Goal: Information Seeking & Learning: Learn about a topic

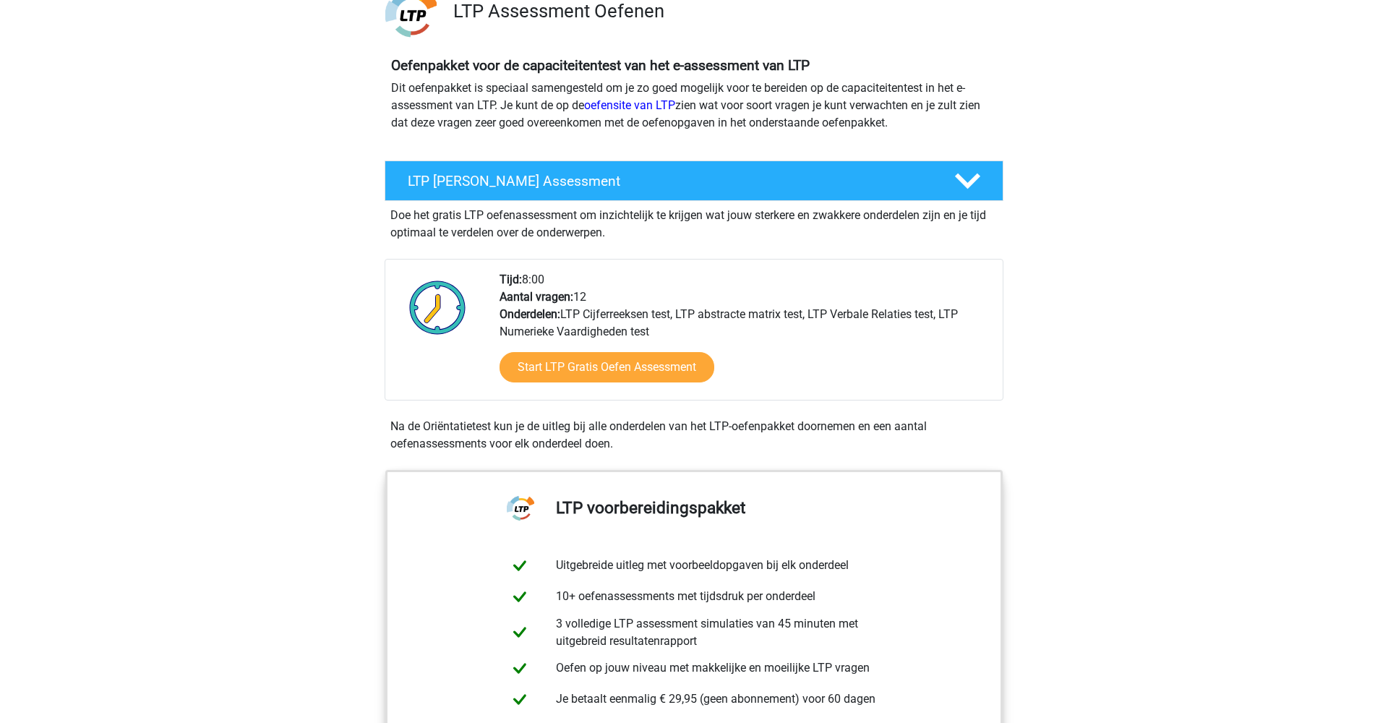
scroll to position [139, 0]
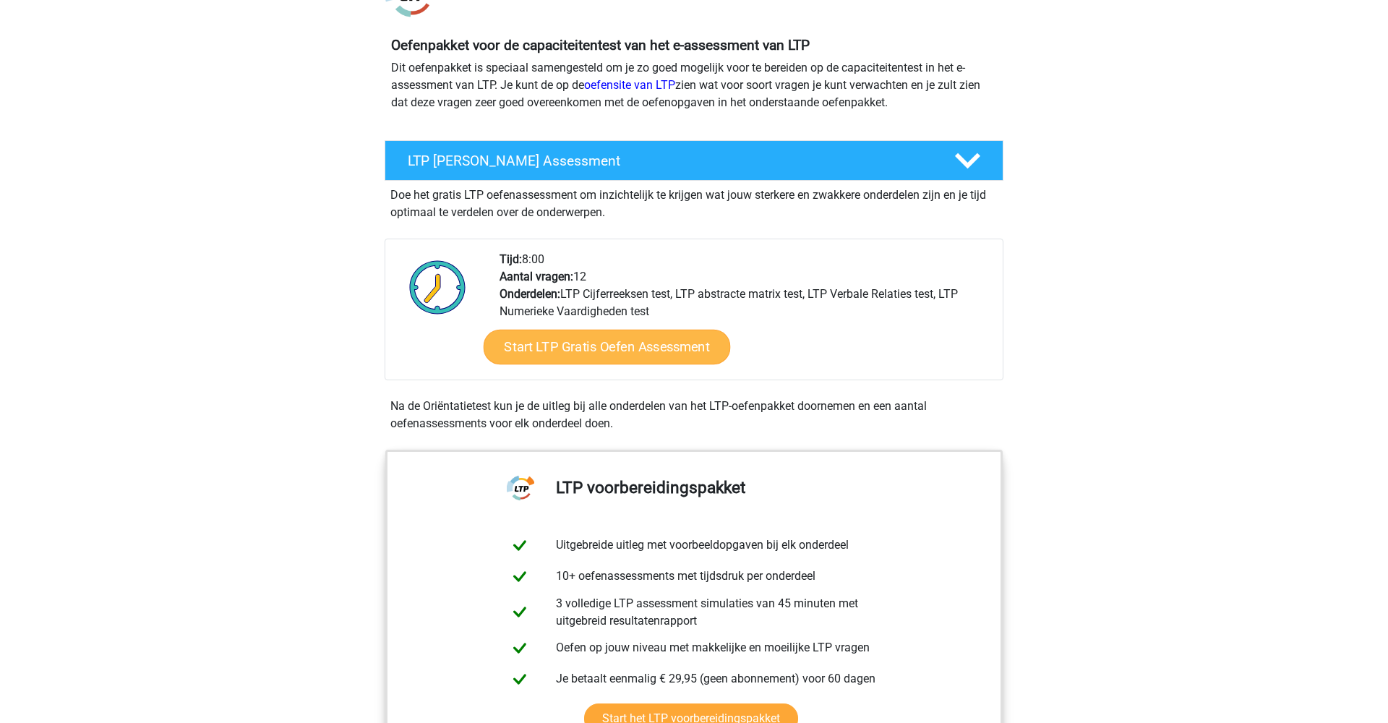
click at [575, 346] on link "Start LTP Gratis Oefen Assessment" at bounding box center [607, 347] width 247 height 35
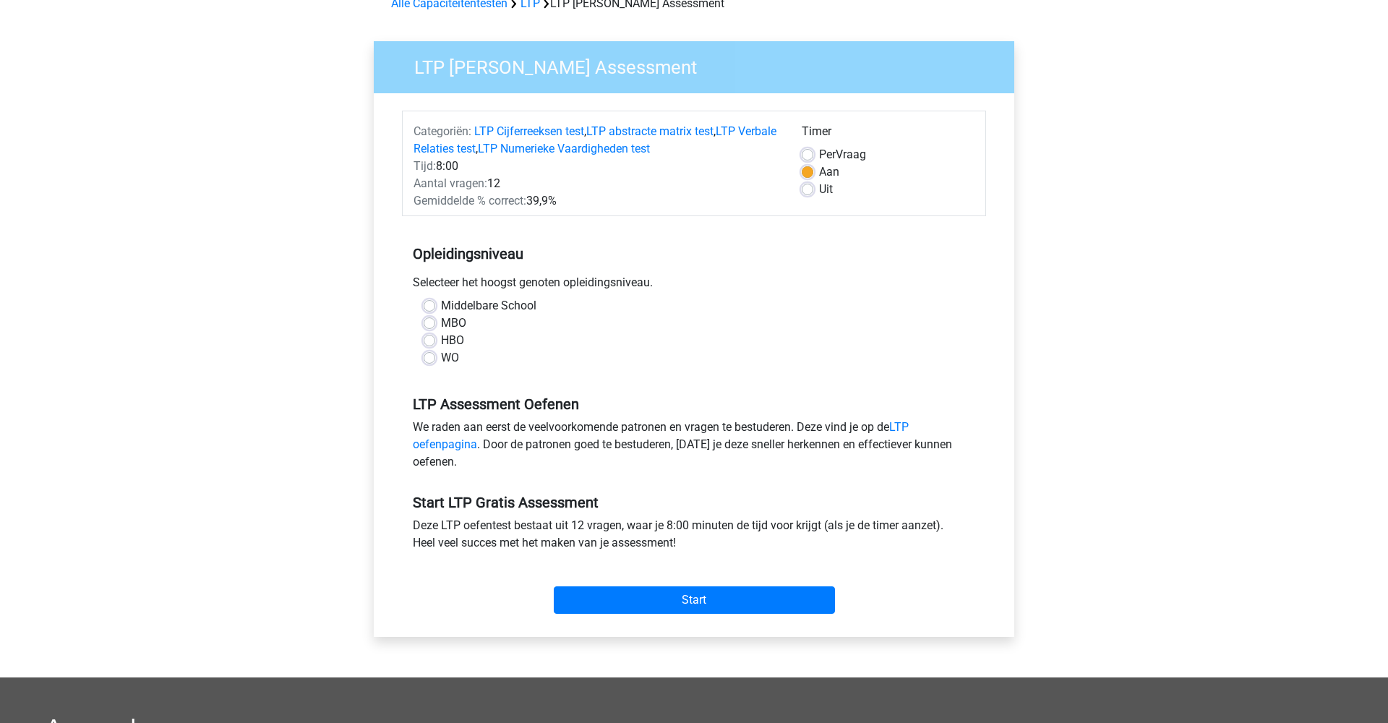
scroll to position [85, 0]
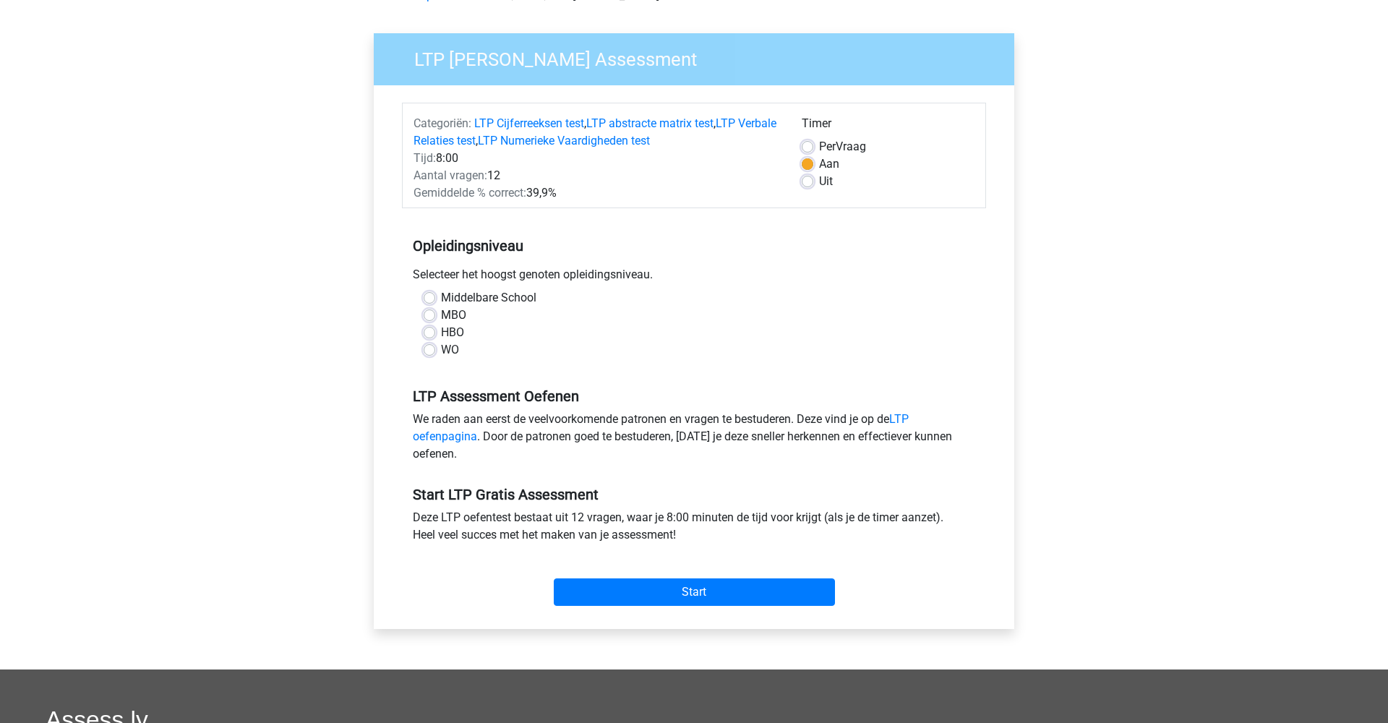
click at [441, 351] on label "WO" at bounding box center [450, 349] width 18 height 17
click at [433, 351] on input "WO" at bounding box center [430, 348] width 12 height 14
radio input "true"
click at [656, 586] on input "Start" at bounding box center [694, 591] width 281 height 27
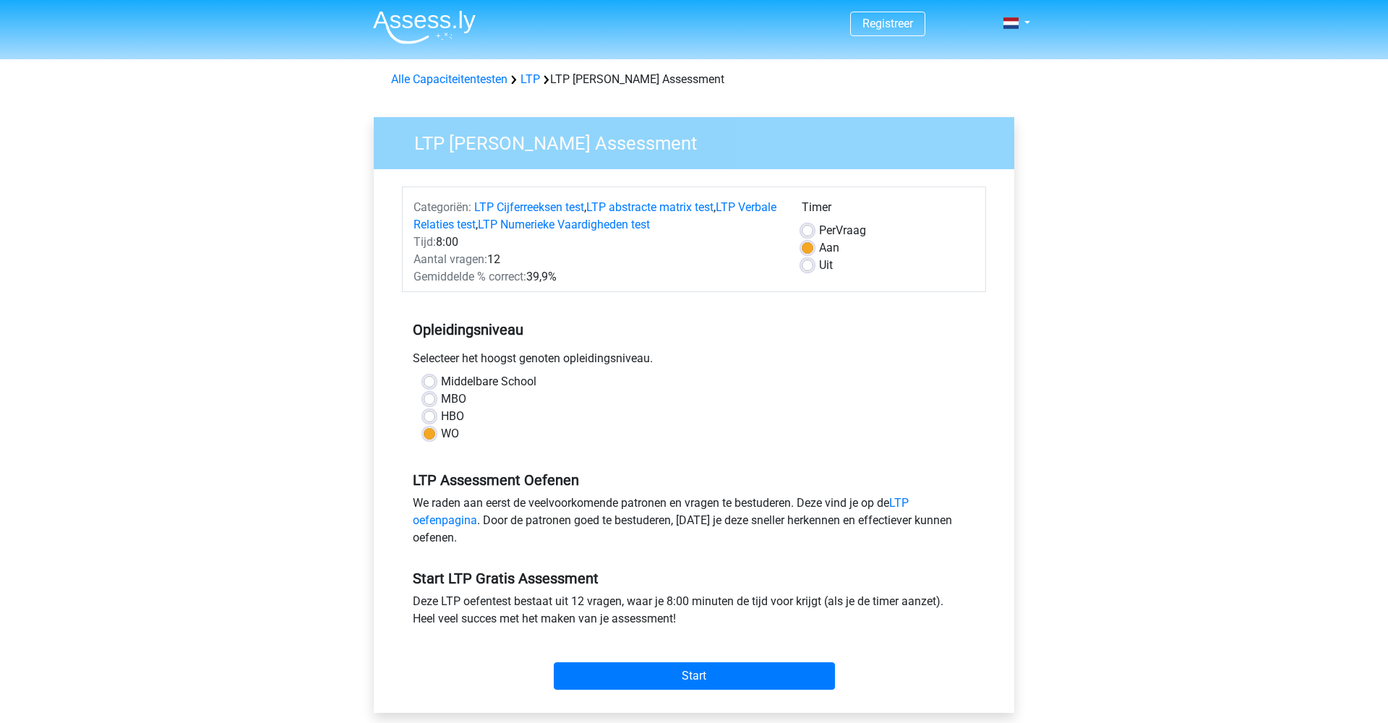
scroll to position [0, 0]
click at [532, 81] on link "LTP" at bounding box center [531, 81] width 20 height 14
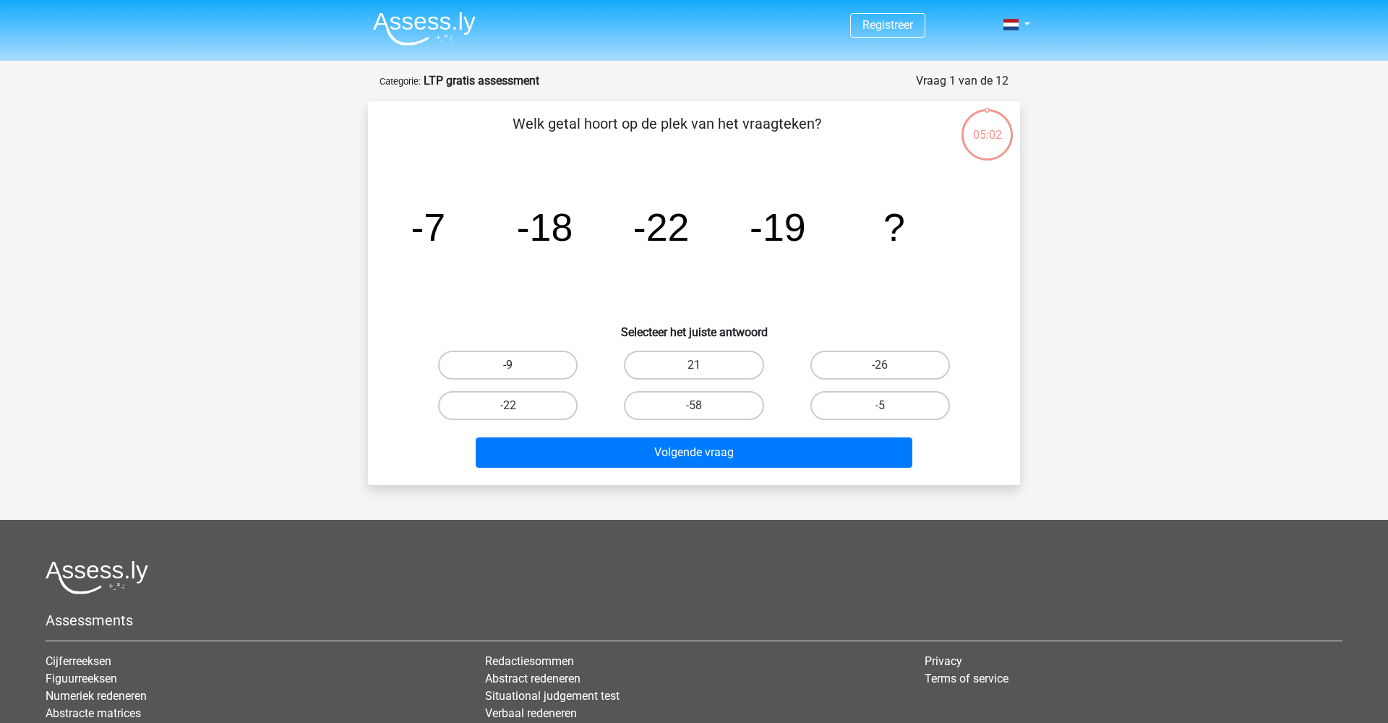
click at [515, 364] on label "-9" at bounding box center [508, 365] width 140 height 29
click at [515, 365] on input "-9" at bounding box center [512, 369] width 9 height 9
radio input "true"
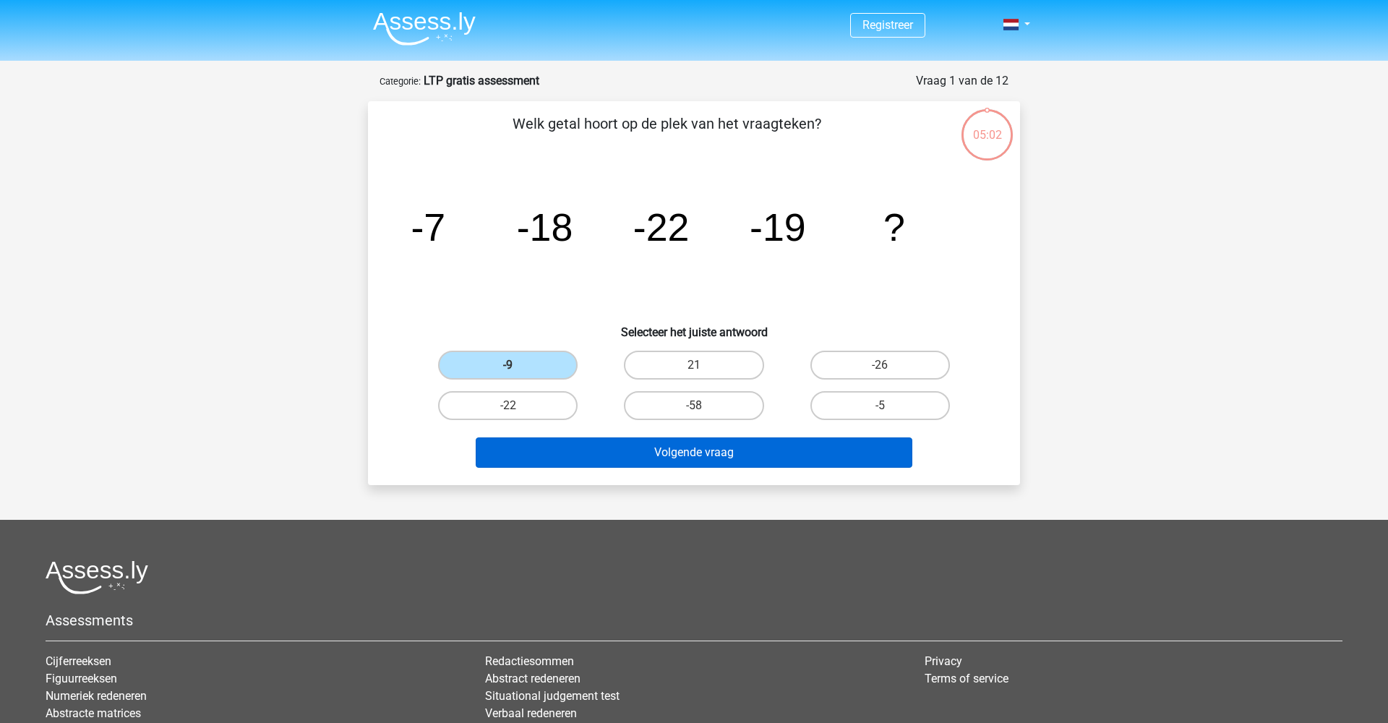
click at [730, 450] on button "Volgende vraag" at bounding box center [694, 452] width 437 height 30
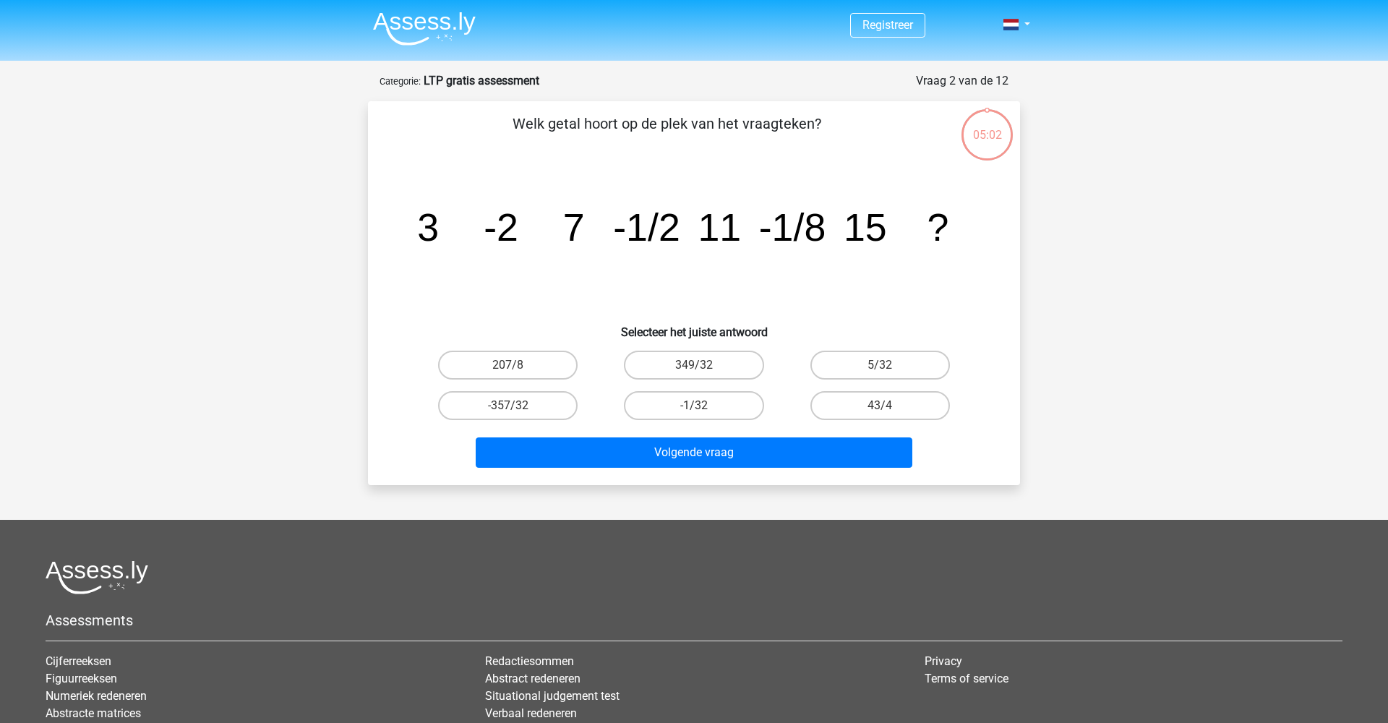
scroll to position [72, 0]
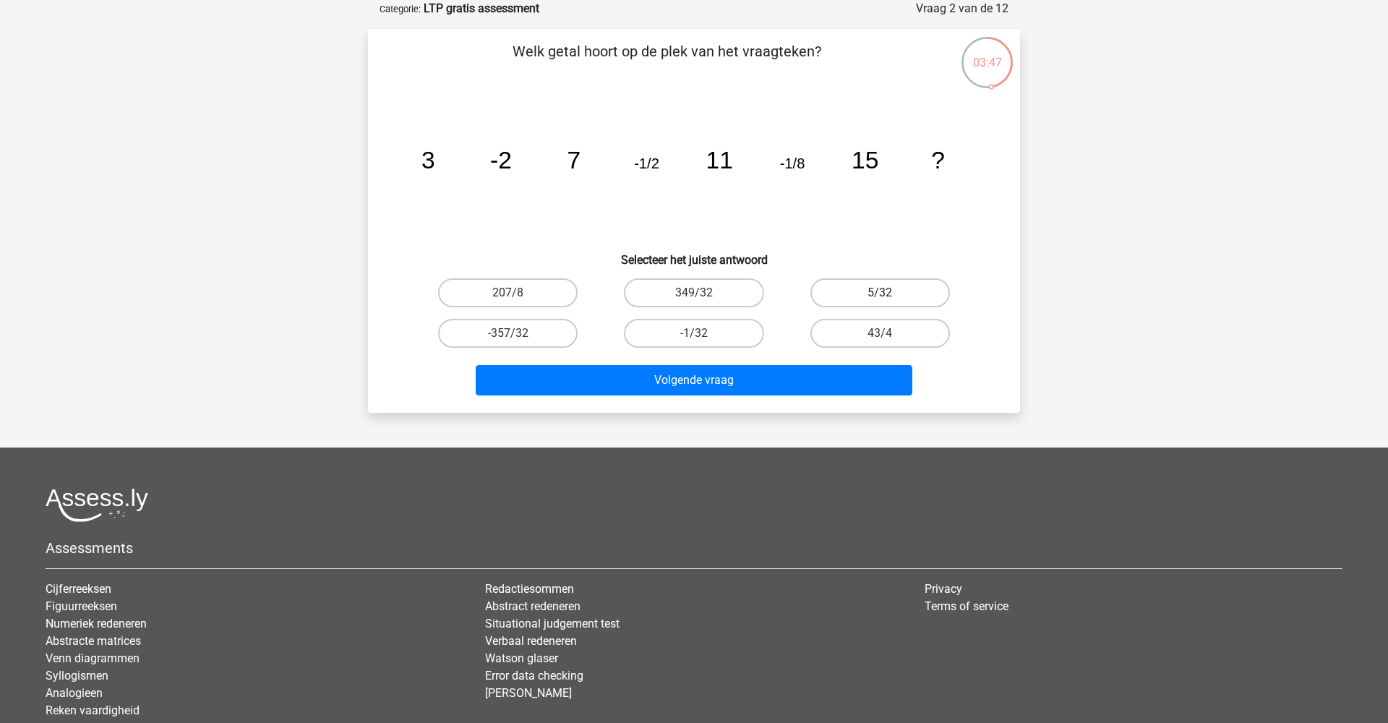
click at [878, 288] on label "5/32" at bounding box center [881, 292] width 140 height 29
click at [880, 293] on input "5/32" at bounding box center [884, 297] width 9 height 9
radio input "true"
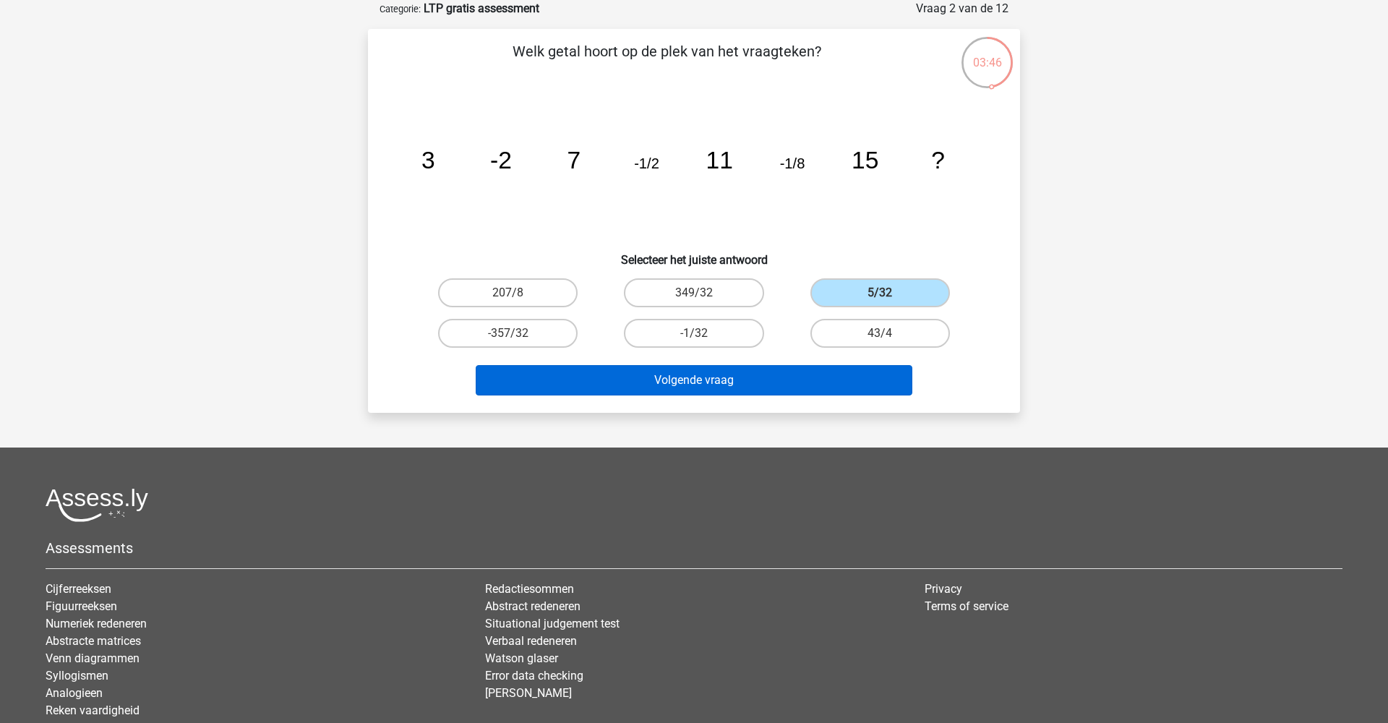
click at [753, 382] on button "Volgende vraag" at bounding box center [694, 380] width 437 height 30
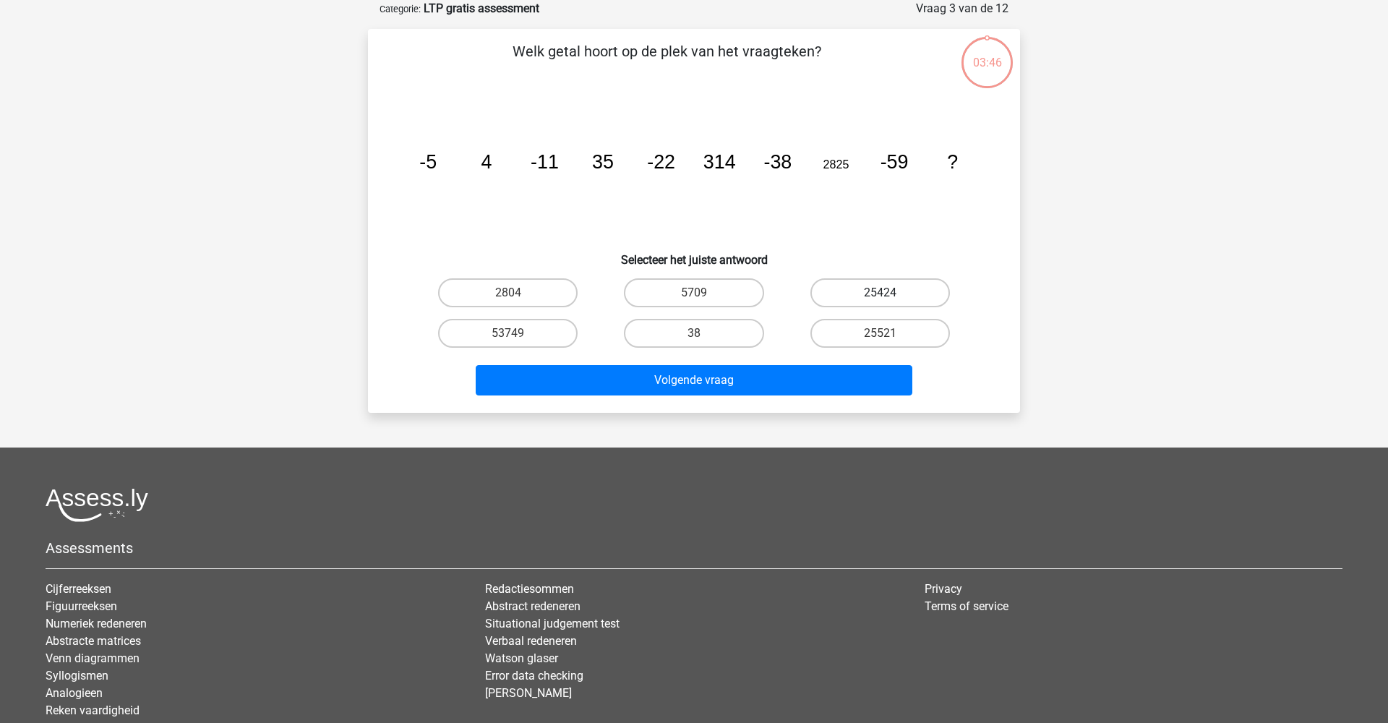
click at [889, 295] on label "25424" at bounding box center [881, 292] width 140 height 29
click at [889, 295] on input "25424" at bounding box center [884, 297] width 9 height 9
radio input "true"
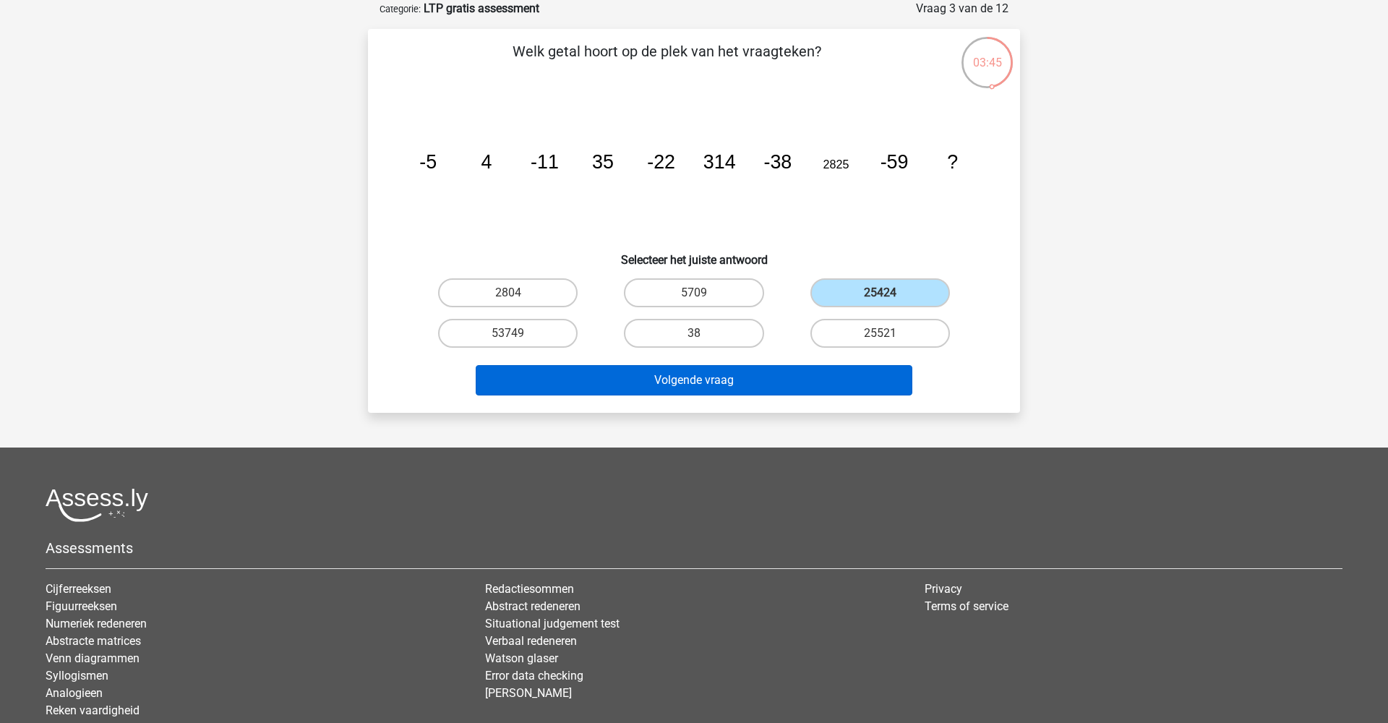
click at [824, 388] on button "Volgende vraag" at bounding box center [694, 380] width 437 height 30
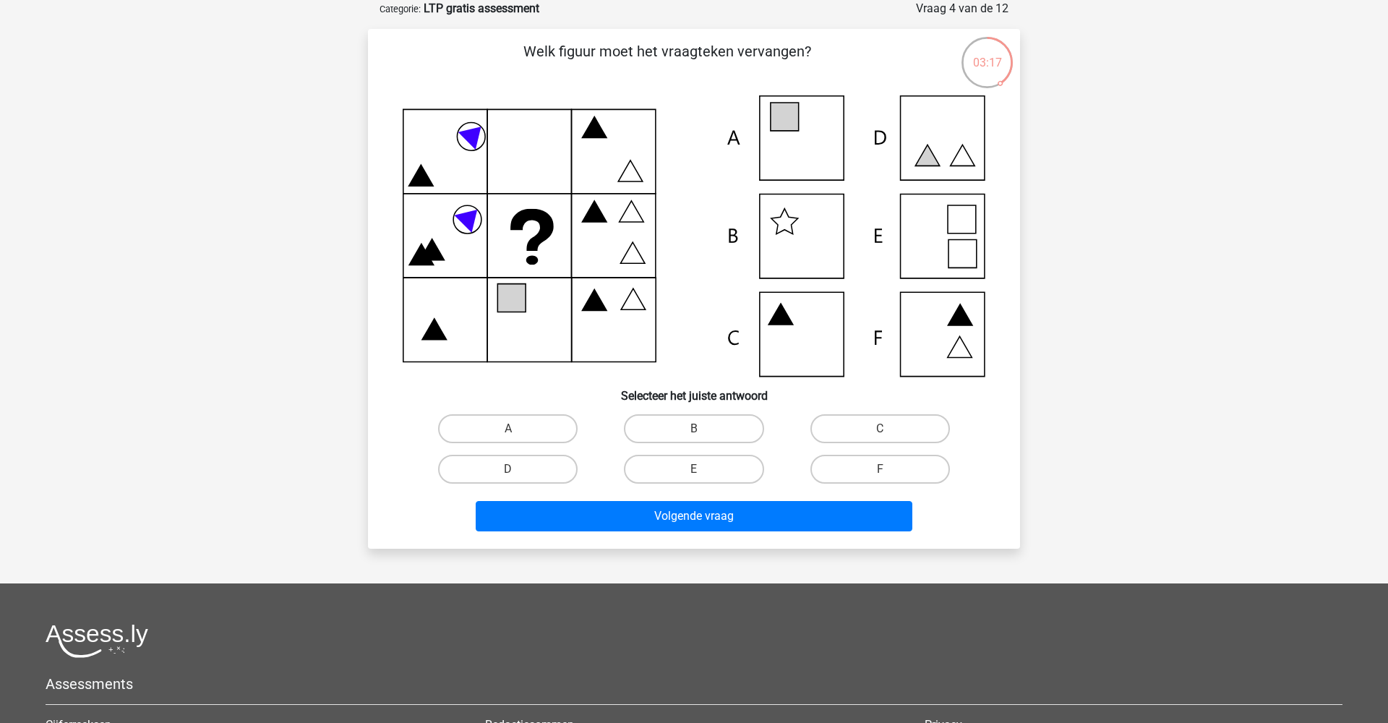
click at [556, 228] on icon at bounding box center [694, 235] width 583 height 281
click at [684, 432] on label "B" at bounding box center [694, 428] width 140 height 29
click at [694, 432] on input "B" at bounding box center [698, 433] width 9 height 9
radio input "true"
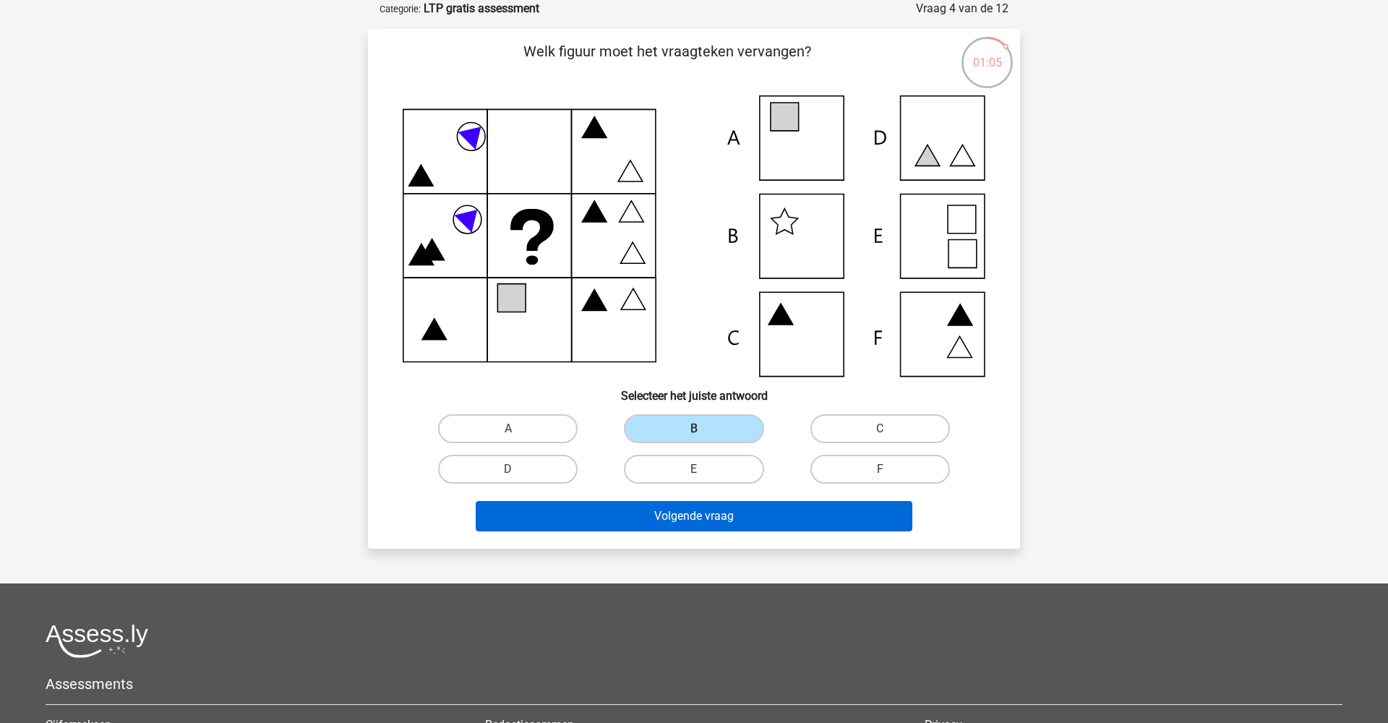
click at [698, 516] on button "Volgende vraag" at bounding box center [694, 516] width 437 height 30
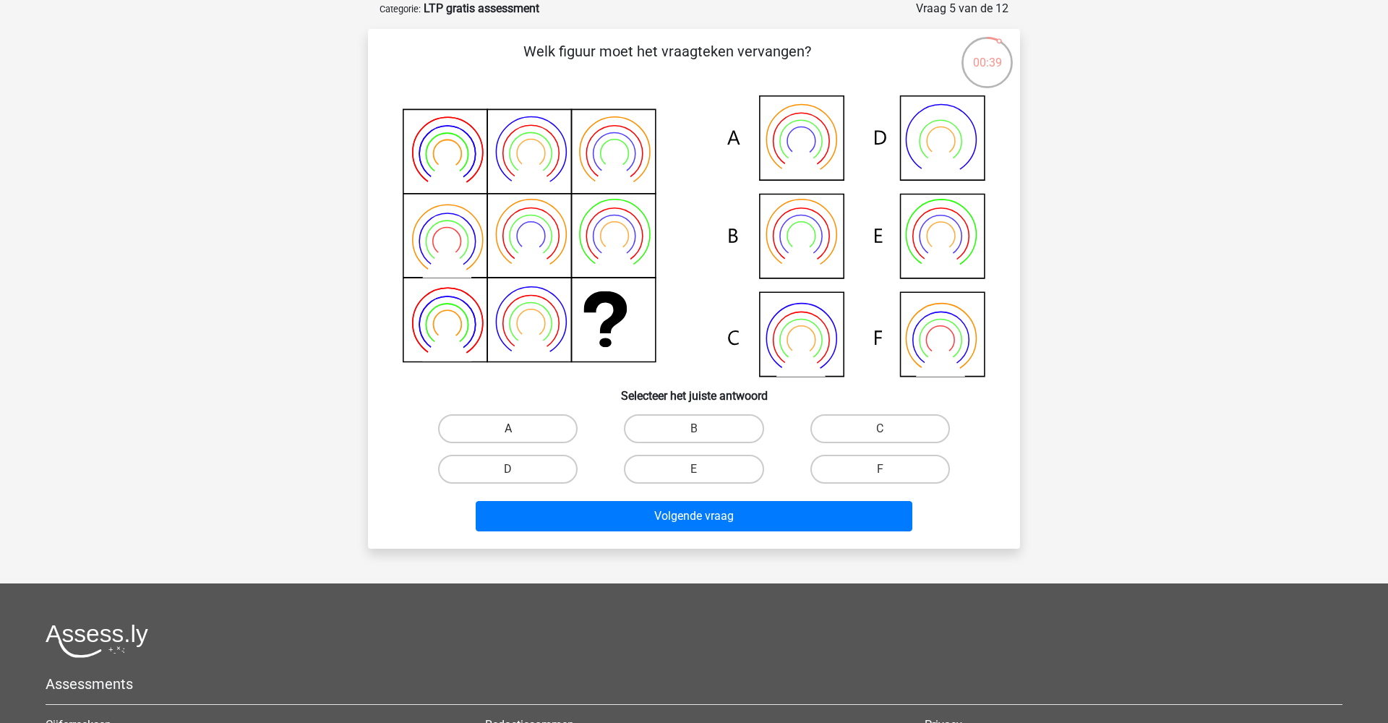
click at [502, 424] on label "A" at bounding box center [508, 428] width 140 height 29
click at [508, 429] on input "A" at bounding box center [512, 433] width 9 height 9
radio input "true"
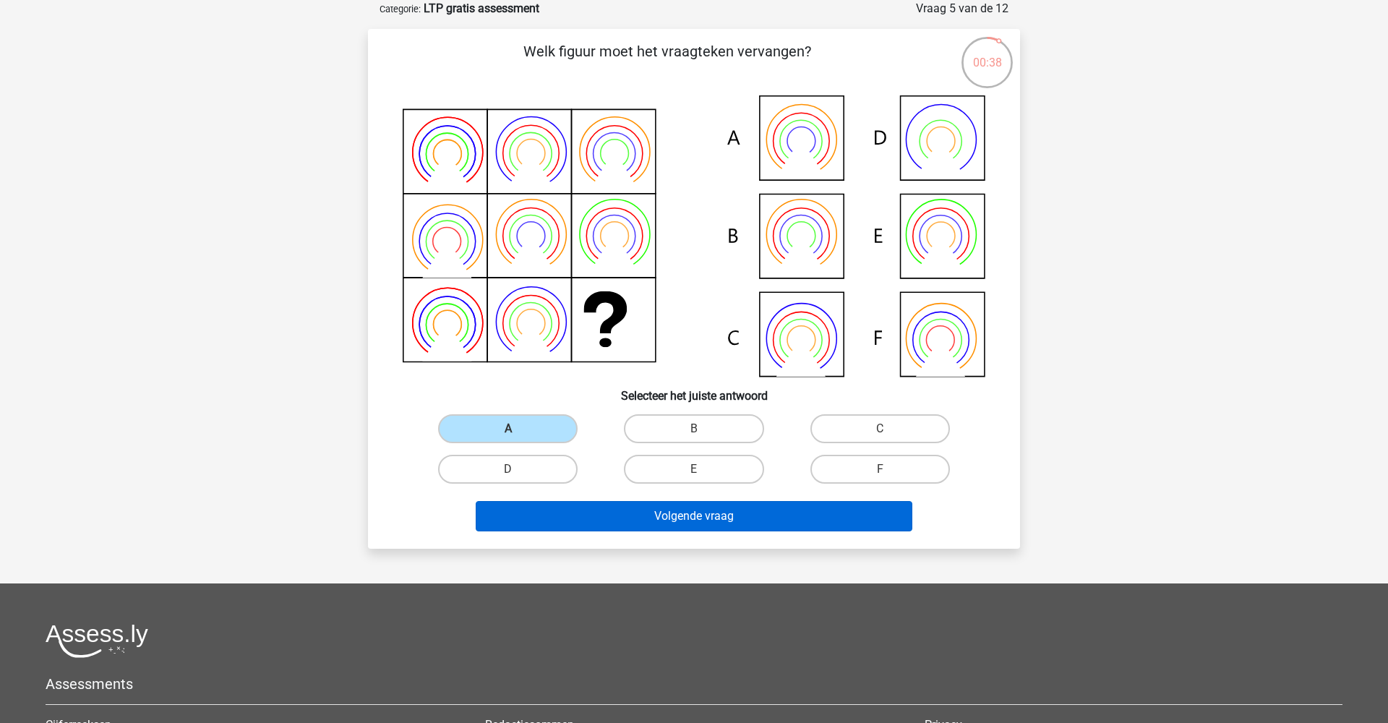
click at [617, 518] on button "Volgende vraag" at bounding box center [694, 516] width 437 height 30
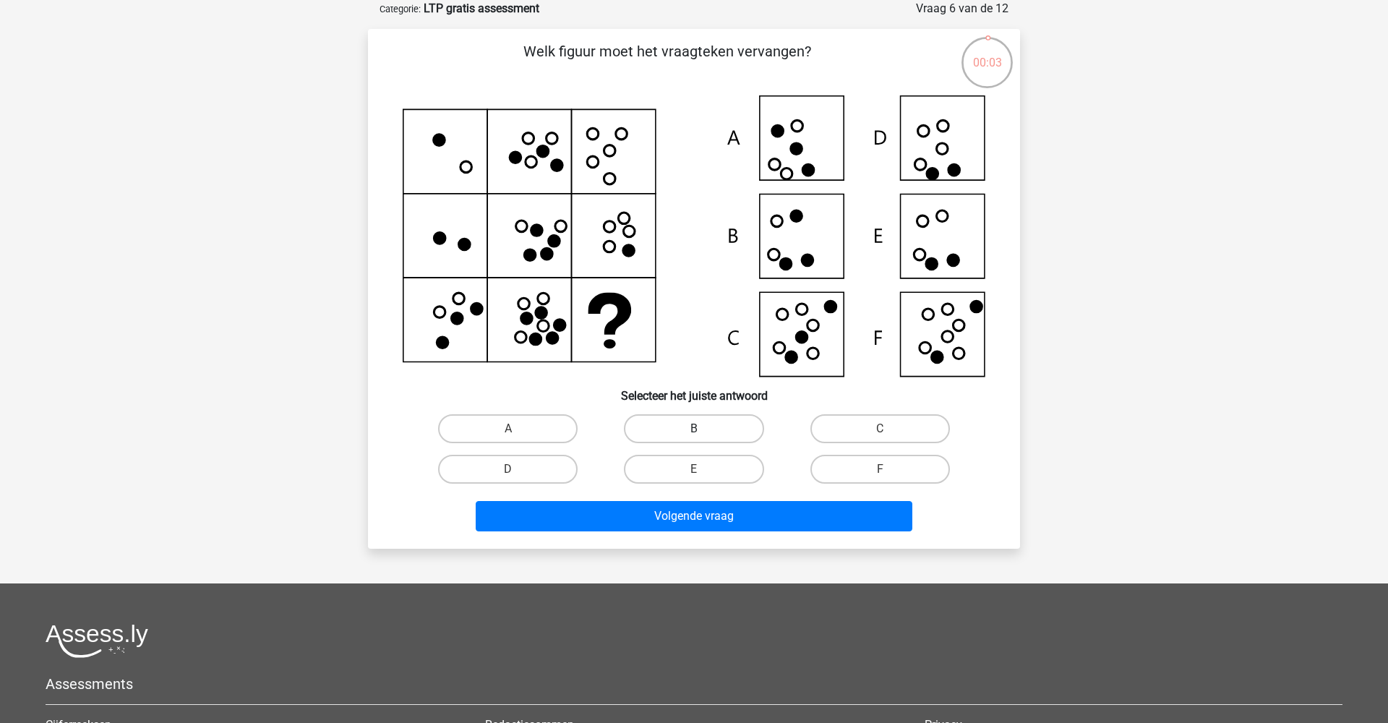
click at [658, 428] on label "B" at bounding box center [694, 428] width 140 height 29
click at [694, 429] on input "B" at bounding box center [698, 433] width 9 height 9
radio input "true"
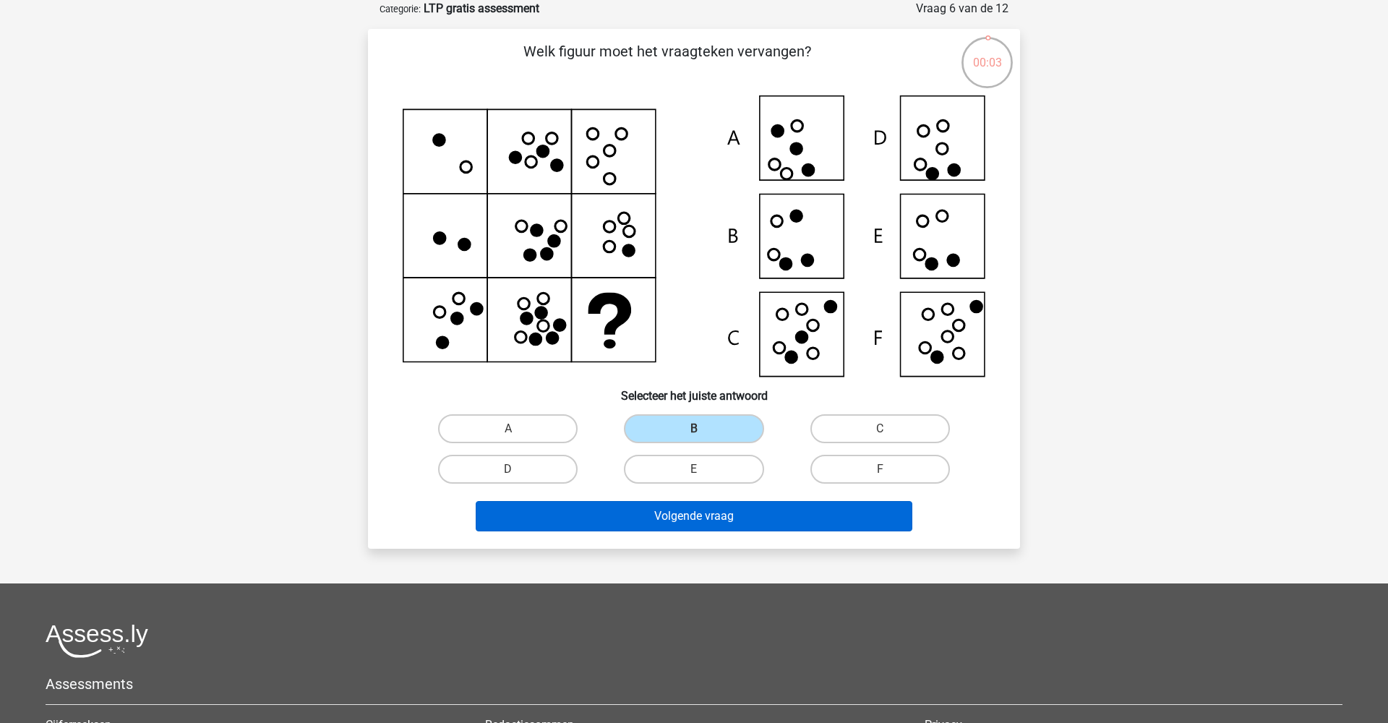
click at [676, 510] on button "Volgende vraag" at bounding box center [694, 516] width 437 height 30
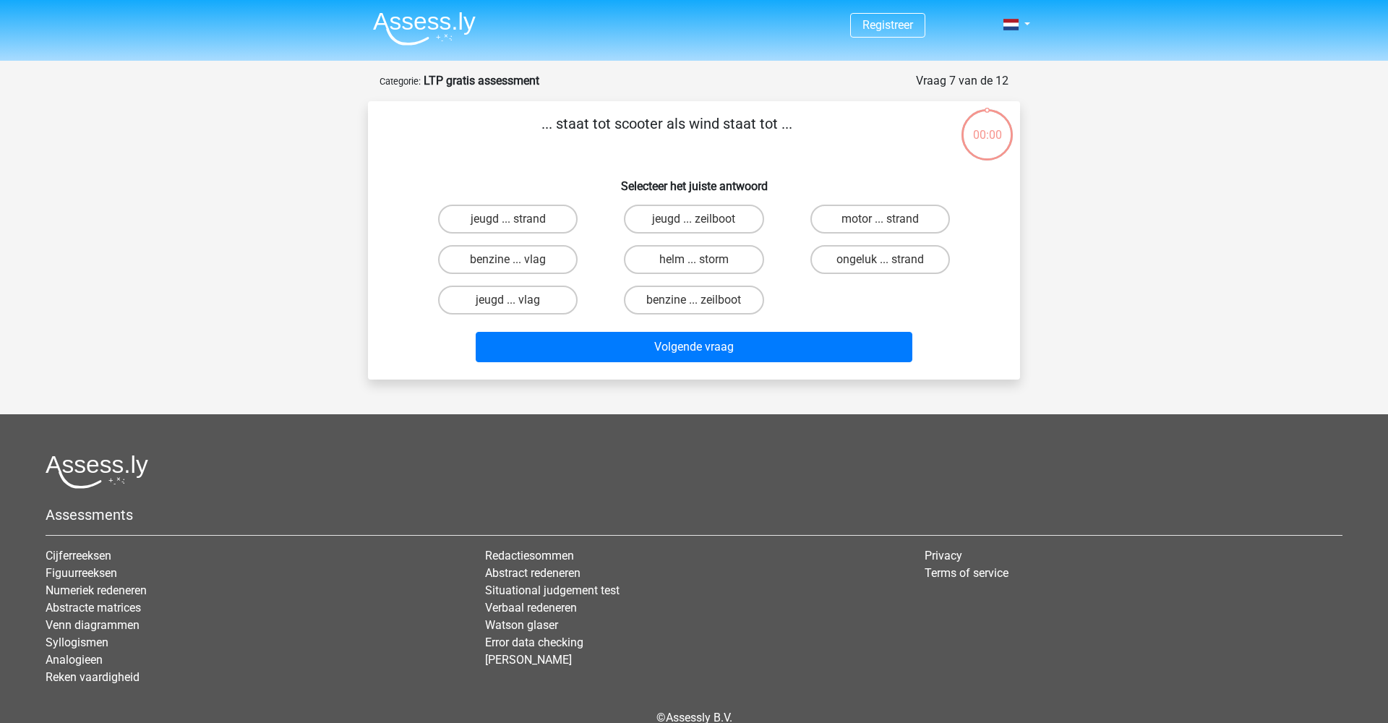
scroll to position [72, 0]
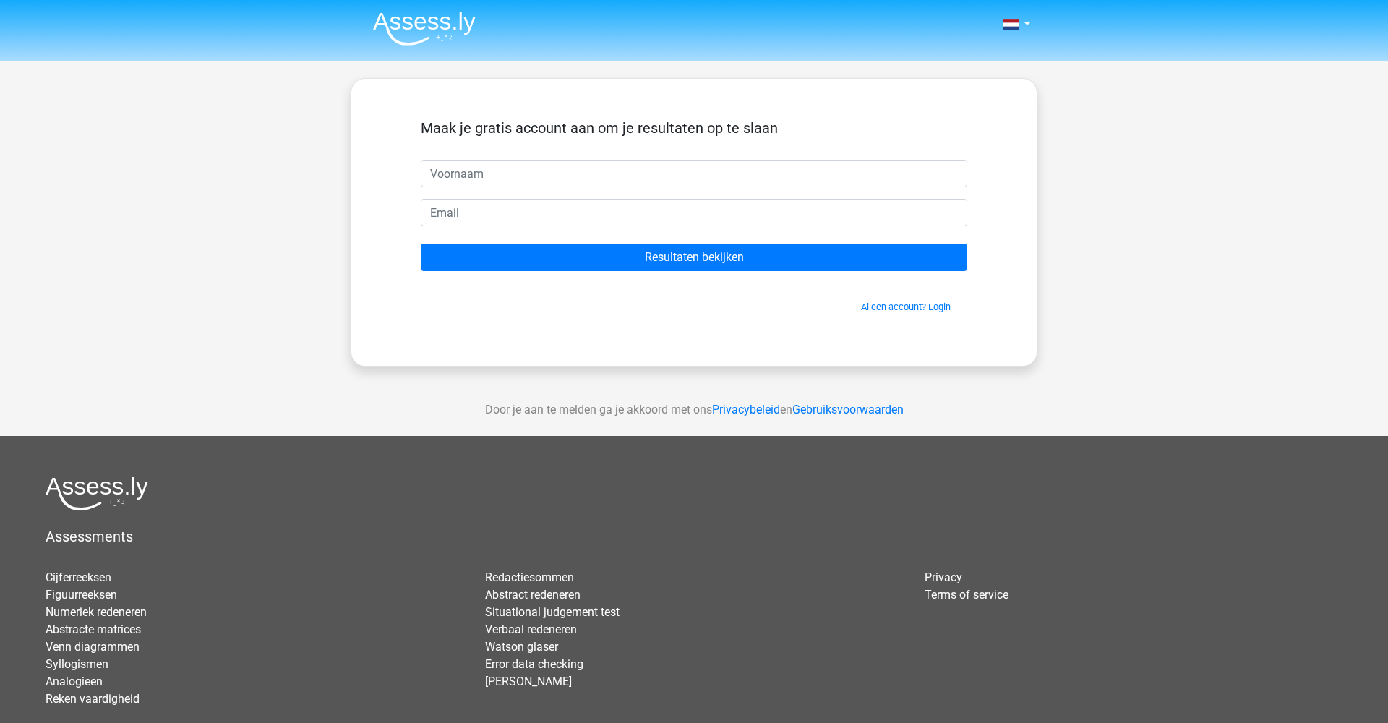
click at [457, 180] on input "text" at bounding box center [694, 173] width 547 height 27
type input "max"
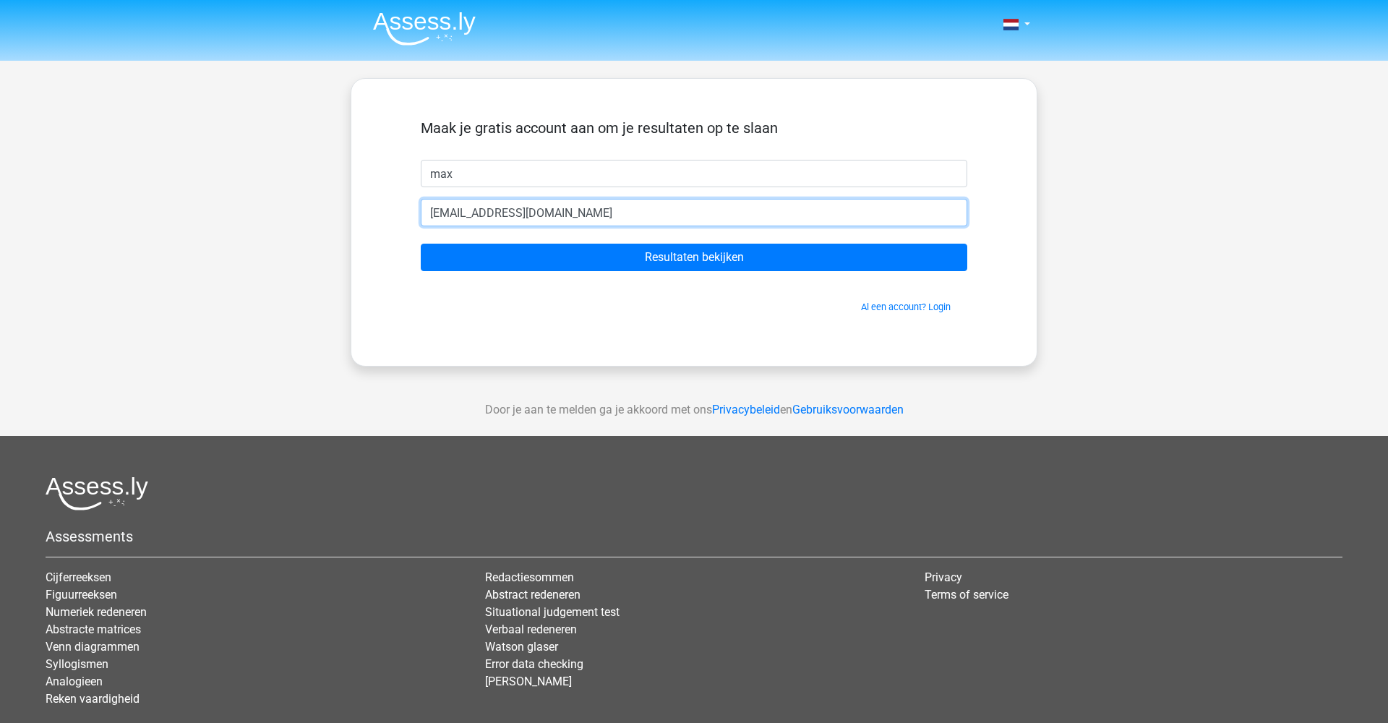
type input "[EMAIL_ADDRESS][DOMAIN_NAME]"
click at [694, 257] on input "Resultaten bekijken" at bounding box center [694, 257] width 547 height 27
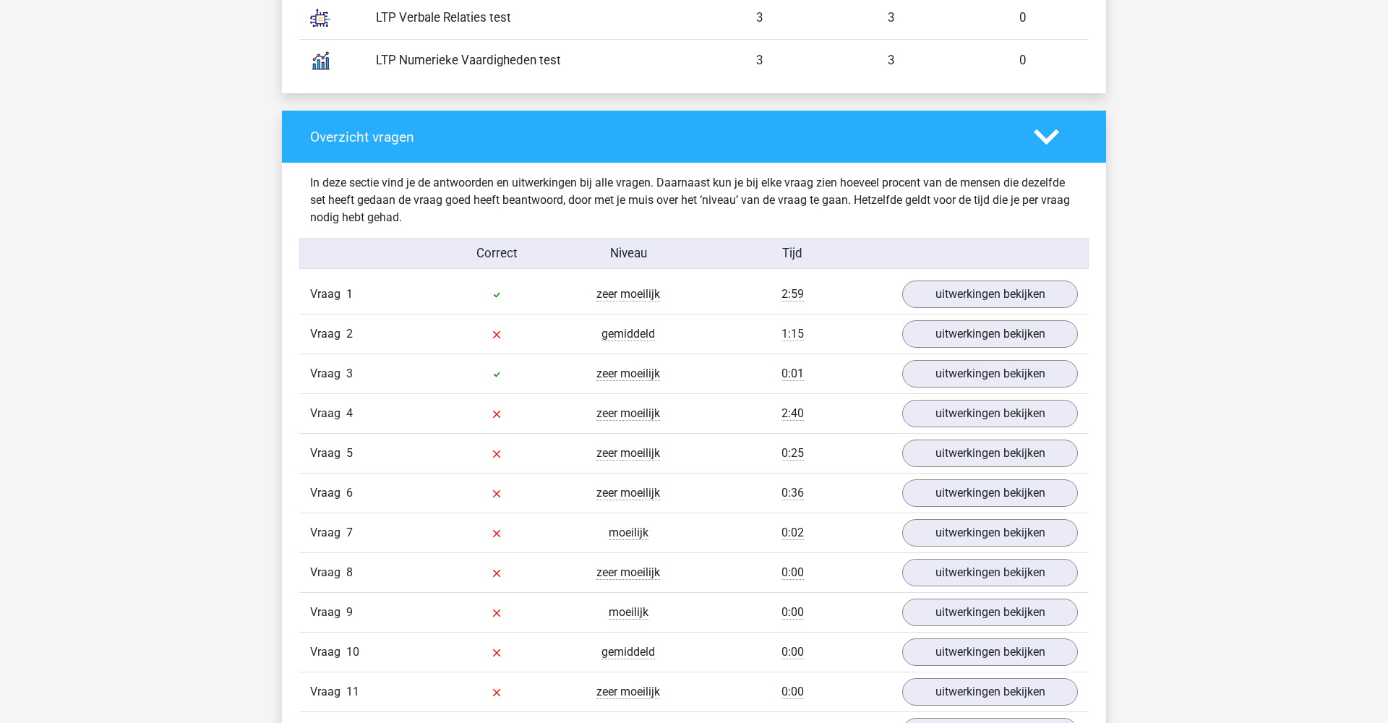
scroll to position [1385, 0]
click at [960, 295] on link "uitwerkingen bekijken" at bounding box center [990, 294] width 202 height 32
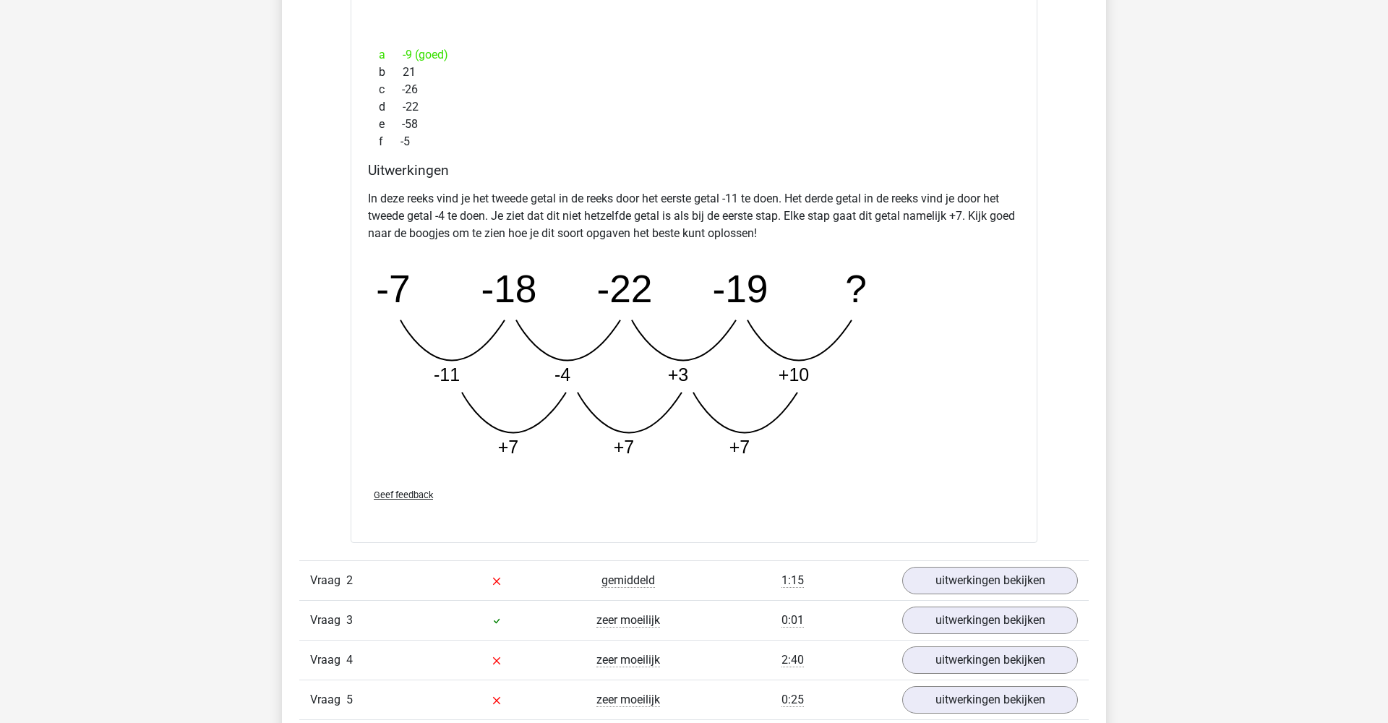
scroll to position [1880, 0]
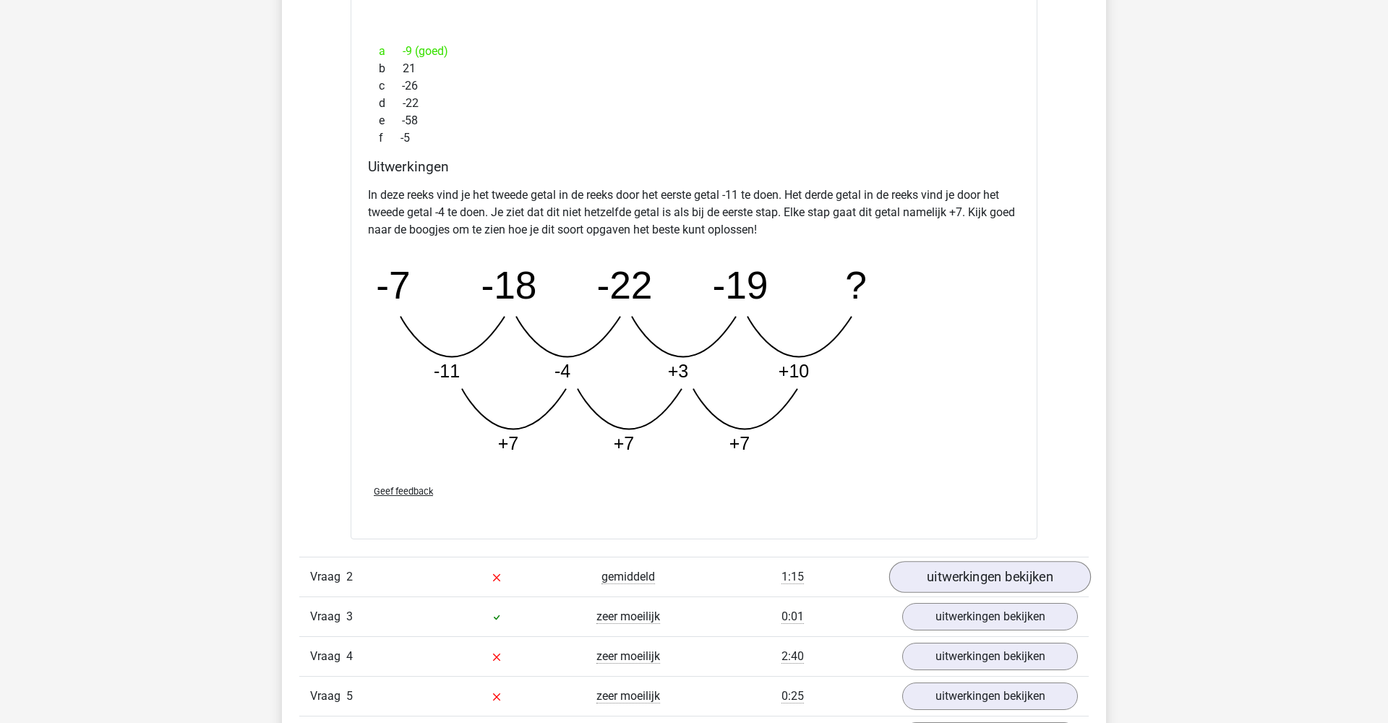
click at [971, 577] on link "uitwerkingen bekijken" at bounding box center [990, 577] width 202 height 32
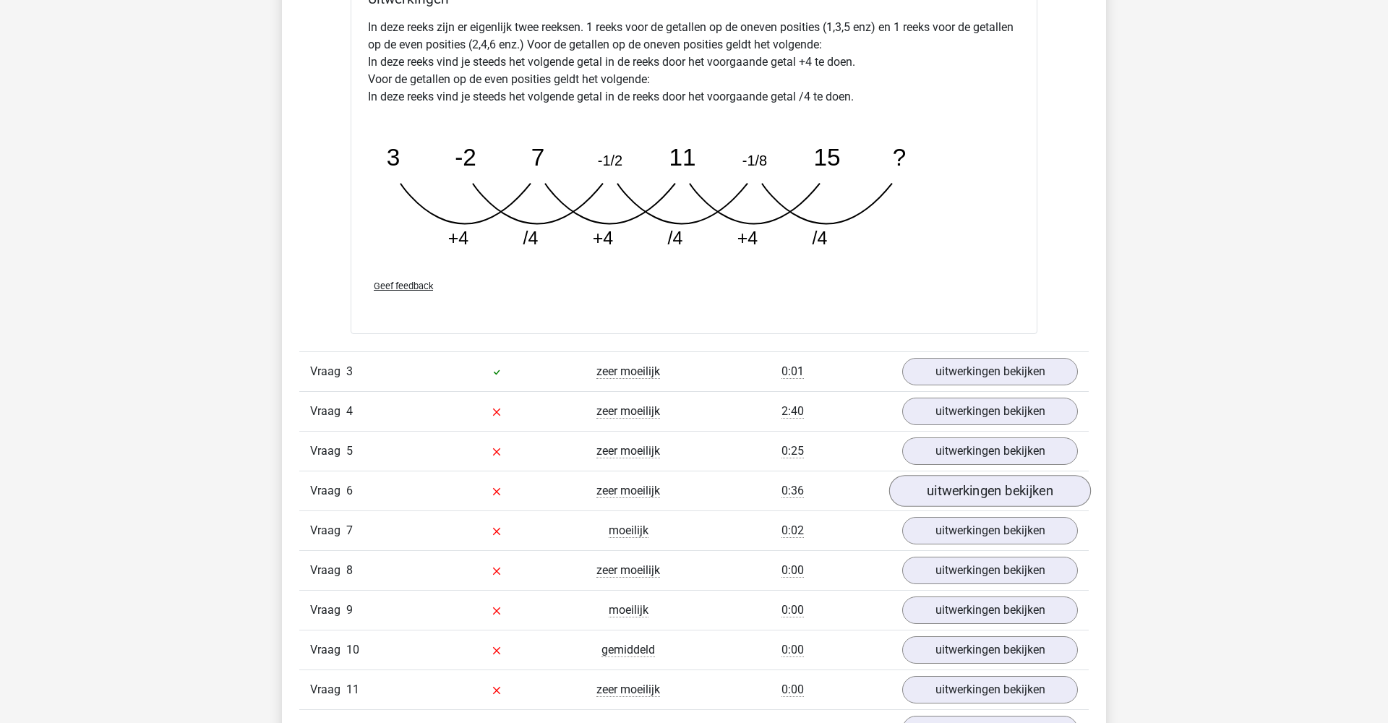
scroll to position [2837, 0]
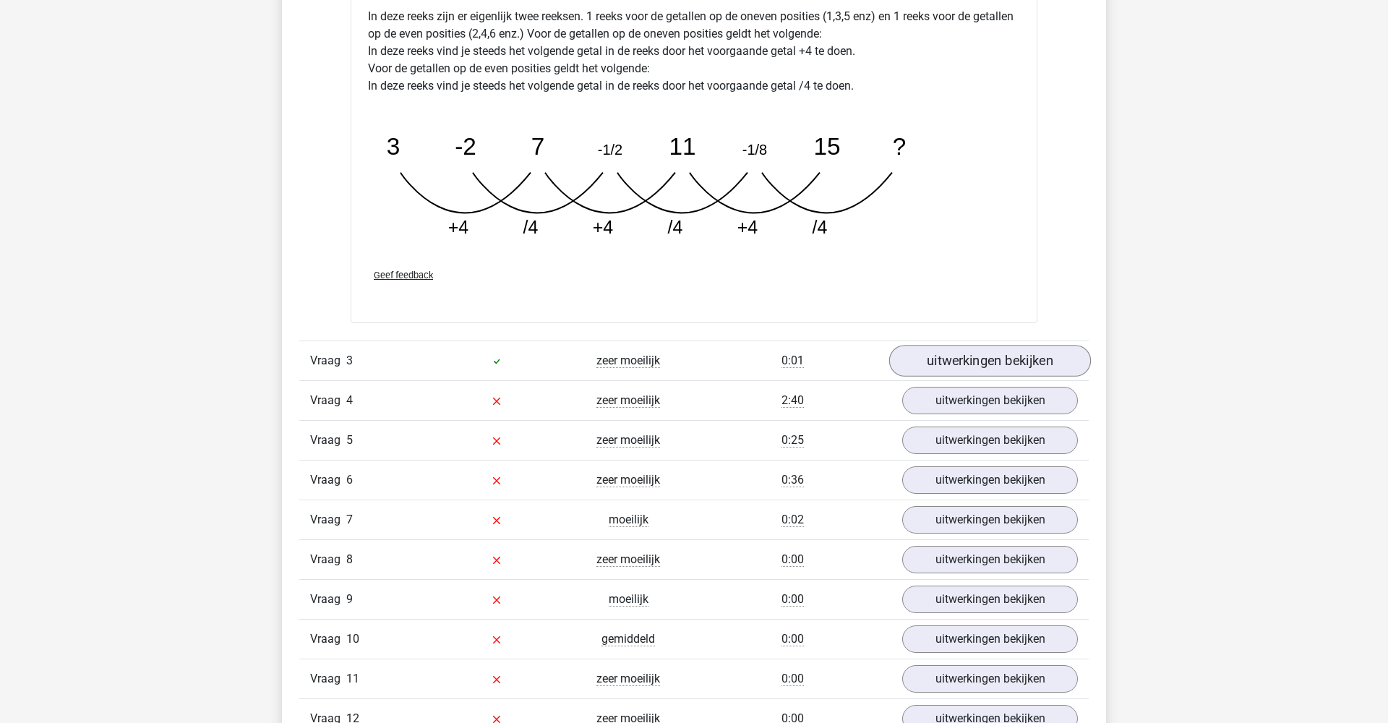
click at [973, 366] on link "uitwerkingen bekijken" at bounding box center [990, 361] width 202 height 32
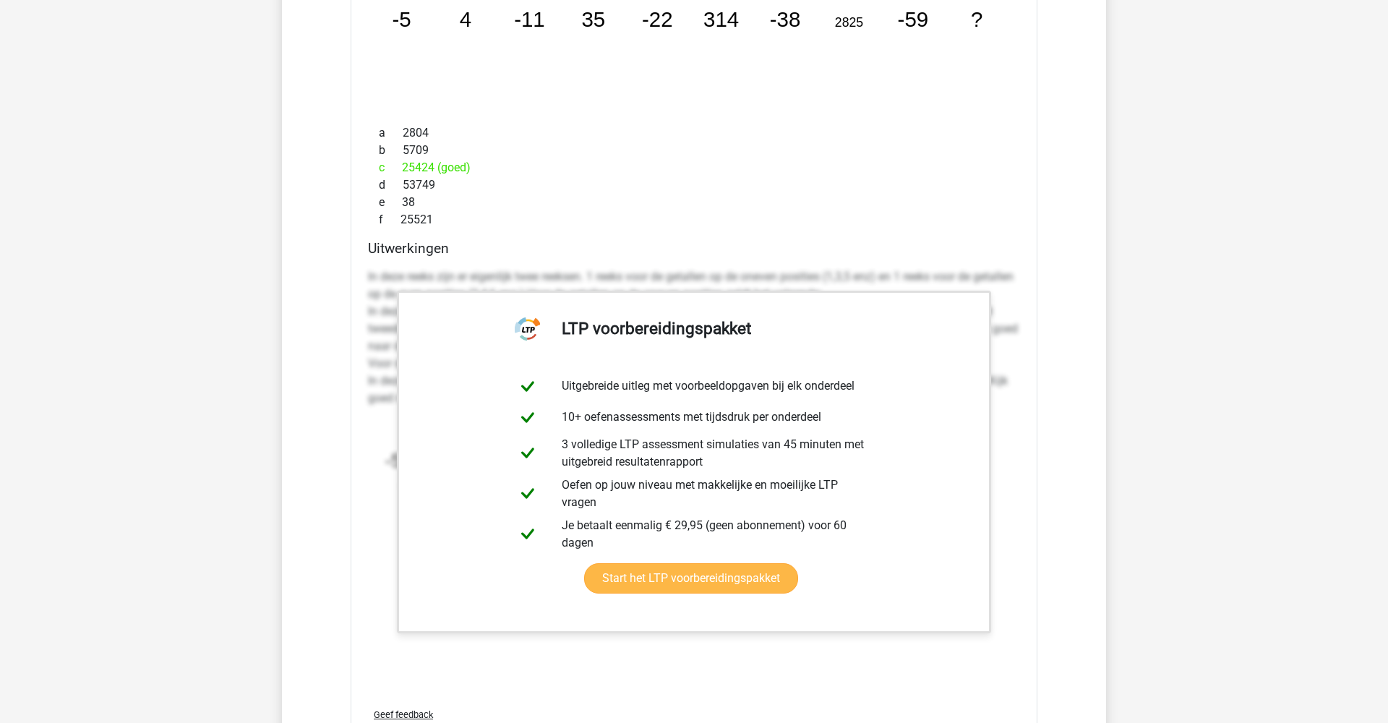
scroll to position [3324, 0]
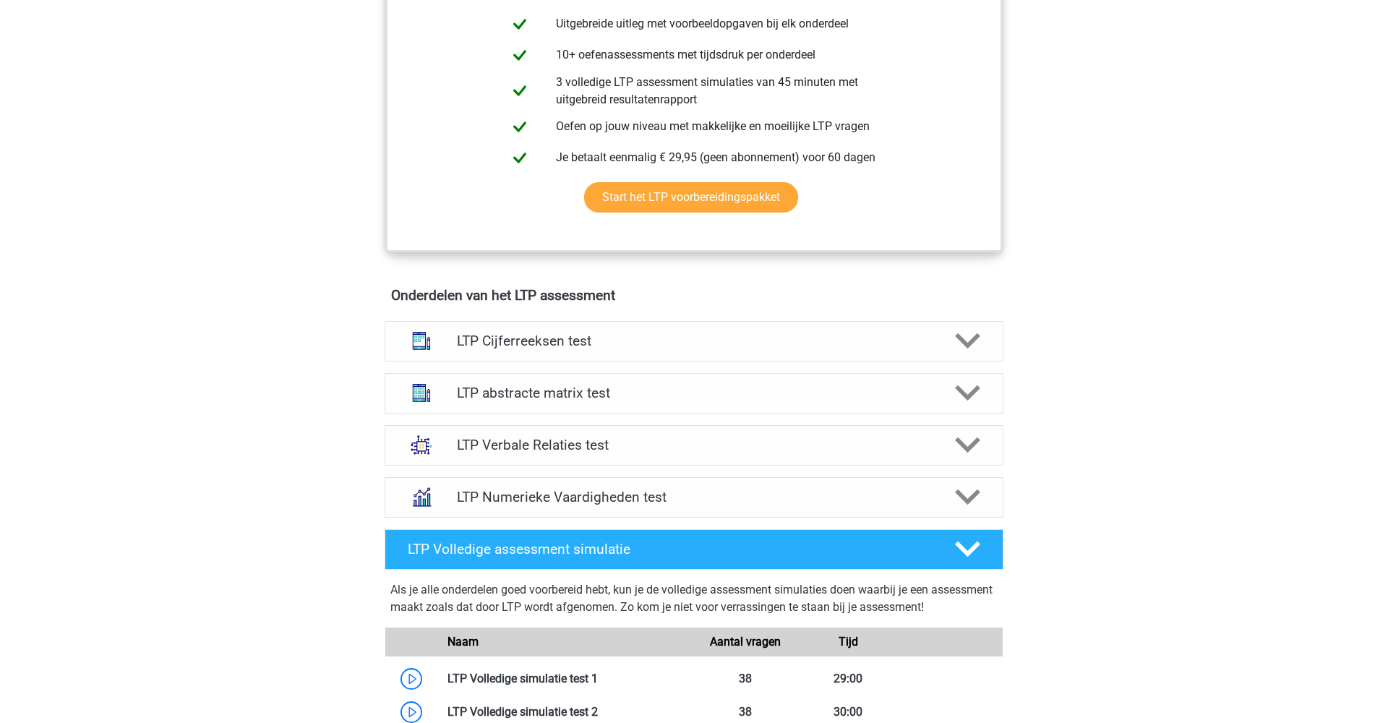
scroll to position [662, 0]
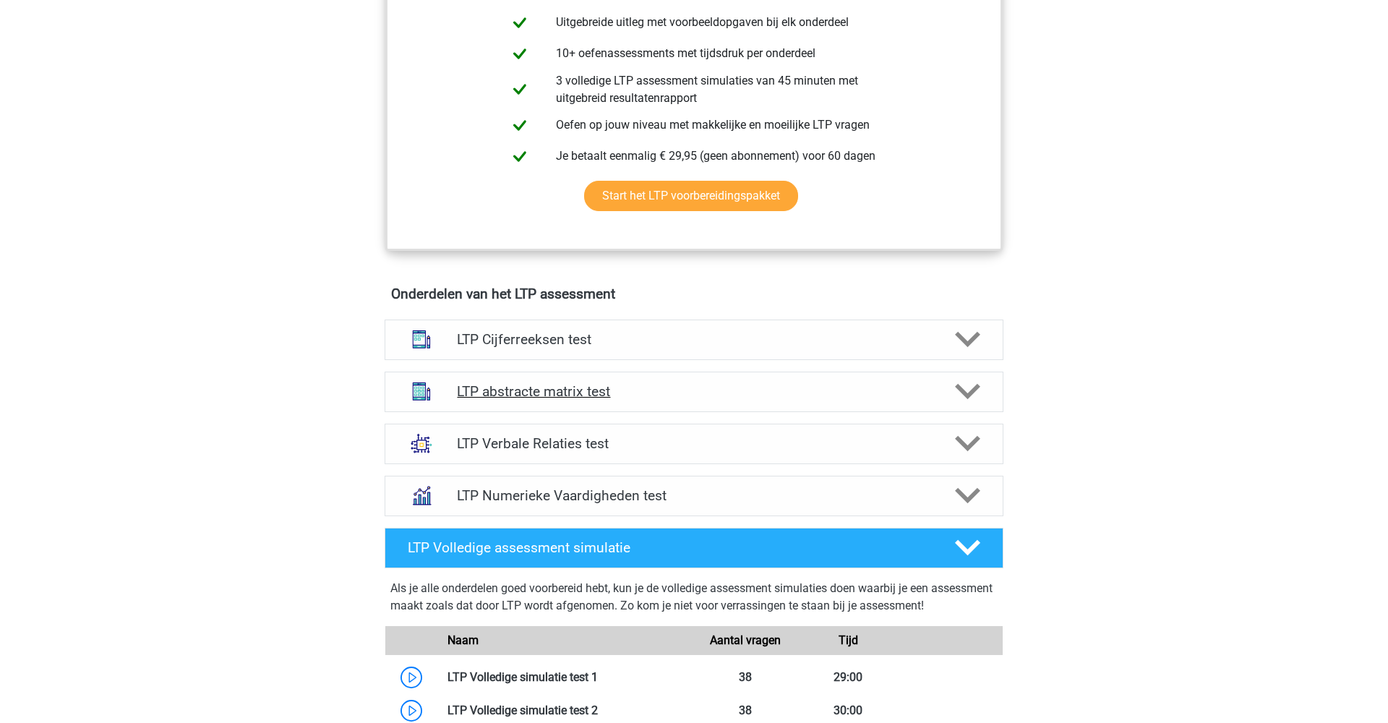
click at [698, 390] on h4 "LTP abstracte matrix test" at bounding box center [694, 391] width 474 height 17
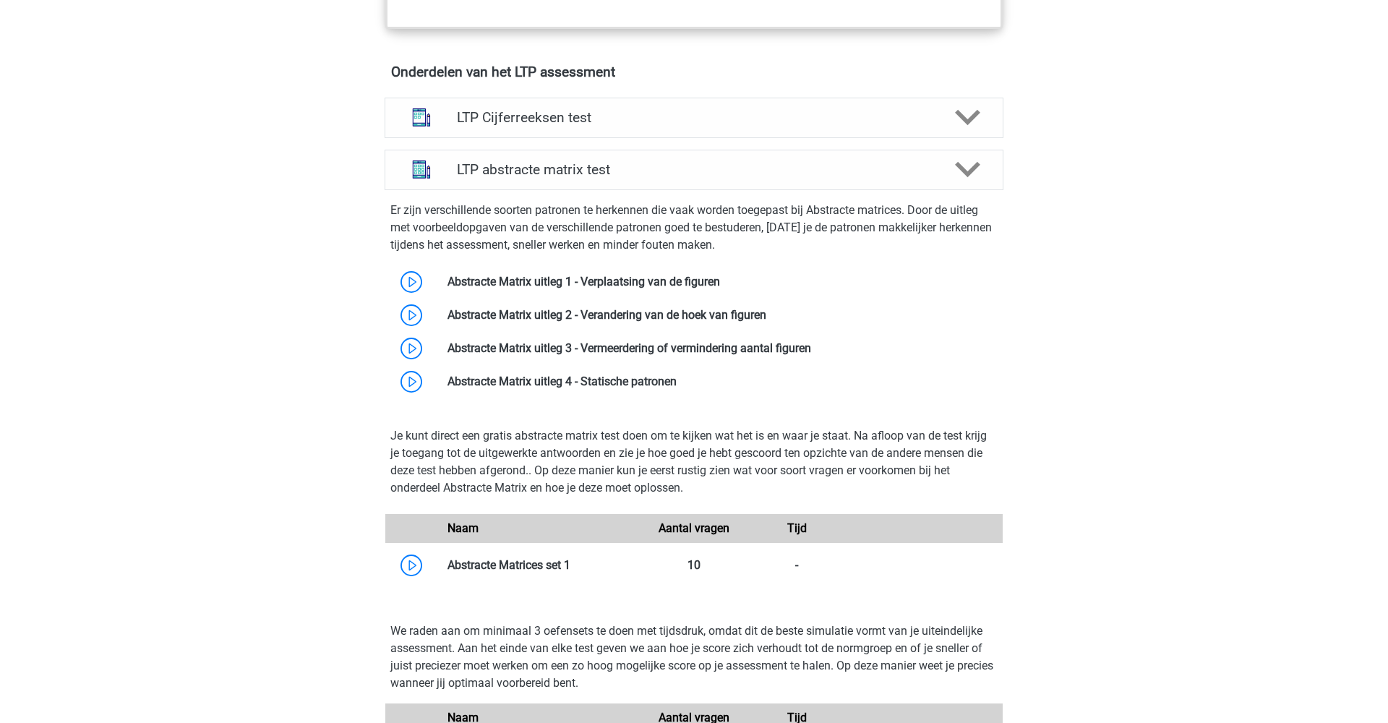
scroll to position [926, 0]
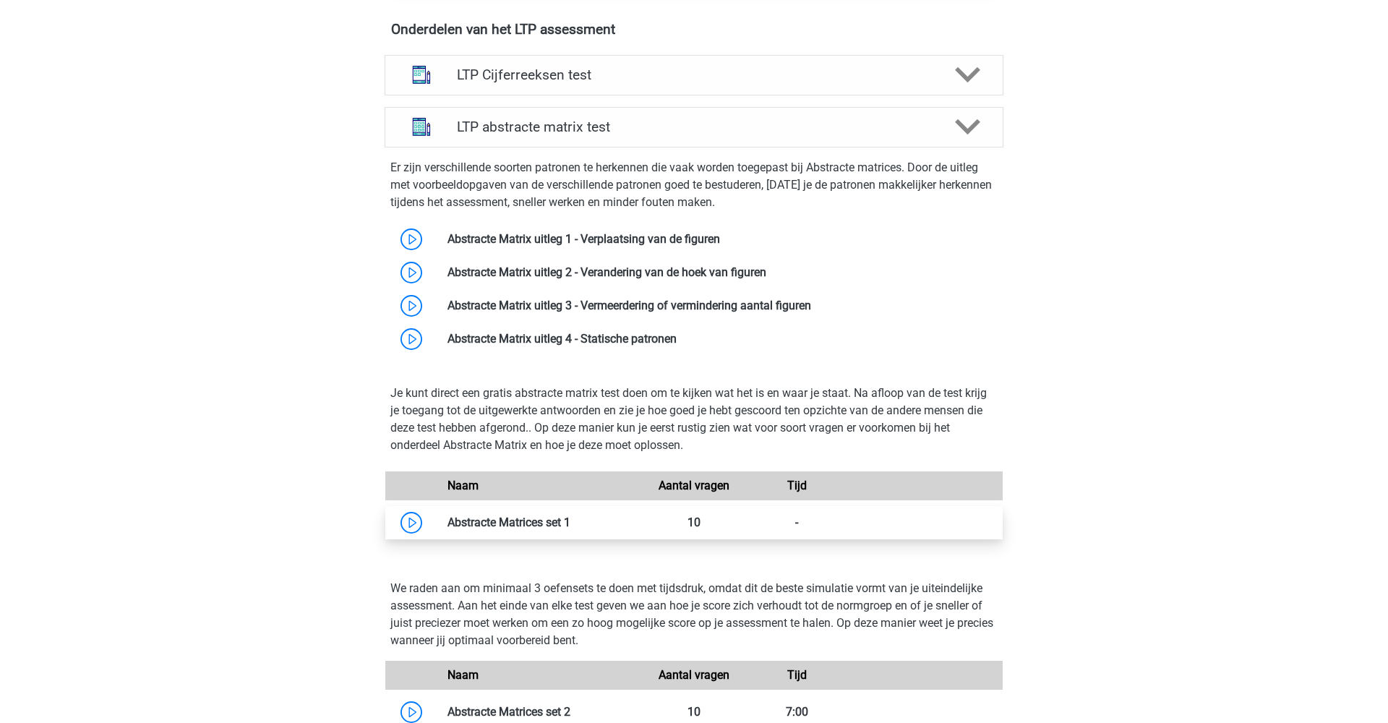
click at [570, 526] on link at bounding box center [570, 523] width 0 height 14
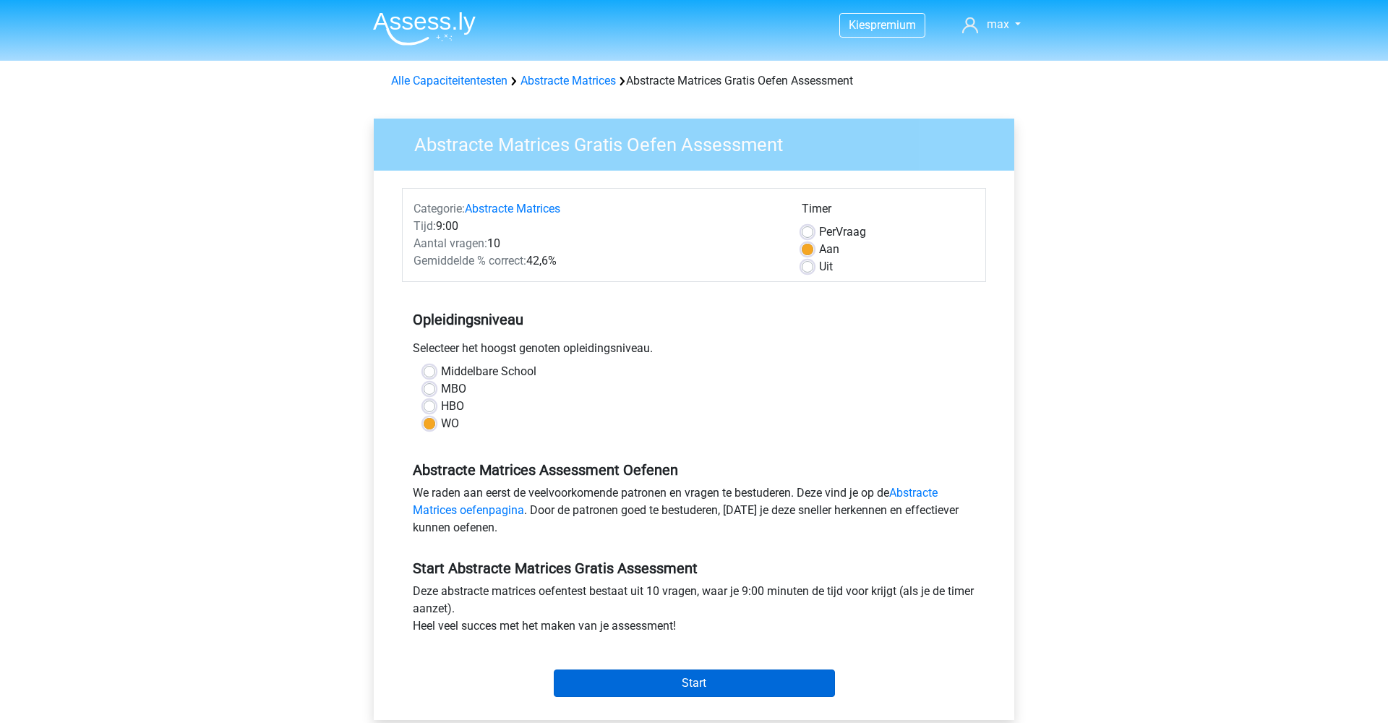
click at [651, 688] on input "Start" at bounding box center [694, 683] width 281 height 27
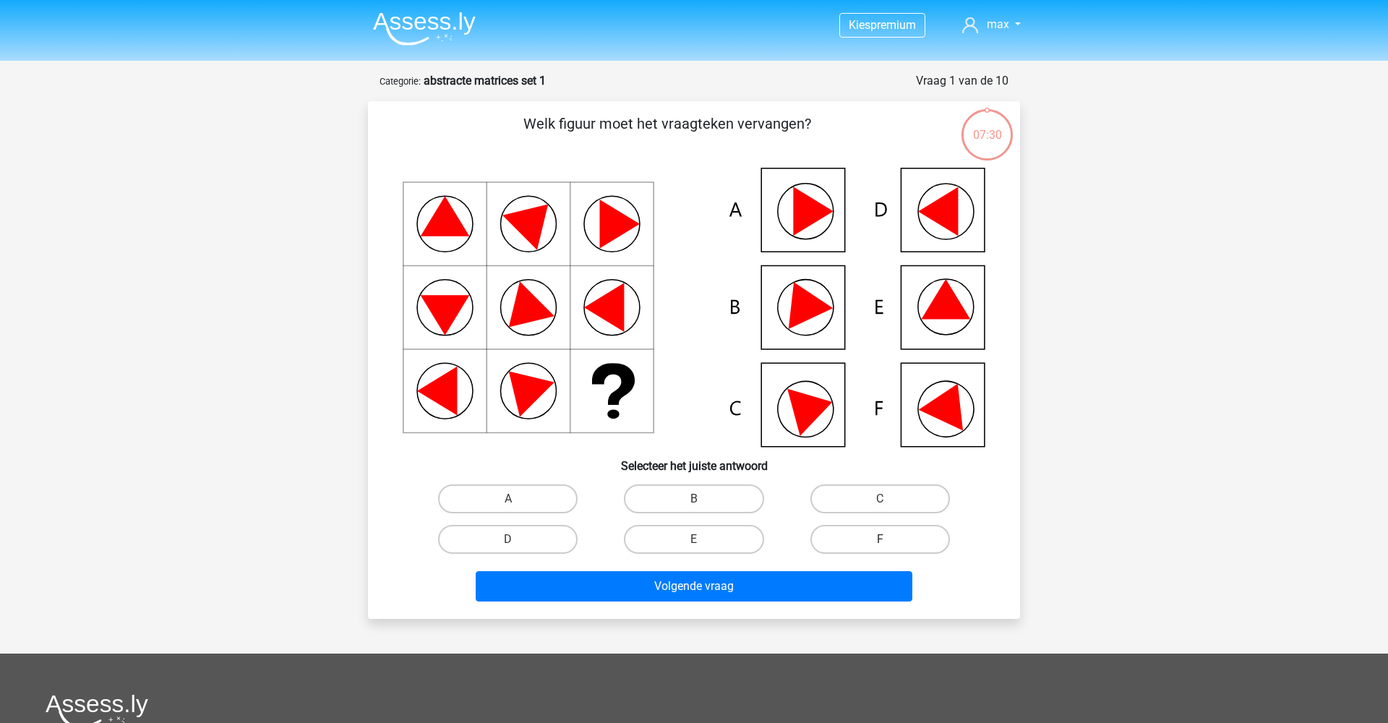
click at [844, 536] on label "F" at bounding box center [881, 539] width 140 height 29
click at [880, 539] on input "F" at bounding box center [884, 543] width 9 height 9
radio input "true"
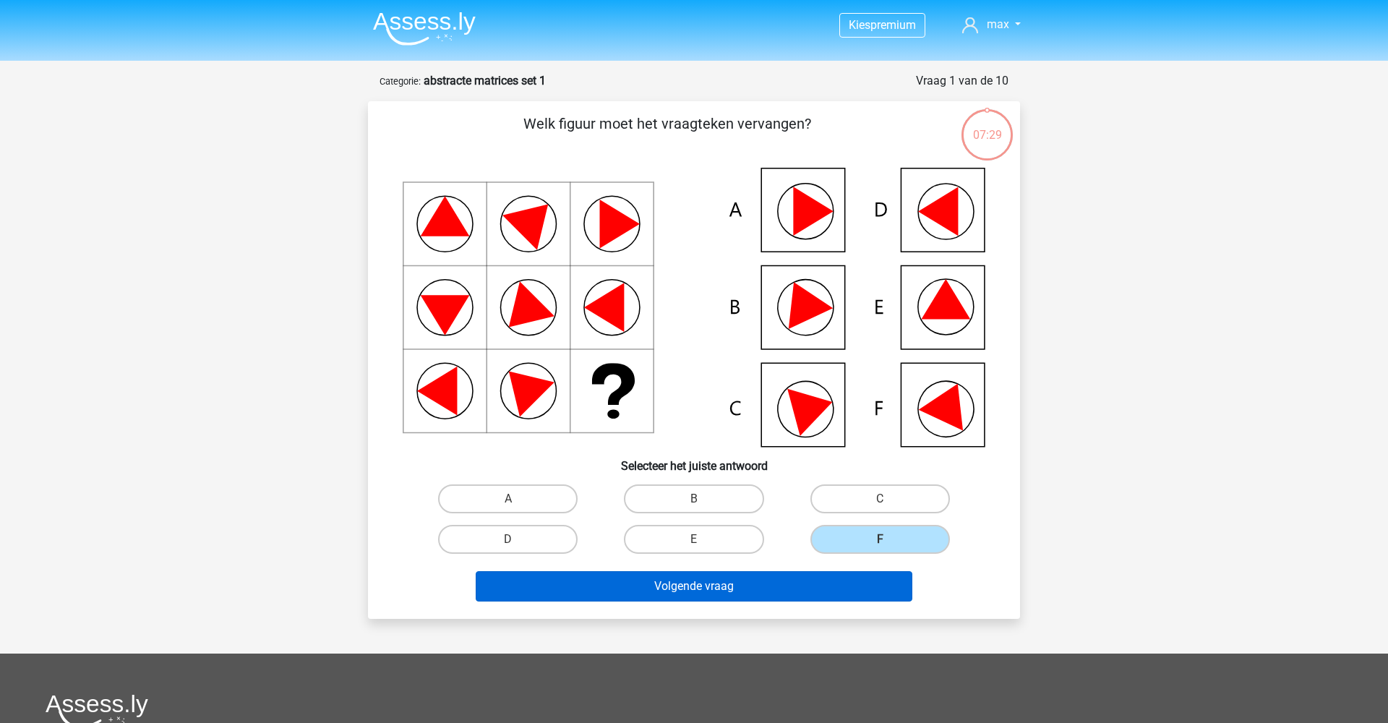
click at [793, 587] on button "Volgende vraag" at bounding box center [694, 586] width 437 height 30
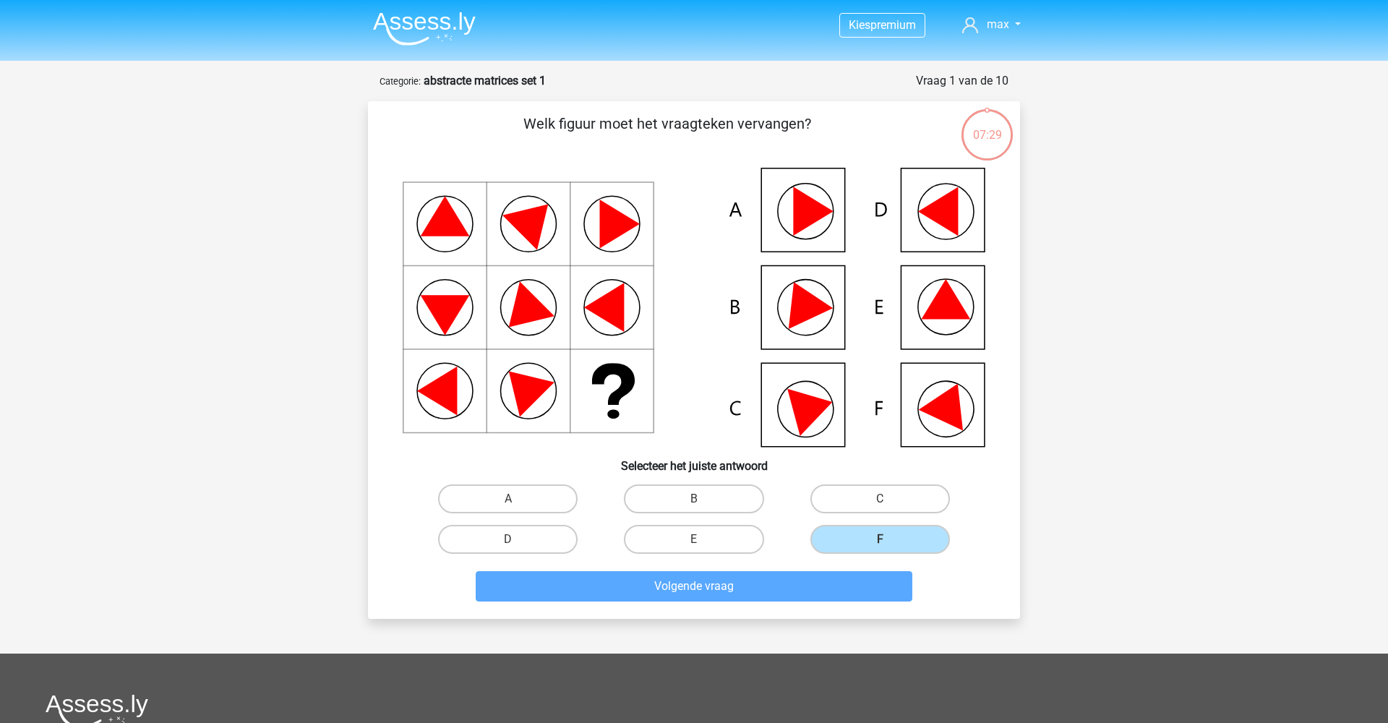
scroll to position [72, 0]
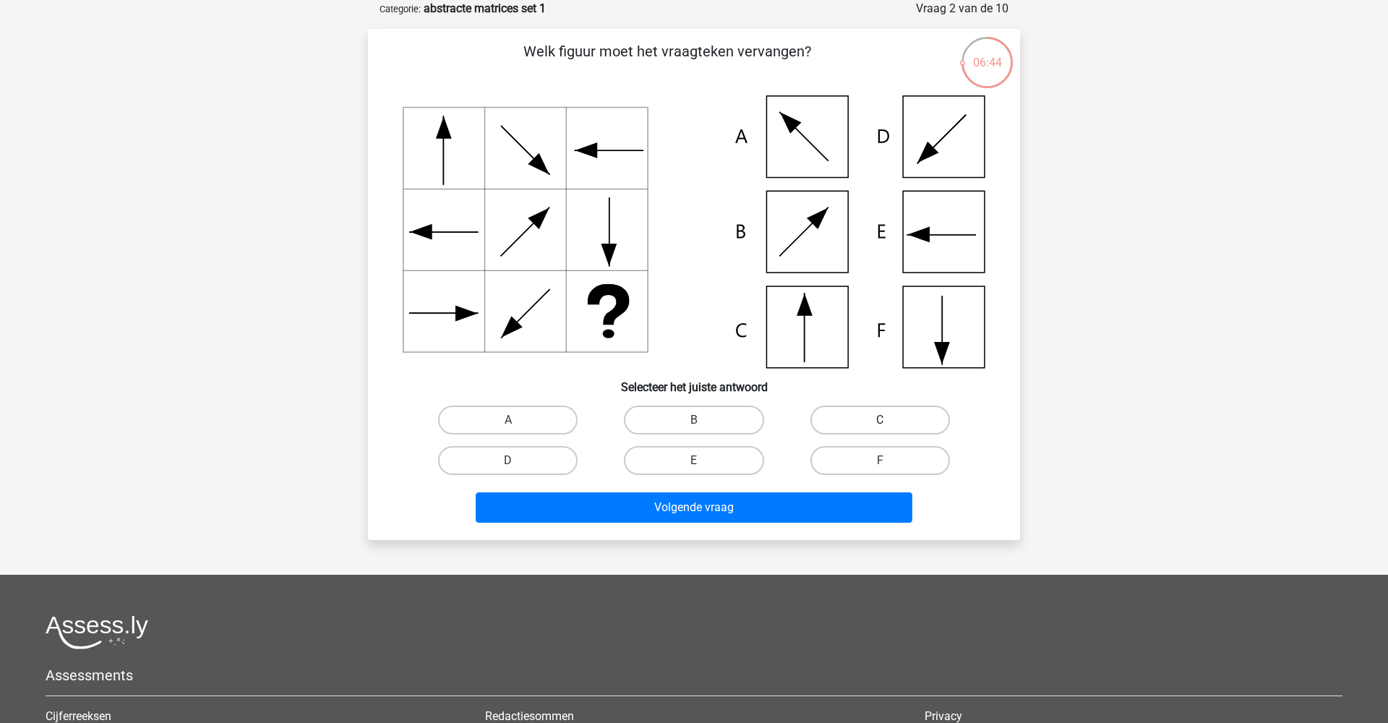
click at [909, 416] on label "C" at bounding box center [881, 420] width 140 height 29
click at [889, 420] on input "C" at bounding box center [884, 424] width 9 height 9
radio input "true"
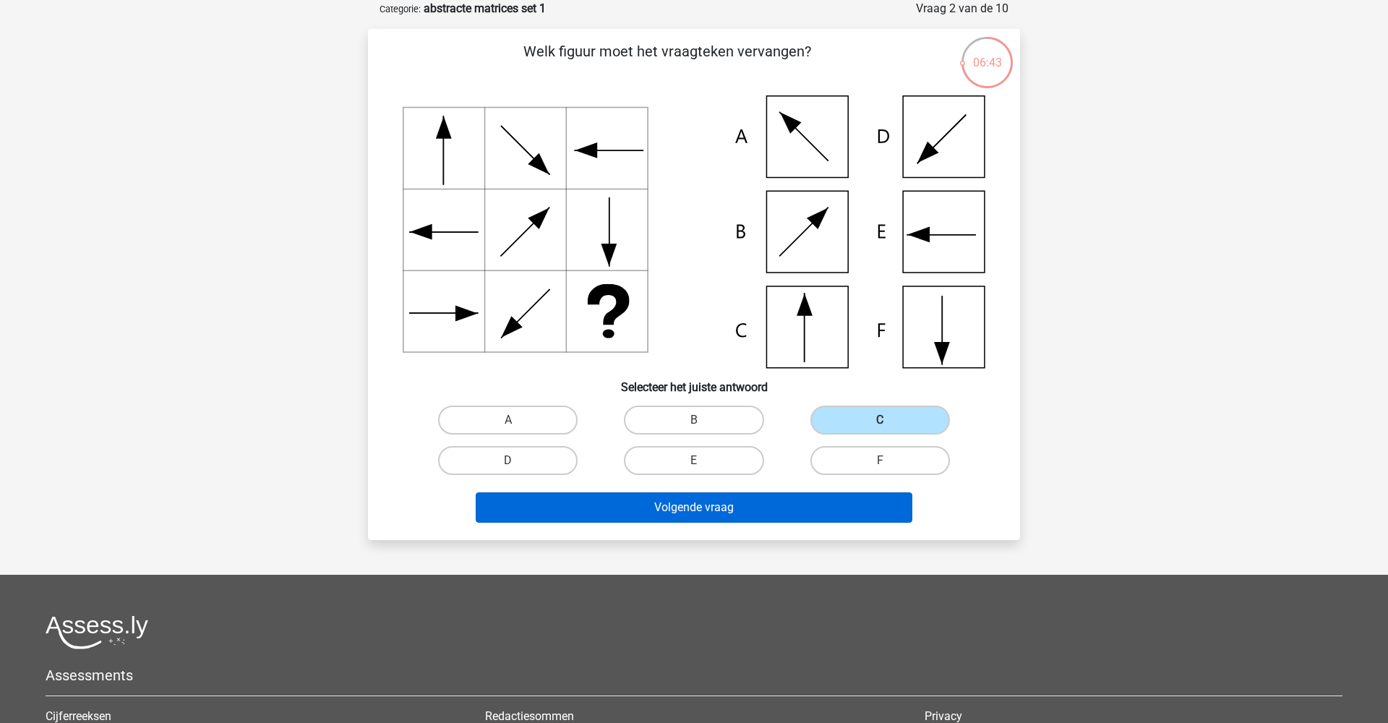
click at [741, 515] on button "Volgende vraag" at bounding box center [694, 507] width 437 height 30
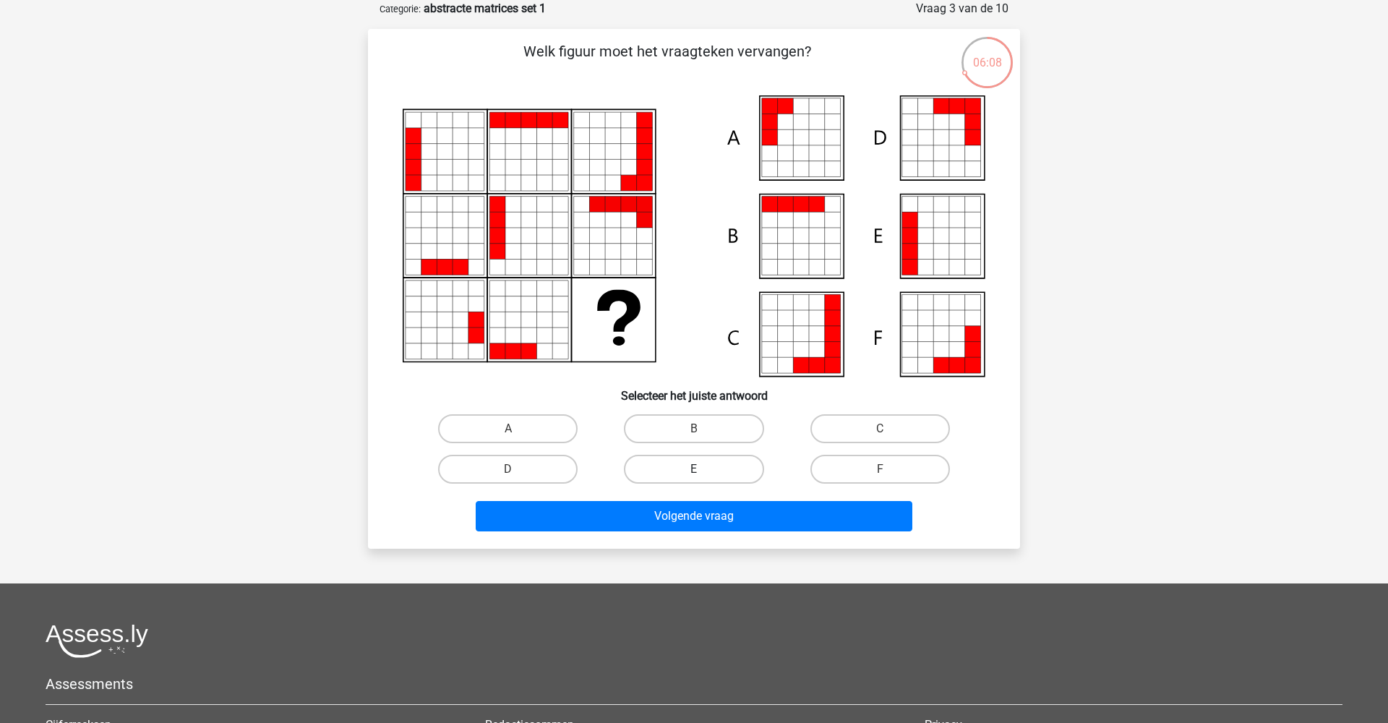
click at [673, 470] on label "E" at bounding box center [694, 469] width 140 height 29
click at [694, 470] on input "E" at bounding box center [698, 473] width 9 height 9
radio input "true"
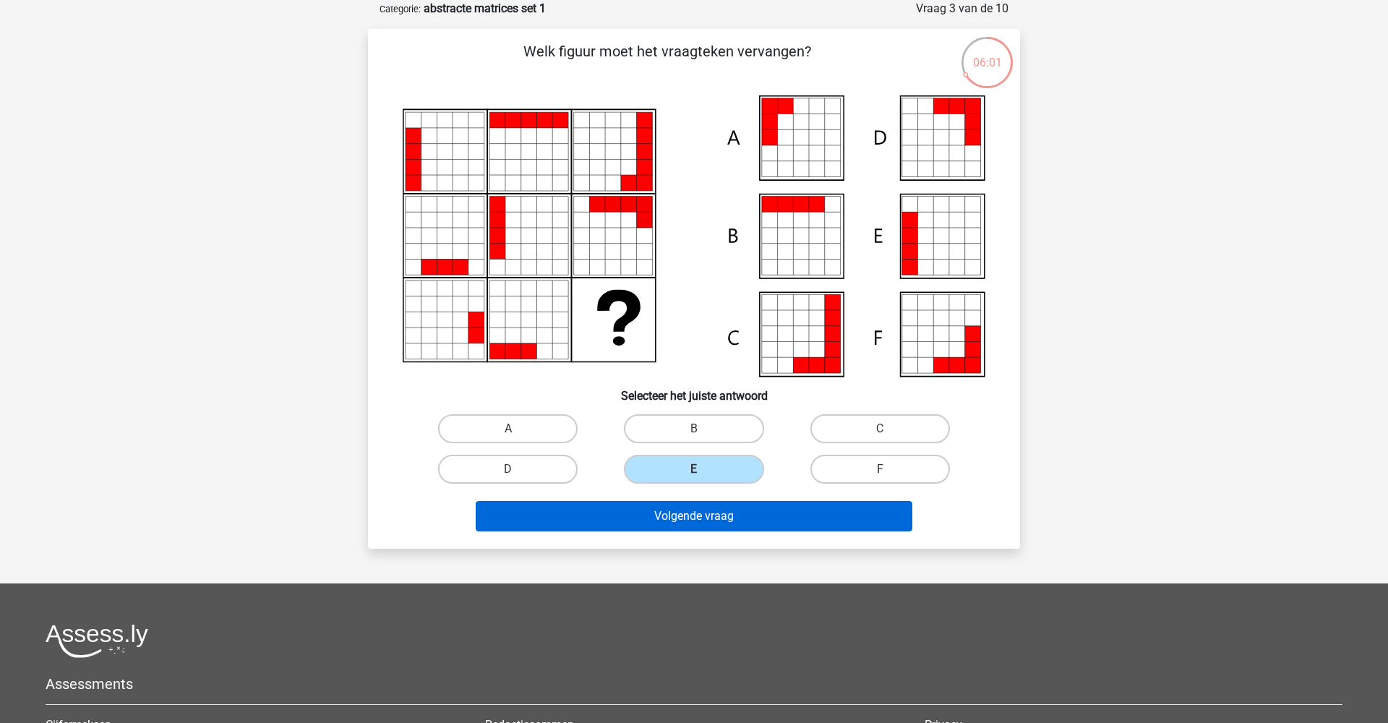
click at [679, 508] on button "Volgende vraag" at bounding box center [694, 516] width 437 height 30
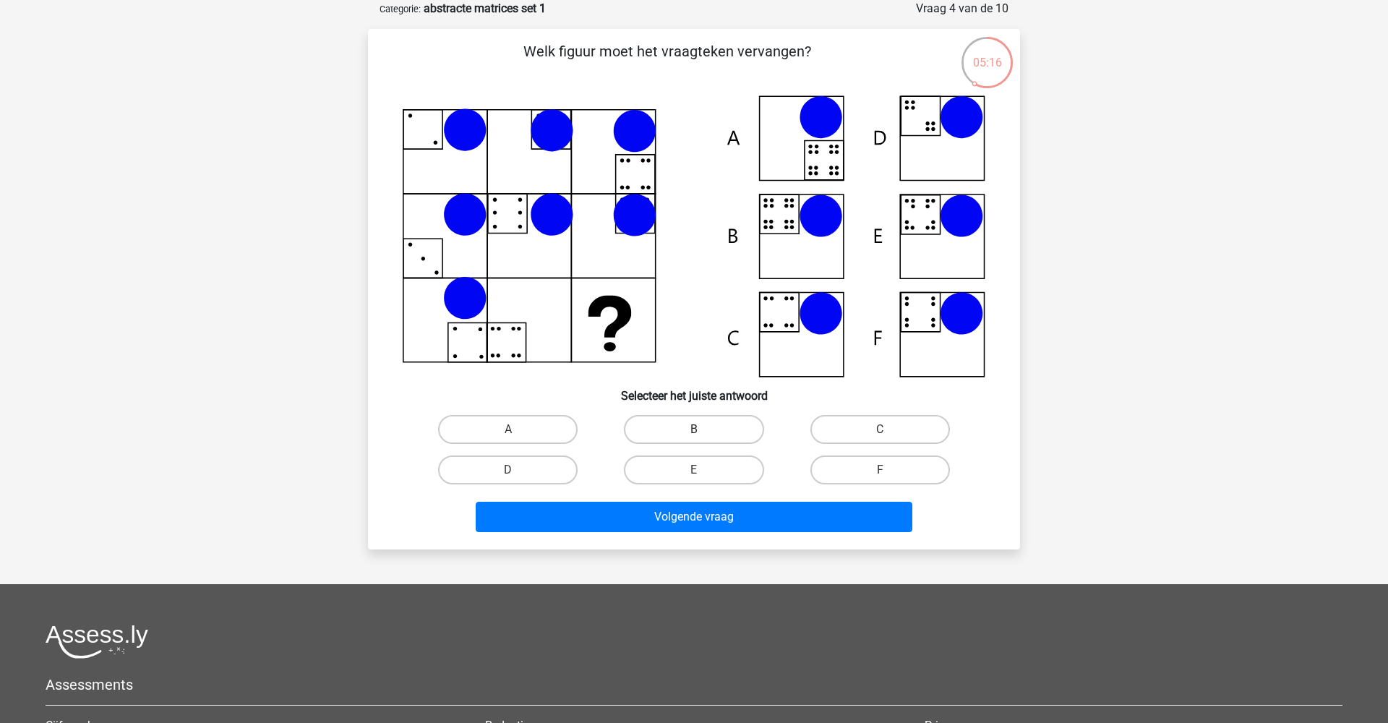
click at [672, 429] on label "B" at bounding box center [694, 429] width 140 height 29
click at [694, 429] on input "B" at bounding box center [698, 433] width 9 height 9
radio input "true"
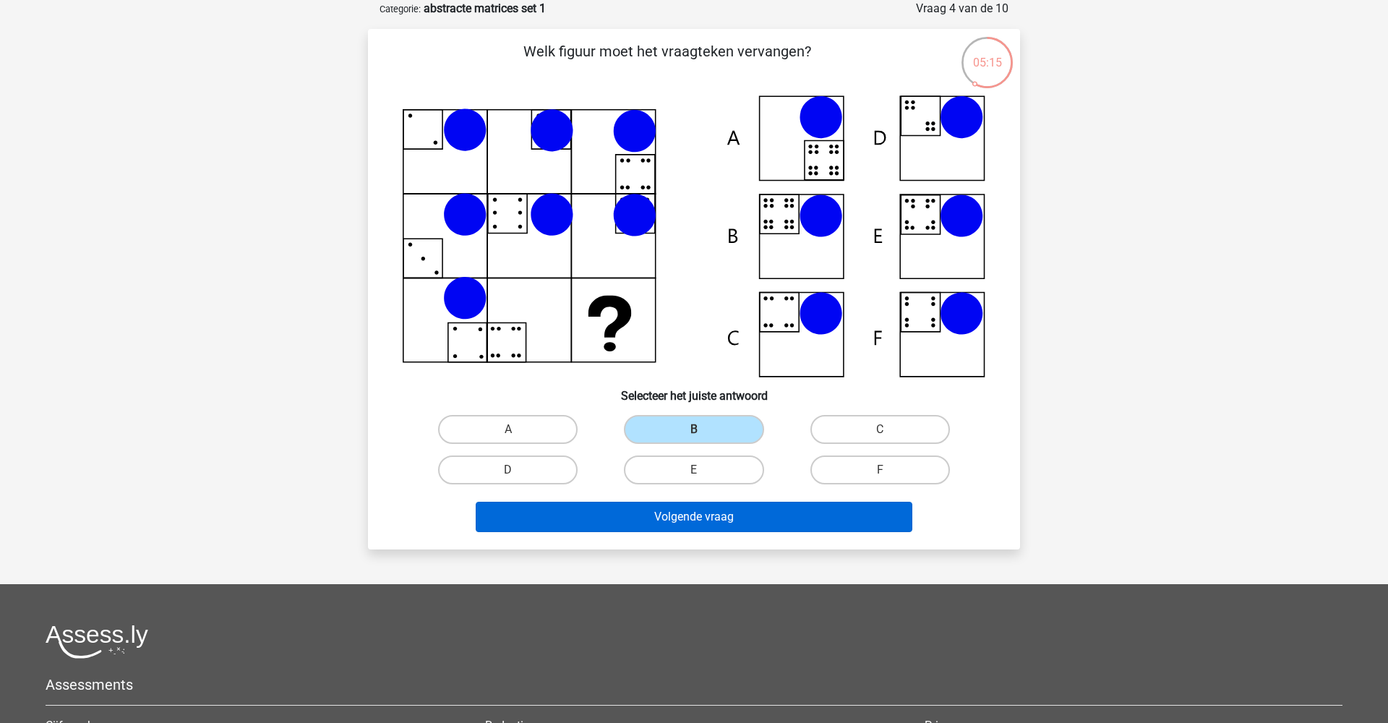
click at [684, 507] on button "Volgende vraag" at bounding box center [694, 517] width 437 height 30
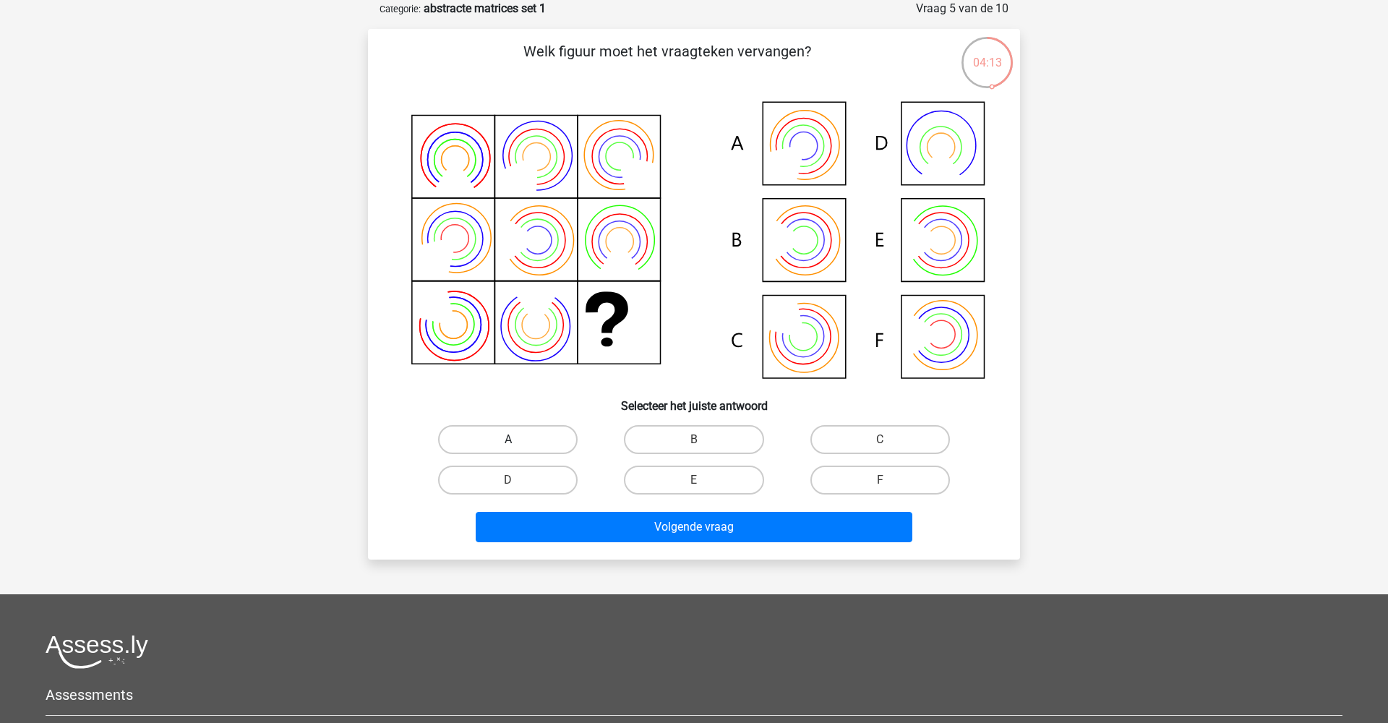
click at [502, 442] on label "A" at bounding box center [508, 439] width 140 height 29
click at [508, 442] on input "A" at bounding box center [512, 444] width 9 height 9
radio input "true"
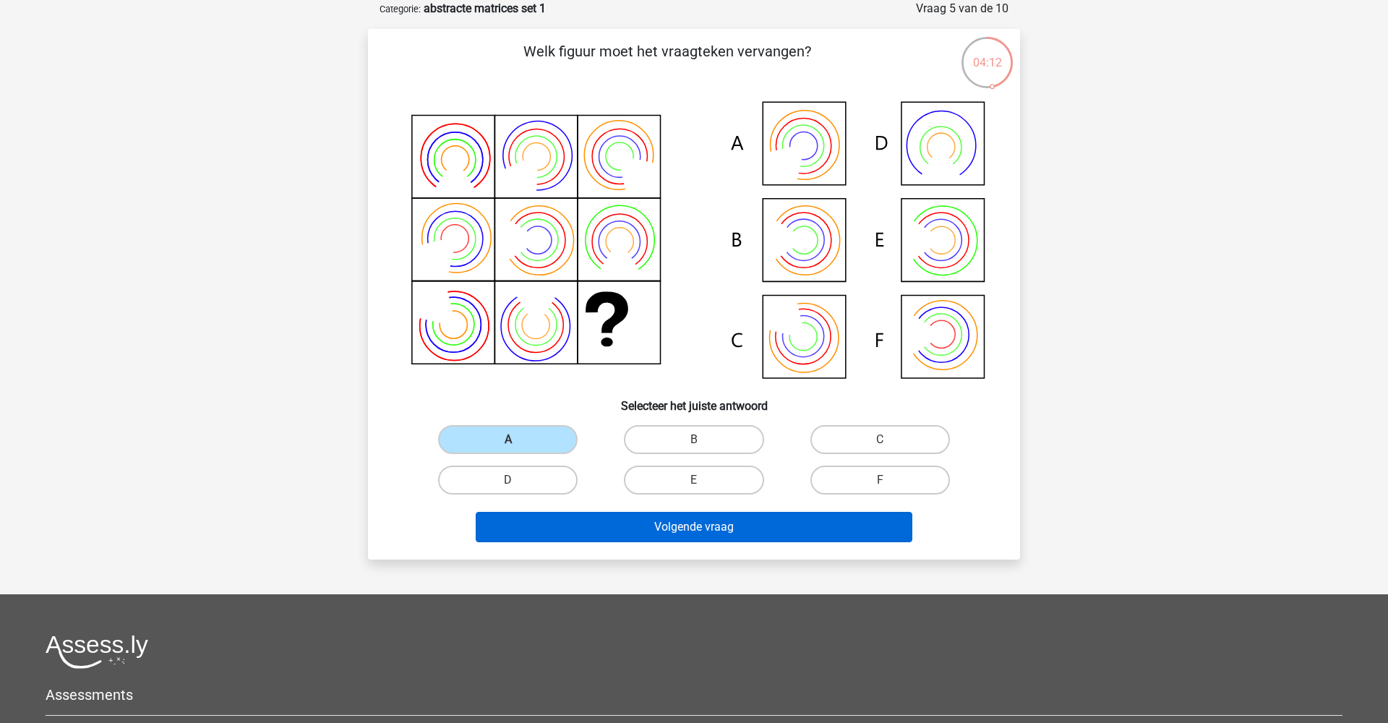
click at [604, 524] on button "Volgende vraag" at bounding box center [694, 527] width 437 height 30
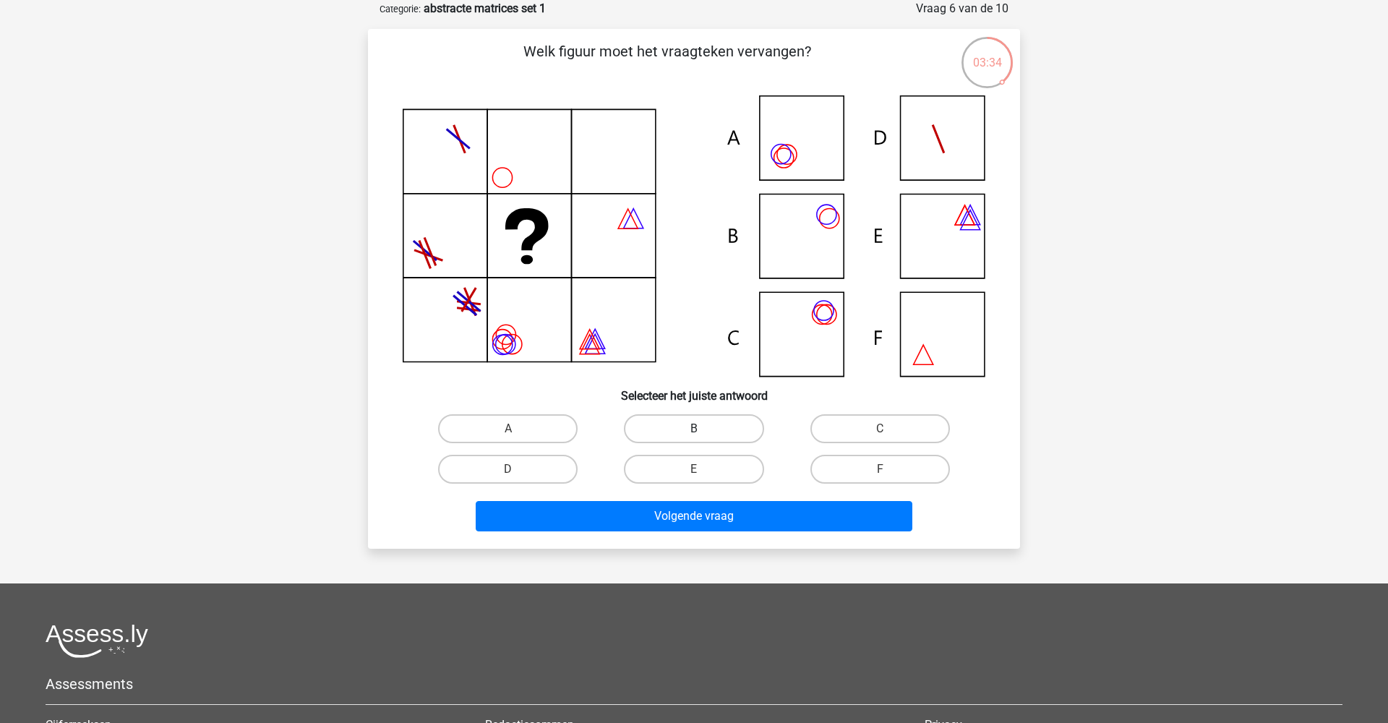
click at [698, 426] on label "B" at bounding box center [694, 428] width 140 height 29
click at [698, 429] on input "B" at bounding box center [698, 433] width 9 height 9
radio input "true"
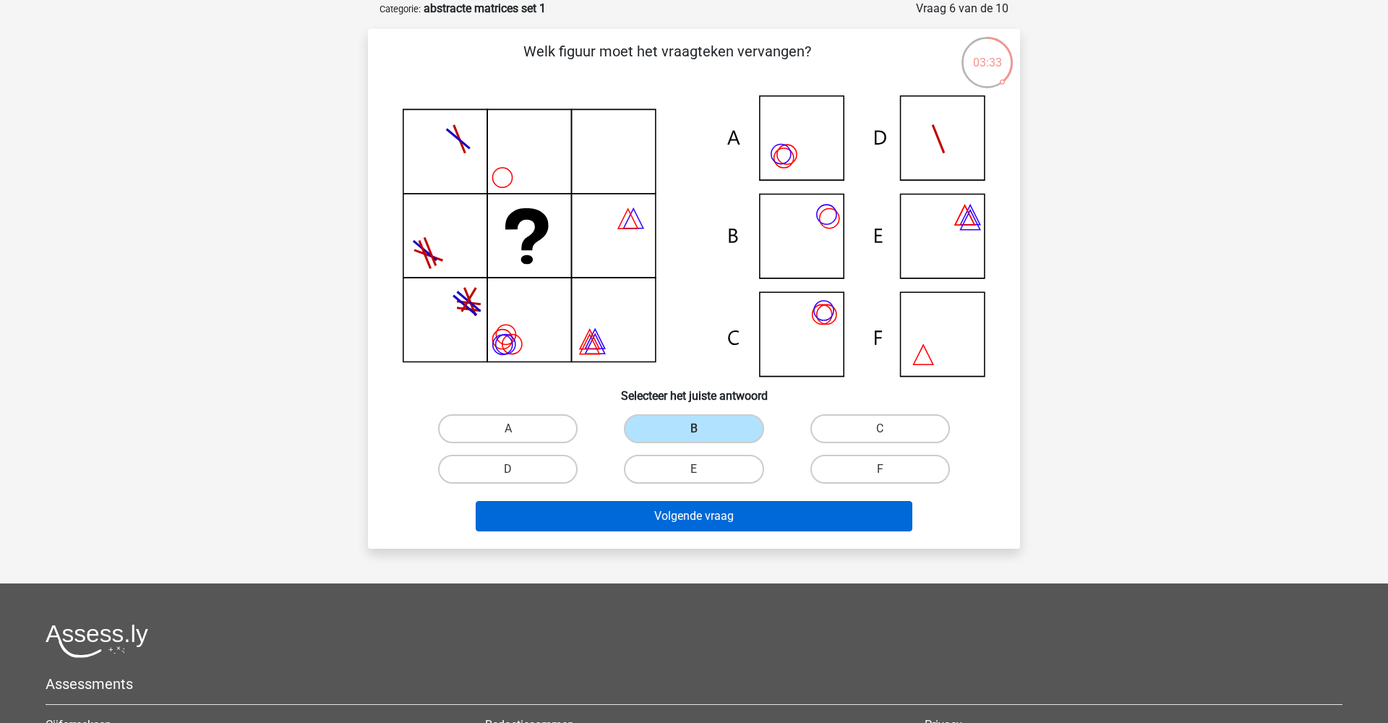
click at [688, 518] on button "Volgende vraag" at bounding box center [694, 516] width 437 height 30
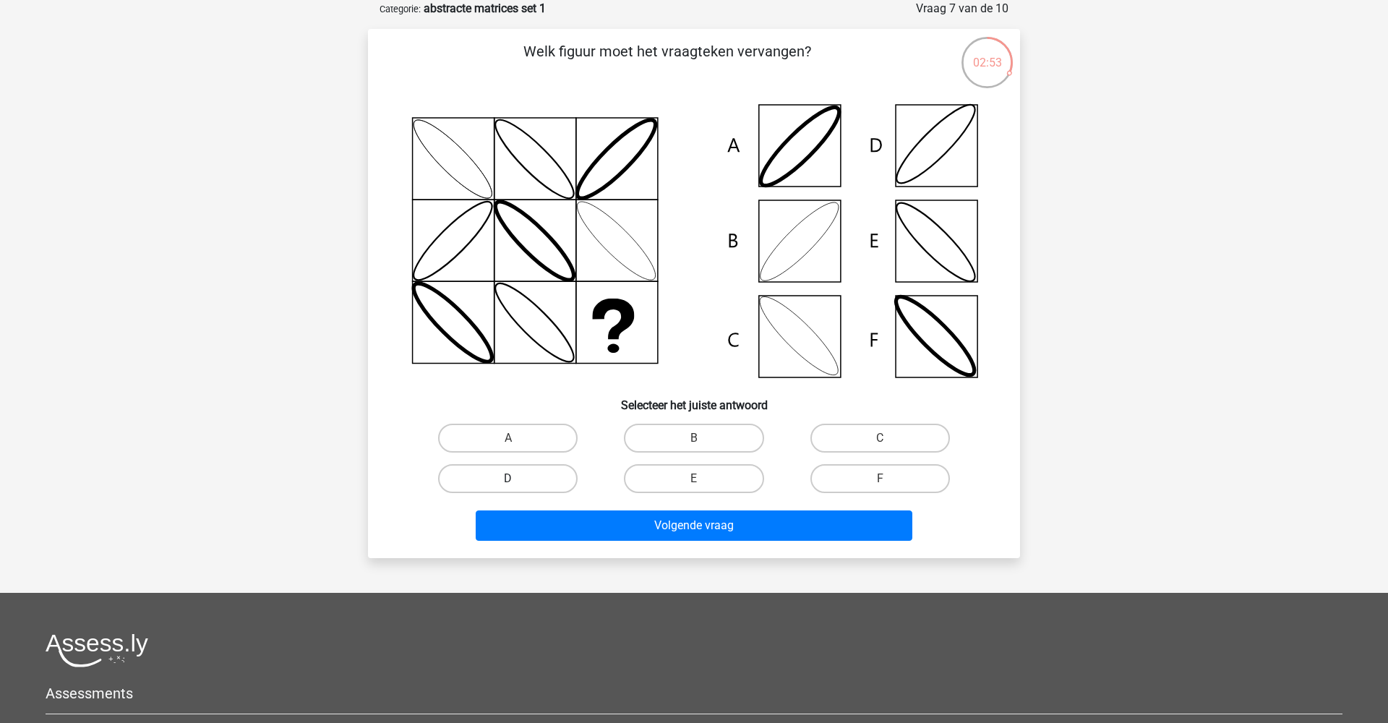
click at [518, 479] on label "D" at bounding box center [508, 478] width 140 height 29
click at [518, 479] on input "D" at bounding box center [512, 483] width 9 height 9
radio input "true"
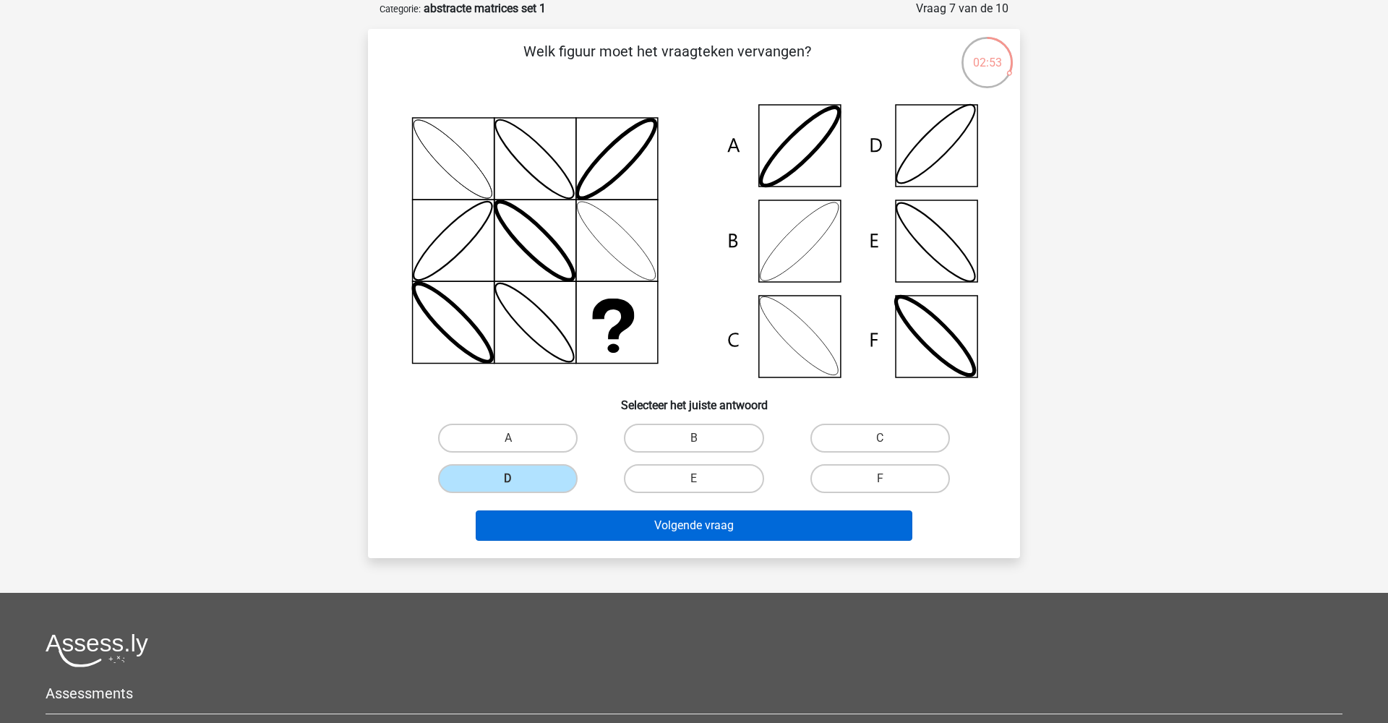
click at [622, 530] on button "Volgende vraag" at bounding box center [694, 525] width 437 height 30
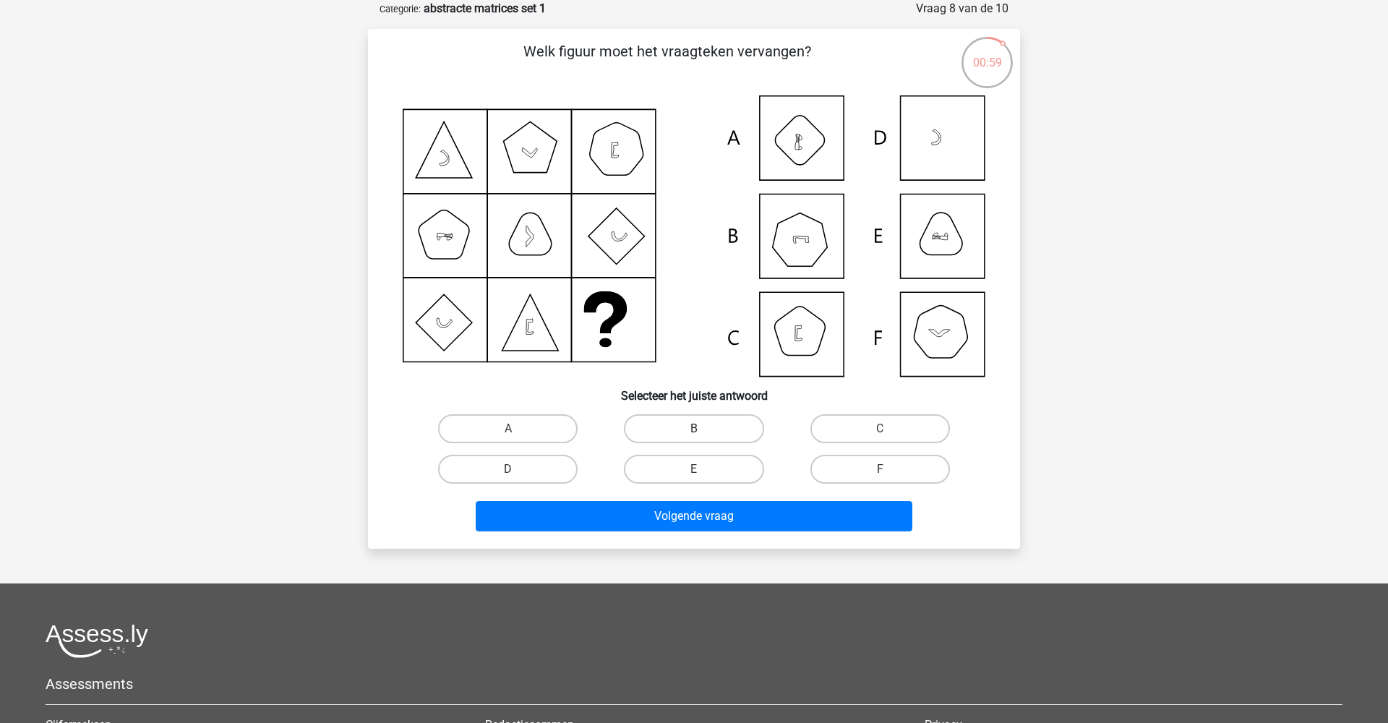
click at [709, 438] on label "B" at bounding box center [694, 428] width 140 height 29
click at [703, 438] on input "B" at bounding box center [698, 433] width 9 height 9
radio input "true"
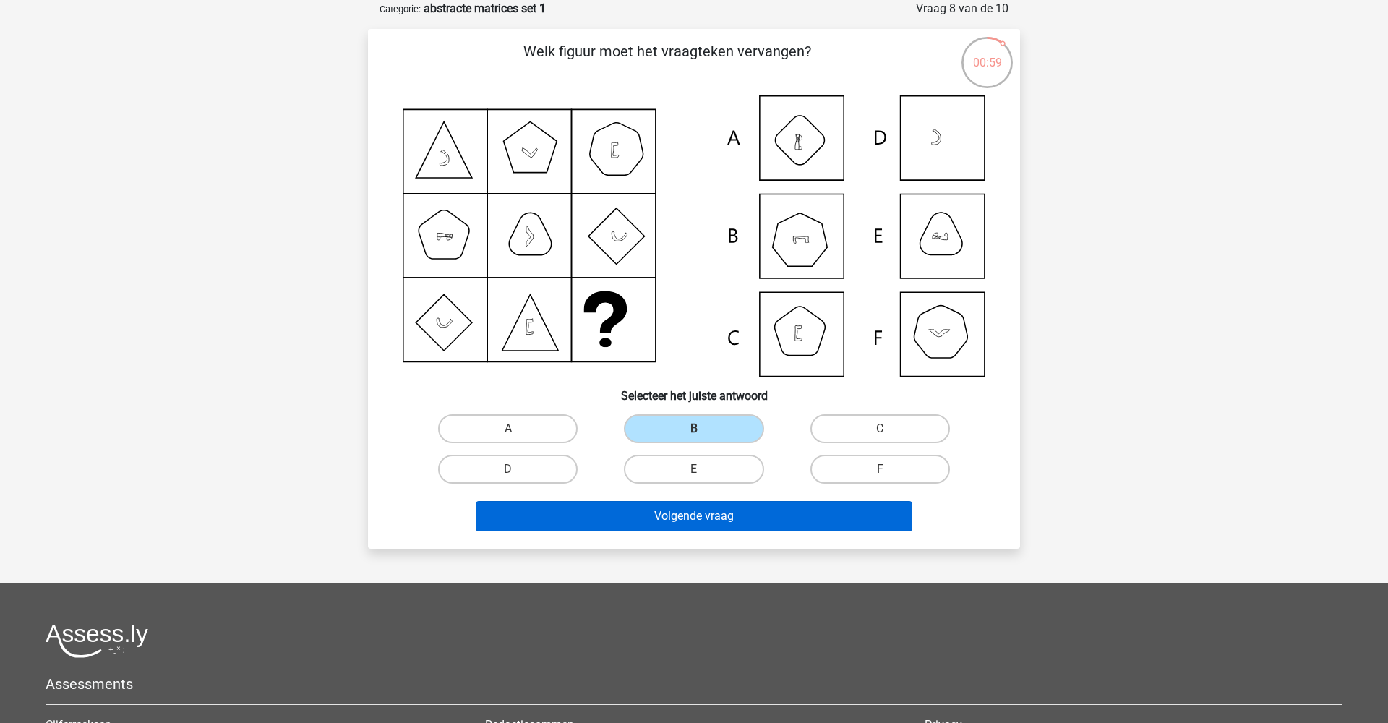
click at [695, 516] on button "Volgende vraag" at bounding box center [694, 516] width 437 height 30
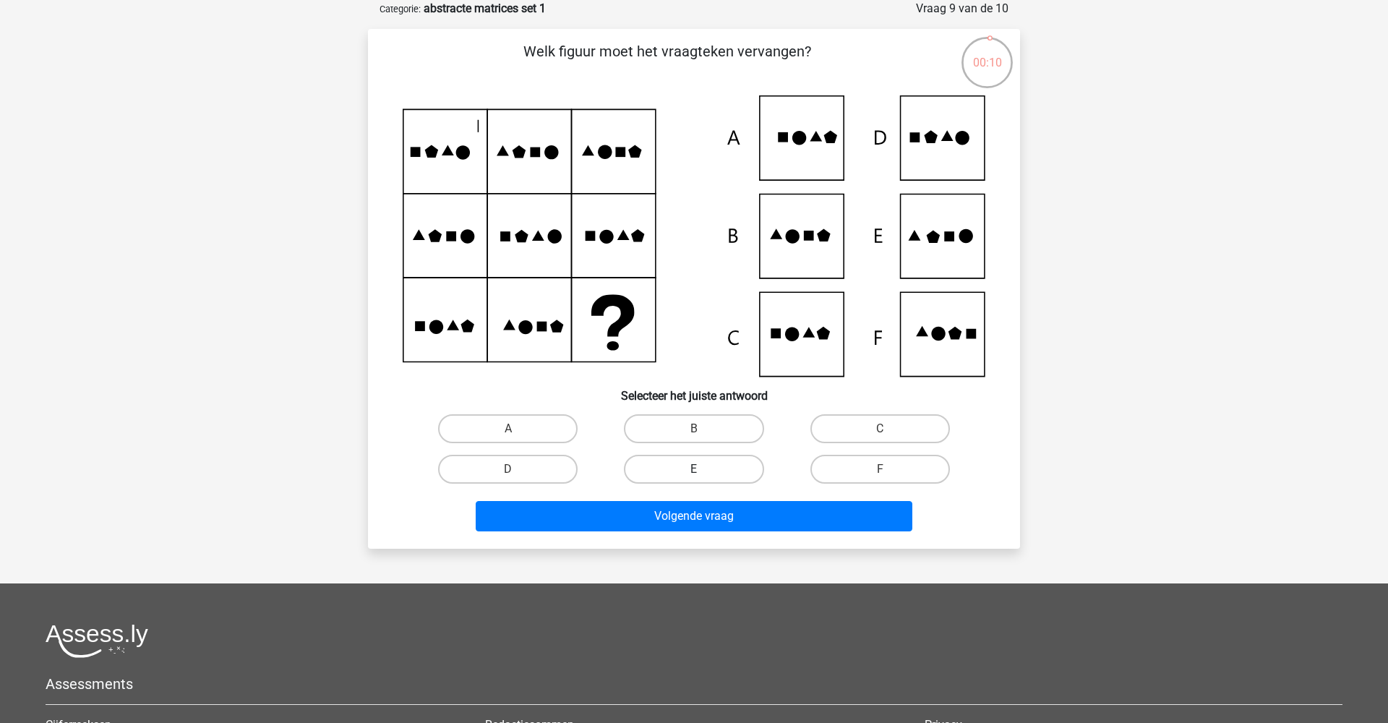
click at [686, 471] on label "E" at bounding box center [694, 469] width 140 height 29
click at [694, 471] on input "E" at bounding box center [698, 473] width 9 height 9
radio input "true"
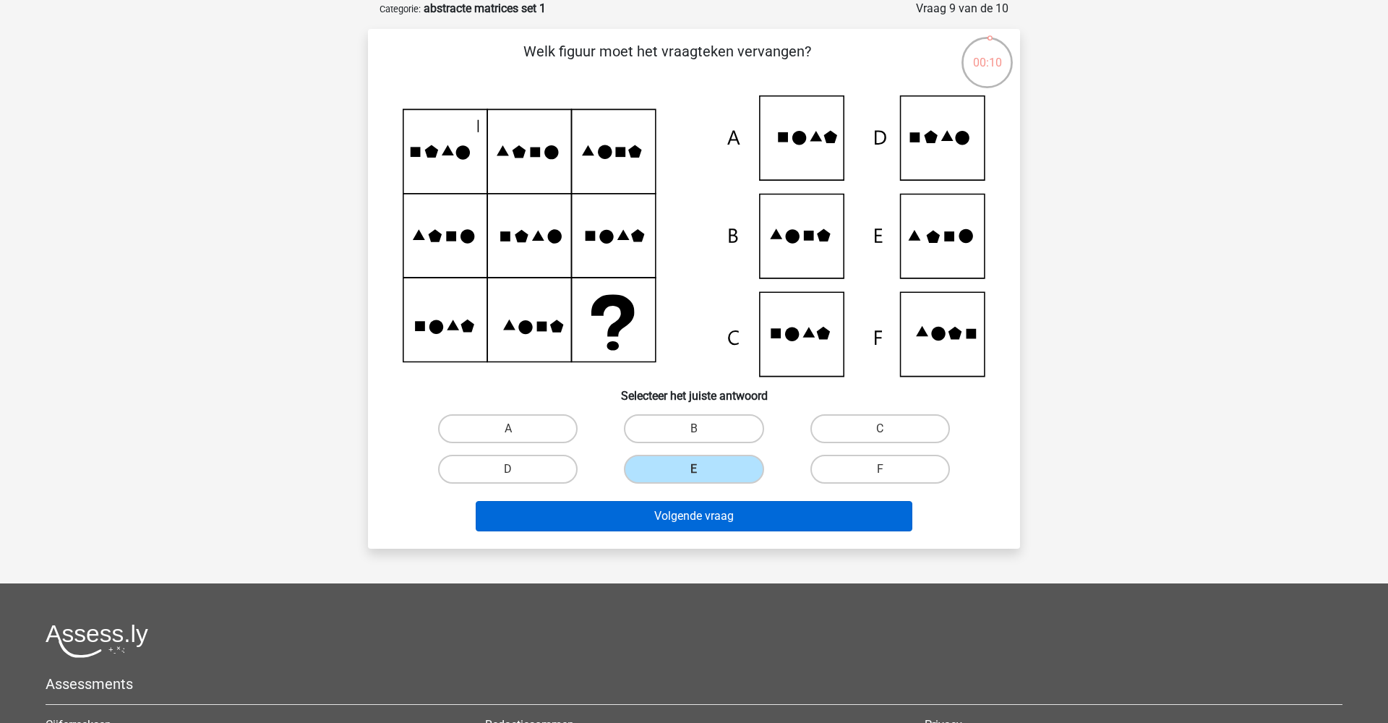
click at [703, 528] on button "Volgende vraag" at bounding box center [694, 516] width 437 height 30
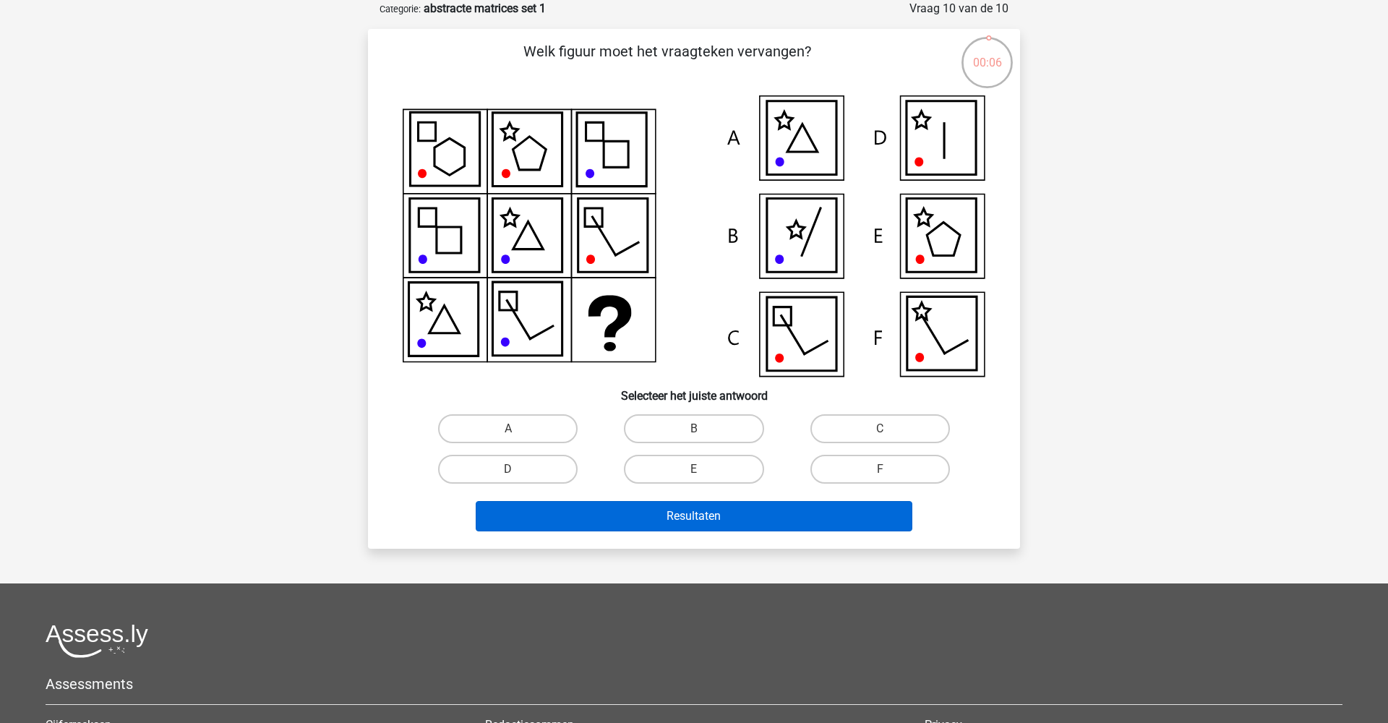
click at [710, 515] on button "Resultaten" at bounding box center [694, 516] width 437 height 30
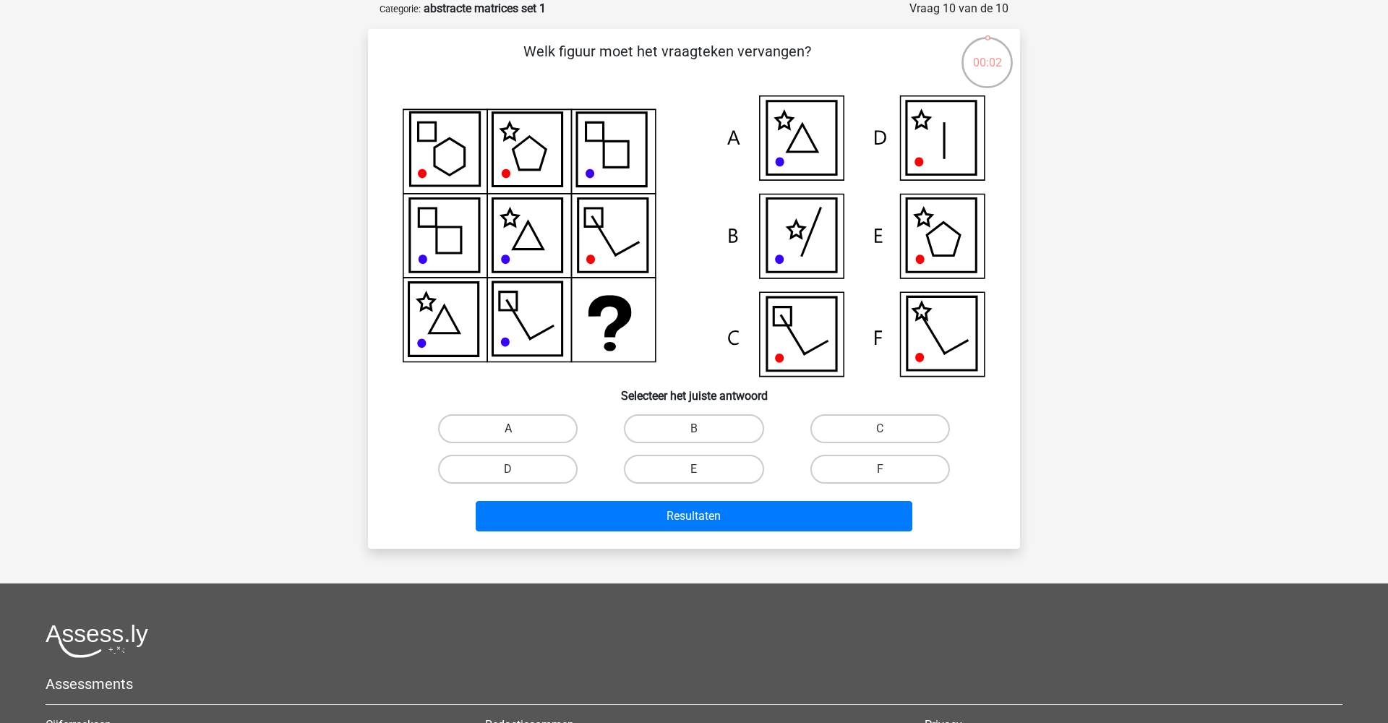
click at [529, 432] on label "A" at bounding box center [508, 428] width 140 height 29
click at [518, 432] on input "A" at bounding box center [512, 433] width 9 height 9
radio input "true"
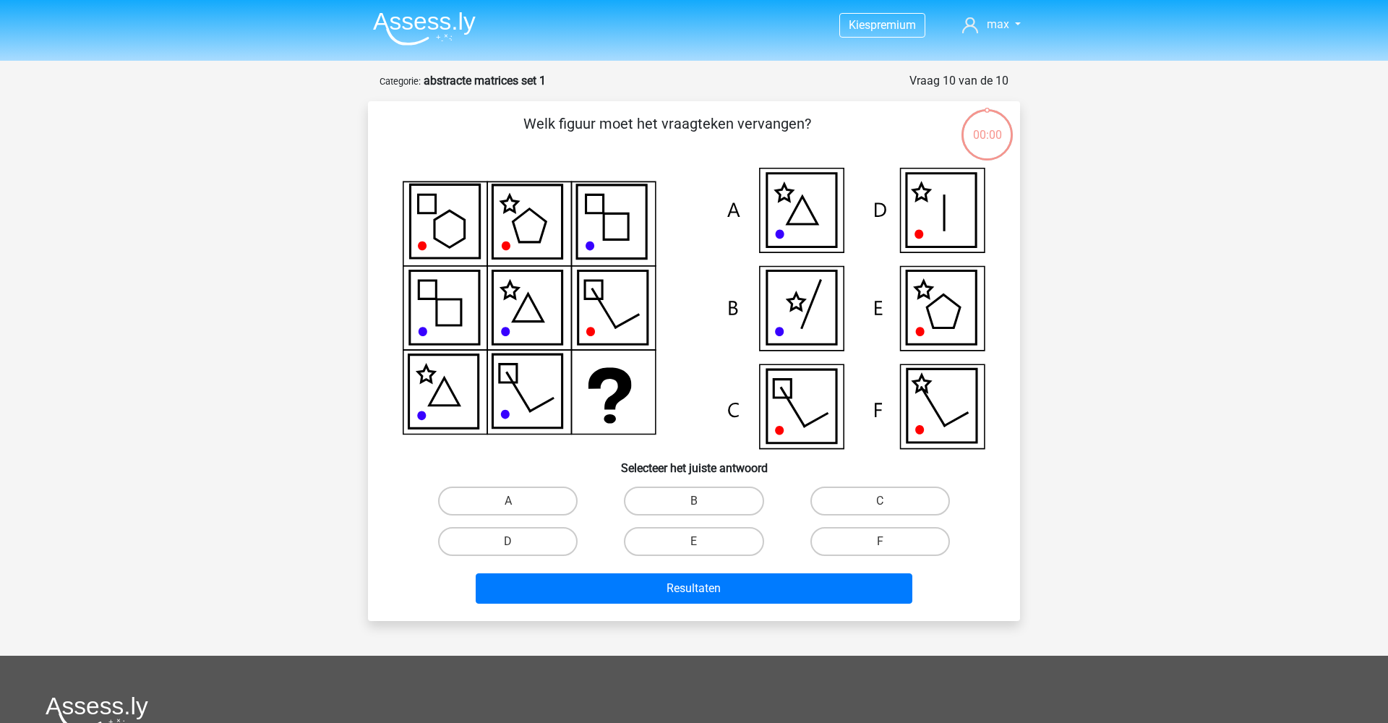
scroll to position [72, 0]
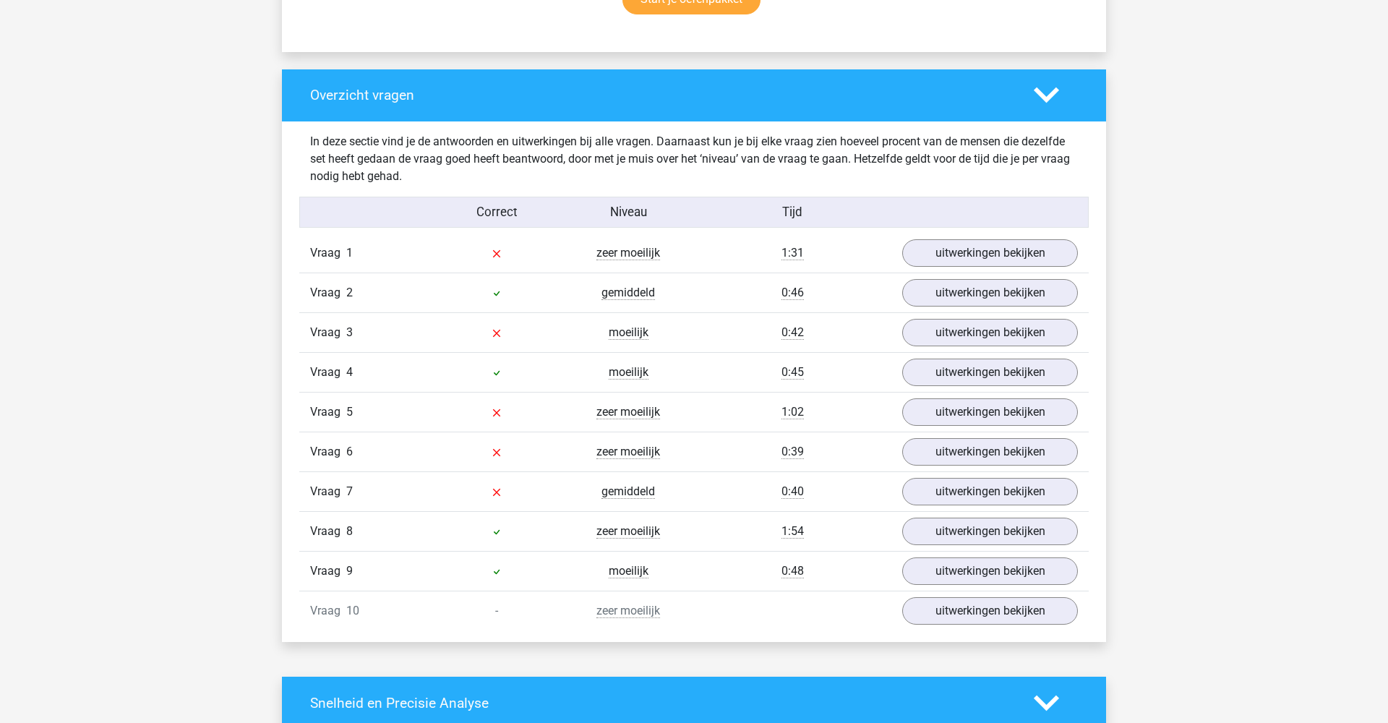
scroll to position [1019, 0]
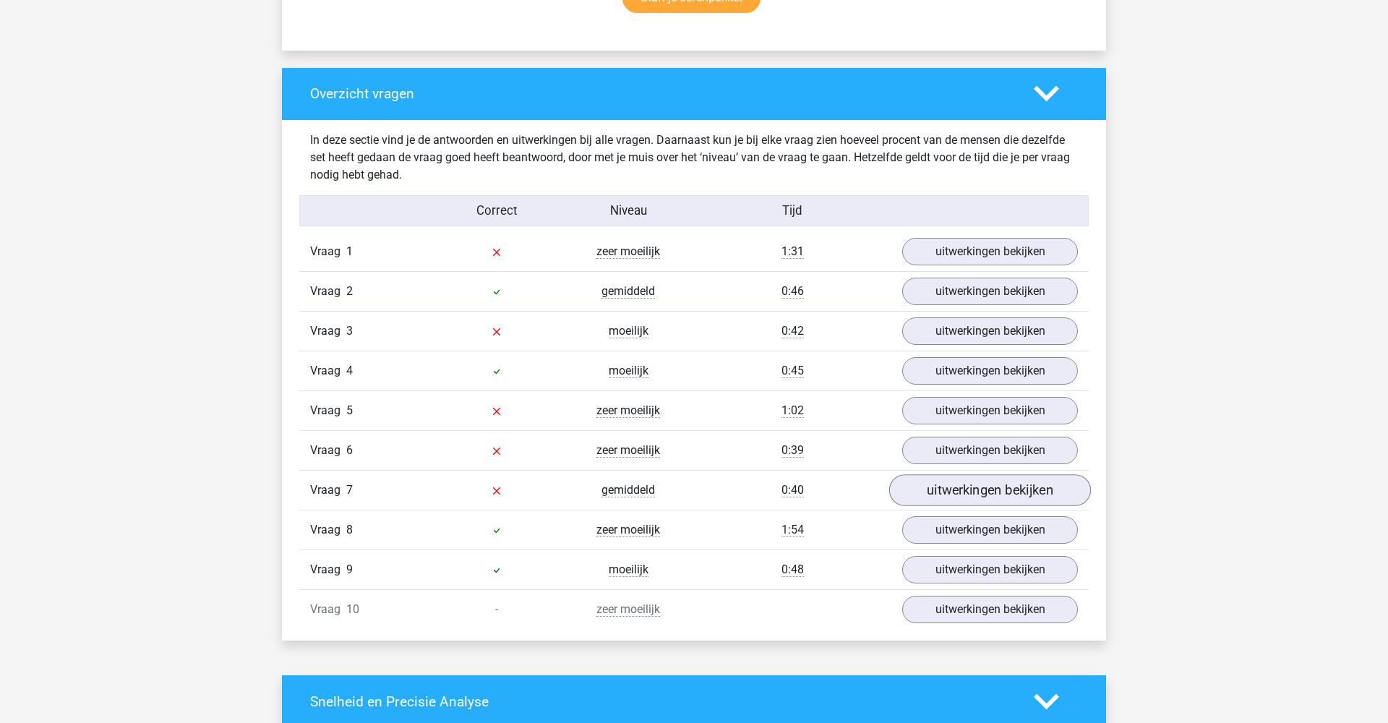
click at [925, 502] on link "uitwerkingen bekijken" at bounding box center [990, 490] width 202 height 32
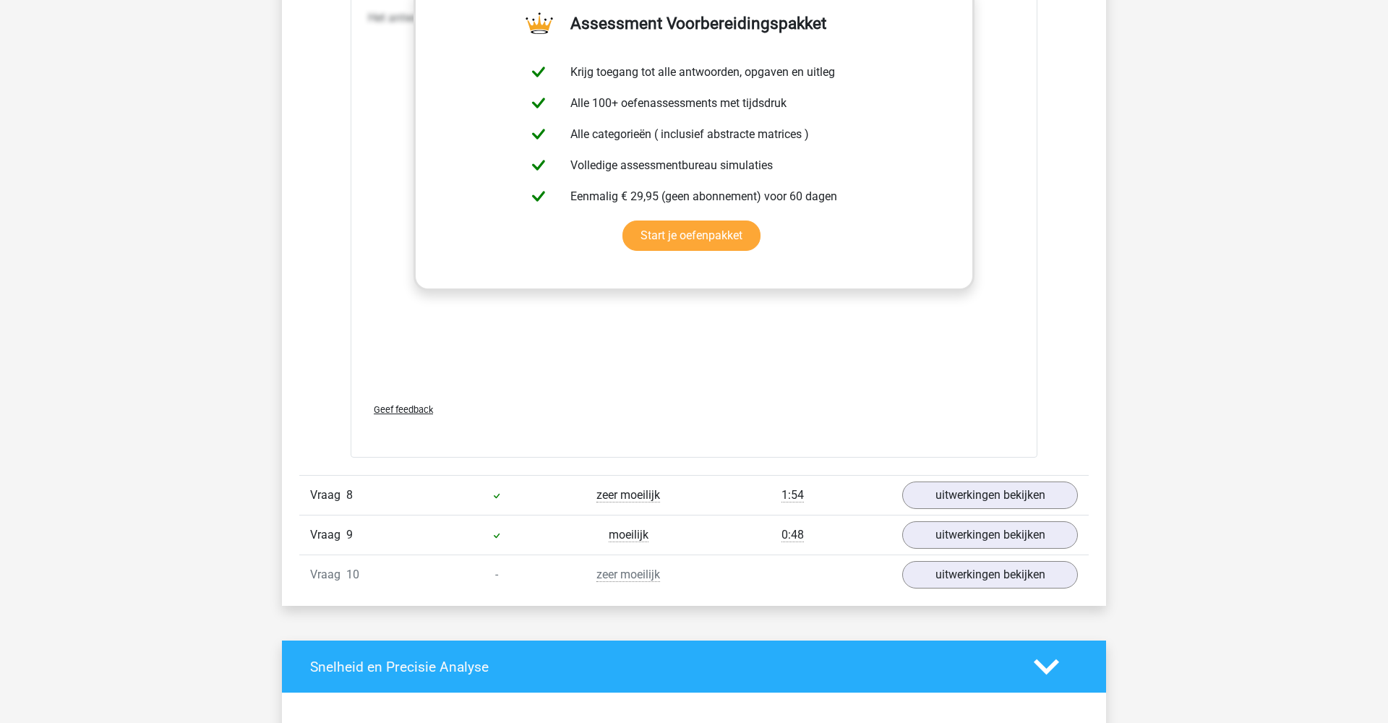
scroll to position [2155, 0]
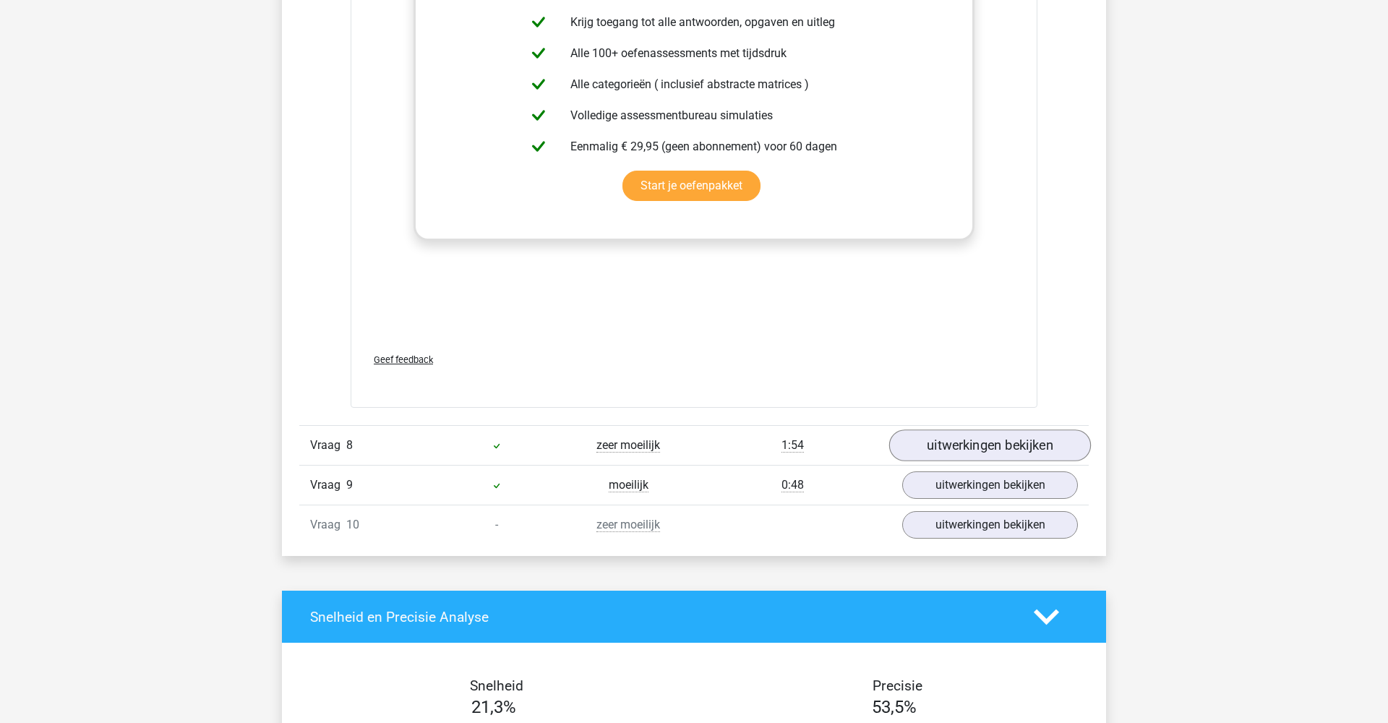
click at [951, 447] on link "uitwerkingen bekijken" at bounding box center [990, 445] width 202 height 32
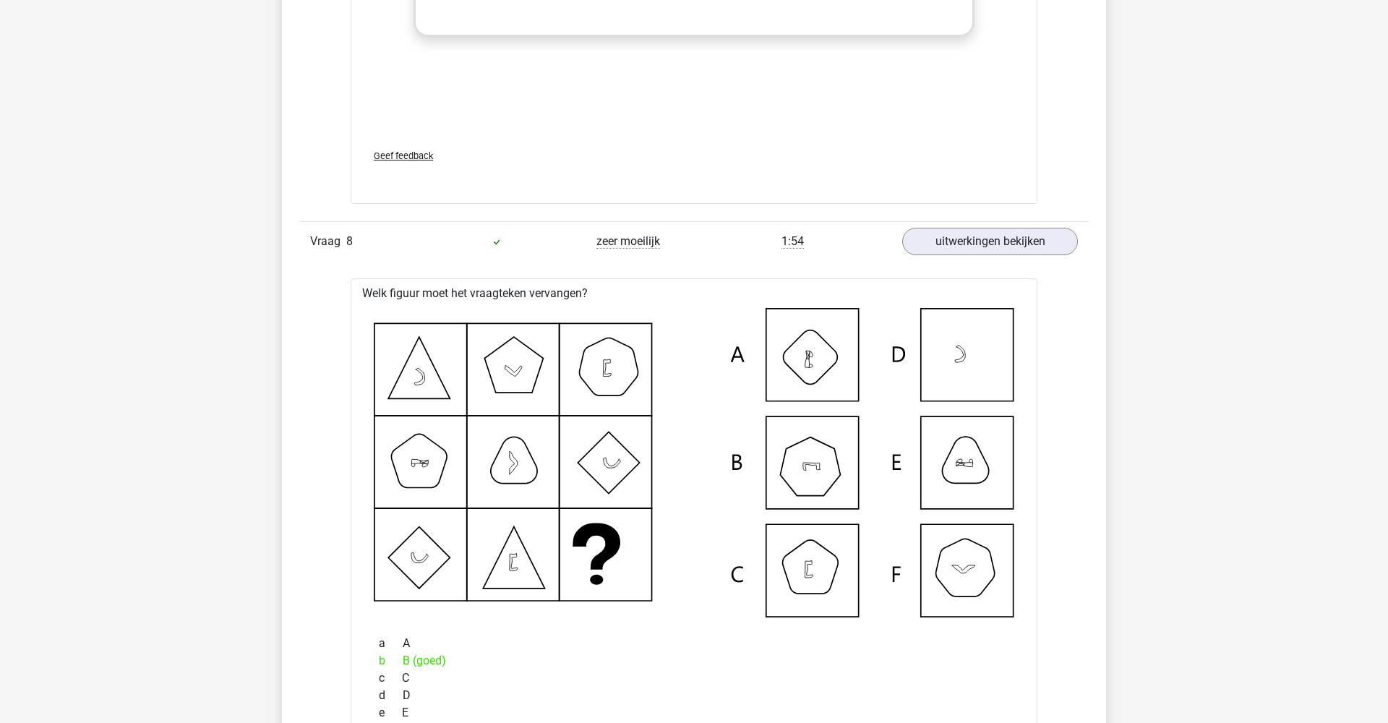
scroll to position [2404, 0]
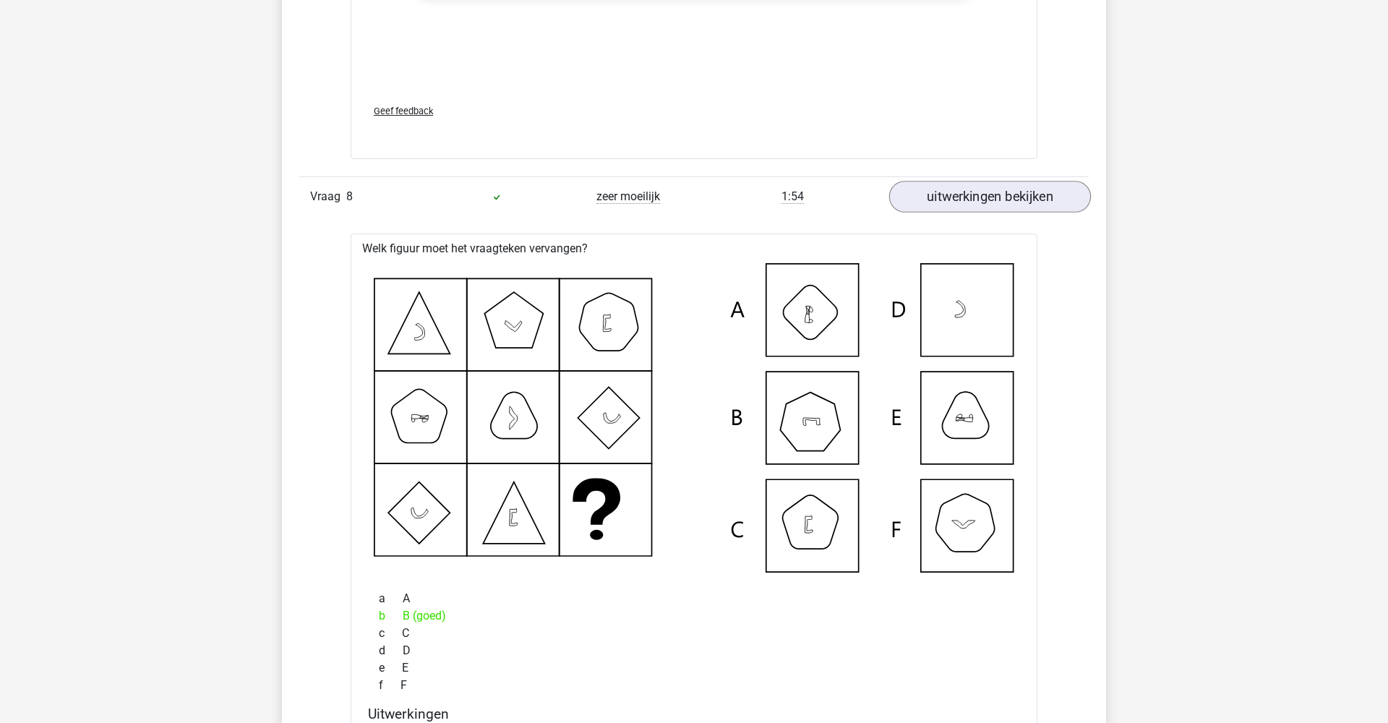
click at [962, 200] on link "uitwerkingen bekijken" at bounding box center [990, 197] width 202 height 32
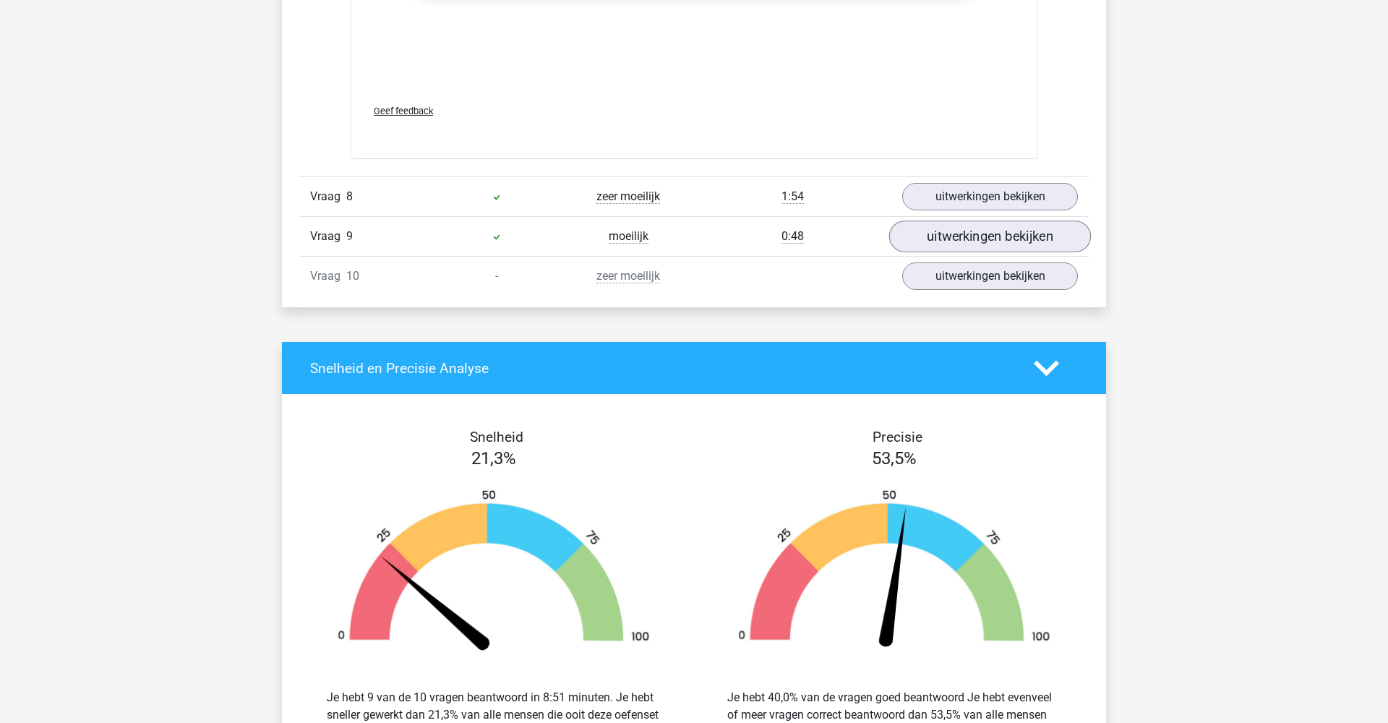
click at [949, 243] on link "uitwerkingen bekijken" at bounding box center [990, 237] width 202 height 32
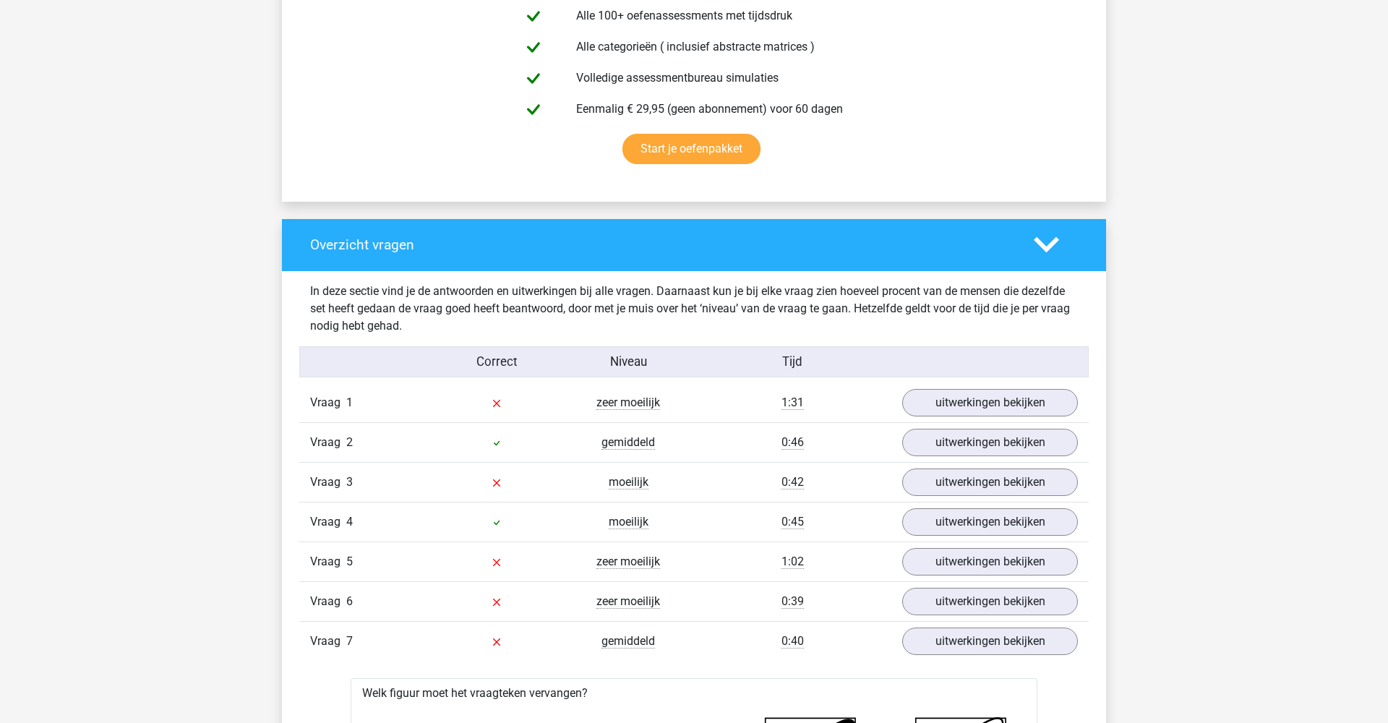
scroll to position [847, 0]
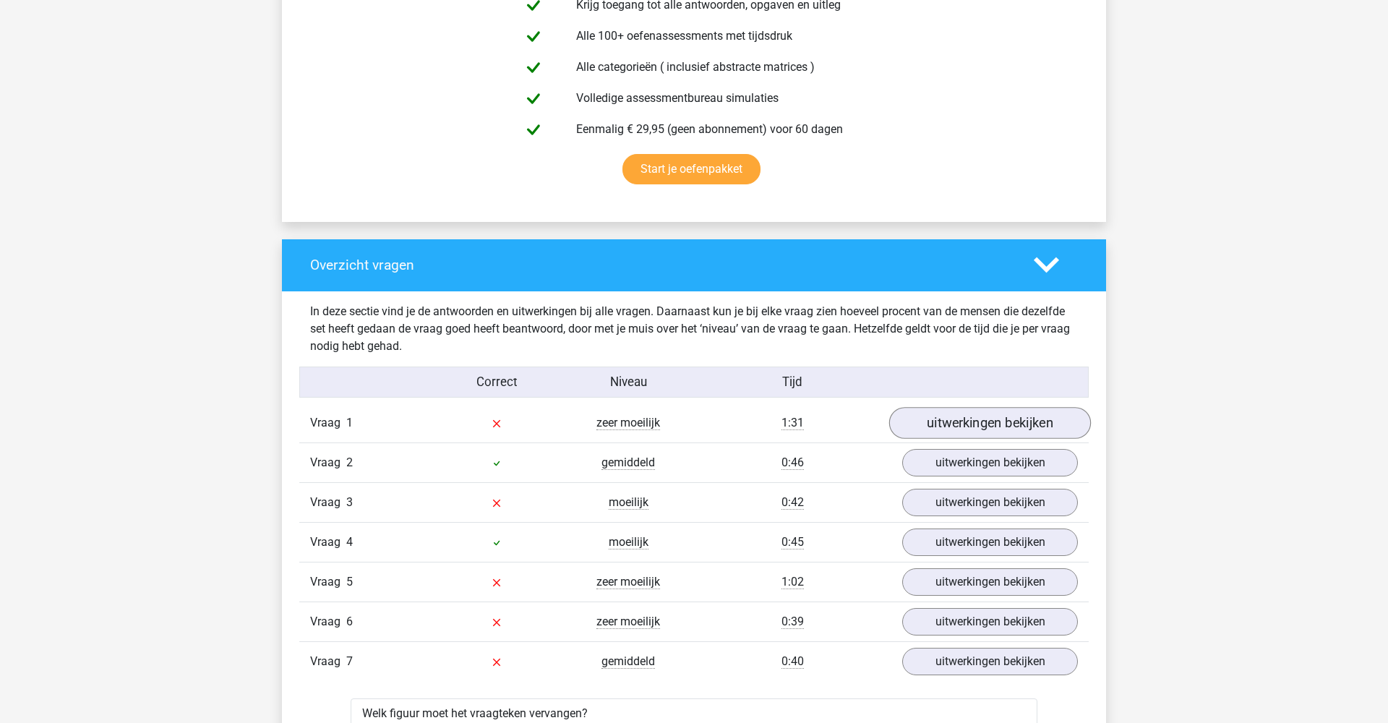
click at [981, 427] on link "uitwerkingen bekijken" at bounding box center [990, 423] width 202 height 32
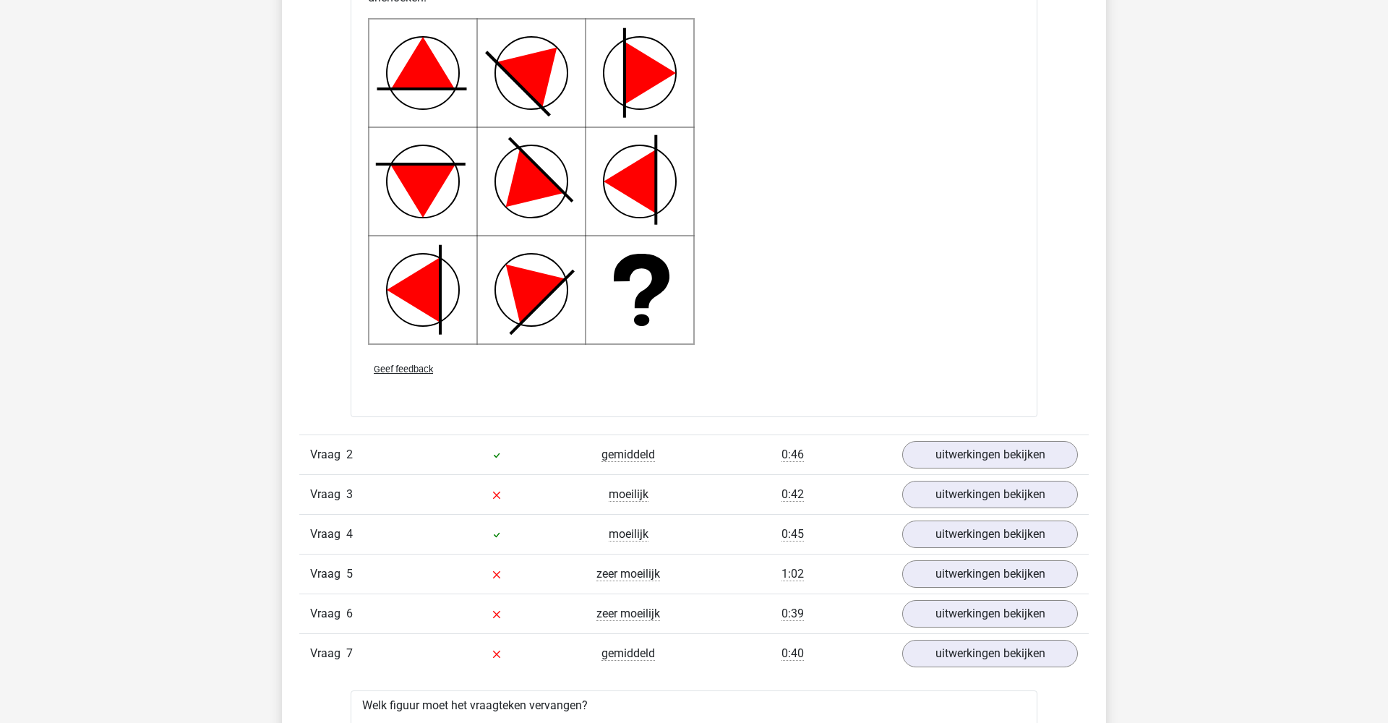
scroll to position [1889, 0]
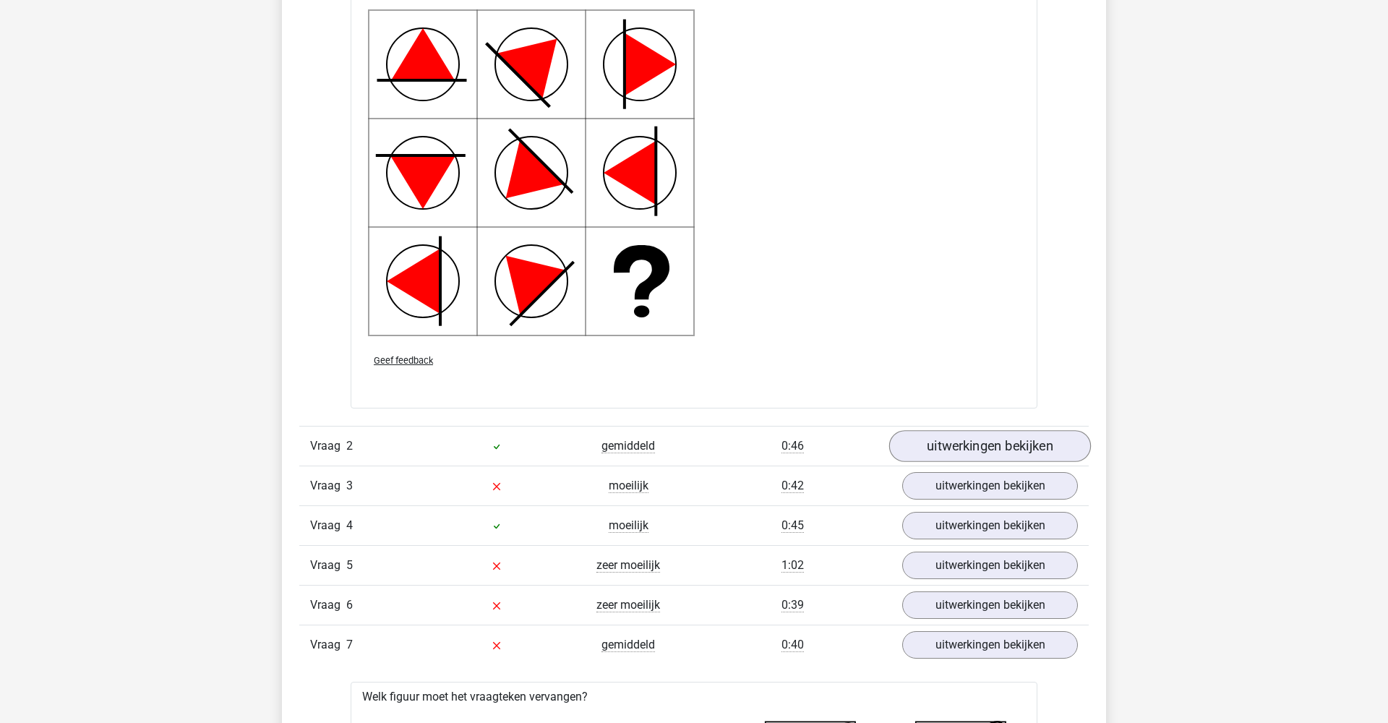
click at [957, 445] on link "uitwerkingen bekijken" at bounding box center [990, 446] width 202 height 32
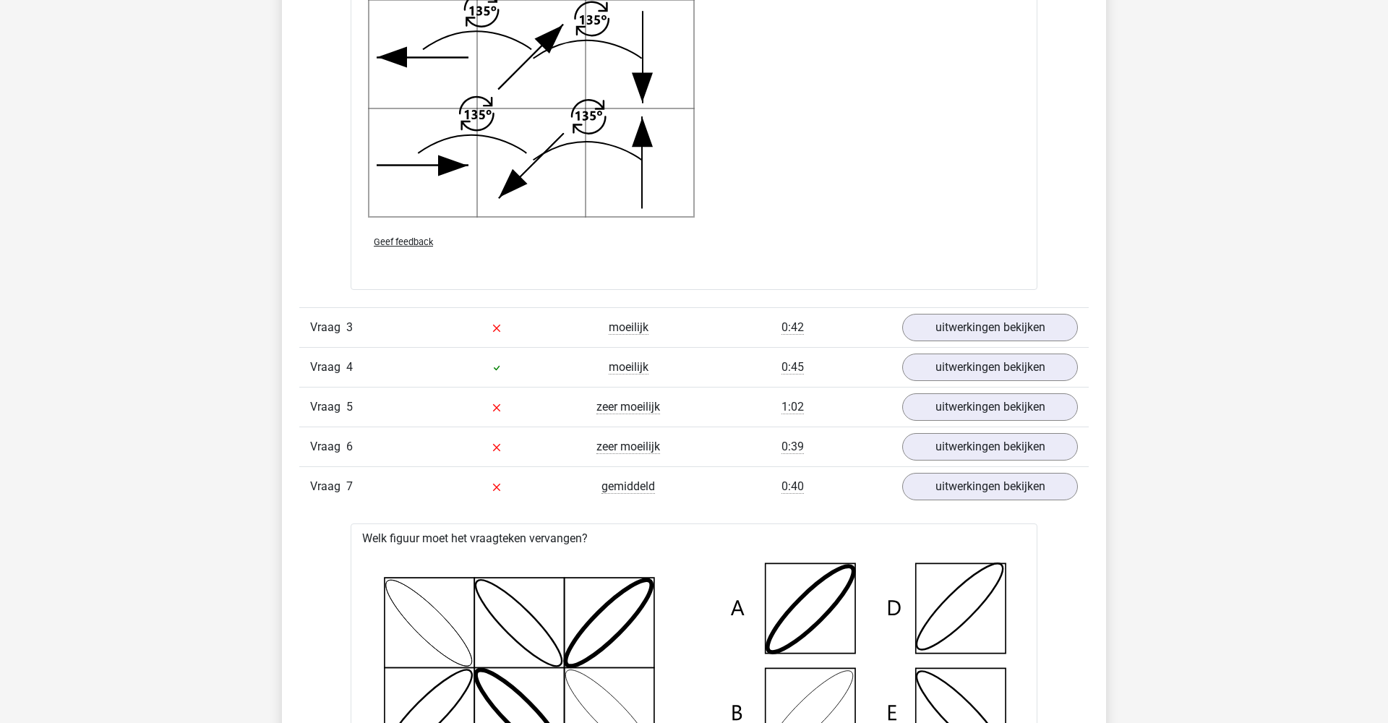
scroll to position [3061, 0]
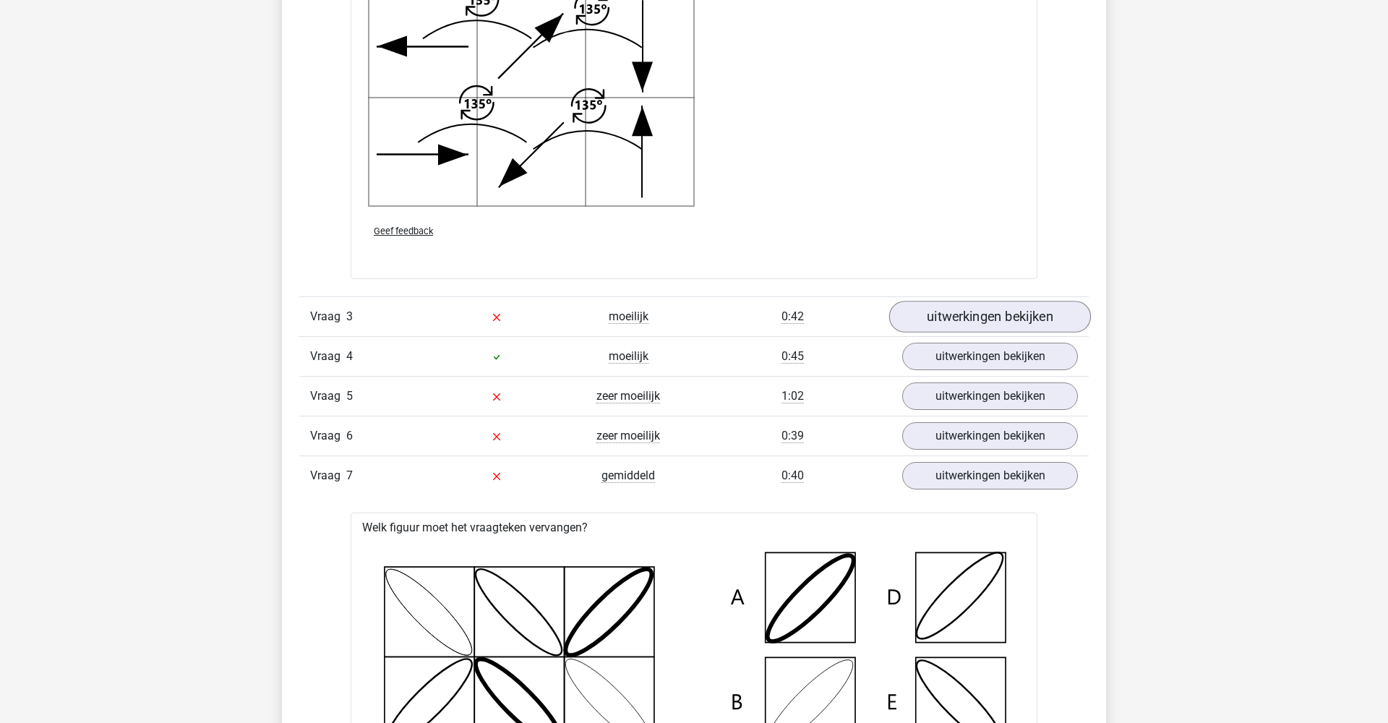
click at [947, 312] on link "uitwerkingen bekijken" at bounding box center [990, 317] width 202 height 32
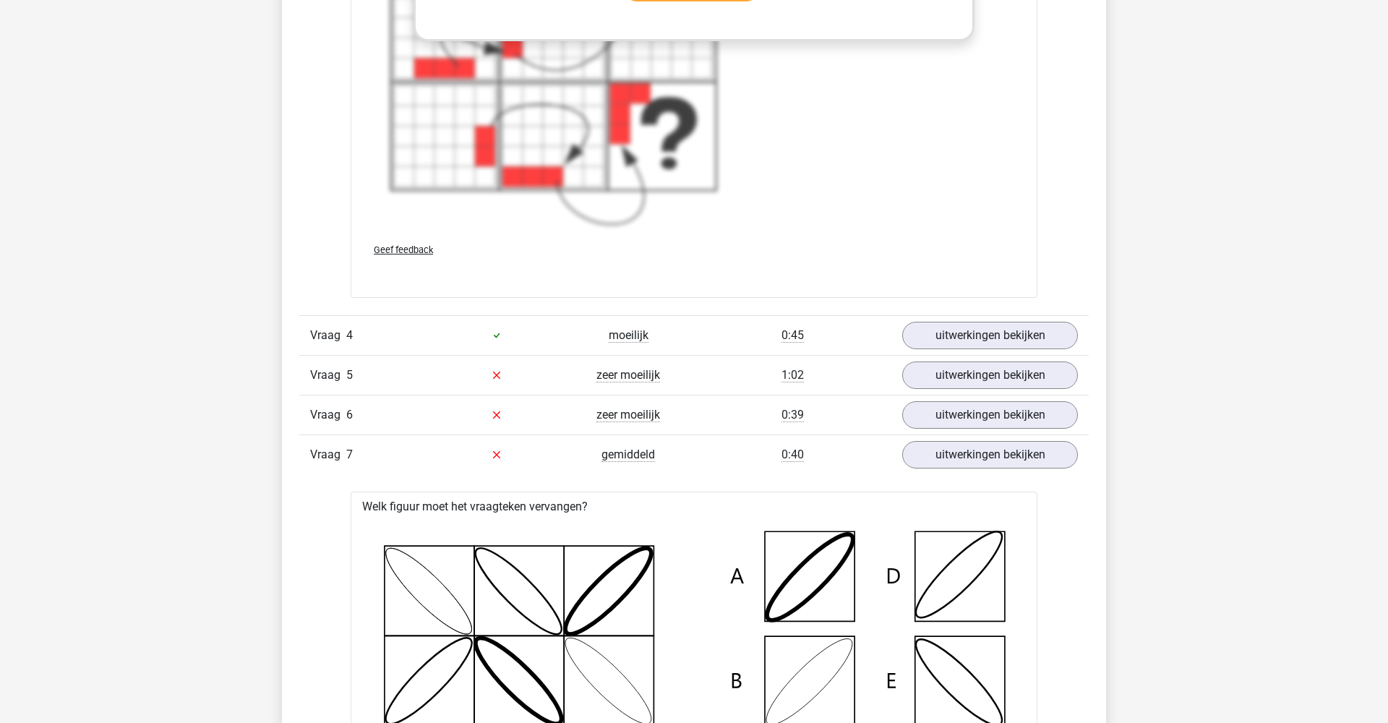
scroll to position [4234, 0]
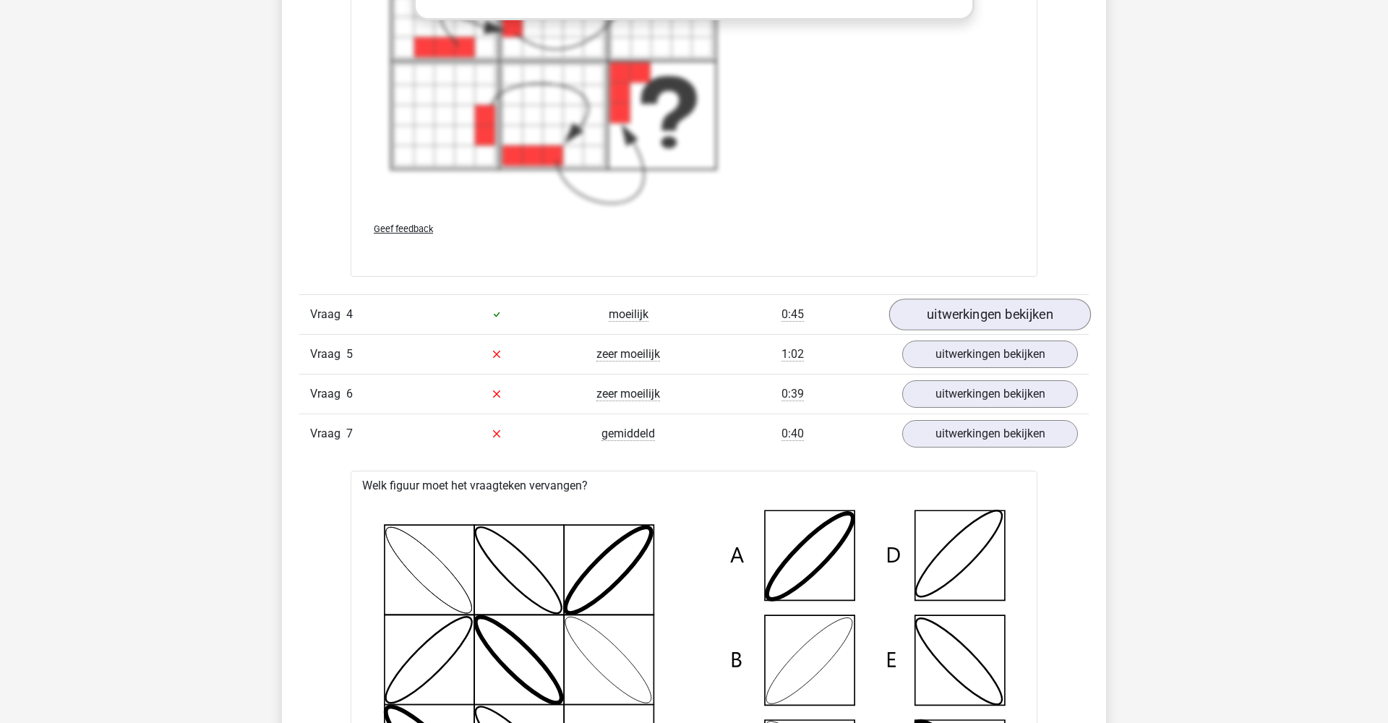
click at [934, 316] on link "uitwerkingen bekijken" at bounding box center [990, 315] width 202 height 32
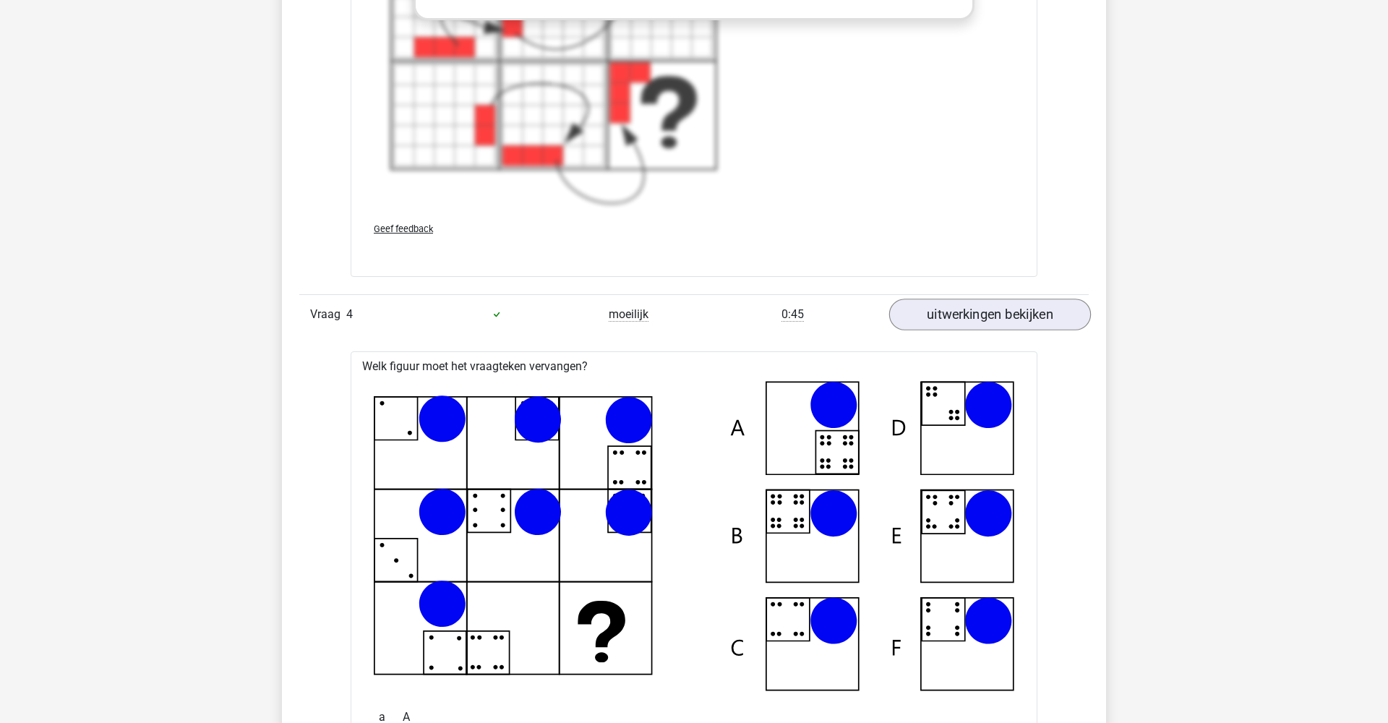
click at [934, 316] on link "uitwerkingen bekijken" at bounding box center [990, 315] width 202 height 32
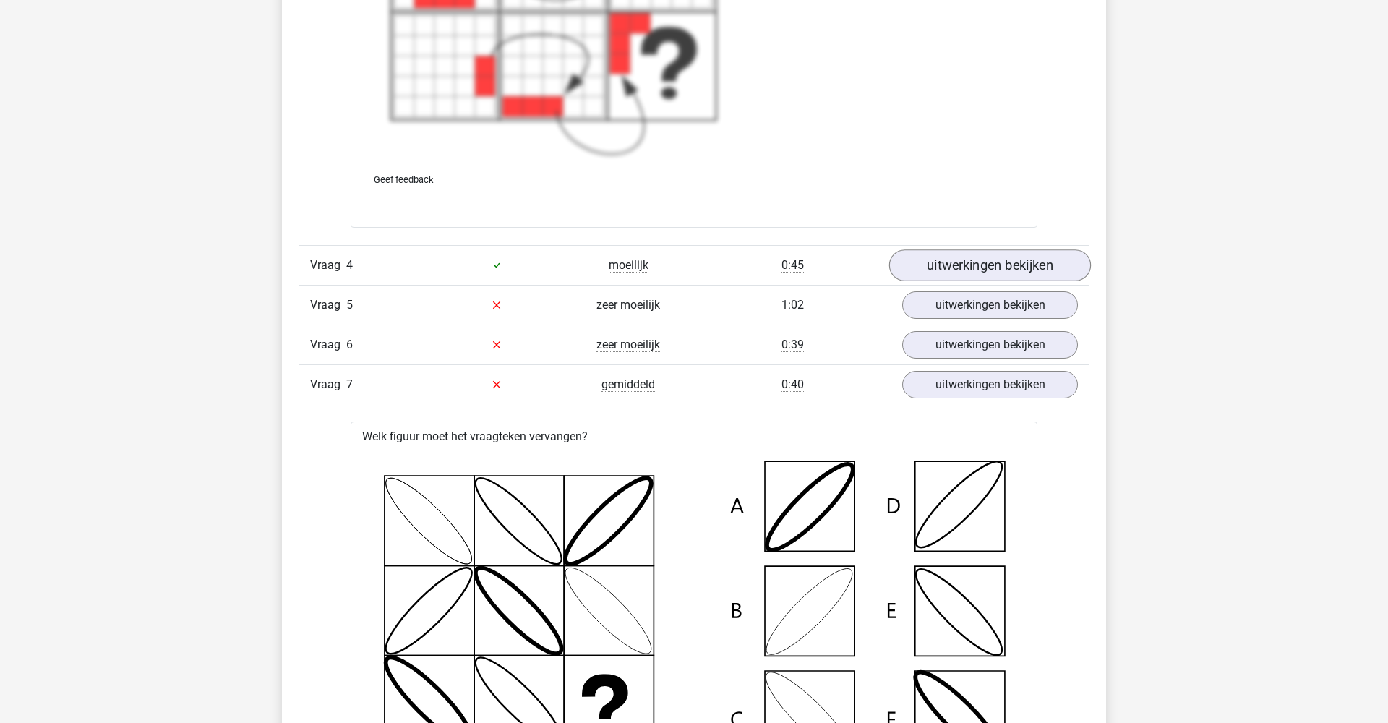
scroll to position [4284, 0]
click at [936, 302] on link "uitwerkingen bekijken" at bounding box center [990, 304] width 202 height 32
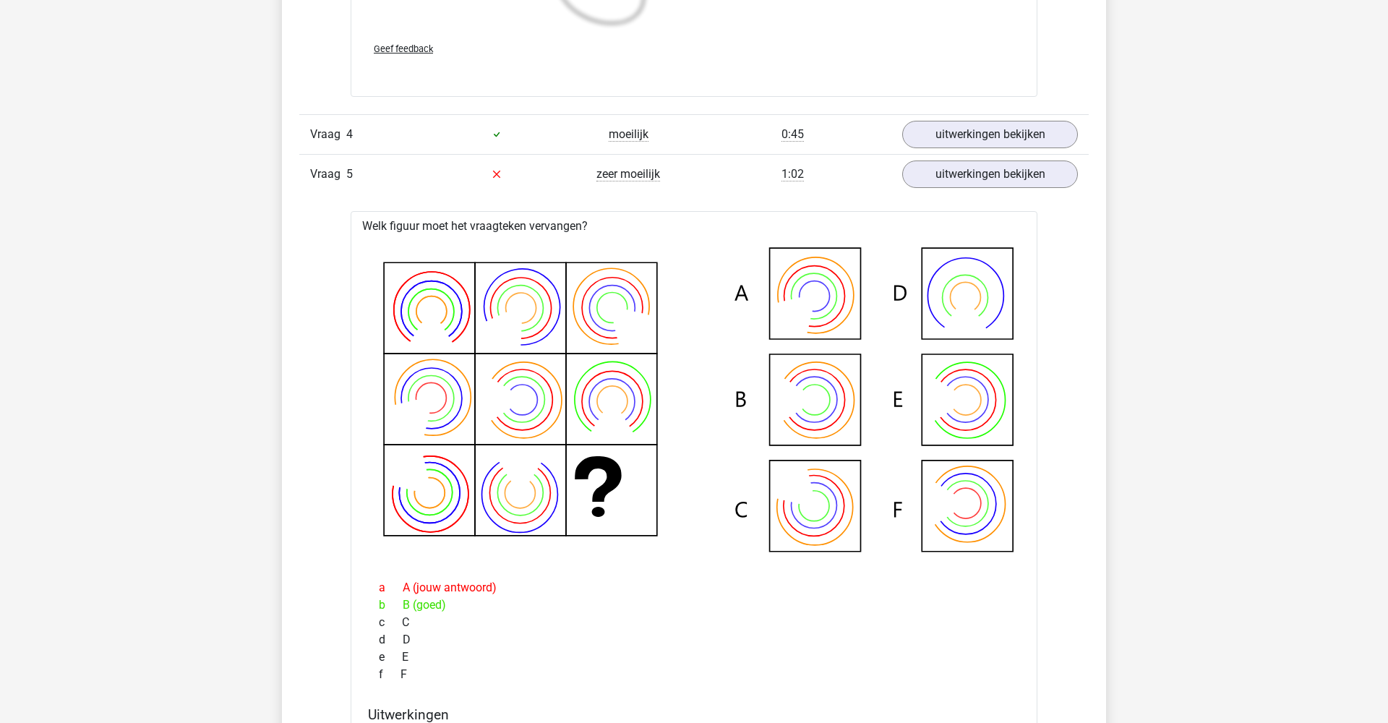
scroll to position [4425, 0]
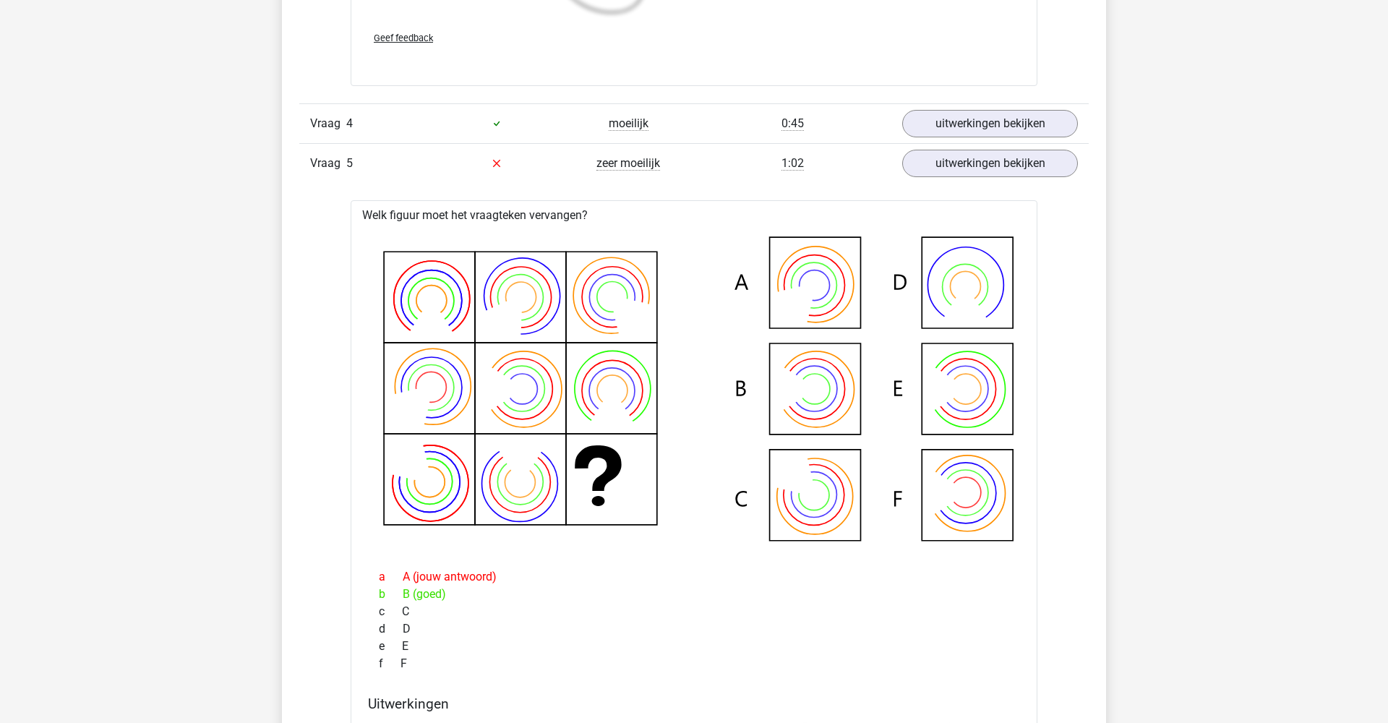
click at [1270, 472] on div "Kies premium max supermaxxie@gmail.com" at bounding box center [694, 316] width 1388 height 9482
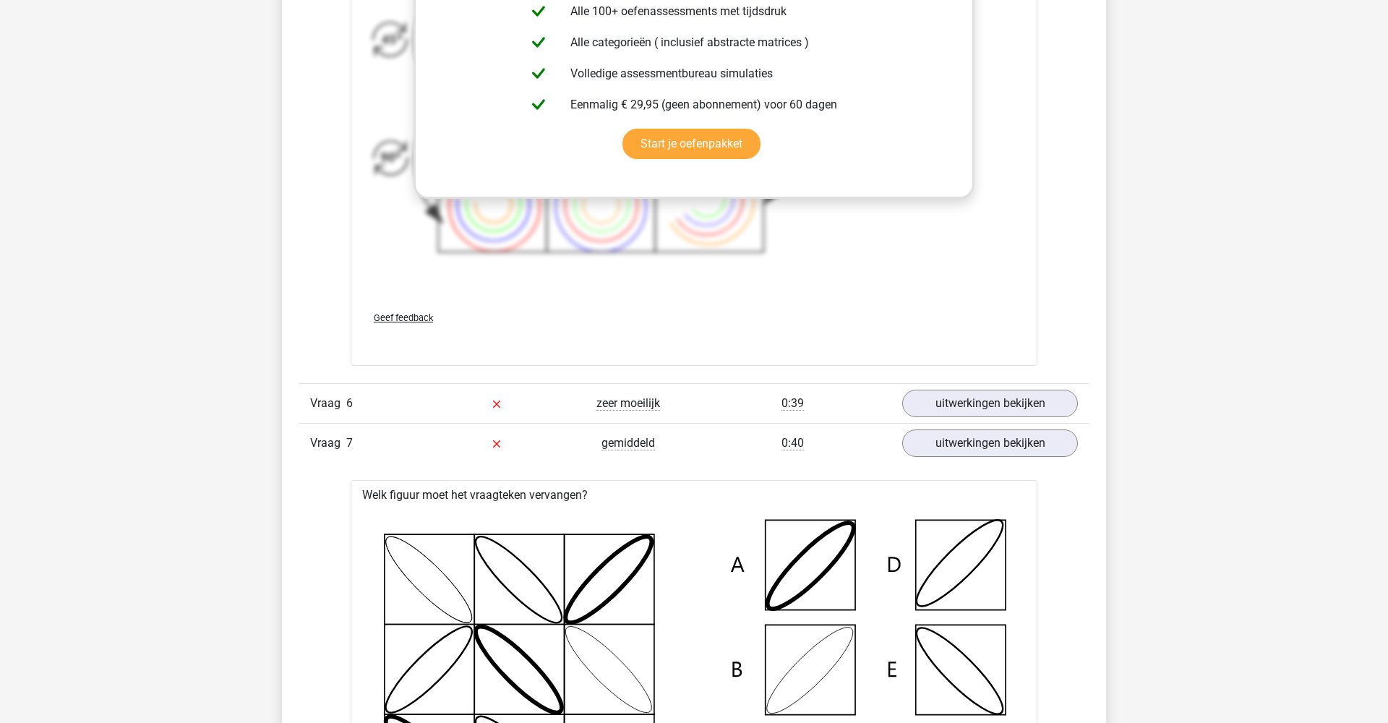
scroll to position [5350, 0]
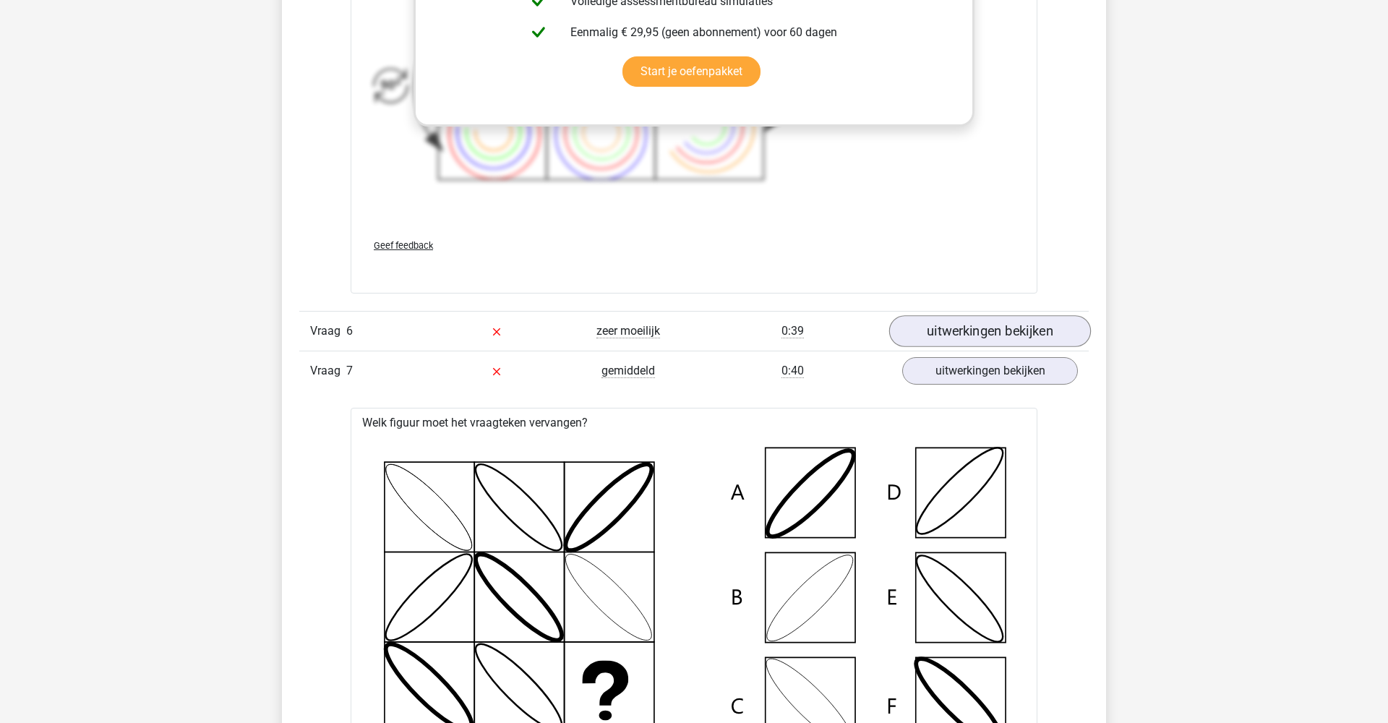
click at [965, 330] on link "uitwerkingen bekijken" at bounding box center [990, 331] width 202 height 32
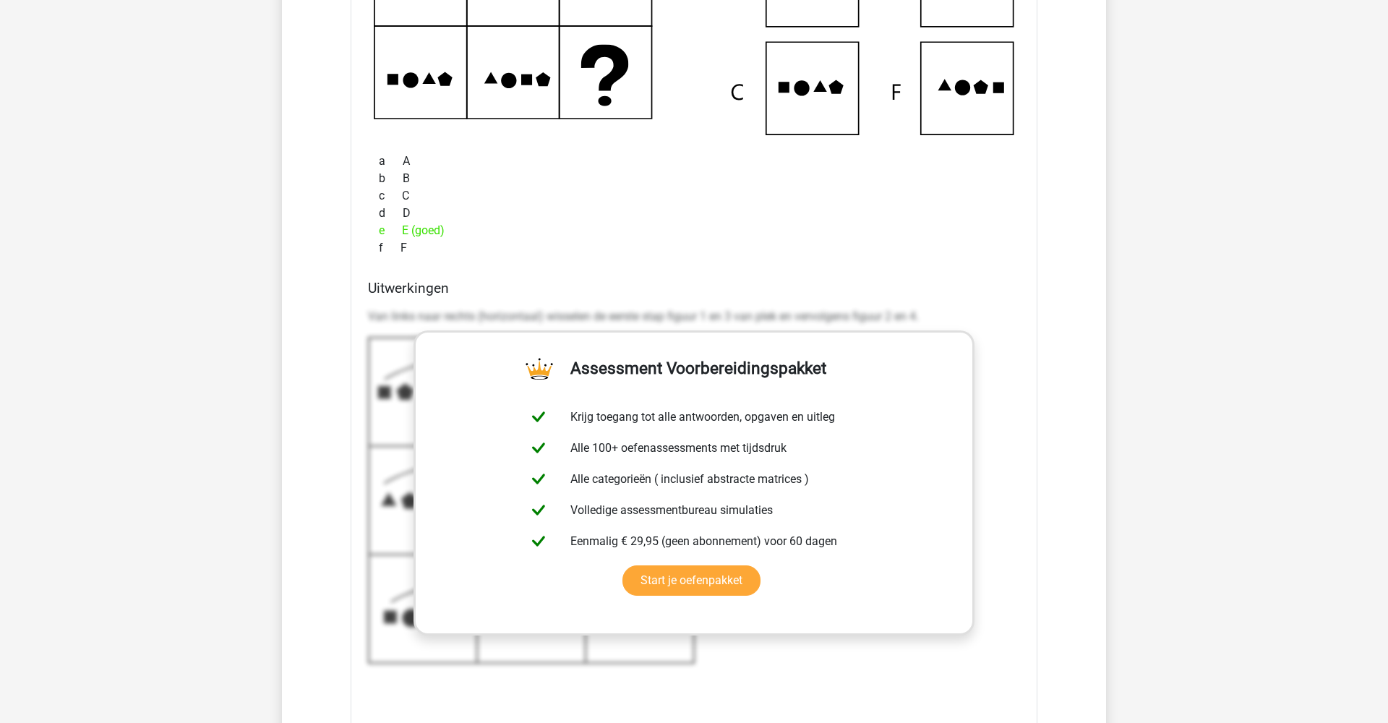
scroll to position [7932, 0]
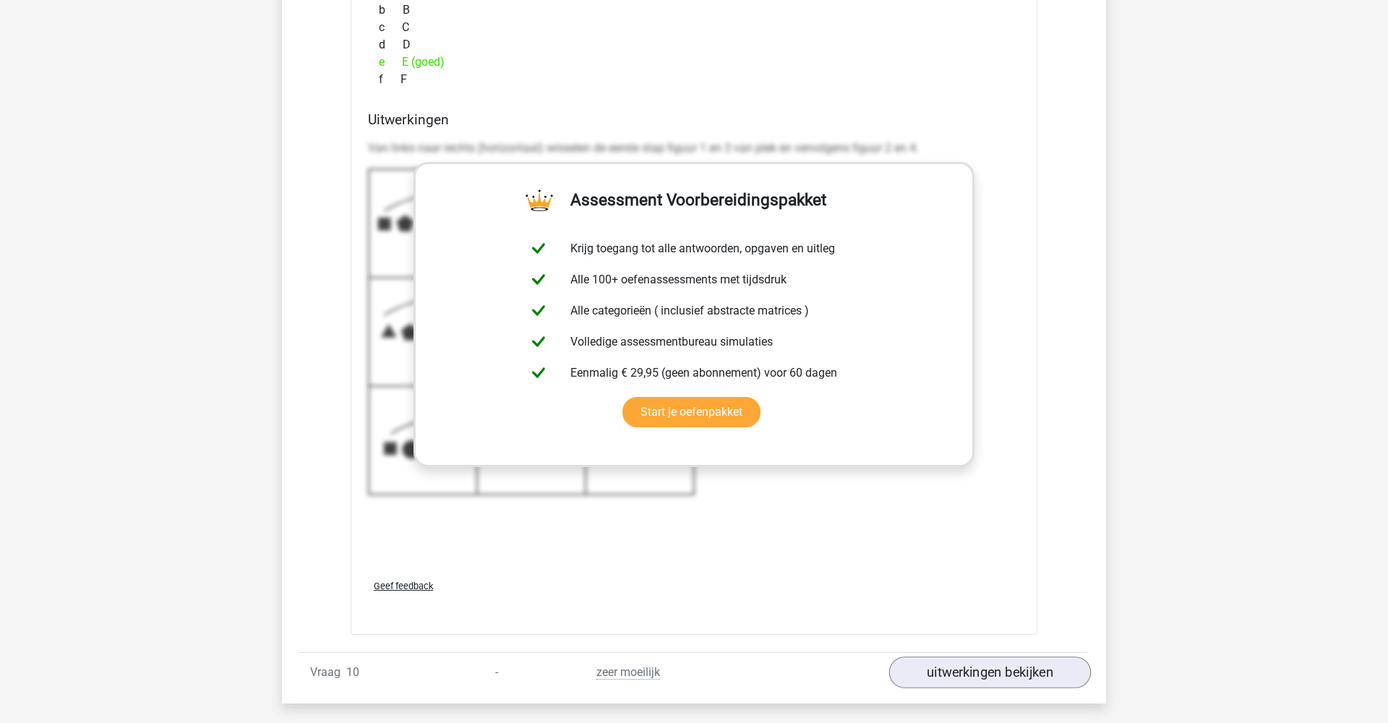
click at [946, 673] on link "uitwerkingen bekijken" at bounding box center [990, 673] width 202 height 32
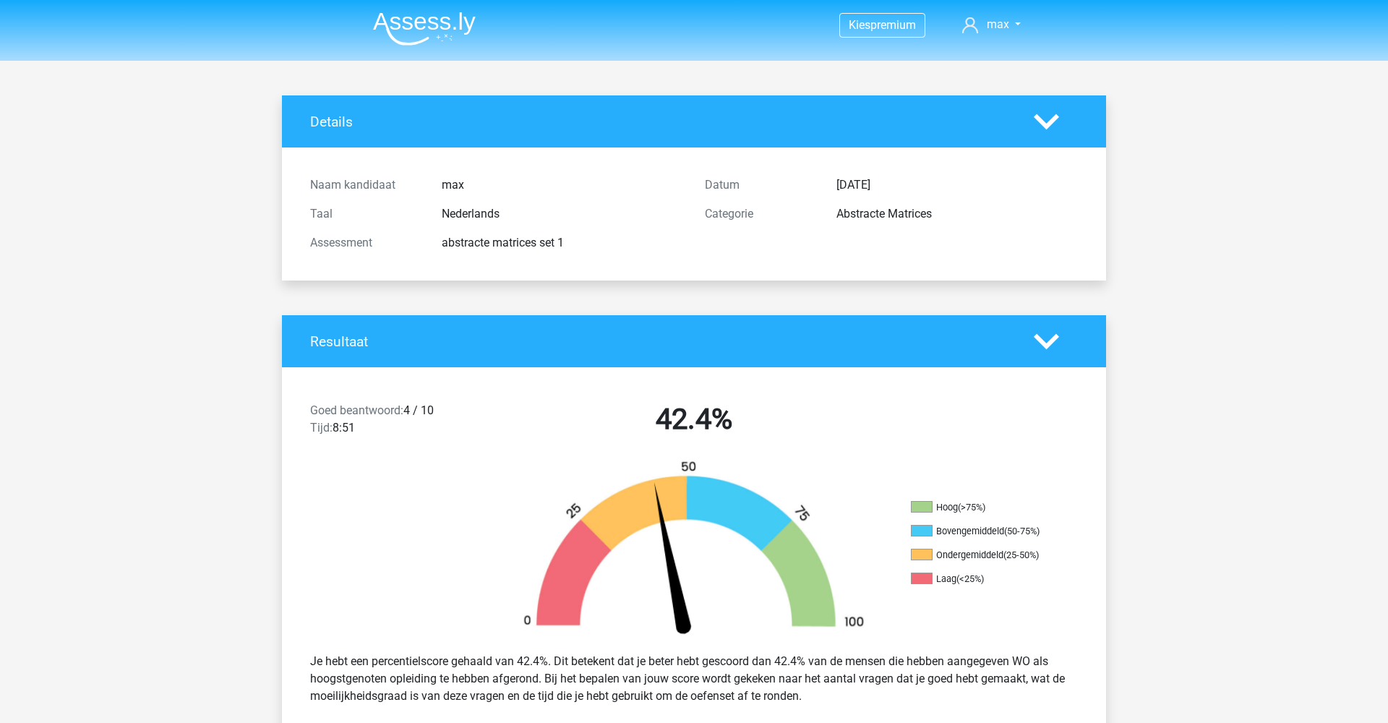
scroll to position [0, 0]
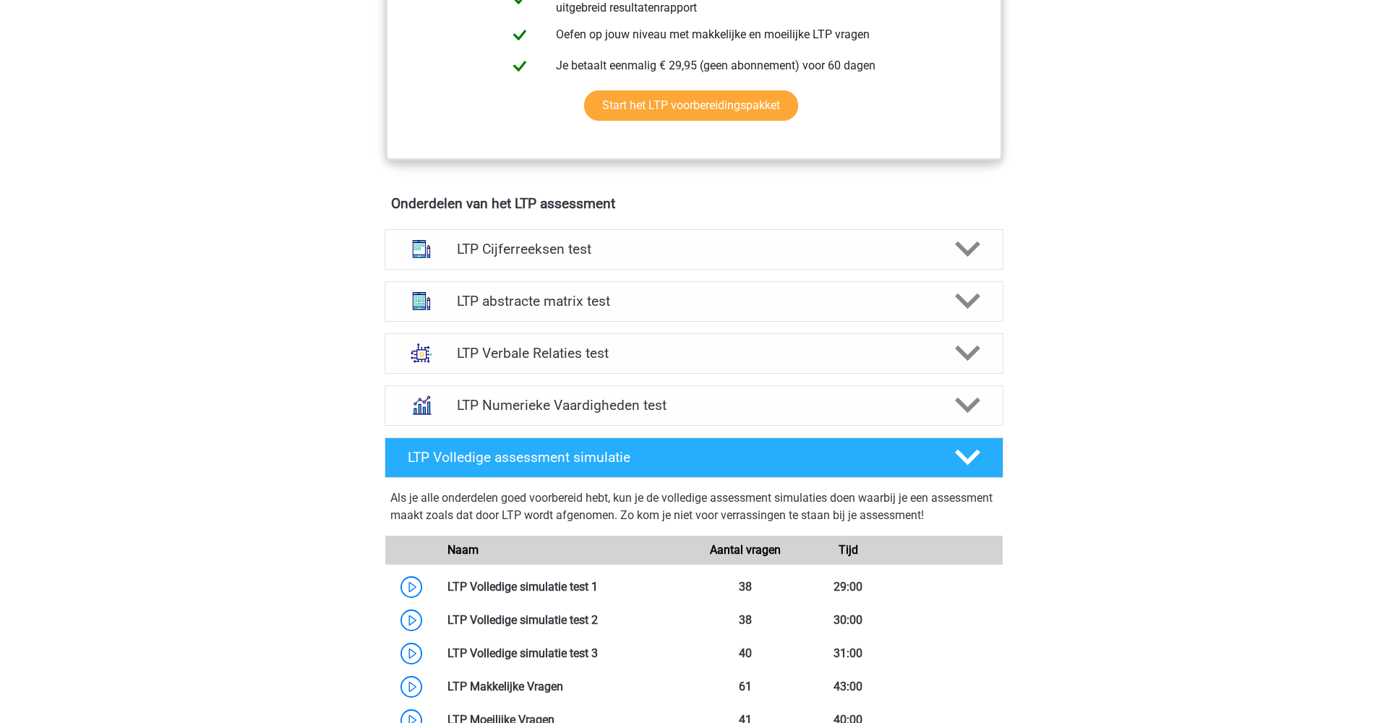
scroll to position [746, 0]
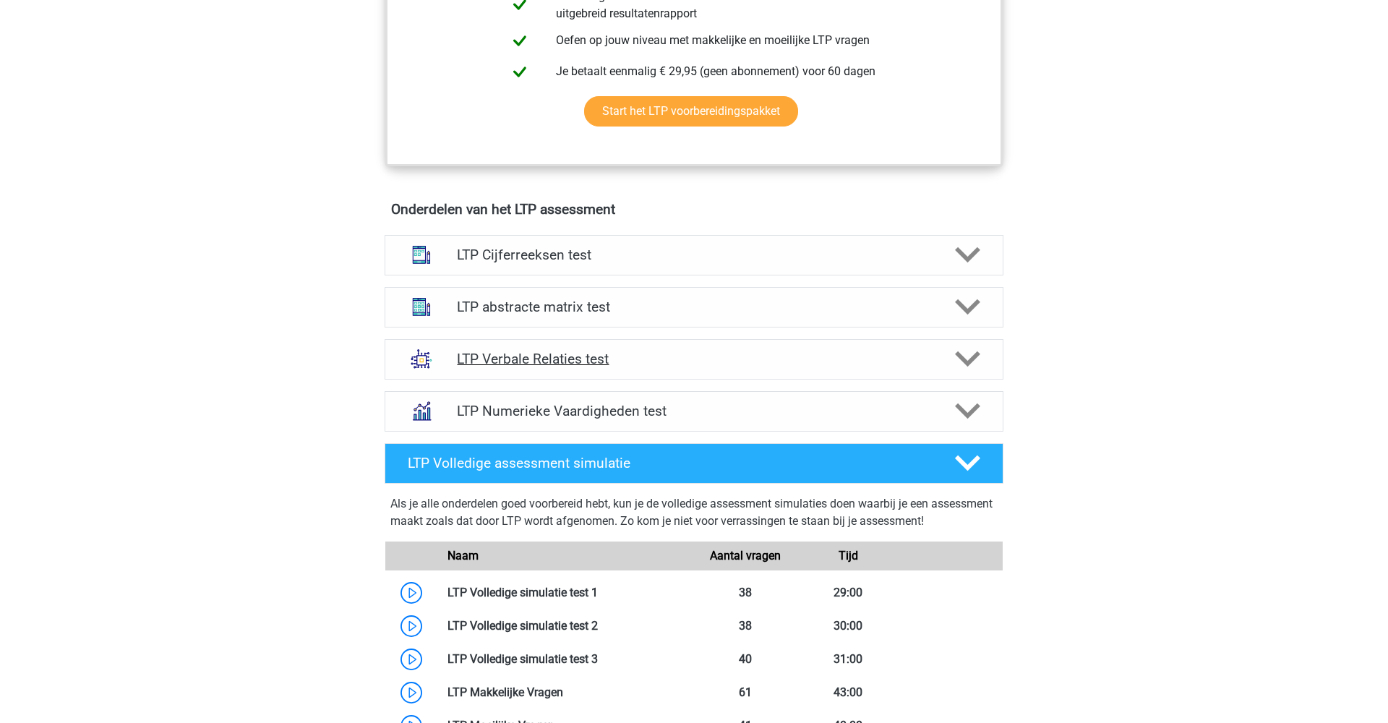
click at [698, 359] on h4 "LTP Verbale Relaties test" at bounding box center [694, 359] width 474 height 17
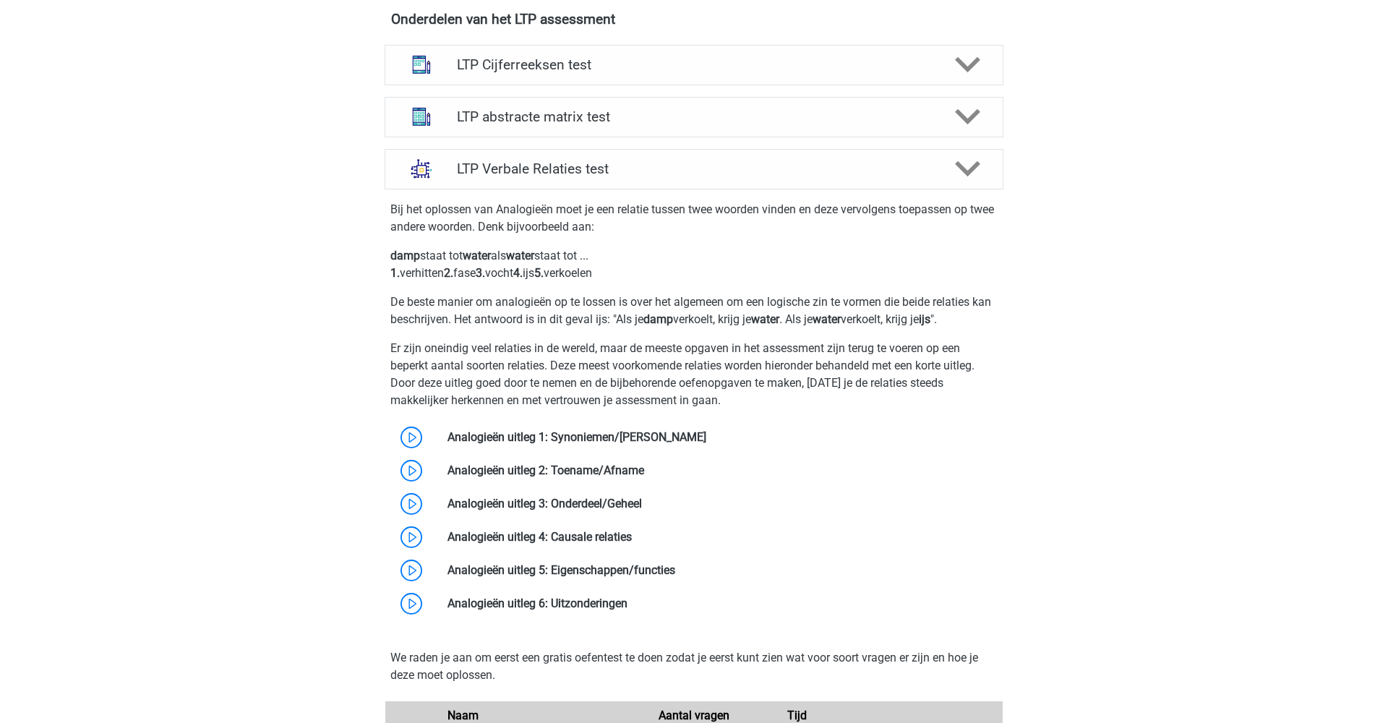
scroll to position [939, 0]
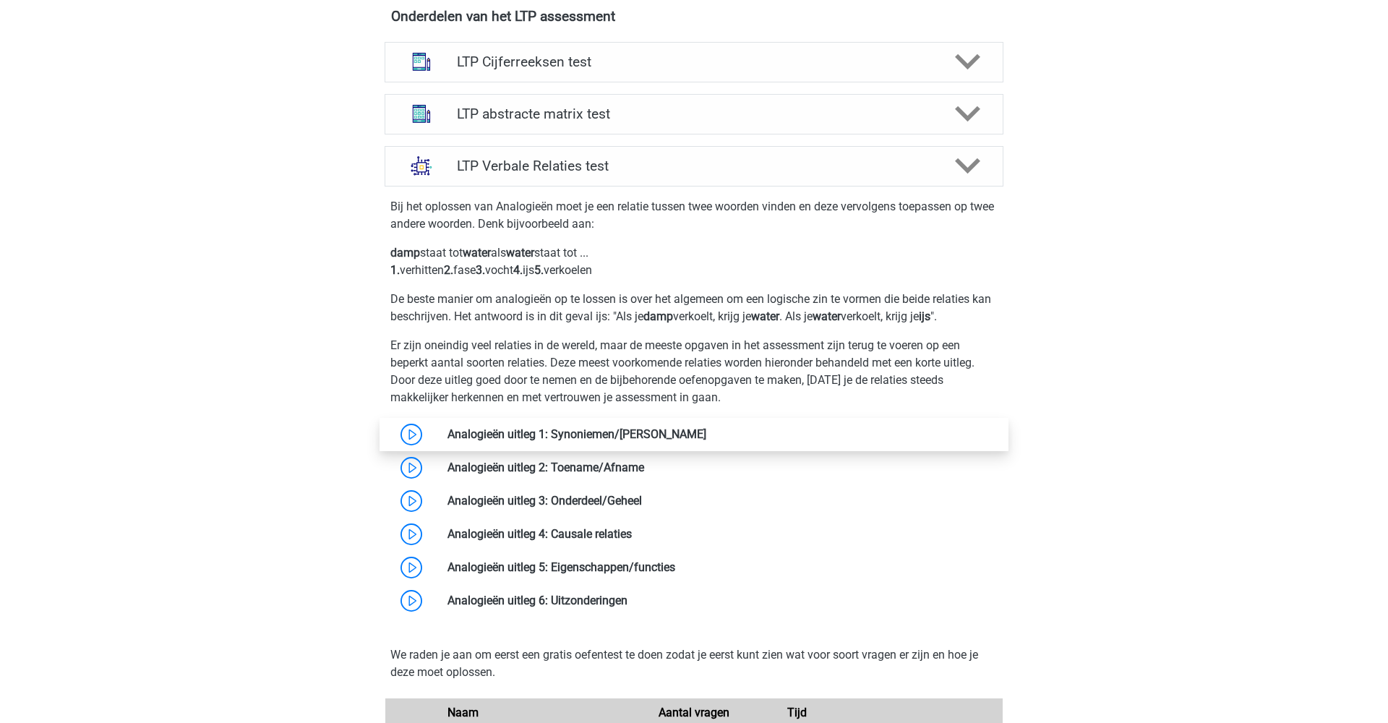
click at [706, 434] on link at bounding box center [706, 434] width 0 height 14
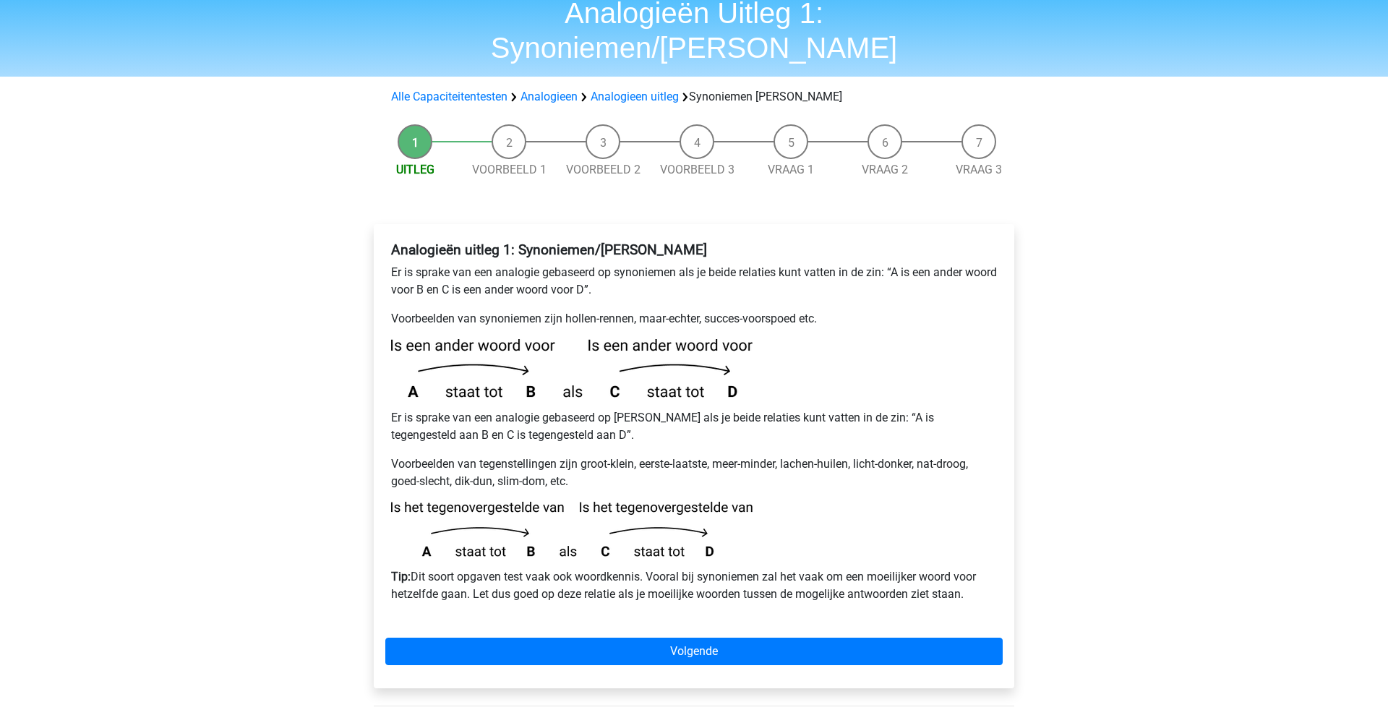
scroll to position [63, 0]
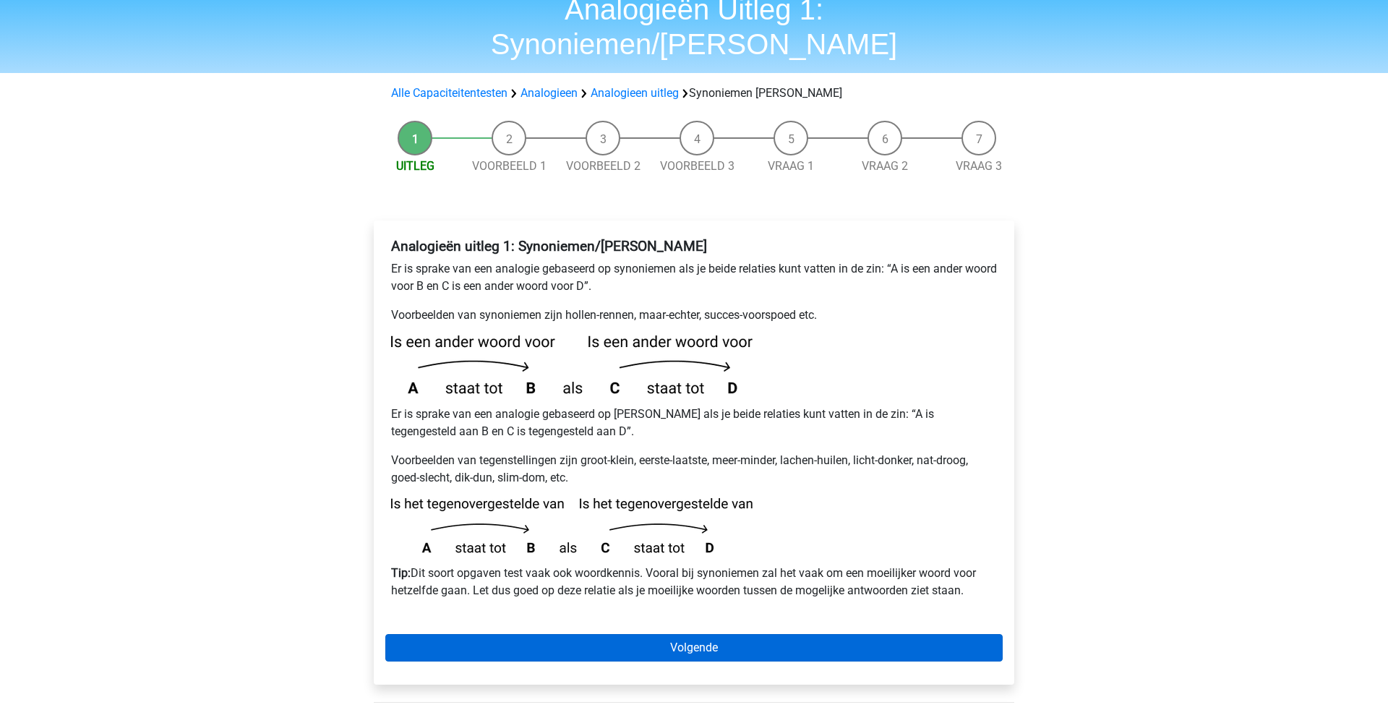
click at [600, 634] on link "Volgende" at bounding box center [693, 647] width 617 height 27
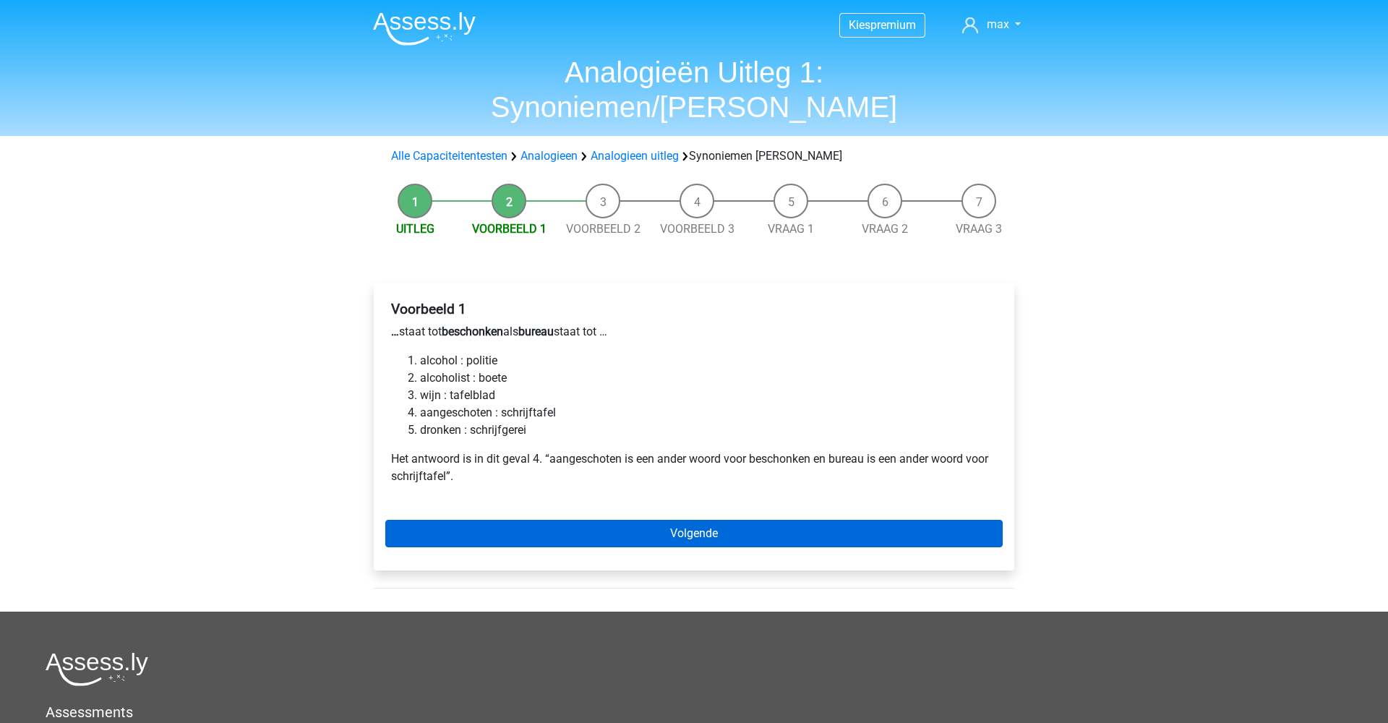
click at [570, 520] on link "Volgende" at bounding box center [693, 533] width 617 height 27
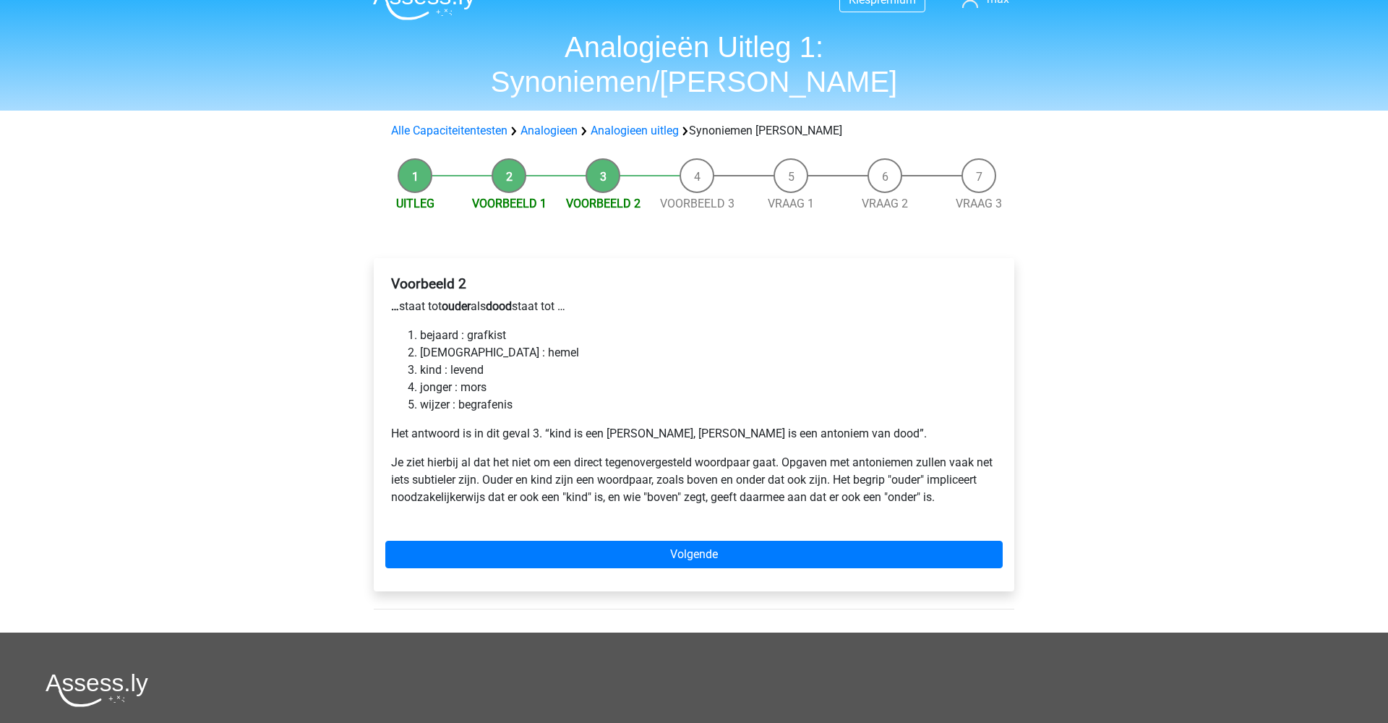
scroll to position [26, 0]
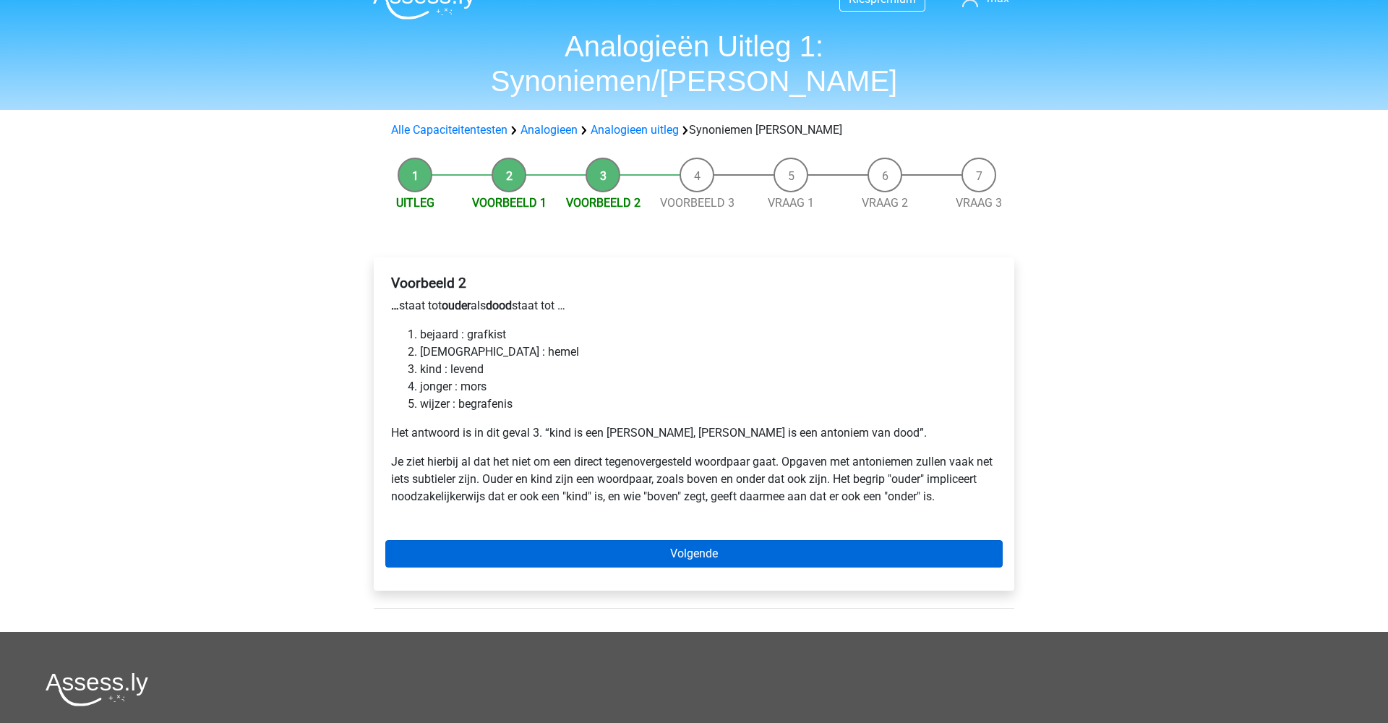
click at [600, 540] on link "Volgende" at bounding box center [693, 553] width 617 height 27
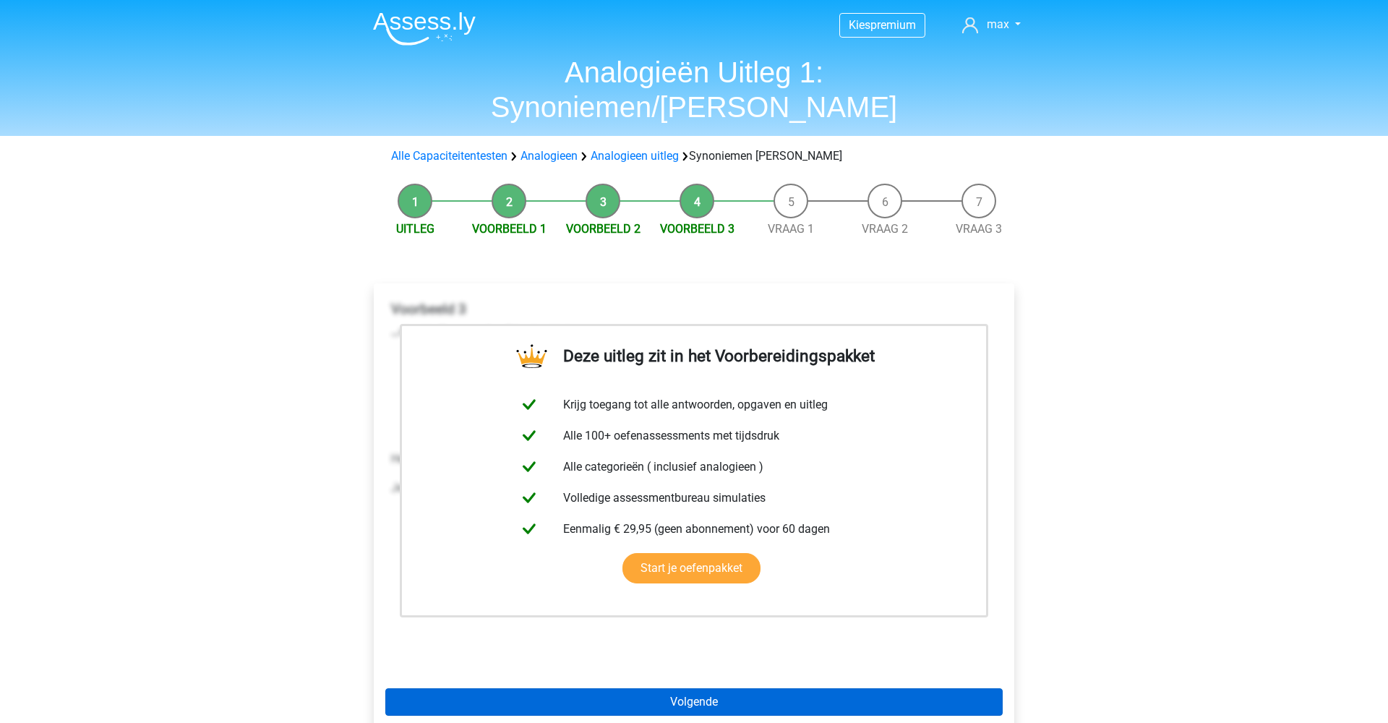
click at [664, 688] on link "Volgende" at bounding box center [693, 701] width 617 height 27
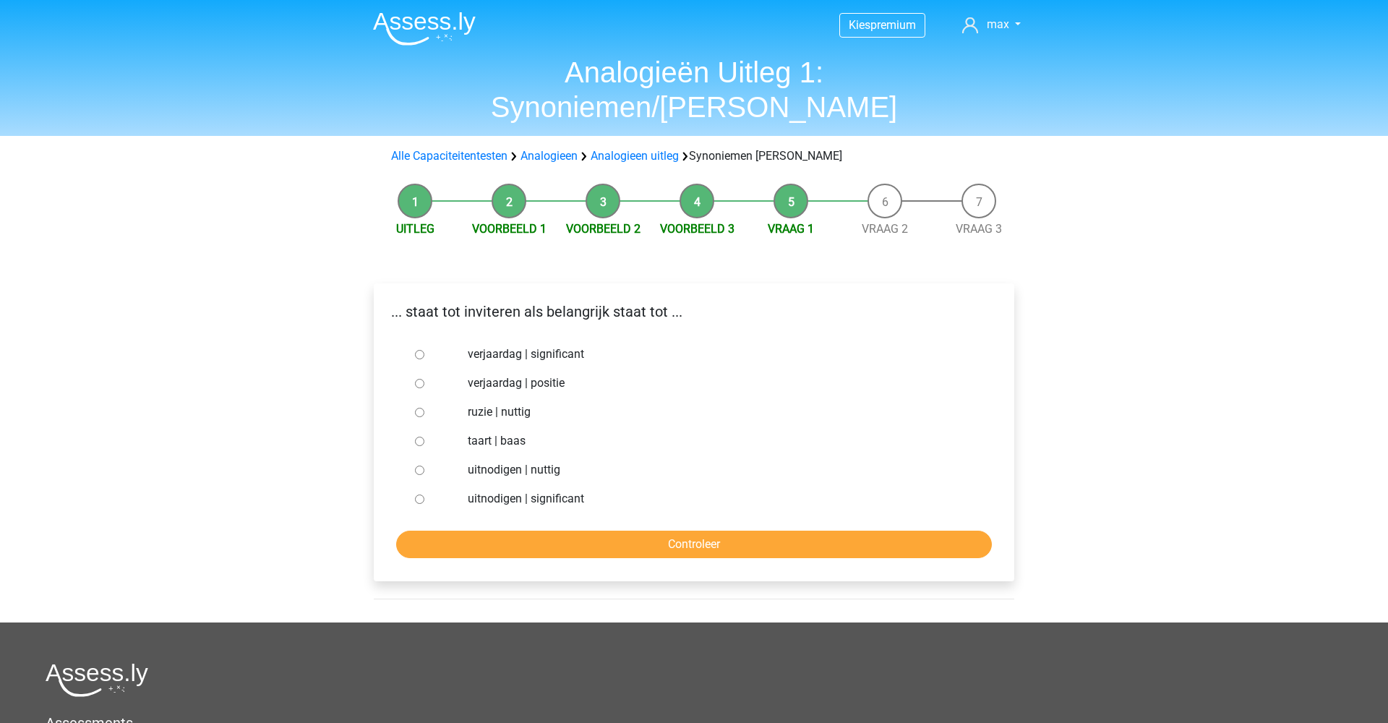
click at [419, 495] on input "uitnodigen | significant" at bounding box center [419, 499] width 9 height 9
radio input "true"
click at [492, 531] on input "Controleer" at bounding box center [694, 544] width 596 height 27
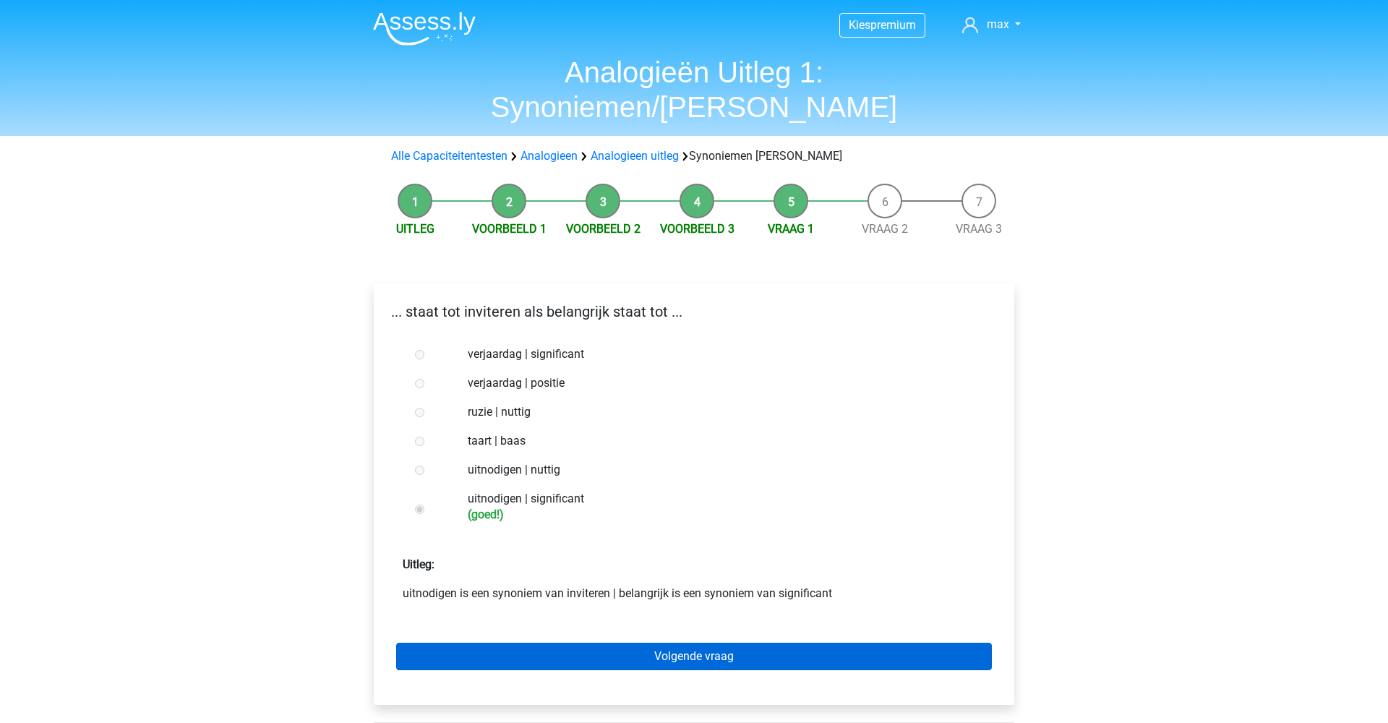
click at [540, 643] on link "Volgende vraag" at bounding box center [694, 656] width 596 height 27
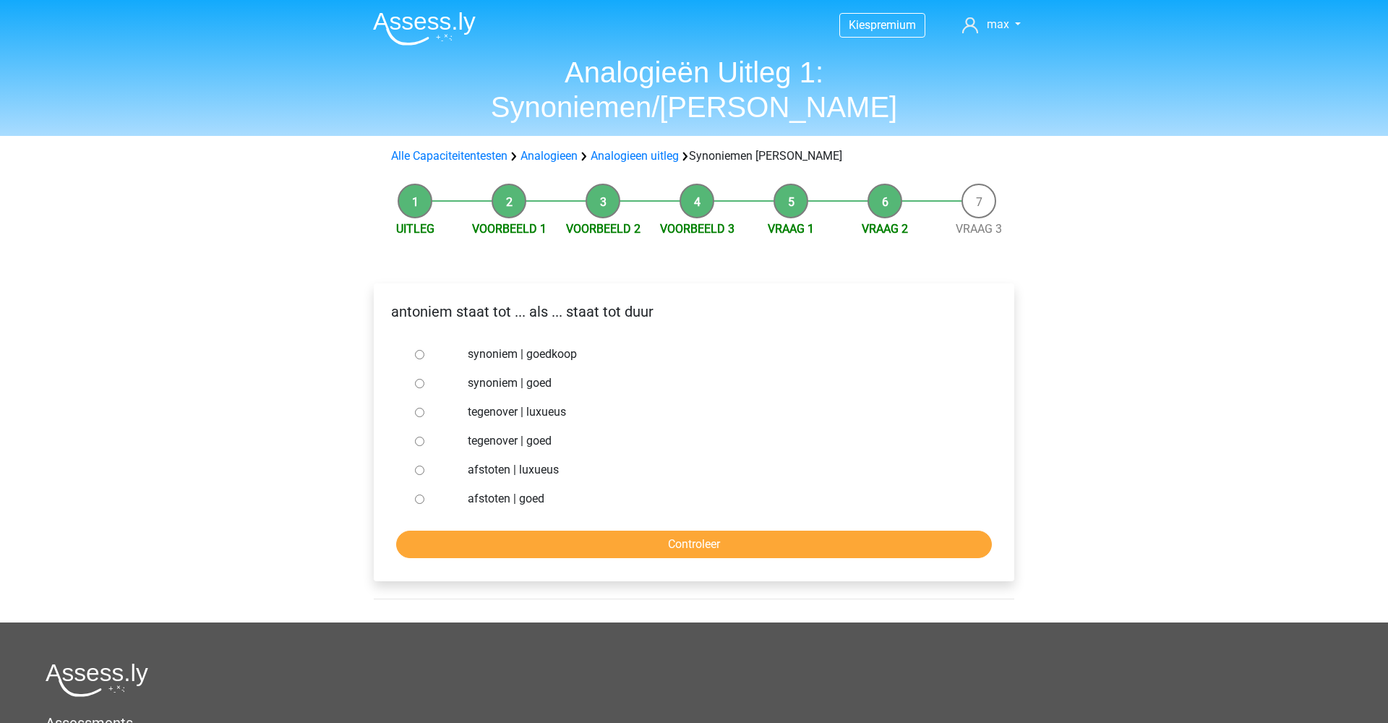
click at [419, 350] on input "synoniem | goedkoop" at bounding box center [419, 354] width 9 height 9
radio input "true"
click at [602, 531] on input "Controleer" at bounding box center [694, 544] width 596 height 27
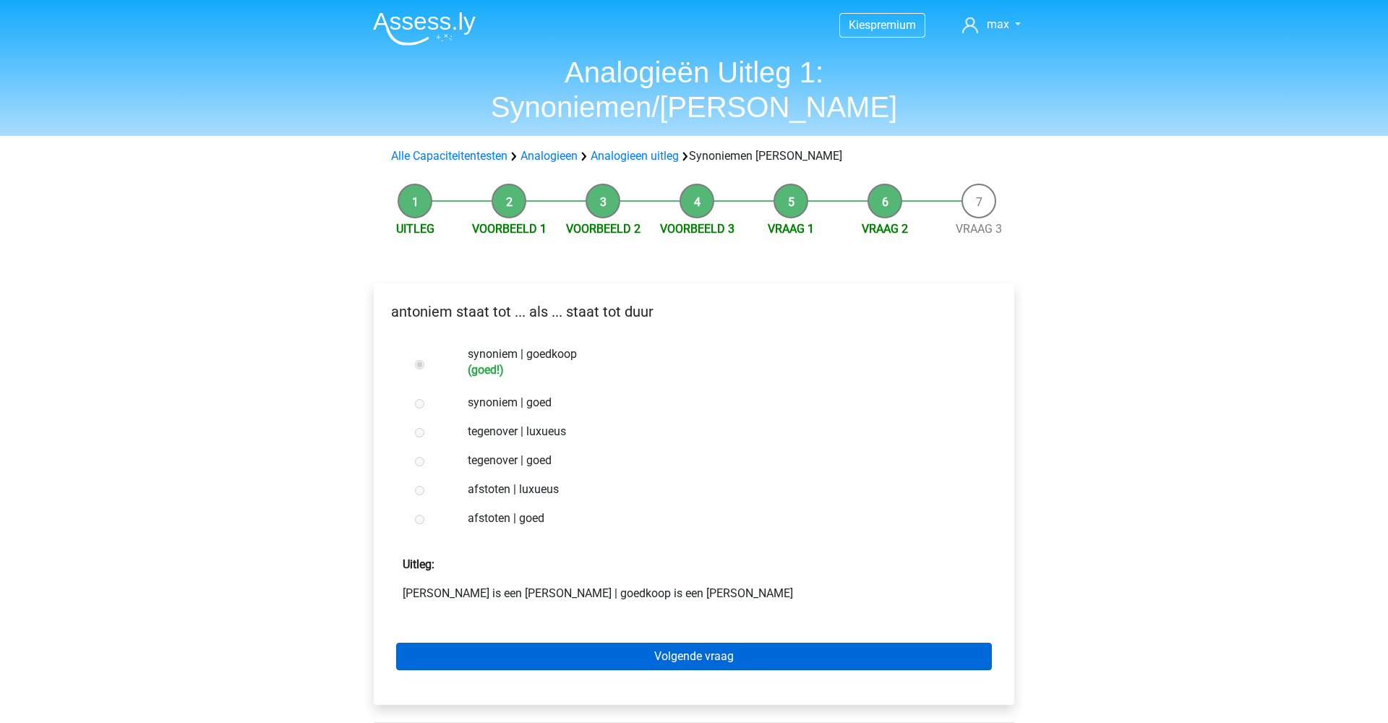
click at [626, 643] on link "Volgende vraag" at bounding box center [694, 656] width 596 height 27
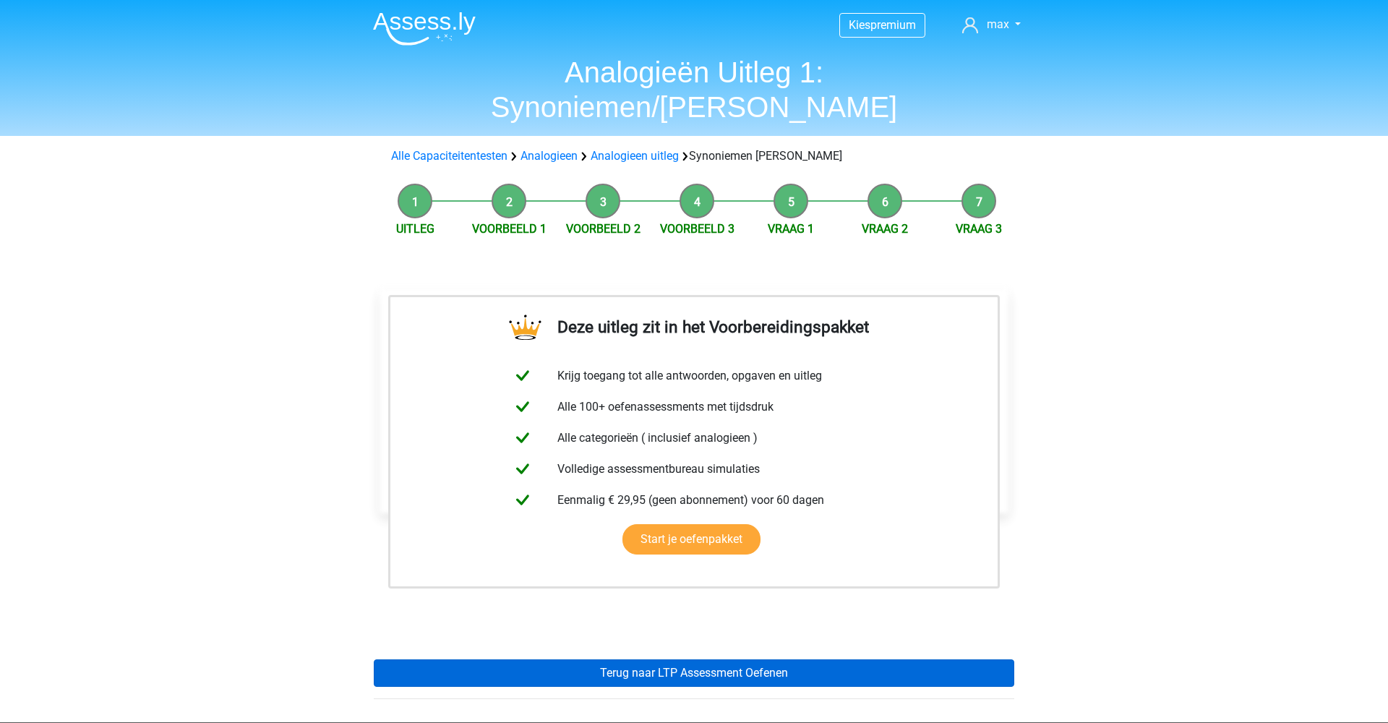
click at [672, 659] on link "Terug naar LTP Assessment Oefenen" at bounding box center [694, 672] width 641 height 27
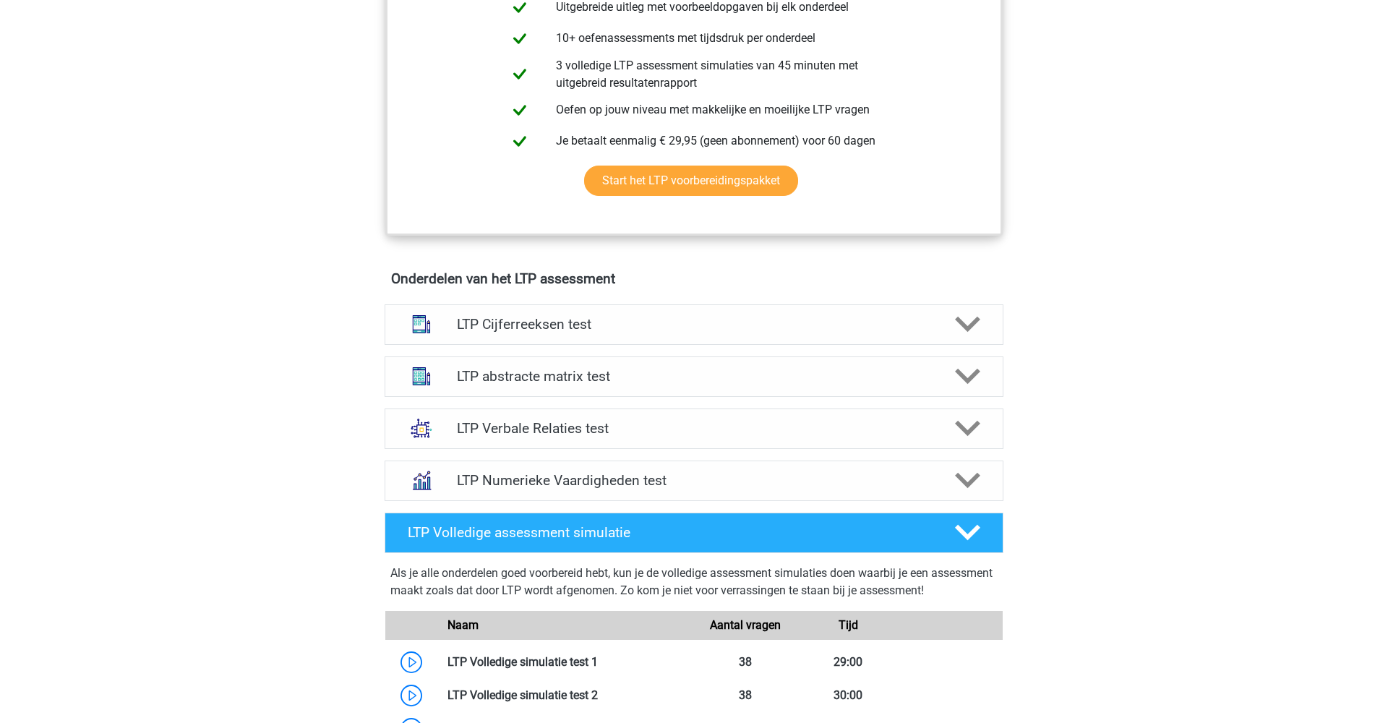
scroll to position [764, 0]
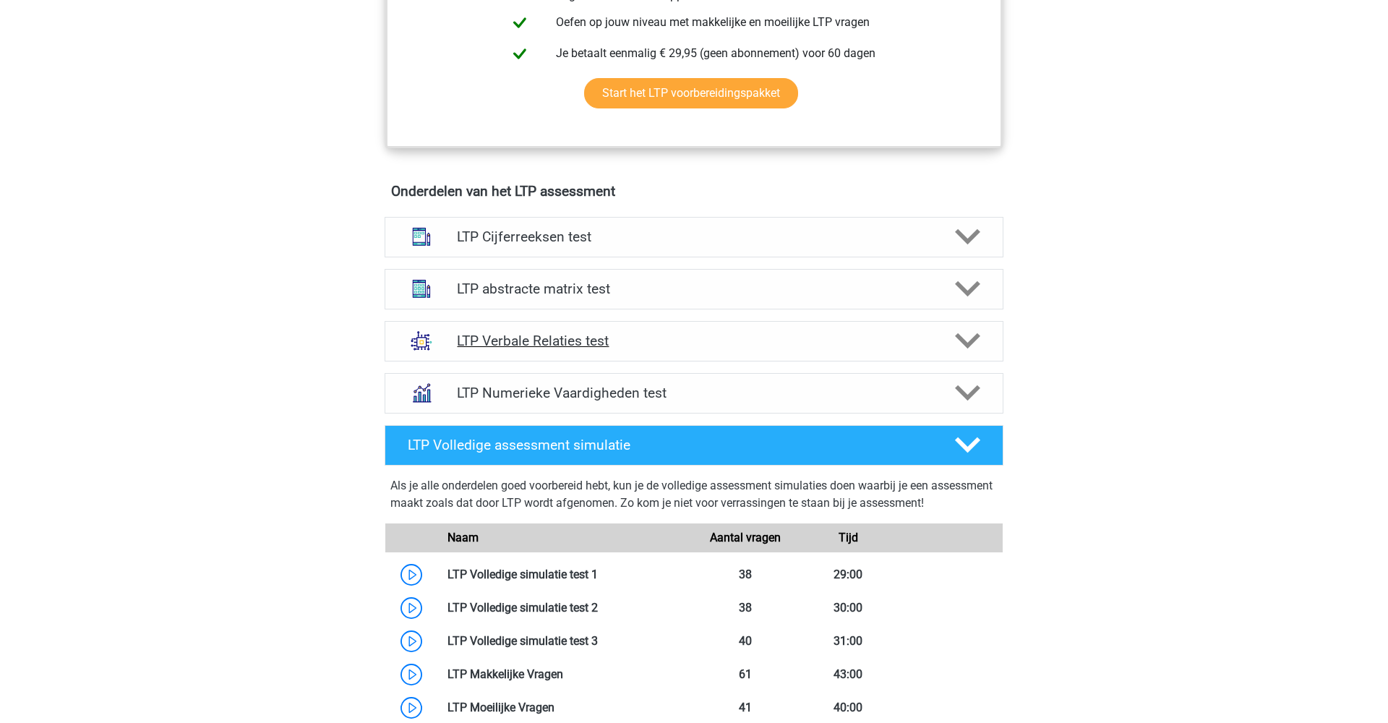
click at [699, 340] on h4 "LTP Verbale Relaties test" at bounding box center [694, 341] width 474 height 17
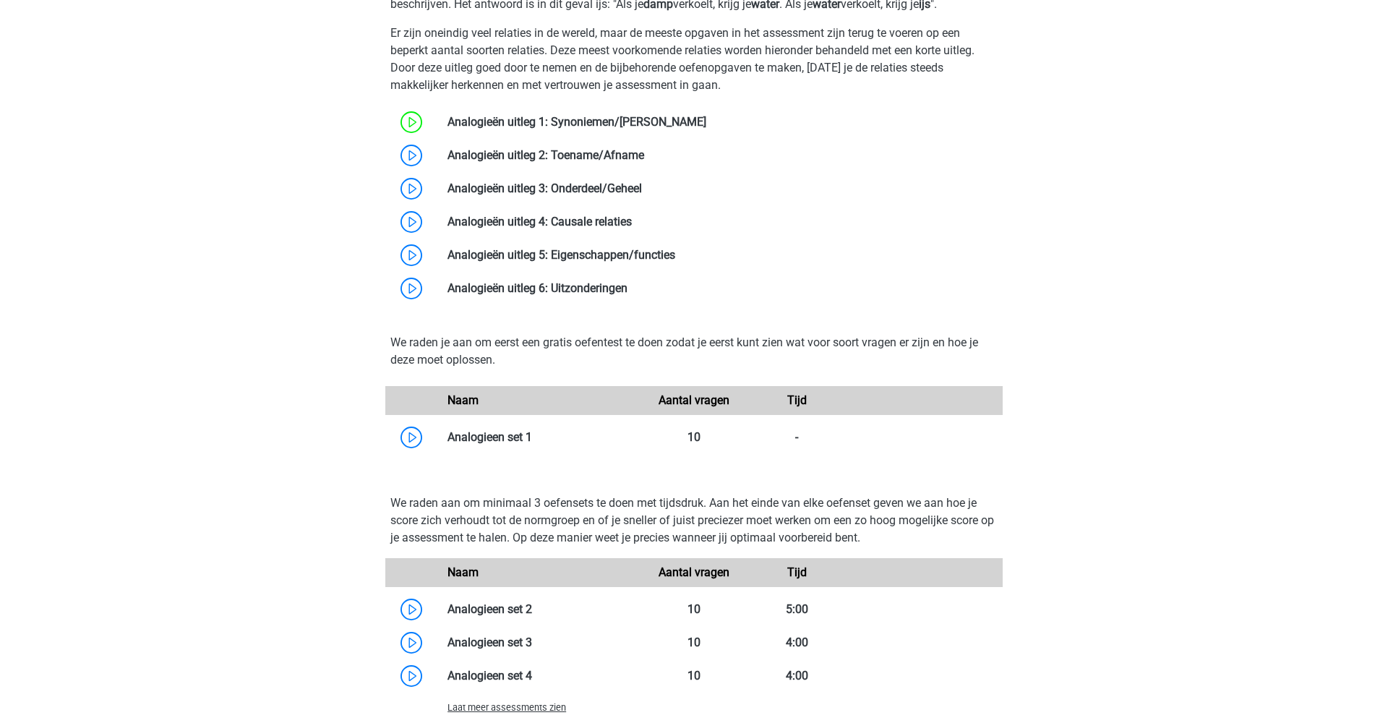
scroll to position [1269, 0]
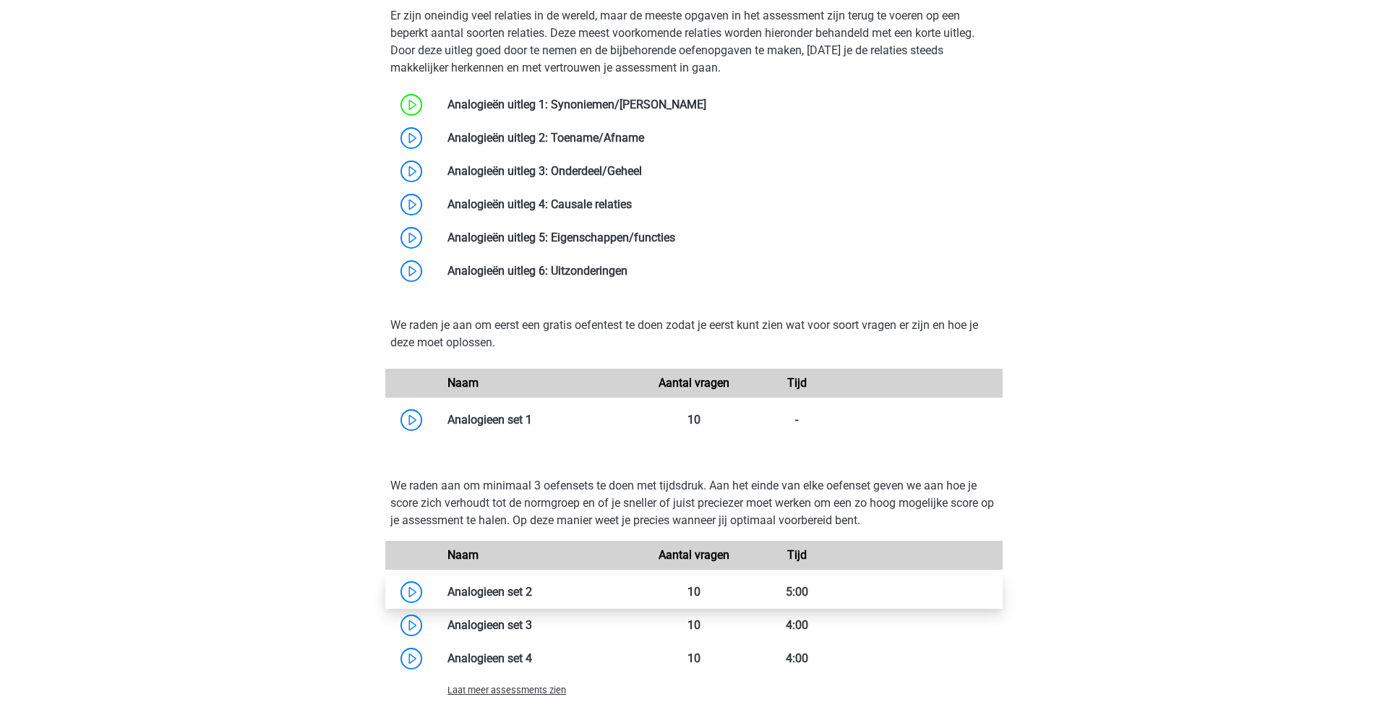
click at [532, 593] on link at bounding box center [532, 592] width 0 height 14
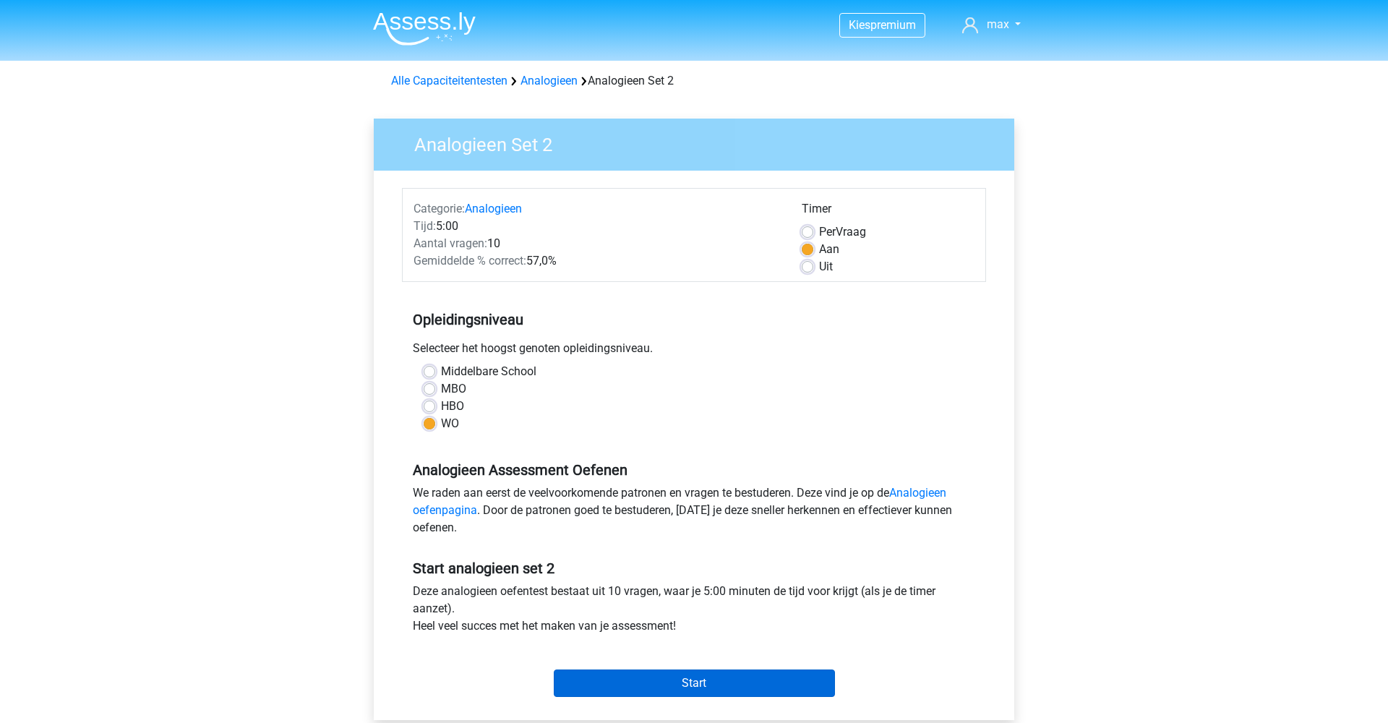
click at [696, 675] on input "Start" at bounding box center [694, 683] width 281 height 27
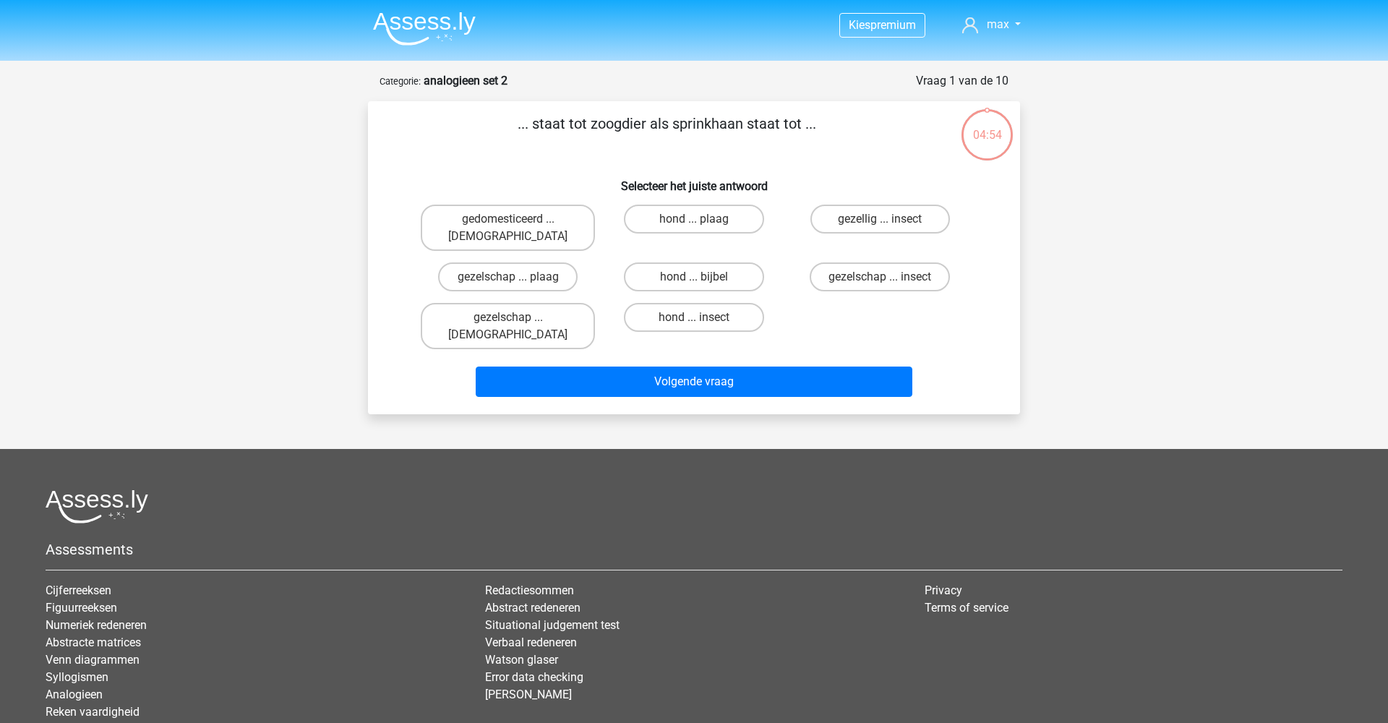
click at [479, 170] on h6 "Selecteer het juiste antwoord" at bounding box center [694, 180] width 606 height 25
click at [662, 303] on label "hond ... insect" at bounding box center [694, 317] width 140 height 29
click at [694, 317] on input "hond ... insect" at bounding box center [698, 321] width 9 height 9
radio input "true"
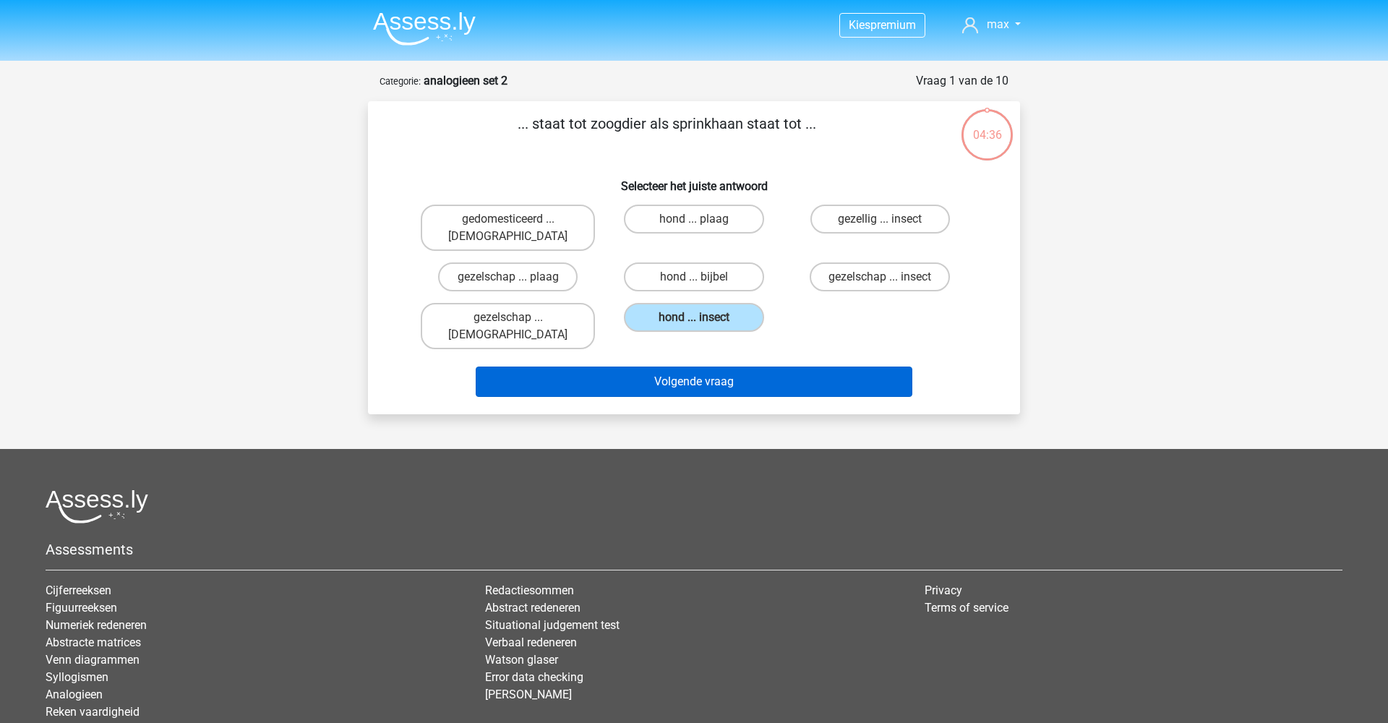
click at [665, 367] on button "Volgende vraag" at bounding box center [694, 382] width 437 height 30
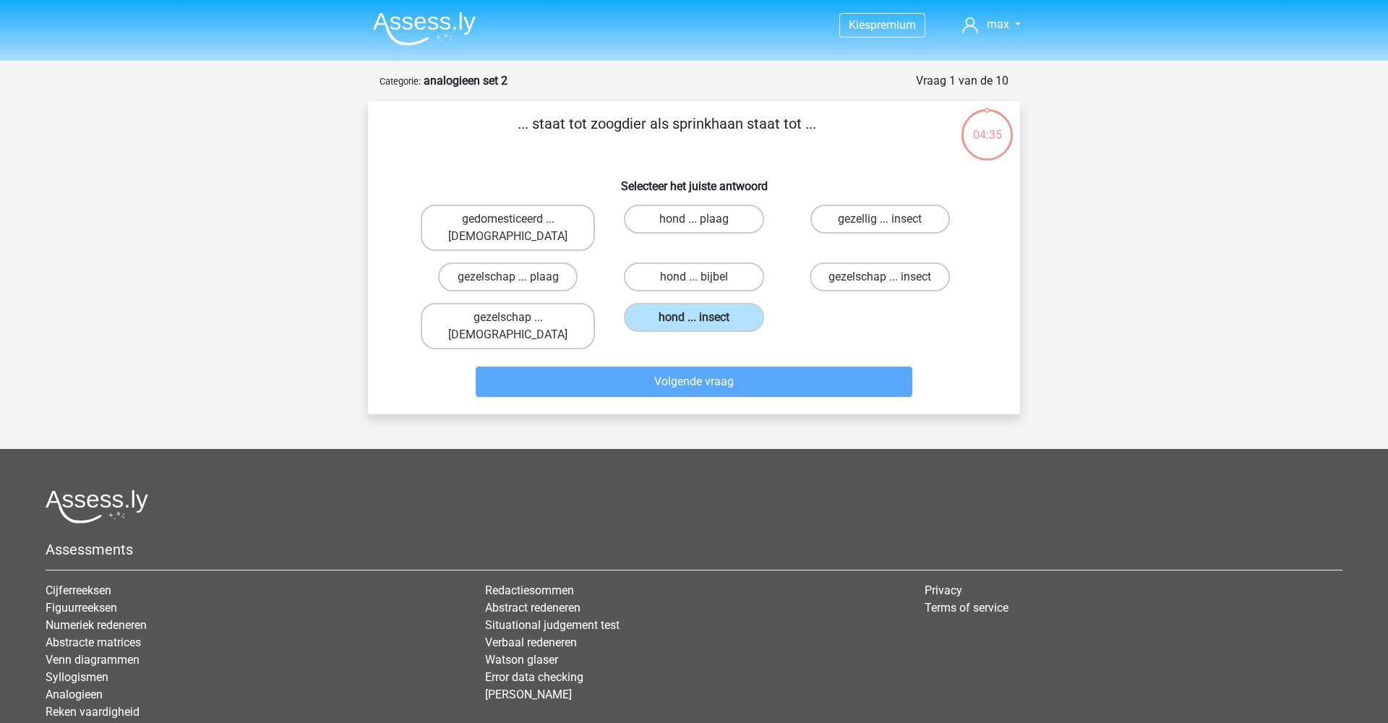
scroll to position [72, 0]
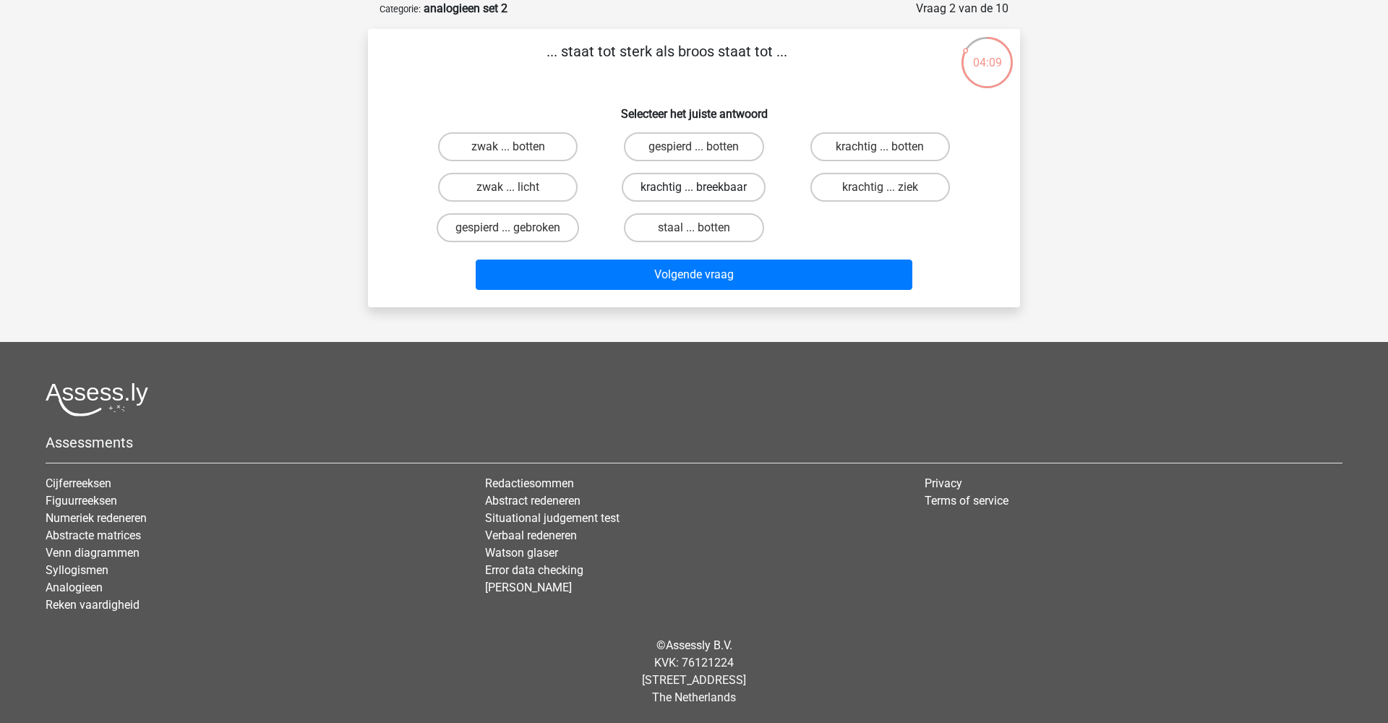
click at [671, 184] on label "krachtig ... breekbaar" at bounding box center [694, 187] width 144 height 29
click at [694, 187] on input "krachtig ... breekbaar" at bounding box center [698, 191] width 9 height 9
radio input "true"
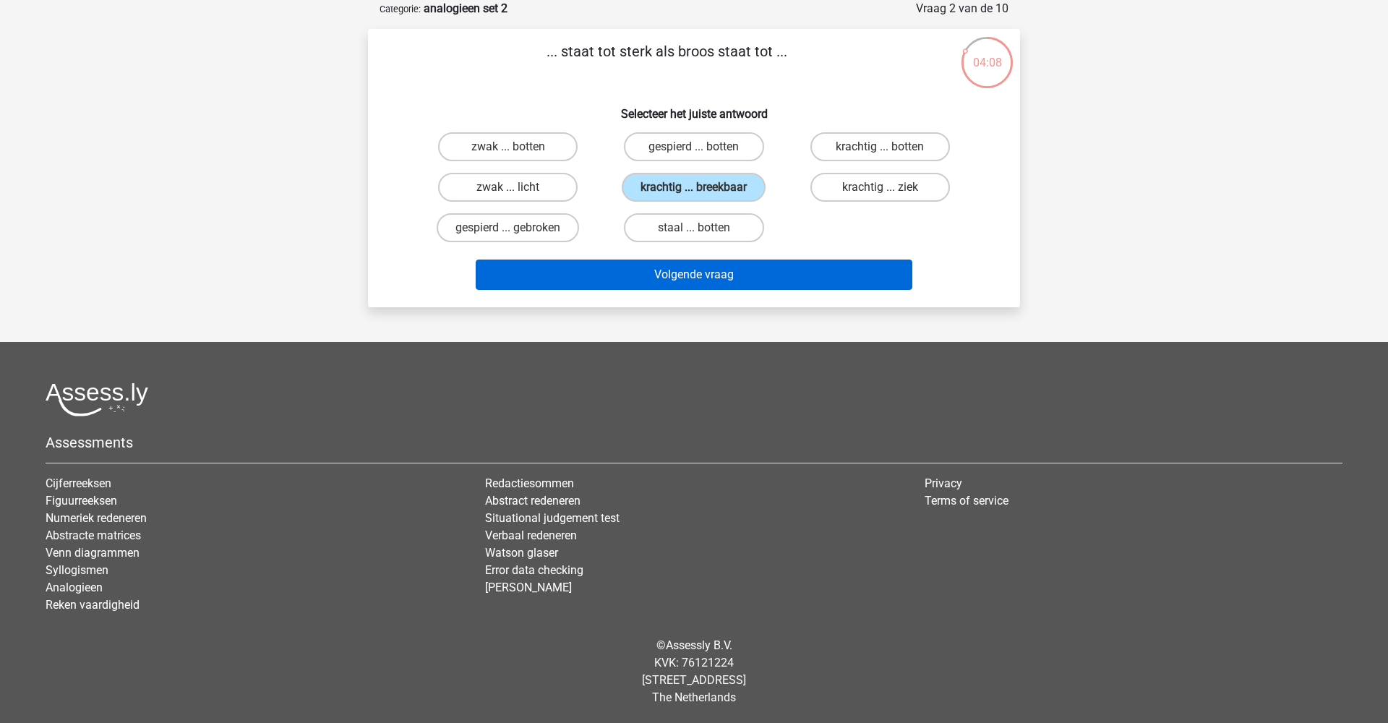
click at [673, 271] on button "Volgende vraag" at bounding box center [694, 275] width 437 height 30
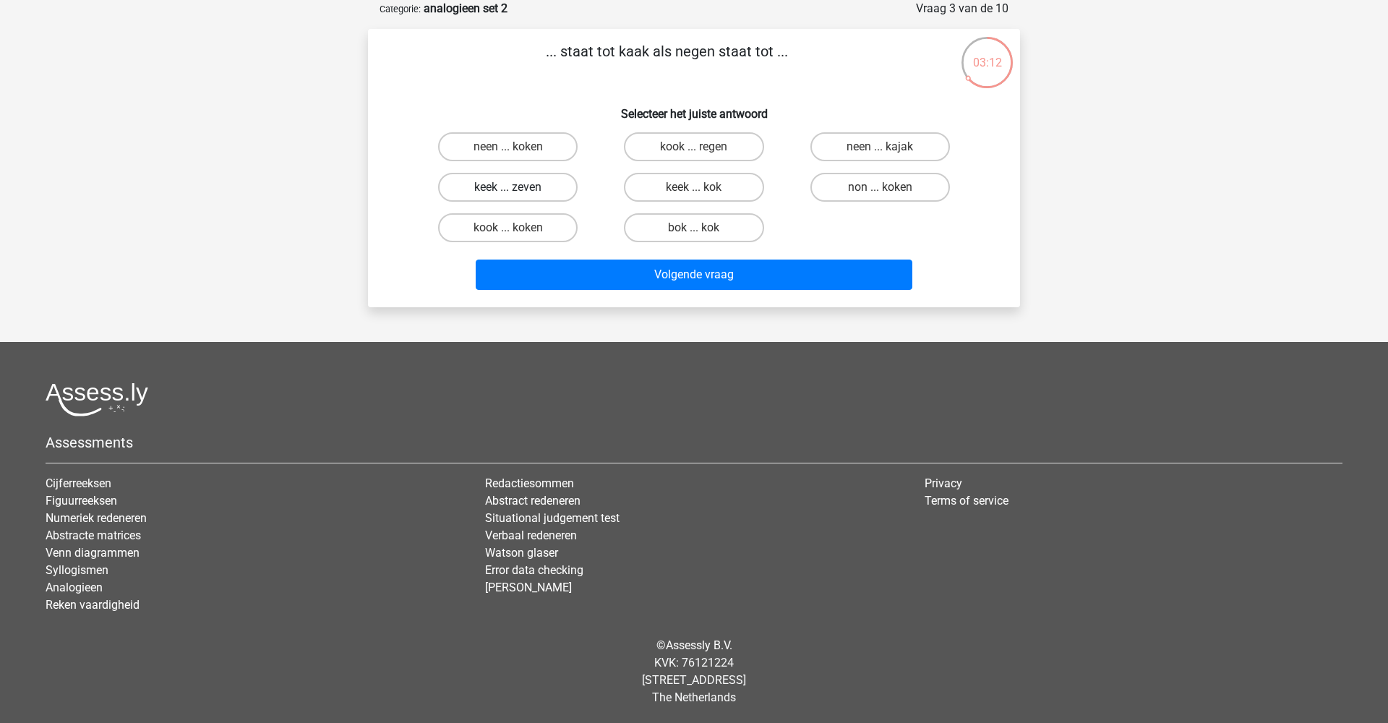
click at [544, 189] on label "keek ... zeven" at bounding box center [508, 187] width 140 height 29
click at [518, 189] on input "keek ... zeven" at bounding box center [512, 191] width 9 height 9
radio input "true"
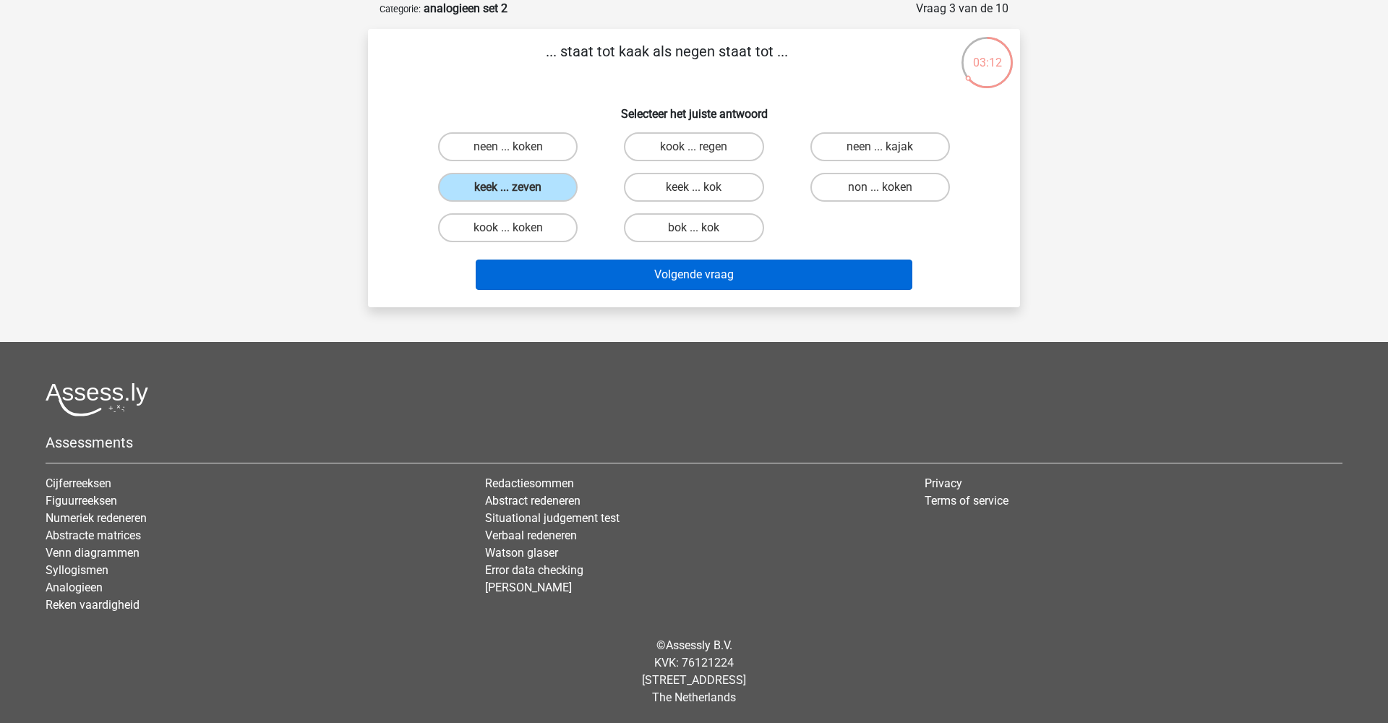
click at [630, 262] on button "Volgende vraag" at bounding box center [694, 275] width 437 height 30
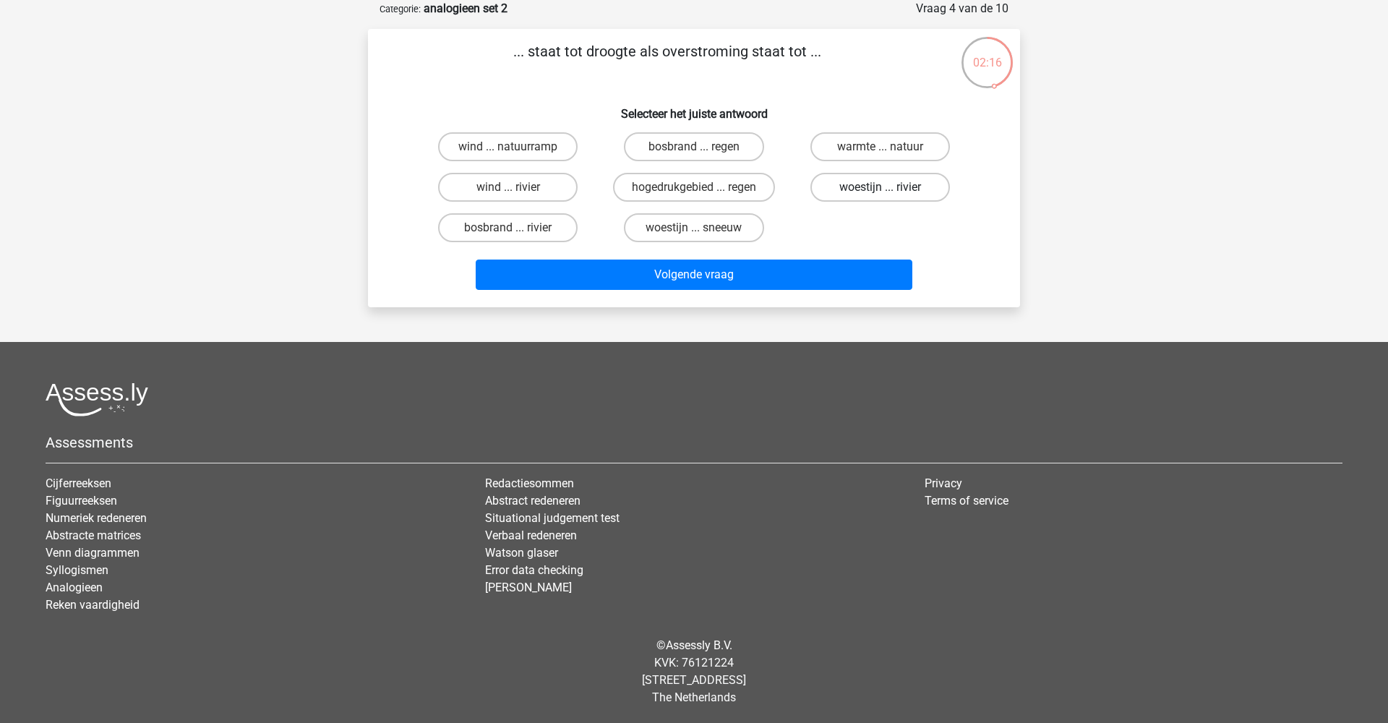
click at [842, 193] on label "woestijn ... rivier" at bounding box center [881, 187] width 140 height 29
click at [880, 193] on input "woestijn ... rivier" at bounding box center [884, 191] width 9 height 9
radio input "true"
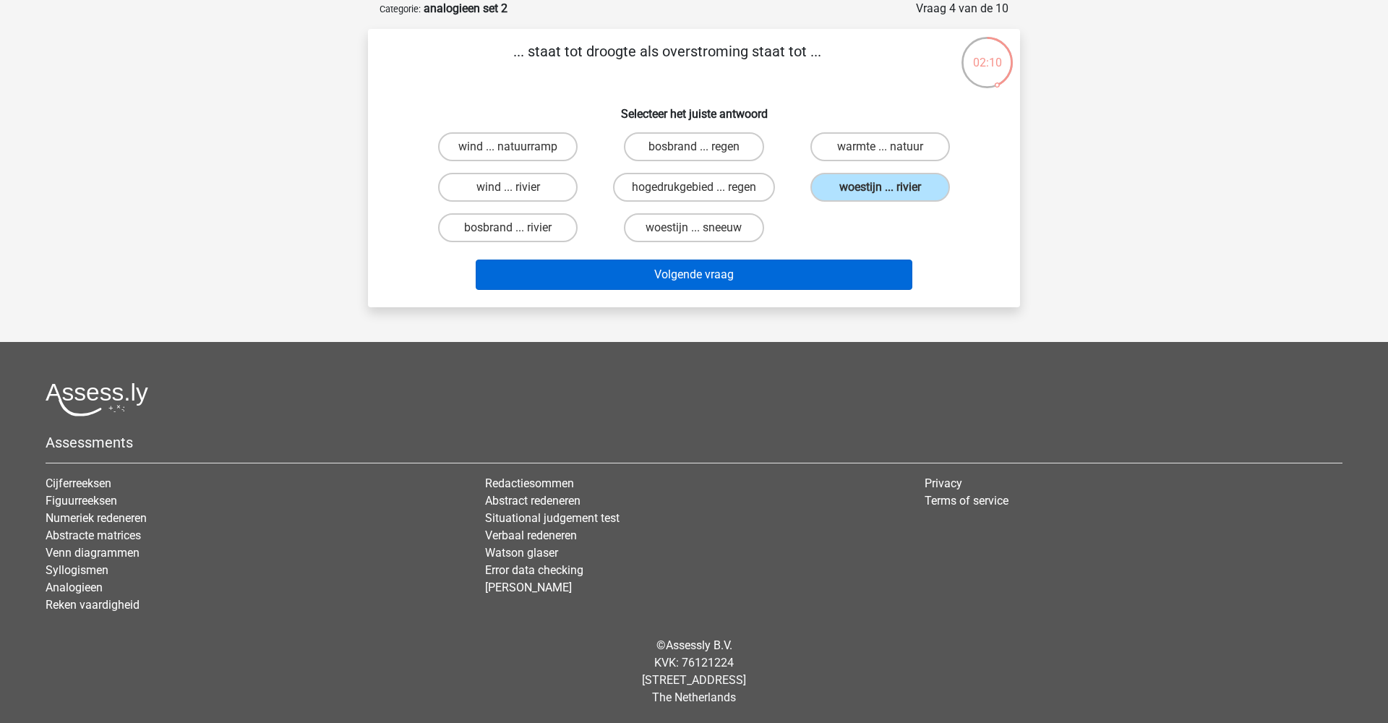
click at [781, 277] on button "Volgende vraag" at bounding box center [694, 275] width 437 height 30
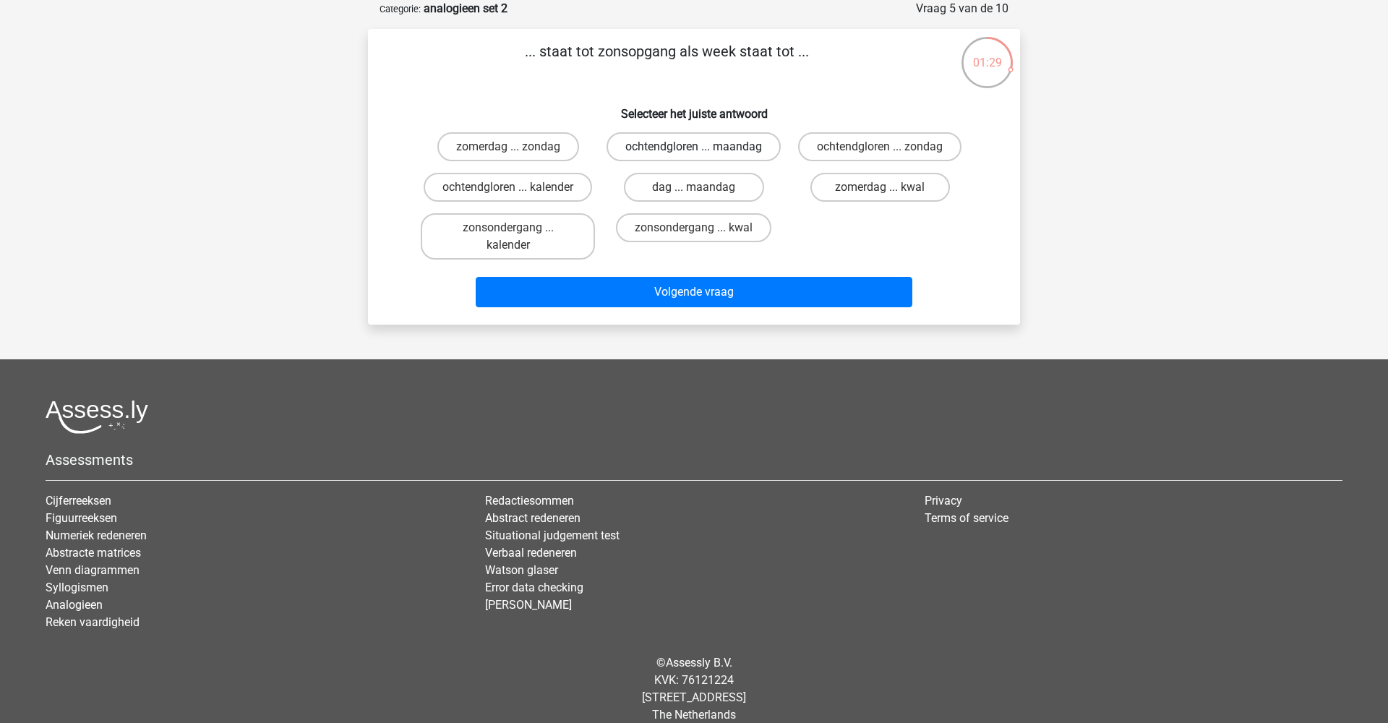
click at [730, 151] on label "ochtendgloren ... maandag" at bounding box center [694, 146] width 174 height 29
click at [703, 151] on input "ochtendgloren ... maandag" at bounding box center [698, 151] width 9 height 9
radio input "true"
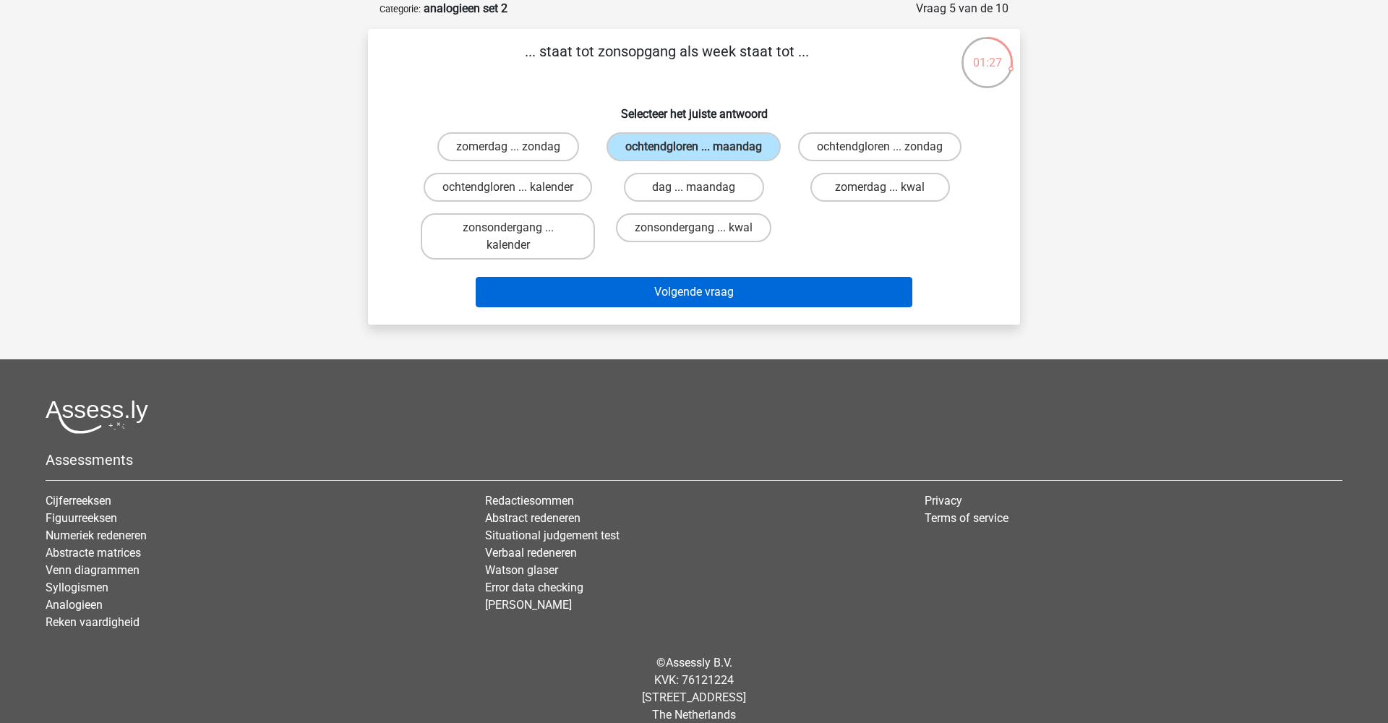
click at [670, 307] on button "Volgende vraag" at bounding box center [694, 292] width 437 height 30
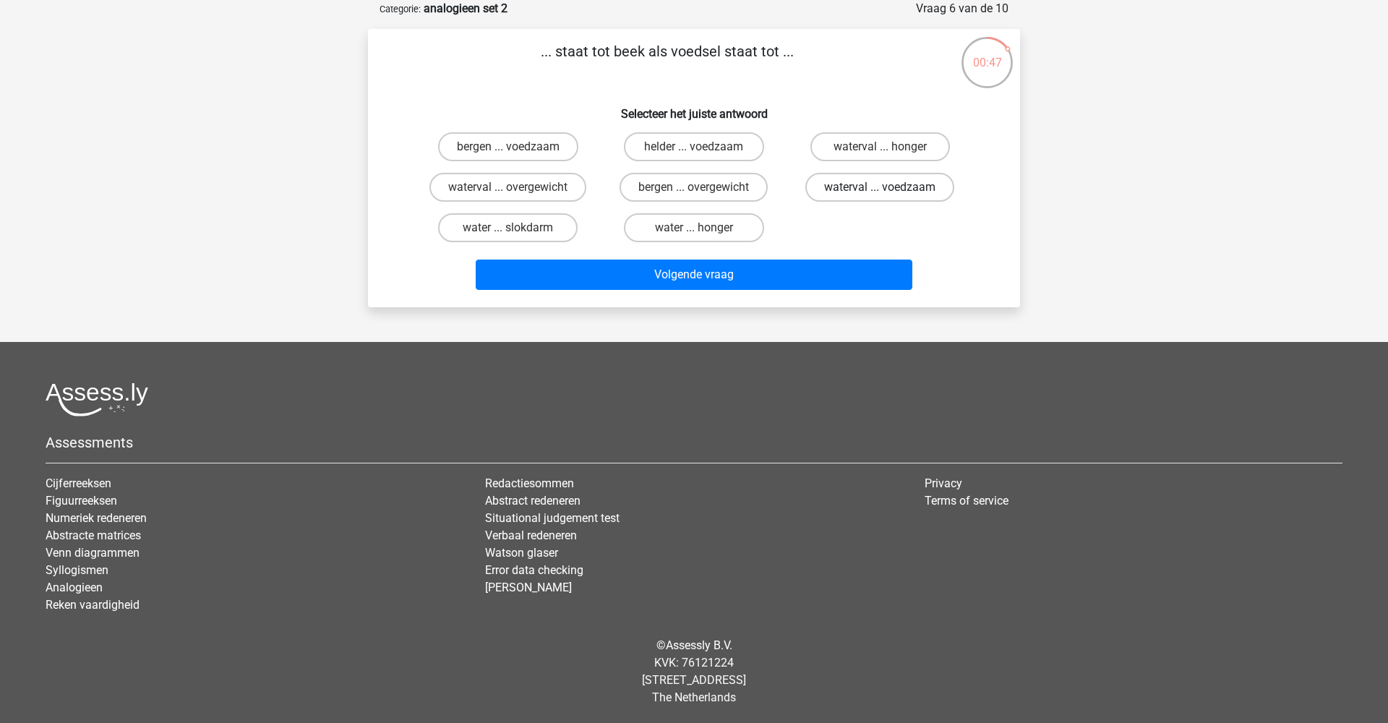
click at [850, 191] on label "waterval ... voedzaam" at bounding box center [879, 187] width 149 height 29
click at [880, 191] on input "waterval ... voedzaam" at bounding box center [884, 191] width 9 height 9
radio input "true"
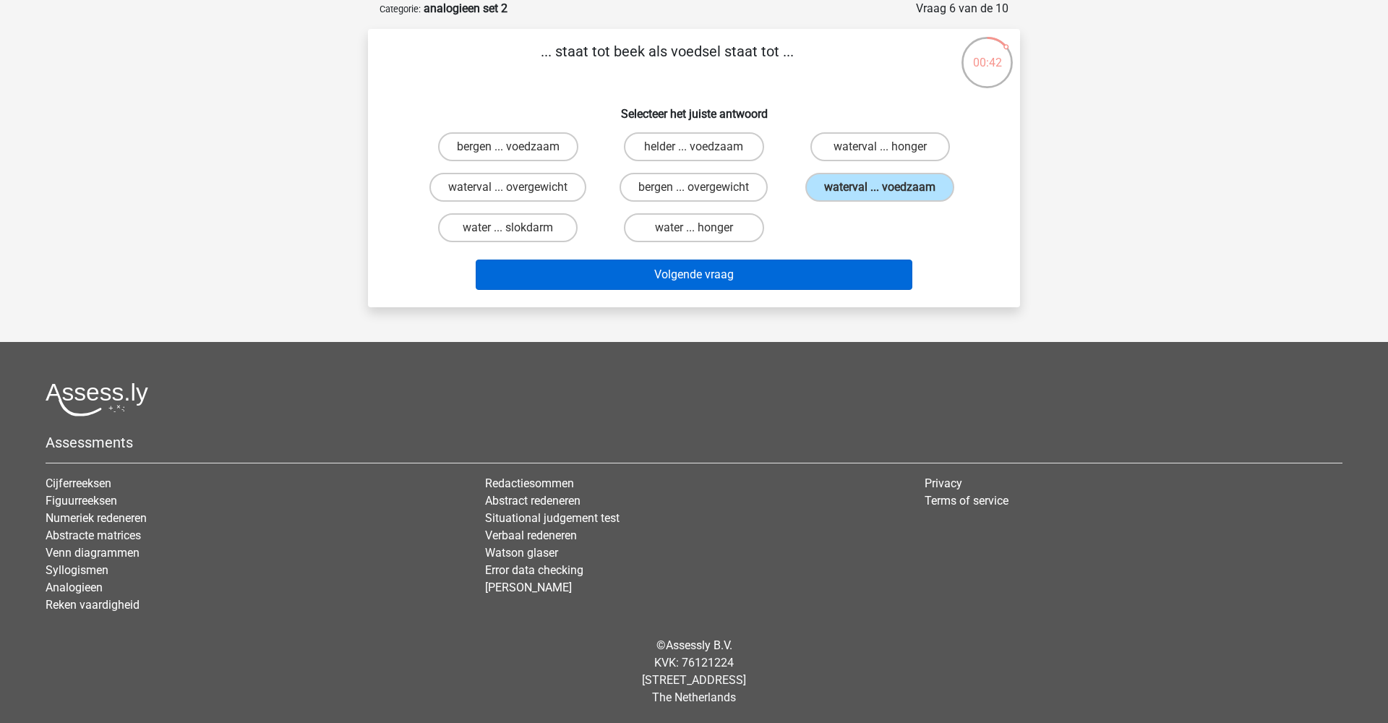
click at [741, 279] on button "Volgende vraag" at bounding box center [694, 275] width 437 height 30
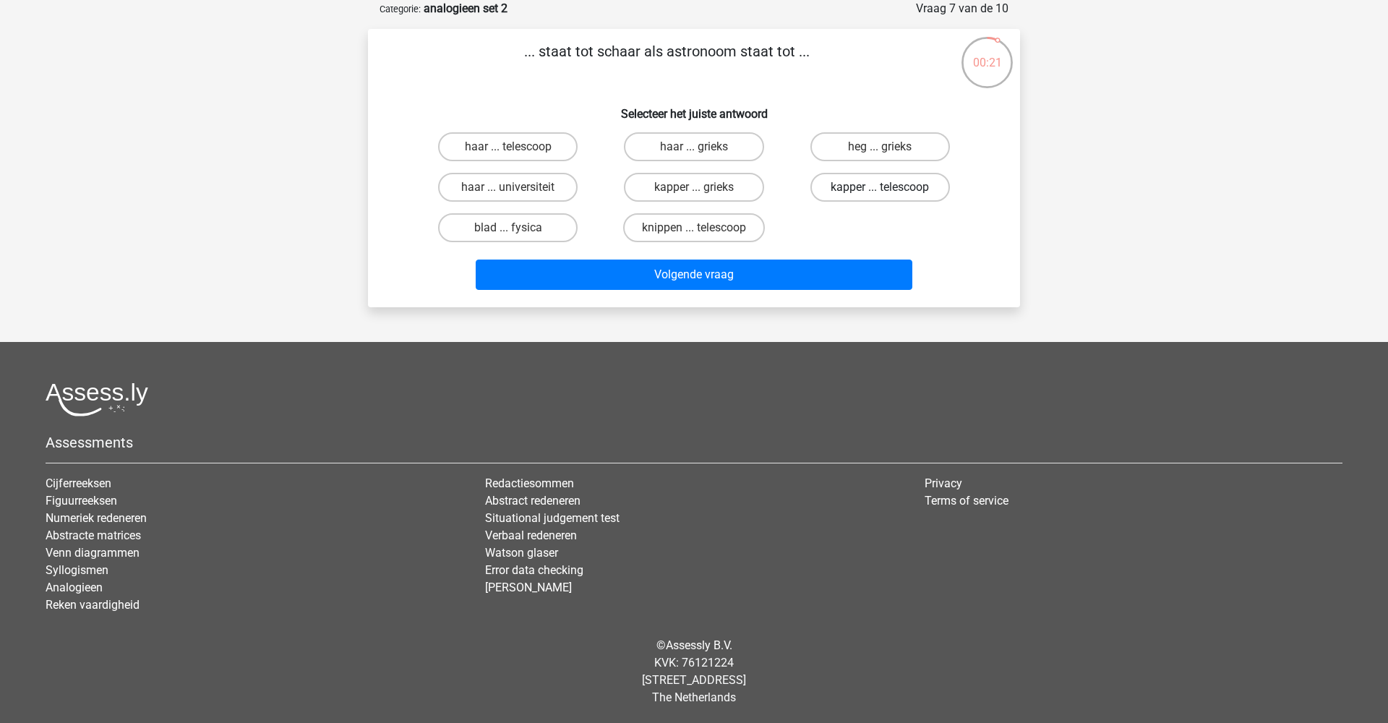
click at [878, 192] on label "kapper ... telescoop" at bounding box center [881, 187] width 140 height 29
click at [880, 192] on input "kapper ... telescoop" at bounding box center [884, 191] width 9 height 9
radio input "true"
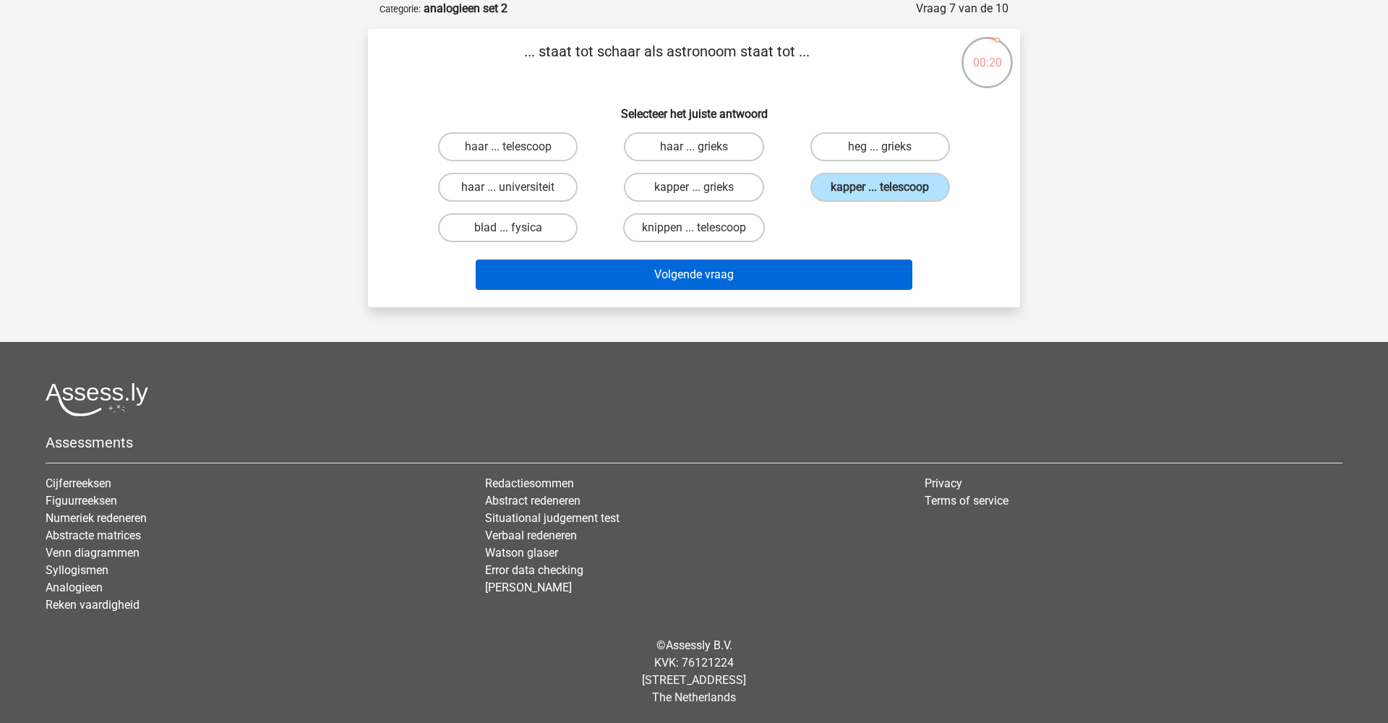
click at [777, 275] on button "Volgende vraag" at bounding box center [694, 275] width 437 height 30
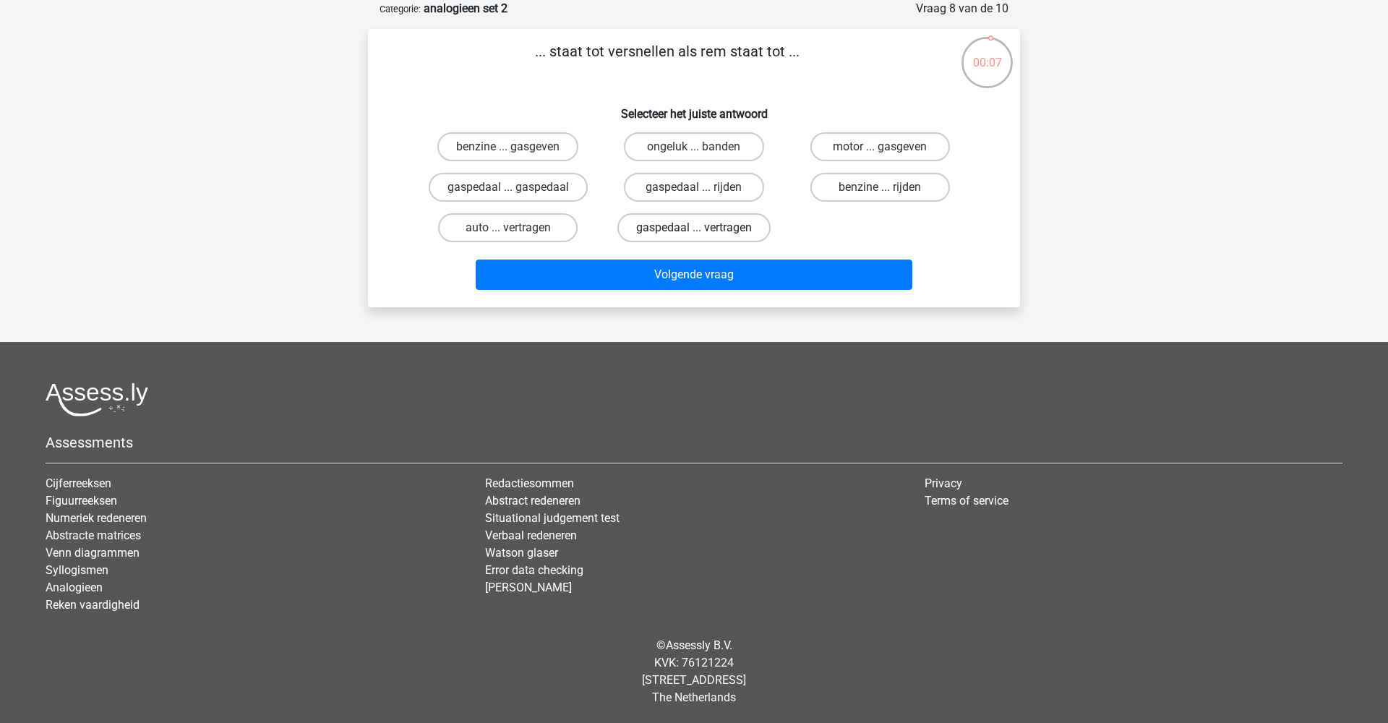
click at [665, 227] on label "gaspedaal ... vertragen" at bounding box center [693, 227] width 153 height 29
click at [694, 228] on input "gaspedaal ... vertragen" at bounding box center [698, 232] width 9 height 9
radio input "true"
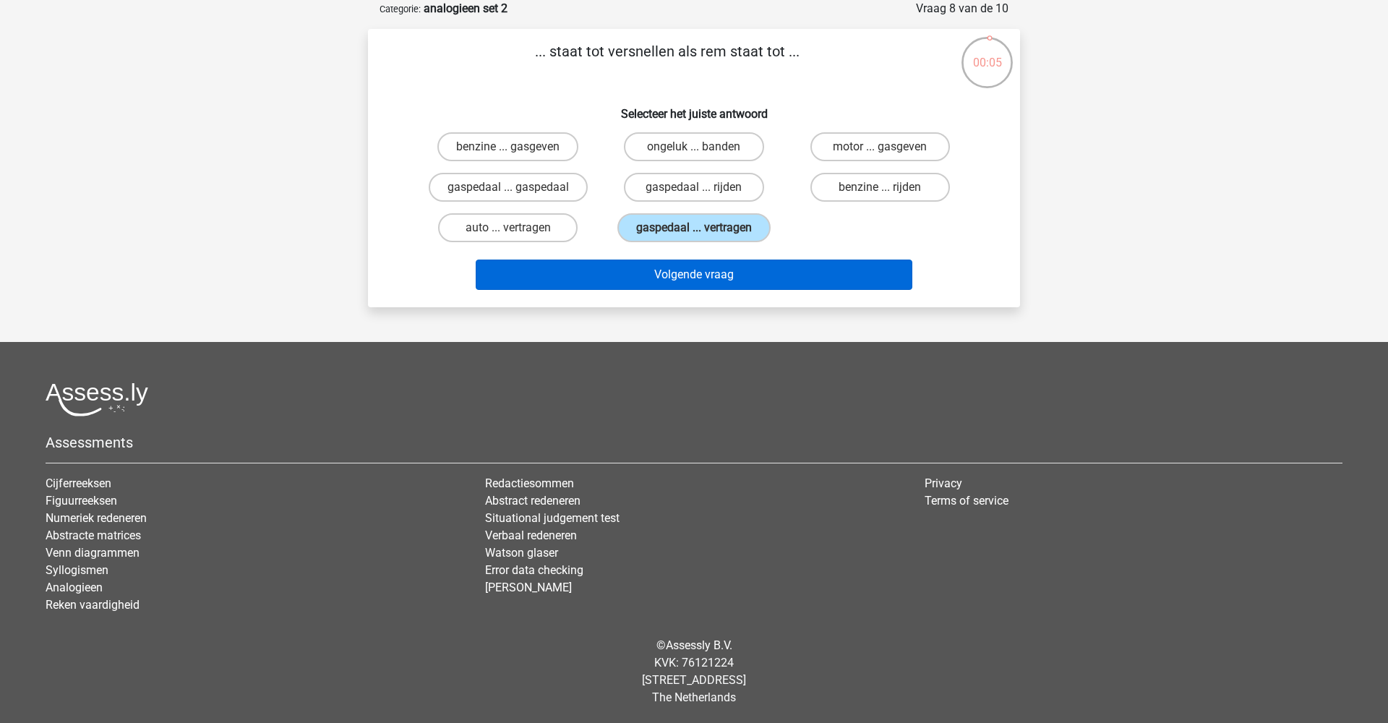
click at [672, 281] on button "Volgende vraag" at bounding box center [694, 275] width 437 height 30
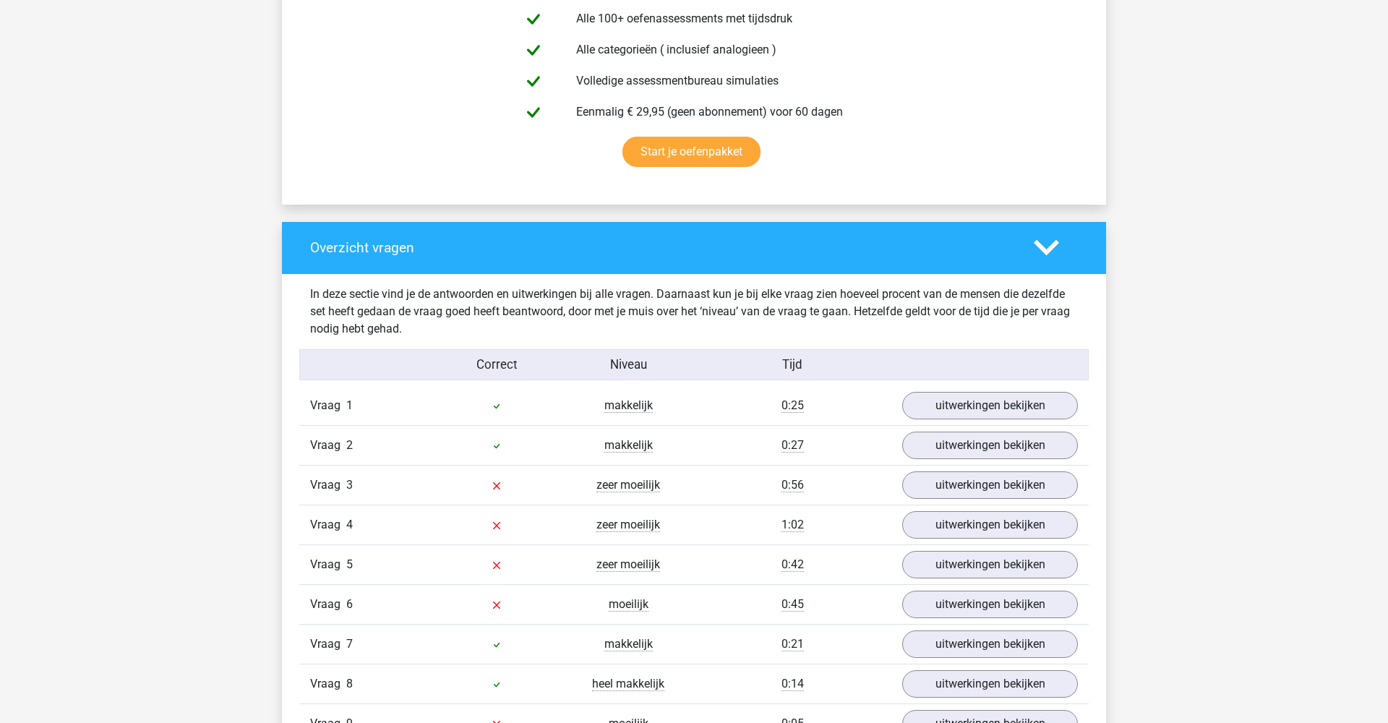
scroll to position [873, 0]
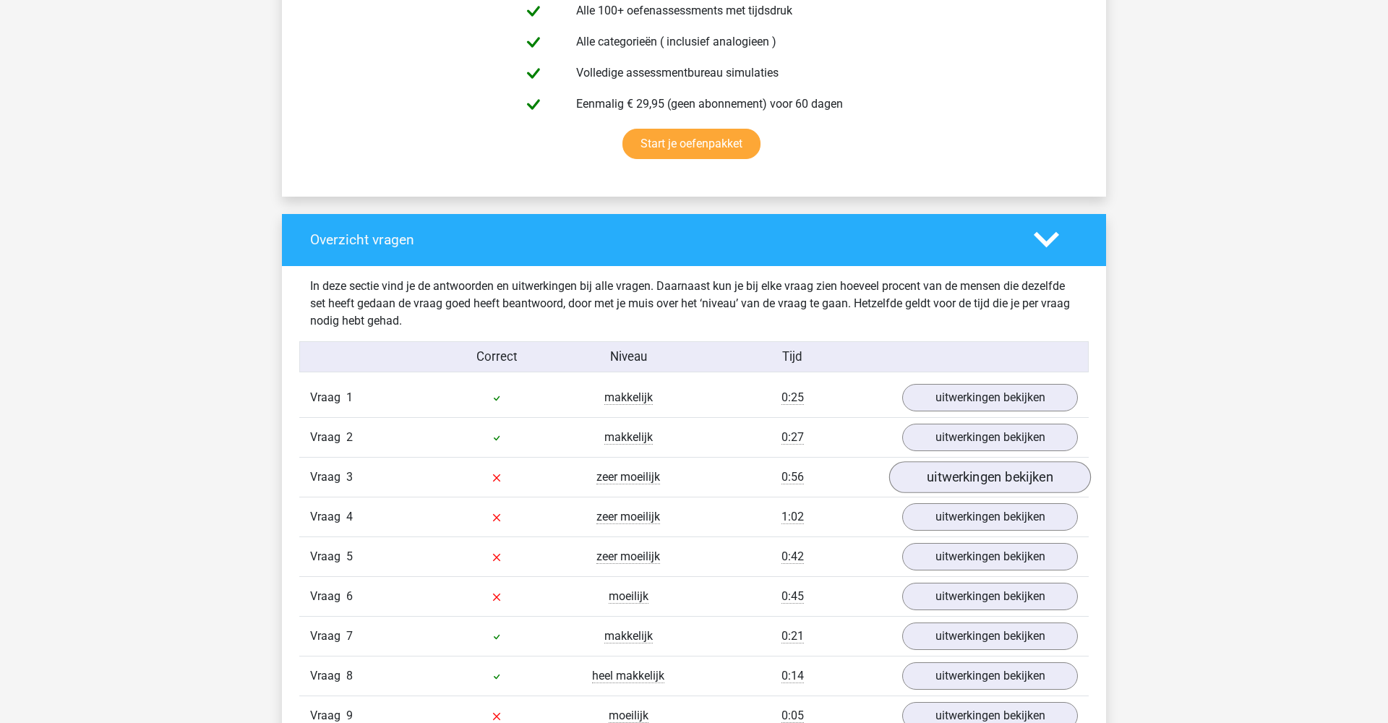
click at [944, 479] on link "uitwerkingen bekijken" at bounding box center [990, 477] width 202 height 32
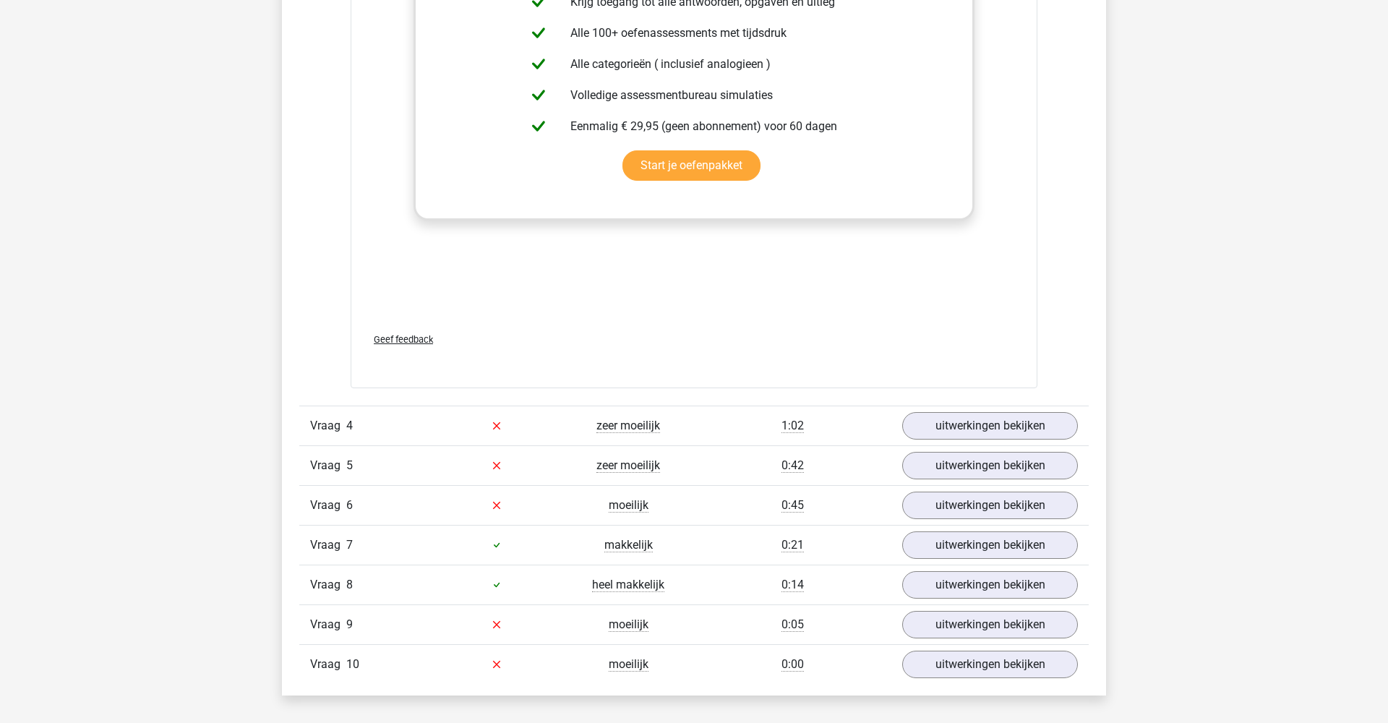
scroll to position [1800, 0]
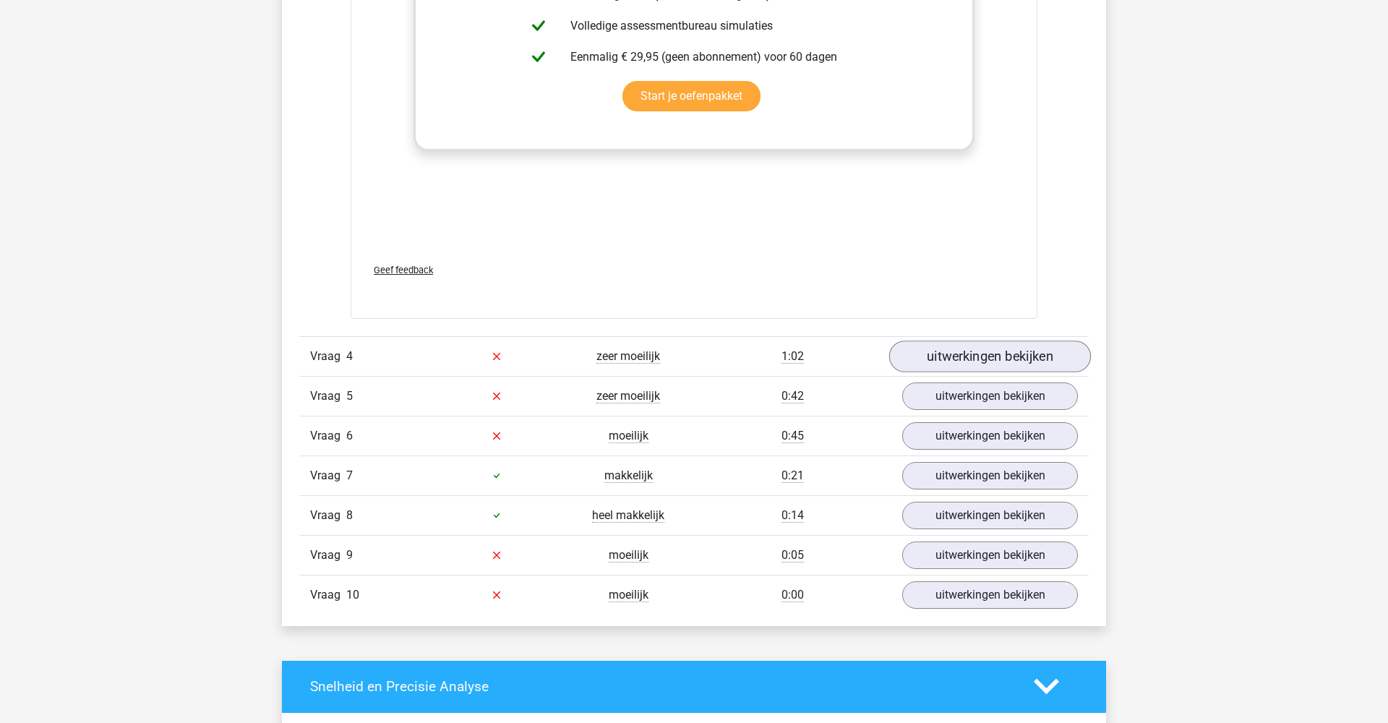
click at [957, 359] on link "uitwerkingen bekijken" at bounding box center [990, 357] width 202 height 32
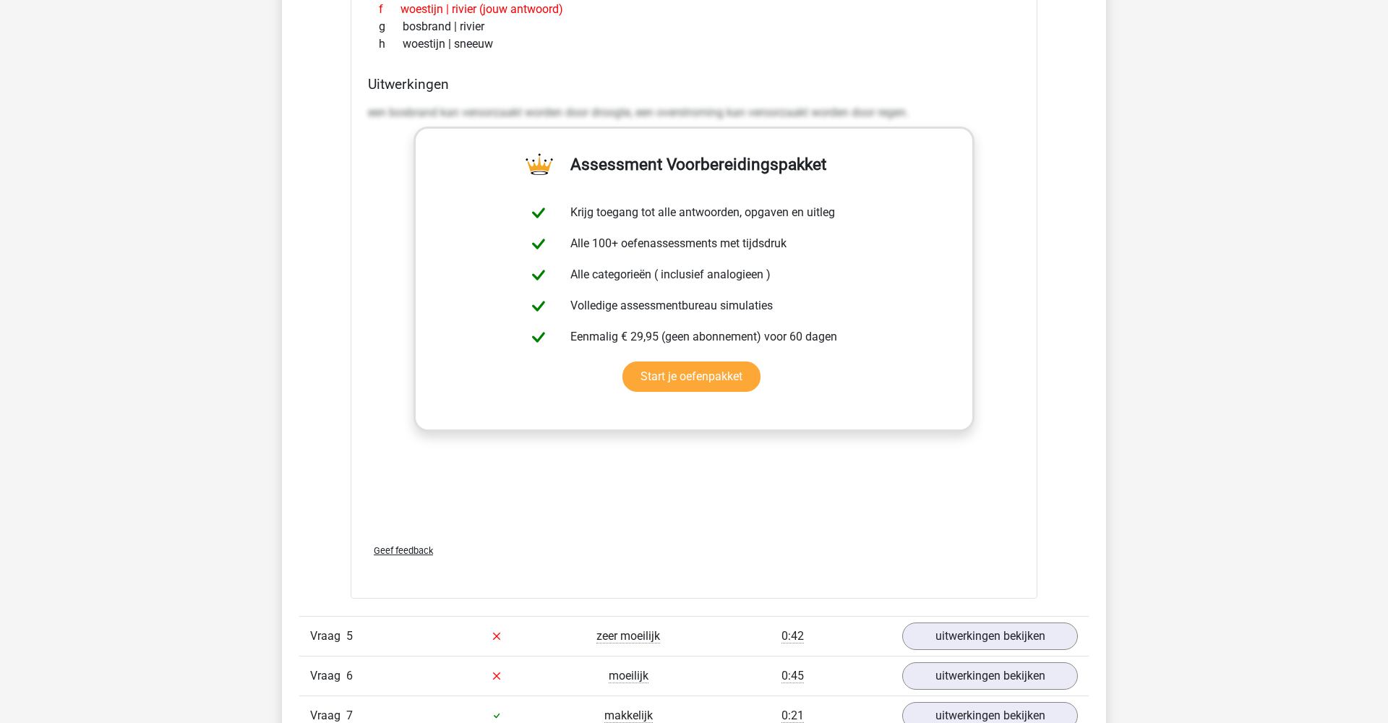
scroll to position [2655, 0]
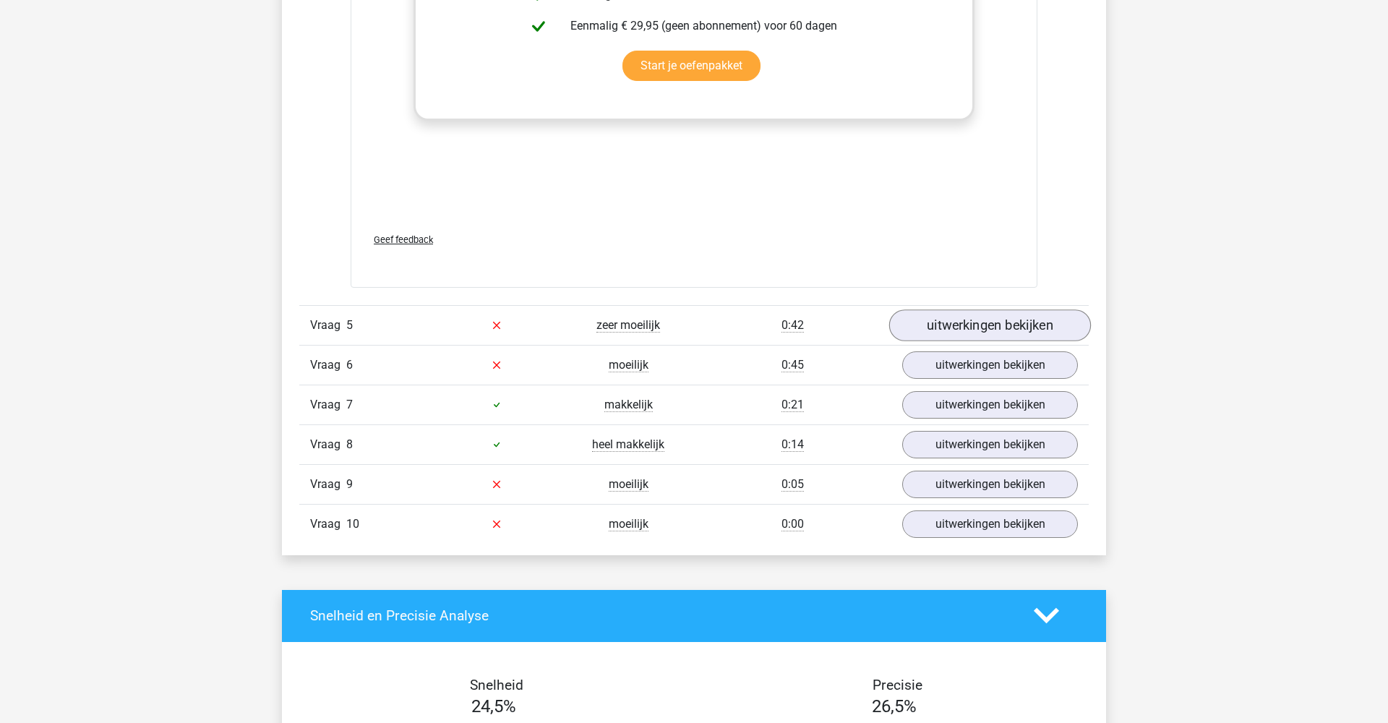
click at [951, 320] on link "uitwerkingen bekijken" at bounding box center [990, 325] width 202 height 32
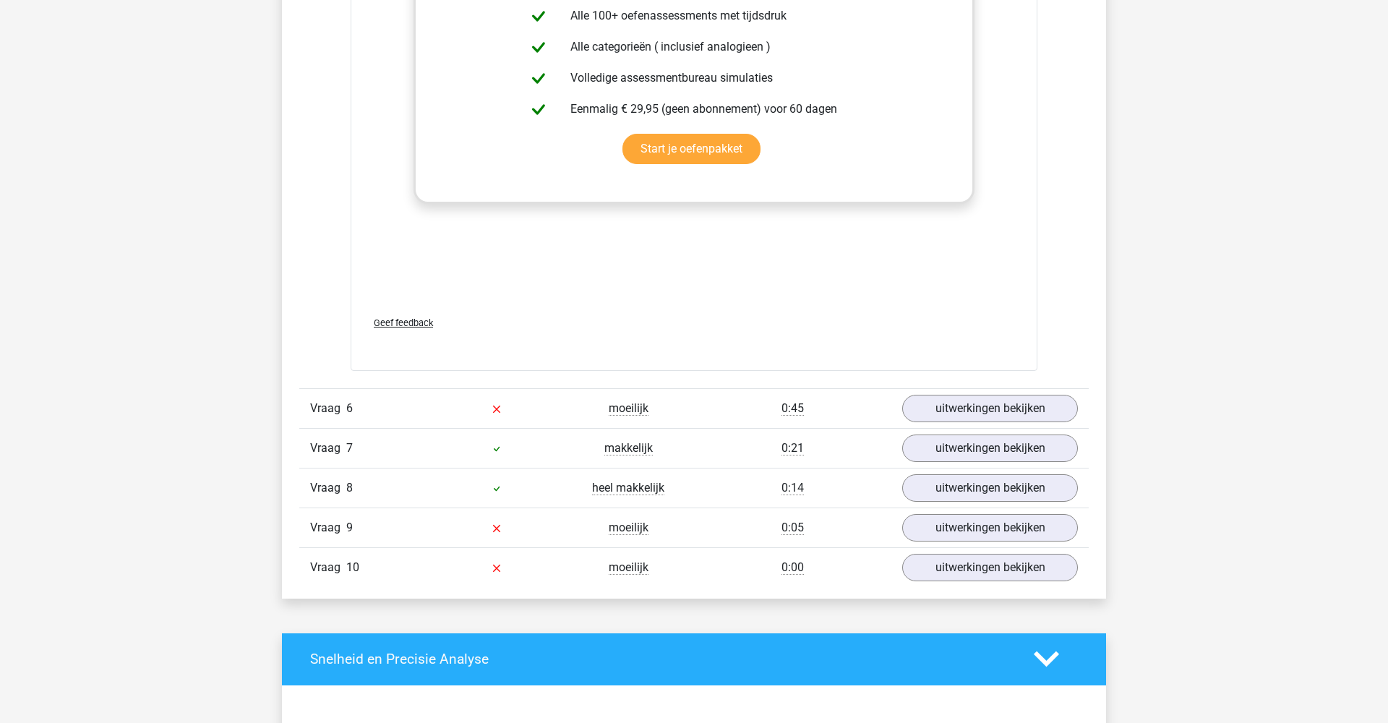
scroll to position [3420, 0]
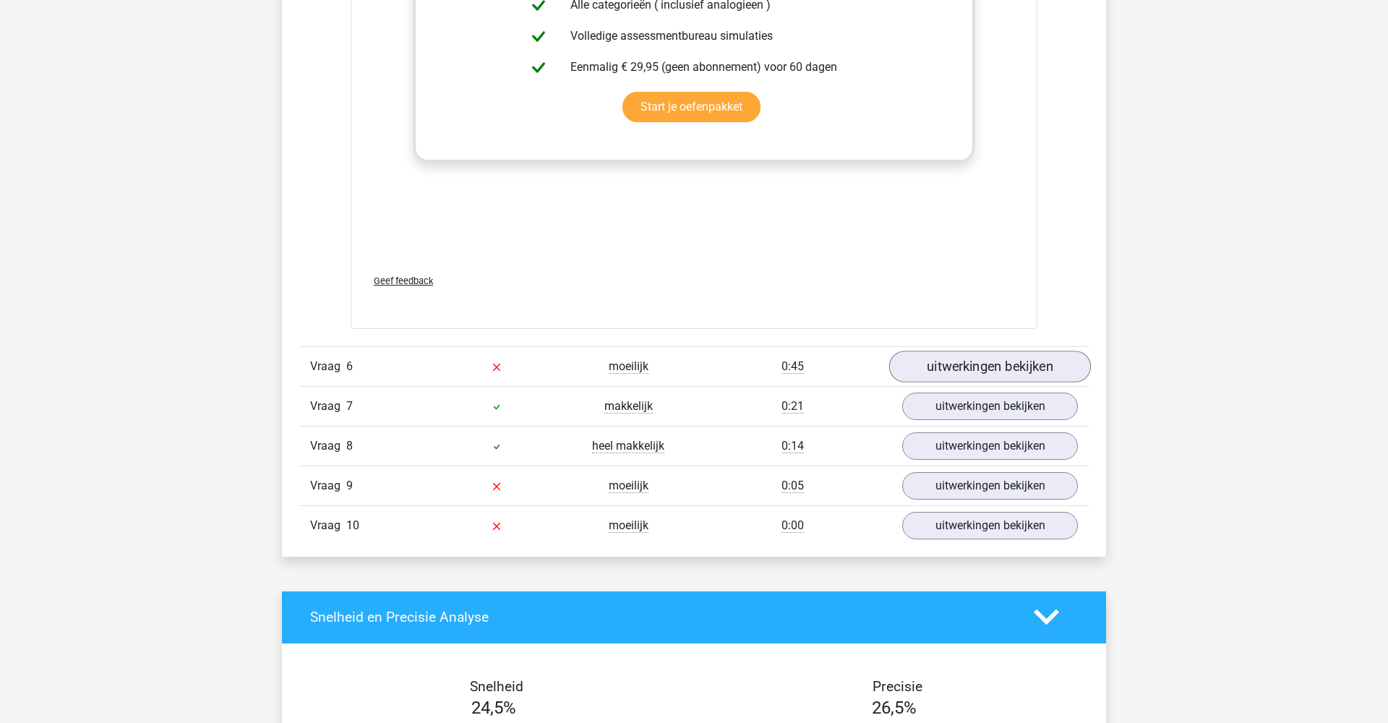
click at [959, 367] on link "uitwerkingen bekijken" at bounding box center [990, 367] width 202 height 32
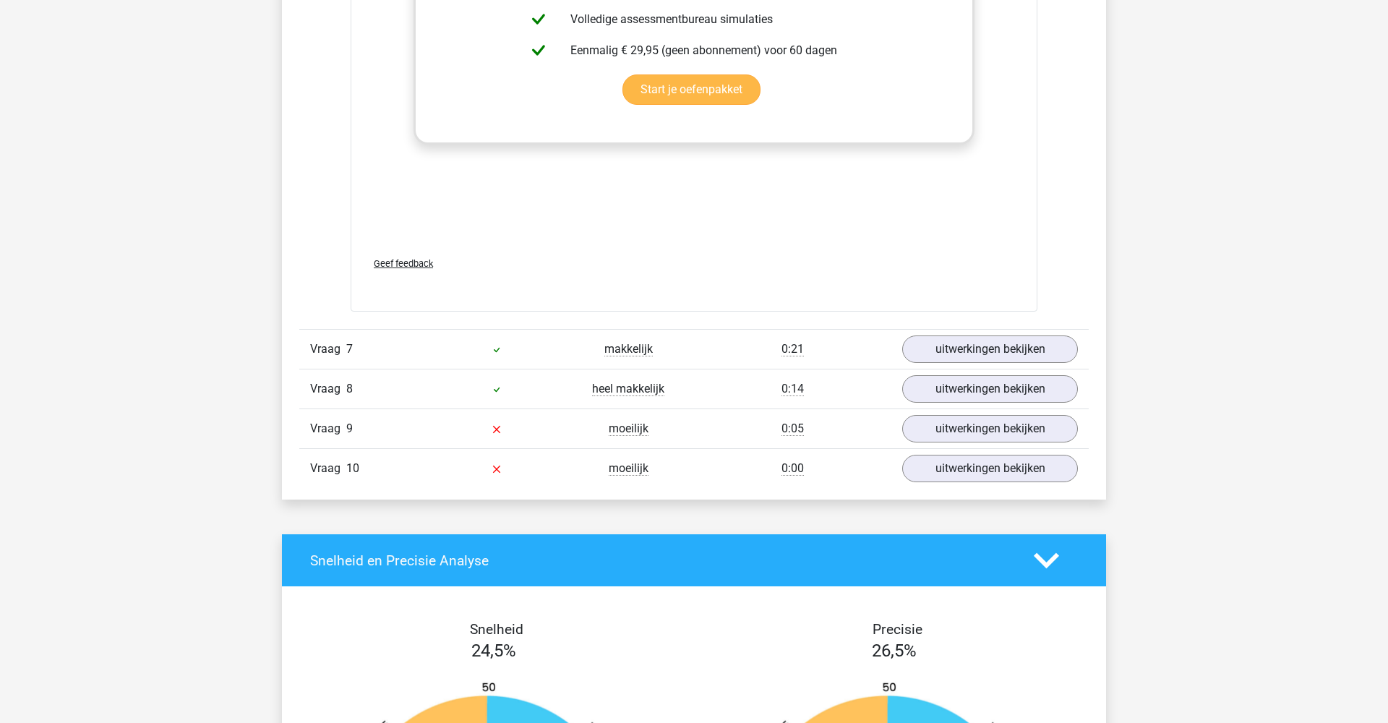
scroll to position [4252, 0]
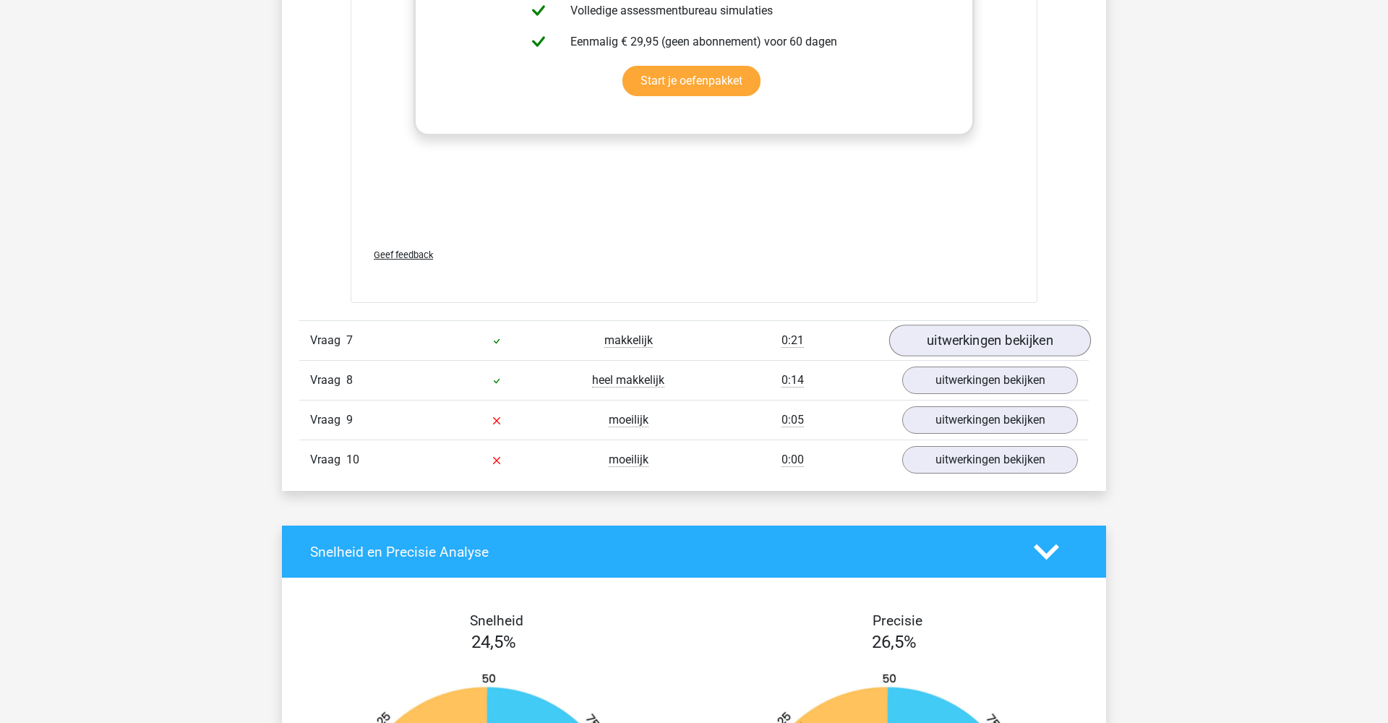
click at [967, 346] on link "uitwerkingen bekijken" at bounding box center [990, 341] width 202 height 32
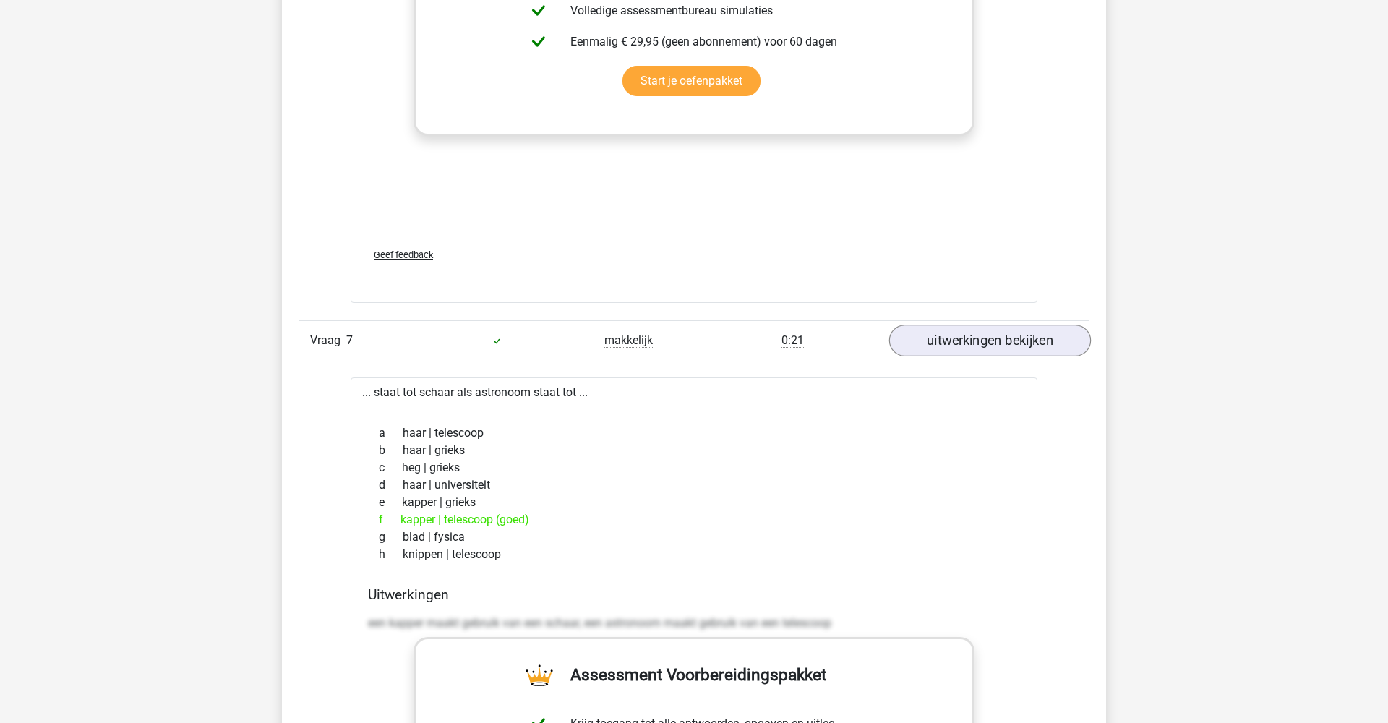
click at [967, 346] on link "uitwerkingen bekijken" at bounding box center [990, 341] width 202 height 32
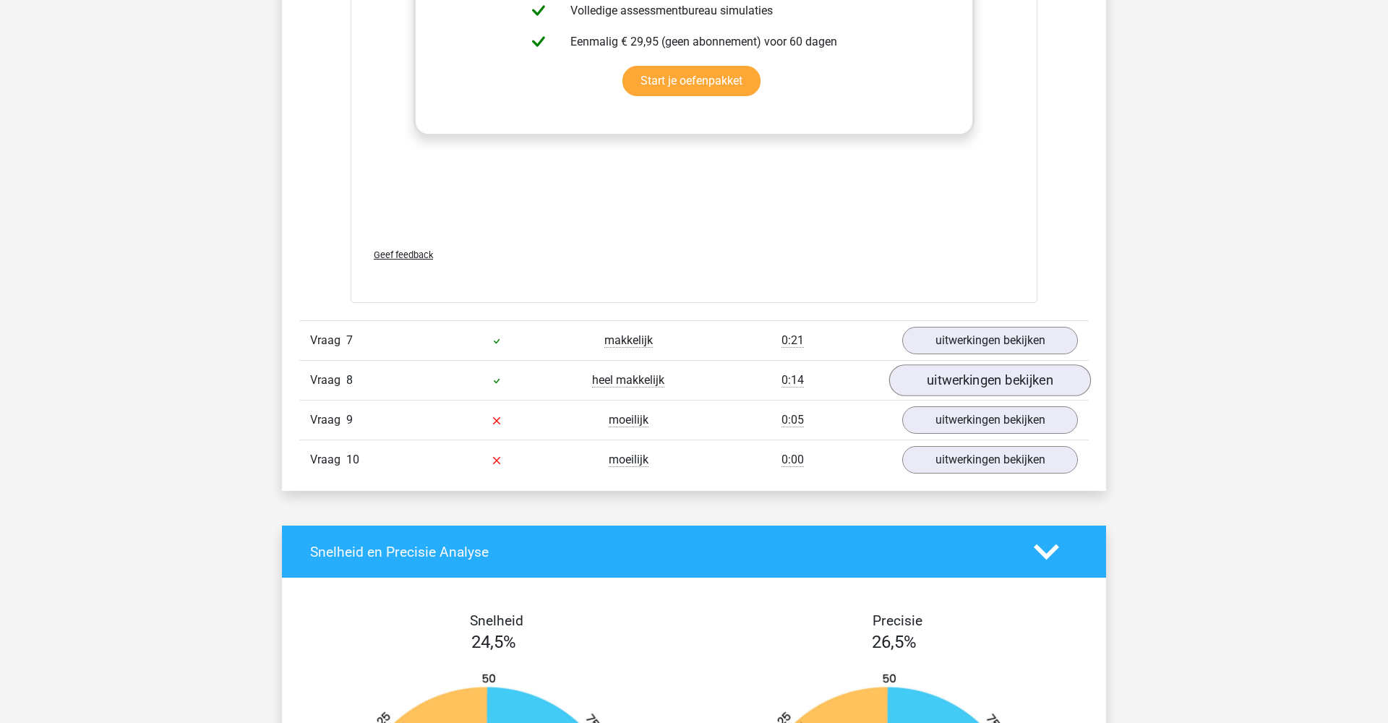
click at [960, 382] on link "uitwerkingen bekijken" at bounding box center [990, 380] width 202 height 32
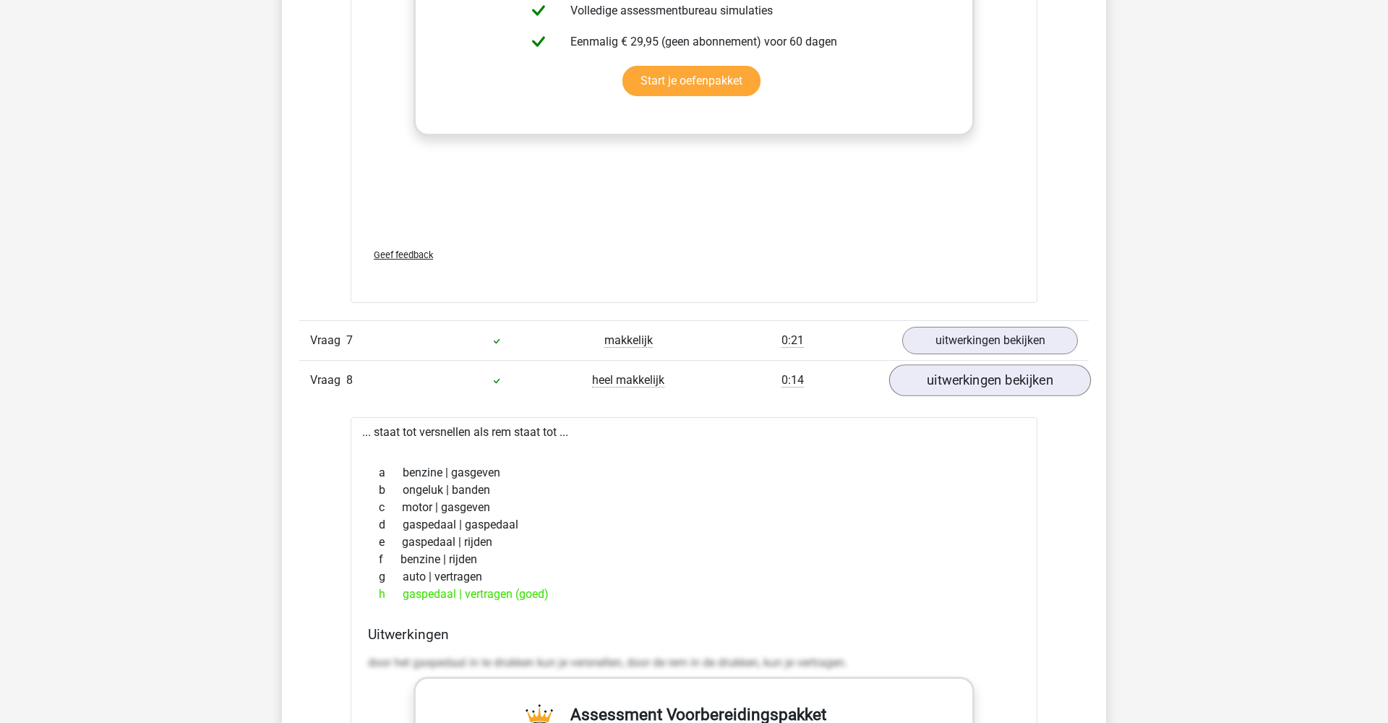
click at [960, 382] on link "uitwerkingen bekijken" at bounding box center [990, 380] width 202 height 32
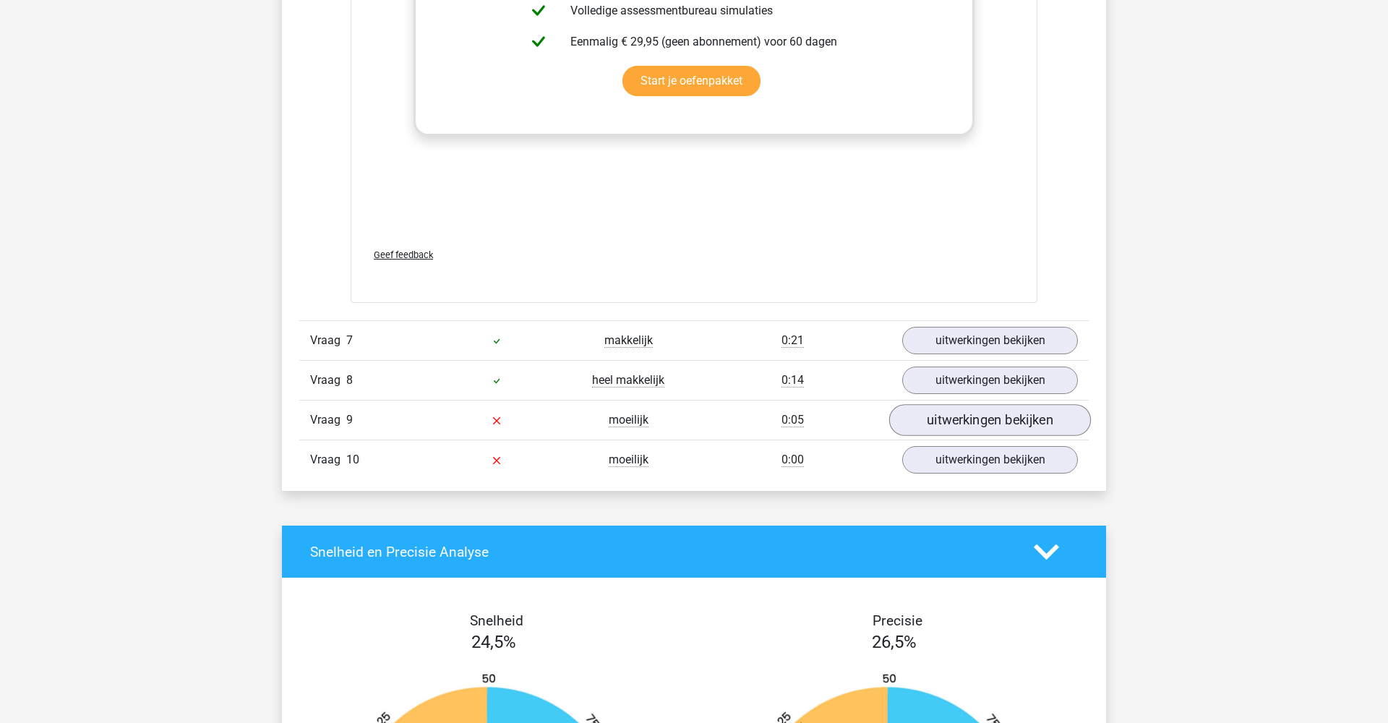
click at [944, 421] on link "uitwerkingen bekijken" at bounding box center [990, 420] width 202 height 32
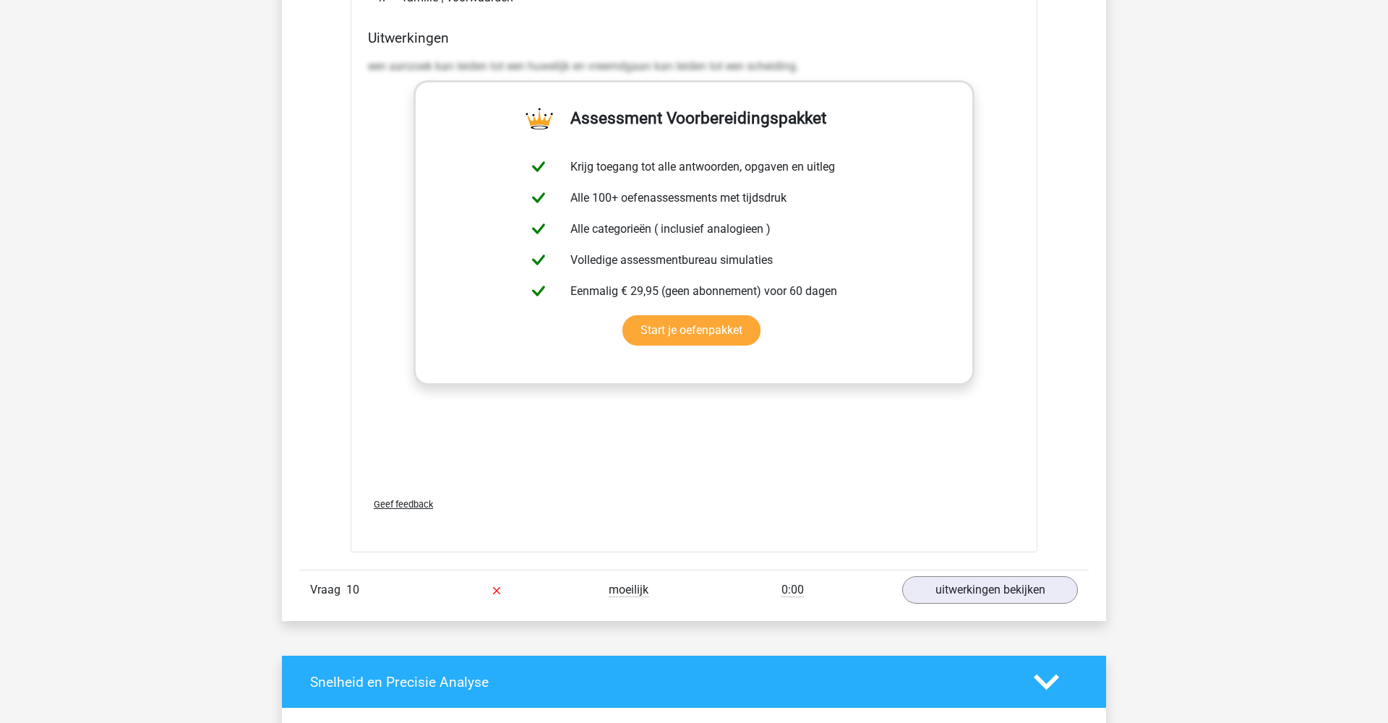
scroll to position [4894, 0]
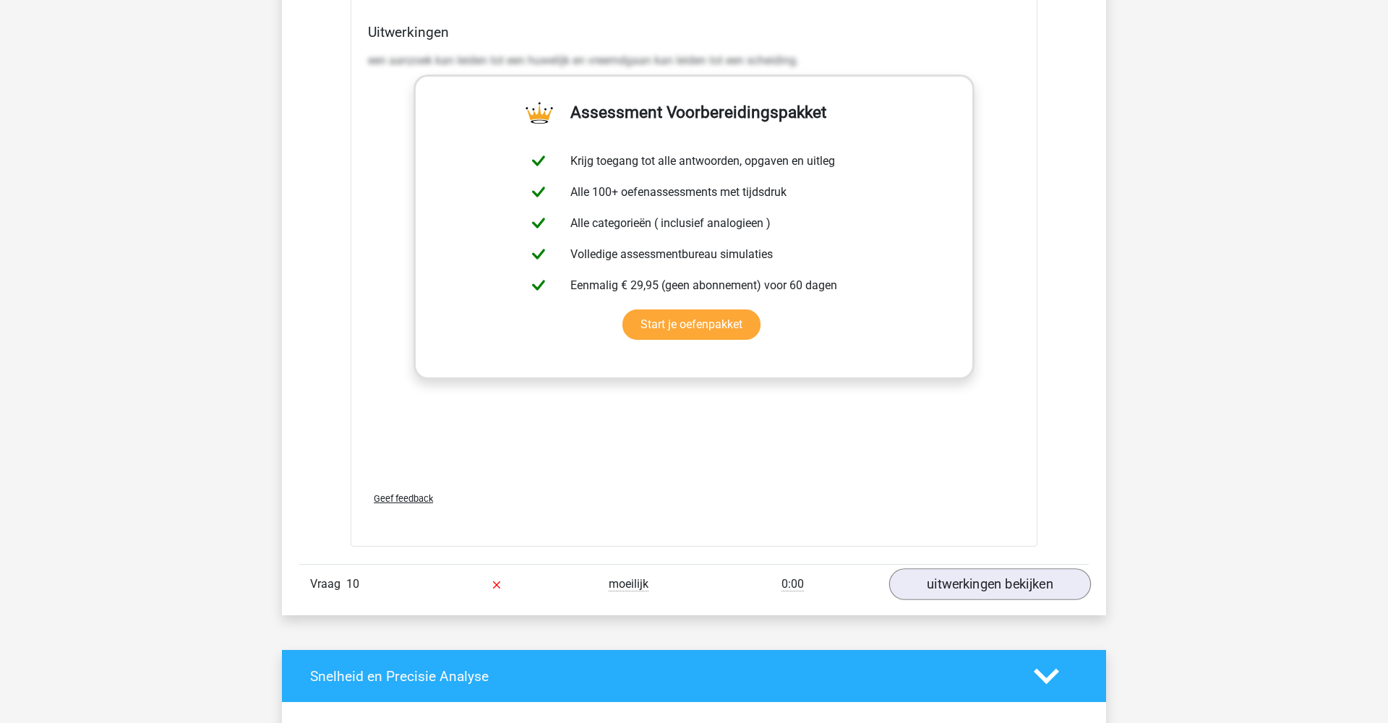
click at [982, 594] on link "uitwerkingen bekijken" at bounding box center [990, 585] width 202 height 32
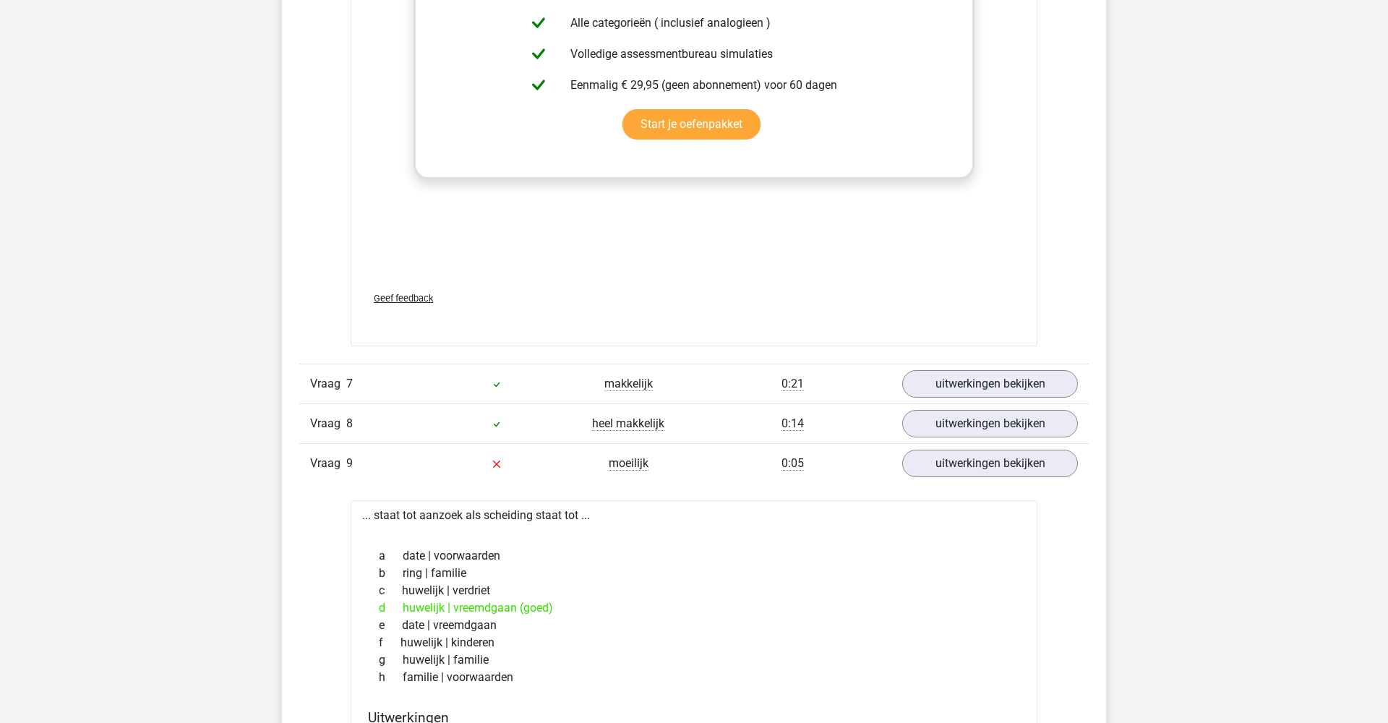
scroll to position [4116, 0]
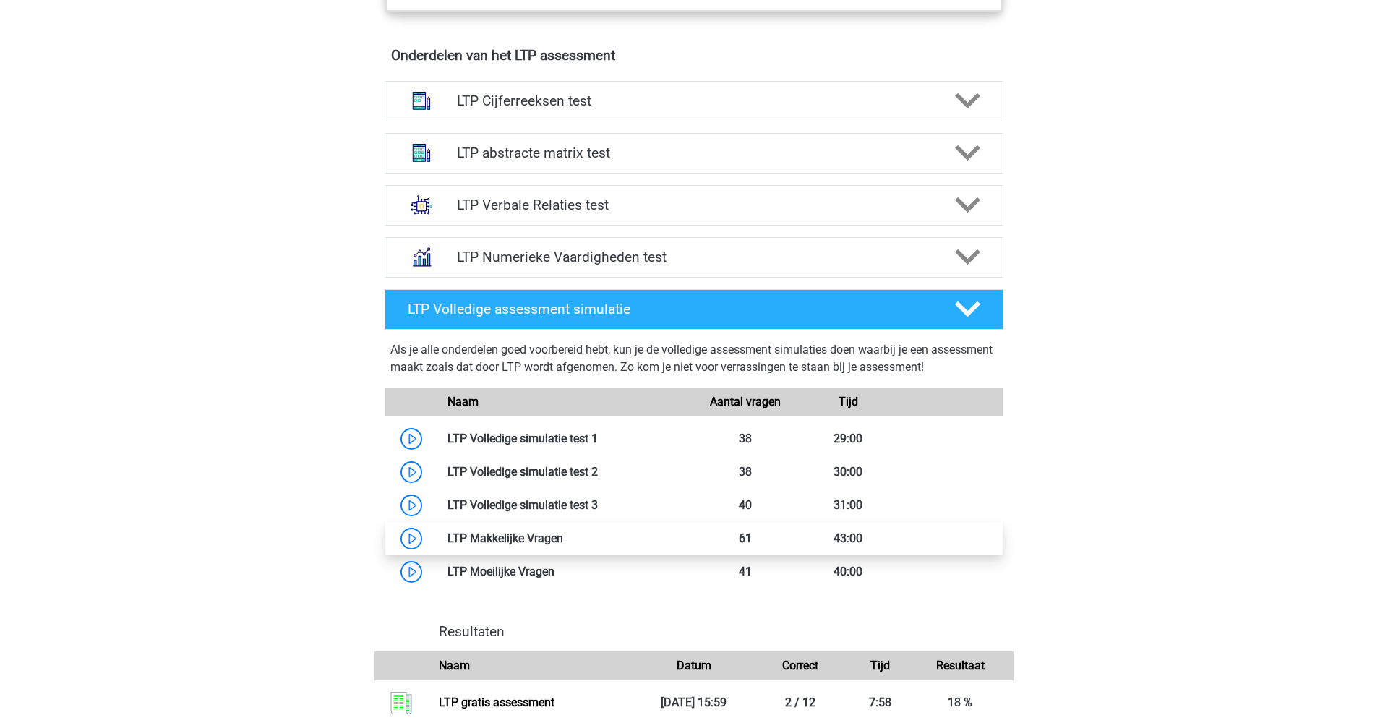
scroll to position [893, 0]
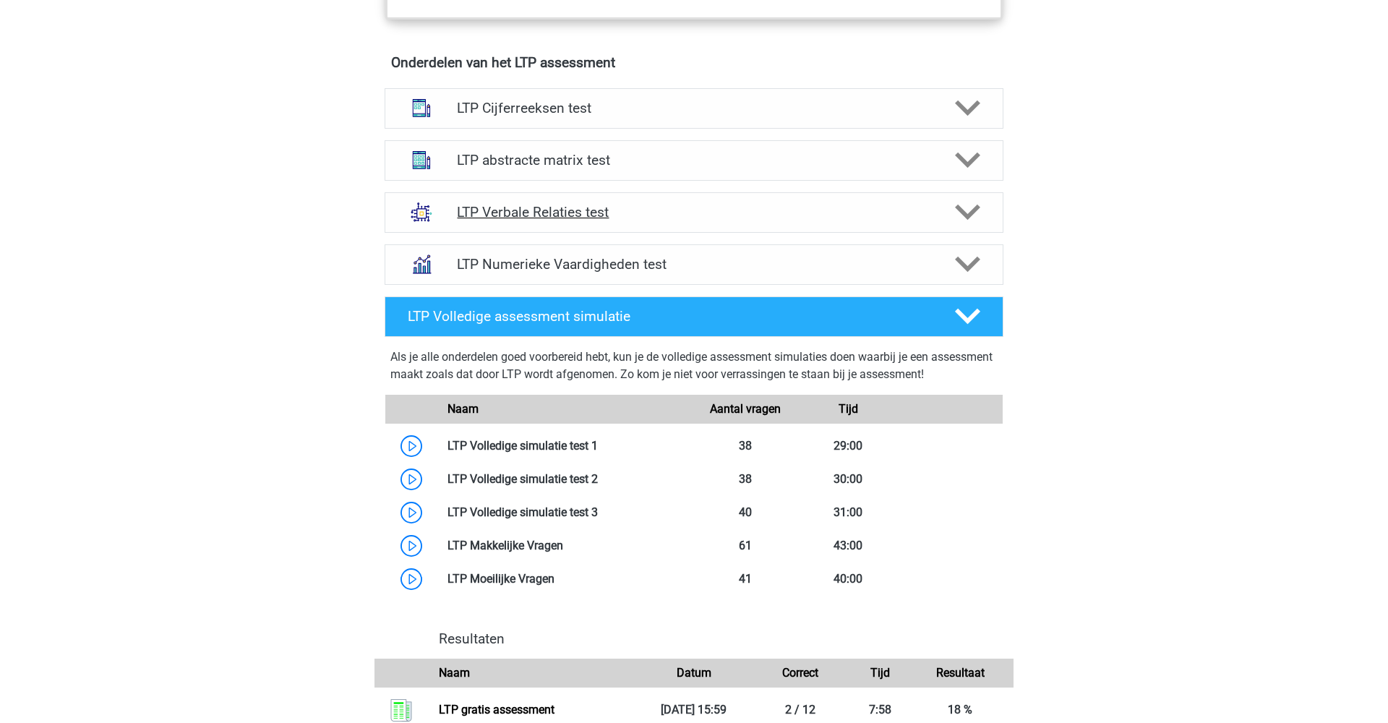
click at [730, 213] on h4 "LTP Verbale Relaties test" at bounding box center [694, 212] width 474 height 17
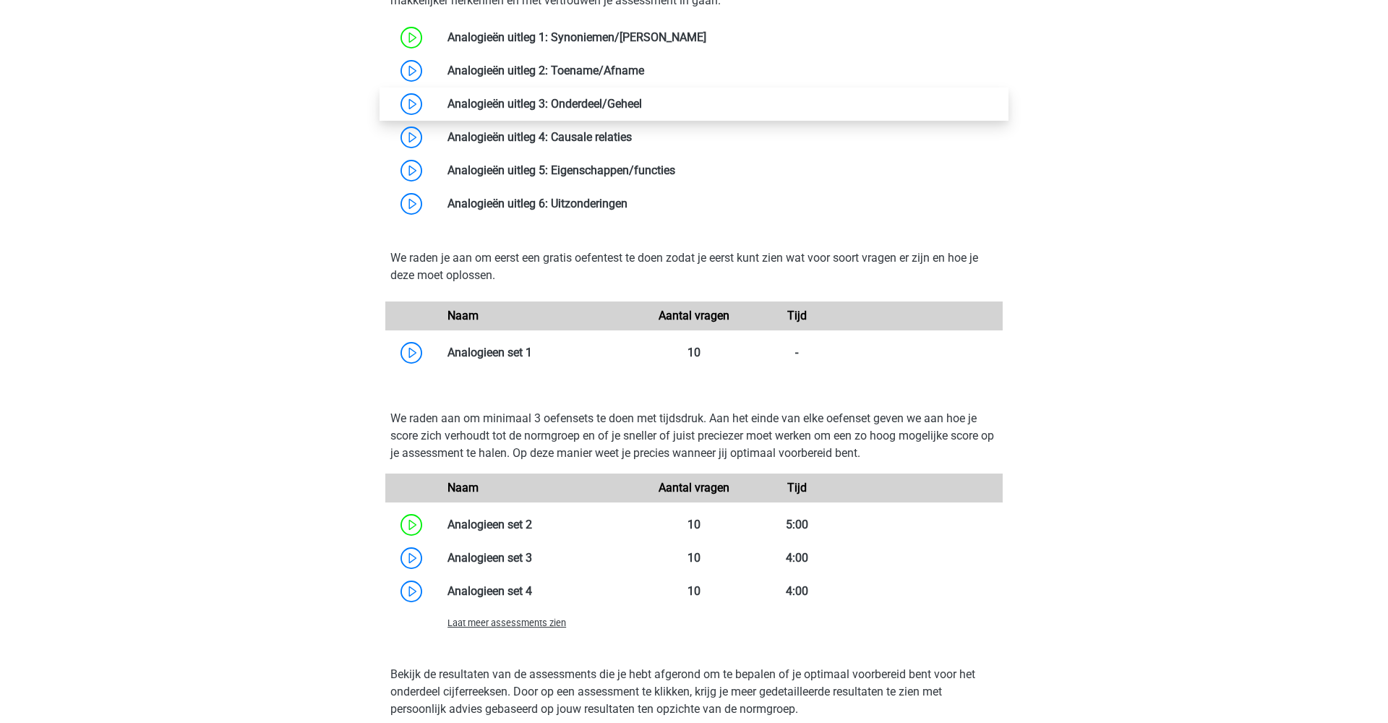
scroll to position [1361, 0]
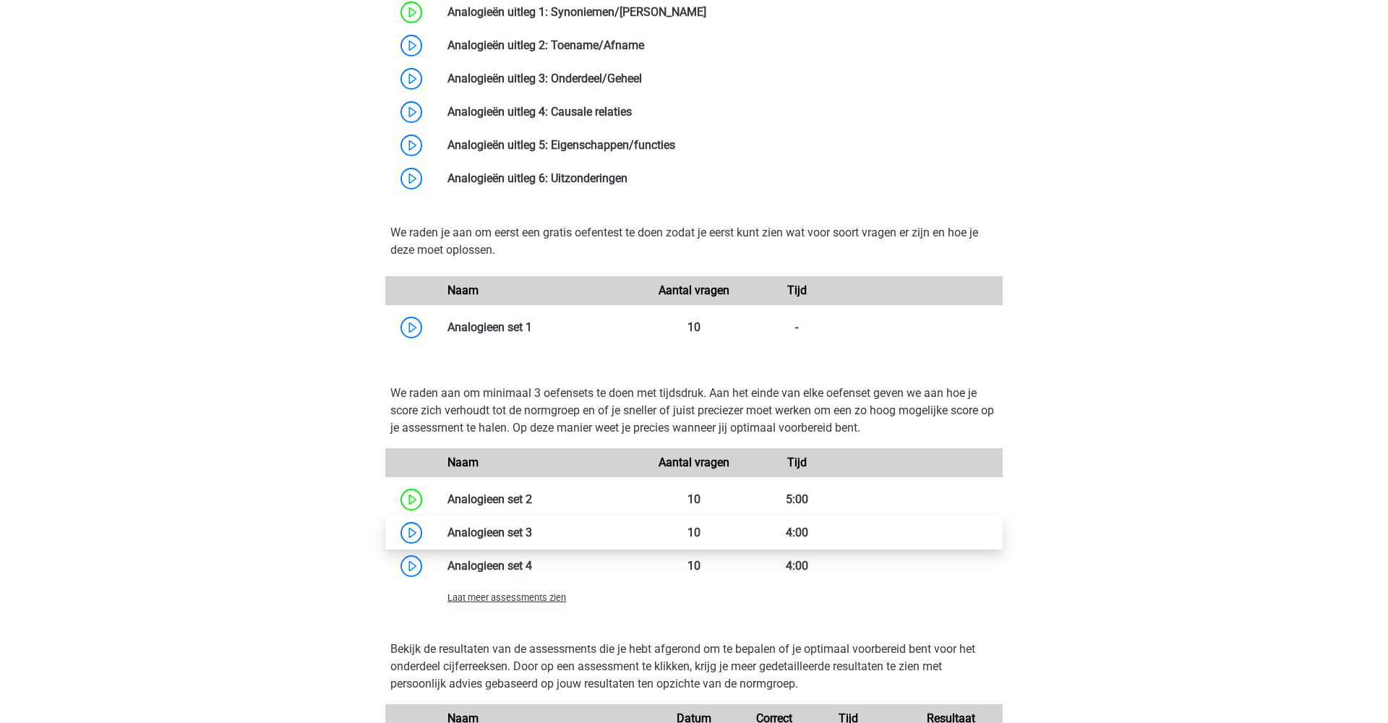
click at [532, 531] on link at bounding box center [532, 533] width 0 height 14
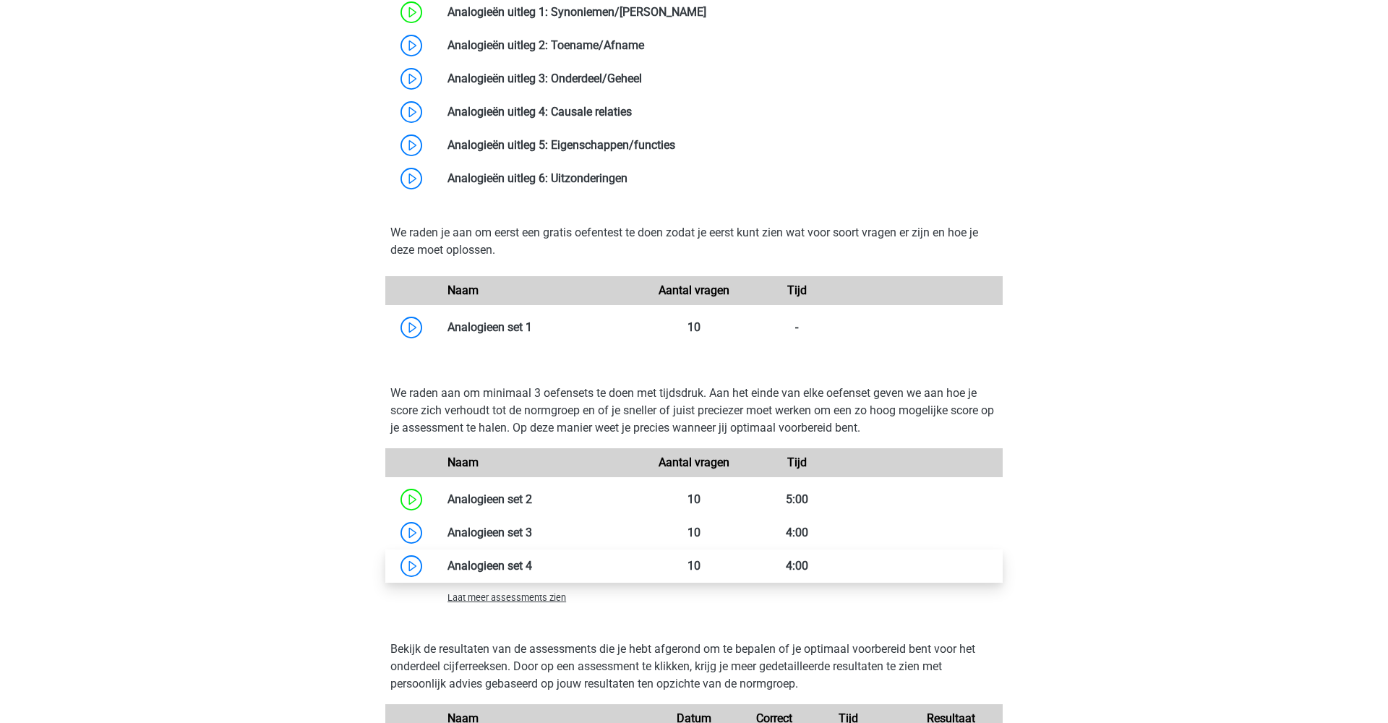
click at [532, 565] on link at bounding box center [532, 566] width 0 height 14
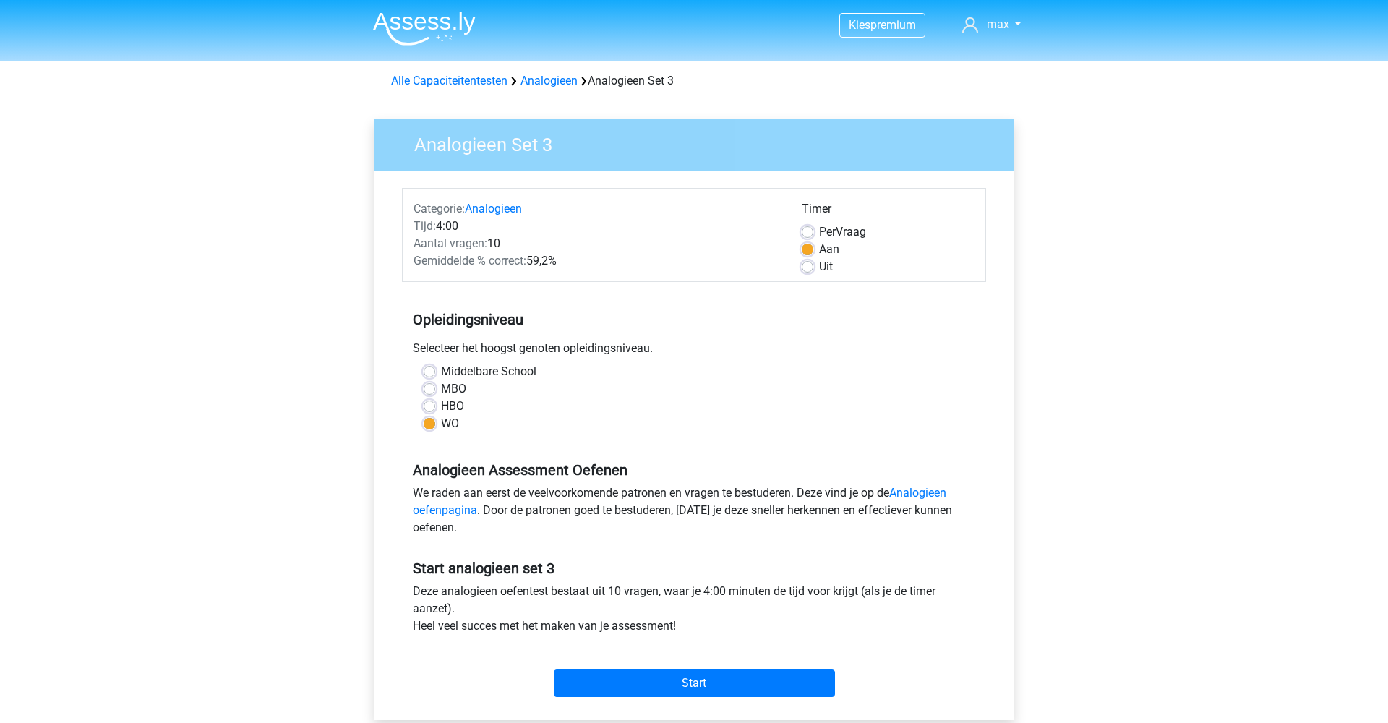
scroll to position [27, 0]
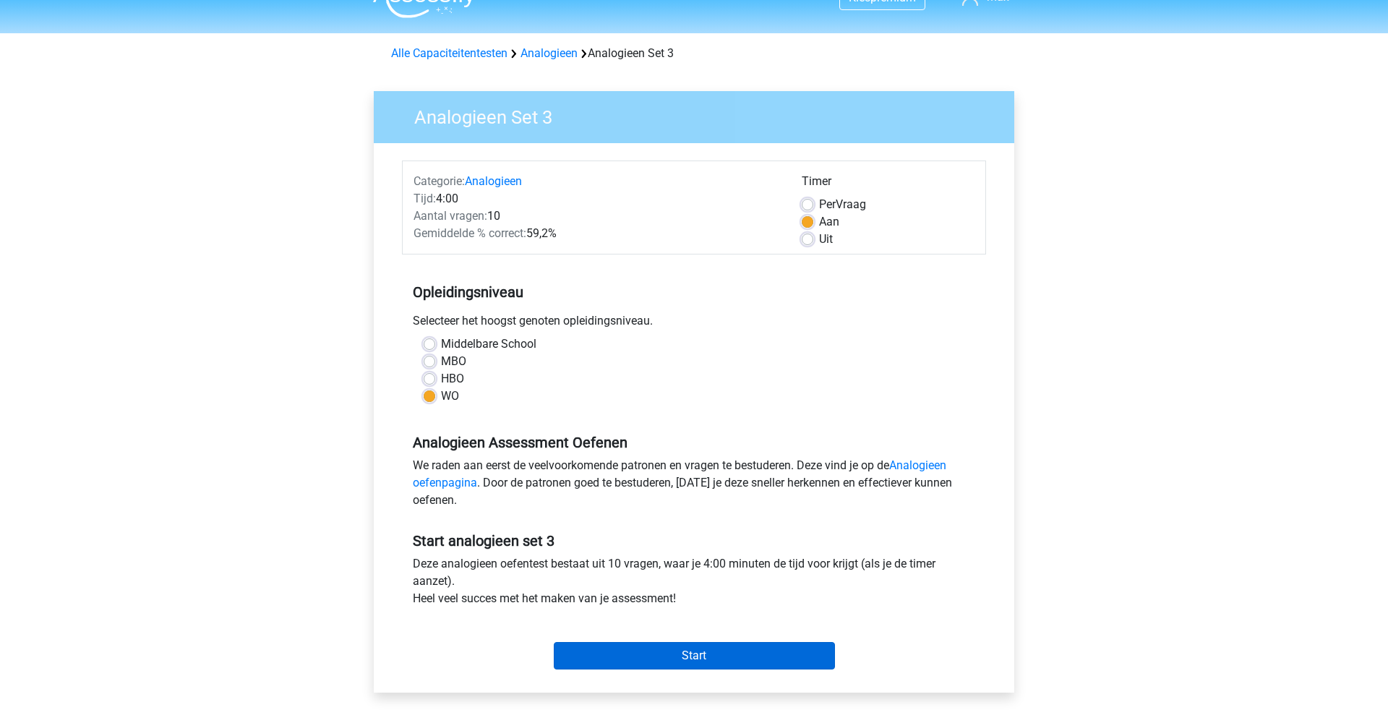
click at [678, 662] on input "Start" at bounding box center [694, 655] width 281 height 27
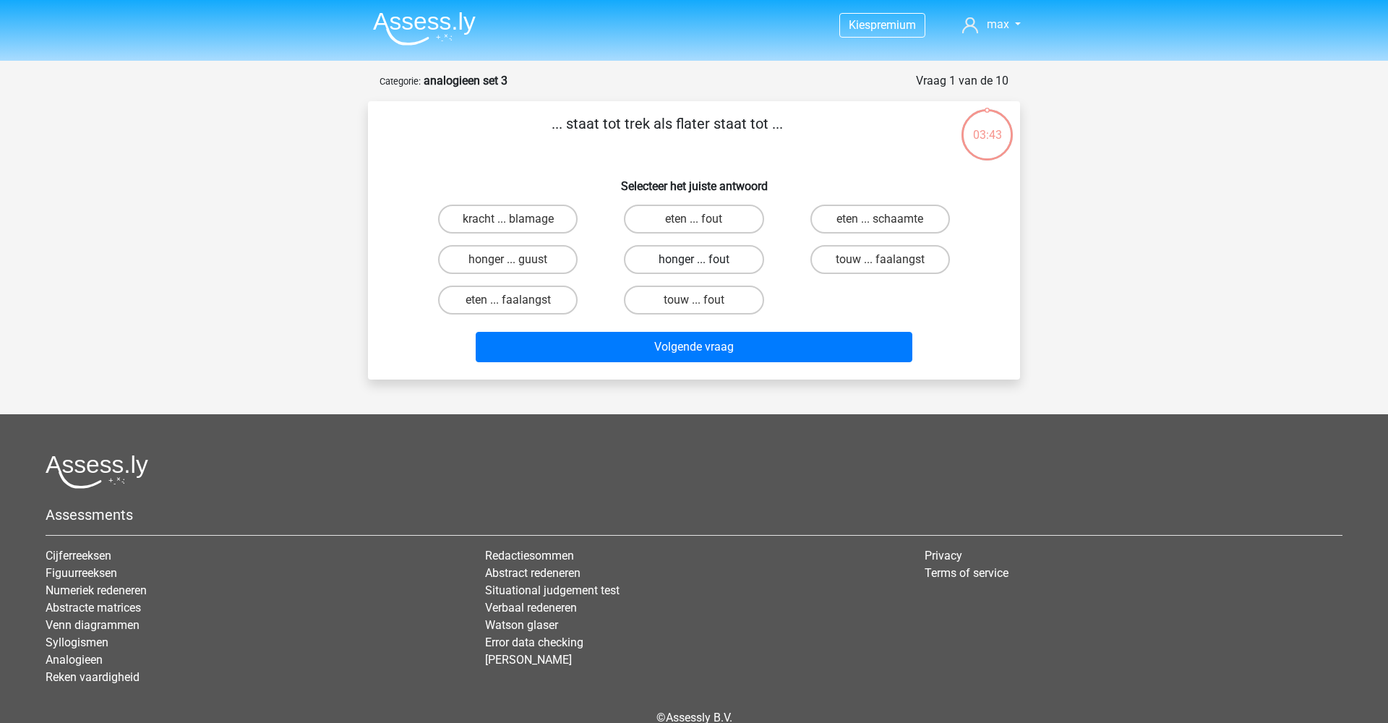
click at [655, 255] on label "honger ... fout" at bounding box center [694, 259] width 140 height 29
click at [694, 260] on input "honger ... fout" at bounding box center [698, 264] width 9 height 9
radio input "true"
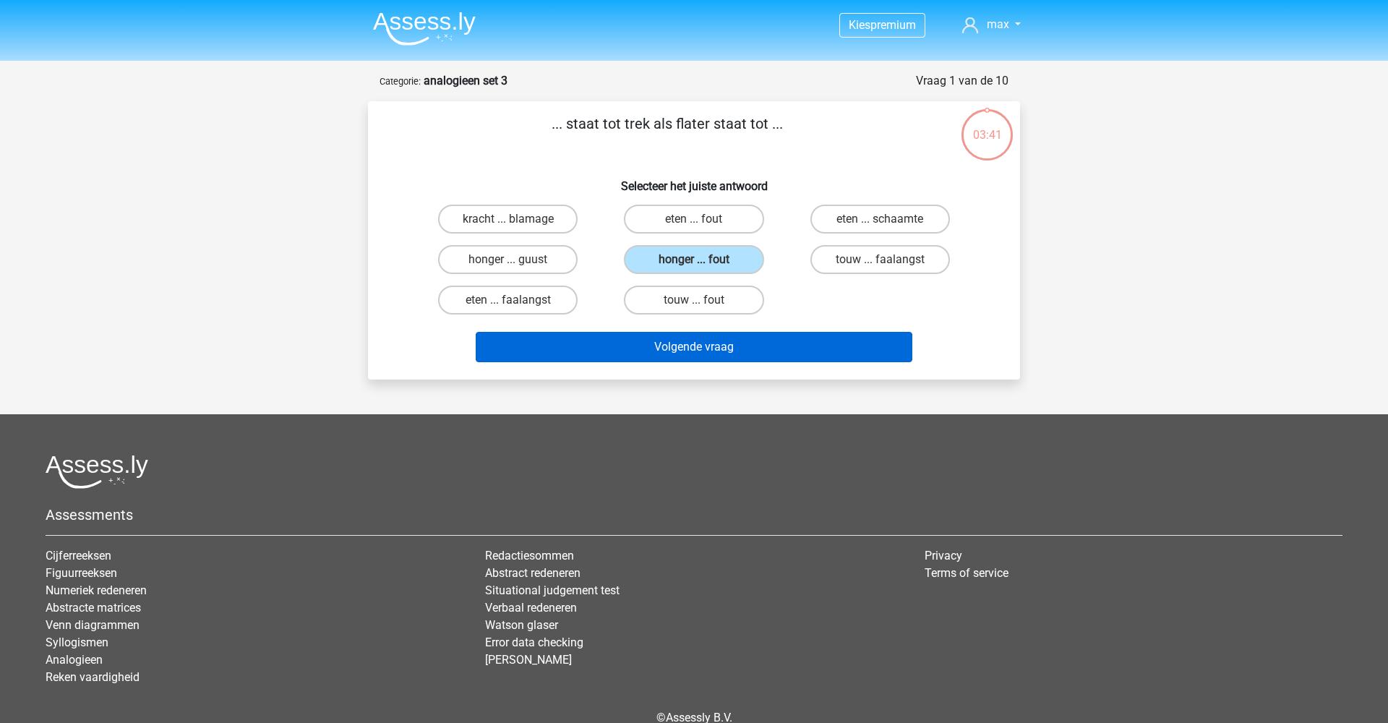
click at [667, 349] on button "Volgende vraag" at bounding box center [694, 347] width 437 height 30
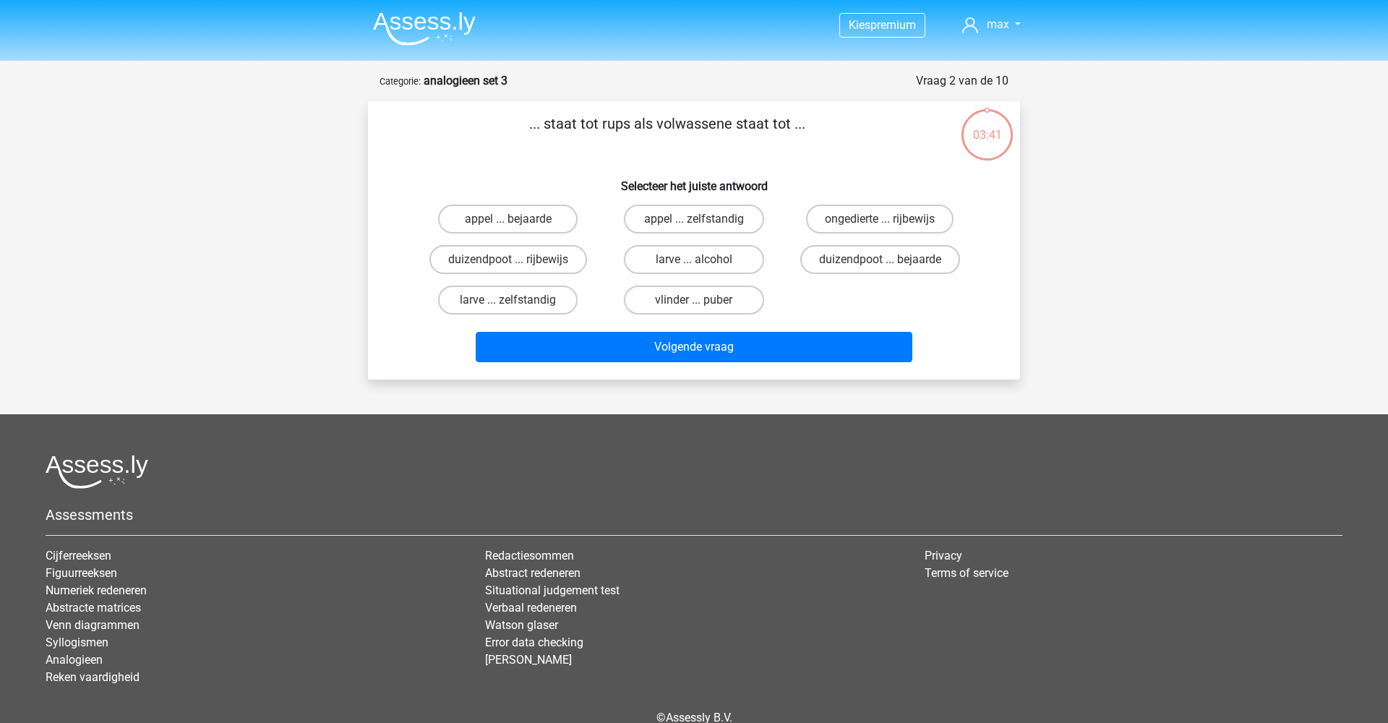
scroll to position [72, 0]
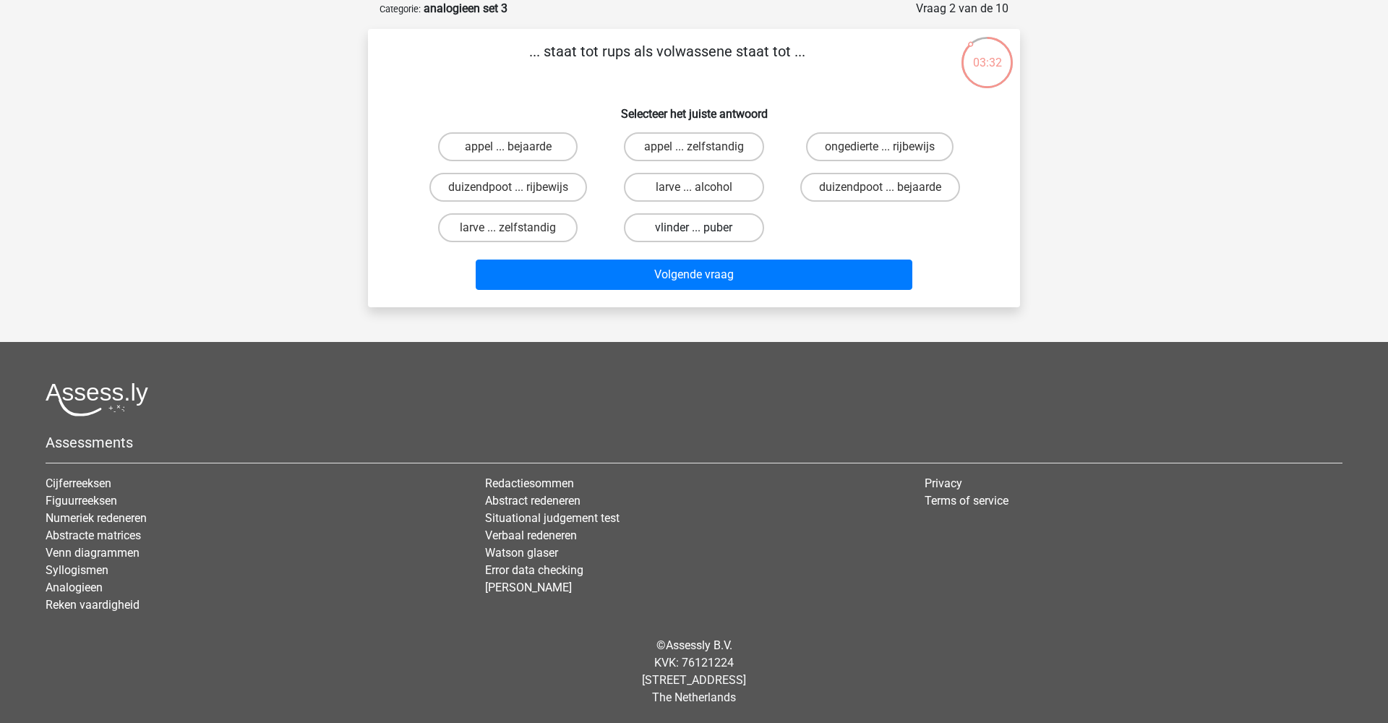
click at [726, 229] on label "vlinder ... puber" at bounding box center [694, 227] width 140 height 29
click at [703, 229] on input "vlinder ... puber" at bounding box center [698, 232] width 9 height 9
radio input "true"
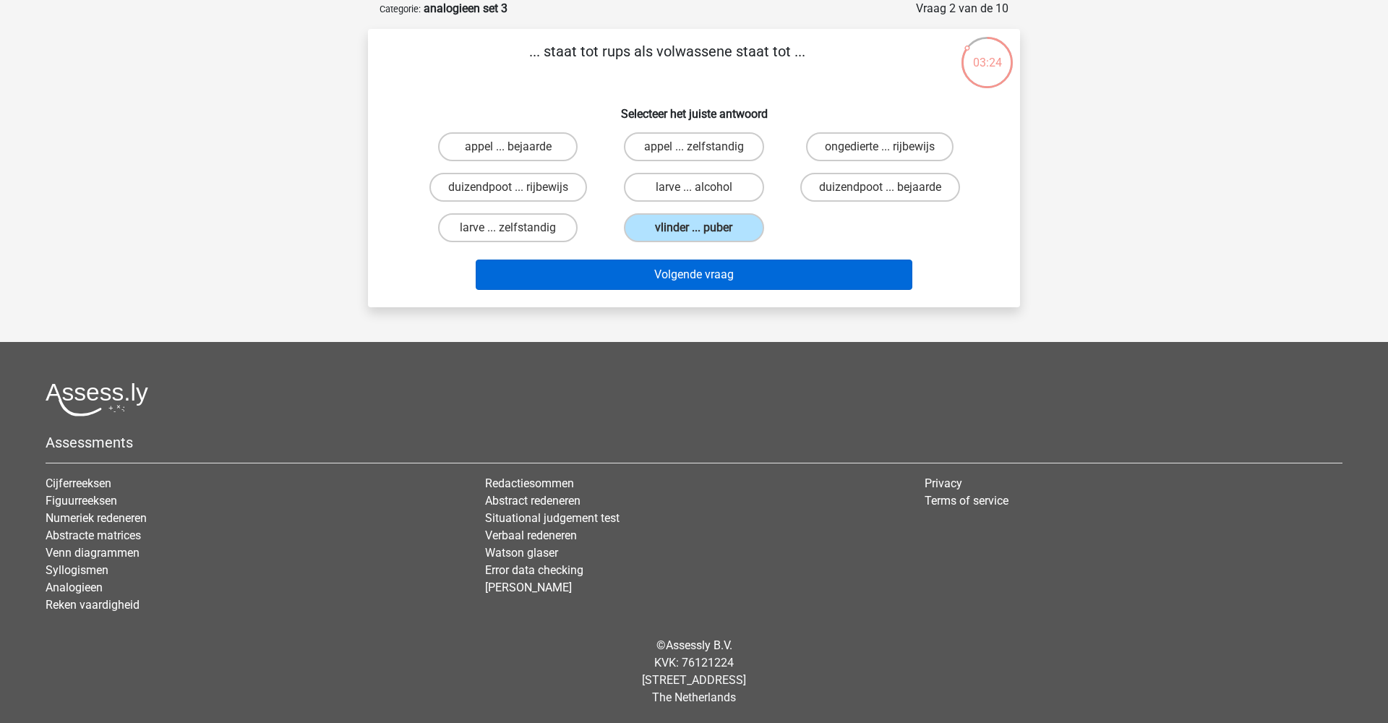
click at [714, 278] on button "Volgende vraag" at bounding box center [694, 275] width 437 height 30
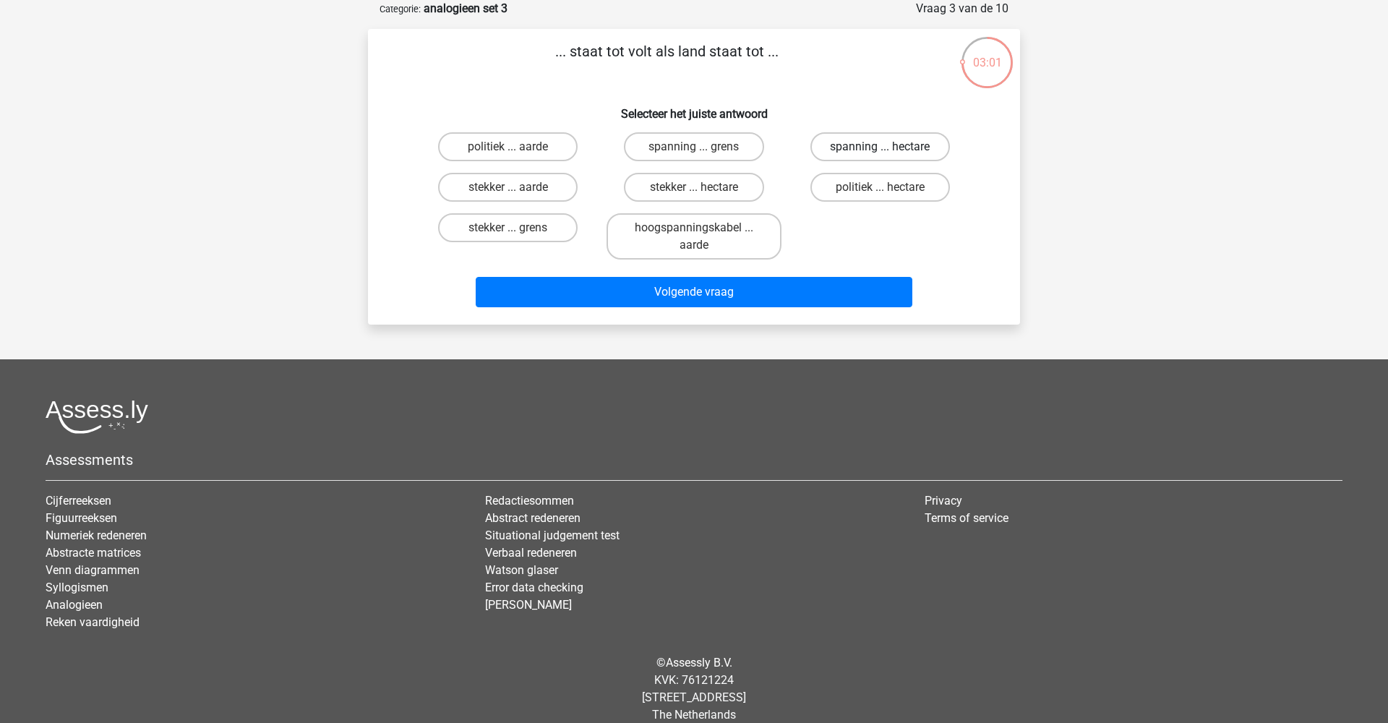
click at [857, 150] on label "spanning ... hectare" at bounding box center [881, 146] width 140 height 29
click at [880, 150] on input "spanning ... hectare" at bounding box center [884, 151] width 9 height 9
radio input "true"
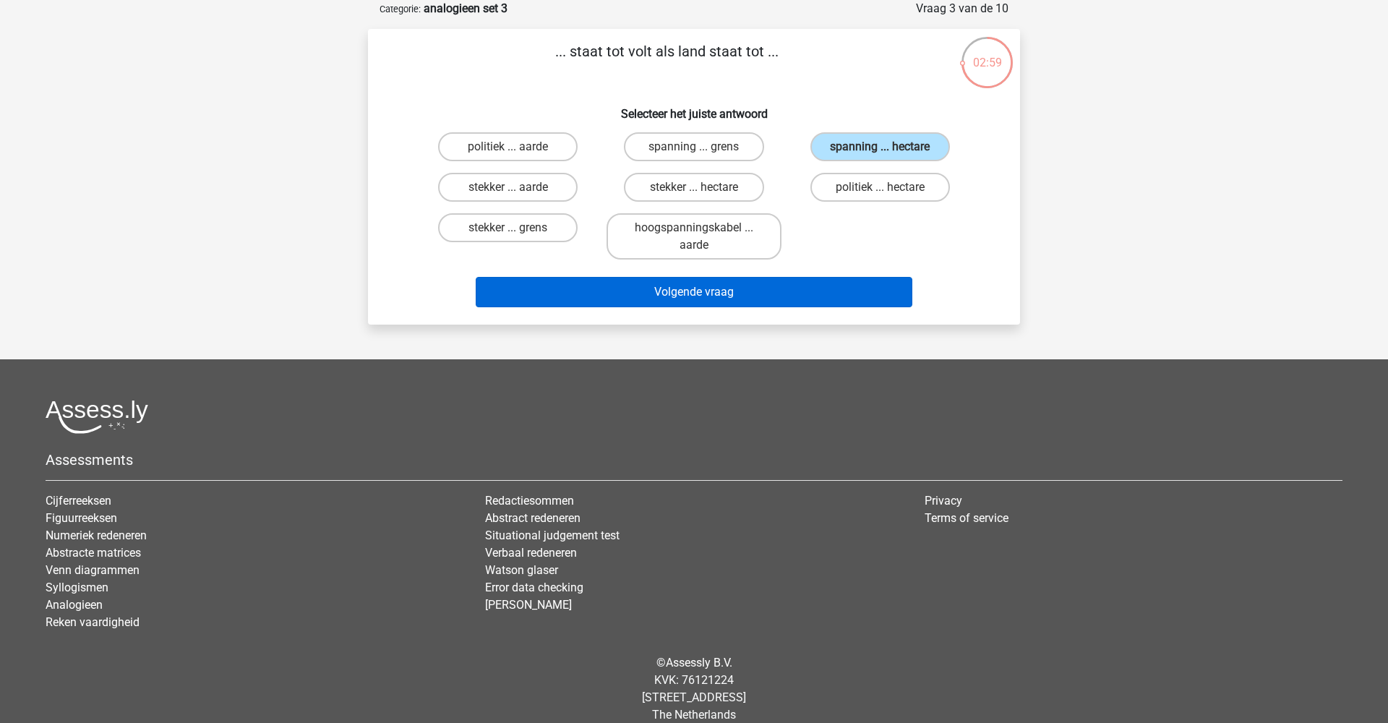
click at [745, 291] on button "Volgende vraag" at bounding box center [694, 292] width 437 height 30
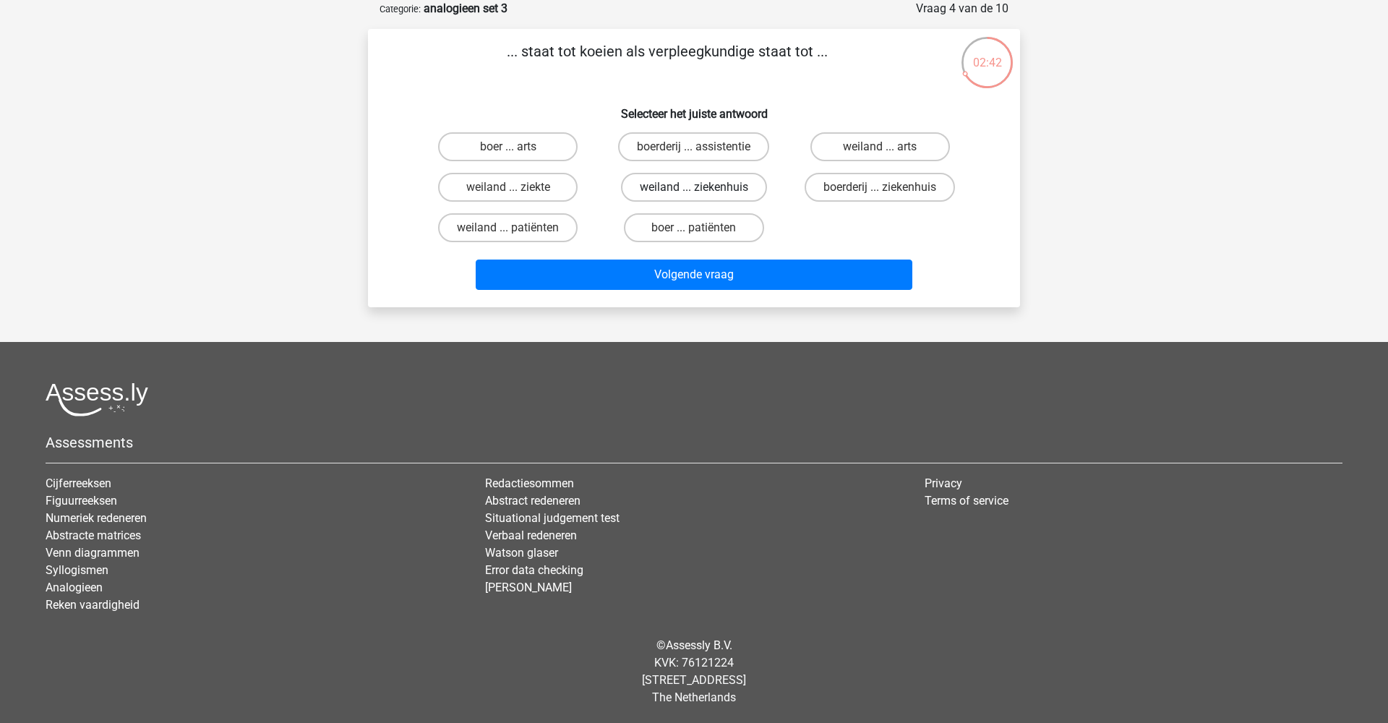
click at [699, 185] on label "weiland ... ziekenhuis" at bounding box center [694, 187] width 146 height 29
click at [699, 187] on input "weiland ... ziekenhuis" at bounding box center [698, 191] width 9 height 9
radio input "true"
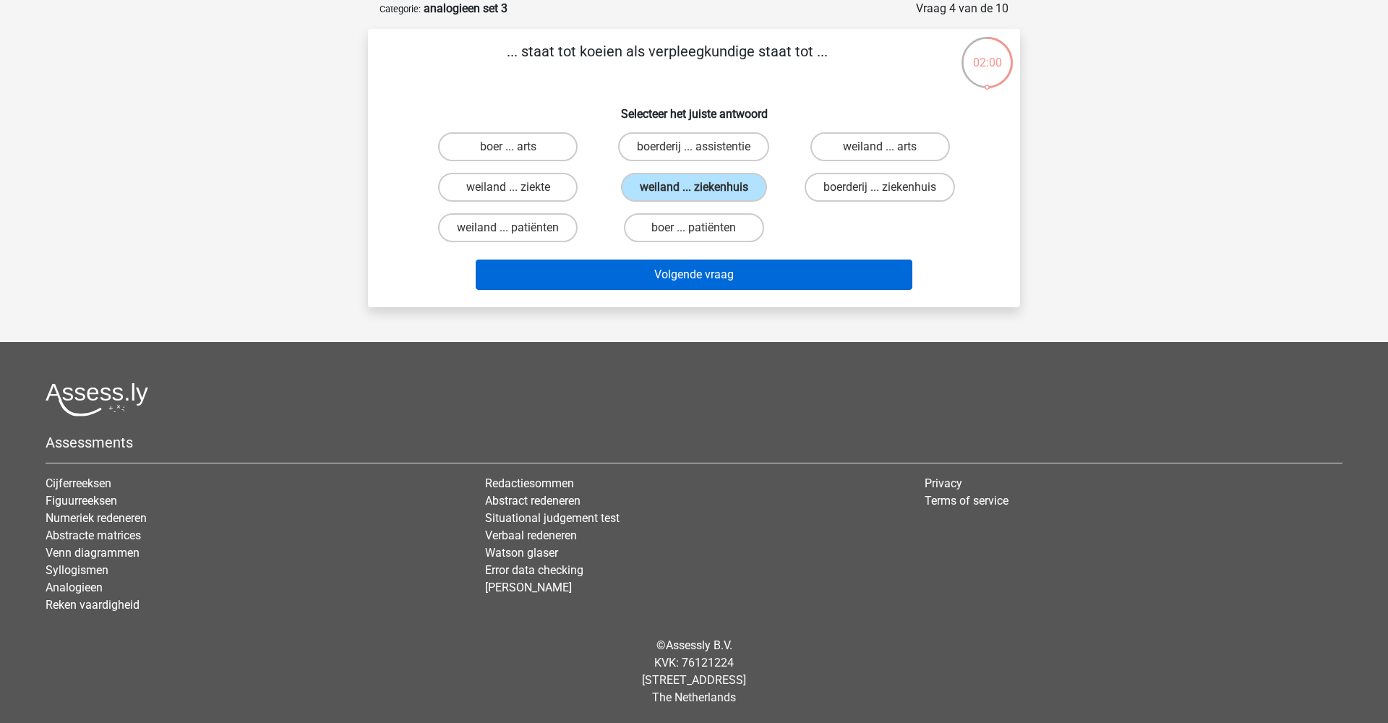
click at [715, 275] on button "Volgende vraag" at bounding box center [694, 275] width 437 height 30
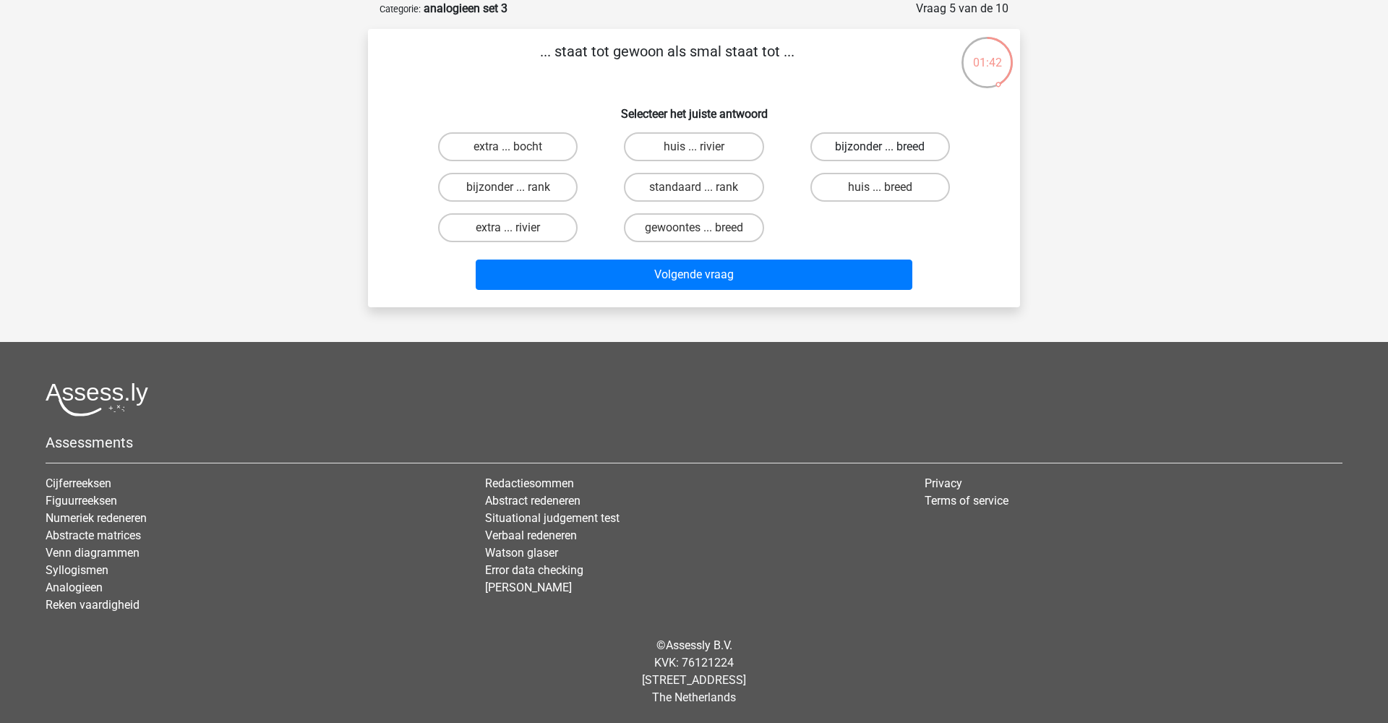
click at [855, 147] on label "bijzonder ... breed" at bounding box center [881, 146] width 140 height 29
click at [880, 147] on input "bijzonder ... breed" at bounding box center [884, 151] width 9 height 9
radio input "true"
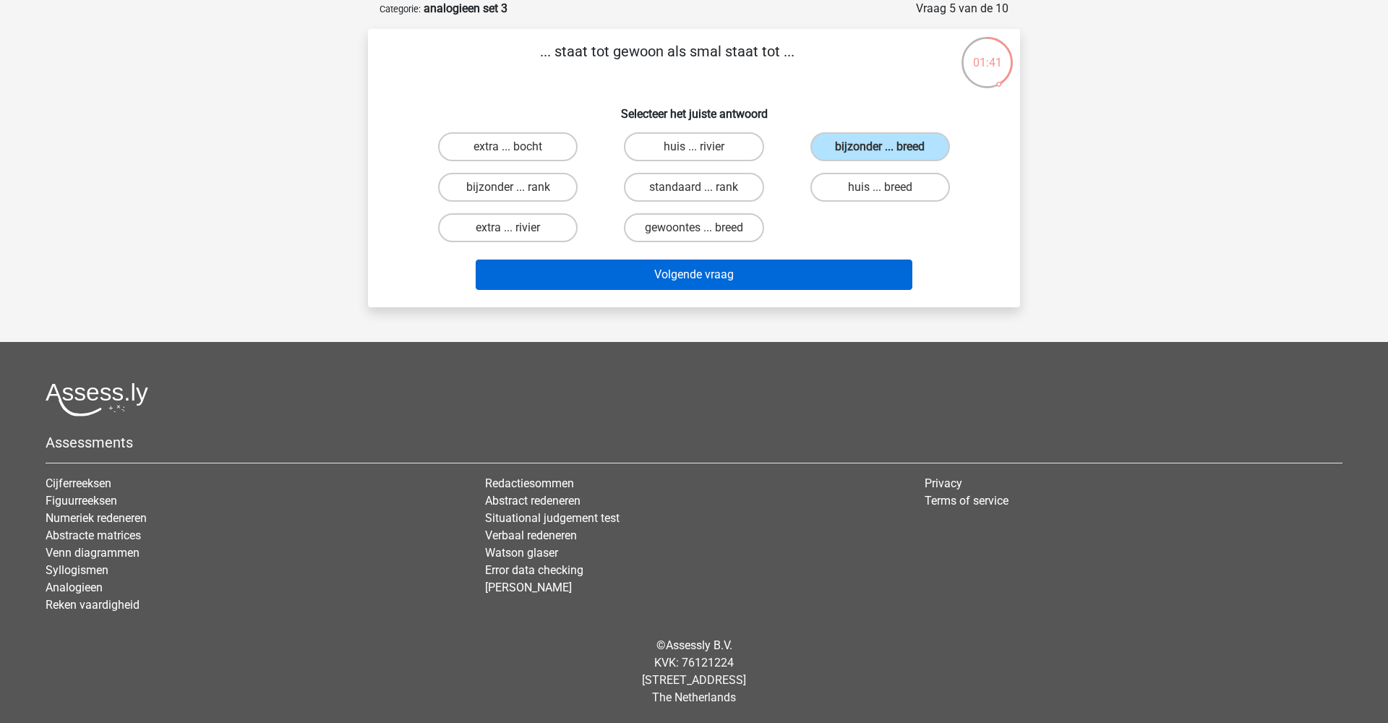
click at [716, 270] on button "Volgende vraag" at bounding box center [694, 275] width 437 height 30
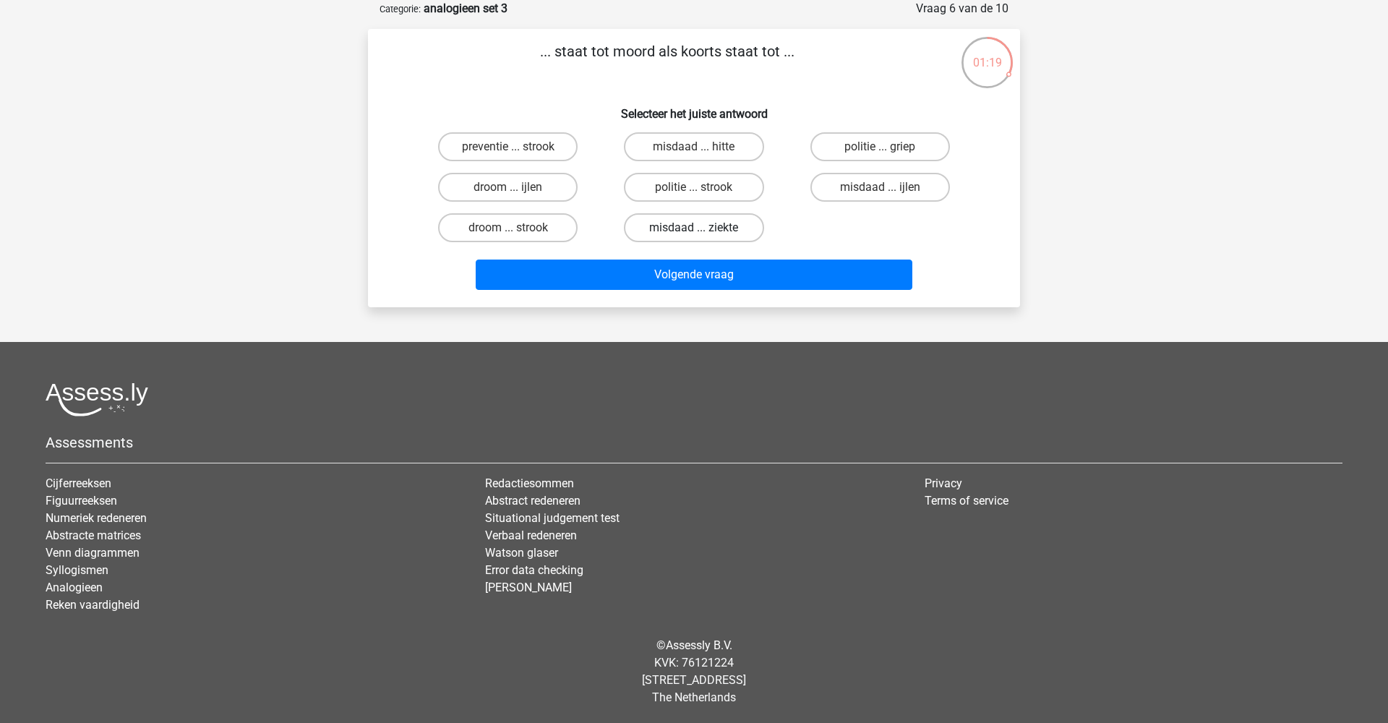
click at [693, 227] on label "misdaad ... ziekte" at bounding box center [694, 227] width 140 height 29
click at [694, 228] on input "misdaad ... ziekte" at bounding box center [698, 232] width 9 height 9
radio input "true"
click at [727, 152] on label "misdaad ... hitte" at bounding box center [694, 146] width 140 height 29
click at [703, 152] on input "misdaad ... hitte" at bounding box center [698, 151] width 9 height 9
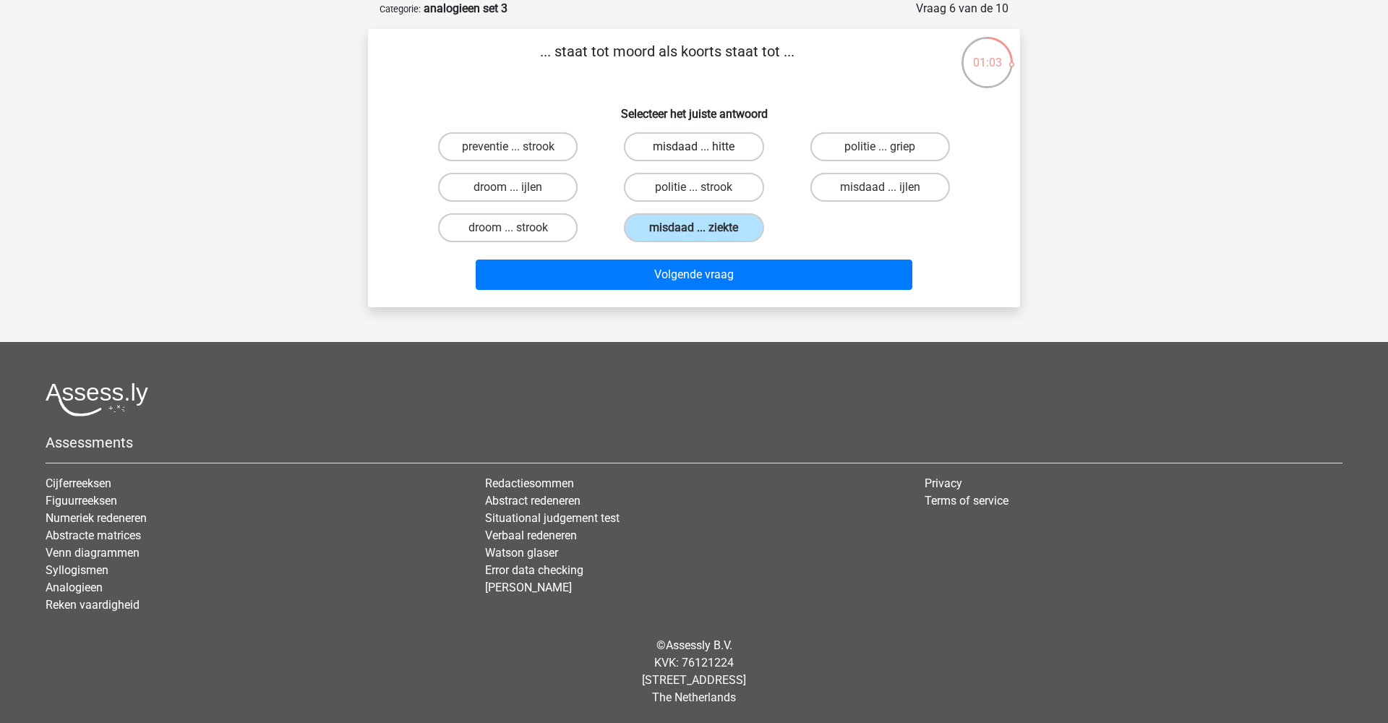
radio input "true"
click at [693, 236] on label "misdaad ... ziekte" at bounding box center [694, 227] width 140 height 29
click at [694, 236] on input "misdaad ... ziekte" at bounding box center [698, 232] width 9 height 9
radio input "true"
click at [695, 266] on button "Volgende vraag" at bounding box center [694, 275] width 437 height 30
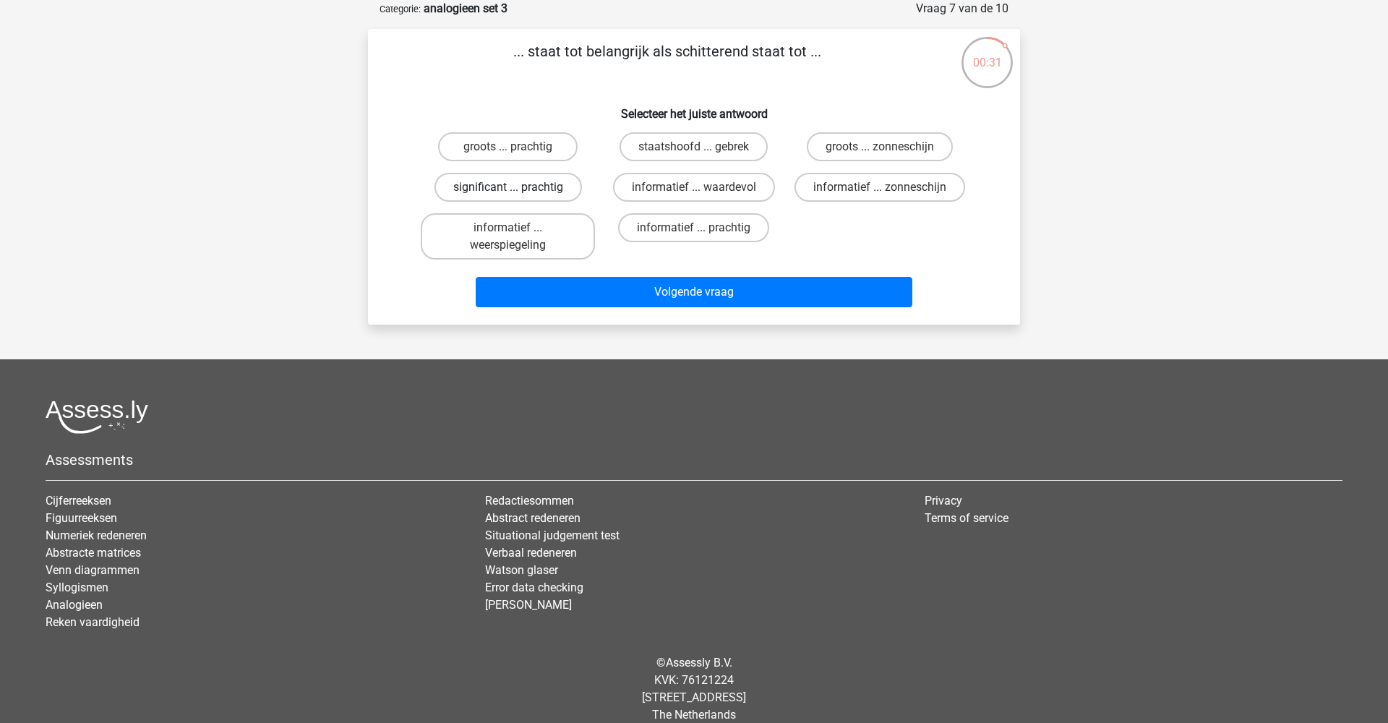
click at [529, 191] on label "significant ... prachtig" at bounding box center [508, 187] width 147 height 29
click at [518, 191] on input "significant ... prachtig" at bounding box center [512, 191] width 9 height 9
radio input "true"
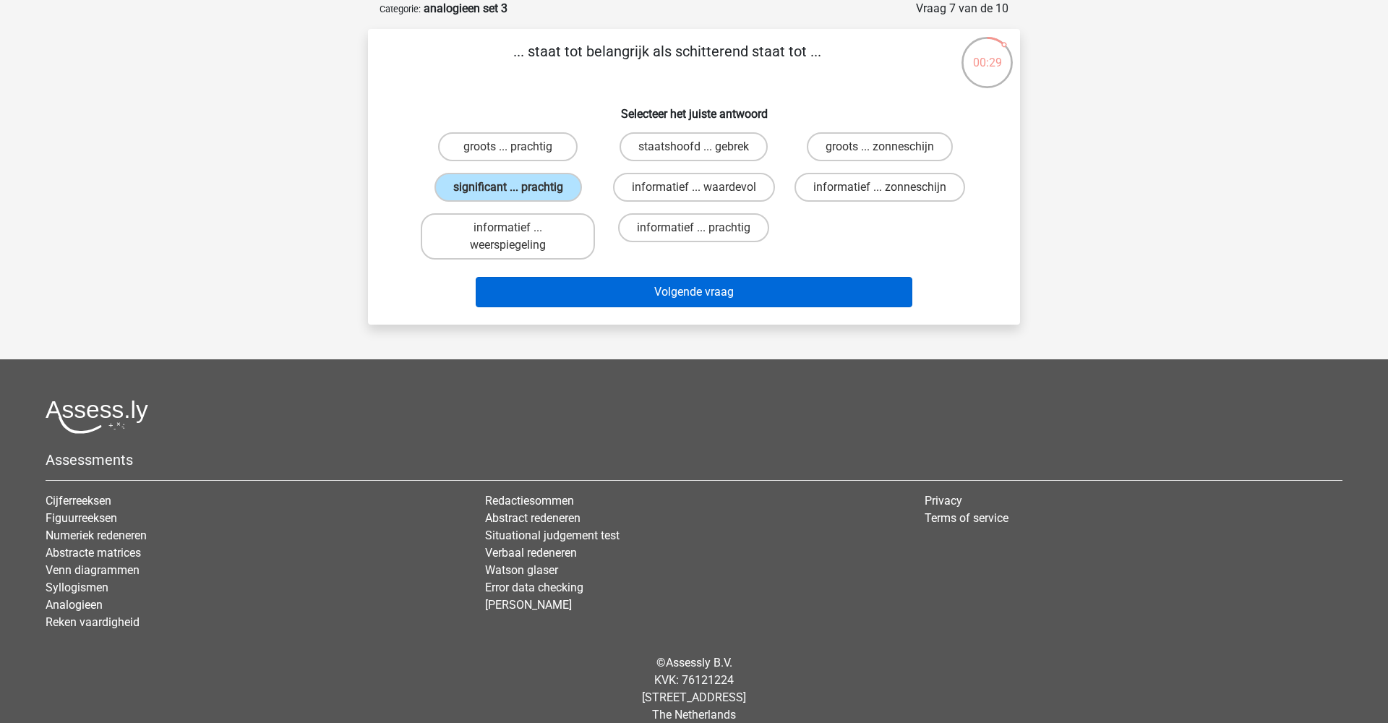
click at [676, 292] on button "Volgende vraag" at bounding box center [694, 292] width 437 height 30
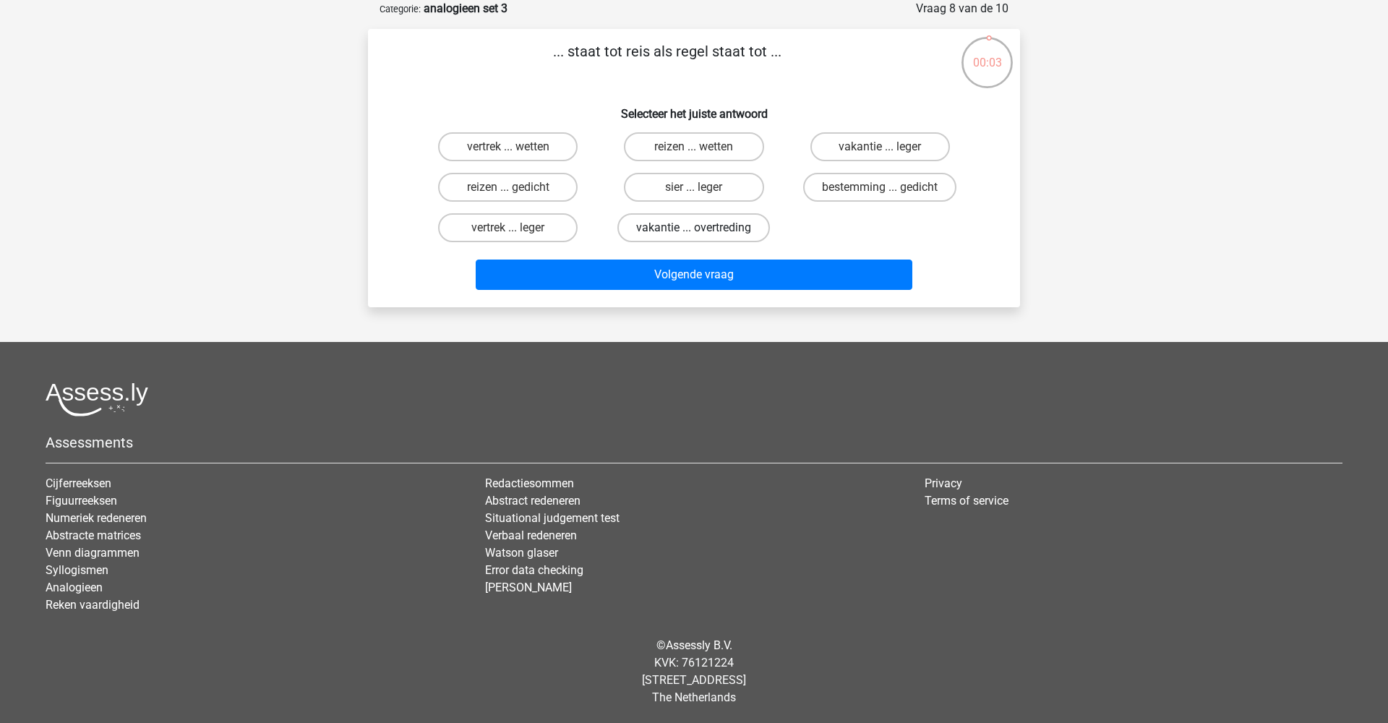
click at [737, 231] on label "vakantie ... overtreding" at bounding box center [693, 227] width 153 height 29
click at [703, 231] on input "vakantie ... overtreding" at bounding box center [698, 232] width 9 height 9
radio input "true"
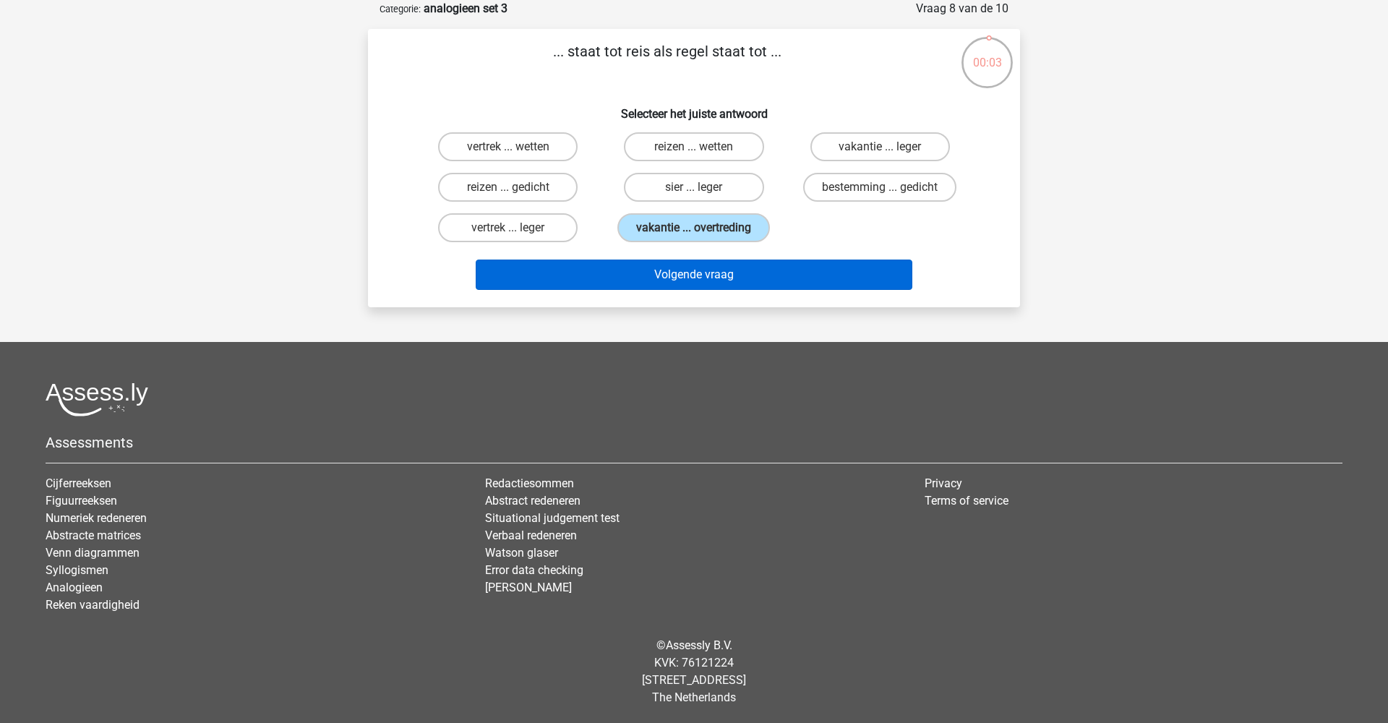
click at [737, 270] on button "Volgende vraag" at bounding box center [694, 275] width 437 height 30
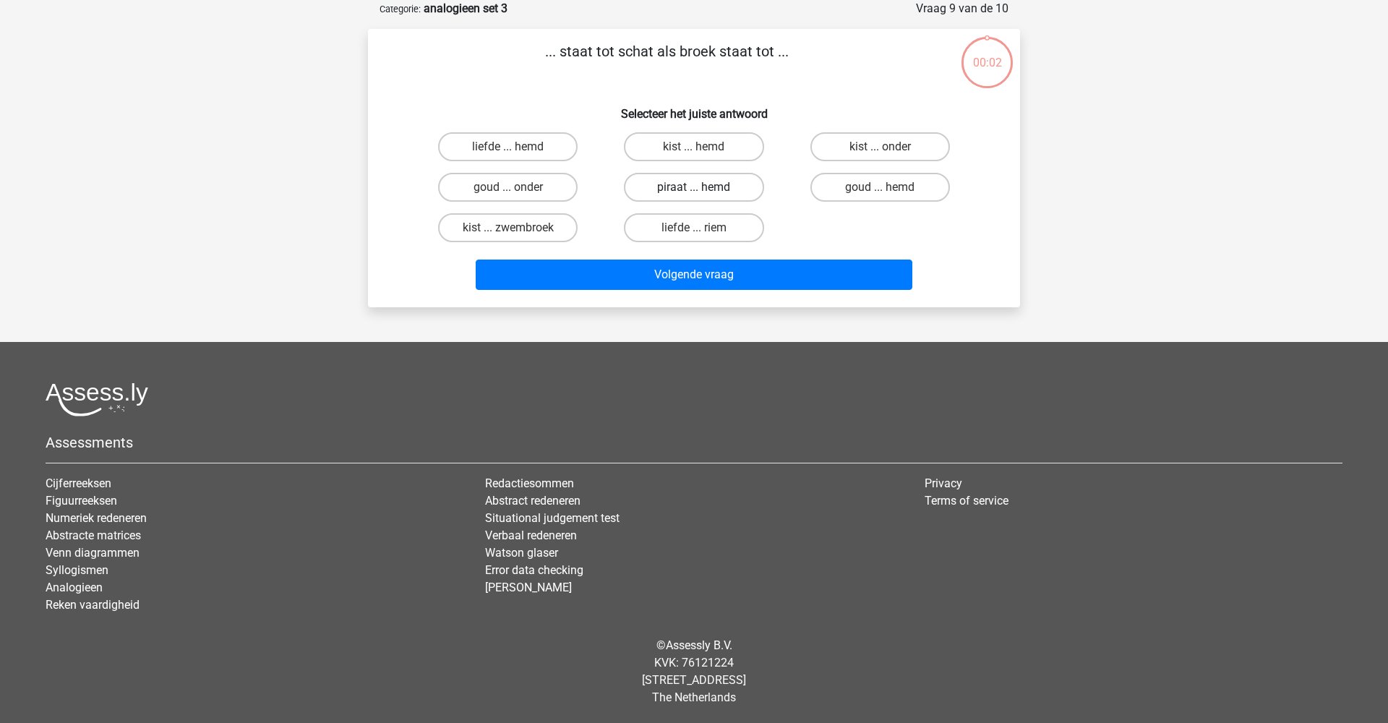
click at [703, 179] on label "piraat ... hemd" at bounding box center [694, 187] width 140 height 29
click at [703, 187] on input "piraat ... hemd" at bounding box center [698, 191] width 9 height 9
radio input "true"
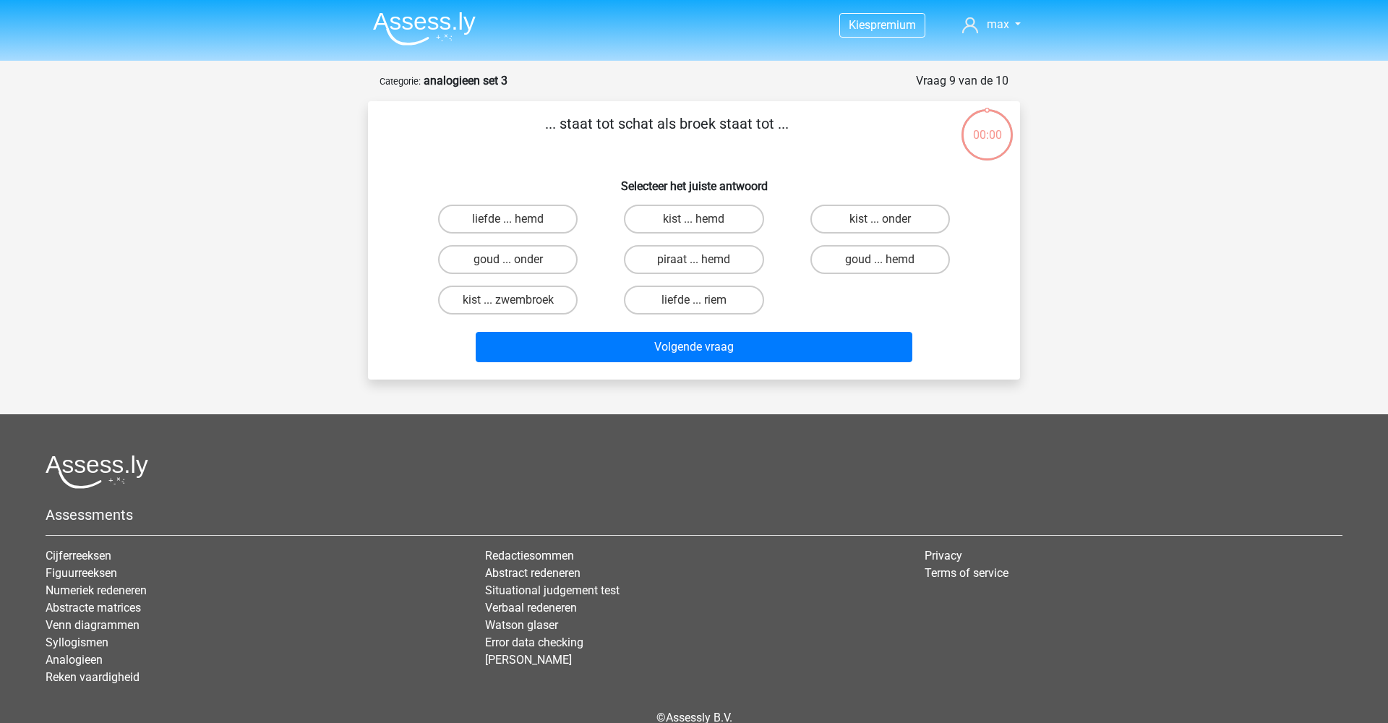
scroll to position [72, 0]
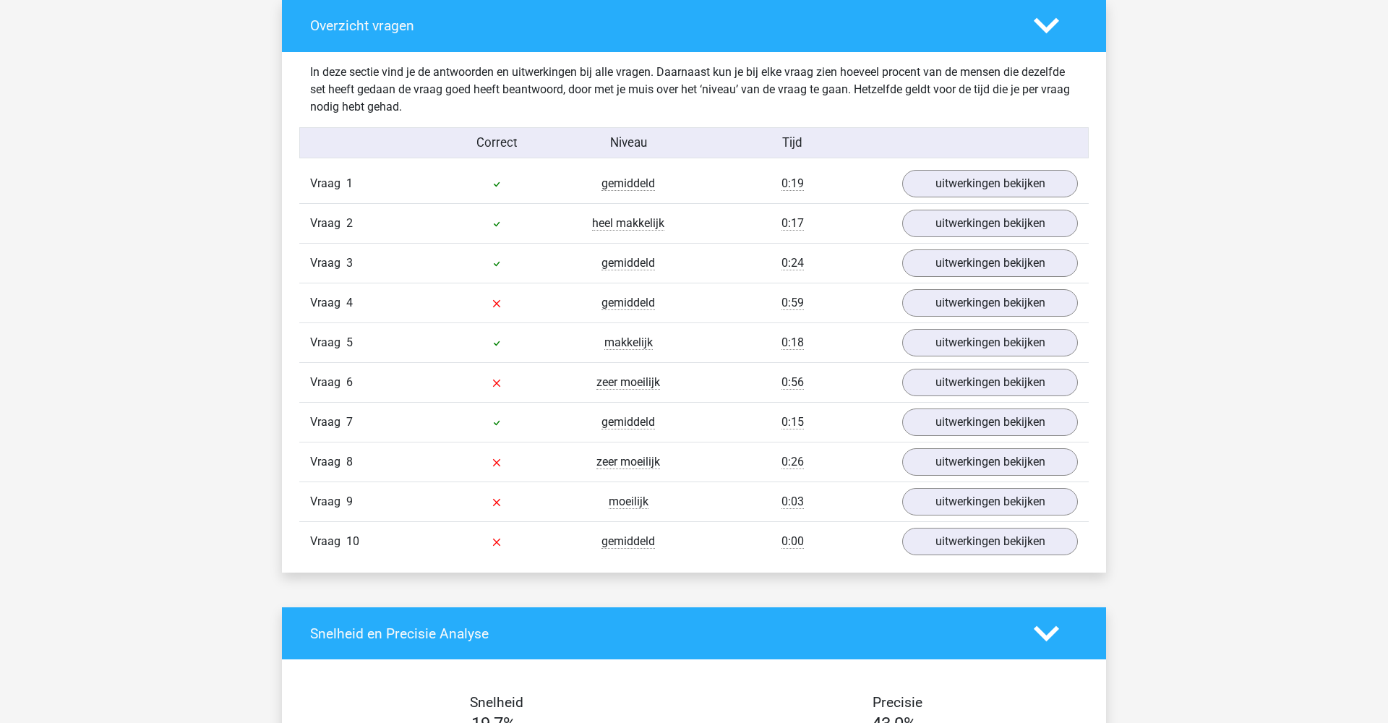
scroll to position [1095, 0]
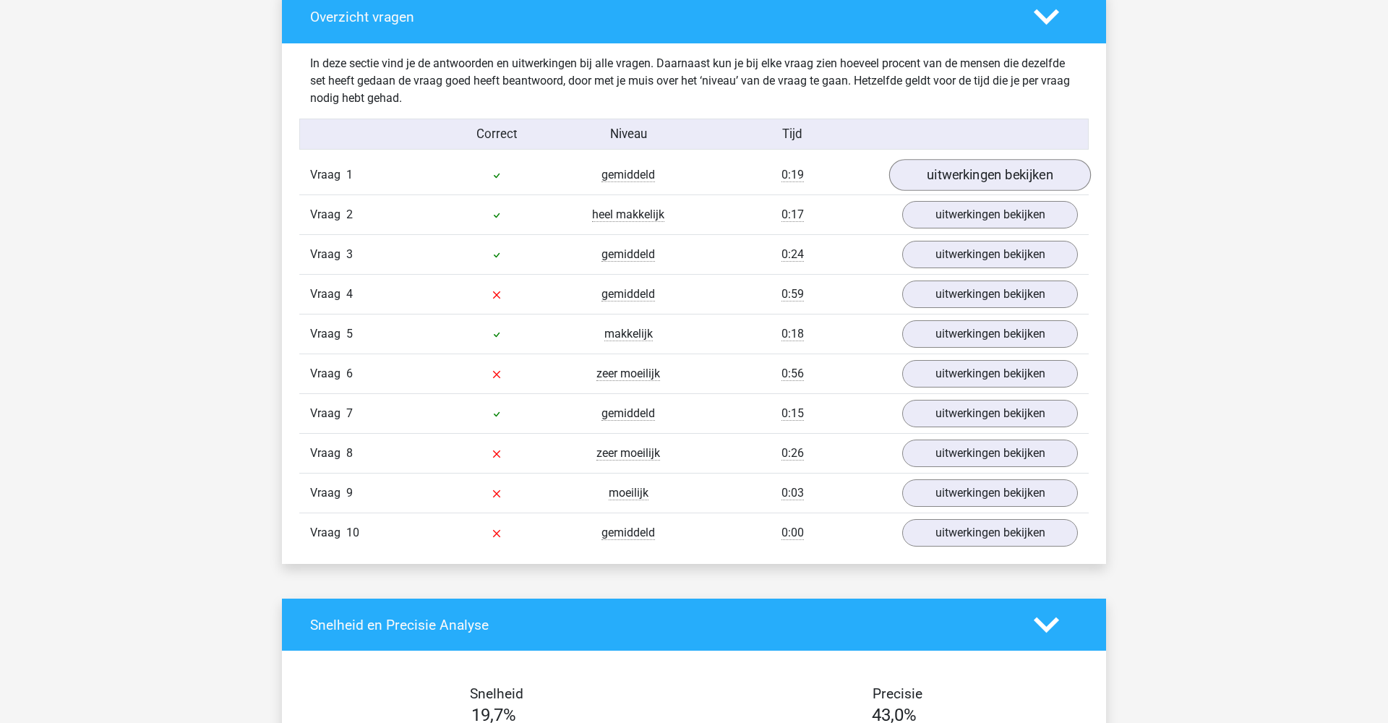
click at [944, 178] on link "uitwerkingen bekijken" at bounding box center [990, 175] width 202 height 32
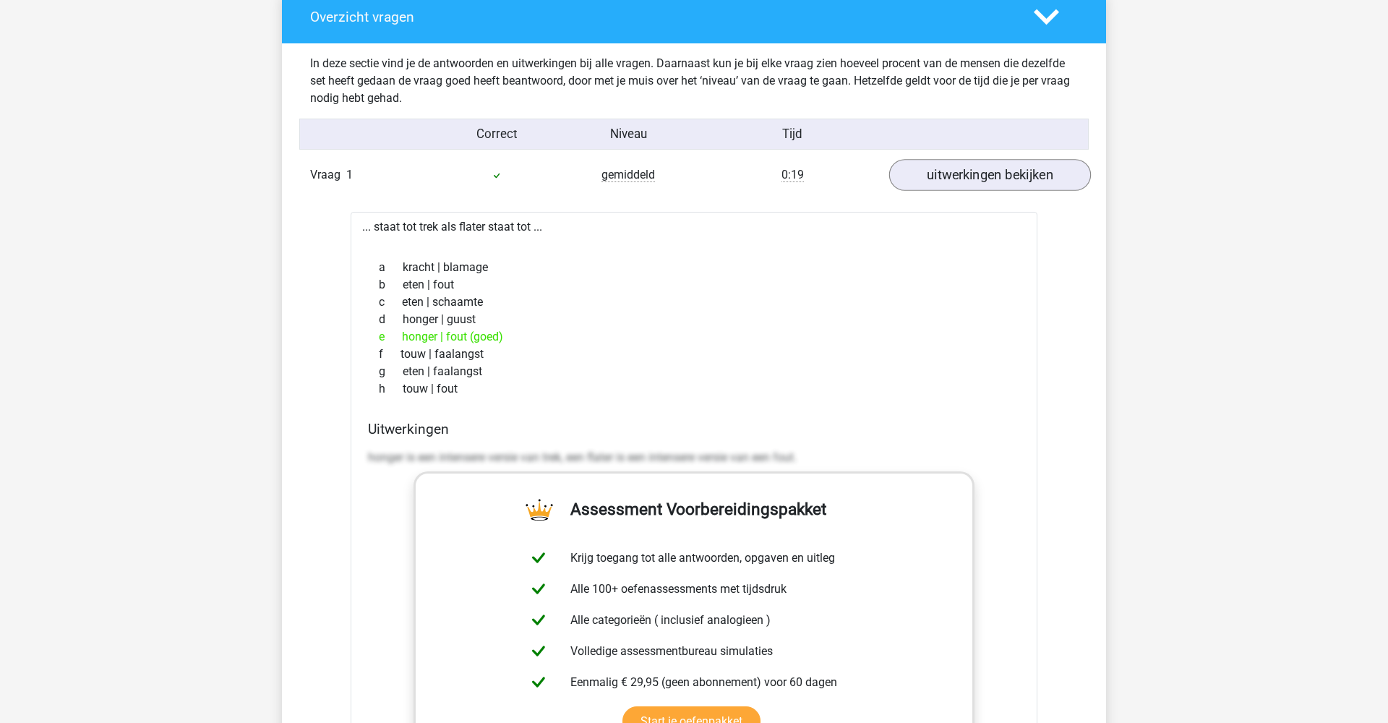
click at [944, 177] on link "uitwerkingen bekijken" at bounding box center [990, 175] width 202 height 32
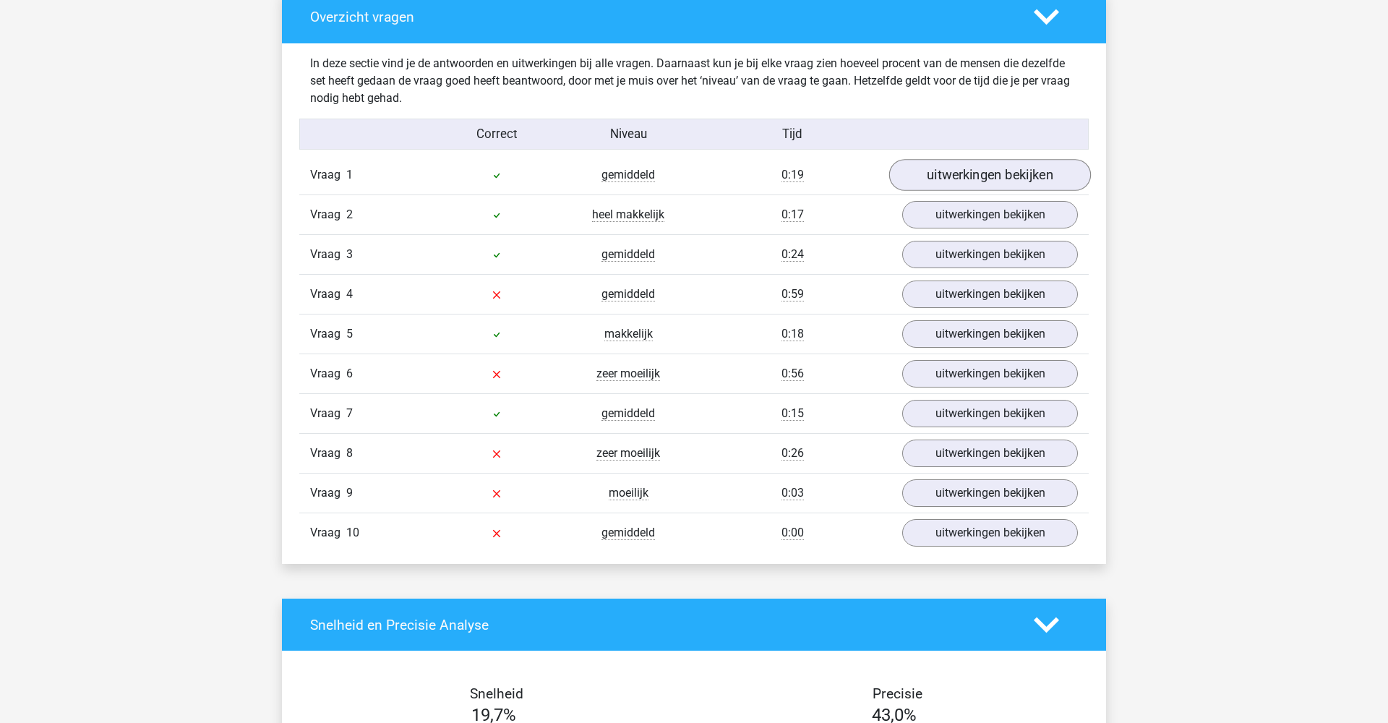
click at [944, 176] on link "uitwerkingen bekijken" at bounding box center [990, 175] width 202 height 32
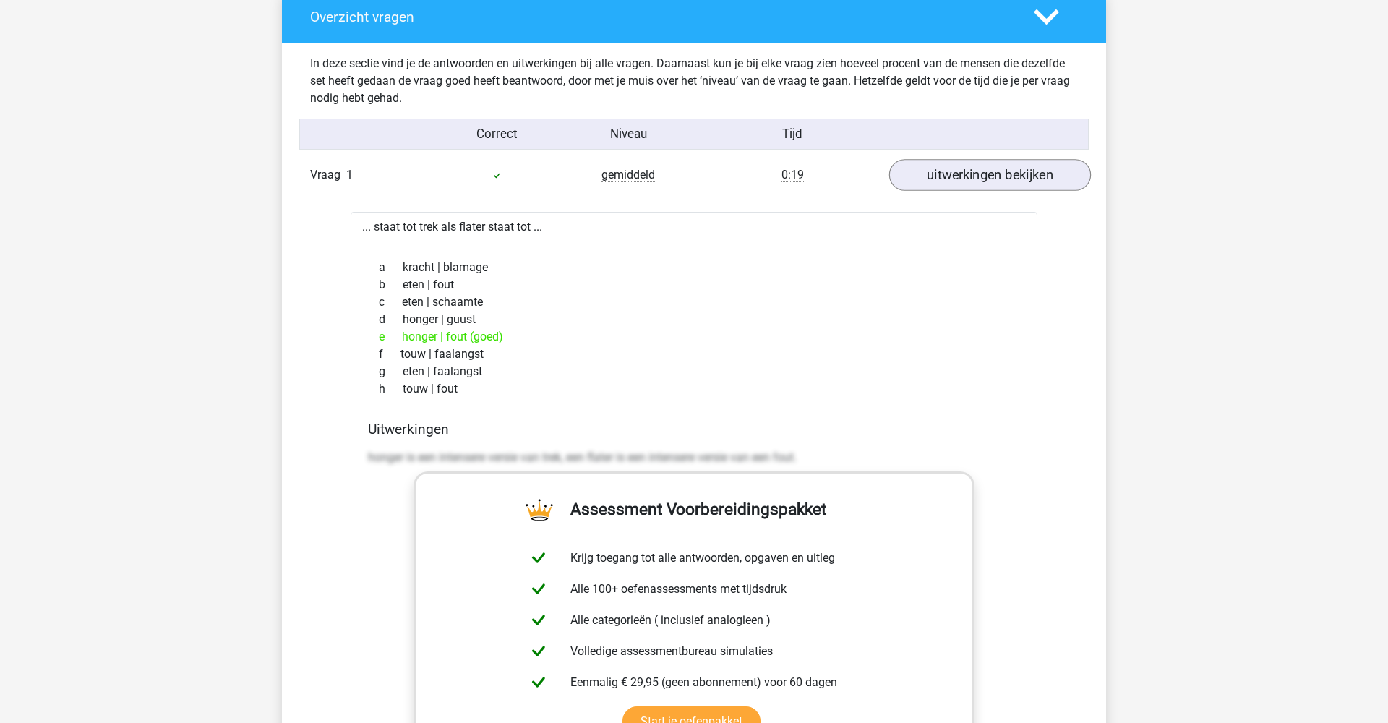
click at [944, 176] on link "uitwerkingen bekijken" at bounding box center [990, 175] width 202 height 32
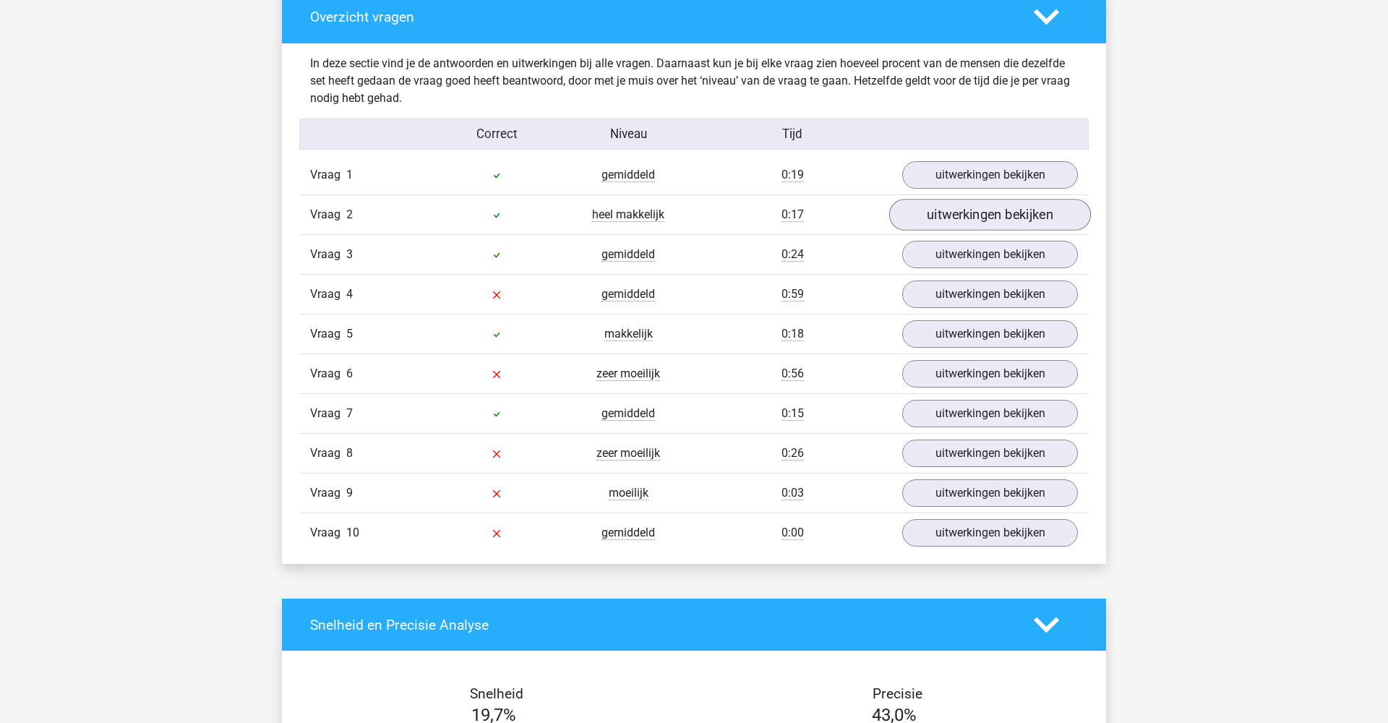
click at [950, 215] on link "uitwerkingen bekijken" at bounding box center [990, 215] width 202 height 32
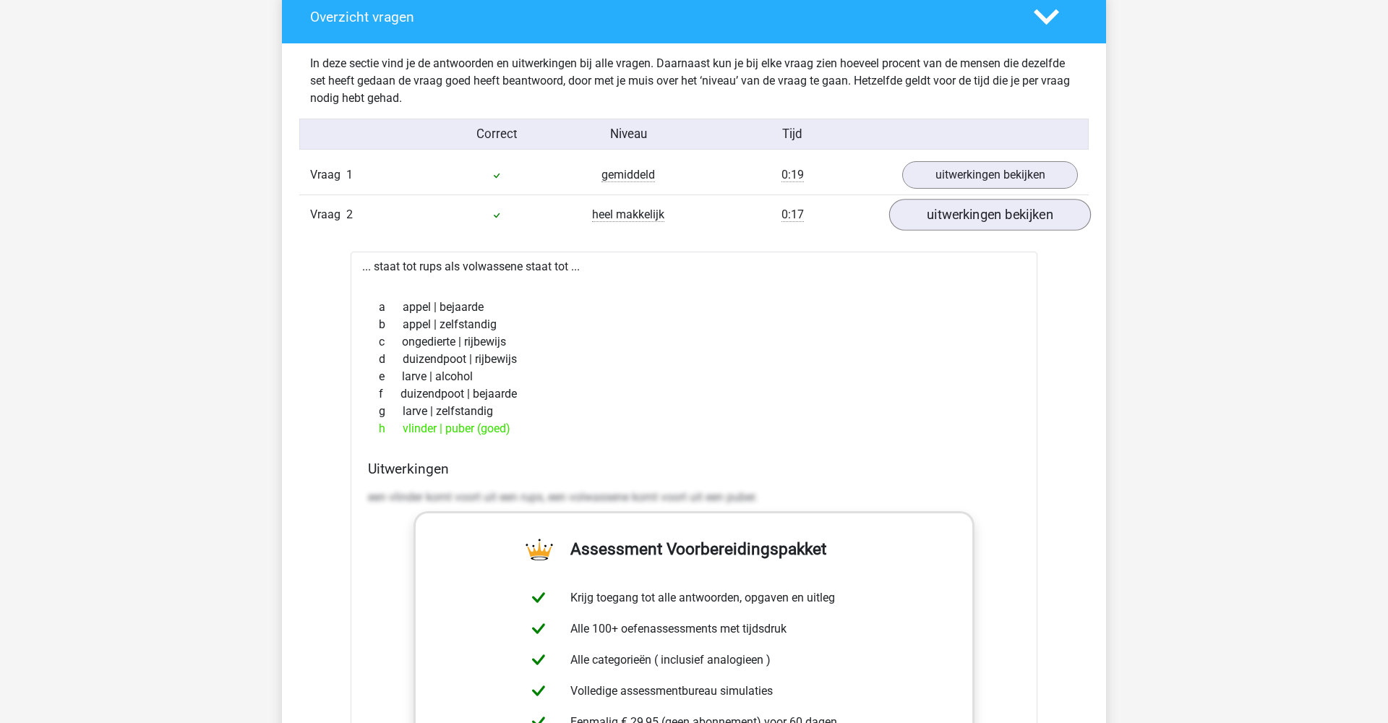
click at [950, 215] on link "uitwerkingen bekijken" at bounding box center [990, 215] width 202 height 32
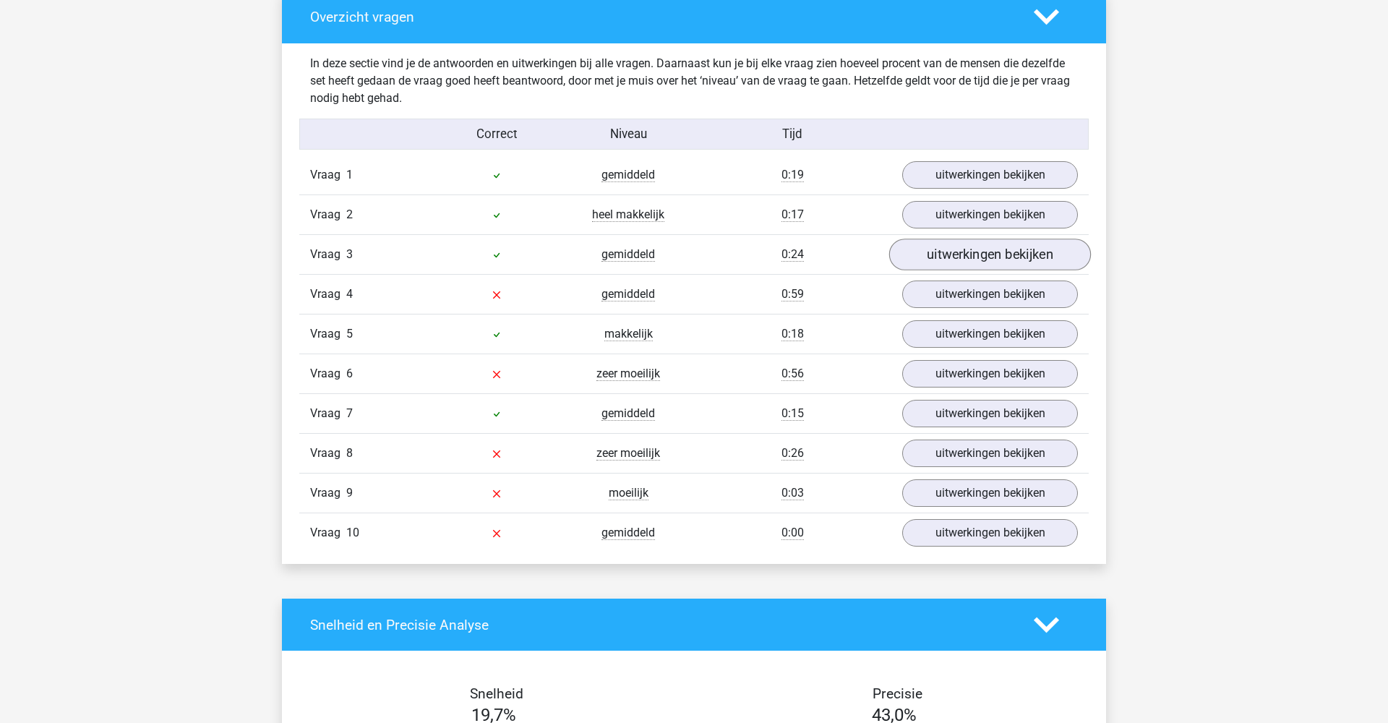
click at [949, 264] on link "uitwerkingen bekijken" at bounding box center [990, 255] width 202 height 32
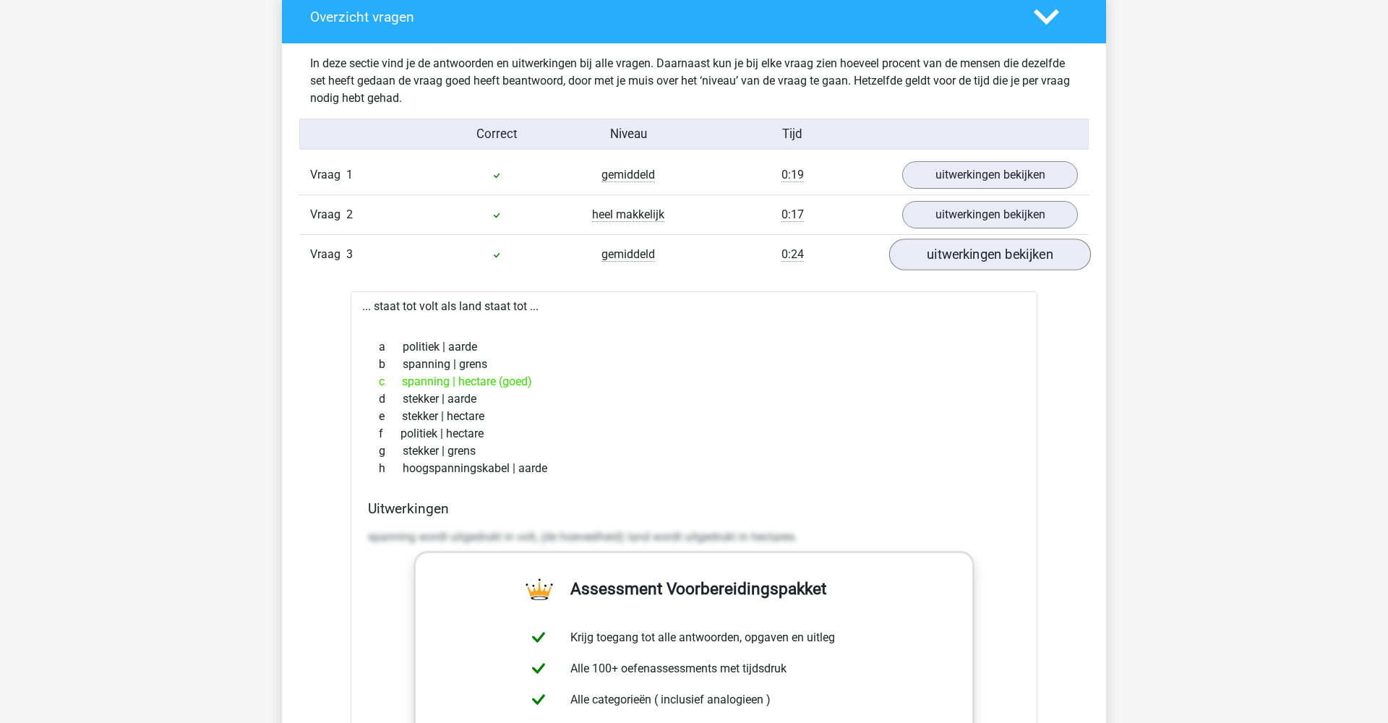
click at [949, 262] on link "uitwerkingen bekijken" at bounding box center [990, 255] width 202 height 32
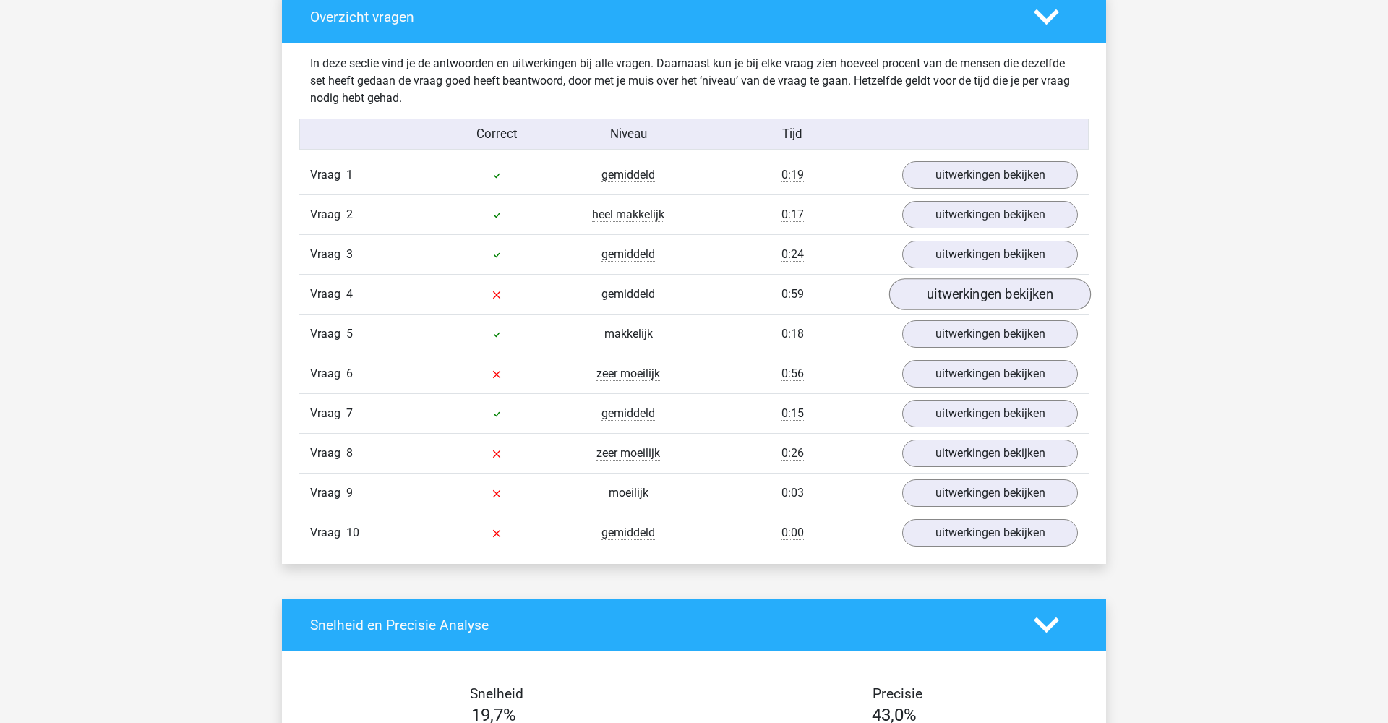
click at [957, 301] on link "uitwerkingen bekijken" at bounding box center [990, 294] width 202 height 32
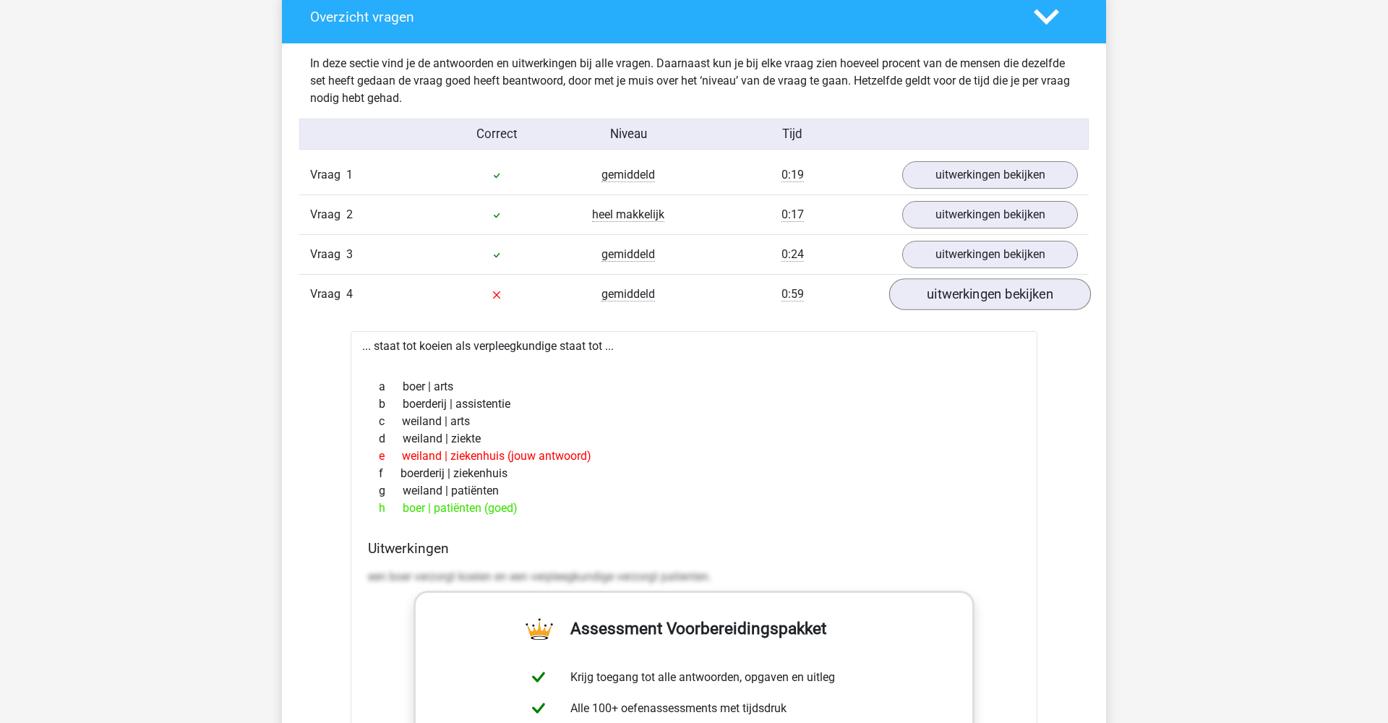
click at [957, 301] on link "uitwerkingen bekijken" at bounding box center [990, 294] width 202 height 32
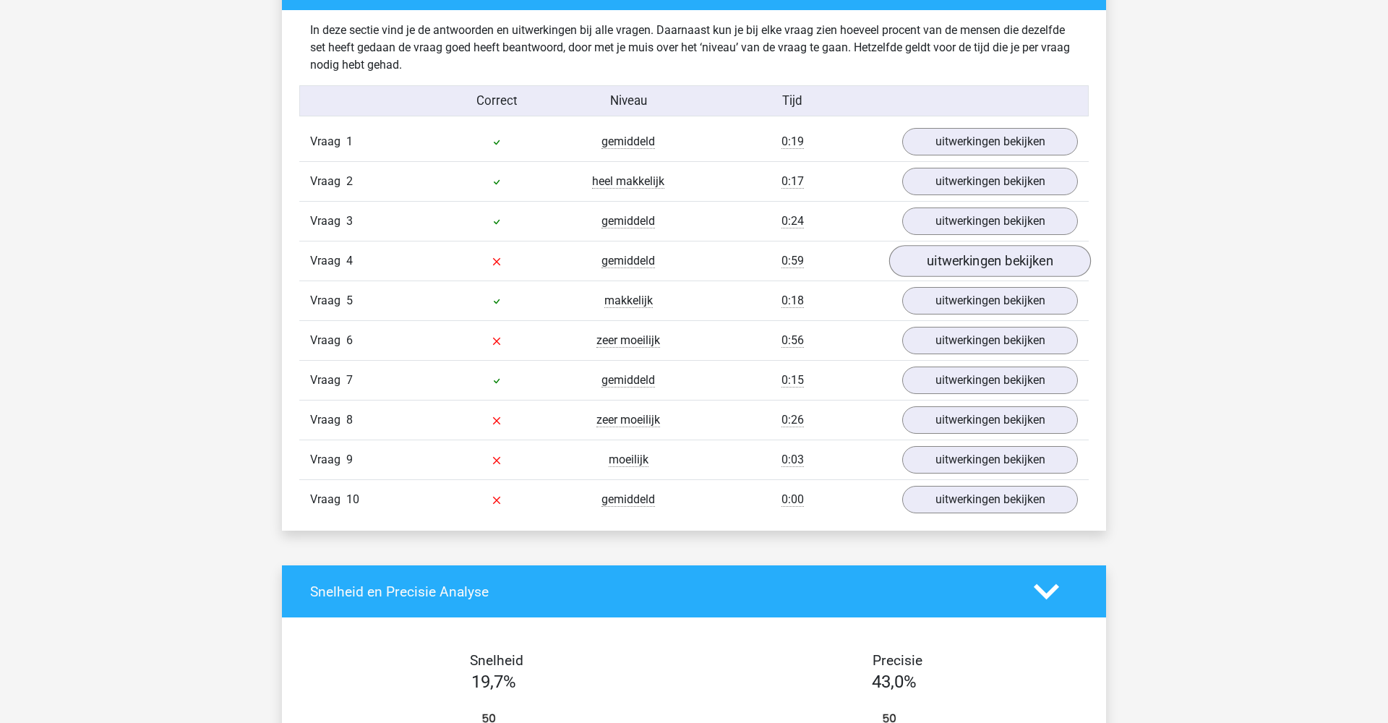
scroll to position [1134, 0]
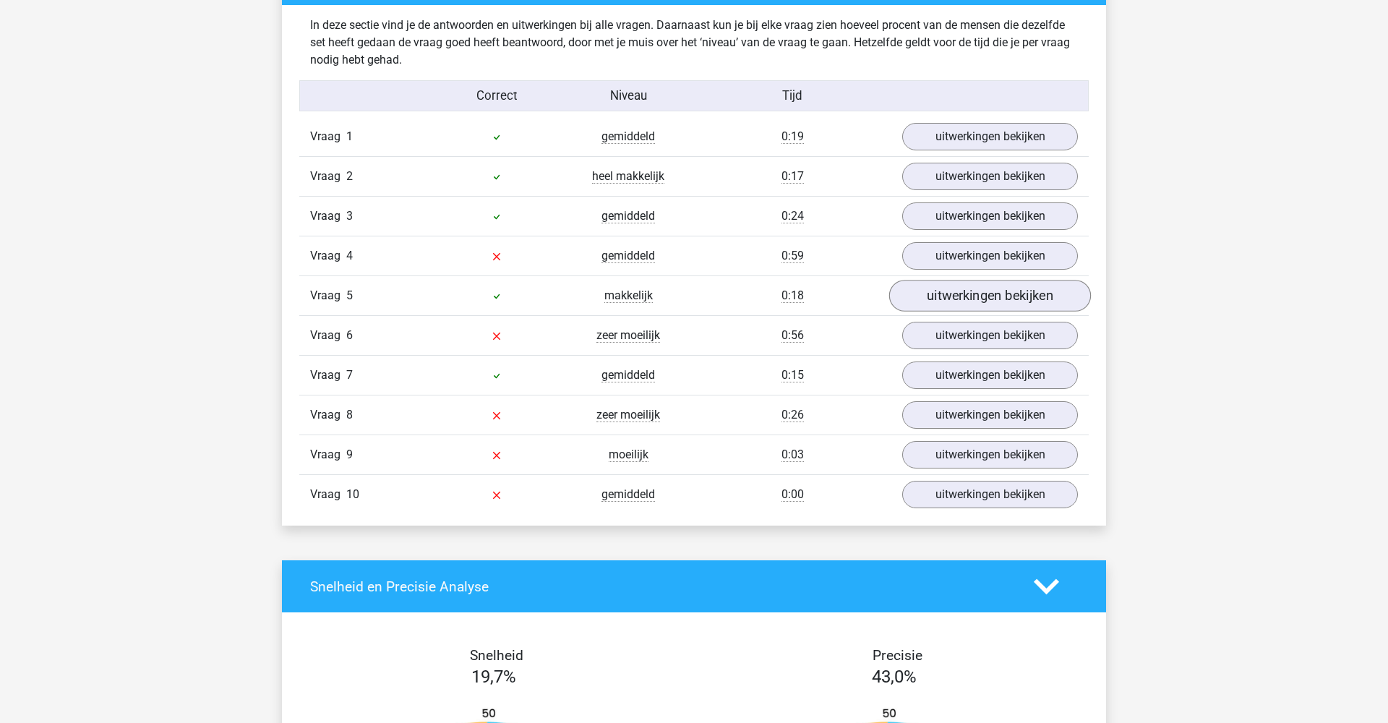
click at [961, 290] on link "uitwerkingen bekijken" at bounding box center [990, 296] width 202 height 32
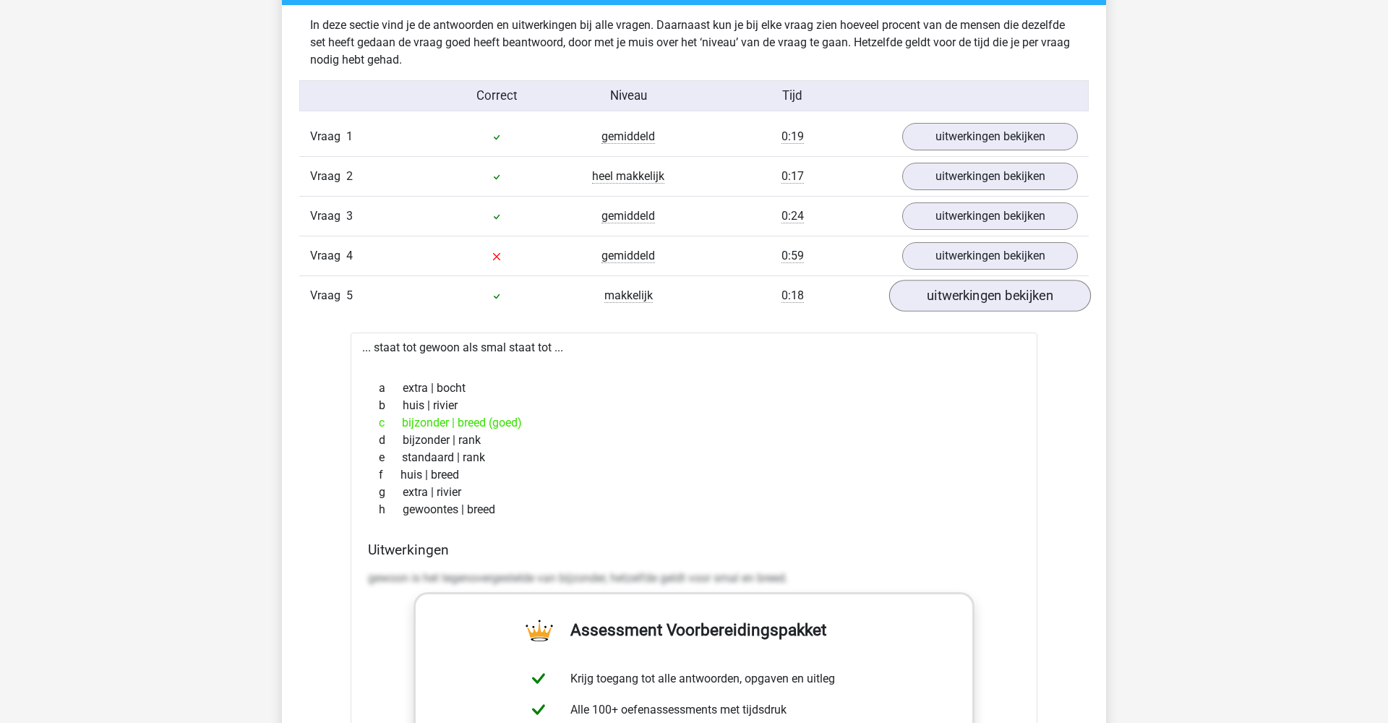
click at [961, 290] on link "uitwerkingen bekijken" at bounding box center [990, 296] width 202 height 32
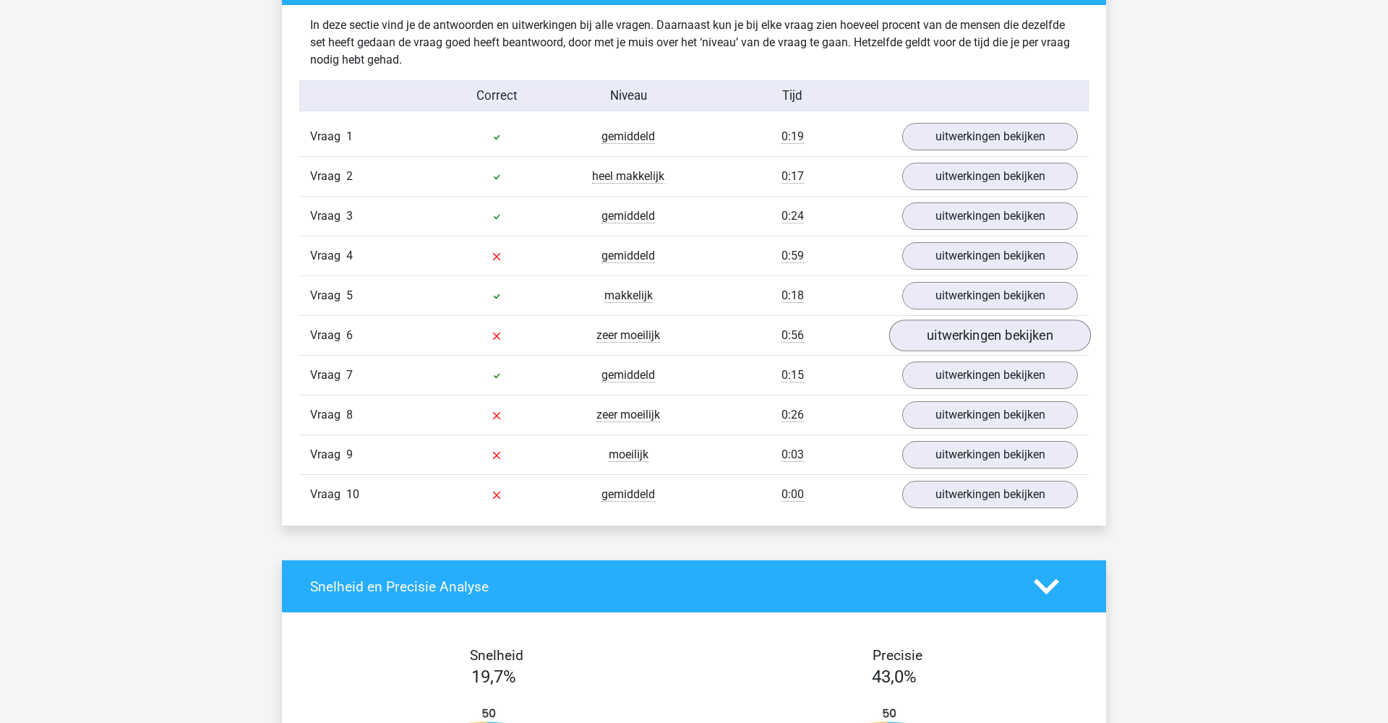
click at [938, 337] on link "uitwerkingen bekijken" at bounding box center [990, 336] width 202 height 32
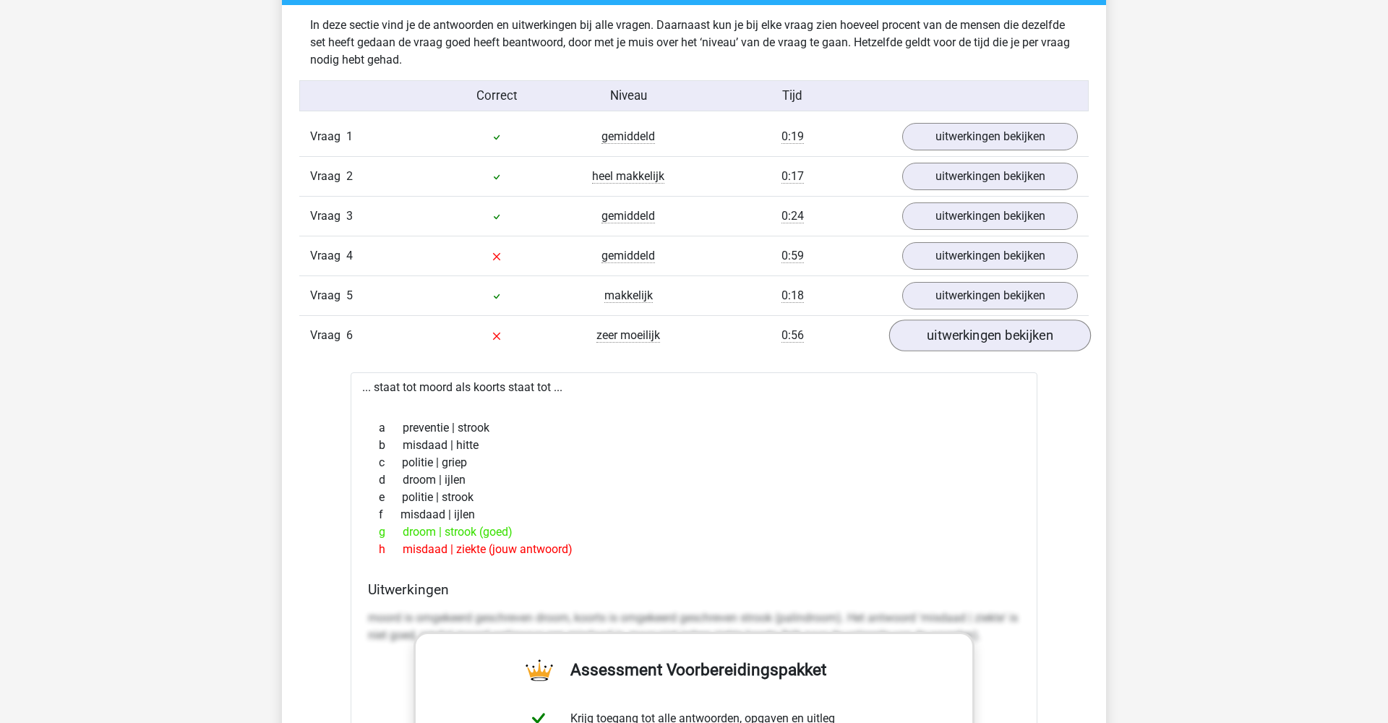
click at [938, 337] on link "uitwerkingen bekijken" at bounding box center [990, 336] width 202 height 32
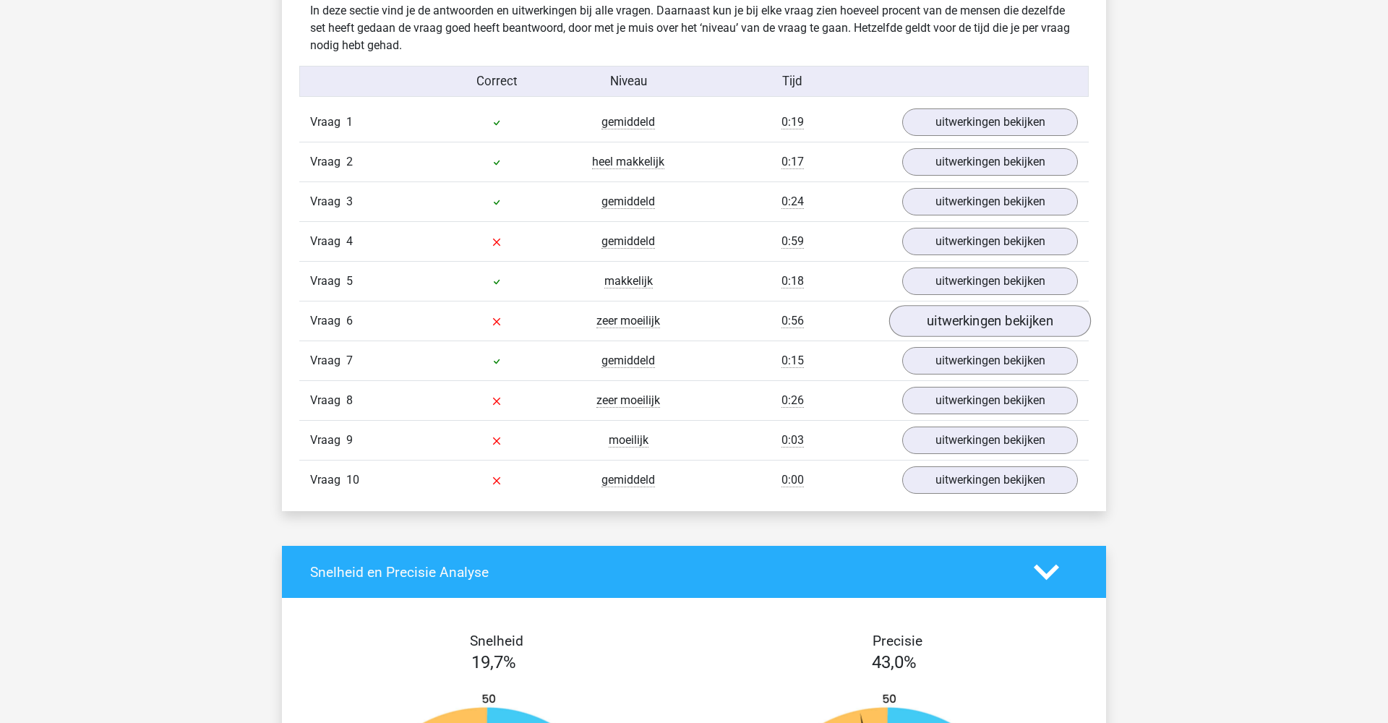
scroll to position [1152, 0]
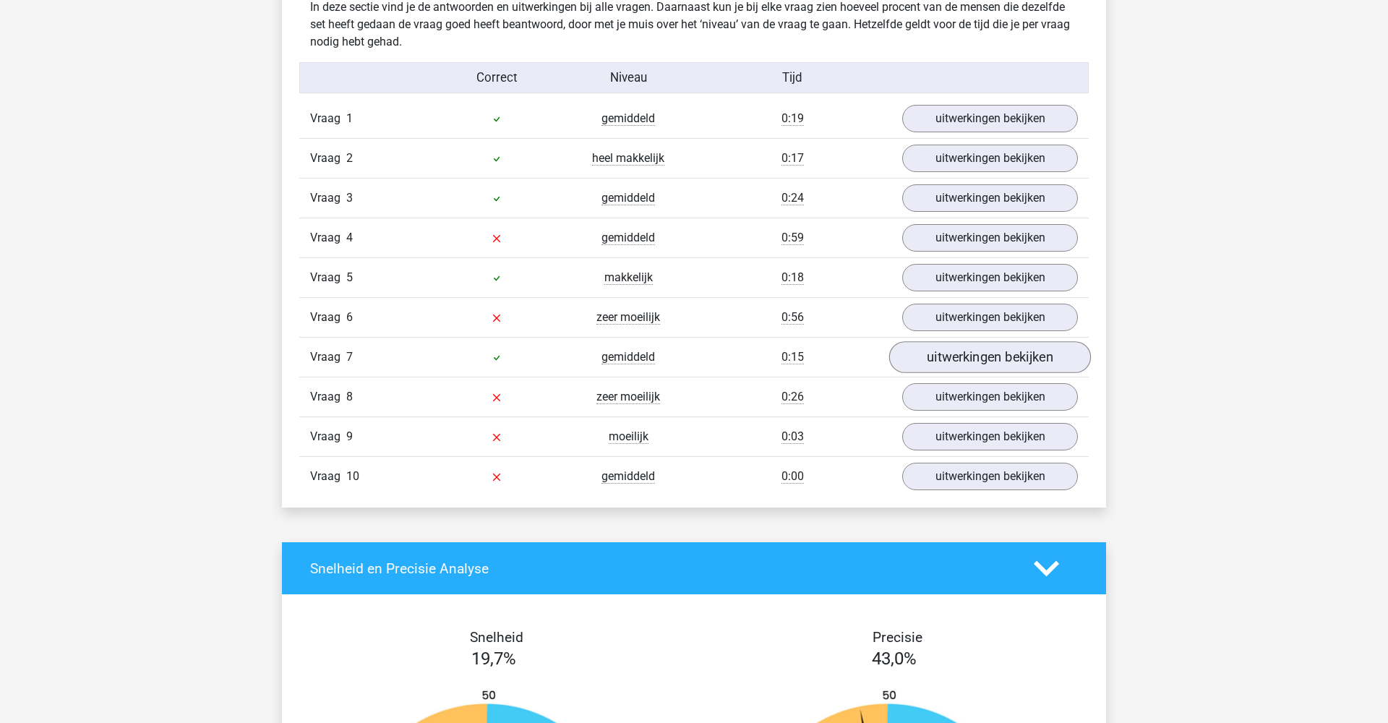
click at [928, 363] on link "uitwerkingen bekijken" at bounding box center [990, 357] width 202 height 32
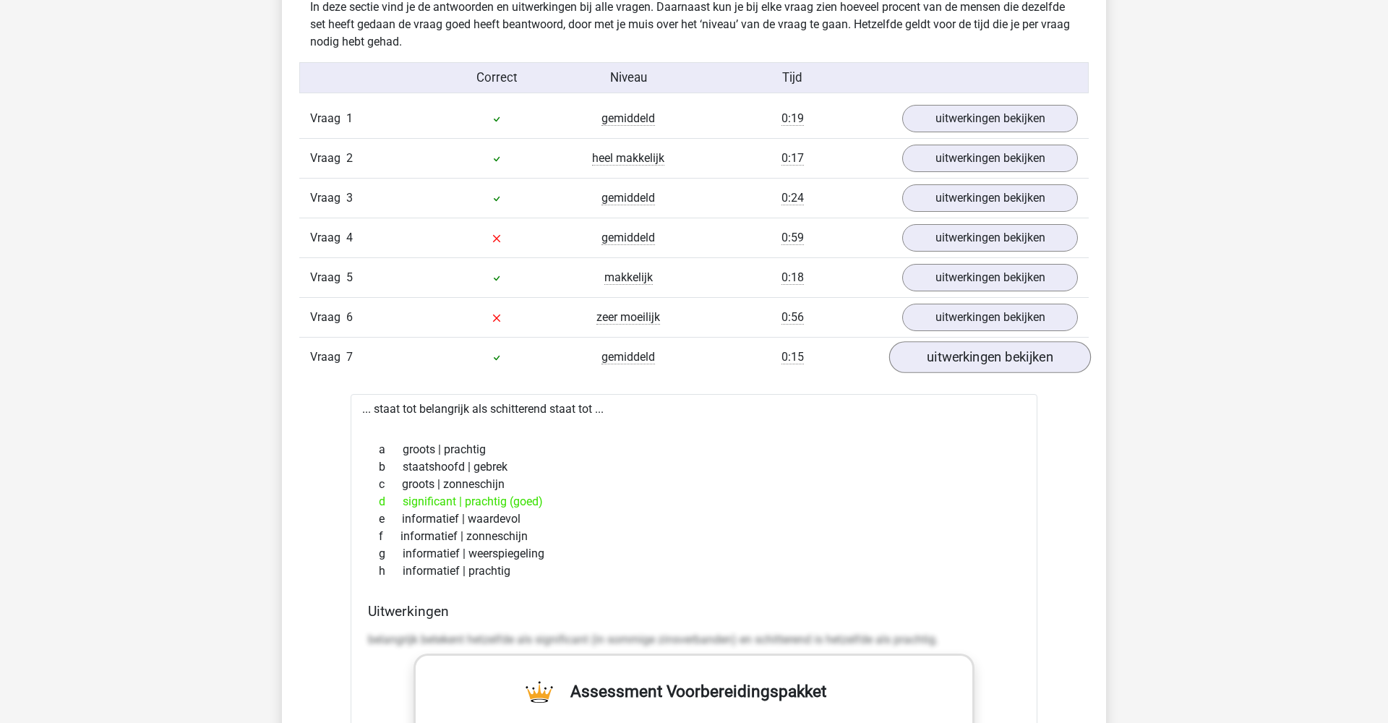
click at [928, 363] on link "uitwerkingen bekijken" at bounding box center [990, 357] width 202 height 32
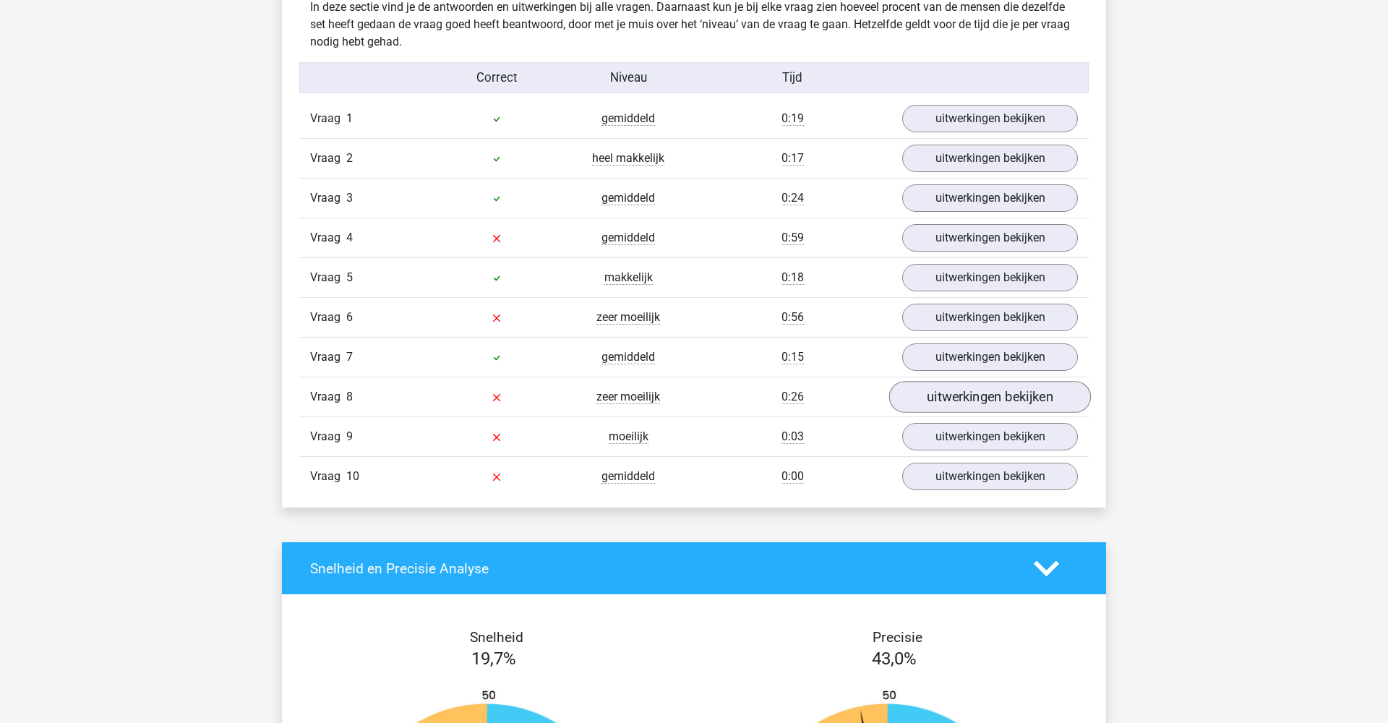
click at [926, 397] on link "uitwerkingen bekijken" at bounding box center [990, 397] width 202 height 32
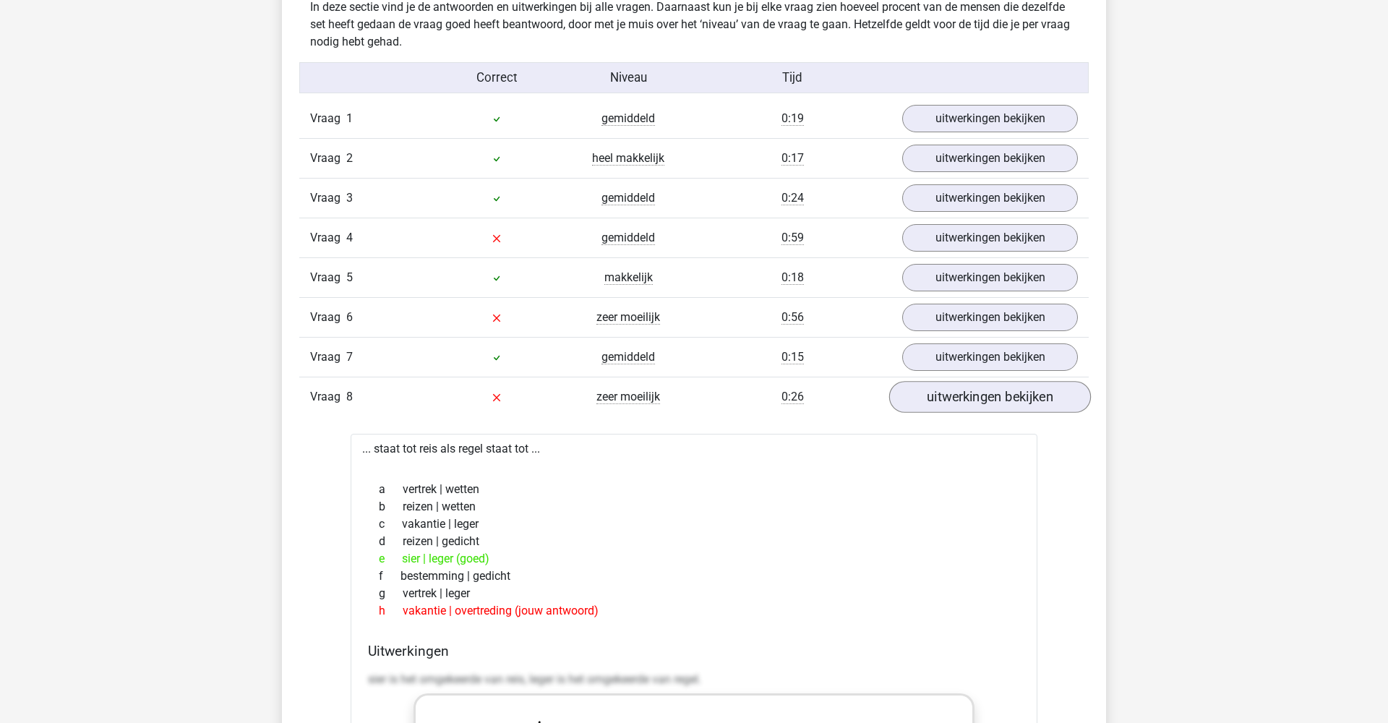
click at [926, 397] on link "uitwerkingen bekijken" at bounding box center [990, 397] width 202 height 32
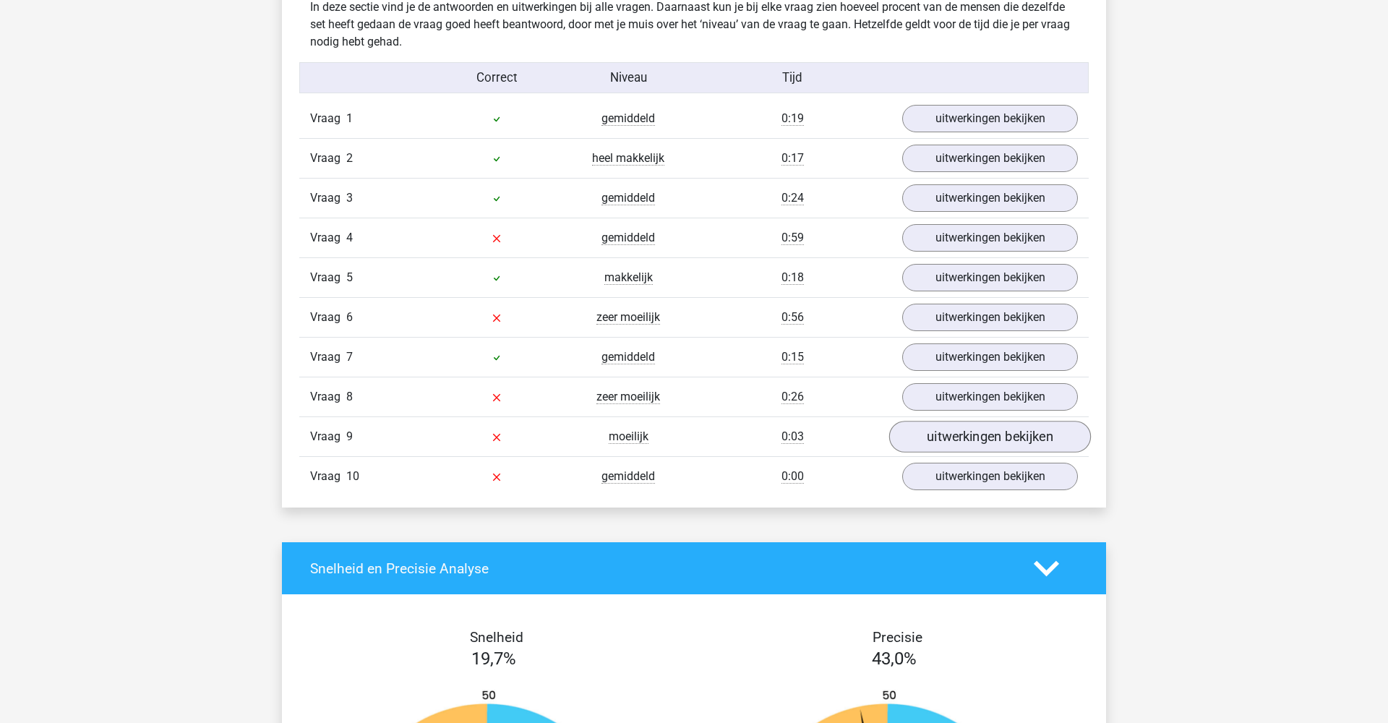
click at [935, 427] on link "uitwerkingen bekijken" at bounding box center [990, 437] width 202 height 32
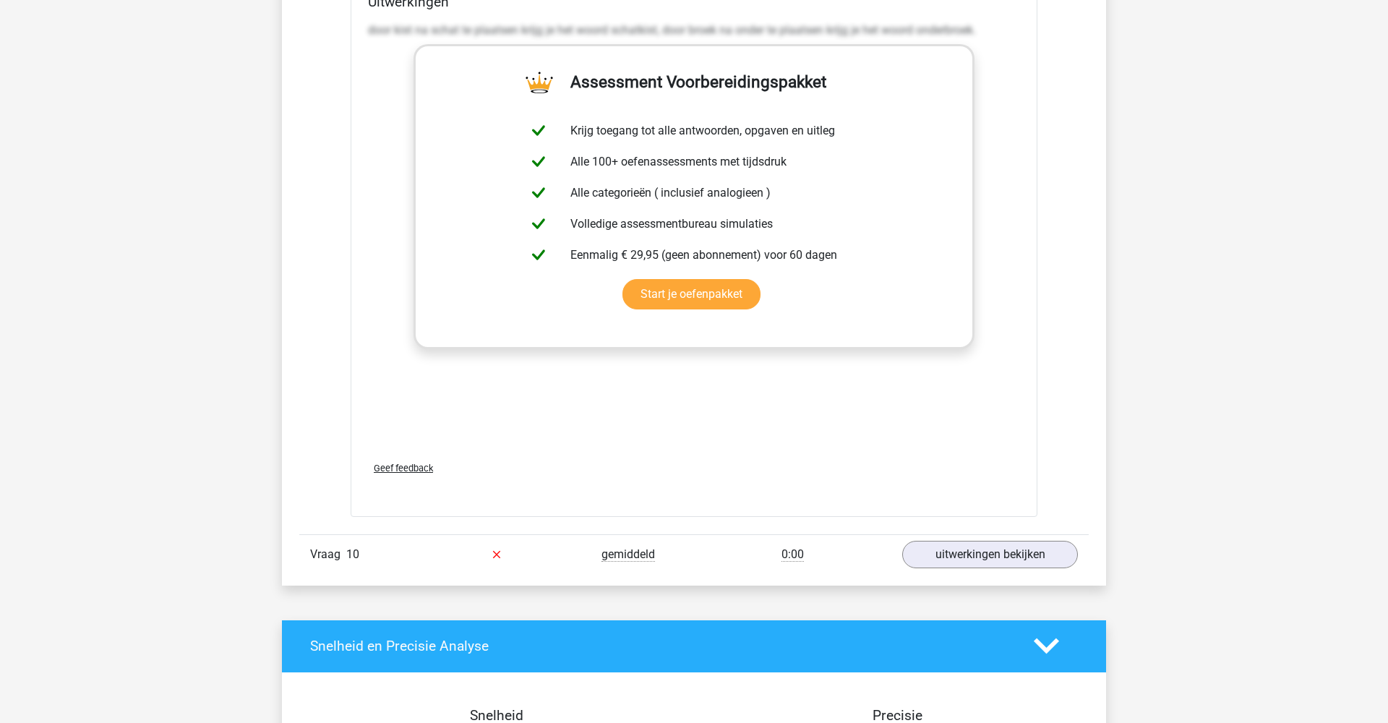
scroll to position [1870, 0]
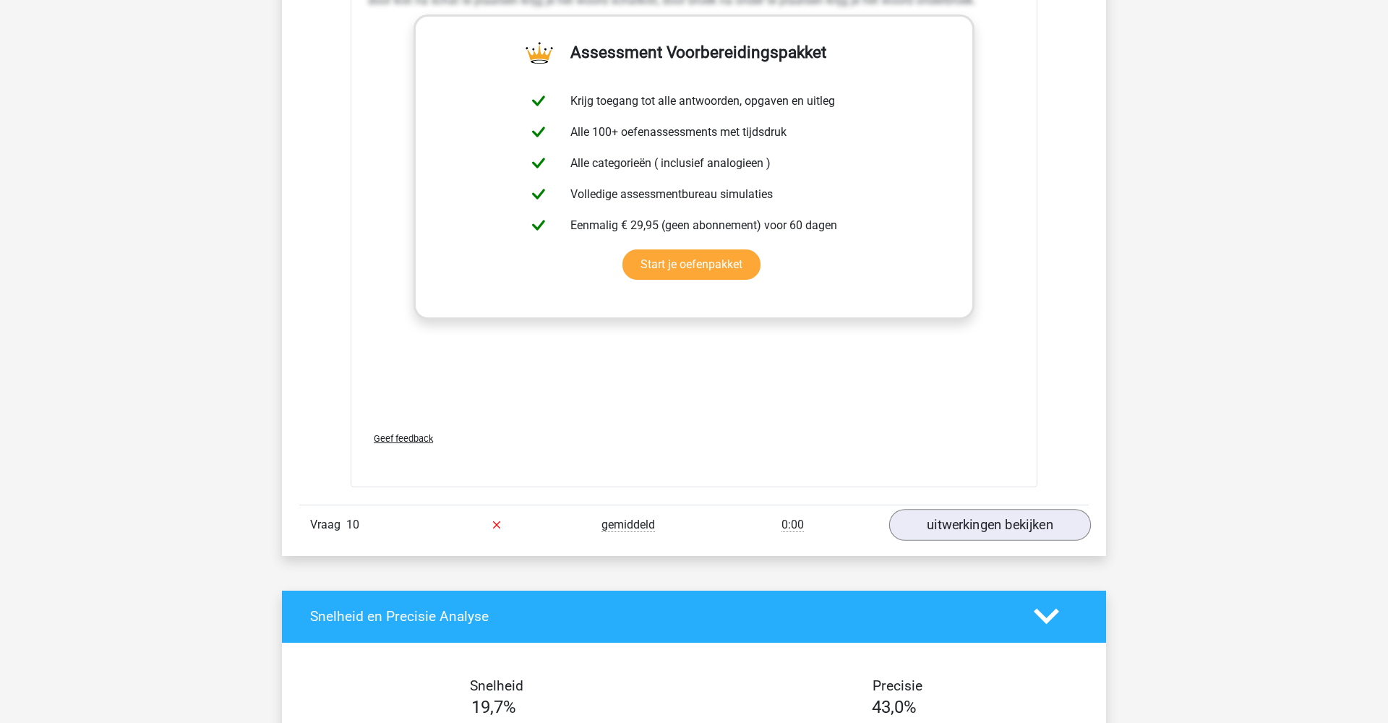
click at [962, 534] on link "uitwerkingen bekijken" at bounding box center [990, 525] width 202 height 32
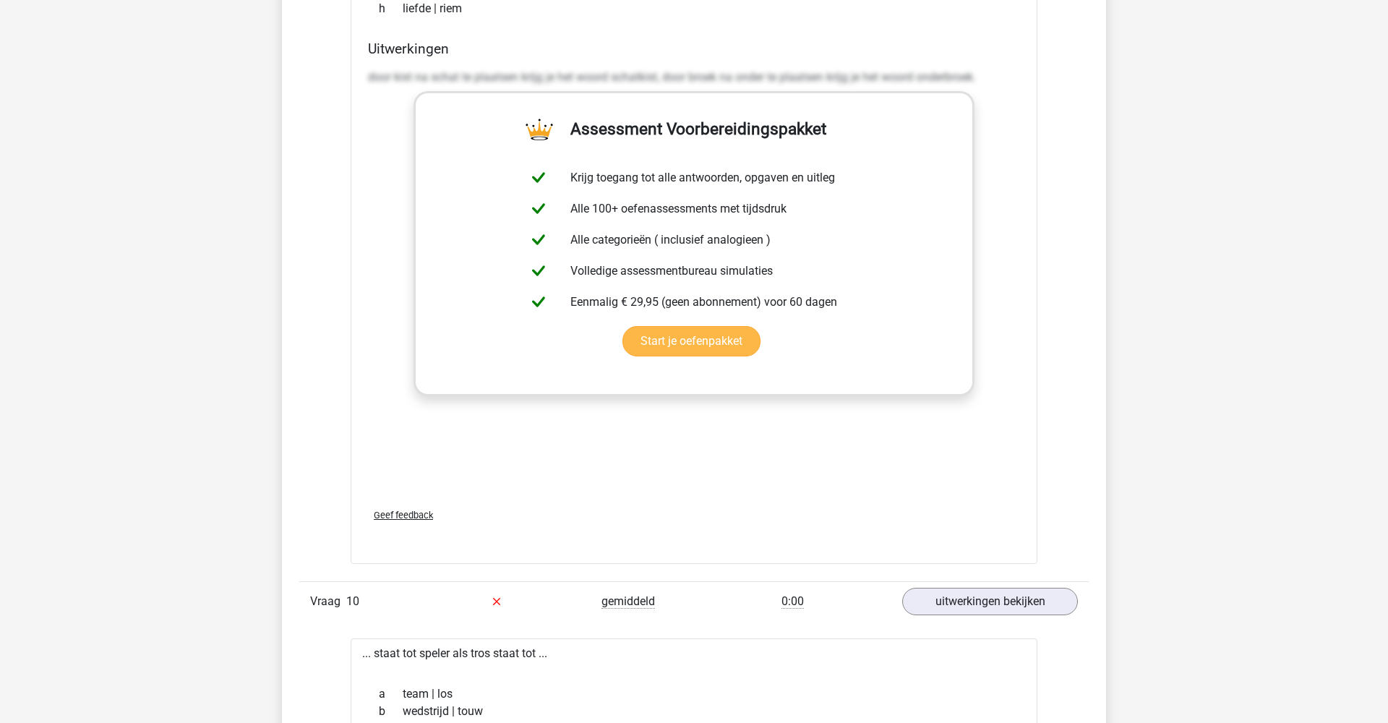
scroll to position [1780, 0]
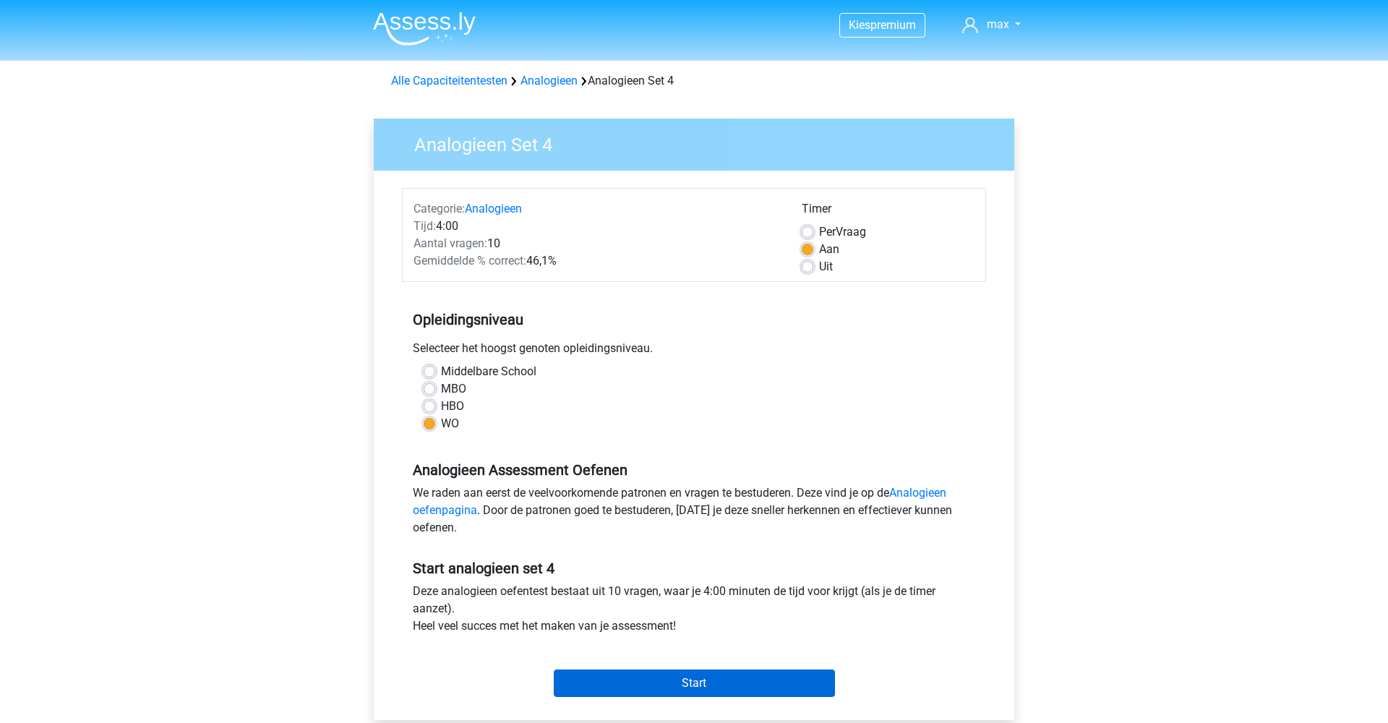
click at [682, 678] on input "Start" at bounding box center [694, 683] width 281 height 27
click at [667, 680] on input "Start" at bounding box center [694, 683] width 281 height 27
click at [663, 686] on input "Start" at bounding box center [694, 683] width 281 height 27
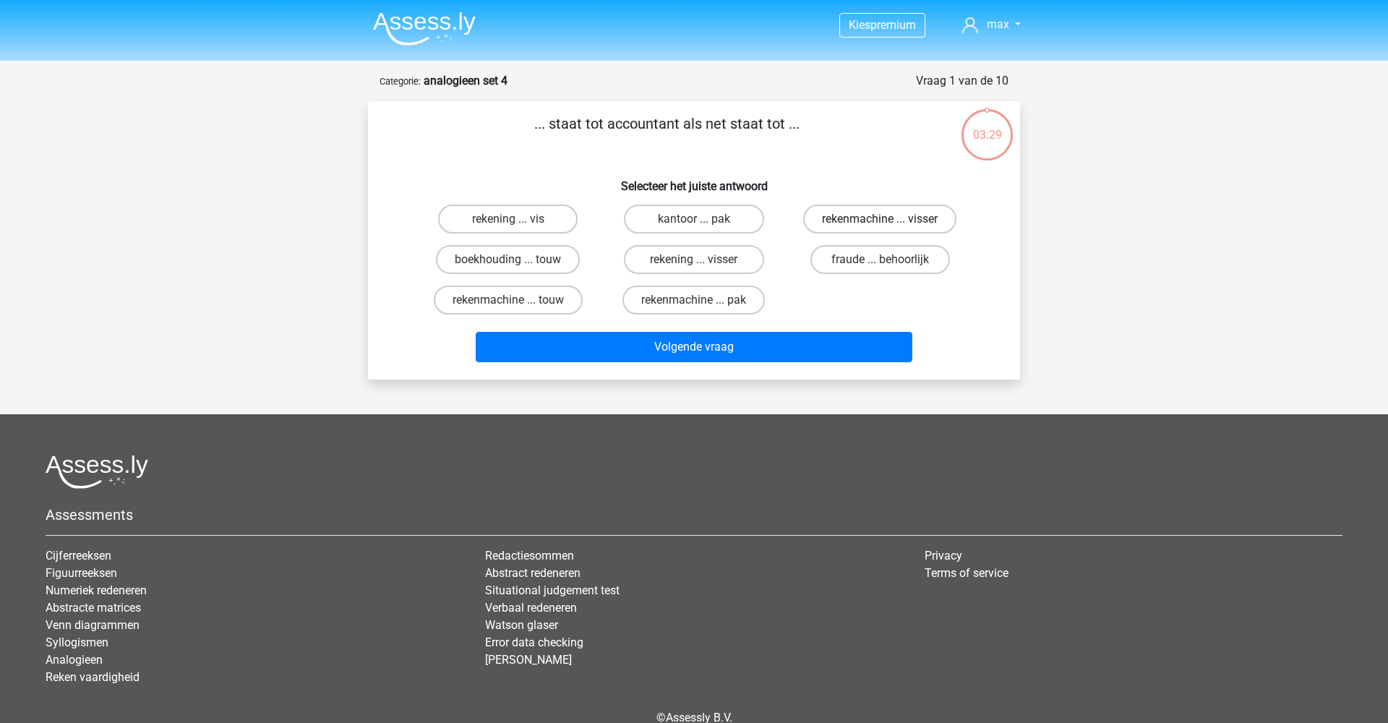
click at [870, 221] on label "rekenmachine ... visser" at bounding box center [879, 219] width 153 height 29
click at [880, 221] on input "rekenmachine ... visser" at bounding box center [884, 223] width 9 height 9
radio input "true"
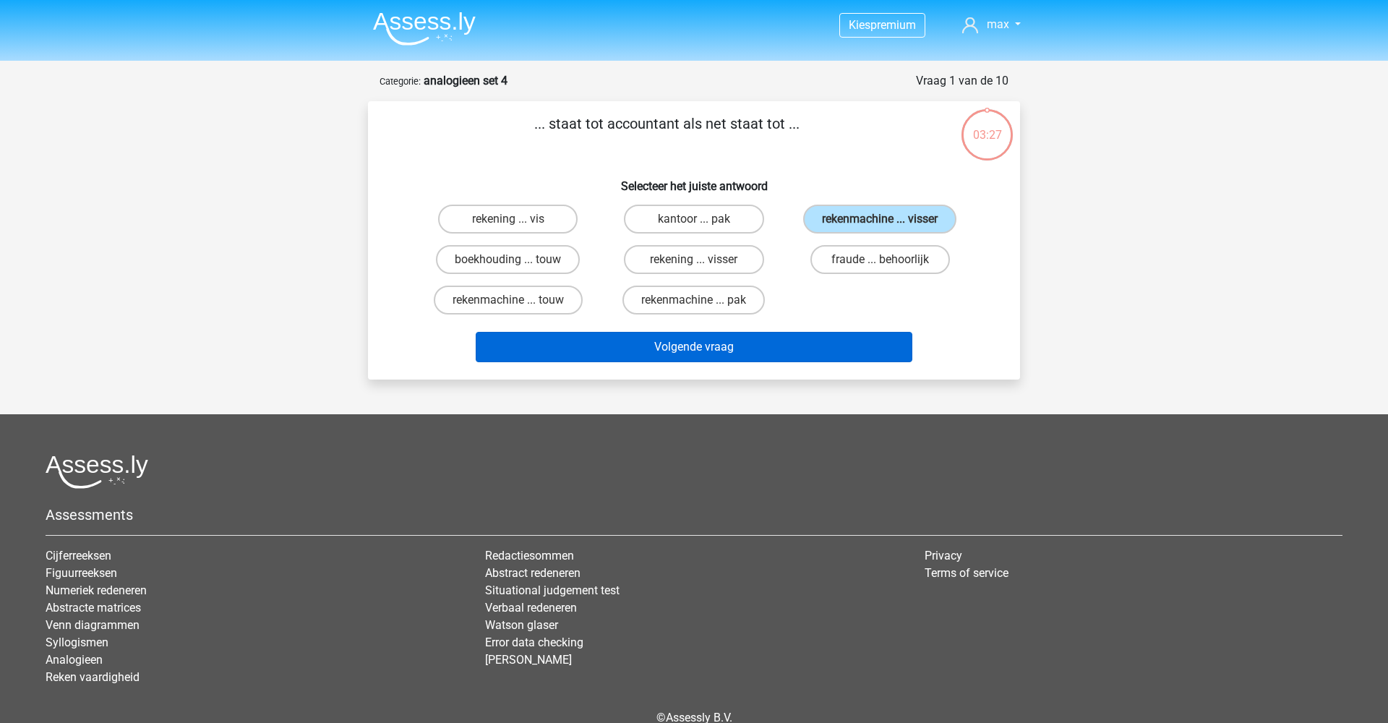
click at [676, 350] on button "Volgende vraag" at bounding box center [694, 347] width 437 height 30
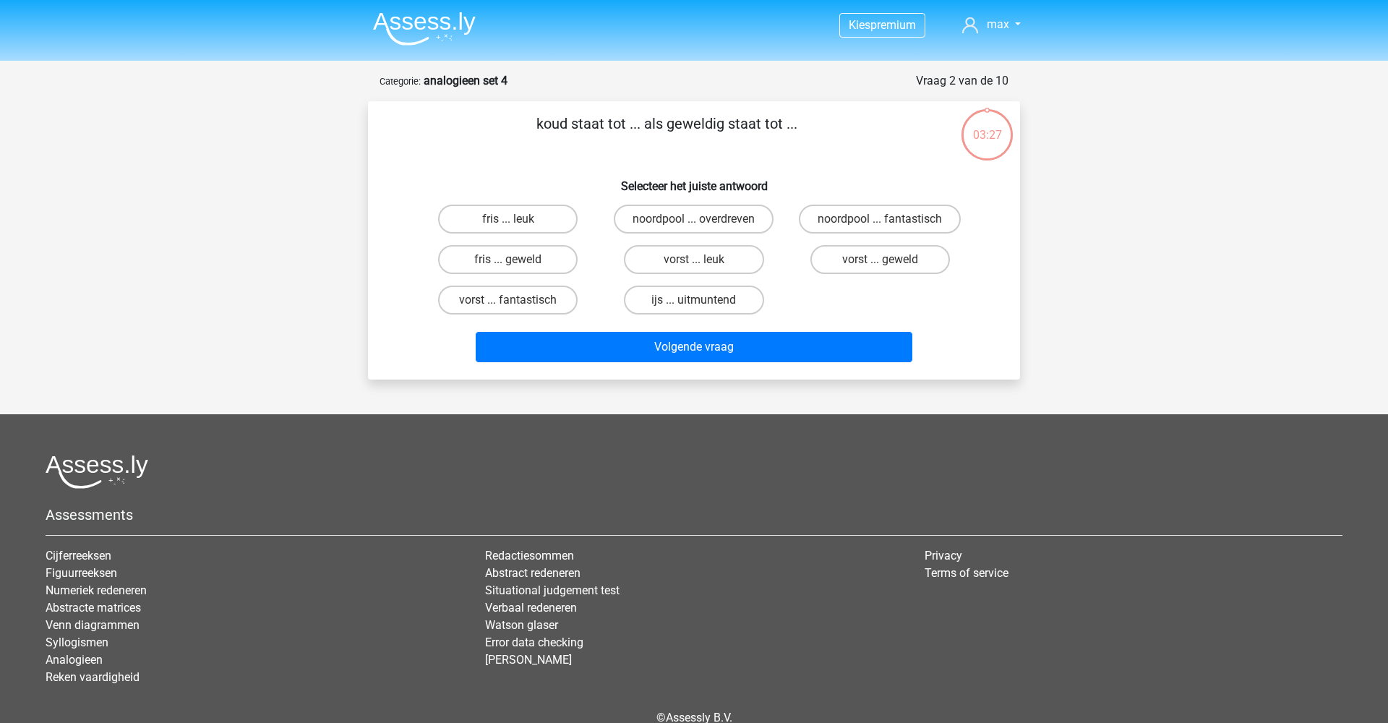
scroll to position [72, 0]
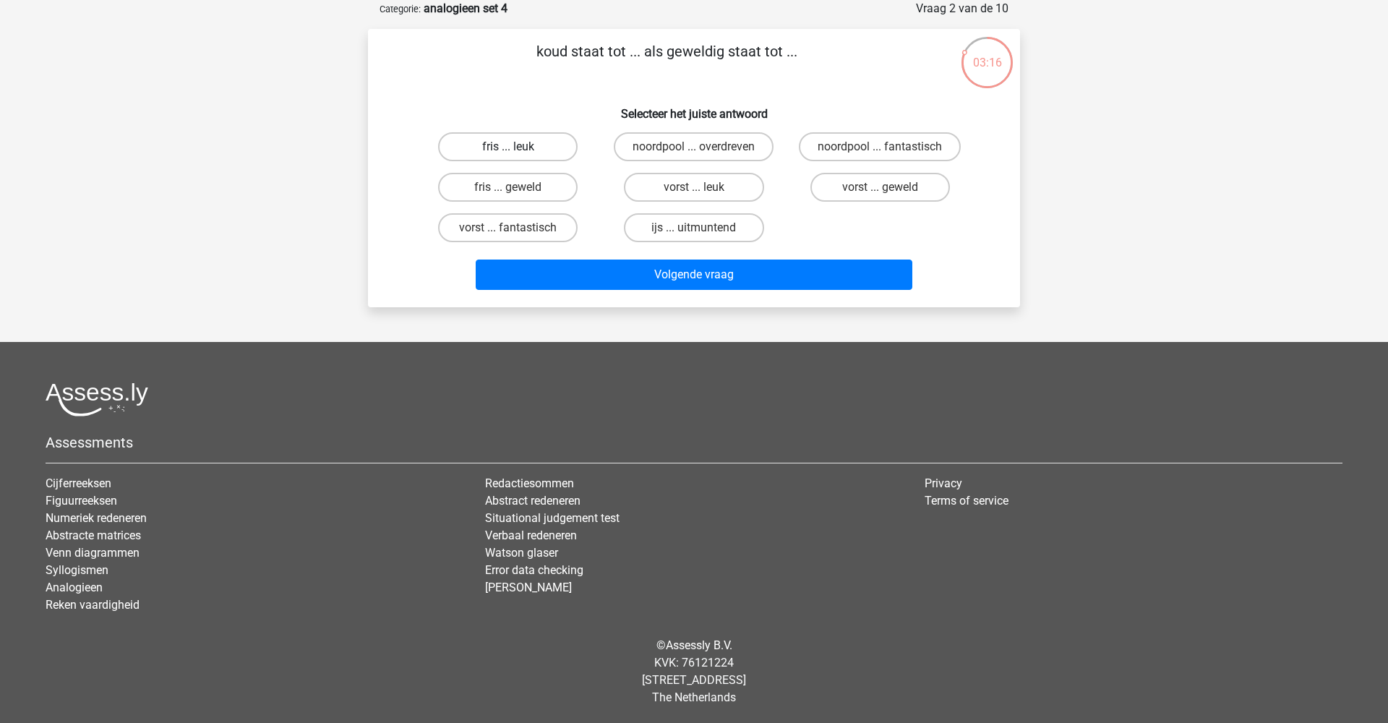
click at [486, 146] on label "fris ... leuk" at bounding box center [508, 146] width 140 height 29
click at [508, 147] on input "fris ... leuk" at bounding box center [512, 151] width 9 height 9
radio input "true"
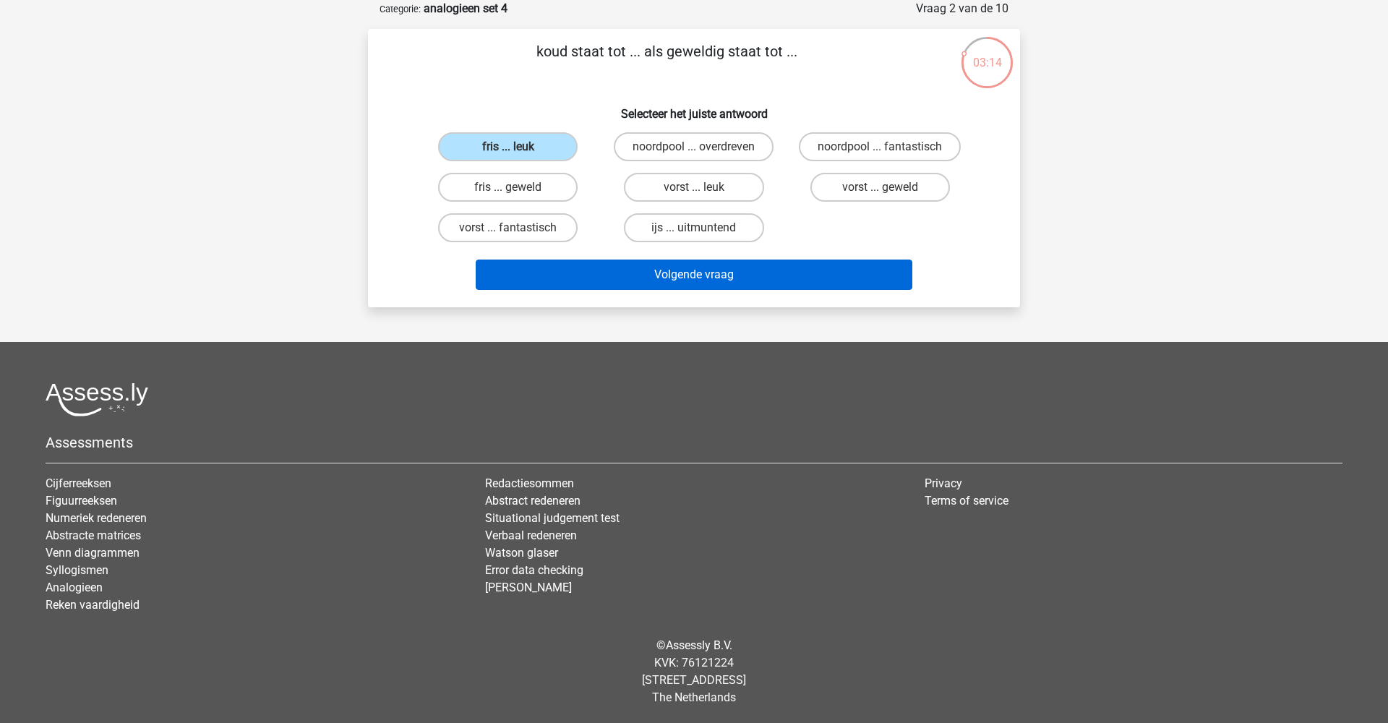
click at [624, 268] on button "Volgende vraag" at bounding box center [694, 275] width 437 height 30
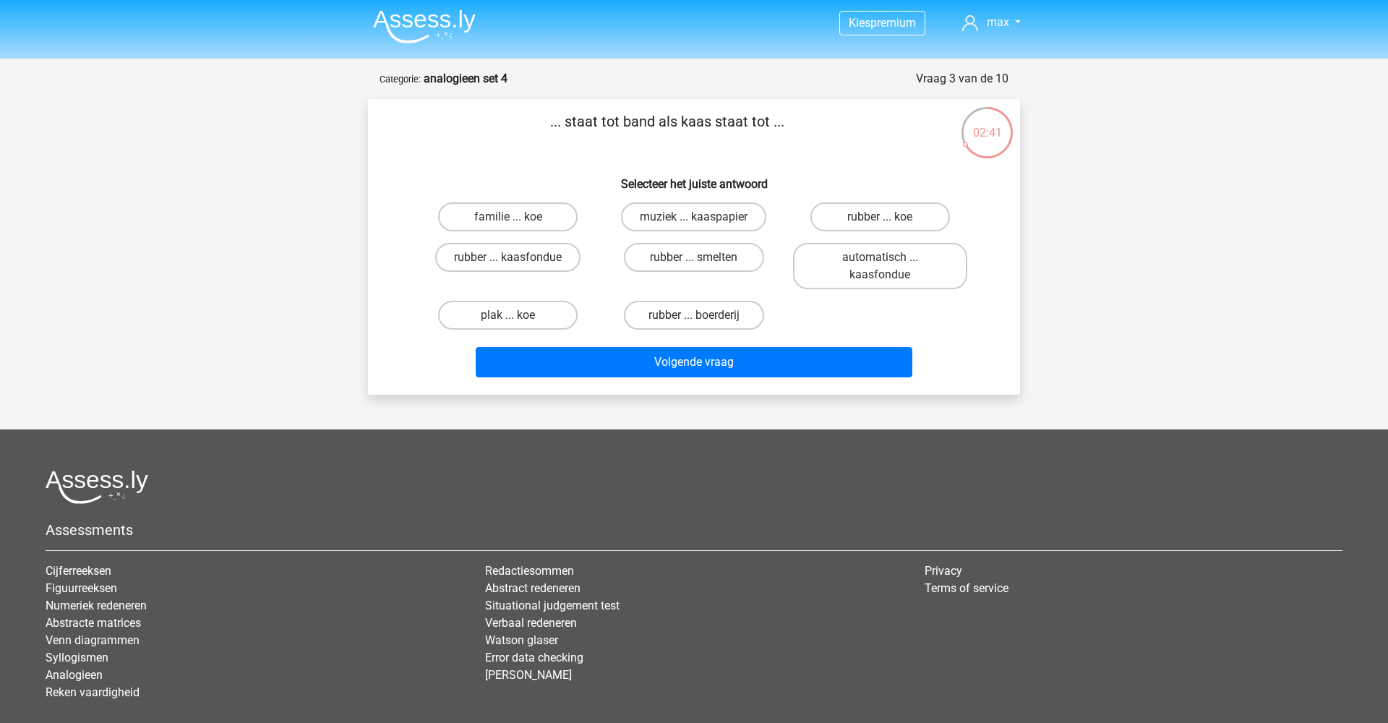
scroll to position [3, 0]
click at [663, 213] on label "muziek ... kaaspapier" at bounding box center [693, 216] width 145 height 29
click at [694, 216] on input "muziek ... kaaspapier" at bounding box center [698, 220] width 9 height 9
radio input "true"
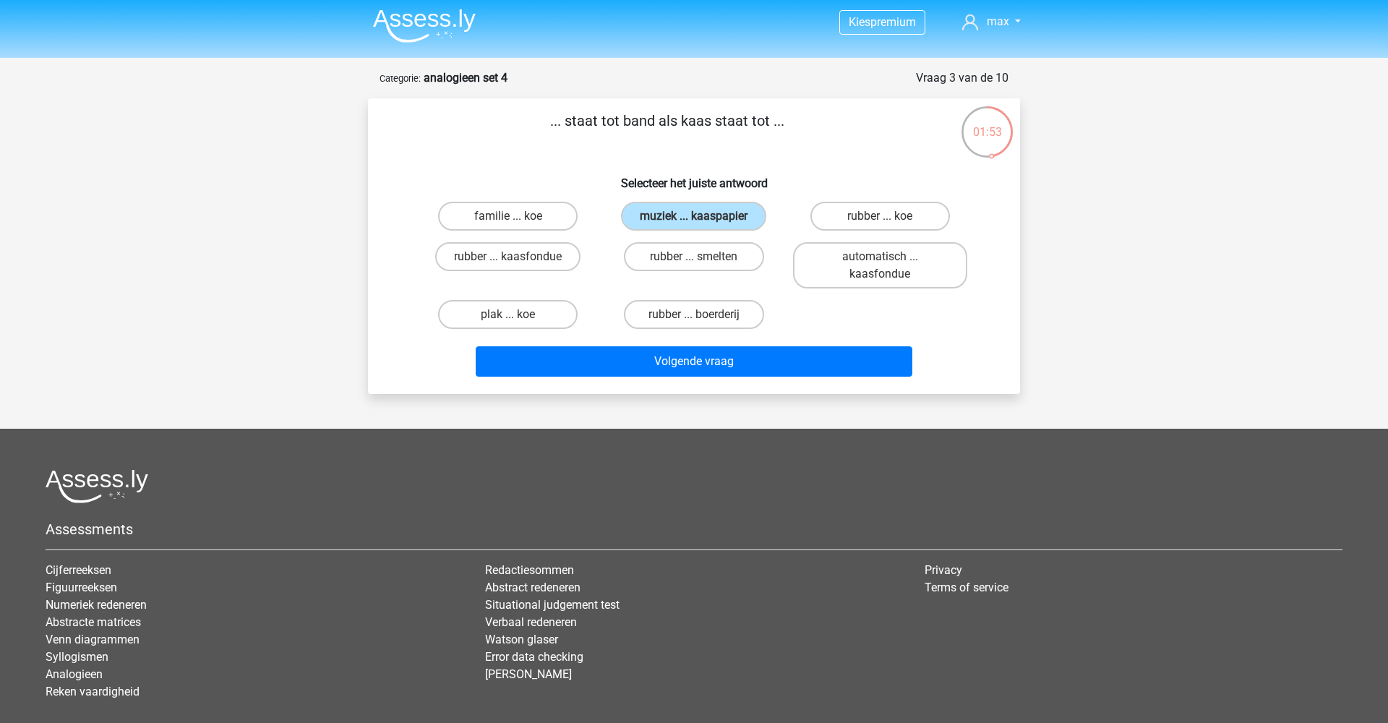
click at [846, 162] on div "... staat tot band als kaas staat tot ... Selecteer het juiste antwoord familie…" at bounding box center [694, 246] width 641 height 273
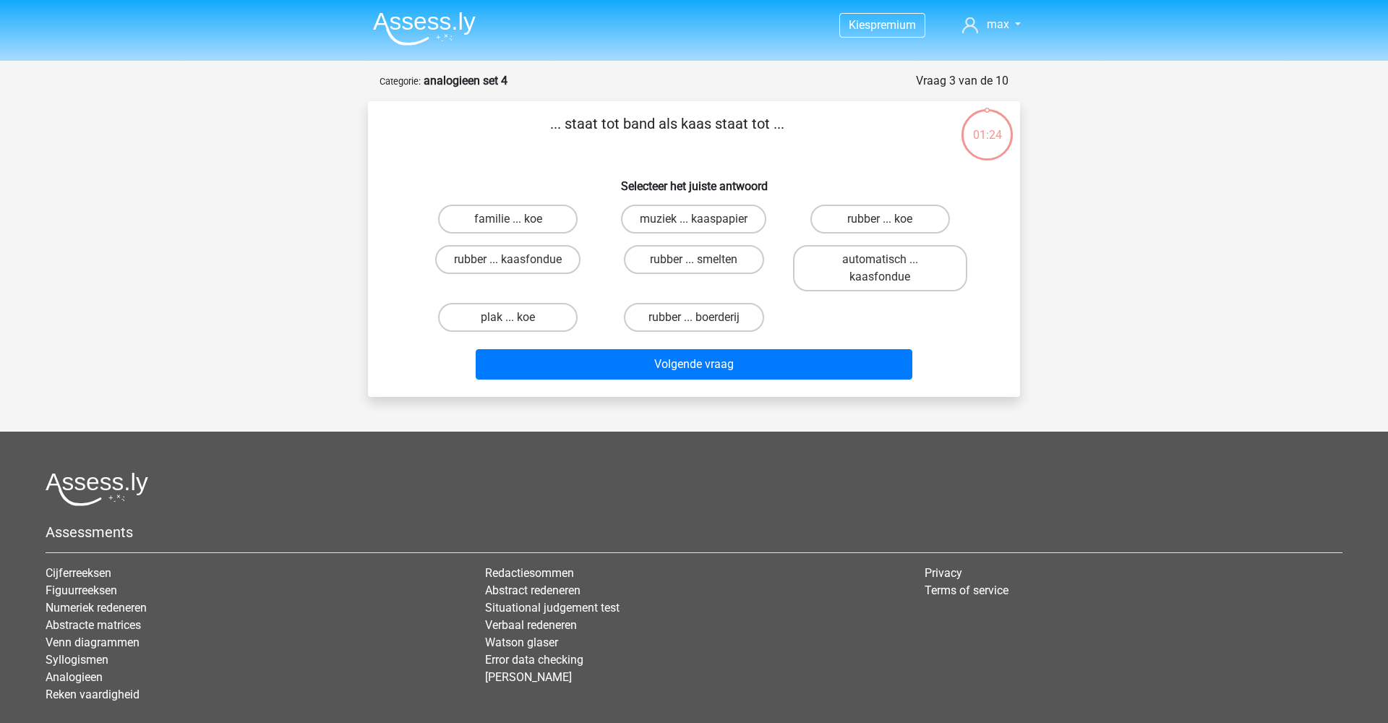
scroll to position [3, 0]
click at [676, 254] on label "rubber ... smelten" at bounding box center [694, 259] width 140 height 29
click at [694, 260] on input "rubber ... smelten" at bounding box center [698, 264] width 9 height 9
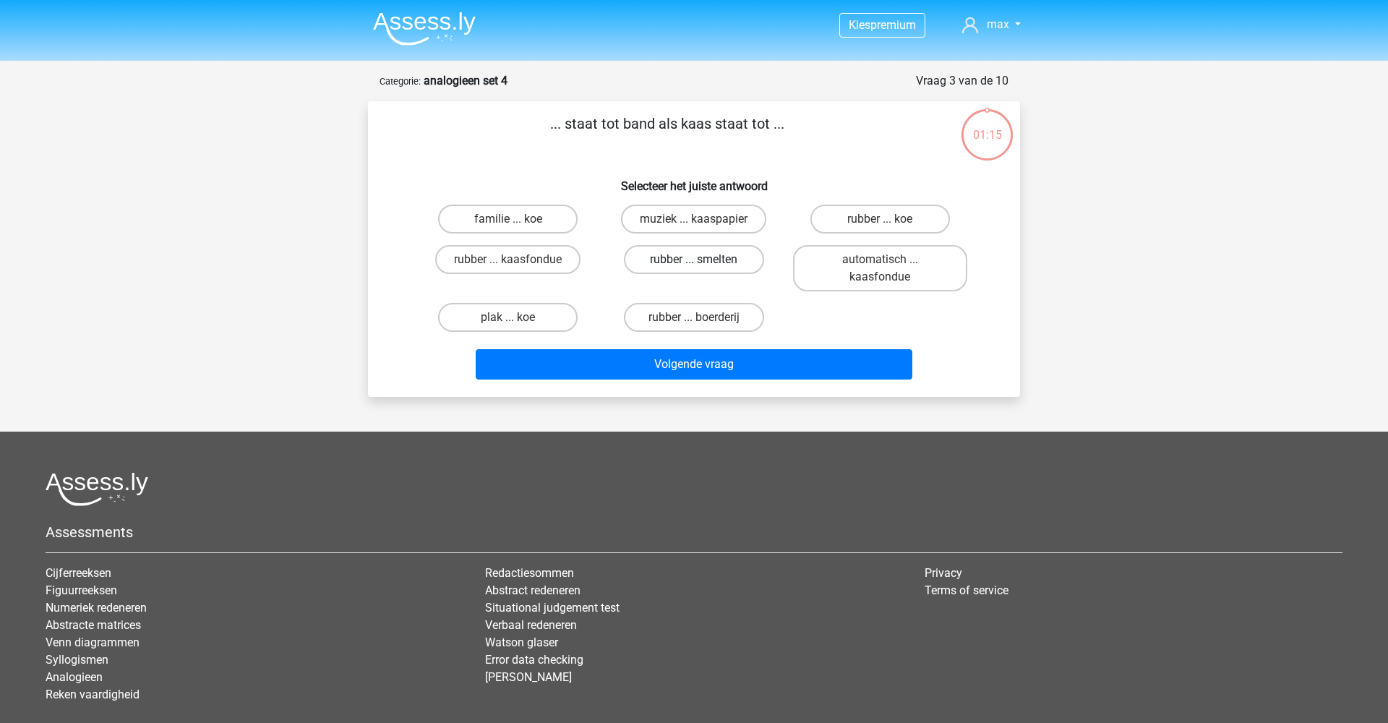
radio input "true"
click at [690, 382] on div "Volgende vraag" at bounding box center [694, 367] width 558 height 36
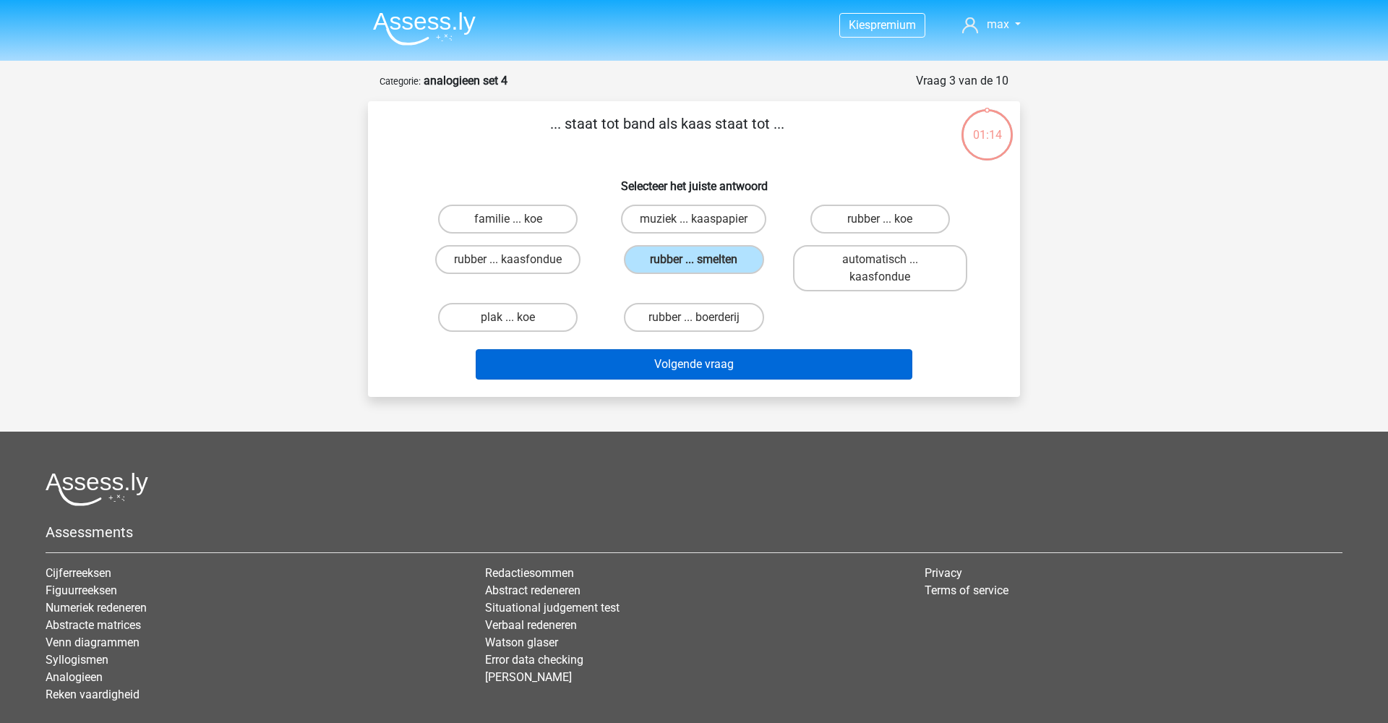
click at [690, 371] on button "Volgende vraag" at bounding box center [694, 364] width 437 height 30
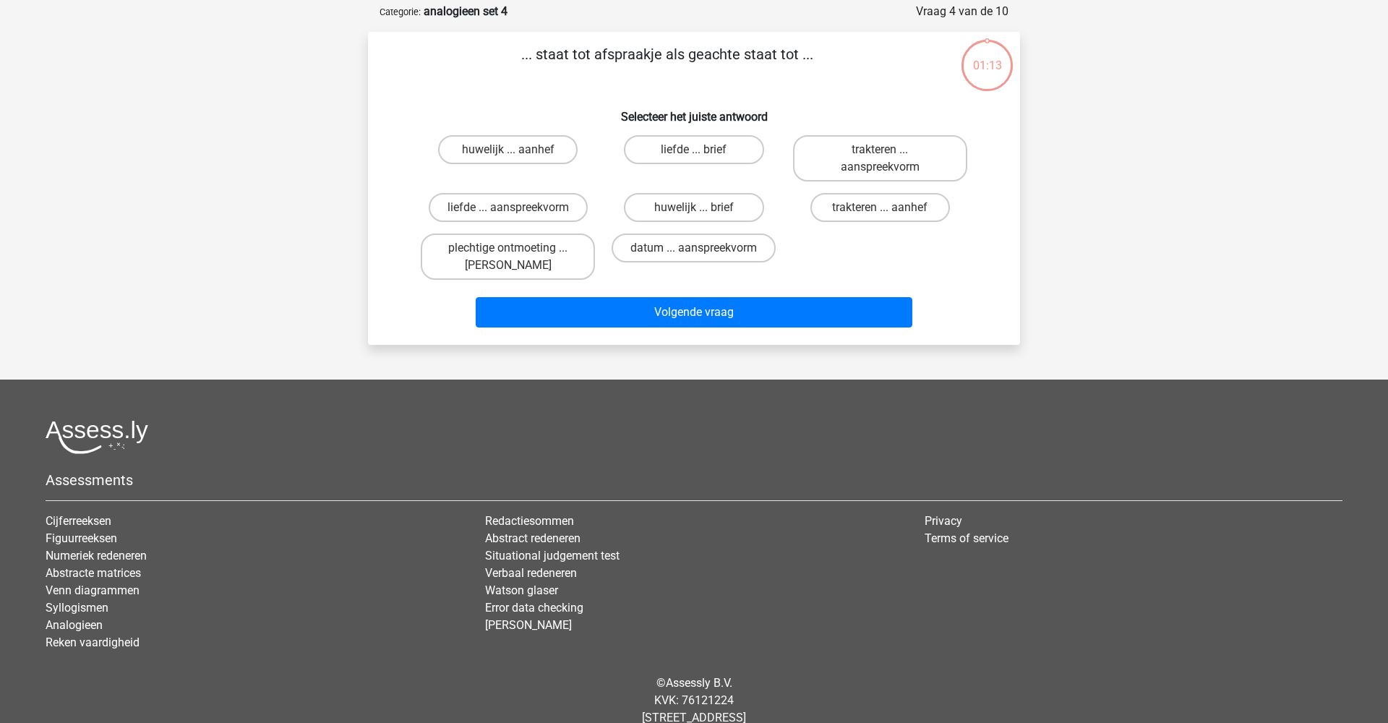
scroll to position [72, 0]
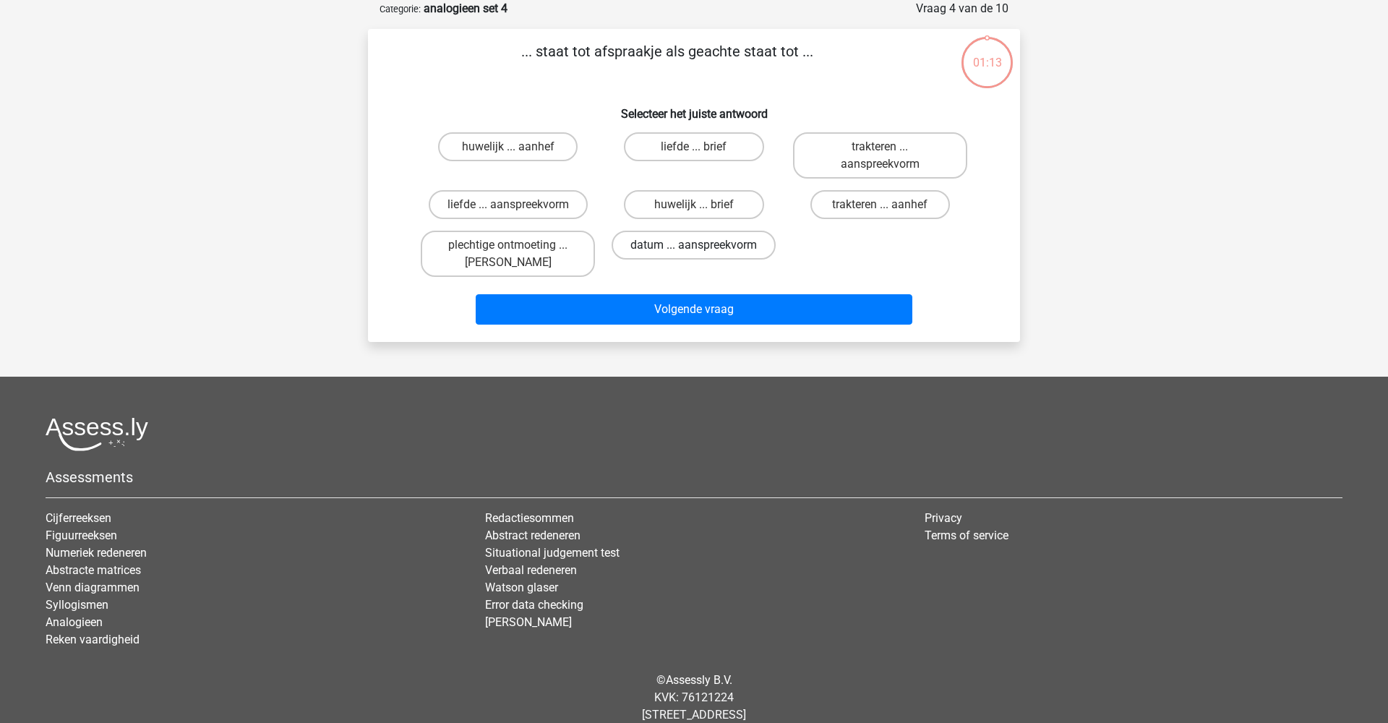
click at [678, 250] on label "datum ... aanspreekvorm" at bounding box center [694, 245] width 164 height 29
click at [694, 250] on input "datum ... aanspreekvorm" at bounding box center [698, 249] width 9 height 9
radio input "true"
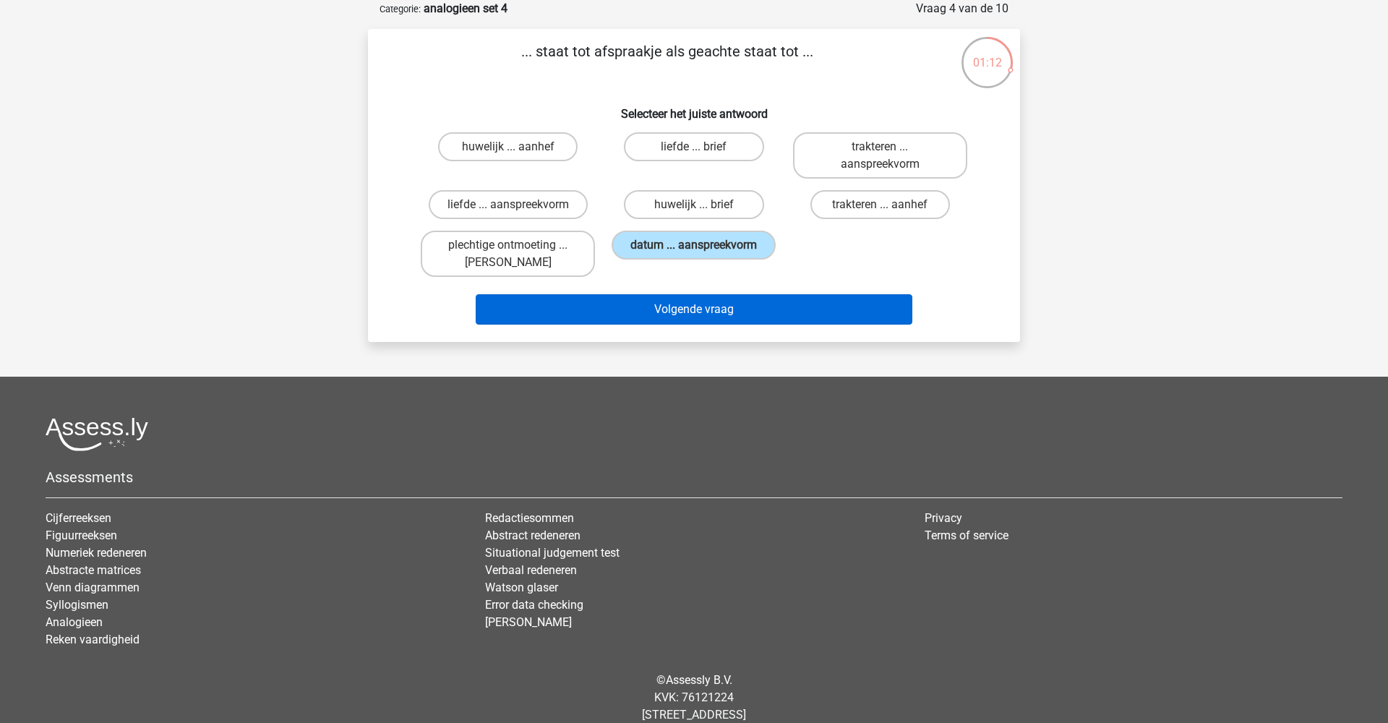
click at [696, 307] on button "Volgende vraag" at bounding box center [694, 309] width 437 height 30
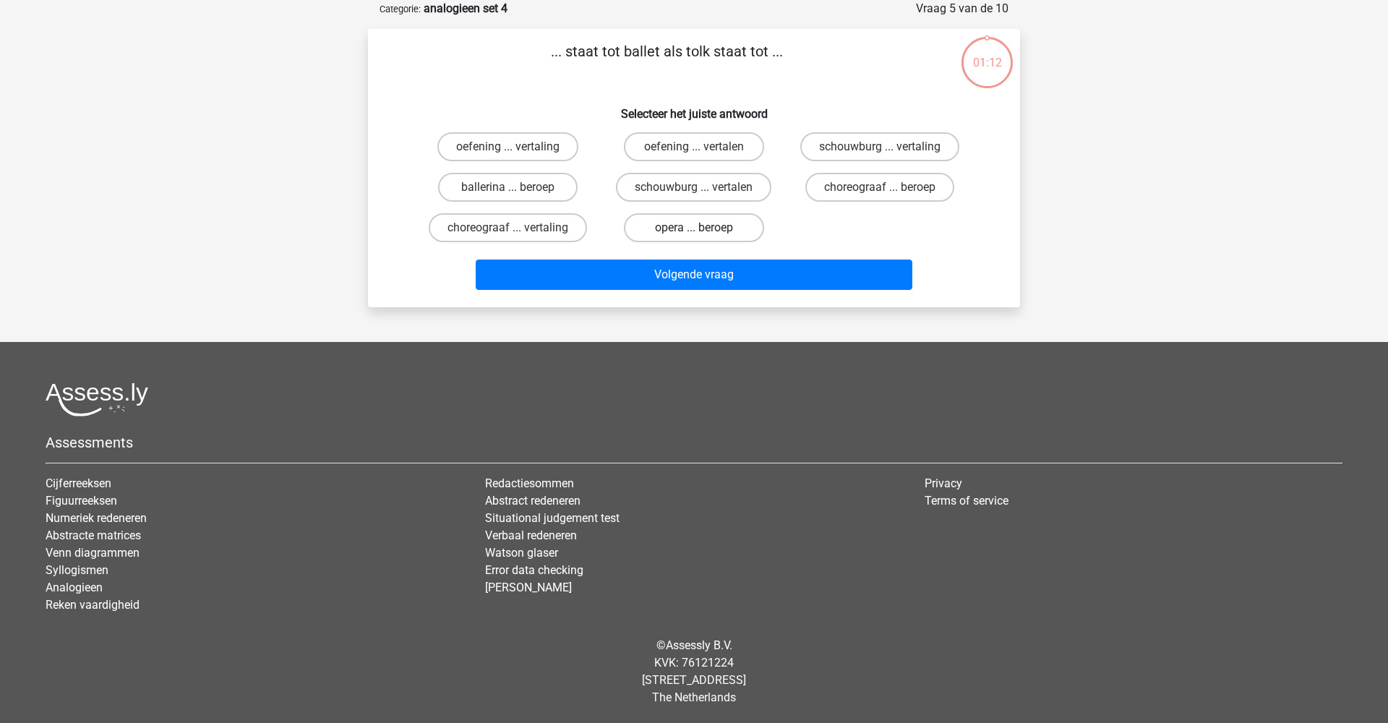
click at [680, 232] on label "opera ... beroep" at bounding box center [694, 227] width 140 height 29
click at [694, 232] on input "opera ... beroep" at bounding box center [698, 232] width 9 height 9
radio input "true"
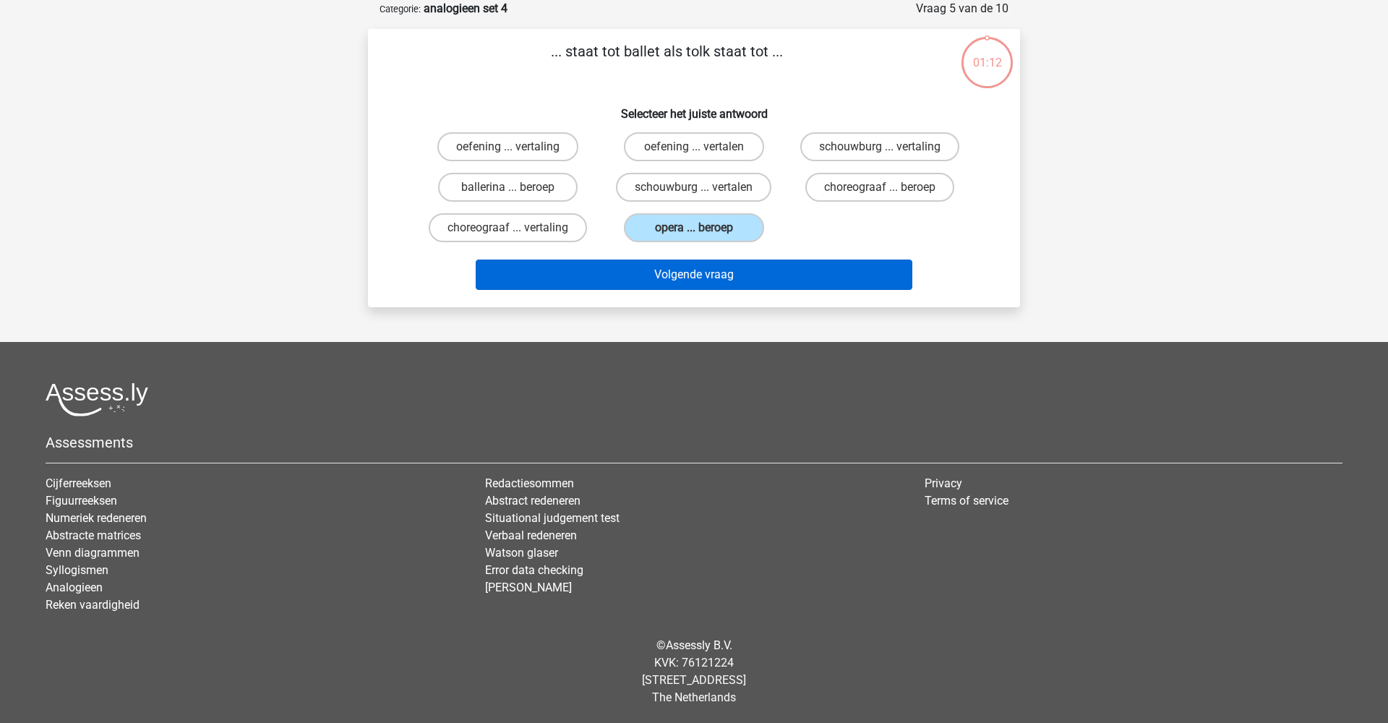
click at [680, 270] on button "Volgende vraag" at bounding box center [694, 275] width 437 height 30
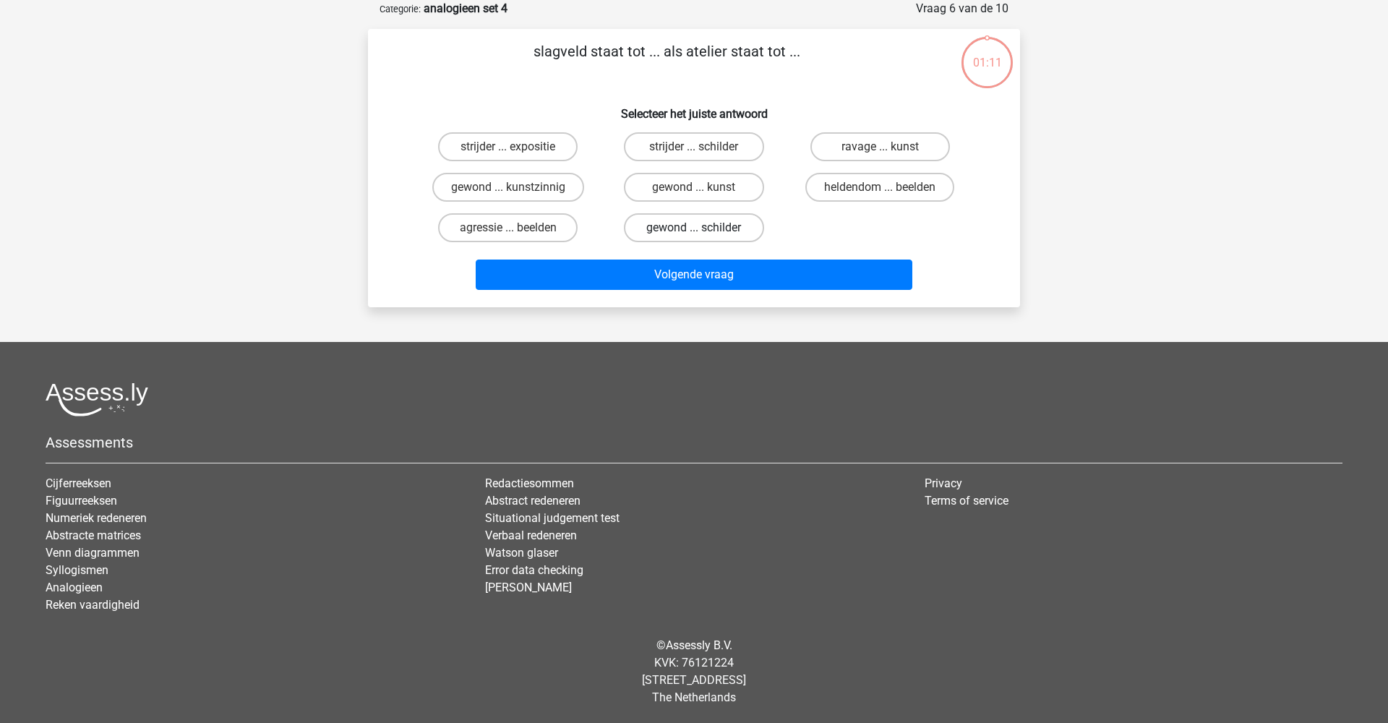
click at [680, 231] on label "gewond ... schilder" at bounding box center [694, 227] width 140 height 29
click at [694, 231] on input "gewond ... schilder" at bounding box center [698, 232] width 9 height 9
radio input "true"
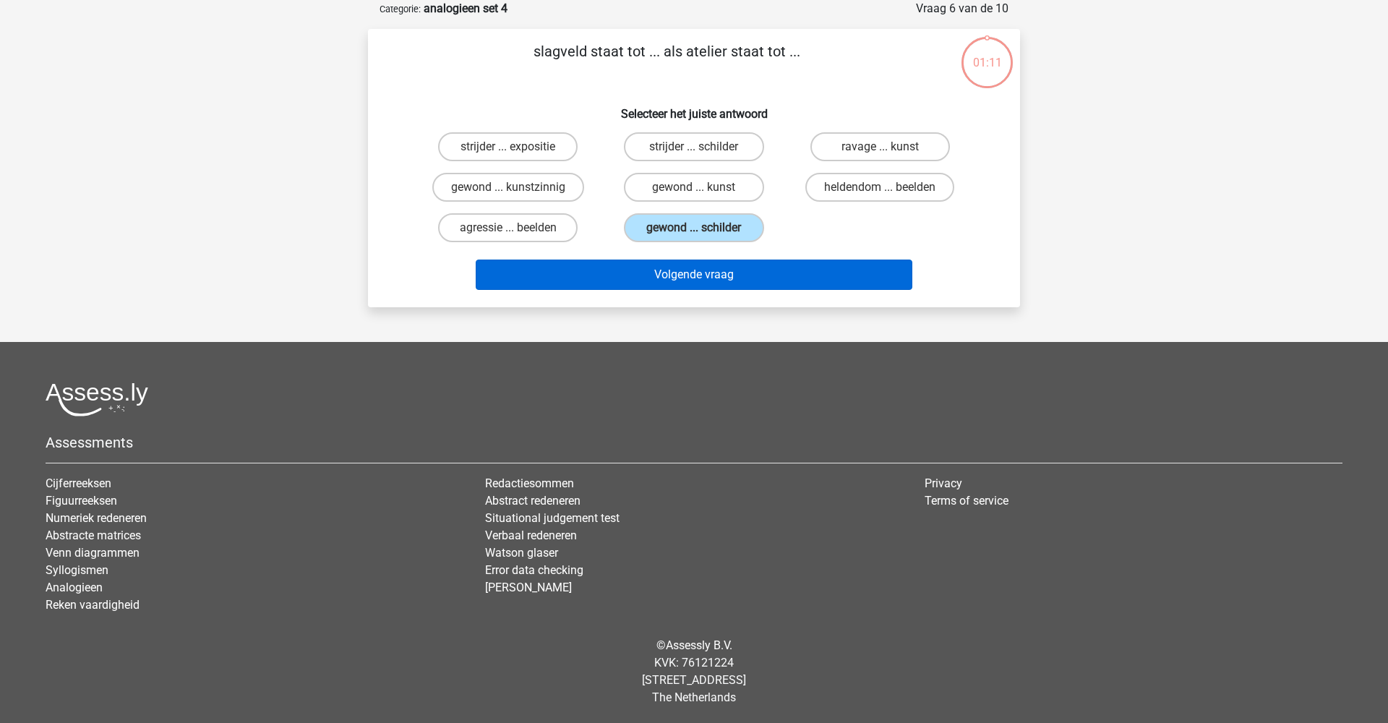
click at [680, 279] on button "Volgende vraag" at bounding box center [694, 275] width 437 height 30
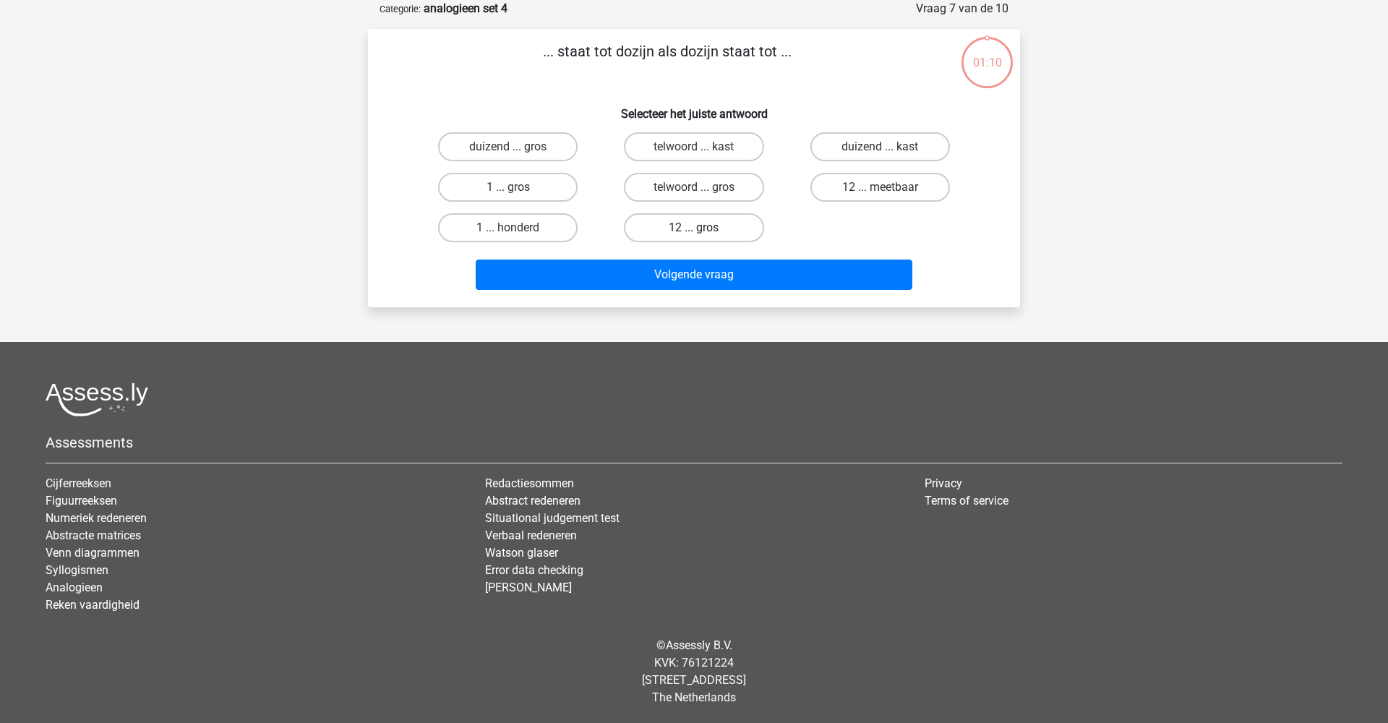
click at [680, 230] on label "12 ... gros" at bounding box center [694, 227] width 140 height 29
click at [694, 230] on input "12 ... gros" at bounding box center [698, 232] width 9 height 9
radio input "true"
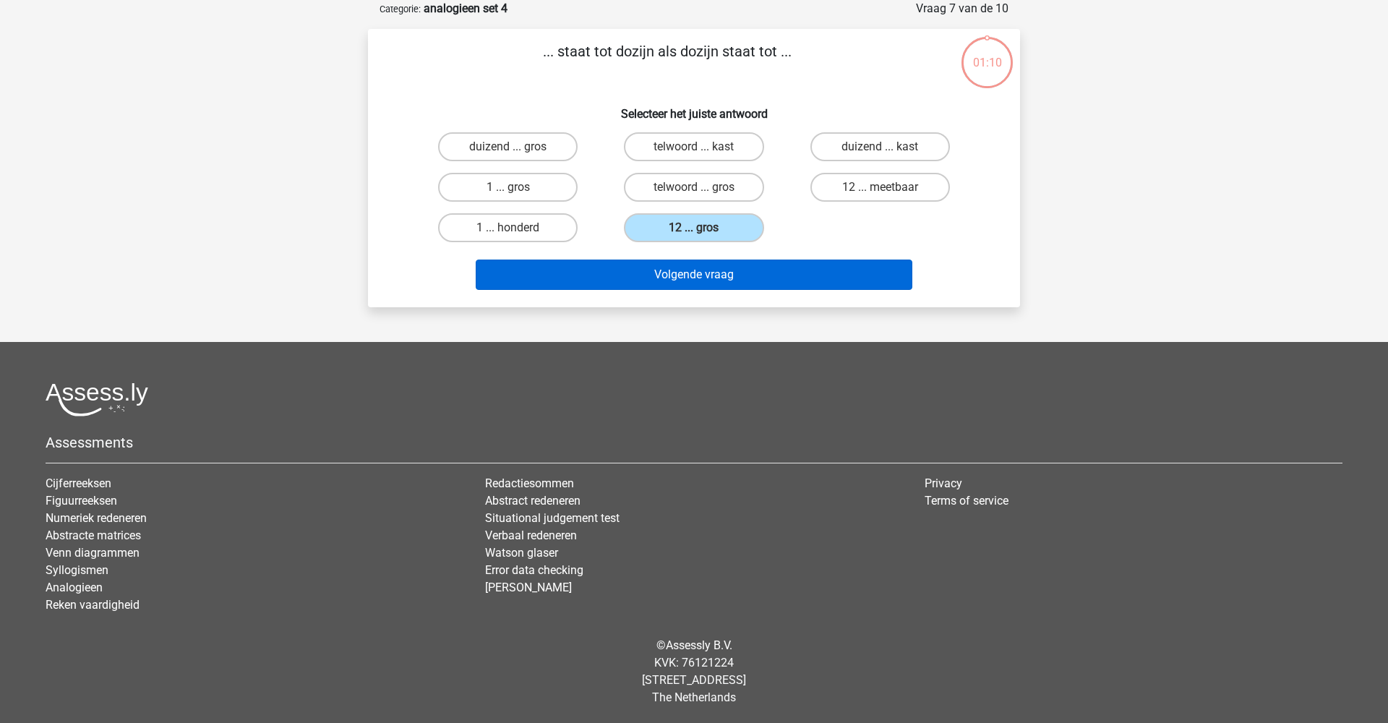
click at [680, 269] on button "Volgende vraag" at bounding box center [694, 275] width 437 height 30
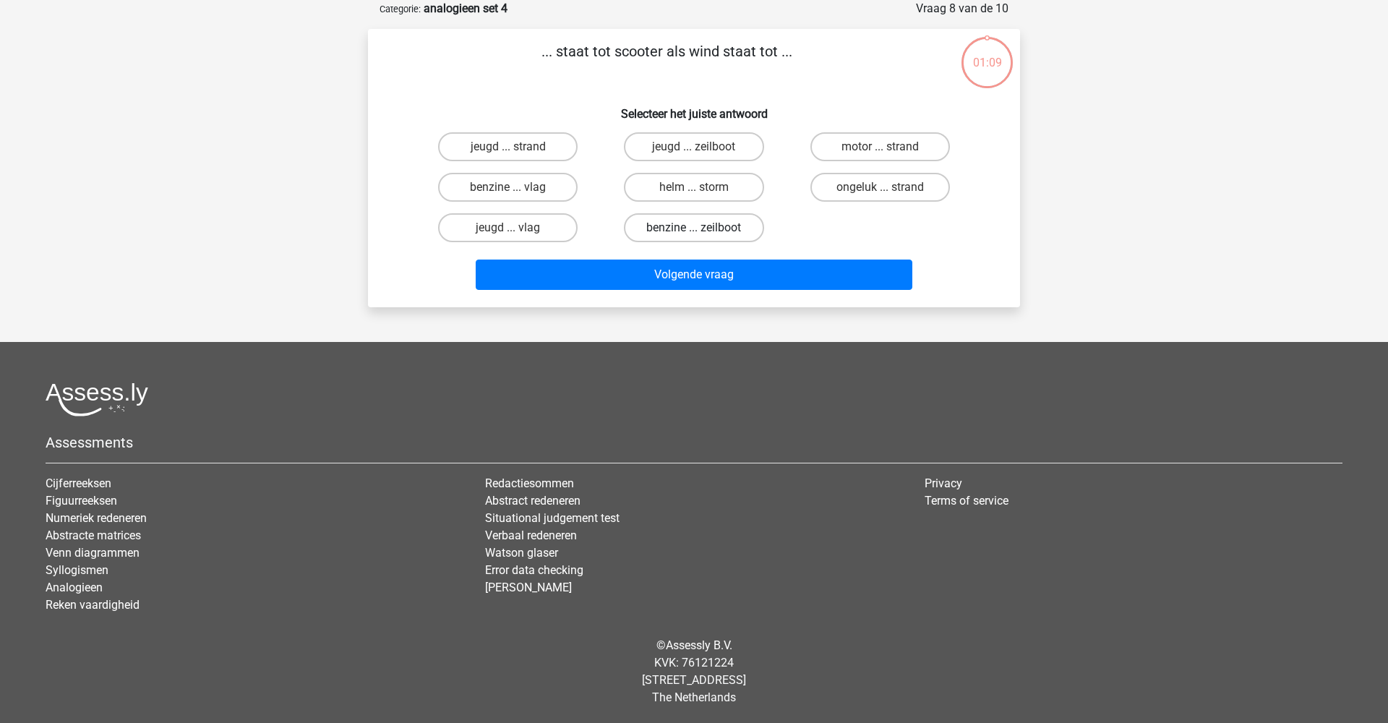
click at [680, 225] on label "benzine ... zeilboot" at bounding box center [694, 227] width 140 height 29
click at [694, 228] on input "benzine ... zeilboot" at bounding box center [698, 232] width 9 height 9
radio input "true"
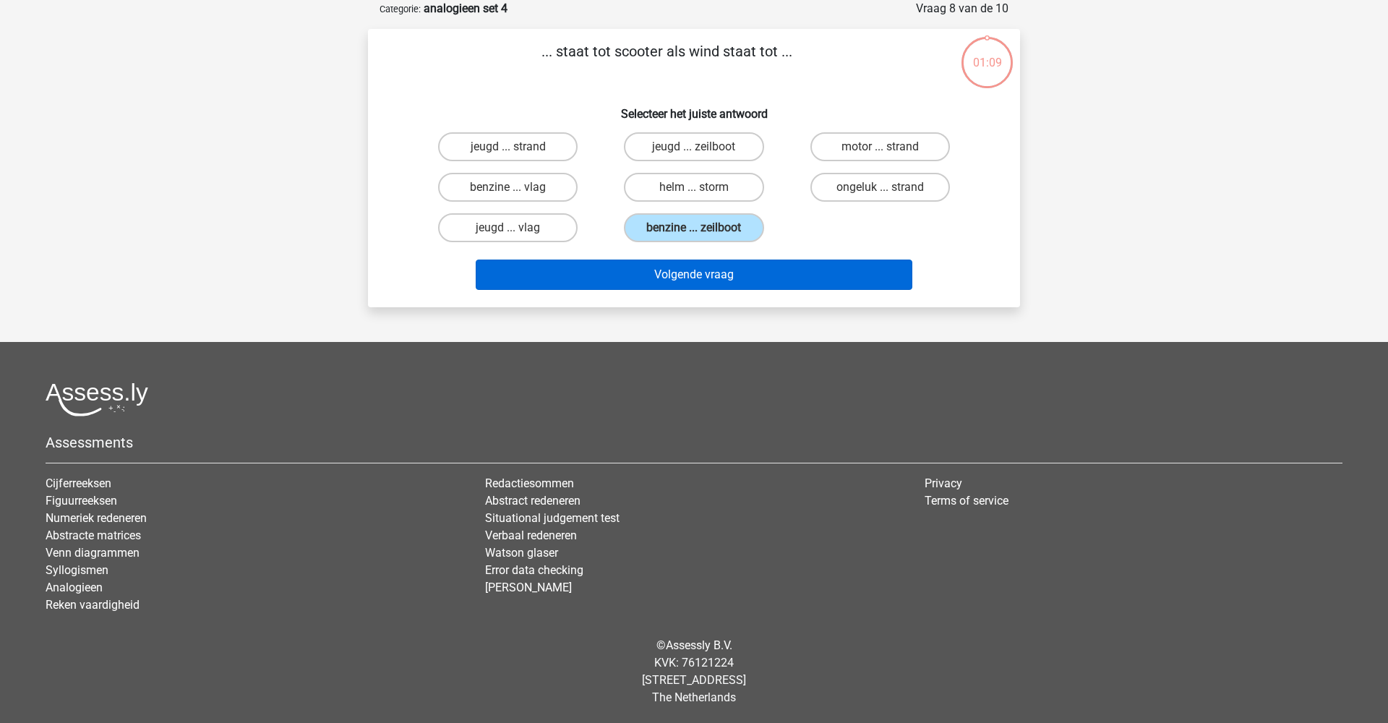
click at [680, 284] on button "Volgende vraag" at bounding box center [694, 275] width 437 height 30
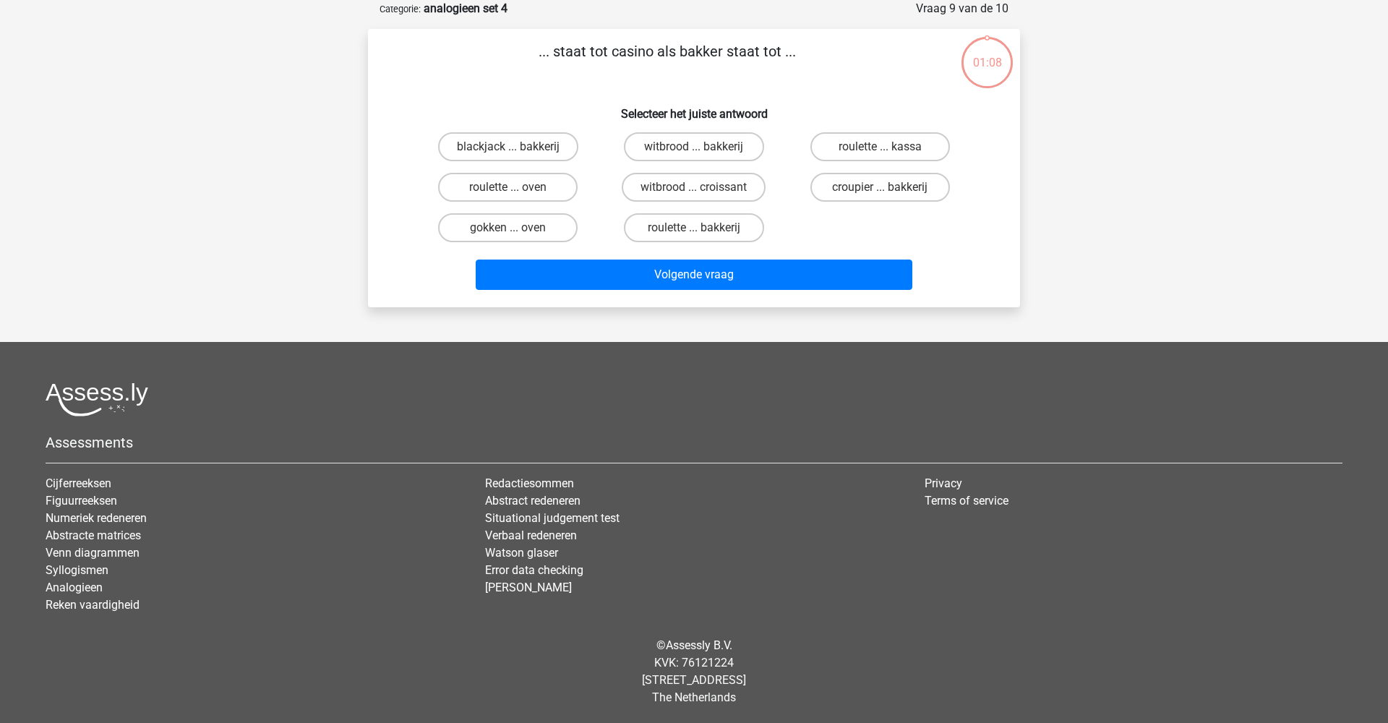
click at [680, 232] on label "roulette ... bakkerij" at bounding box center [694, 227] width 140 height 29
click at [694, 232] on input "roulette ... bakkerij" at bounding box center [698, 232] width 9 height 9
radio input "true"
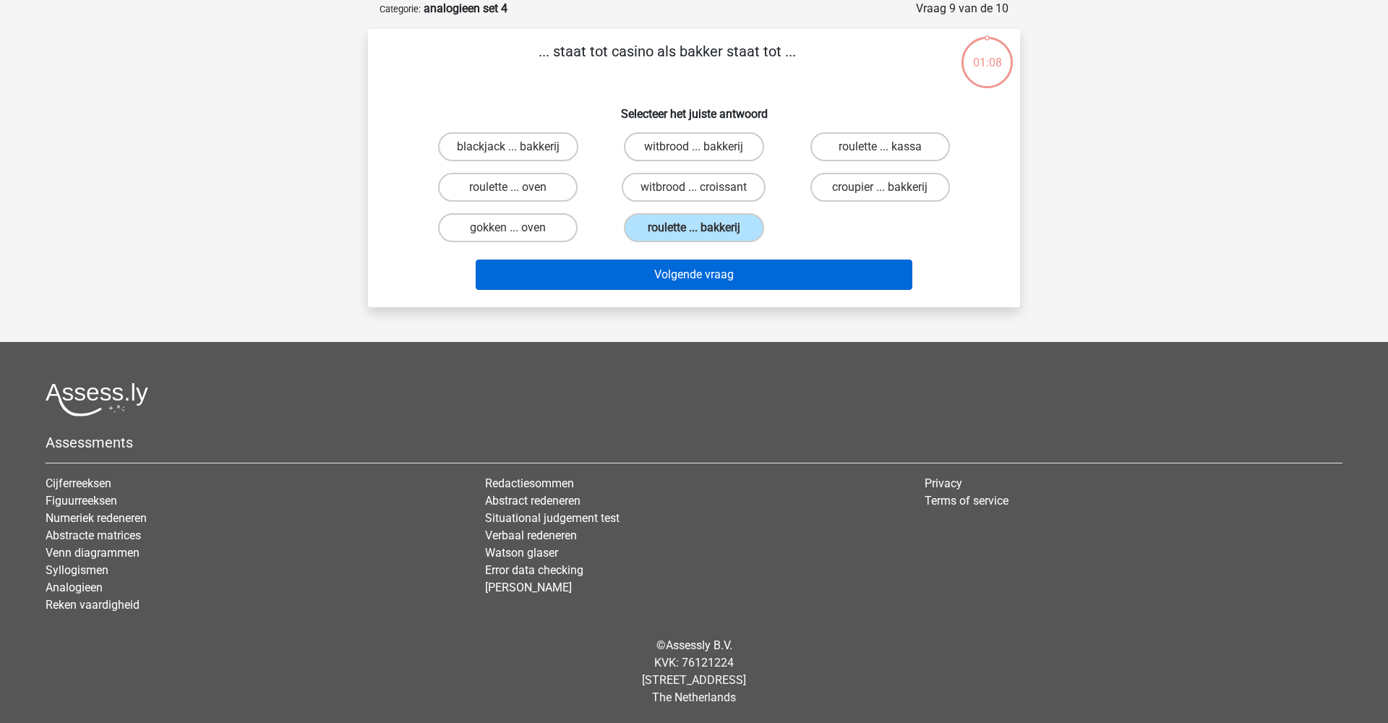
click at [680, 261] on button "Volgende vraag" at bounding box center [694, 275] width 437 height 30
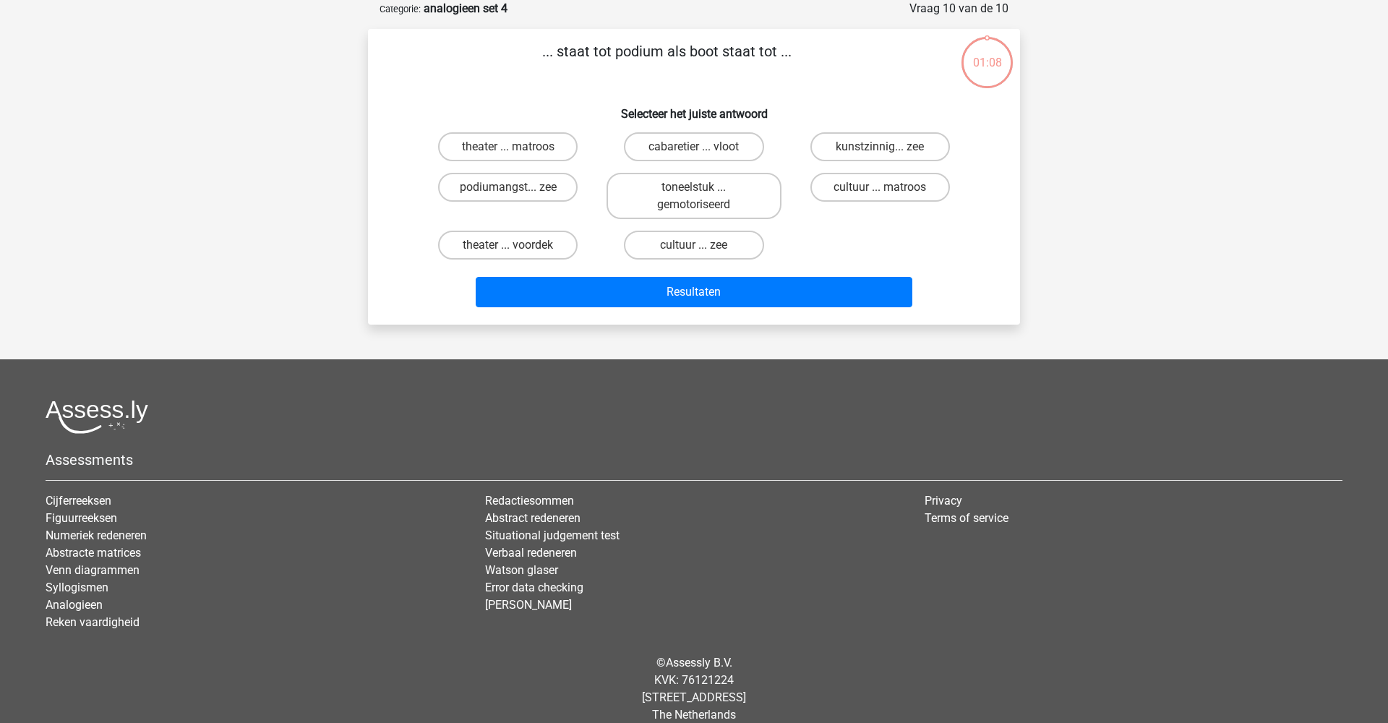
click at [680, 235] on label "cultuur ... zee" at bounding box center [694, 245] width 140 height 29
click at [694, 245] on input "cultuur ... zee" at bounding box center [698, 249] width 9 height 9
radio input "true"
click at [680, 270] on div "Resultaten" at bounding box center [694, 289] width 606 height 48
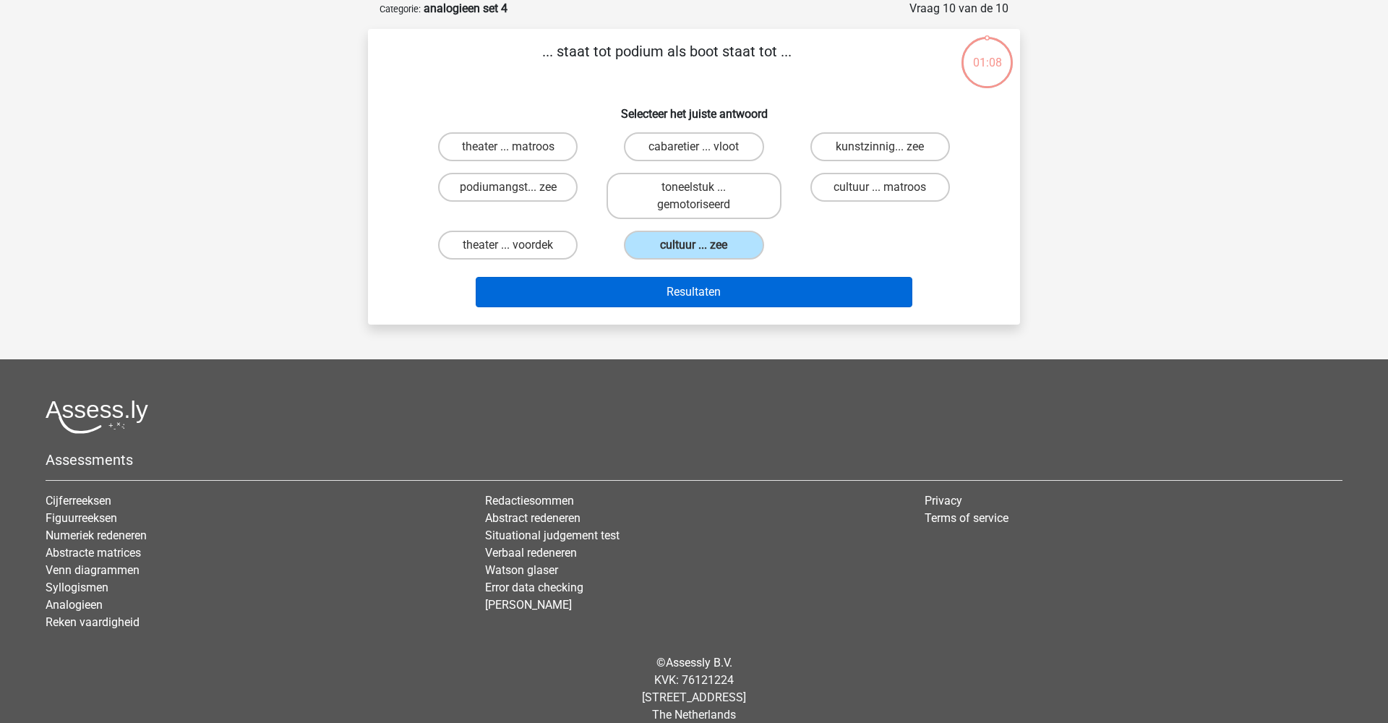
click at [680, 286] on button "Resultaten" at bounding box center [694, 292] width 437 height 30
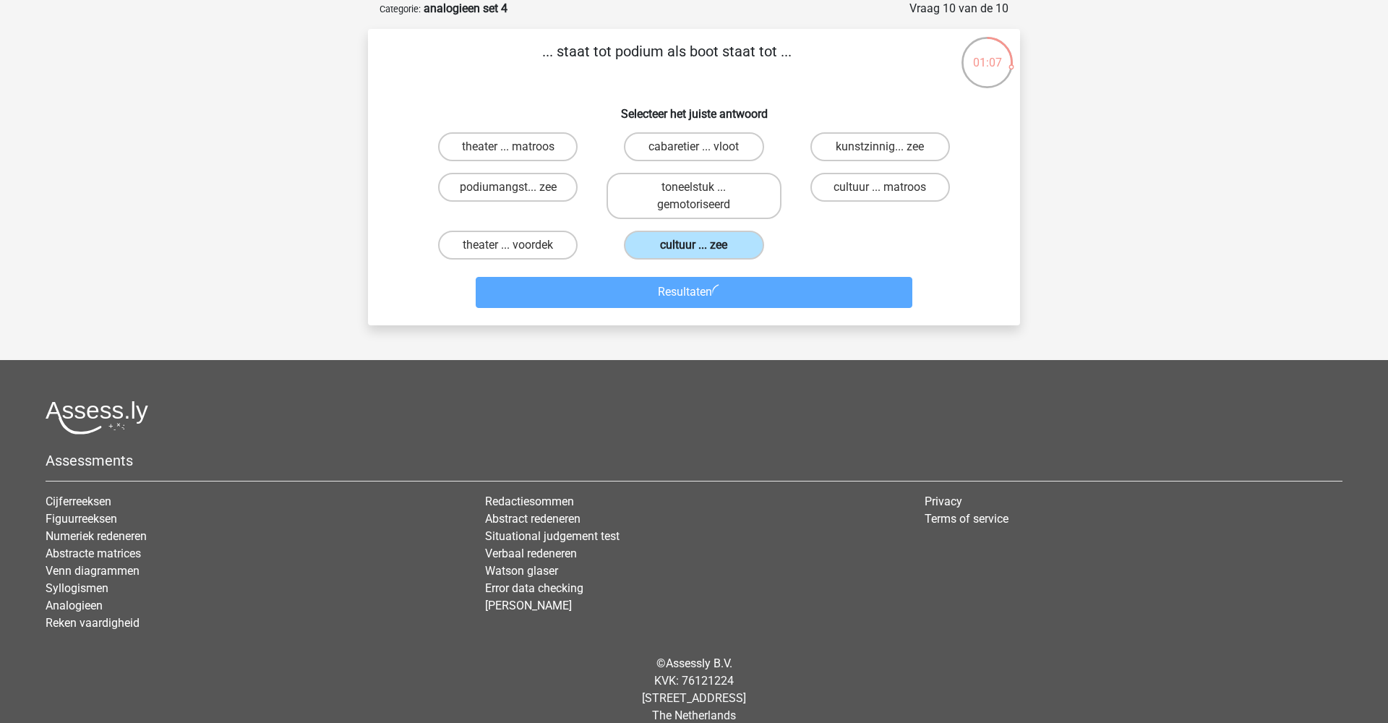
click at [680, 254] on label "cultuur ... zee" at bounding box center [694, 245] width 140 height 29
click at [694, 254] on input "cultuur ... zee" at bounding box center [698, 249] width 9 height 9
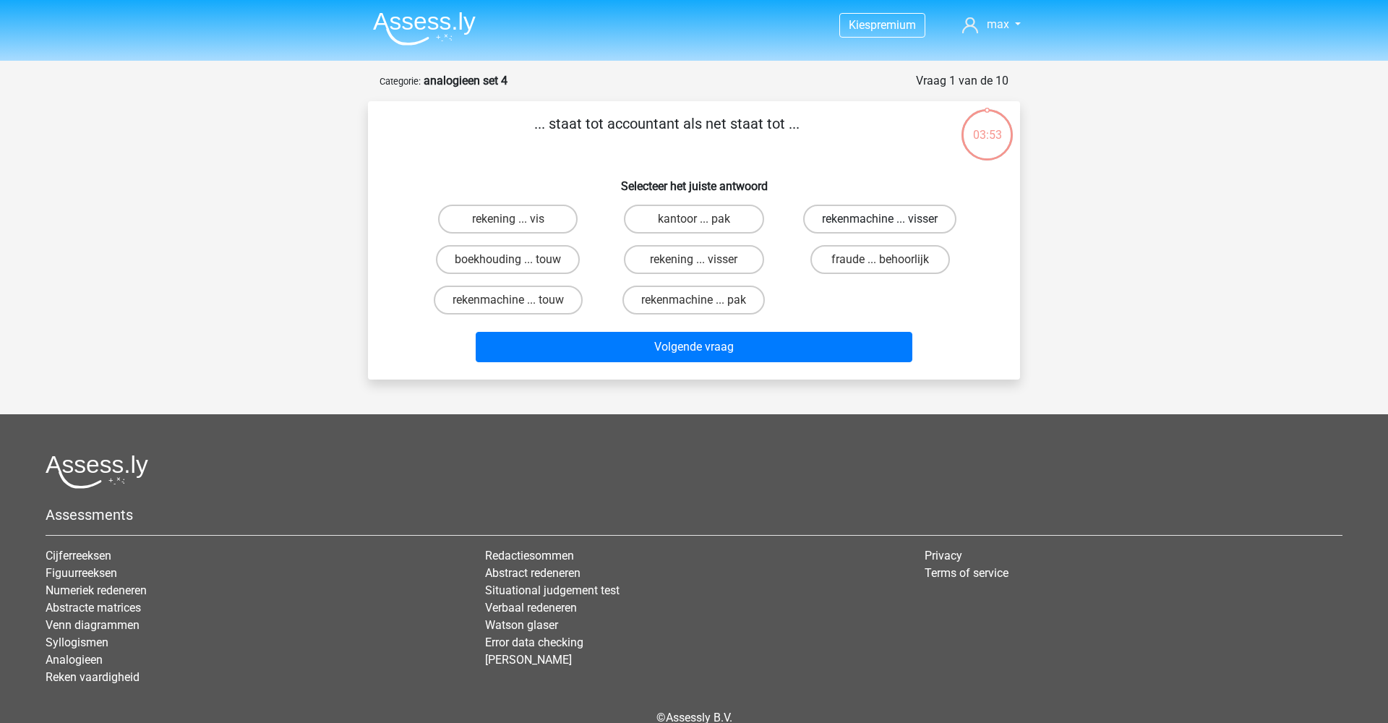
click at [860, 218] on label "rekenmachine ... visser" at bounding box center [879, 219] width 153 height 29
click at [880, 219] on input "rekenmachine ... visser" at bounding box center [884, 223] width 9 height 9
radio input "true"
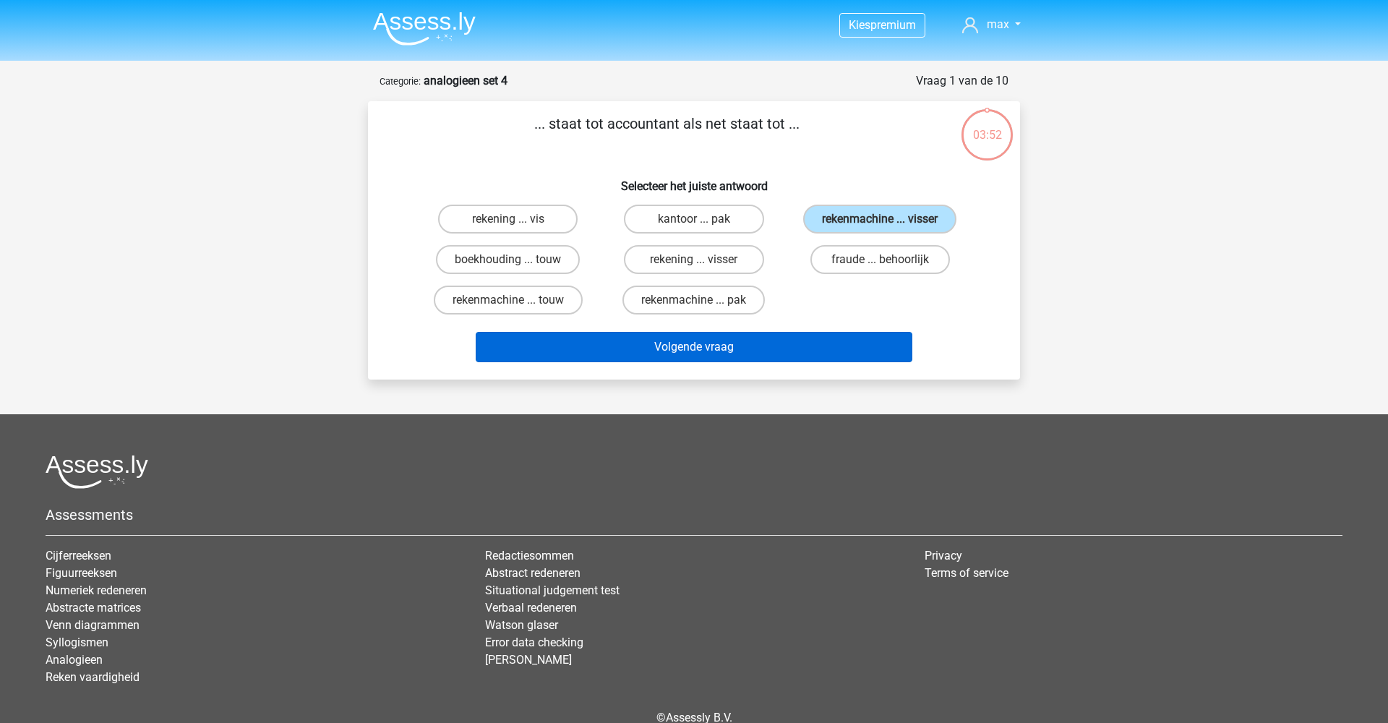
click at [780, 356] on button "Volgende vraag" at bounding box center [694, 347] width 437 height 30
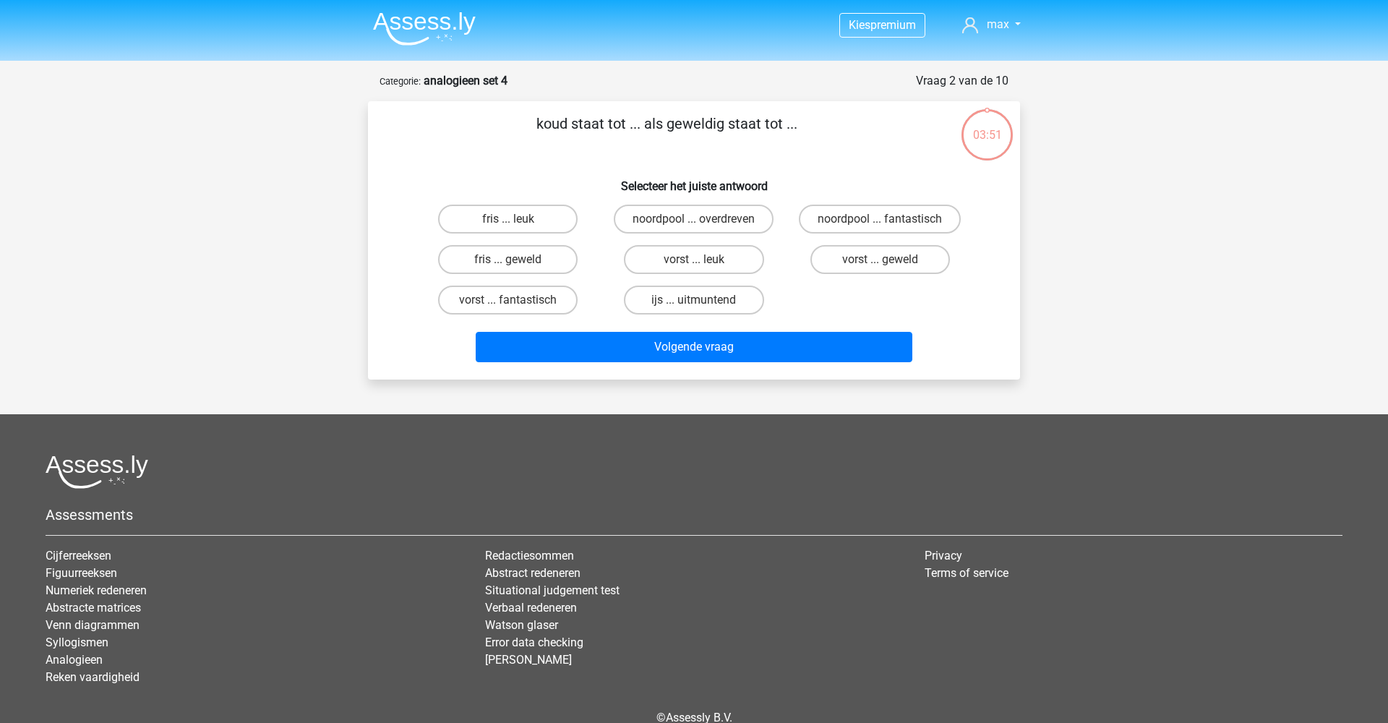
scroll to position [72, 0]
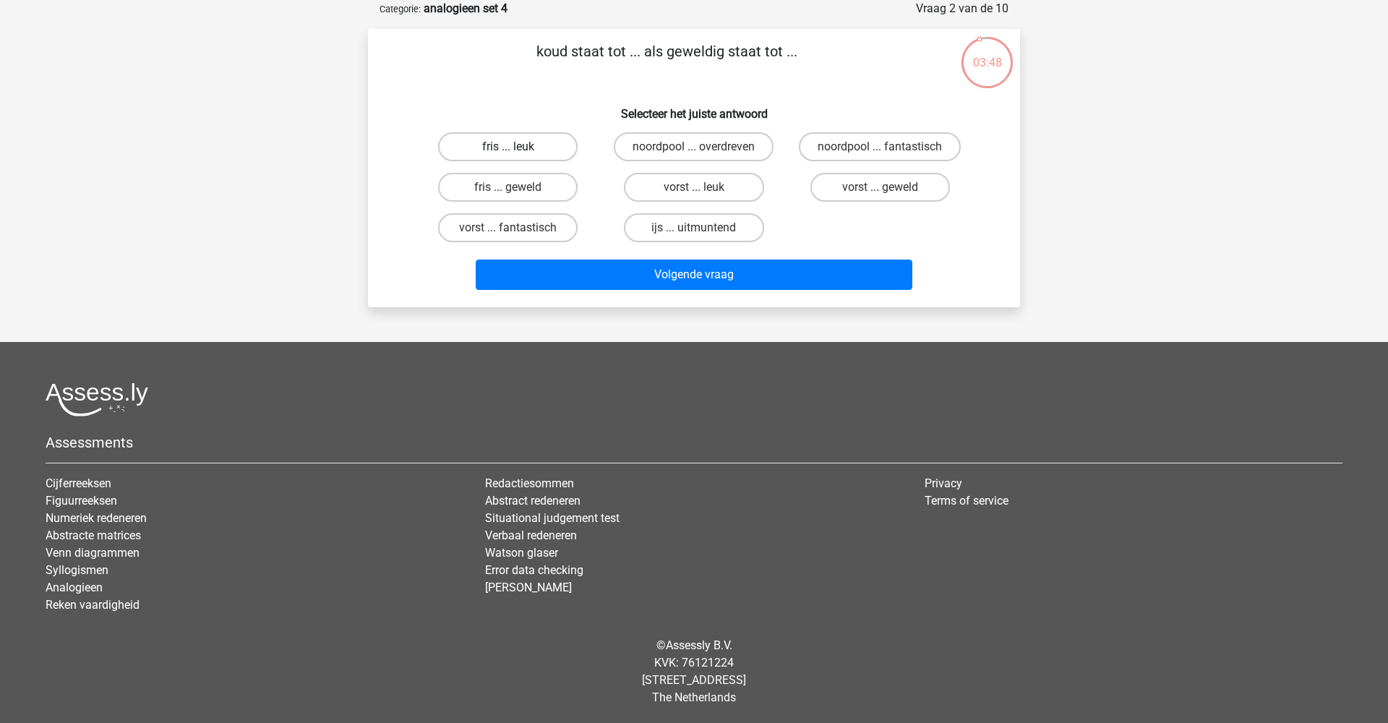
click at [521, 147] on label "fris ... leuk" at bounding box center [508, 146] width 140 height 29
click at [518, 147] on input "fris ... leuk" at bounding box center [512, 151] width 9 height 9
radio input "true"
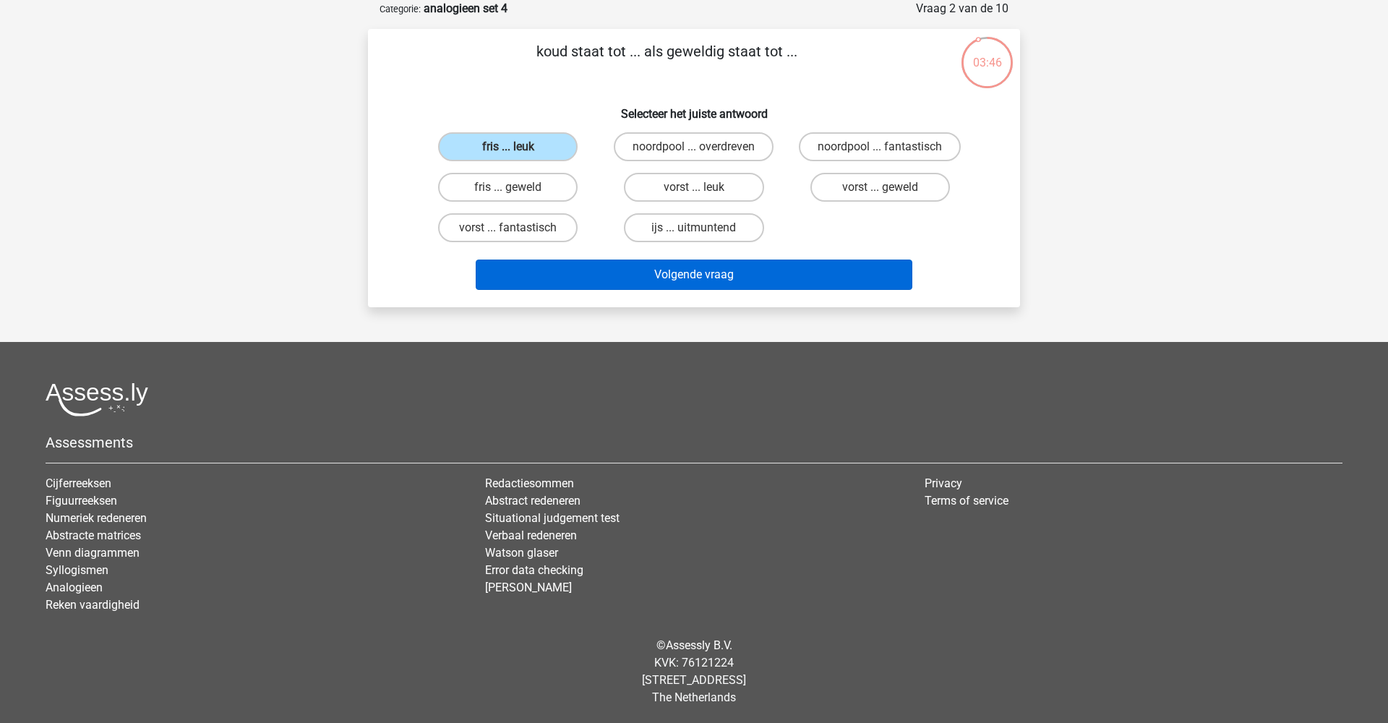
click at [616, 280] on button "Volgende vraag" at bounding box center [694, 275] width 437 height 30
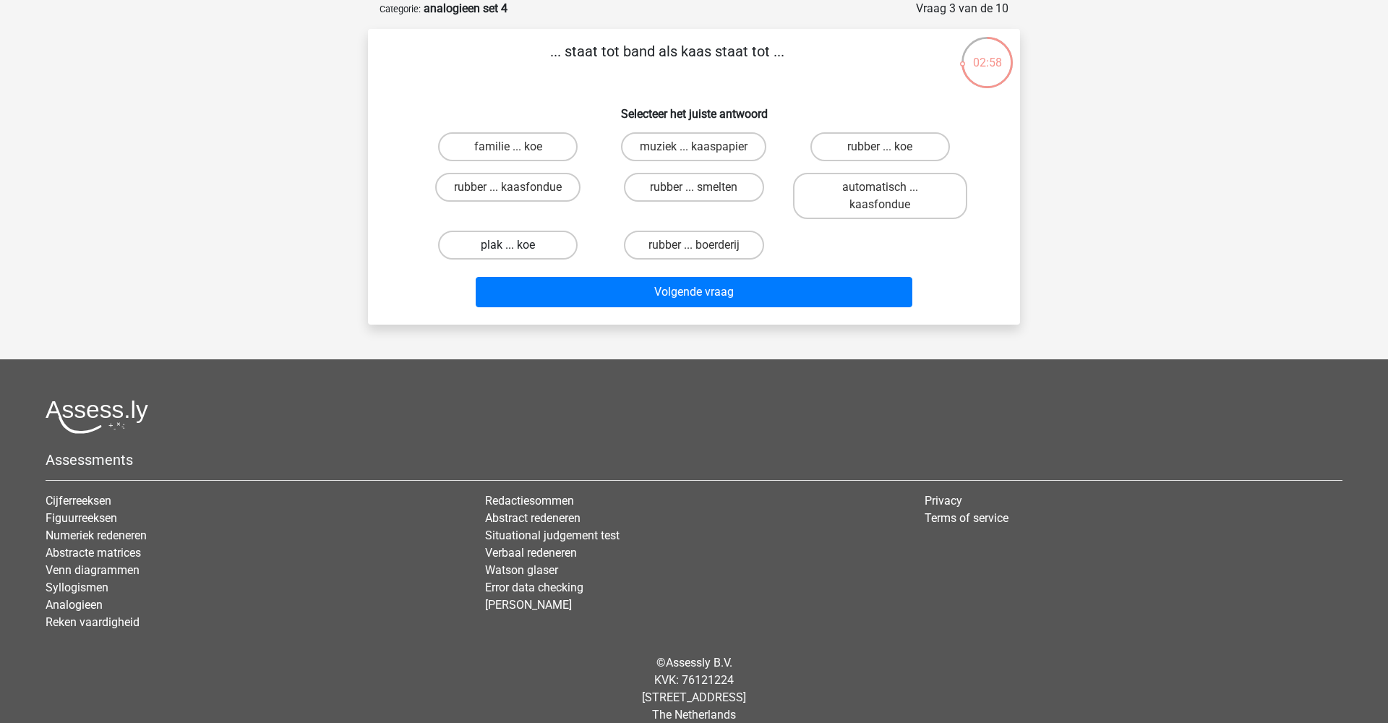
click at [530, 248] on label "plak ... koe" at bounding box center [508, 245] width 140 height 29
click at [518, 248] on input "plak ... koe" at bounding box center [512, 249] width 9 height 9
radio input "true"
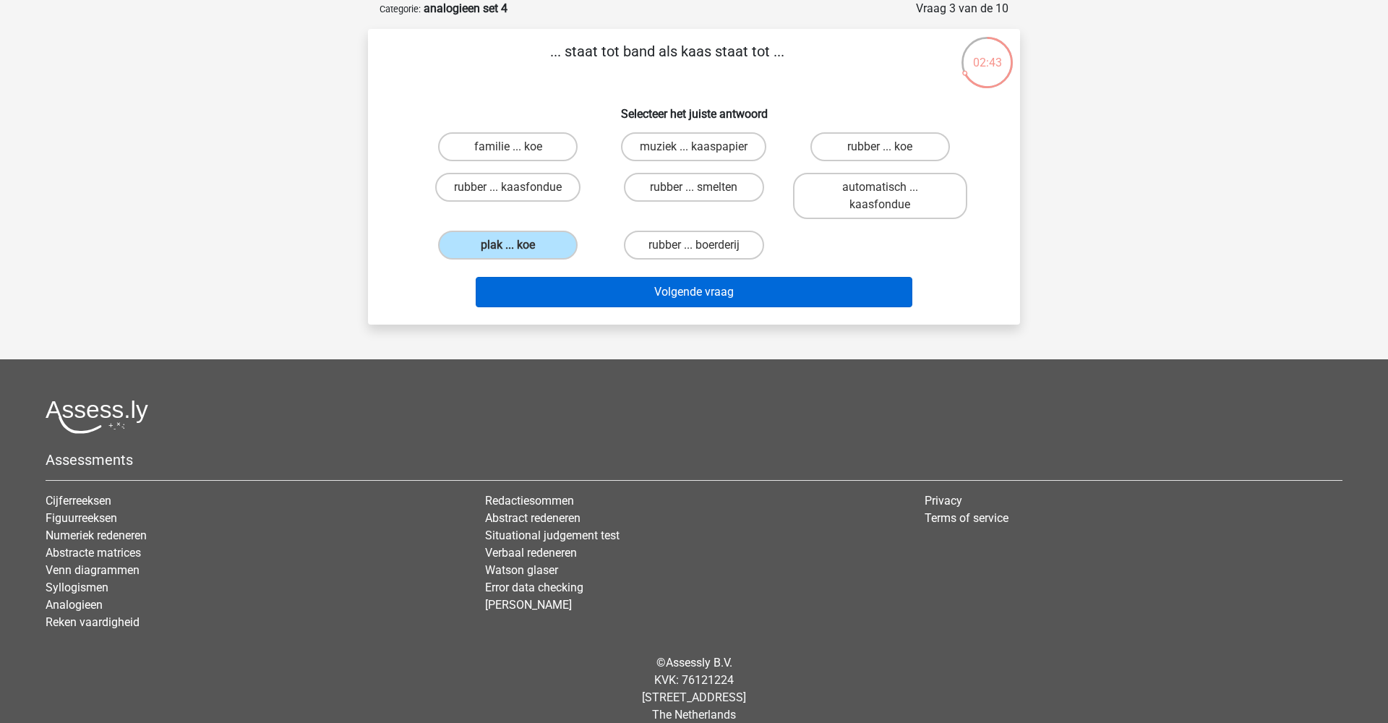
click at [675, 296] on button "Volgende vraag" at bounding box center [694, 292] width 437 height 30
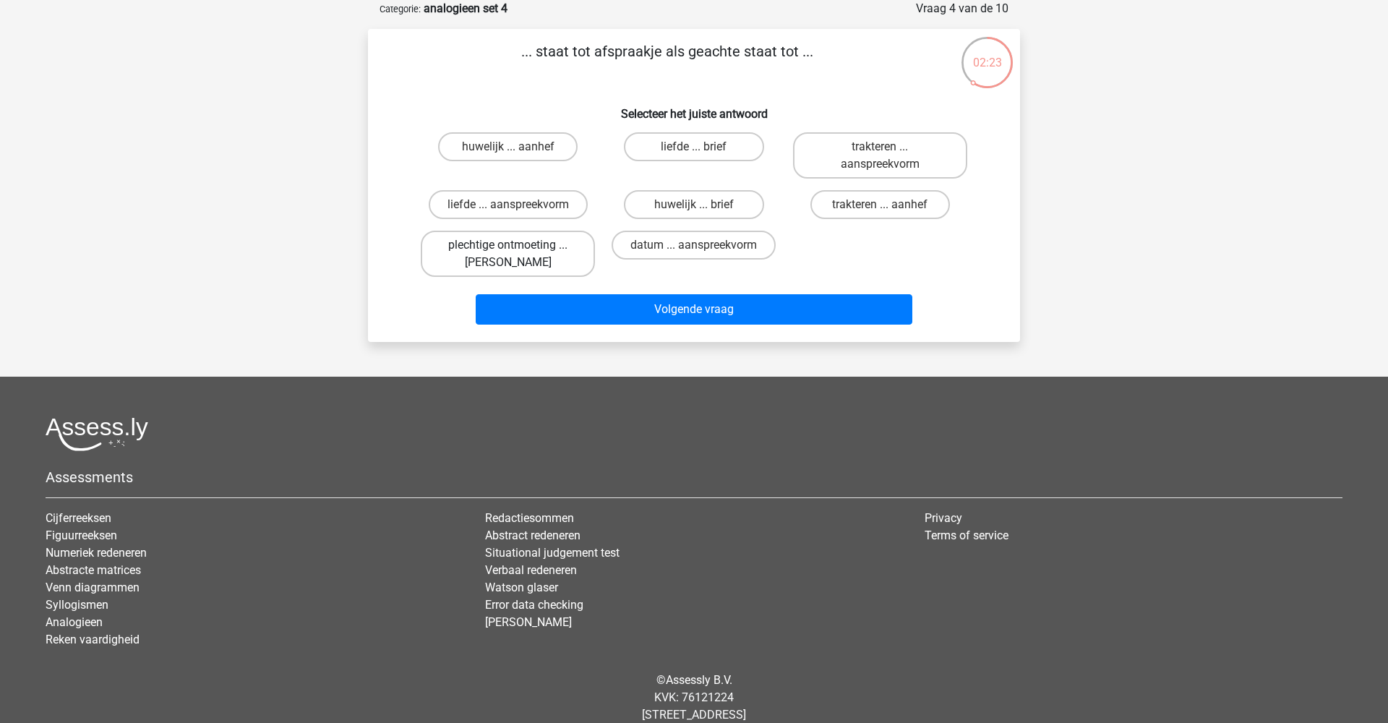
click at [538, 251] on label "plechtige ontmoeting ... [PERSON_NAME]" at bounding box center [508, 254] width 174 height 46
click at [518, 251] on input "plechtige ontmoeting ... [PERSON_NAME]" at bounding box center [512, 249] width 9 height 9
radio input "true"
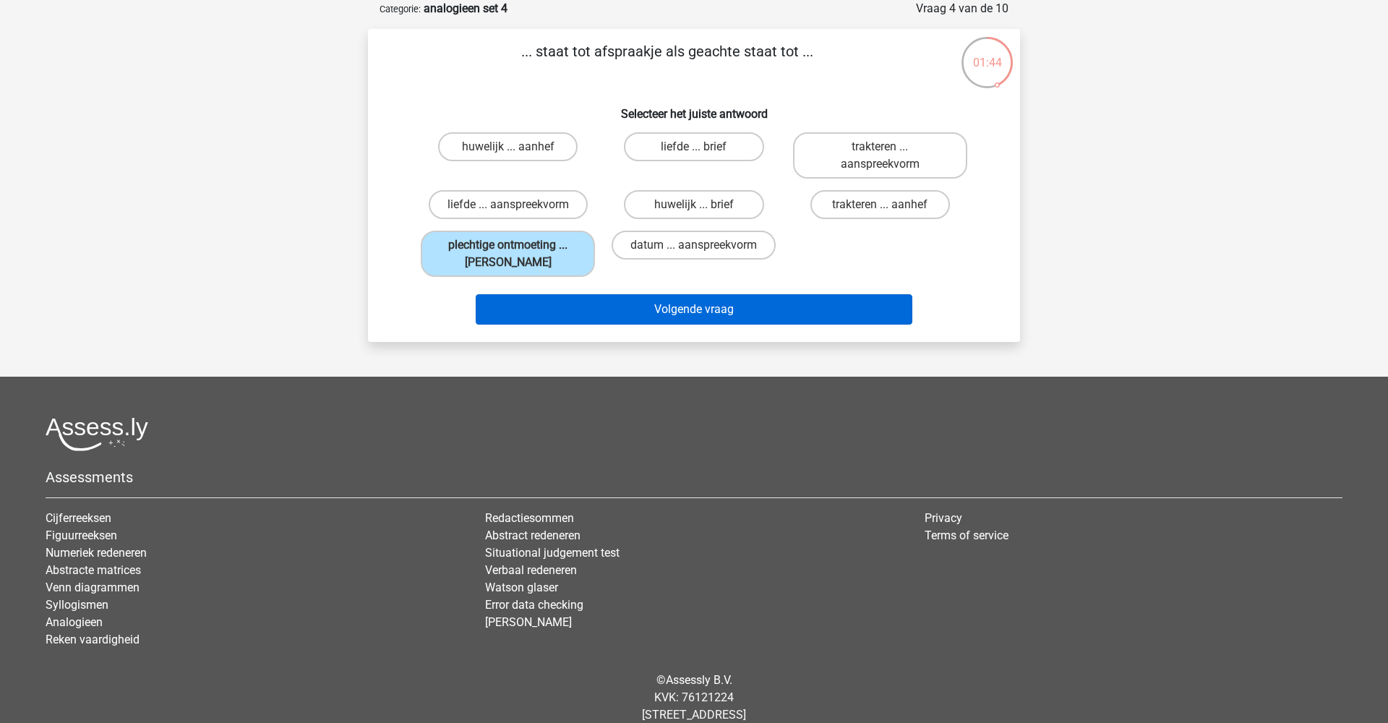
click at [619, 315] on button "Volgende vraag" at bounding box center [694, 309] width 437 height 30
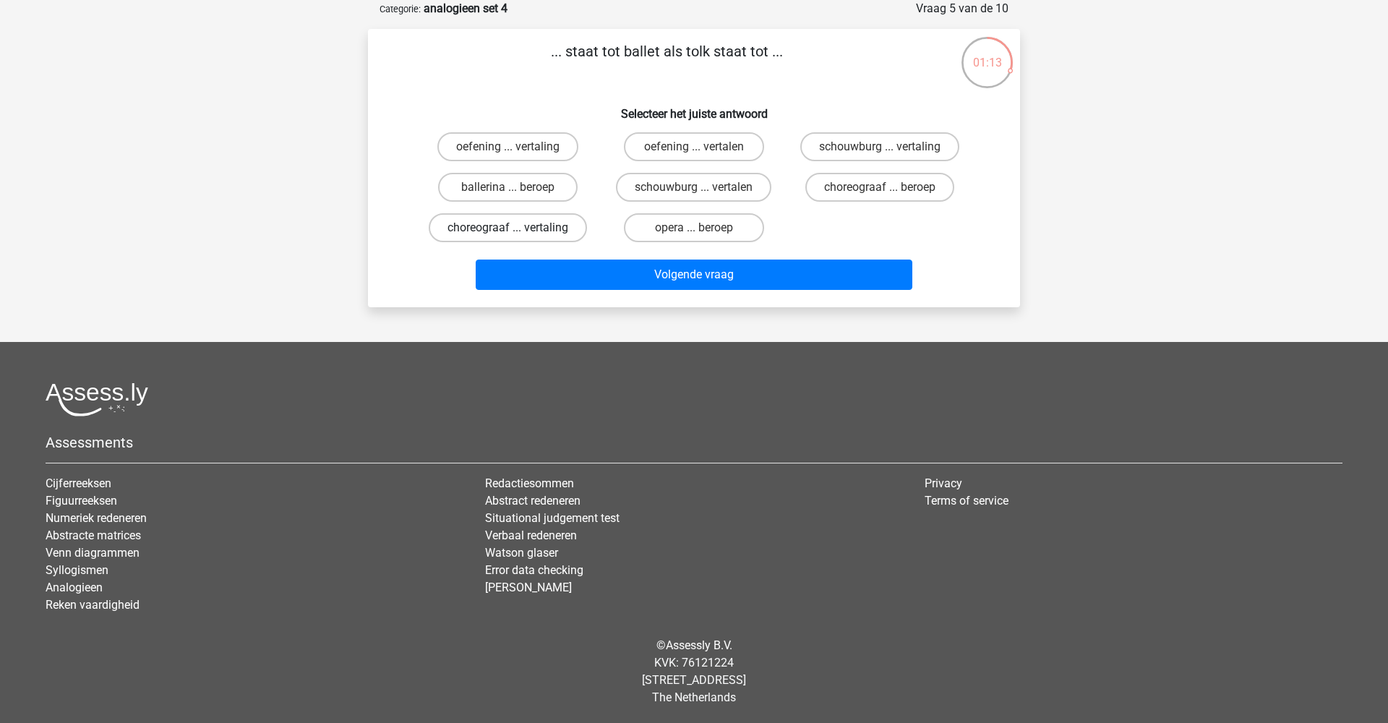
click at [561, 231] on label "choreograaf ... vertaling" at bounding box center [508, 227] width 158 height 29
click at [518, 231] on input "choreograaf ... vertaling" at bounding box center [512, 232] width 9 height 9
radio input "true"
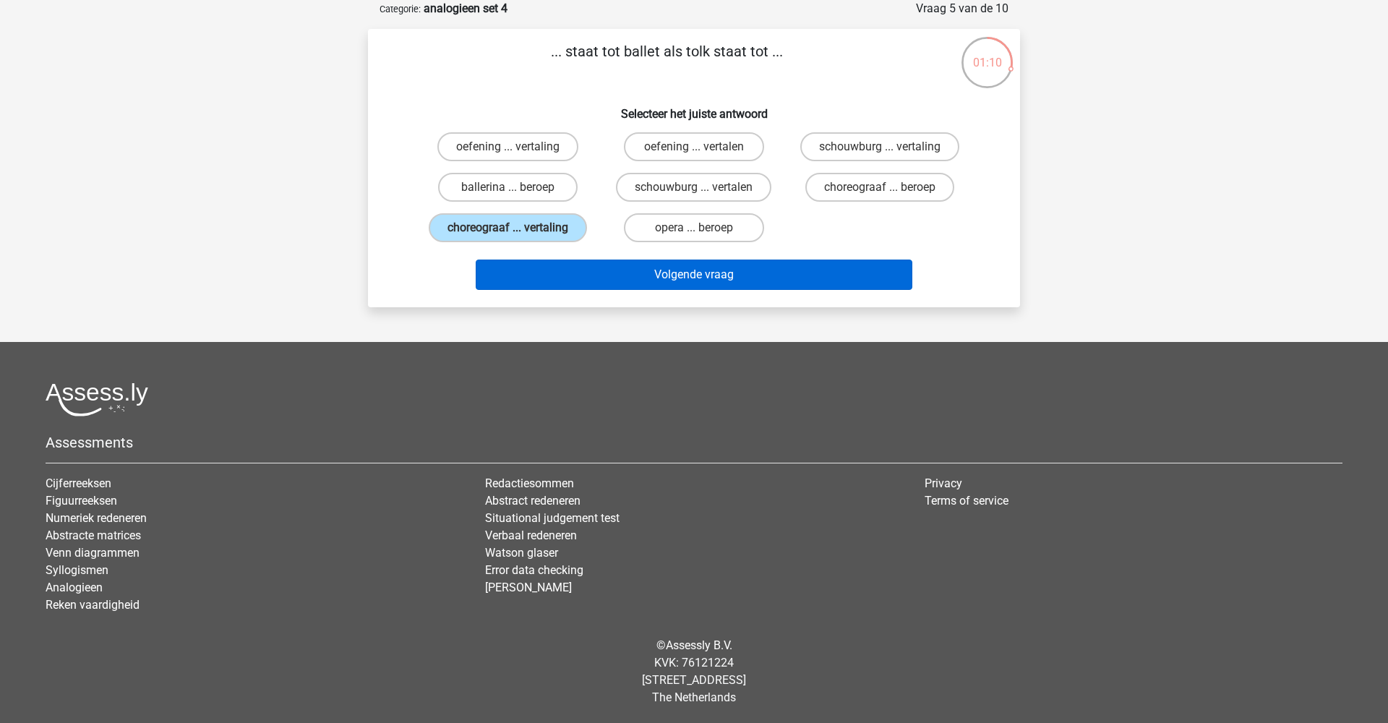
click at [617, 281] on button "Volgende vraag" at bounding box center [694, 275] width 437 height 30
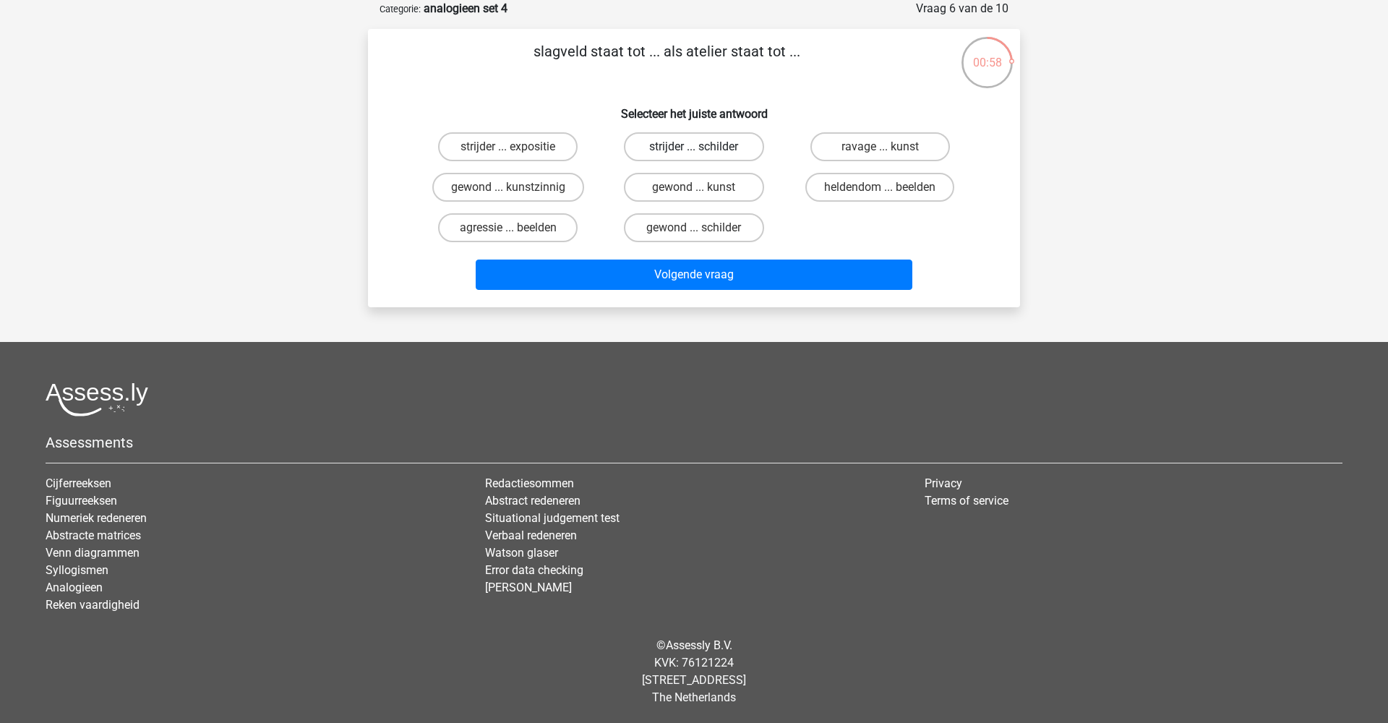
click at [675, 144] on label "strijder ... schilder" at bounding box center [694, 146] width 140 height 29
click at [694, 147] on input "strijder ... schilder" at bounding box center [698, 151] width 9 height 9
radio input "true"
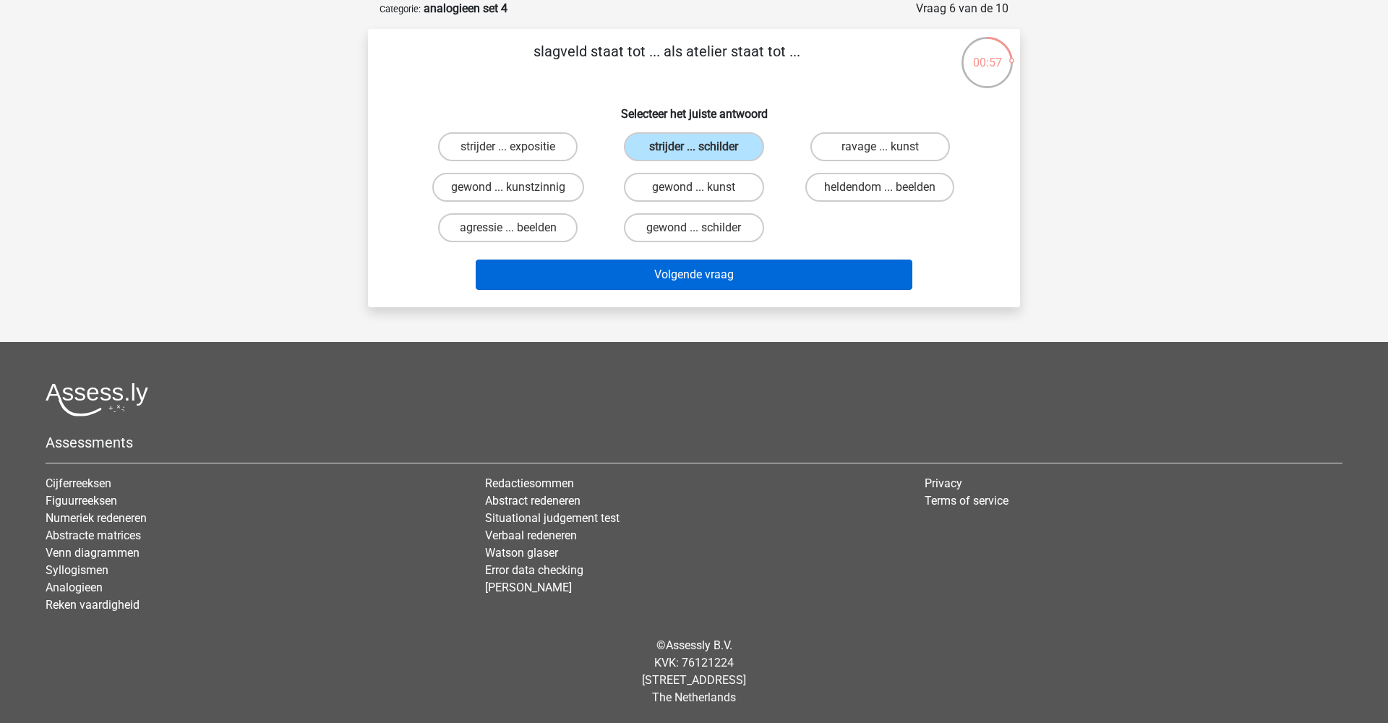
click at [671, 283] on button "Volgende vraag" at bounding box center [694, 275] width 437 height 30
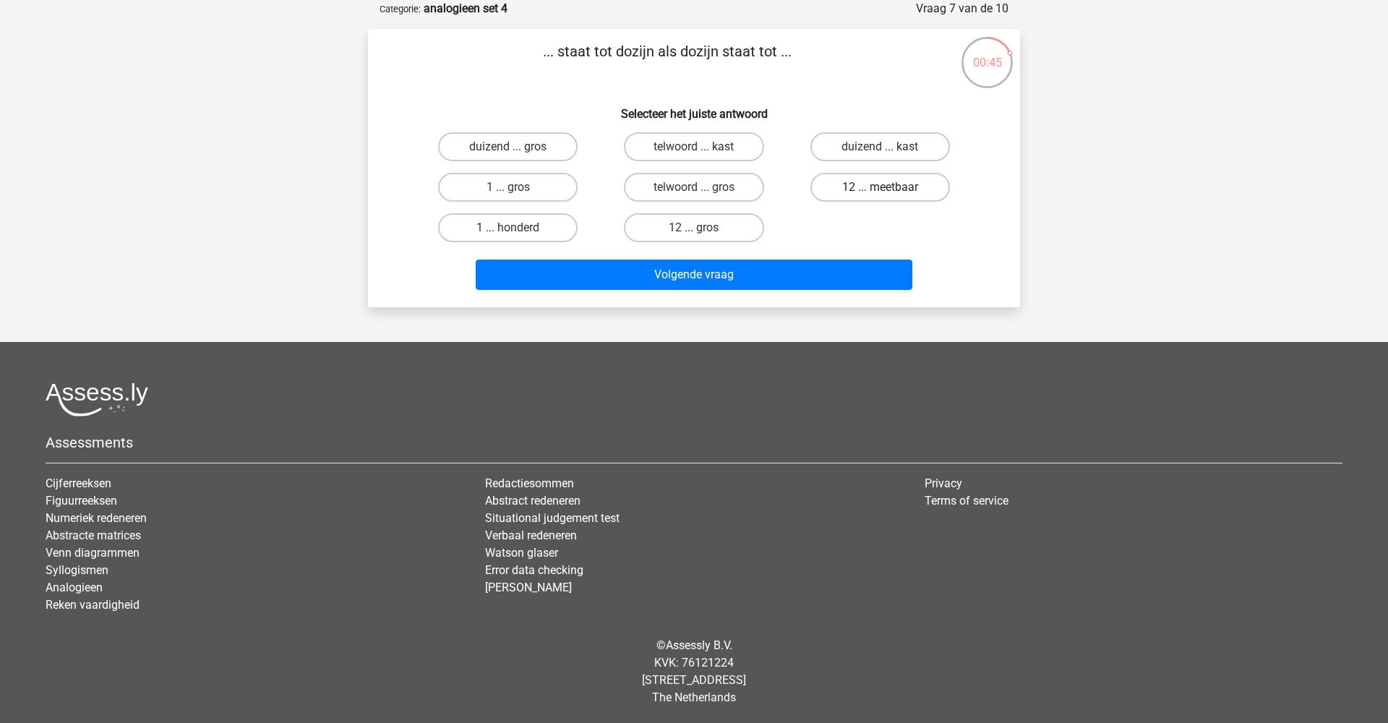
click at [855, 192] on label "12 ... meetbaar" at bounding box center [881, 187] width 140 height 29
click at [880, 192] on input "12 ... meetbaar" at bounding box center [884, 191] width 9 height 9
radio input "true"
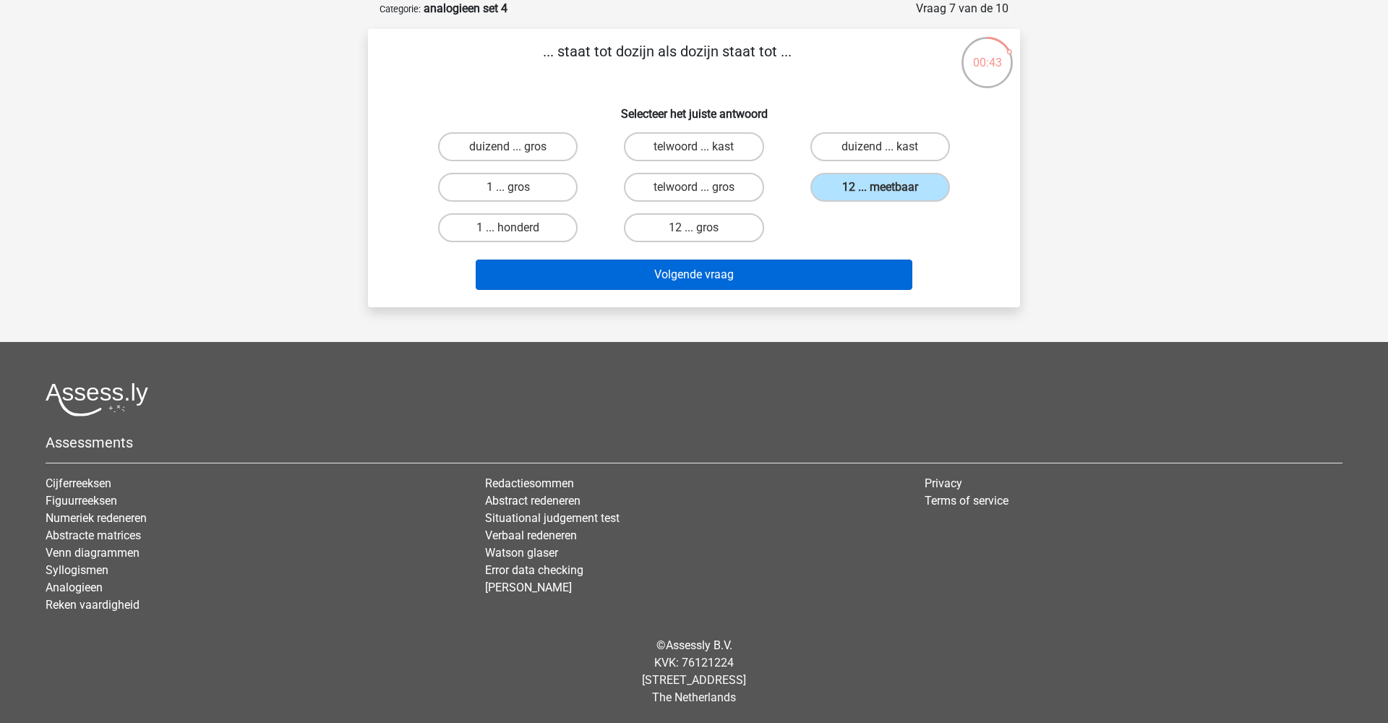
click at [748, 276] on button "Volgende vraag" at bounding box center [694, 275] width 437 height 30
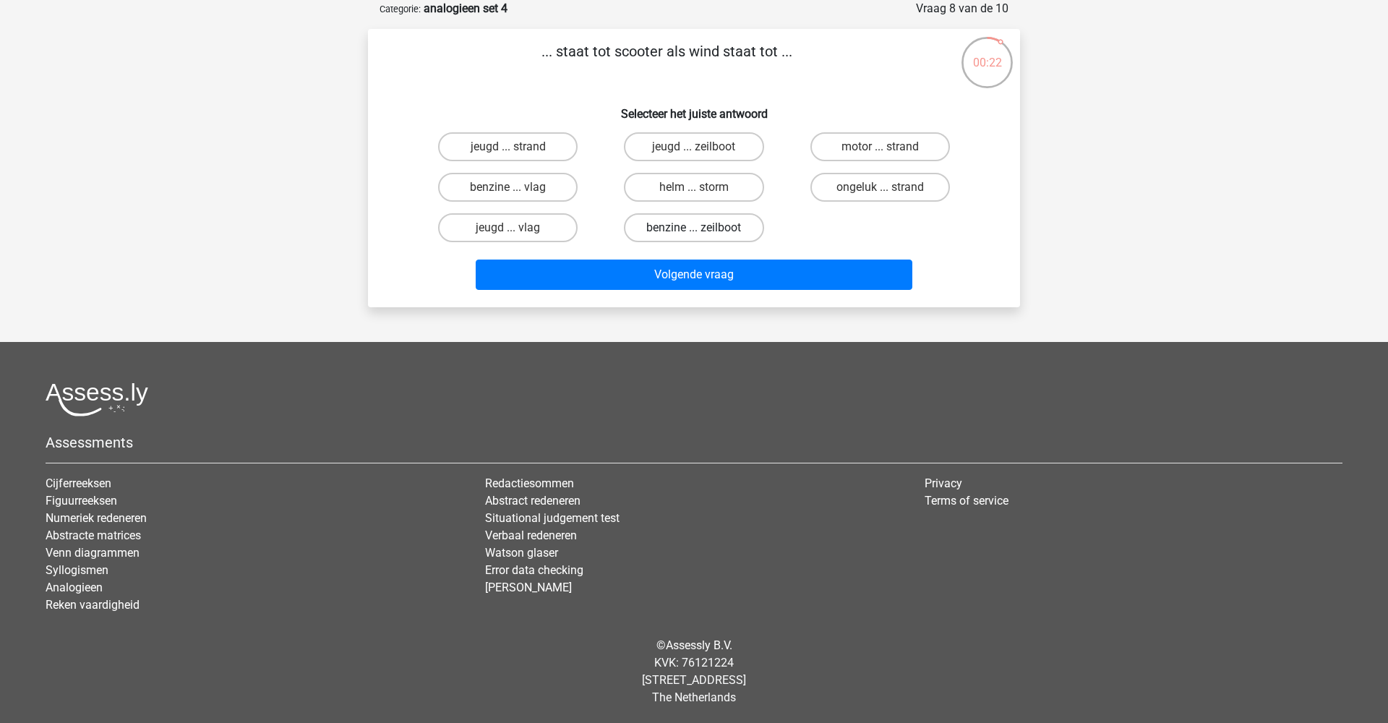
click at [685, 228] on label "benzine ... zeilboot" at bounding box center [694, 227] width 140 height 29
click at [694, 228] on input "benzine ... zeilboot" at bounding box center [698, 232] width 9 height 9
radio input "true"
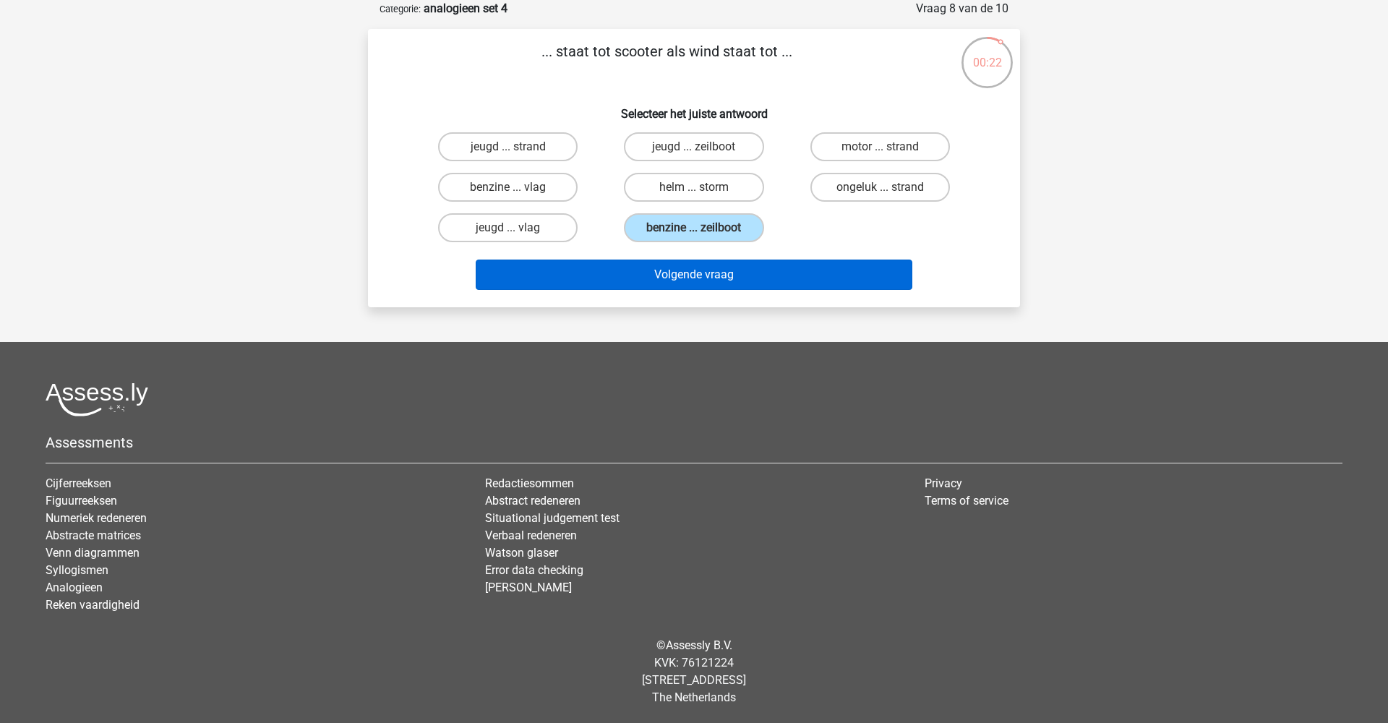
click at [700, 282] on button "Volgende vraag" at bounding box center [694, 275] width 437 height 30
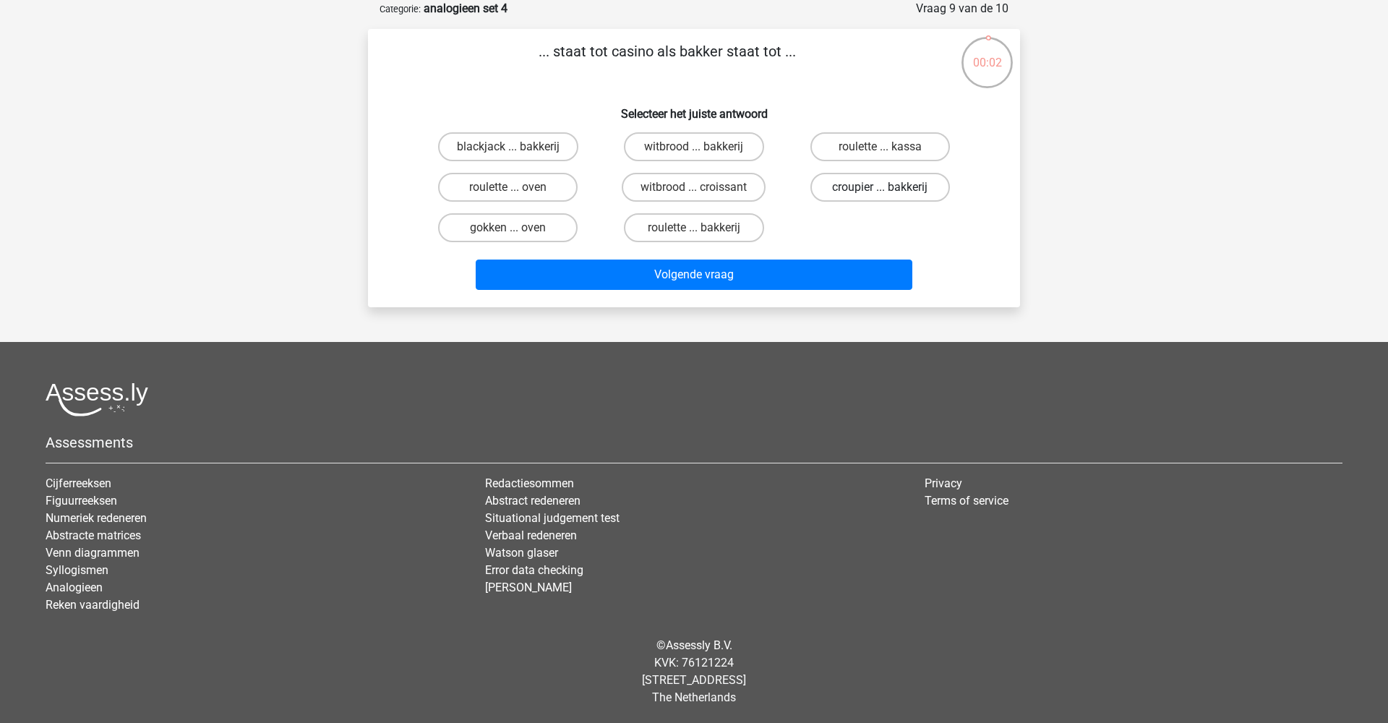
click at [858, 189] on label "croupier ... bakkerij" at bounding box center [881, 187] width 140 height 29
click at [880, 189] on input "croupier ... bakkerij" at bounding box center [884, 191] width 9 height 9
radio input "true"
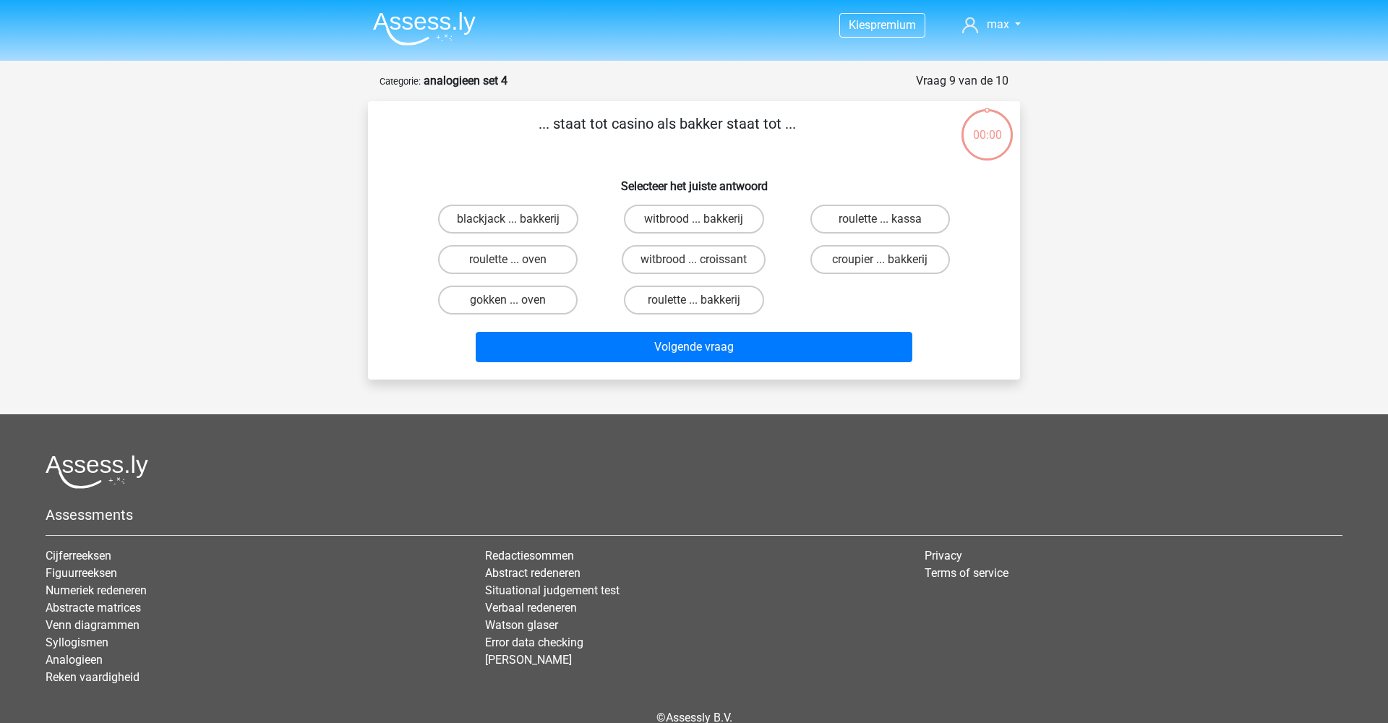
scroll to position [72, 0]
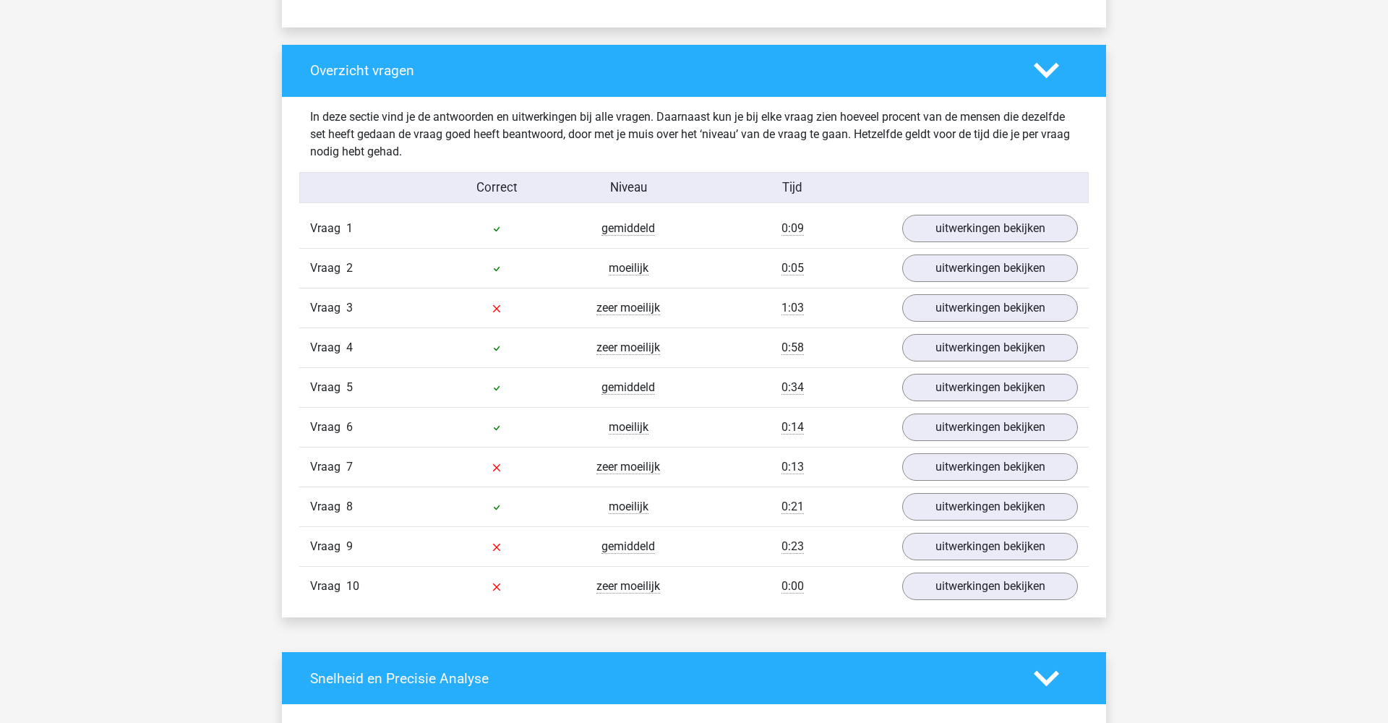
scroll to position [1063, 0]
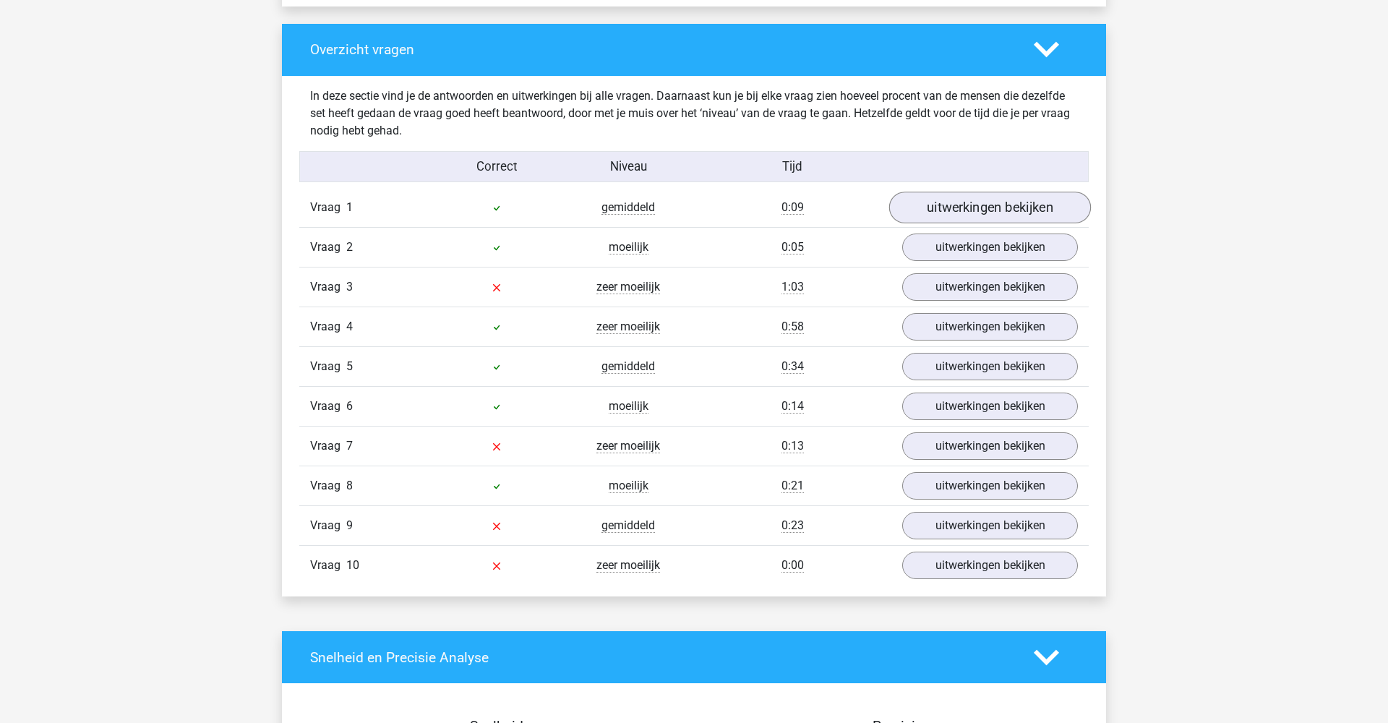
click at [971, 200] on link "uitwerkingen bekijken" at bounding box center [990, 208] width 202 height 32
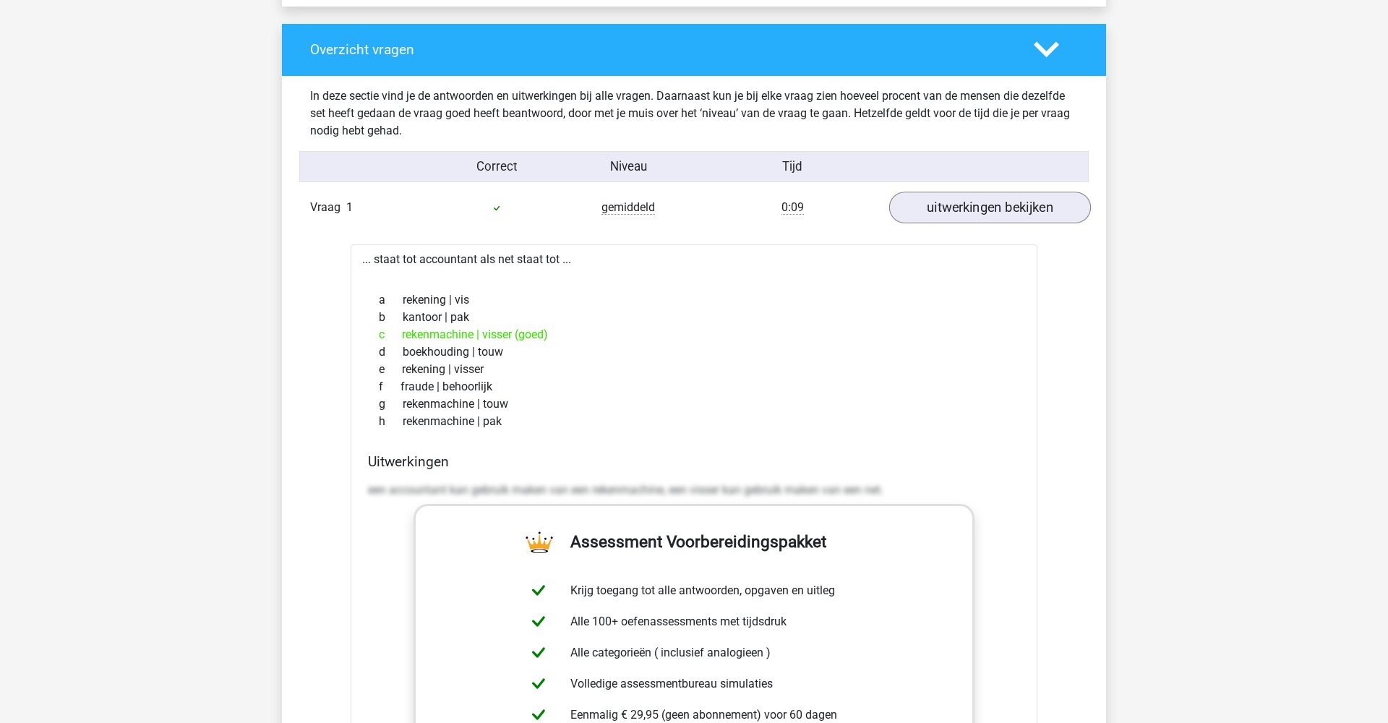
click at [970, 200] on link "uitwerkingen bekijken" at bounding box center [990, 208] width 202 height 32
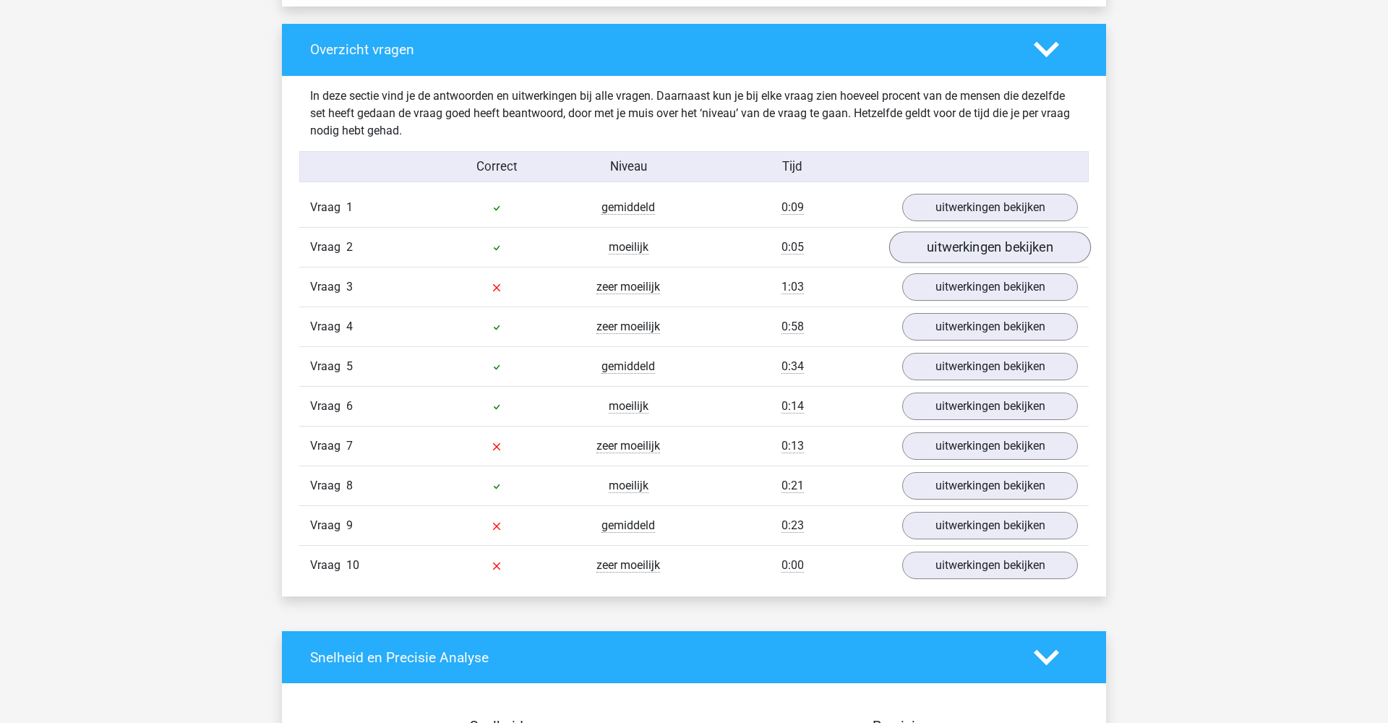
click at [956, 255] on link "uitwerkingen bekijken" at bounding box center [990, 247] width 202 height 32
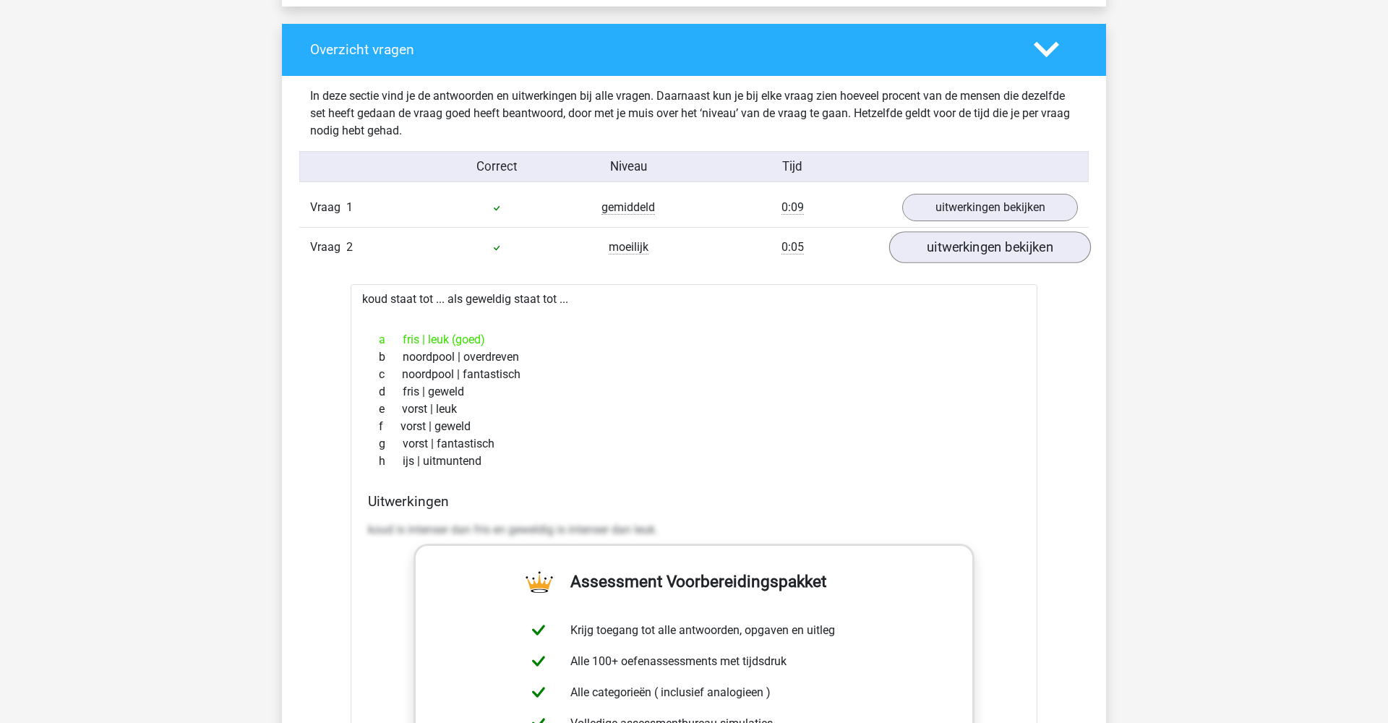
click at [957, 253] on link "uitwerkingen bekijken" at bounding box center [990, 247] width 202 height 32
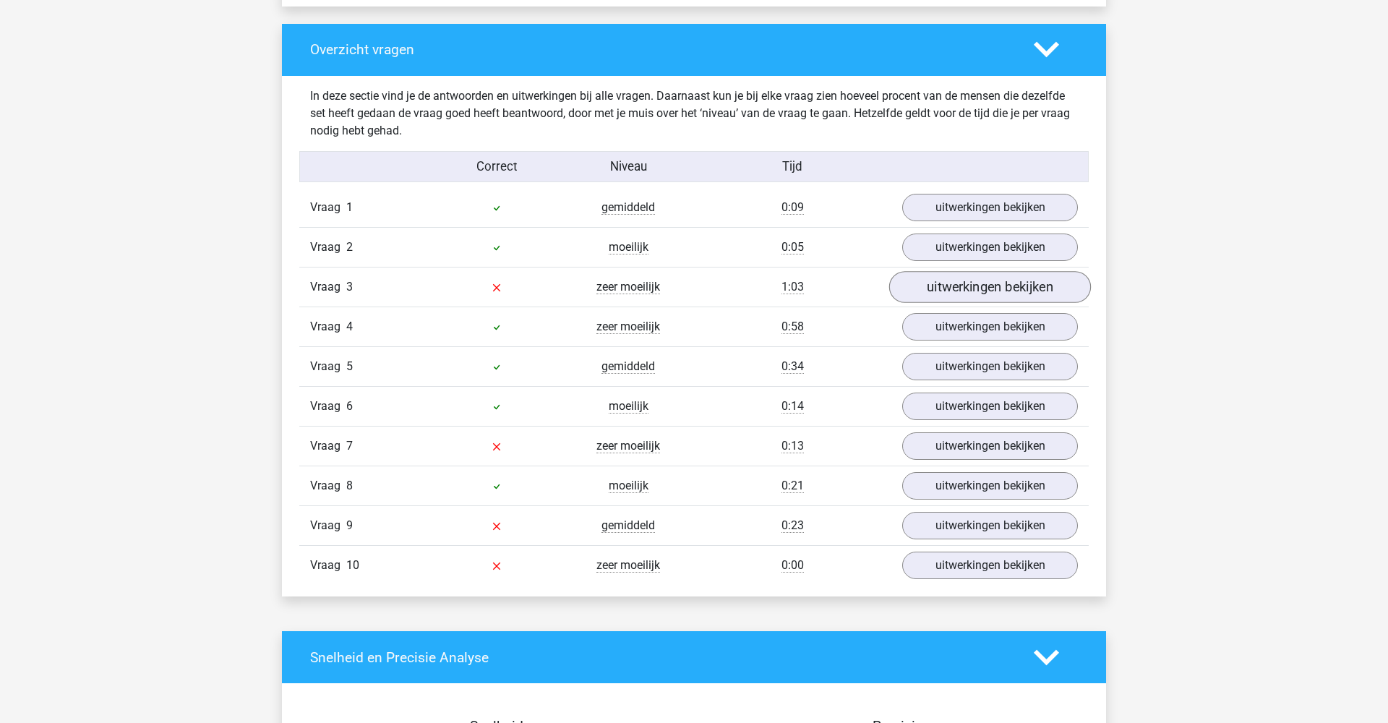
click at [940, 292] on link "uitwerkingen bekijken" at bounding box center [990, 287] width 202 height 32
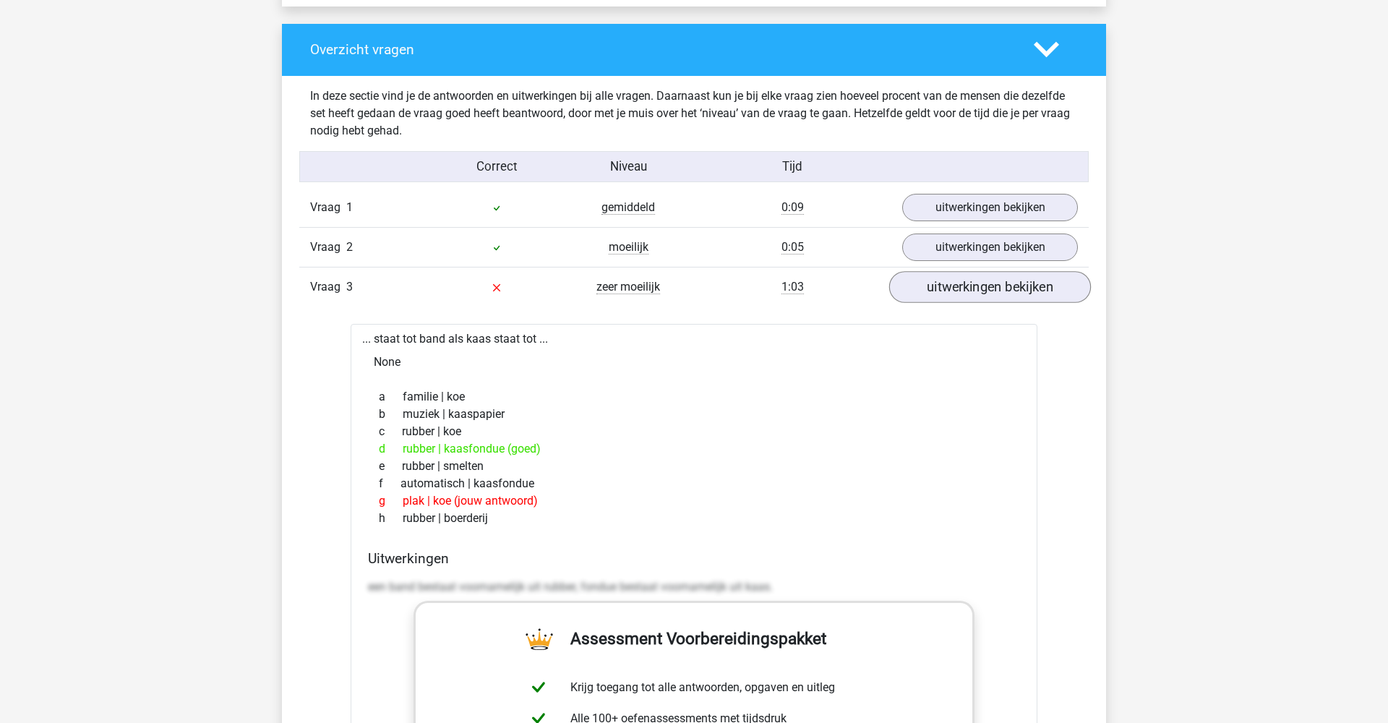
click at [944, 281] on link "uitwerkingen bekijken" at bounding box center [990, 287] width 202 height 32
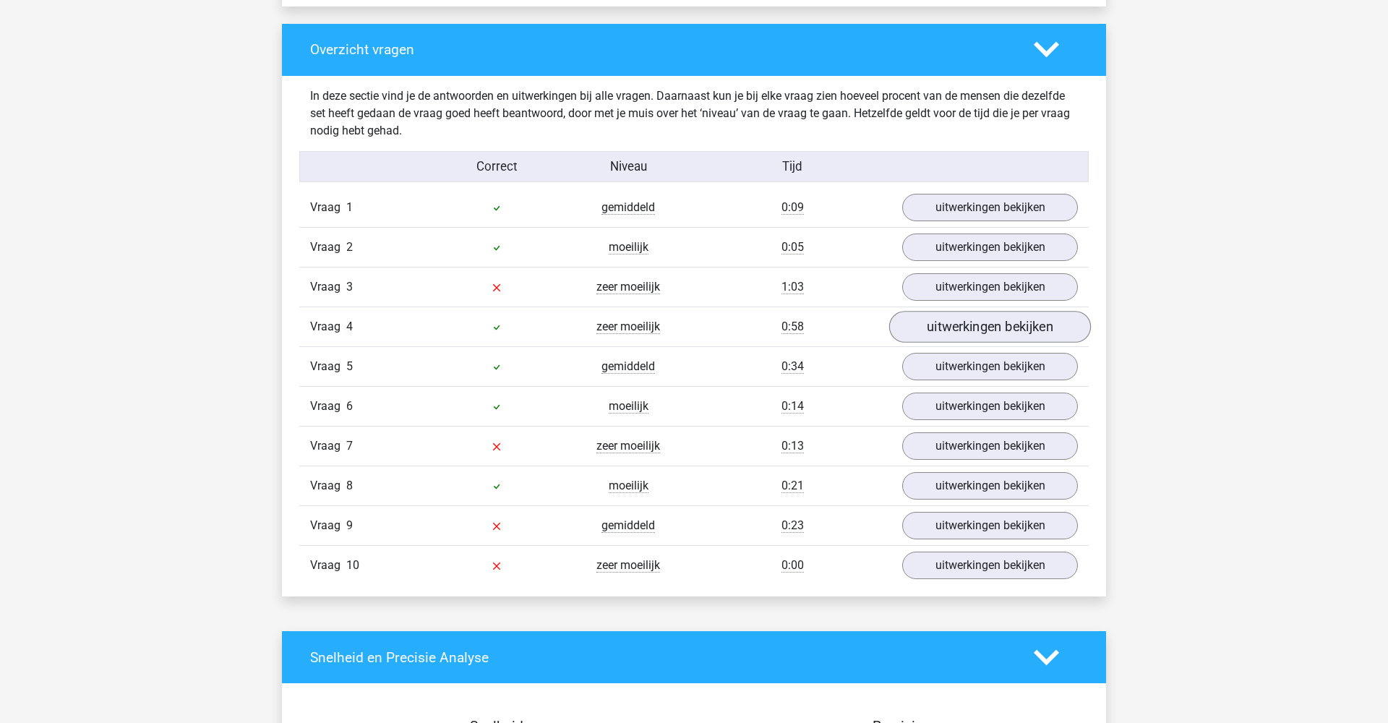
click at [936, 333] on link "uitwerkingen bekijken" at bounding box center [990, 327] width 202 height 32
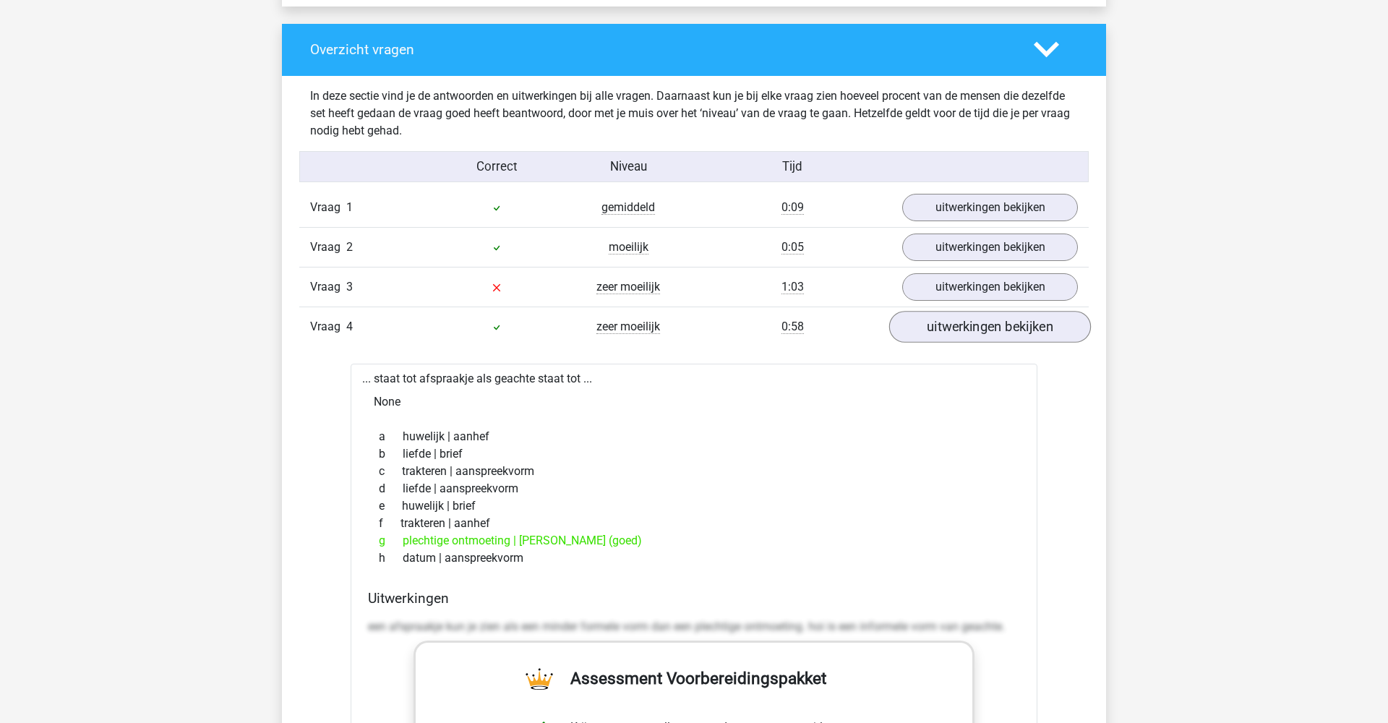
click at [936, 333] on link "uitwerkingen bekijken" at bounding box center [990, 327] width 202 height 32
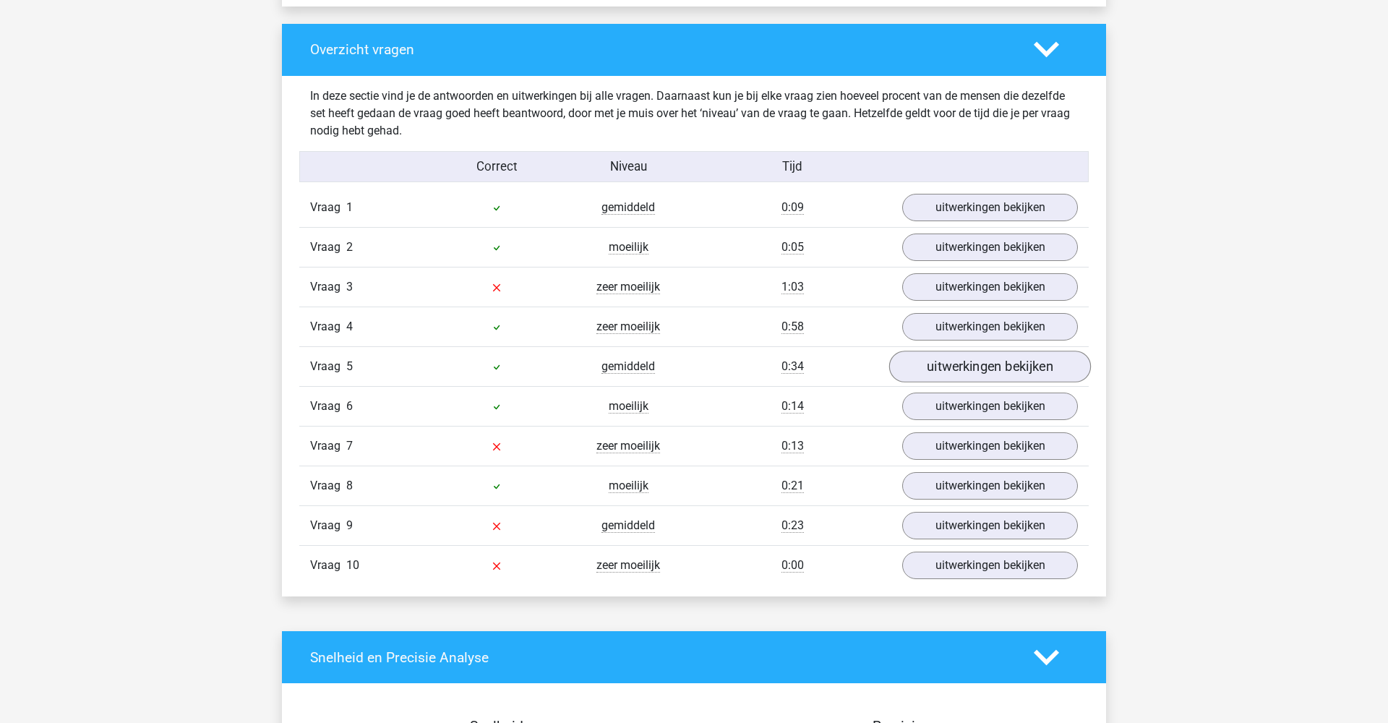
click at [950, 378] on link "uitwerkingen bekijken" at bounding box center [990, 367] width 202 height 32
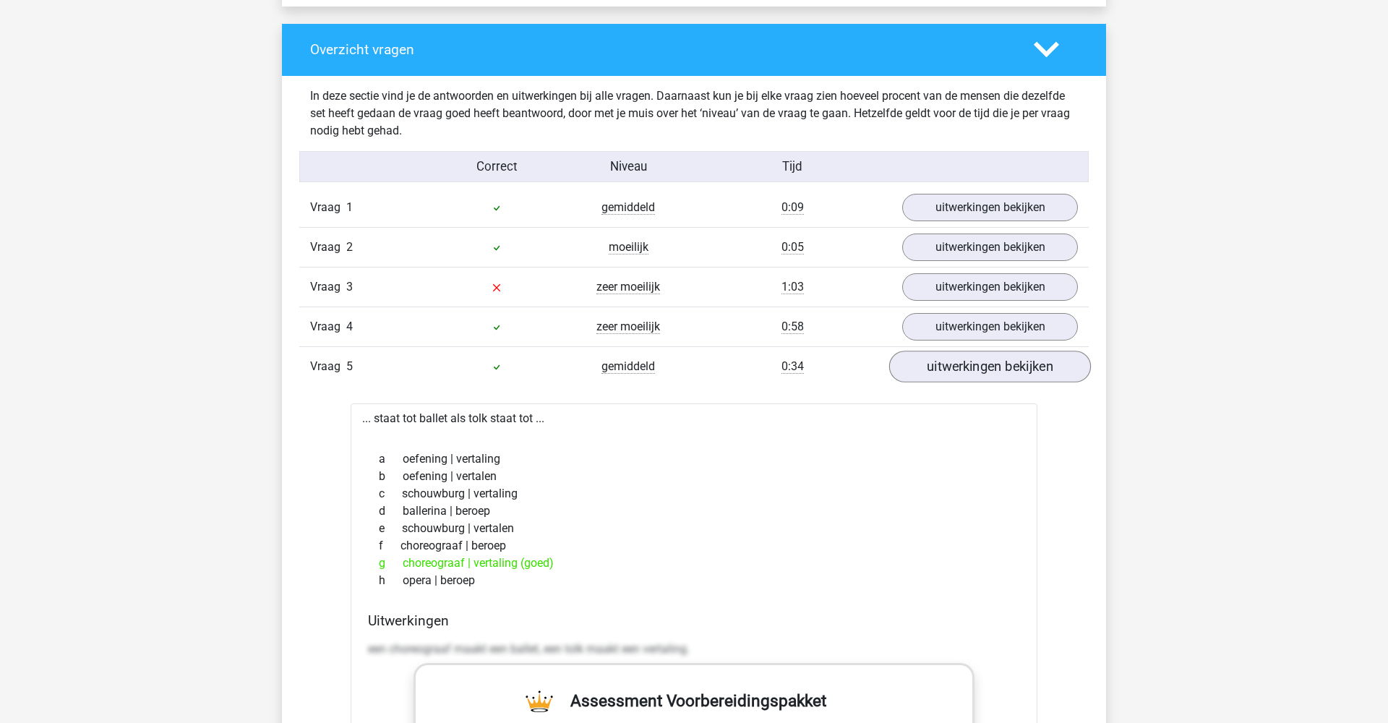
click at [949, 376] on link "uitwerkingen bekijken" at bounding box center [990, 367] width 202 height 32
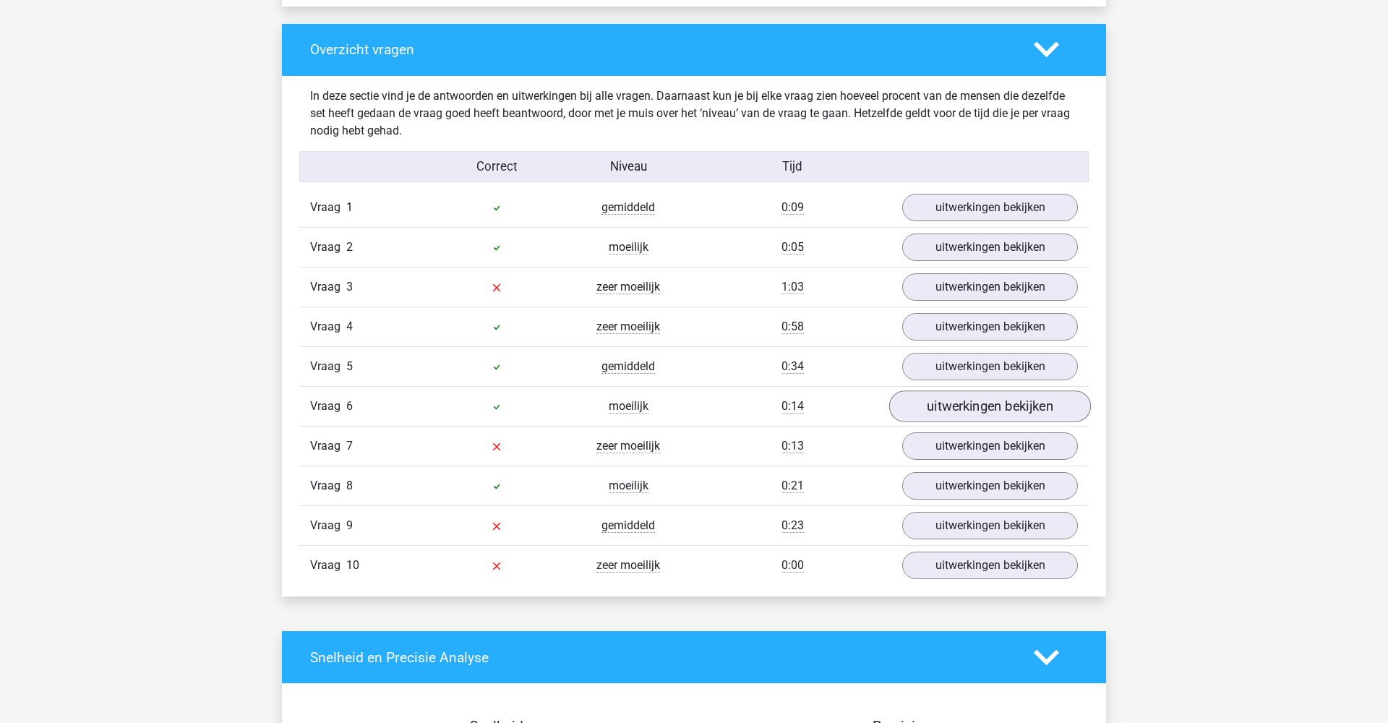
click at [938, 406] on link "uitwerkingen bekijken" at bounding box center [990, 406] width 202 height 32
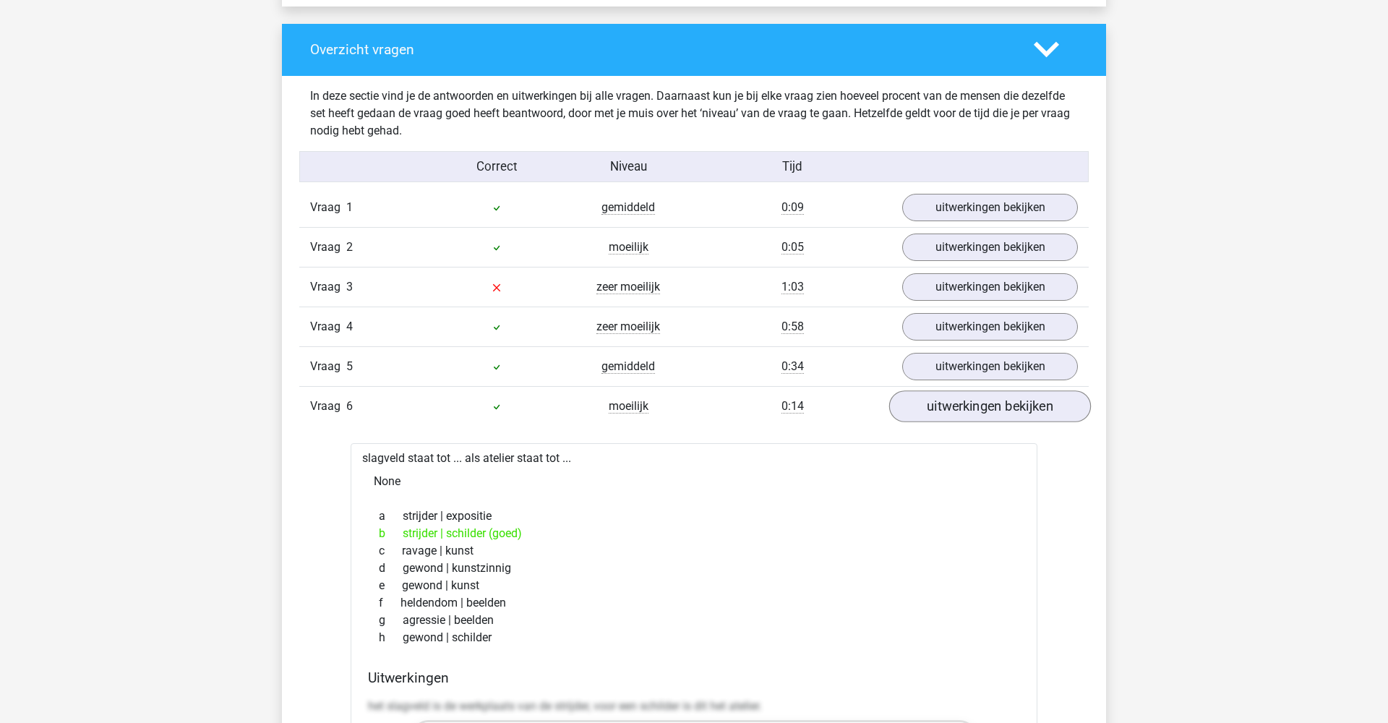
click at [939, 406] on link "uitwerkingen bekijken" at bounding box center [990, 406] width 202 height 32
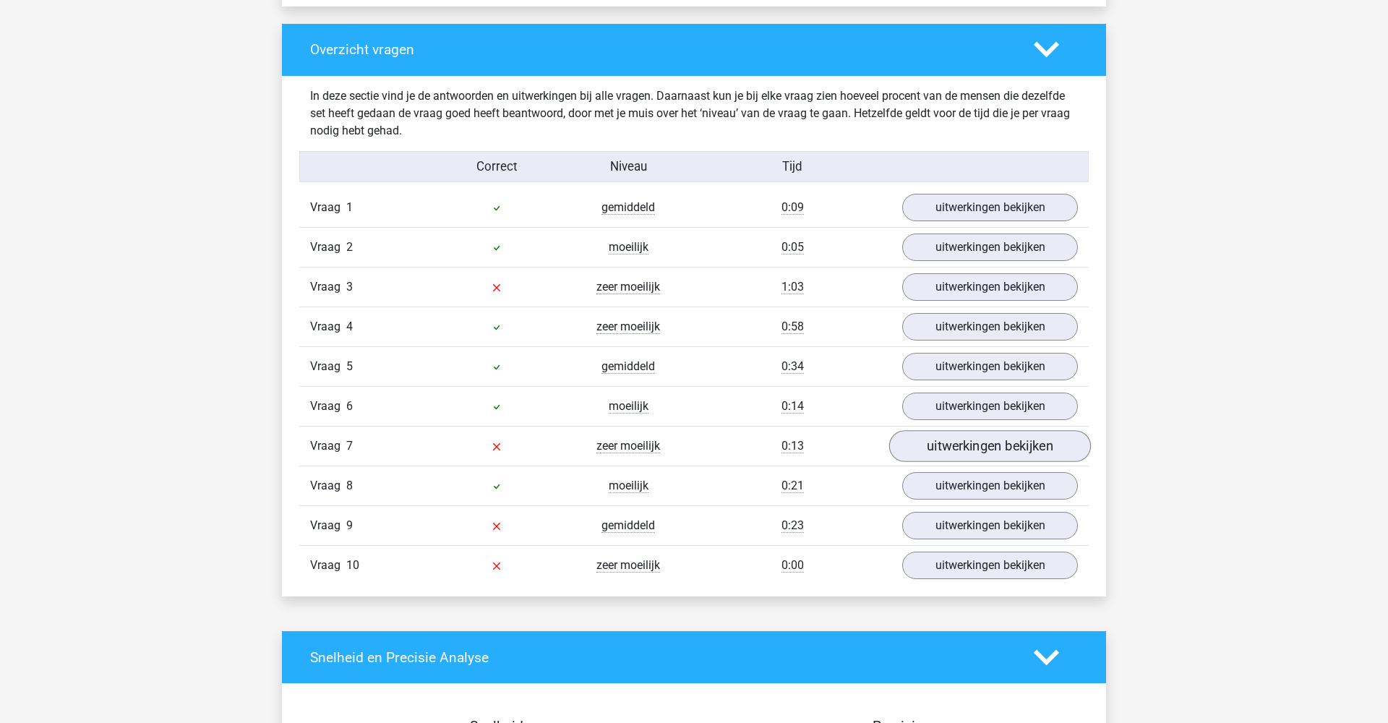
click at [941, 448] on link "uitwerkingen bekijken" at bounding box center [990, 446] width 202 height 32
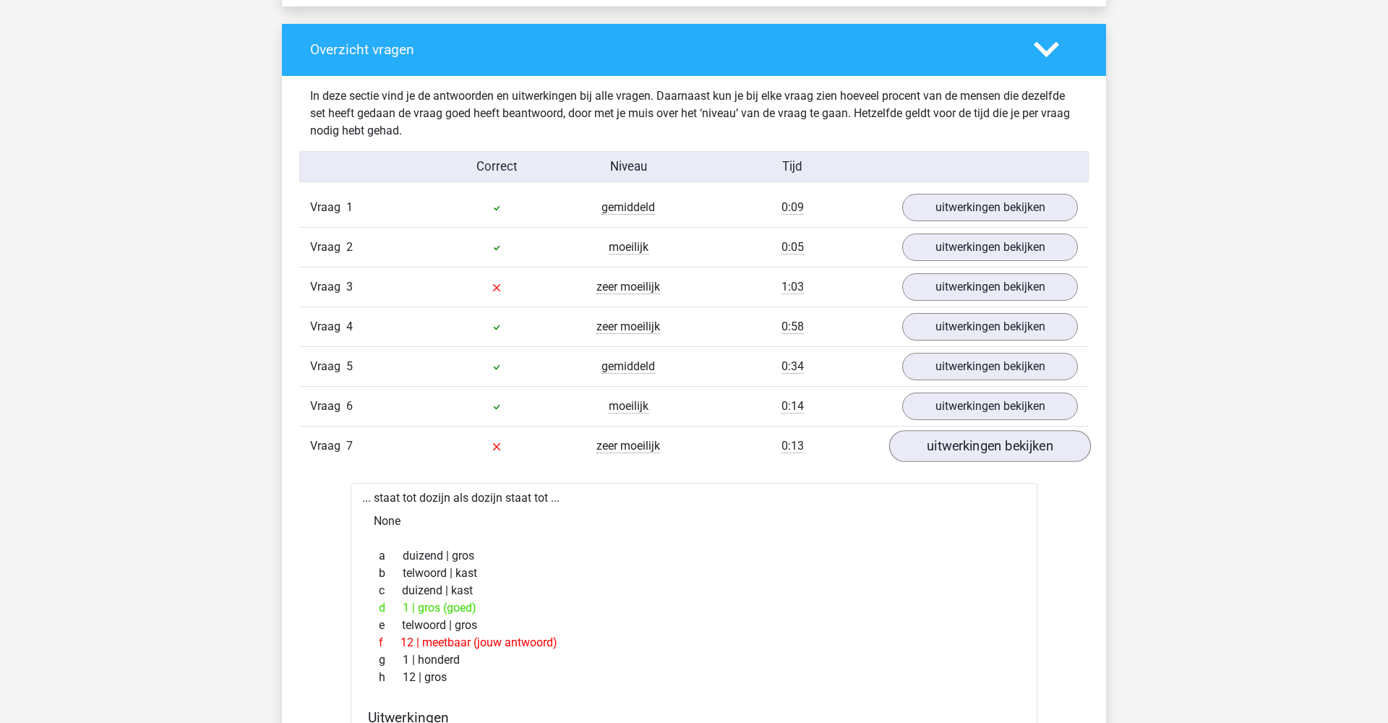
click at [941, 448] on link "uitwerkingen bekijken" at bounding box center [990, 446] width 202 height 32
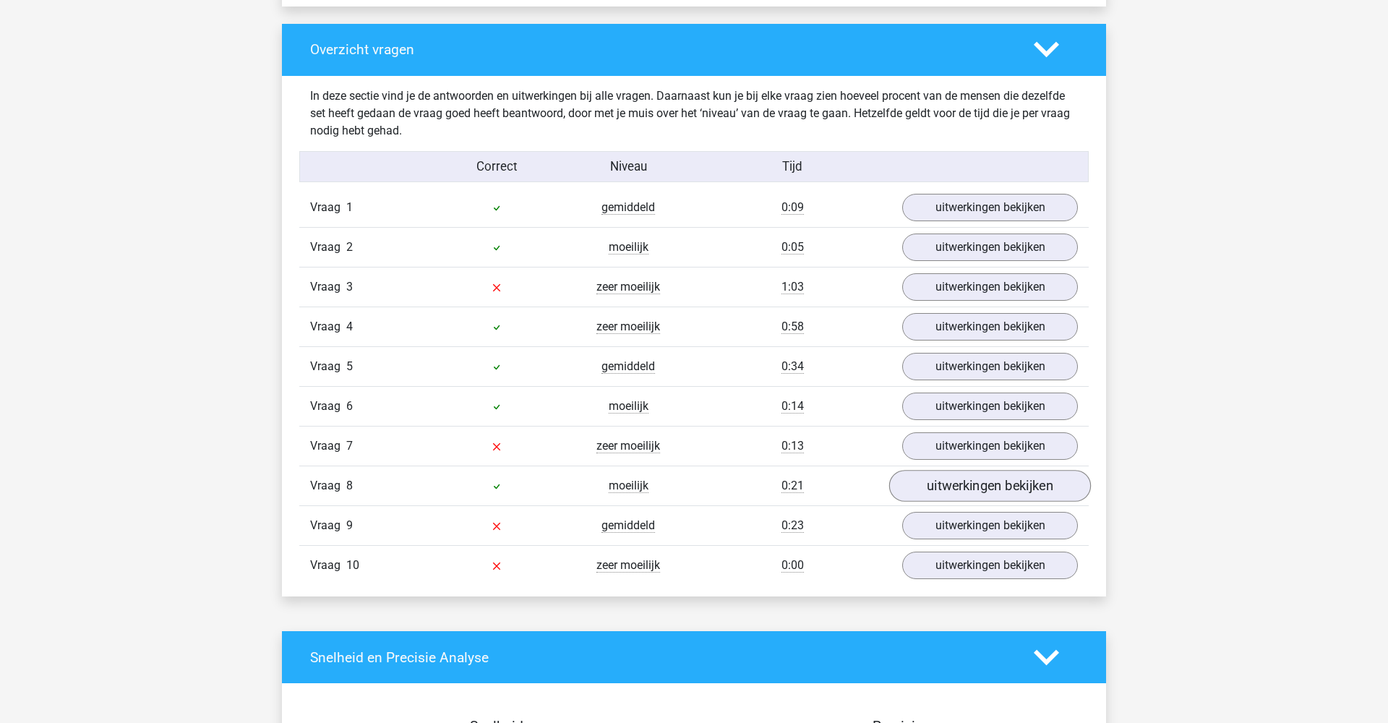
click at [954, 479] on link "uitwerkingen bekijken" at bounding box center [990, 486] width 202 height 32
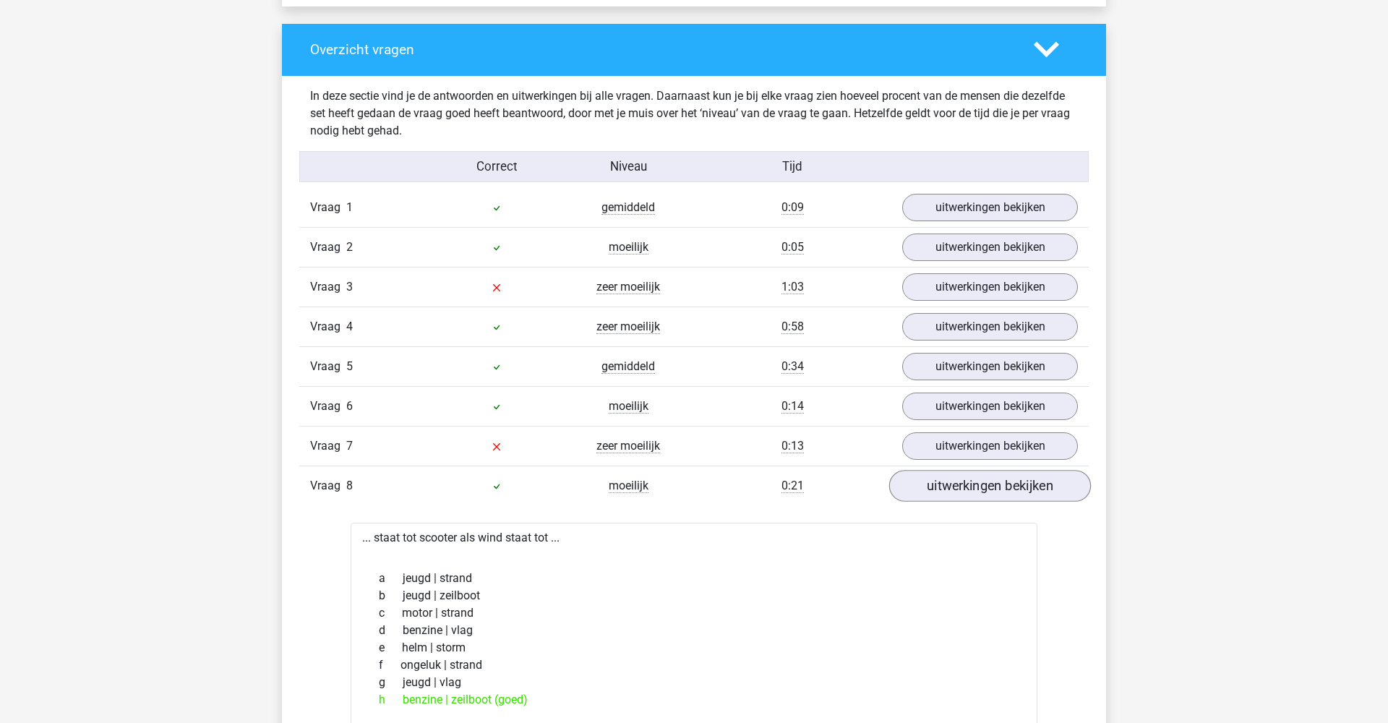
click at [951, 484] on link "uitwerkingen bekijken" at bounding box center [990, 486] width 202 height 32
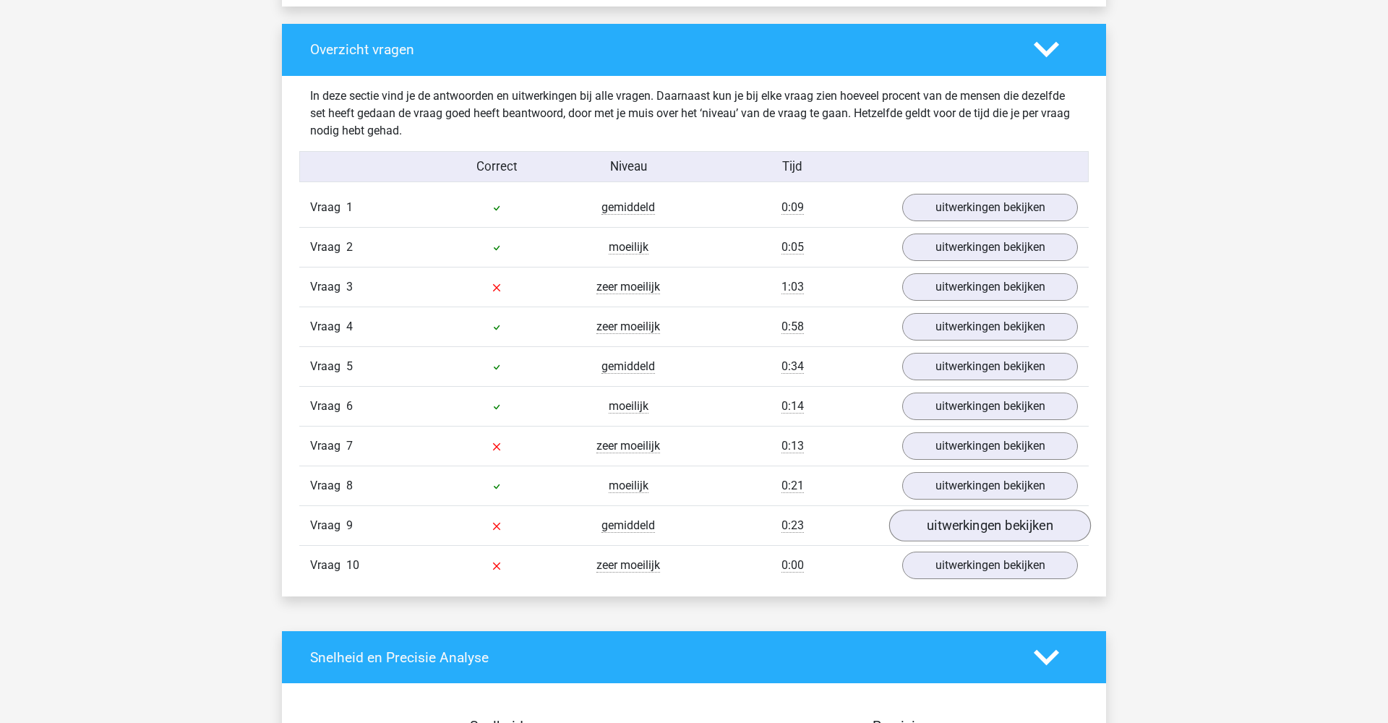
click at [931, 518] on link "uitwerkingen bekijken" at bounding box center [990, 526] width 202 height 32
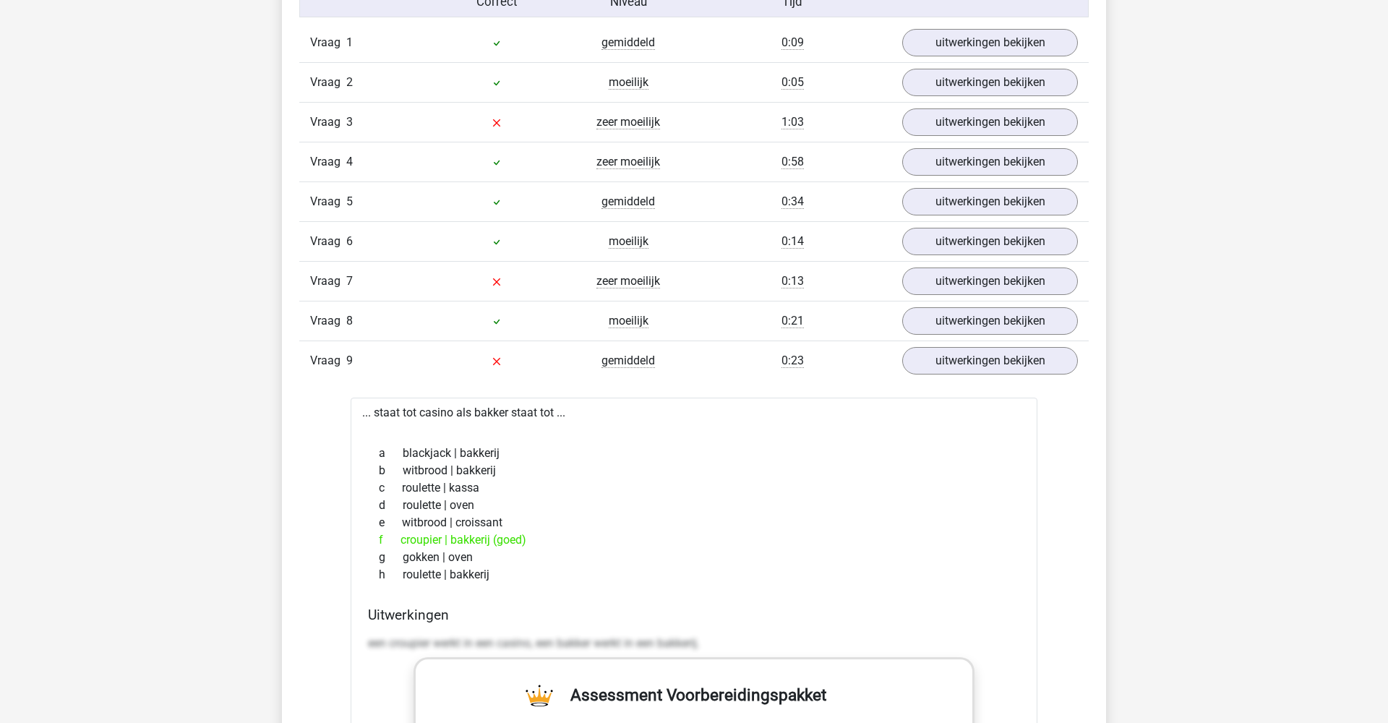
scroll to position [1262, 0]
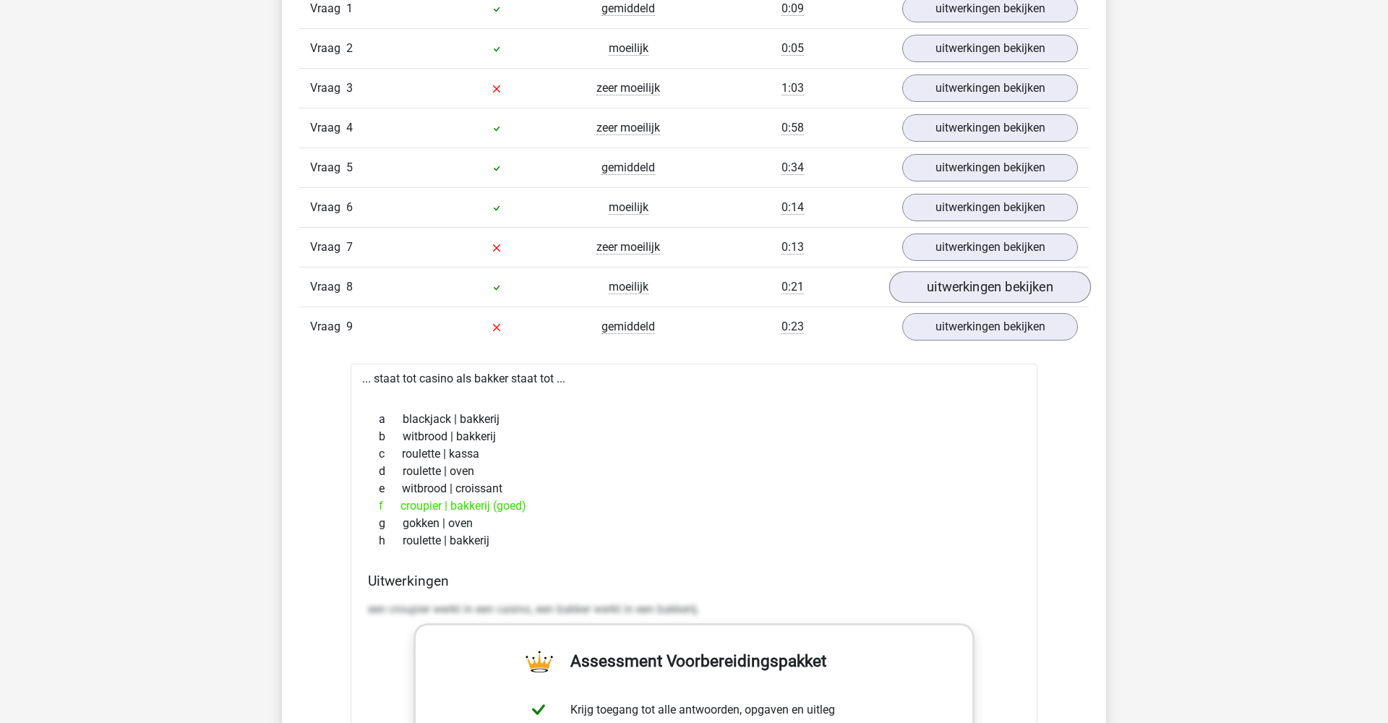
click at [983, 288] on link "uitwerkingen bekijken" at bounding box center [990, 287] width 202 height 32
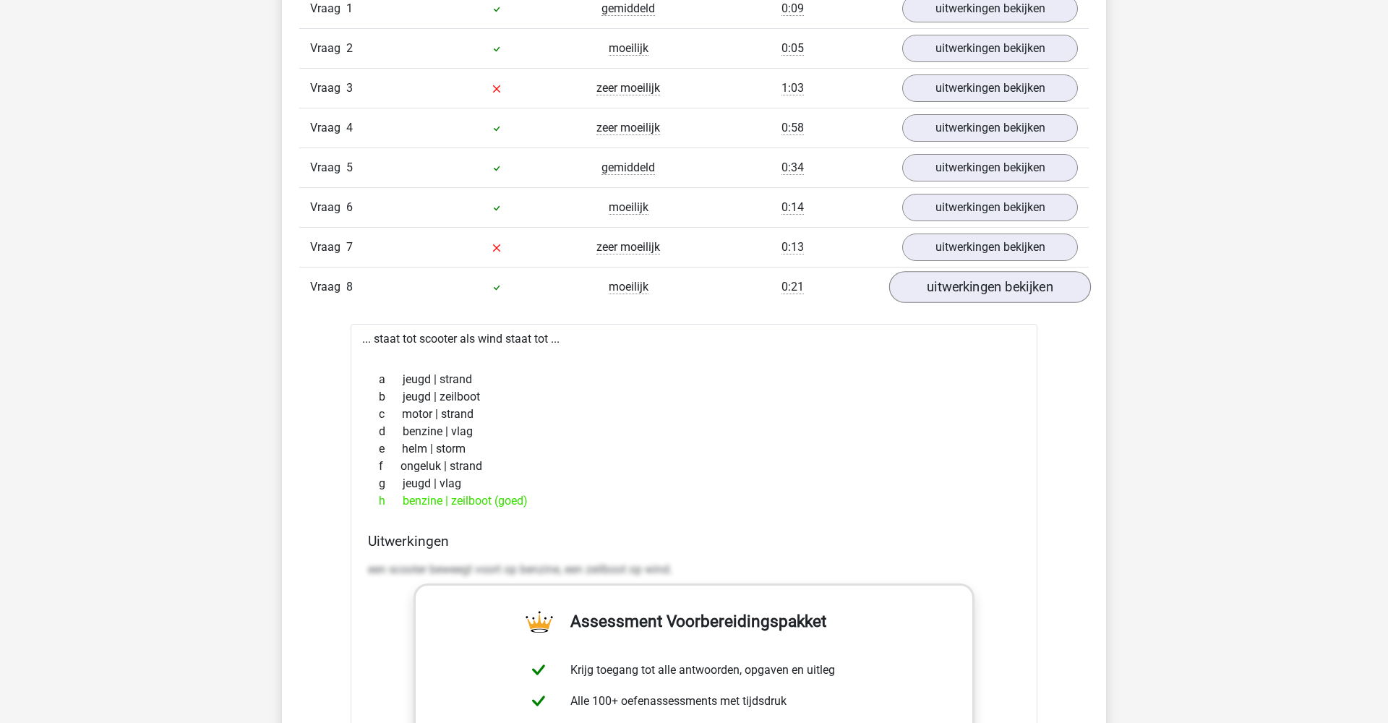
click at [989, 285] on link "uitwerkingen bekijken" at bounding box center [990, 287] width 202 height 32
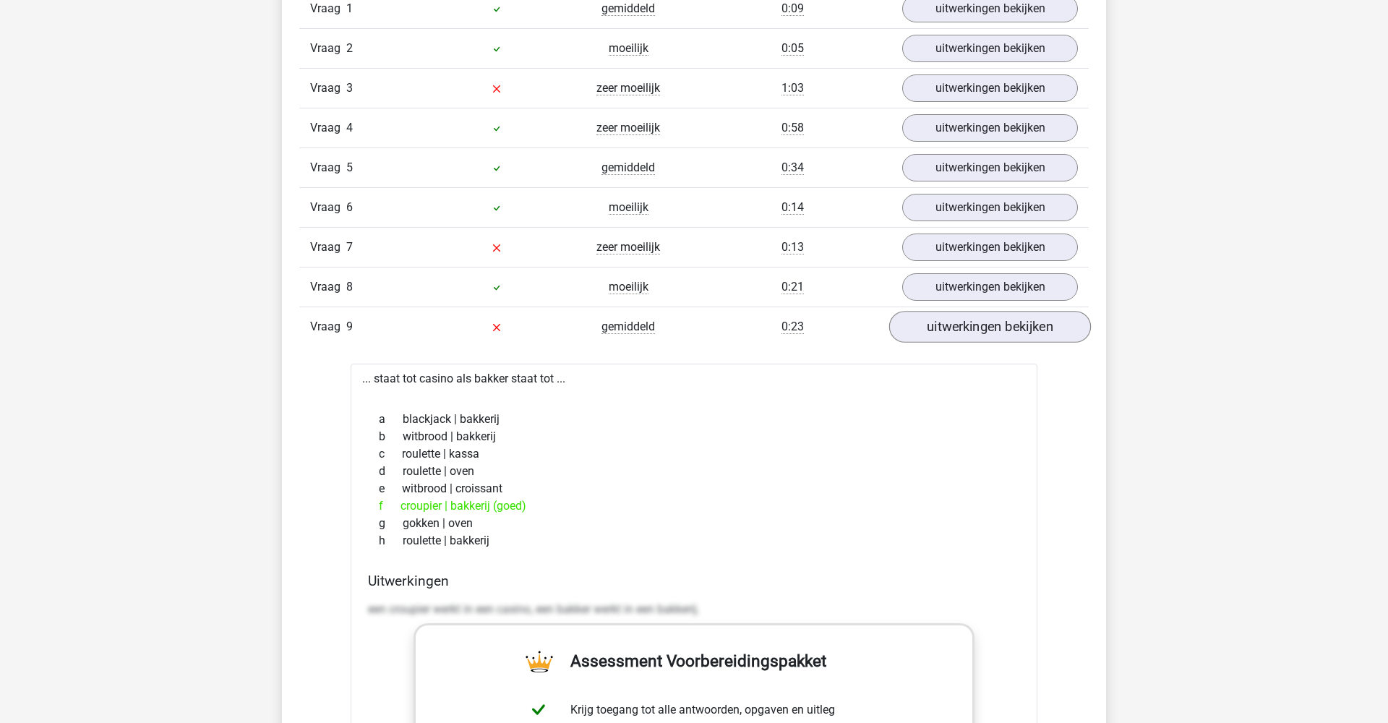
click at [976, 335] on link "uitwerkingen bekijken" at bounding box center [990, 327] width 202 height 32
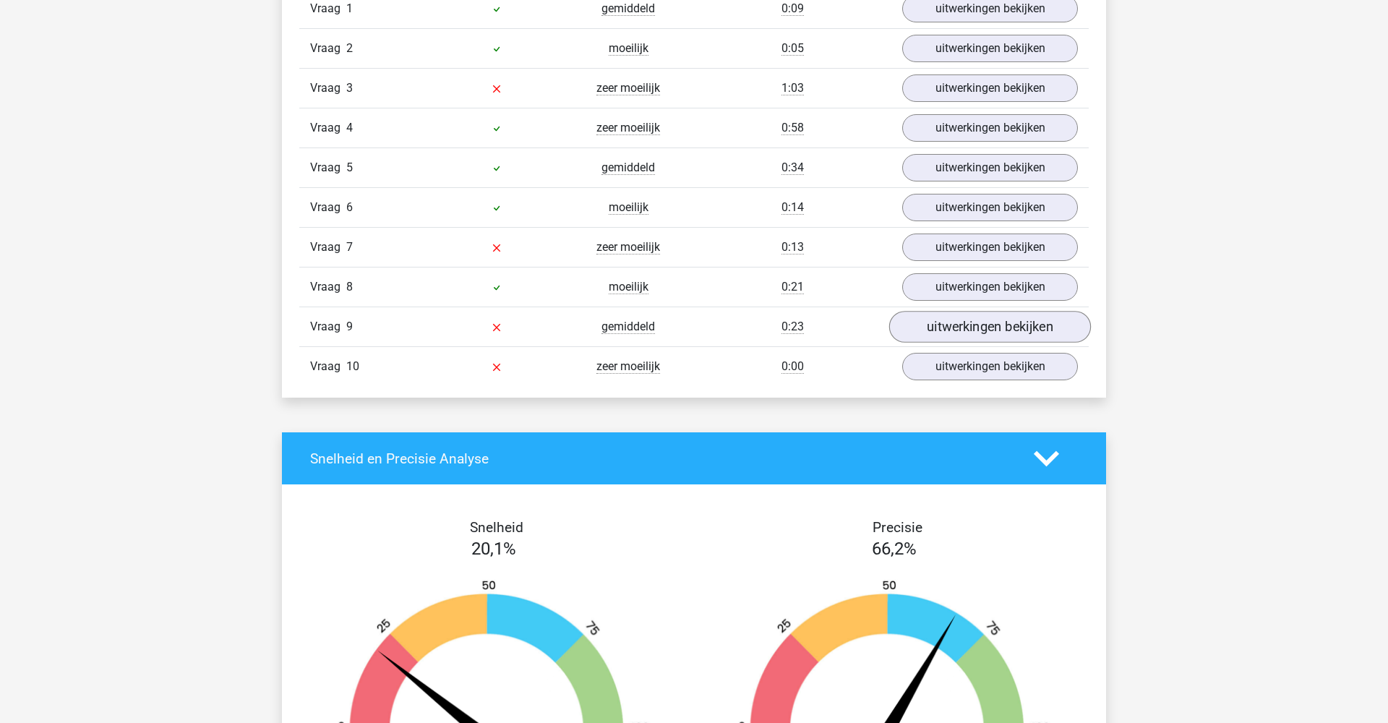
click at [977, 333] on link "uitwerkingen bekijken" at bounding box center [990, 327] width 202 height 32
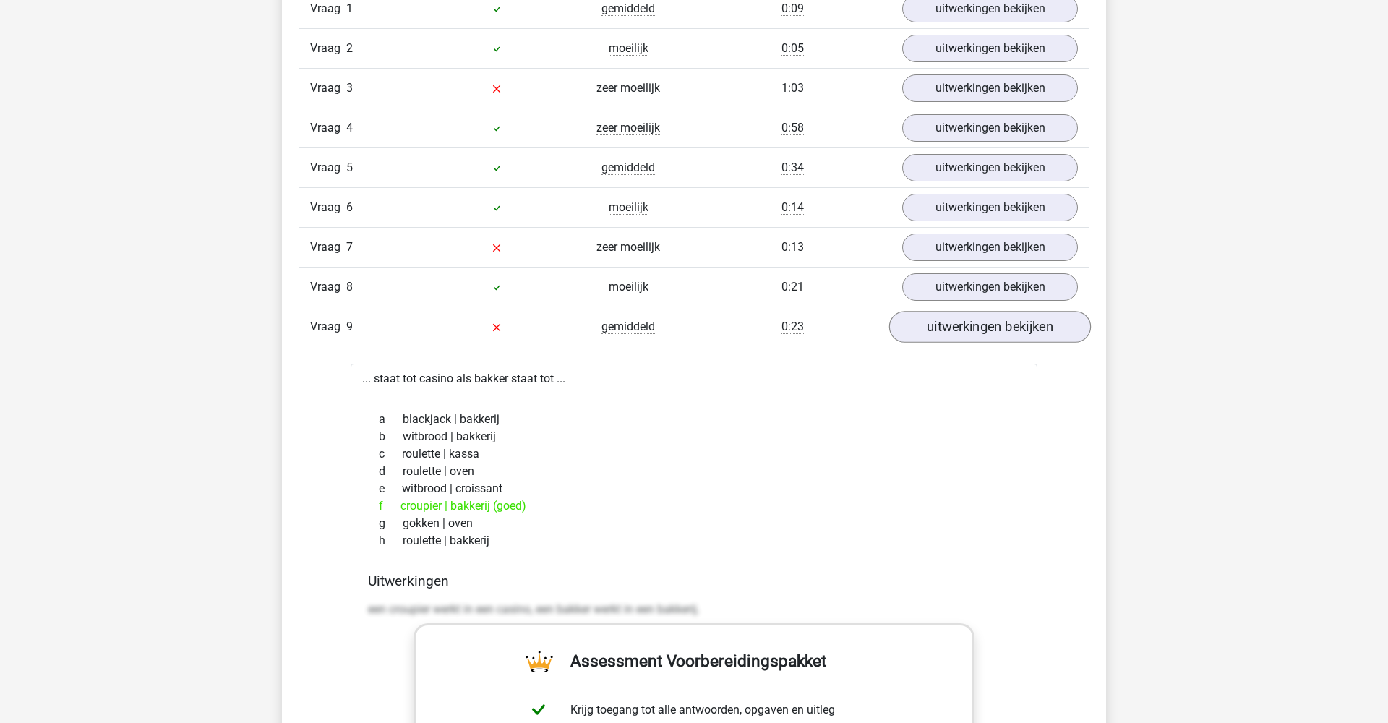
click at [977, 332] on link "uitwerkingen bekijken" at bounding box center [990, 327] width 202 height 32
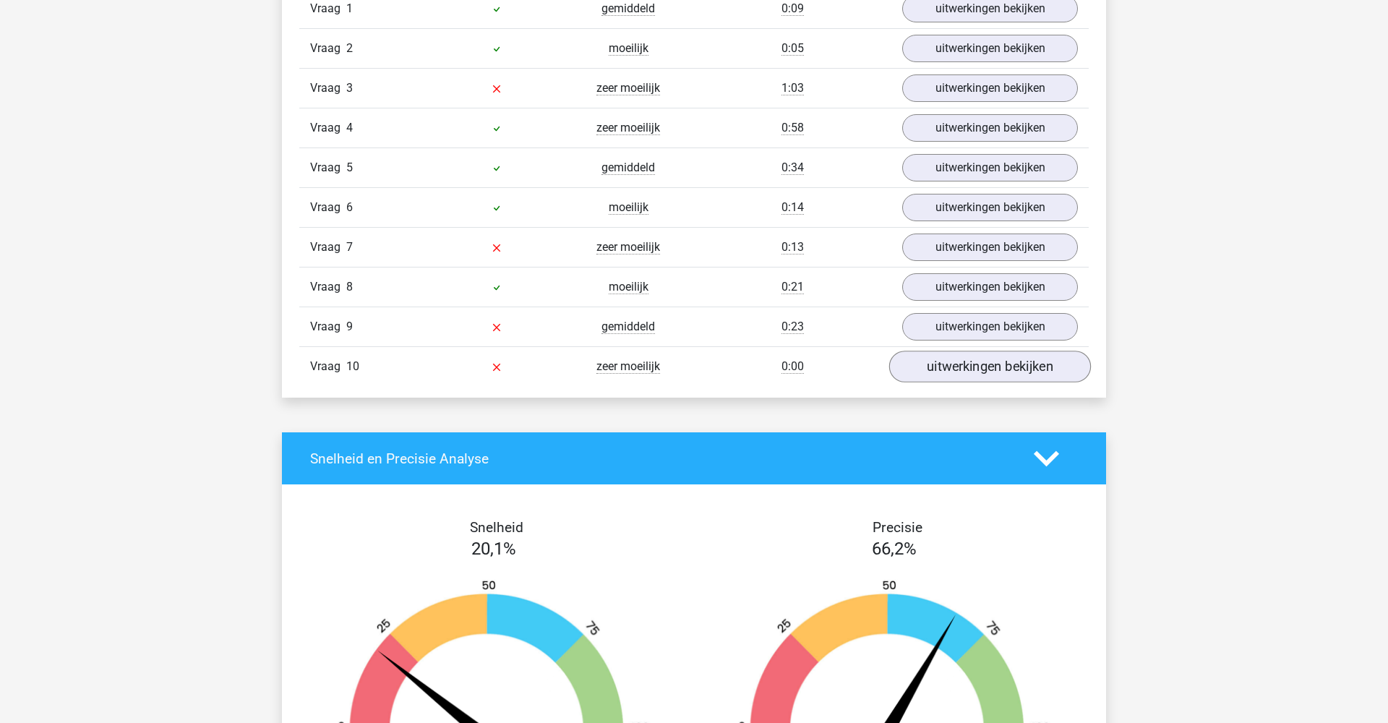
click at [965, 363] on link "uitwerkingen bekijken" at bounding box center [990, 367] width 202 height 32
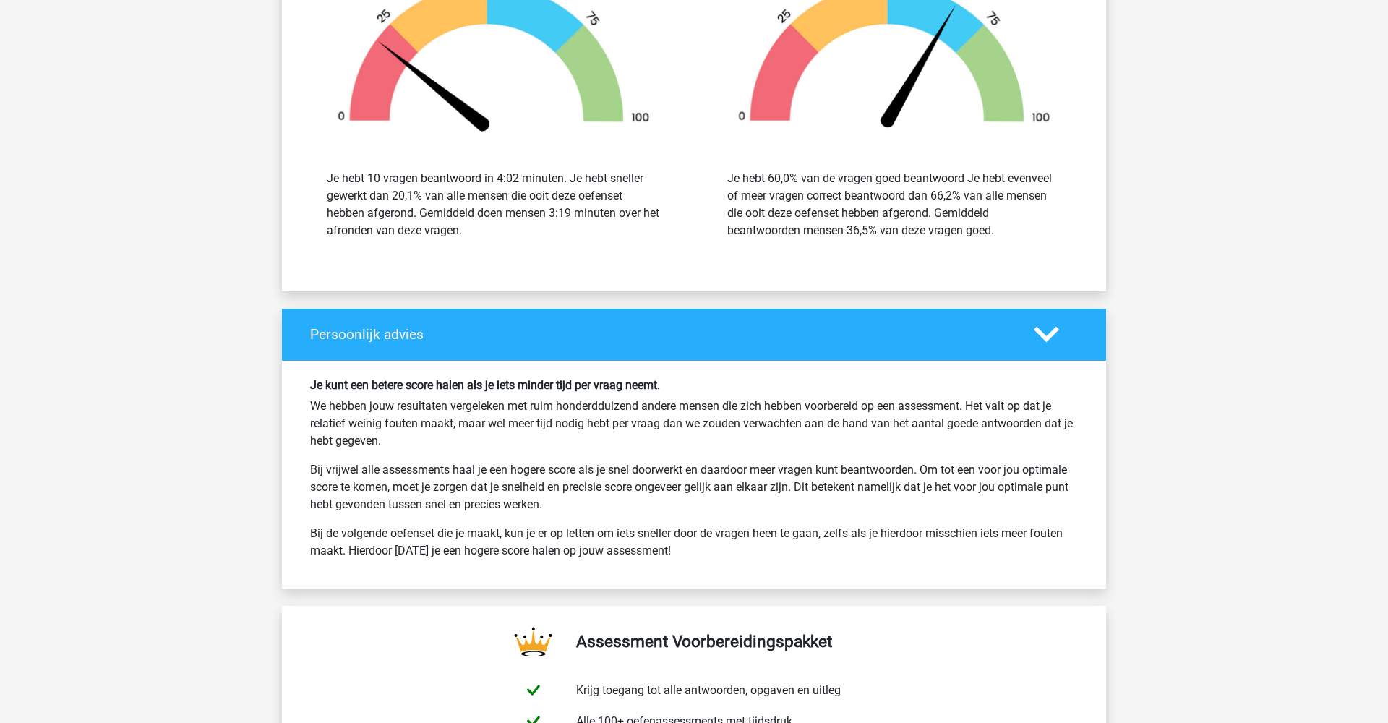
scroll to position [2661, 0]
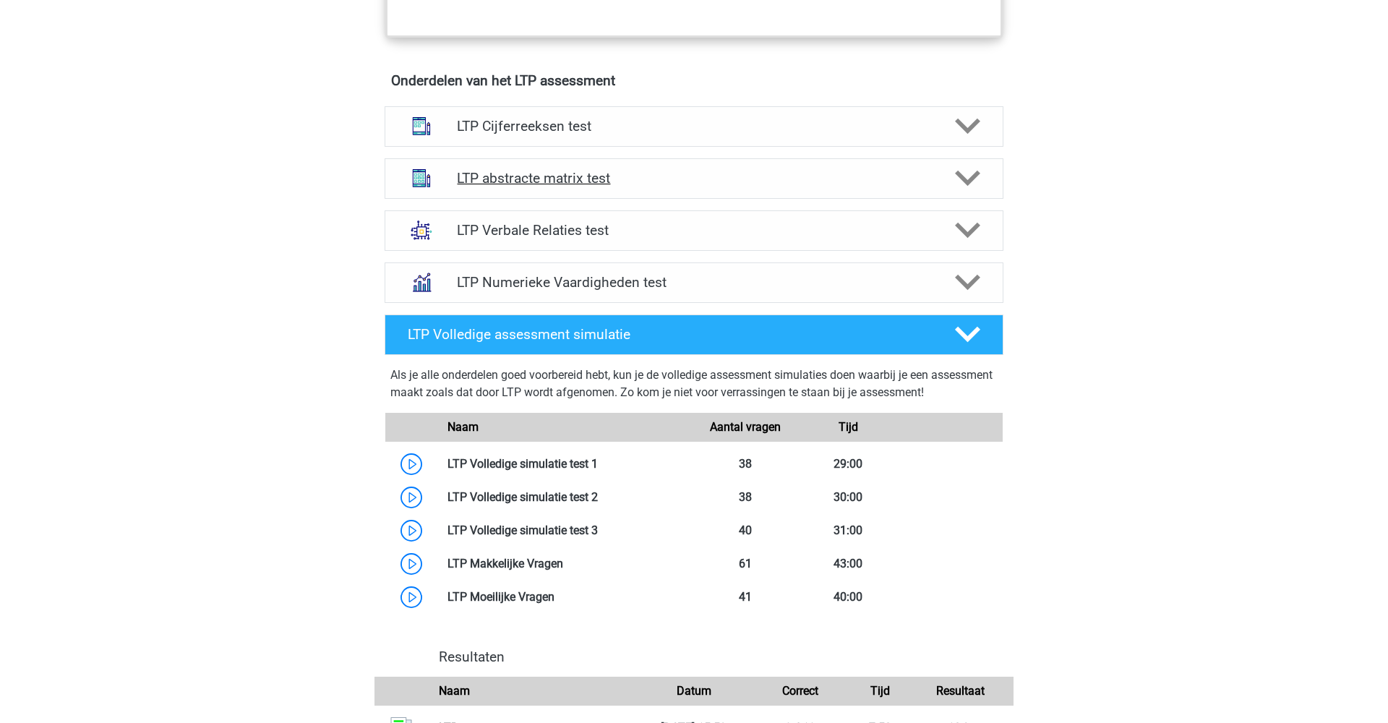
scroll to position [873, 0]
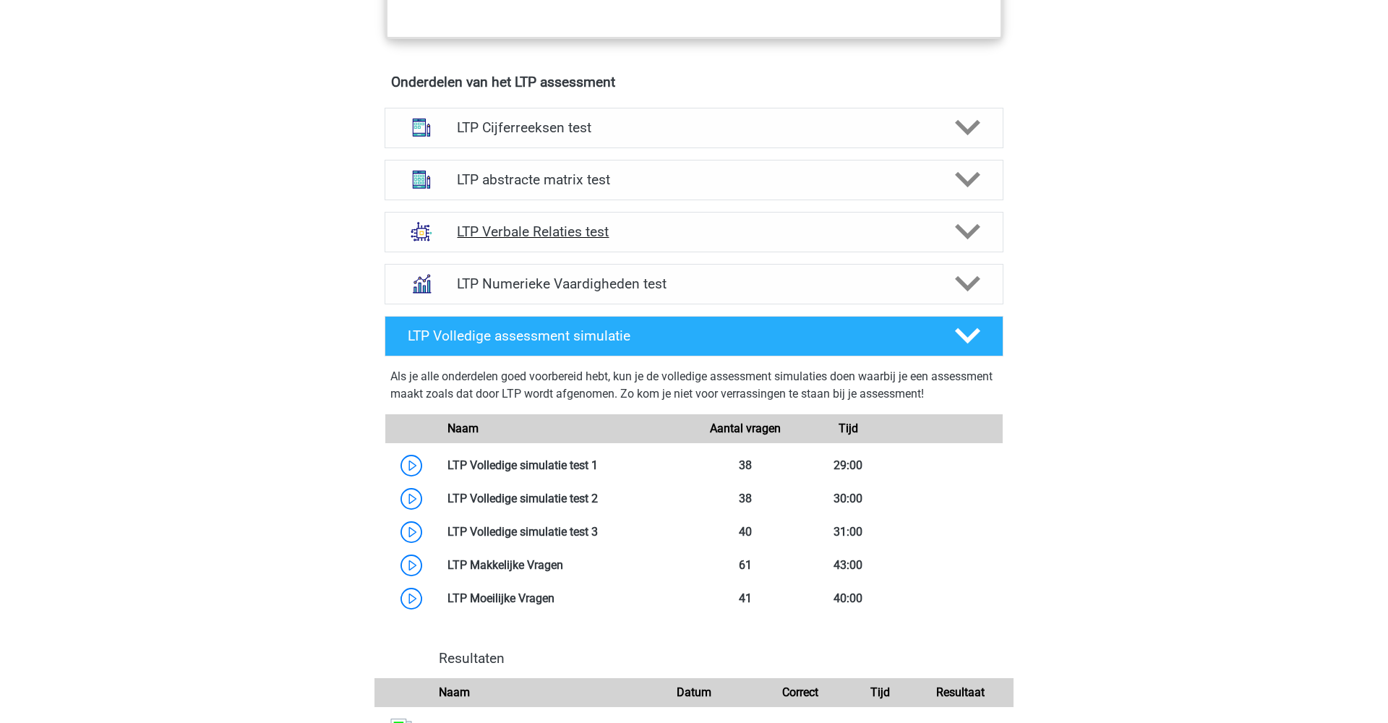
click at [730, 239] on h4 "LTP Verbale Relaties test" at bounding box center [694, 231] width 474 height 17
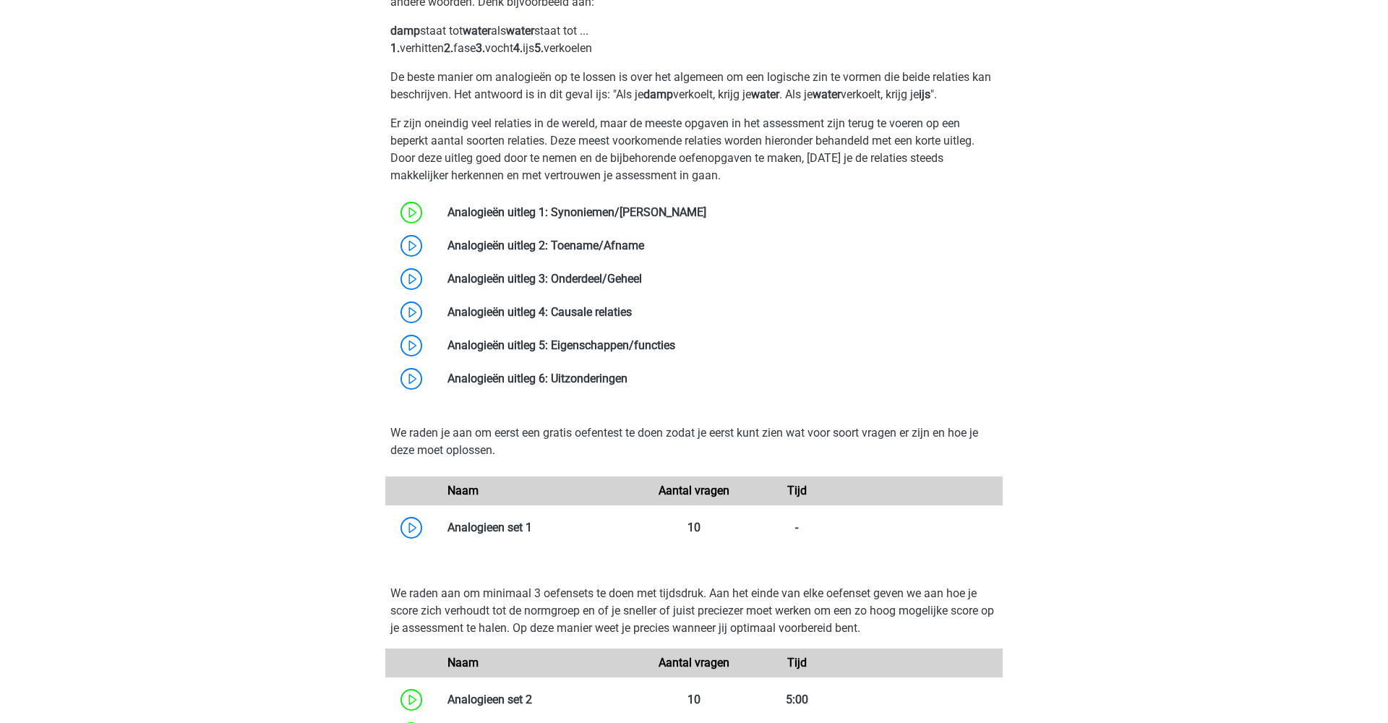
scroll to position [1286, 0]
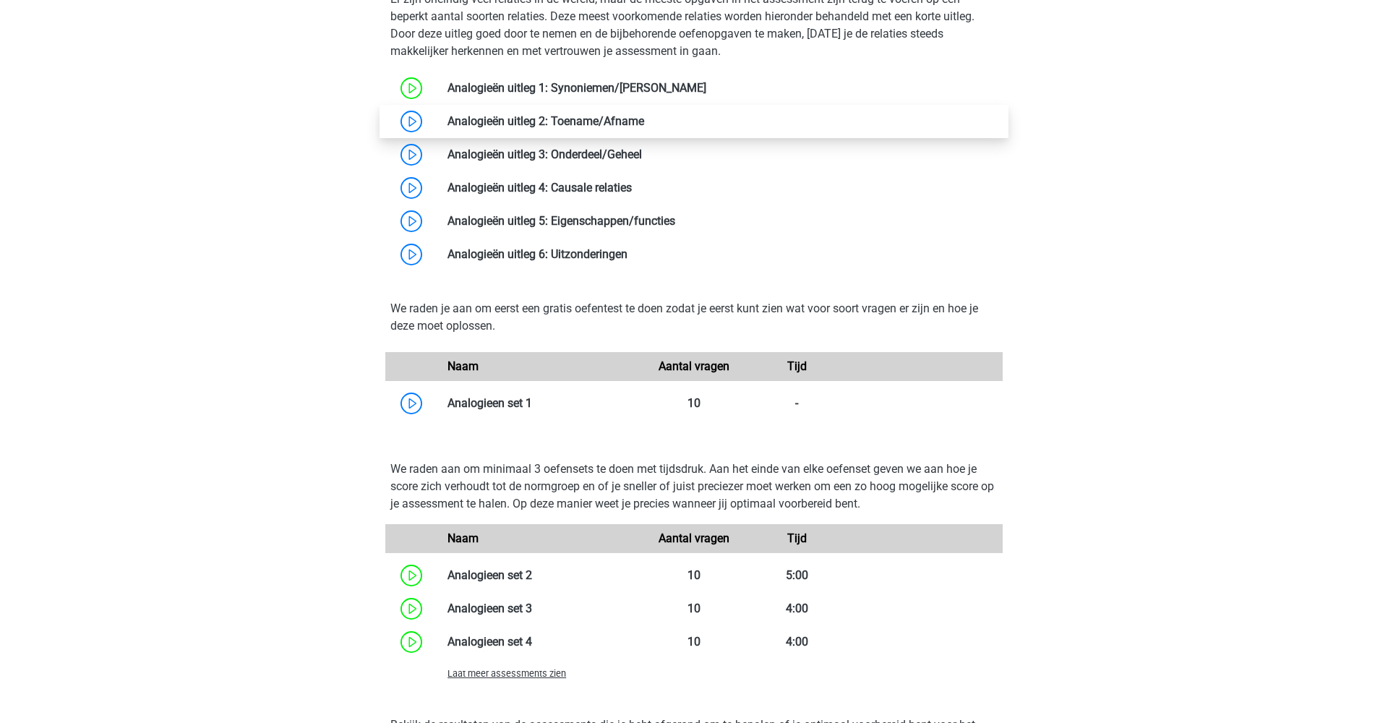
click at [644, 116] on link at bounding box center [644, 121] width 0 height 14
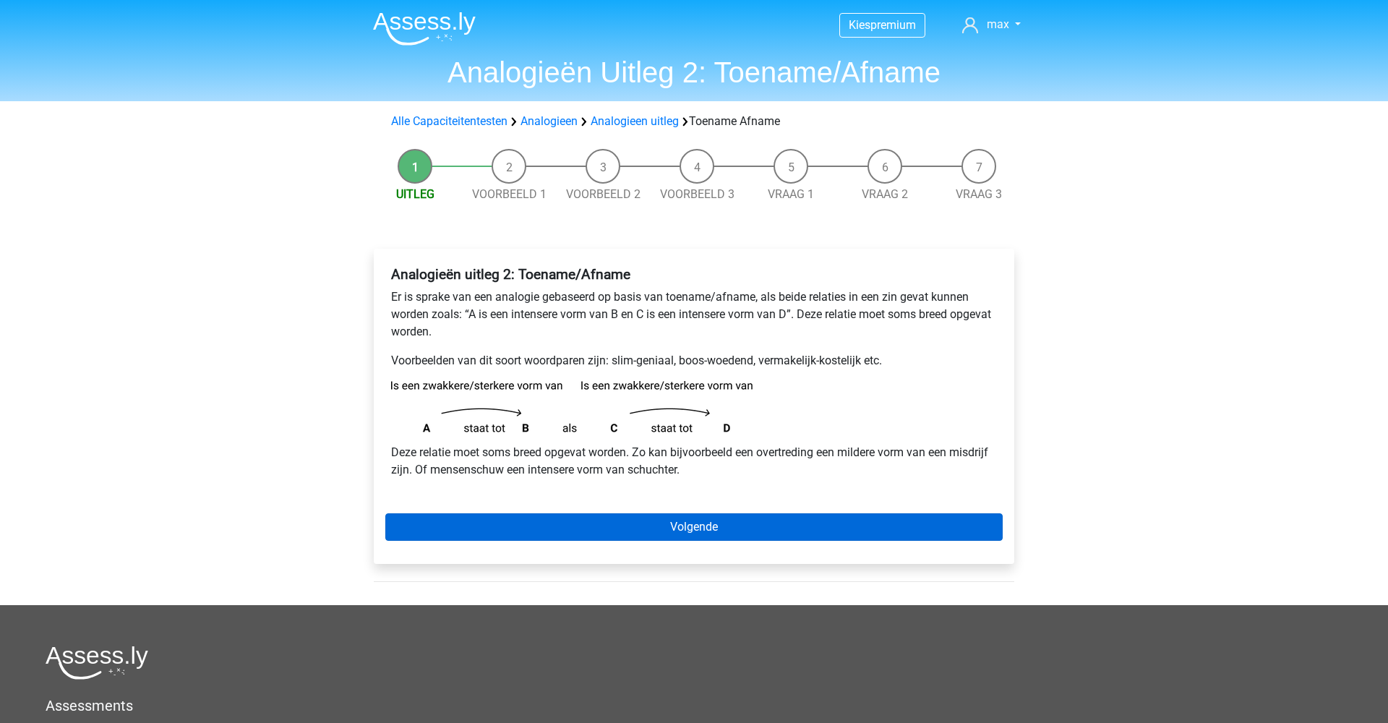
click at [488, 531] on link "Volgende" at bounding box center [693, 526] width 617 height 27
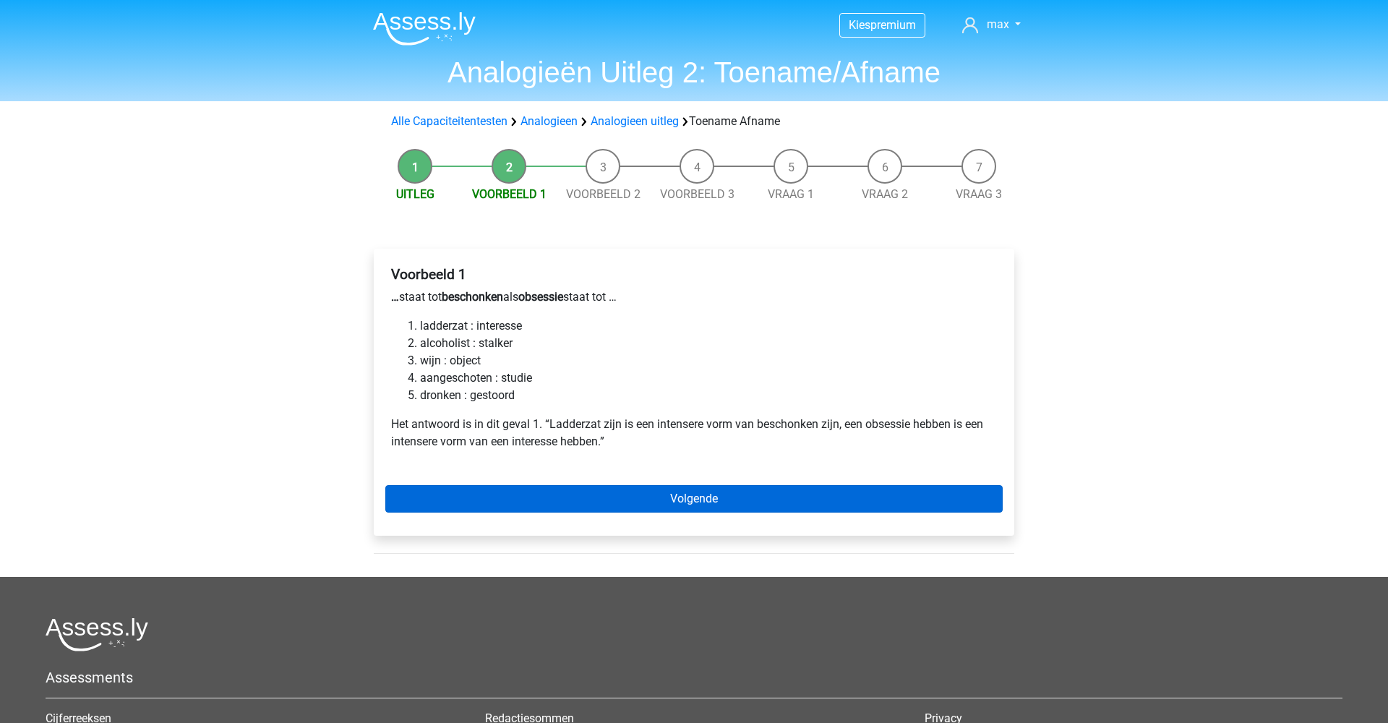
click at [516, 498] on link "Volgende" at bounding box center [693, 498] width 617 height 27
click at [562, 498] on link "Volgende" at bounding box center [693, 498] width 617 height 27
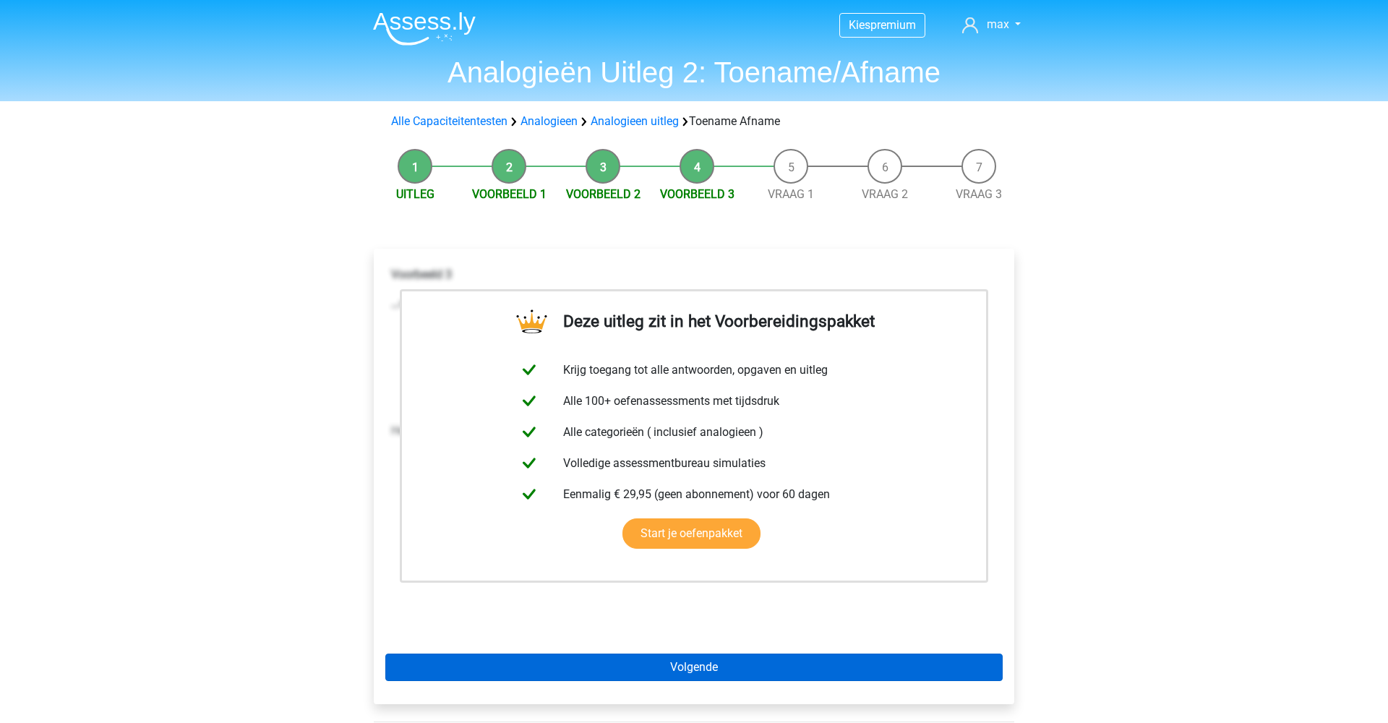
click at [676, 664] on link "Volgende" at bounding box center [693, 667] width 617 height 27
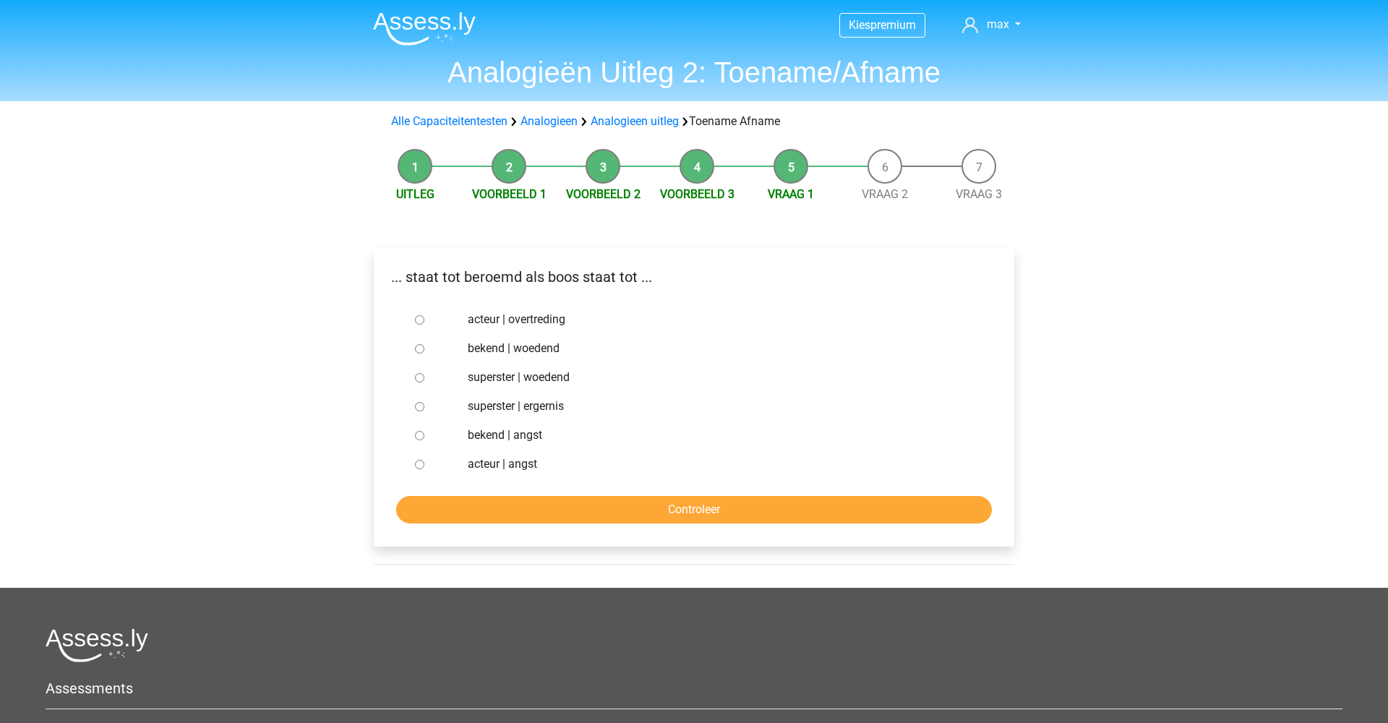
click at [492, 436] on label "bekend | angst" at bounding box center [718, 435] width 500 height 17
click at [424, 436] on input "bekend | angst" at bounding box center [419, 435] width 9 height 9
radio input "true"
click at [511, 348] on label "bekend | woedend" at bounding box center [718, 348] width 500 height 17
click at [424, 348] on input "bekend | woedend" at bounding box center [419, 348] width 9 height 9
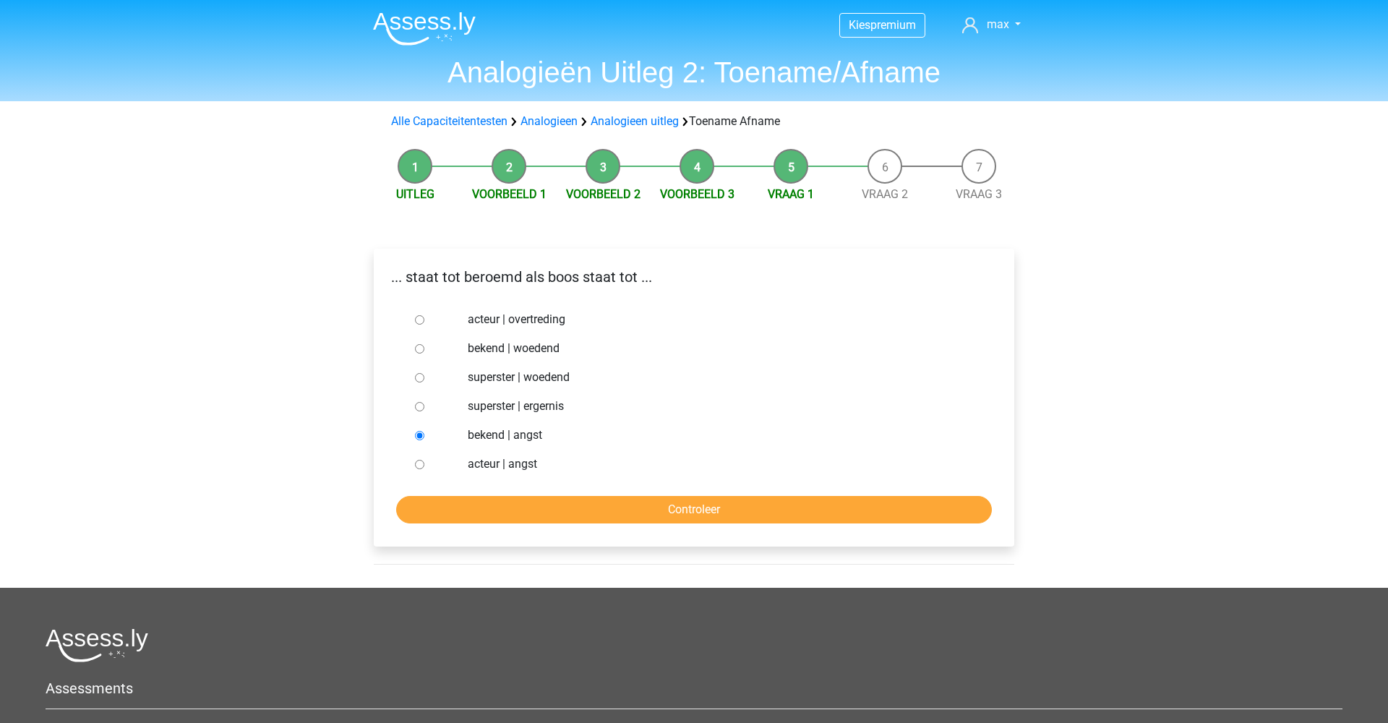
radio input "true"
click at [555, 489] on form "acteur | overtreding bekend | woedend superster | woedend superster | ergernis …" at bounding box center [693, 414] width 617 height 218
click at [554, 502] on input "Controleer" at bounding box center [694, 509] width 596 height 27
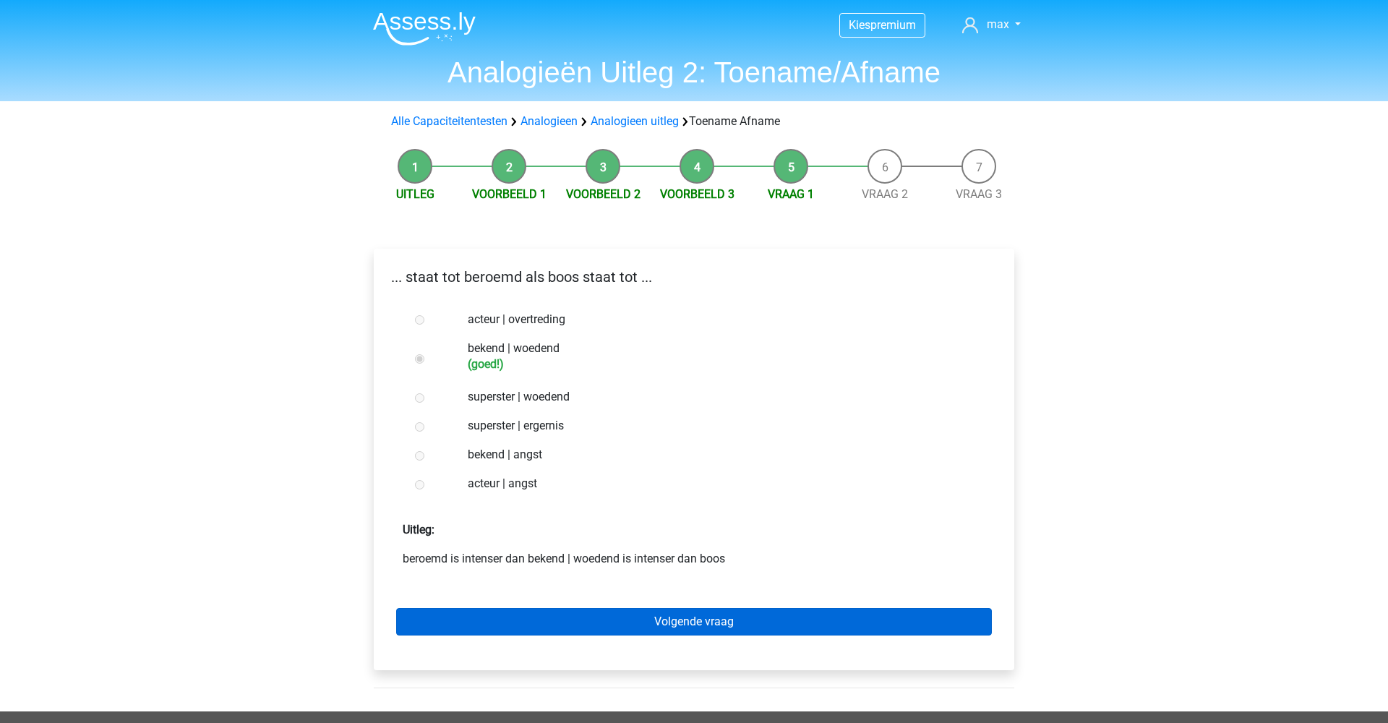
click at [672, 619] on link "Volgende vraag" at bounding box center [694, 621] width 596 height 27
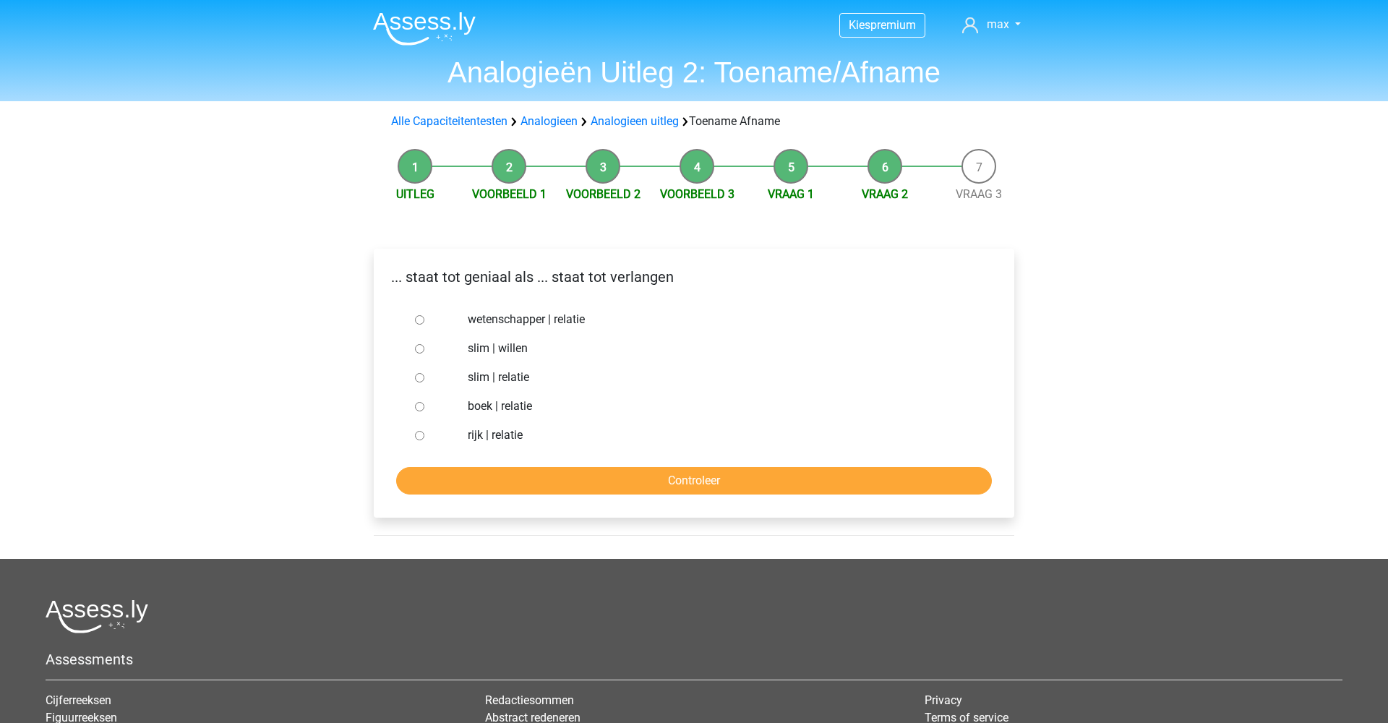
click at [419, 347] on input "slim | willen" at bounding box center [419, 348] width 9 height 9
radio input "true"
click at [505, 478] on input "Controleer" at bounding box center [694, 480] width 596 height 27
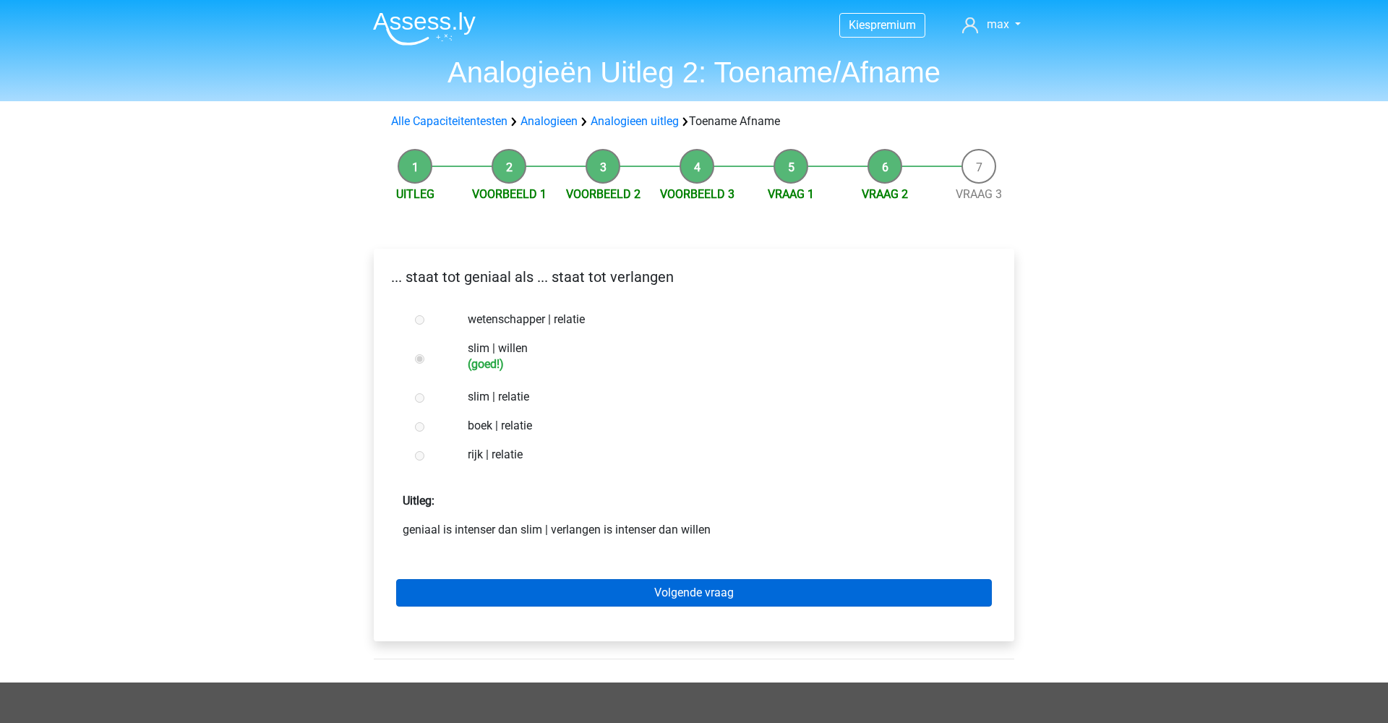
click at [583, 591] on link "Volgende vraag" at bounding box center [694, 592] width 596 height 27
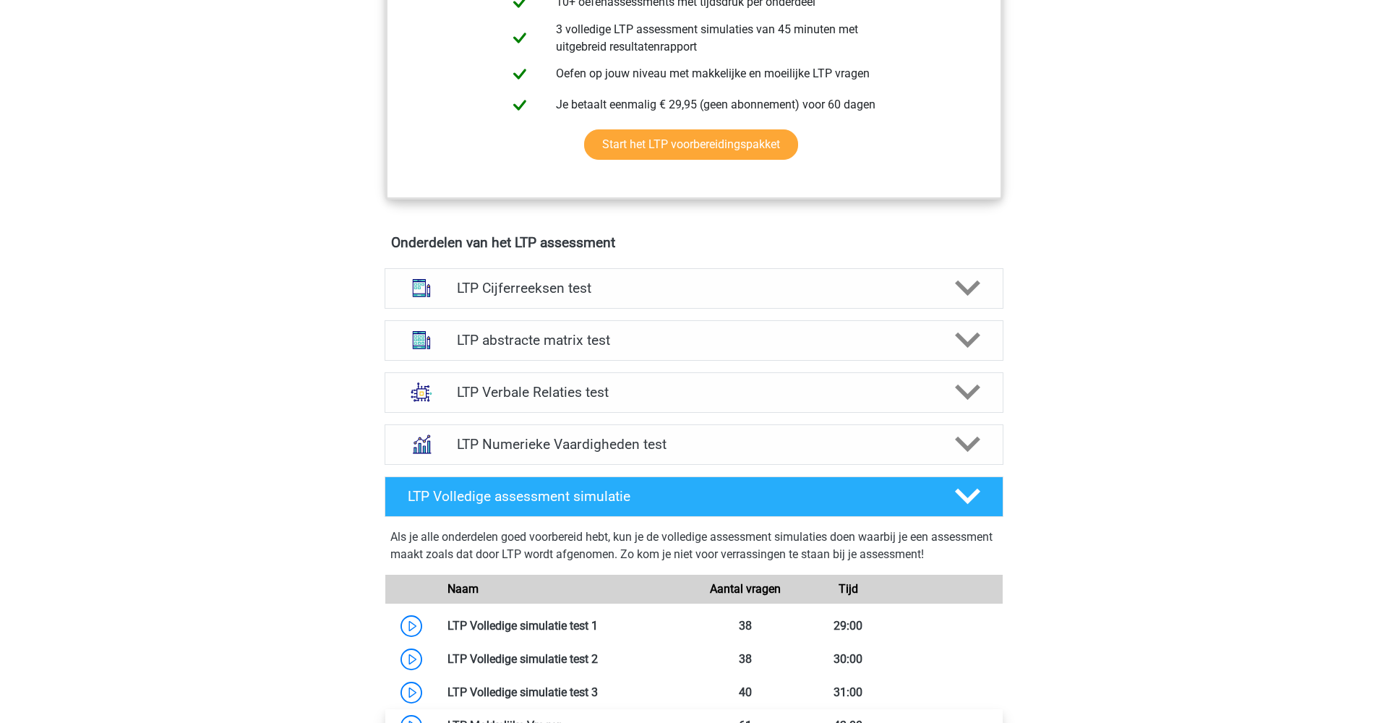
scroll to position [682, 0]
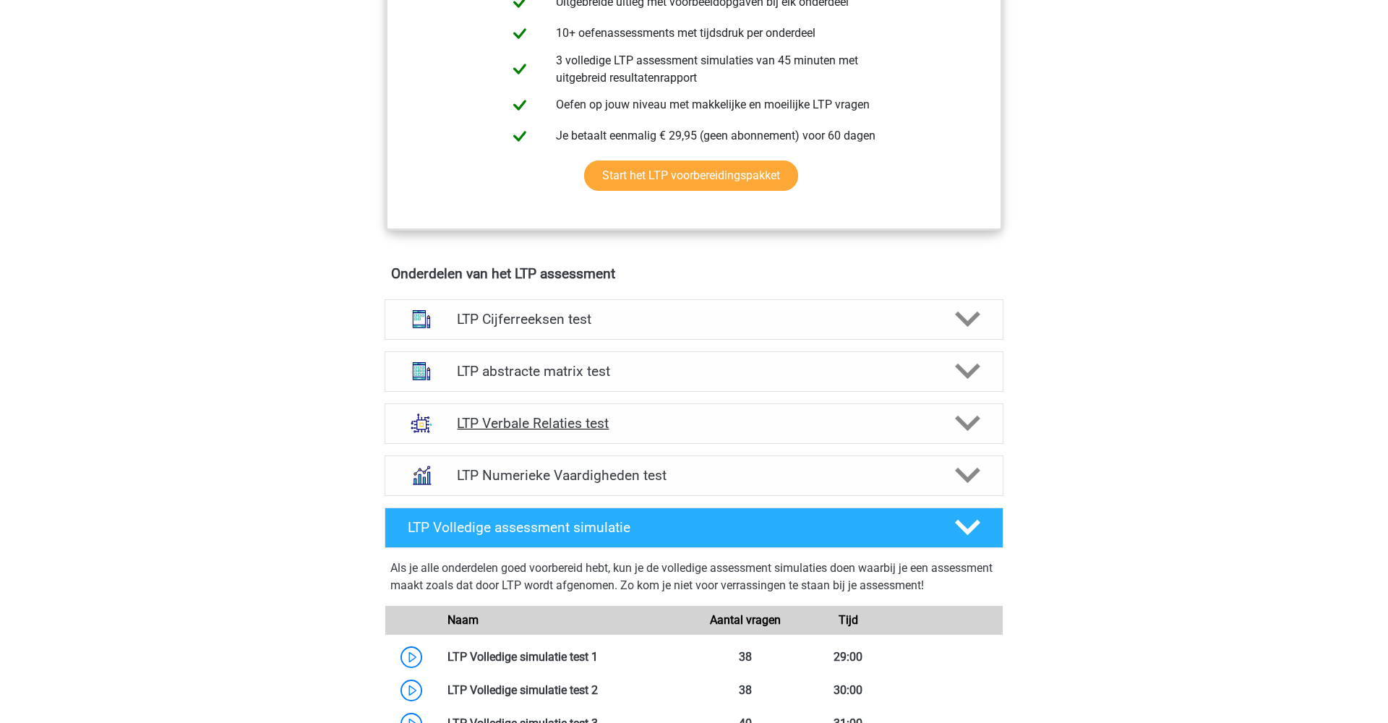
click at [708, 418] on h4 "LTP Verbale Relaties test" at bounding box center [694, 423] width 474 height 17
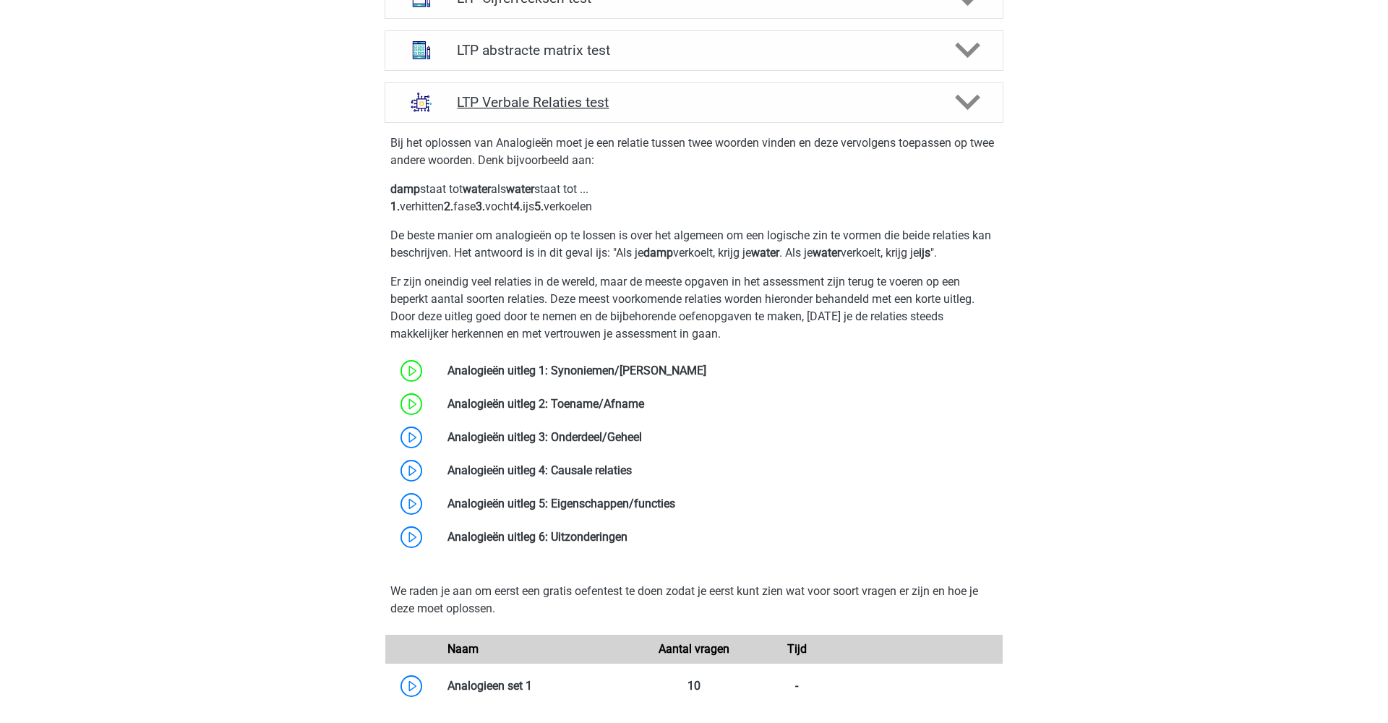
scroll to position [1004, 0]
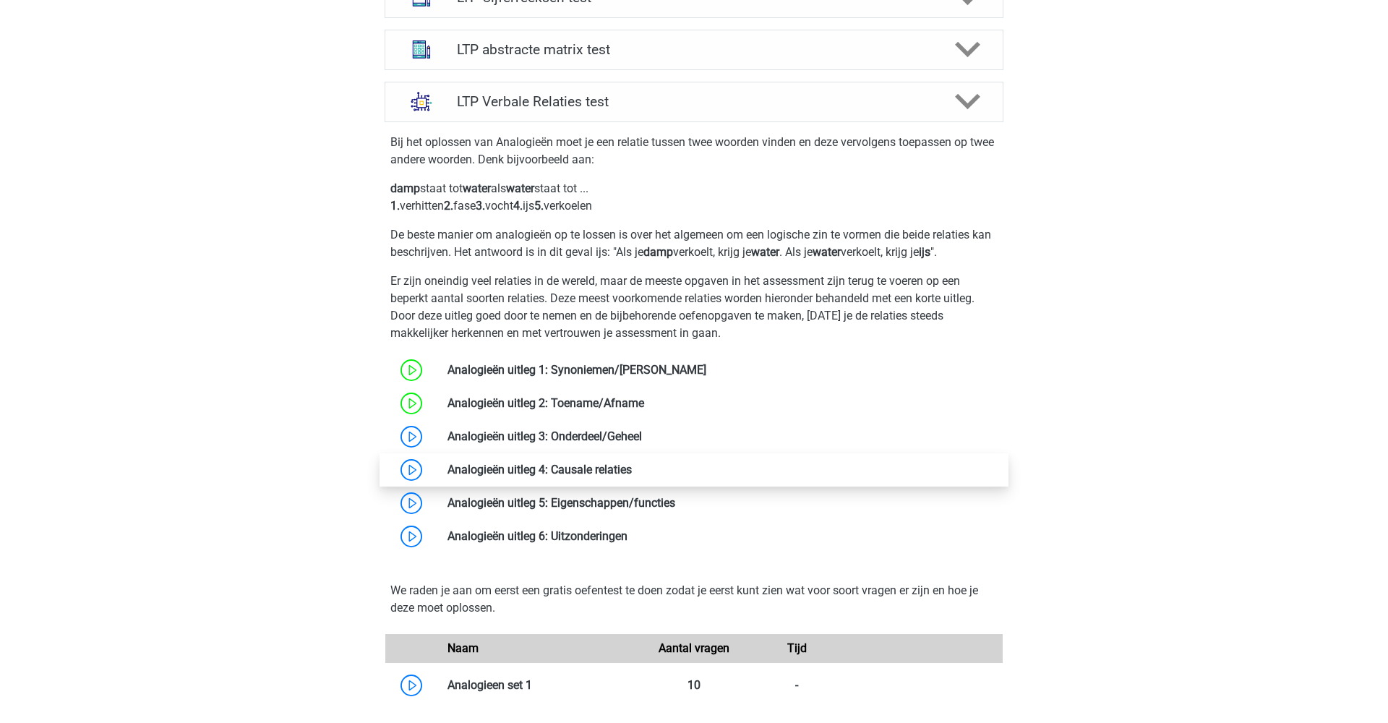
click at [632, 466] on link at bounding box center [632, 470] width 0 height 14
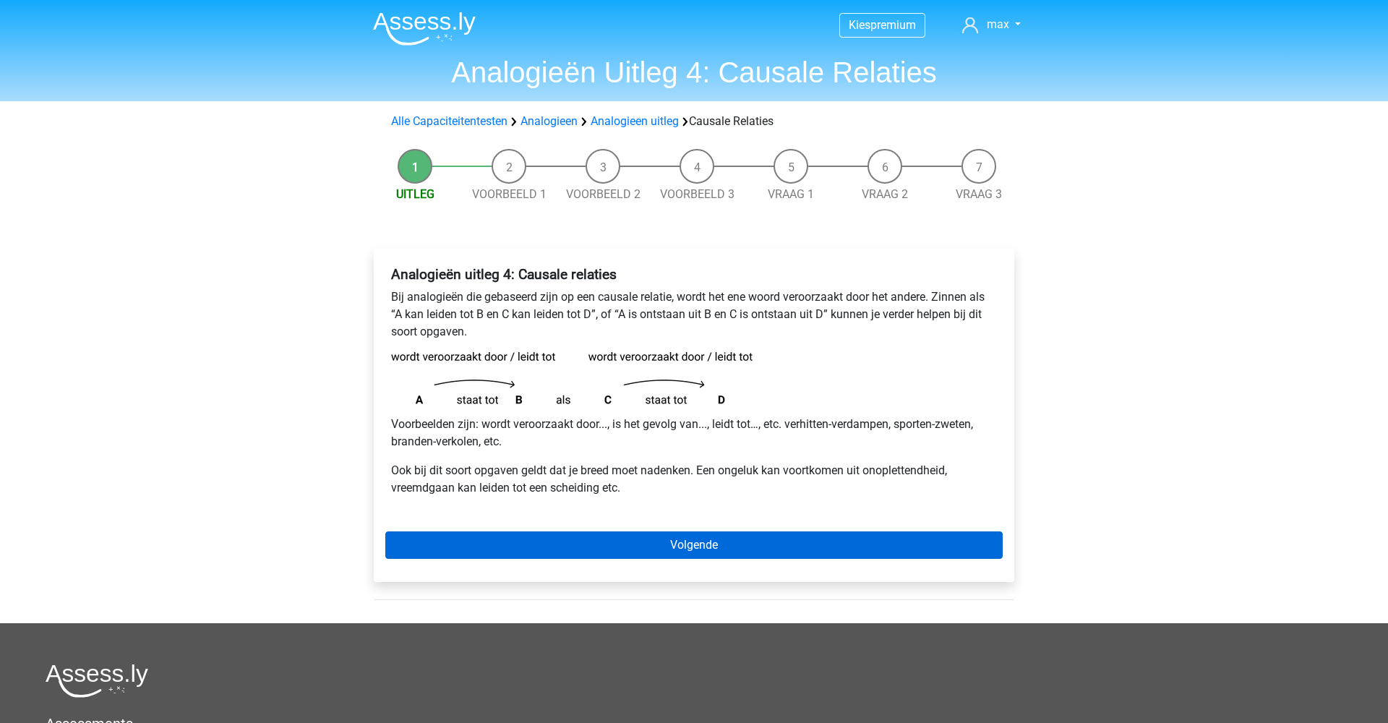
click at [597, 541] on link "Volgende" at bounding box center [693, 544] width 617 height 27
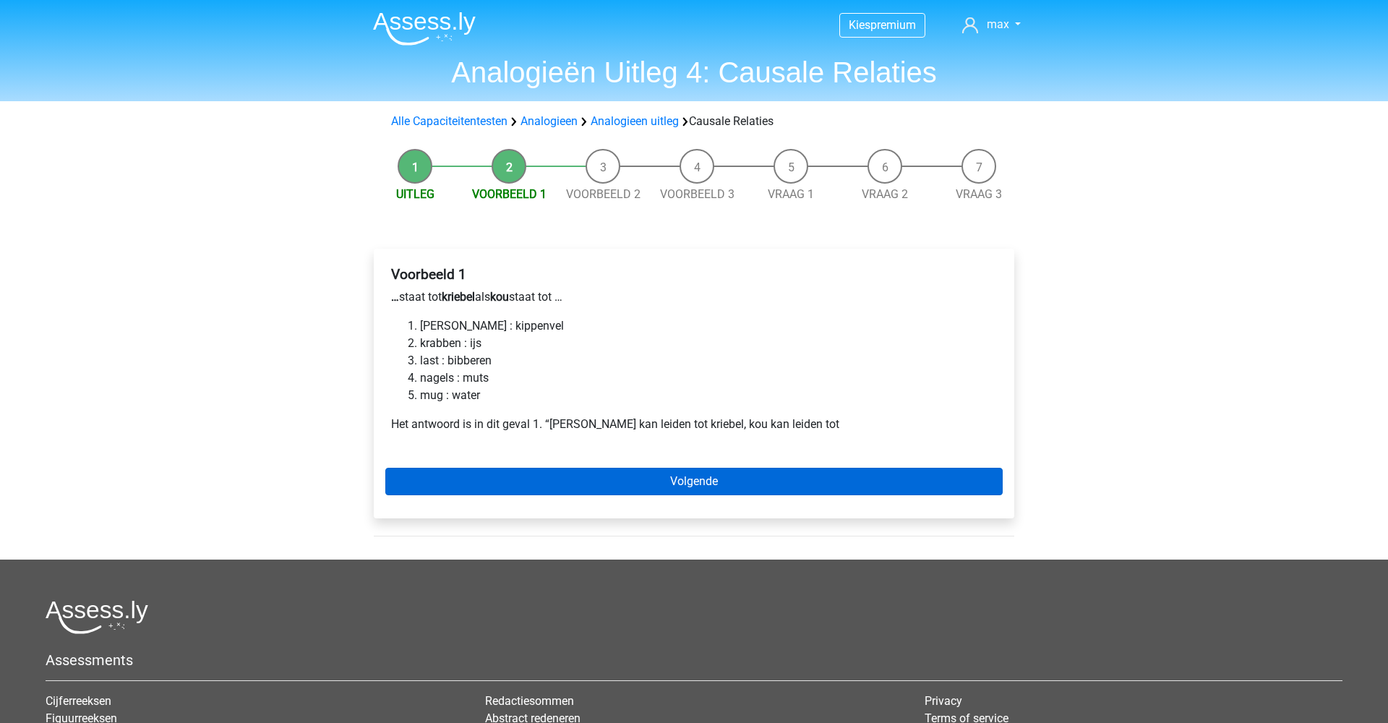
click at [600, 475] on link "Volgende" at bounding box center [693, 481] width 617 height 27
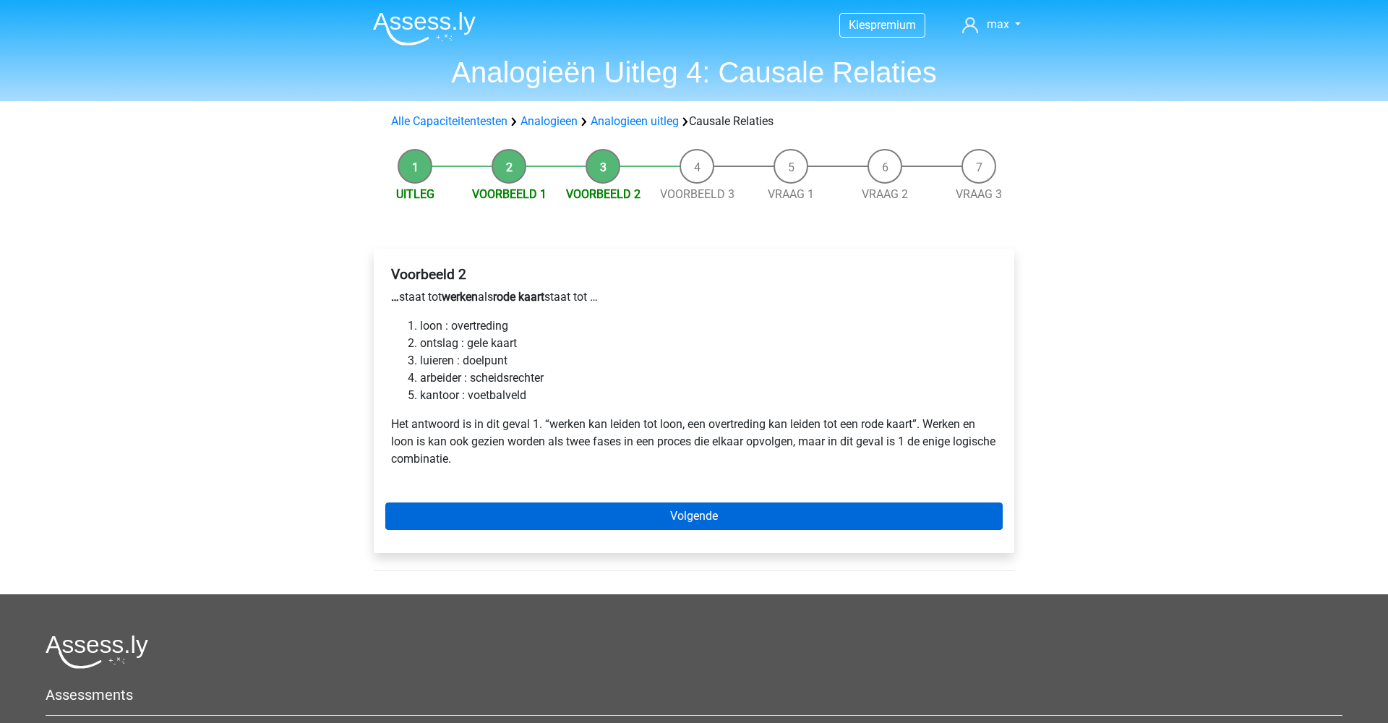
click at [630, 520] on link "Volgende" at bounding box center [693, 515] width 617 height 27
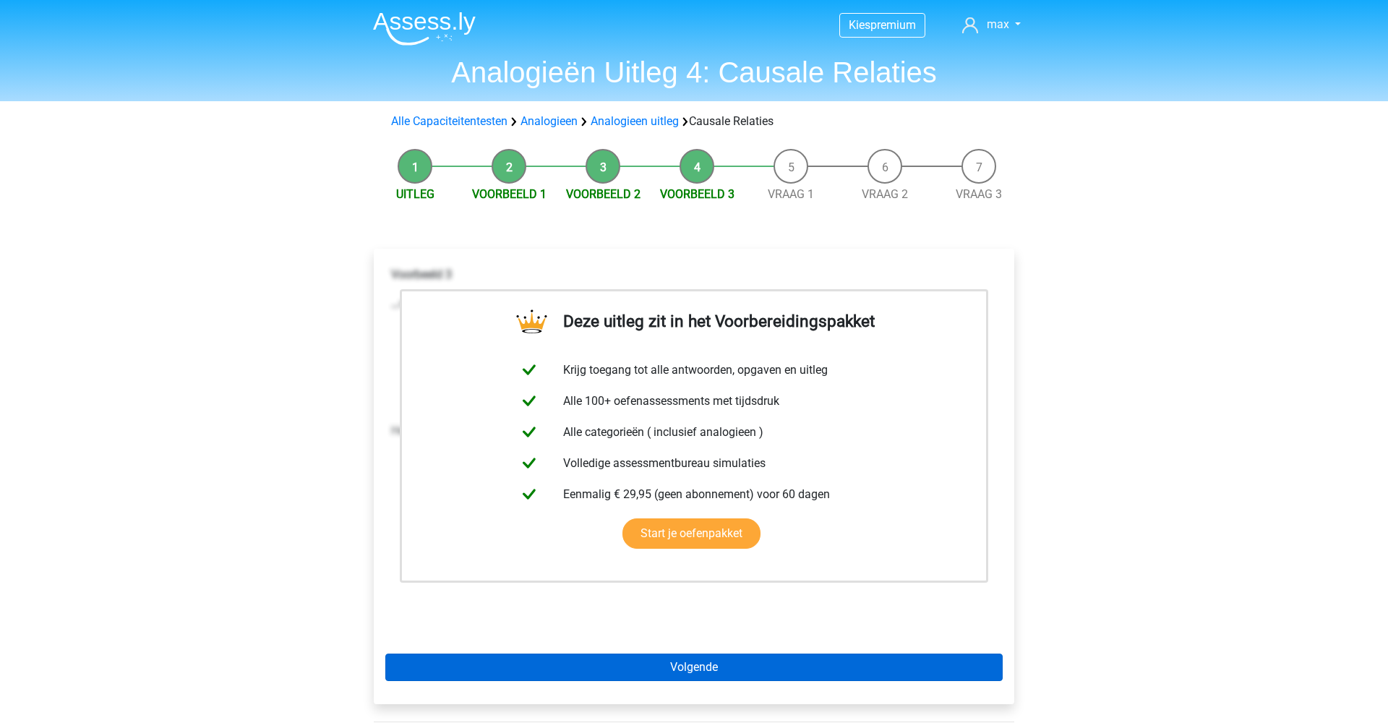
click at [664, 670] on link "Volgende" at bounding box center [693, 667] width 617 height 27
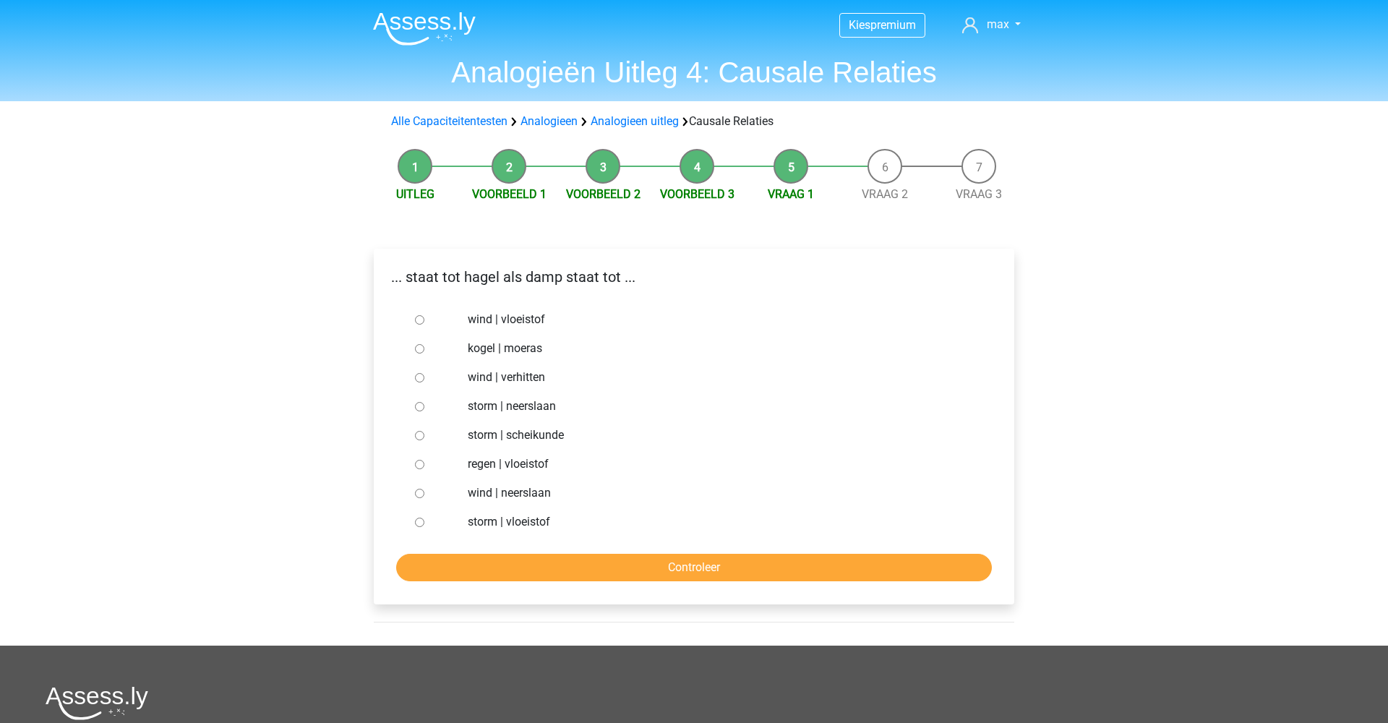
click at [419, 463] on input "regen | vloeistof" at bounding box center [419, 464] width 9 height 9
radio input "true"
click at [526, 575] on input "Controleer" at bounding box center [694, 567] width 596 height 27
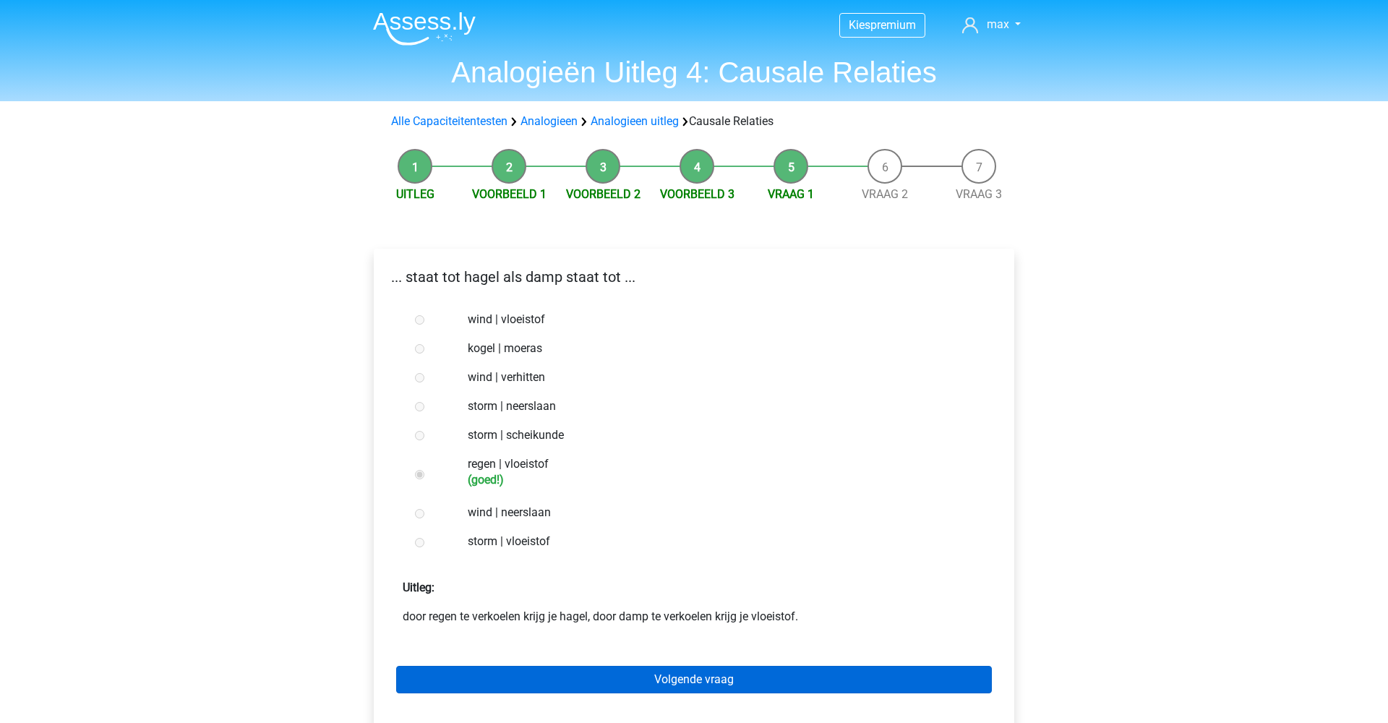
click at [555, 683] on link "Volgende vraag" at bounding box center [694, 679] width 596 height 27
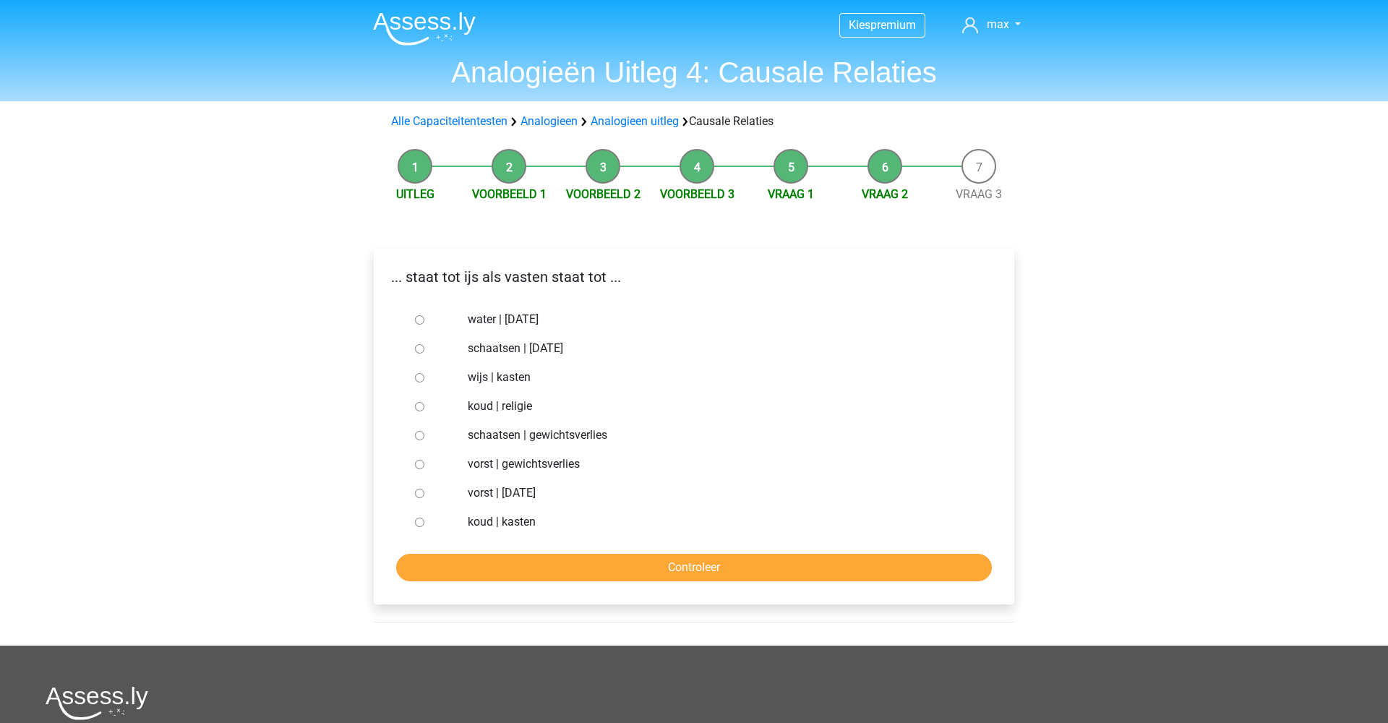
click at [424, 348] on div at bounding box center [433, 348] width 48 height 29
click at [422, 349] on input "schaatsen | [DATE]" at bounding box center [419, 348] width 9 height 9
radio input "true"
click at [622, 560] on input "Controleer" at bounding box center [694, 567] width 596 height 27
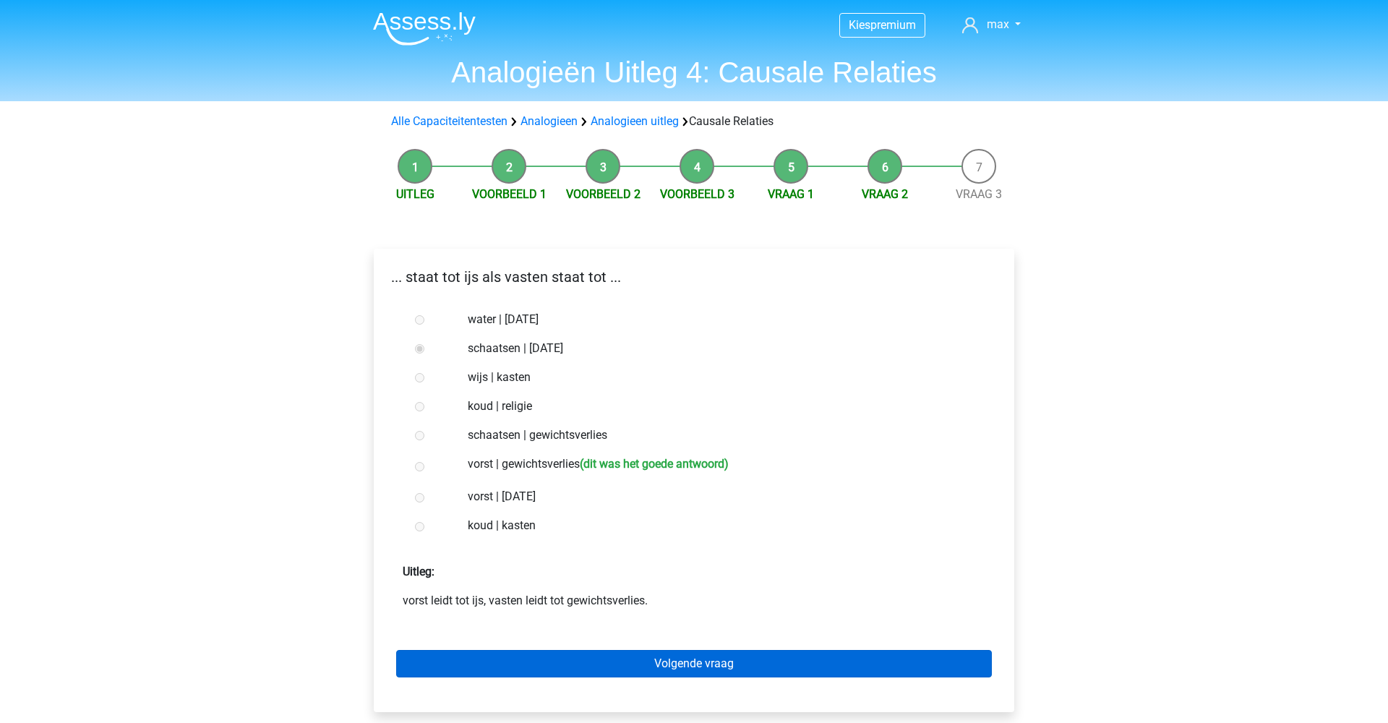
click at [604, 657] on link "Volgende vraag" at bounding box center [694, 663] width 596 height 27
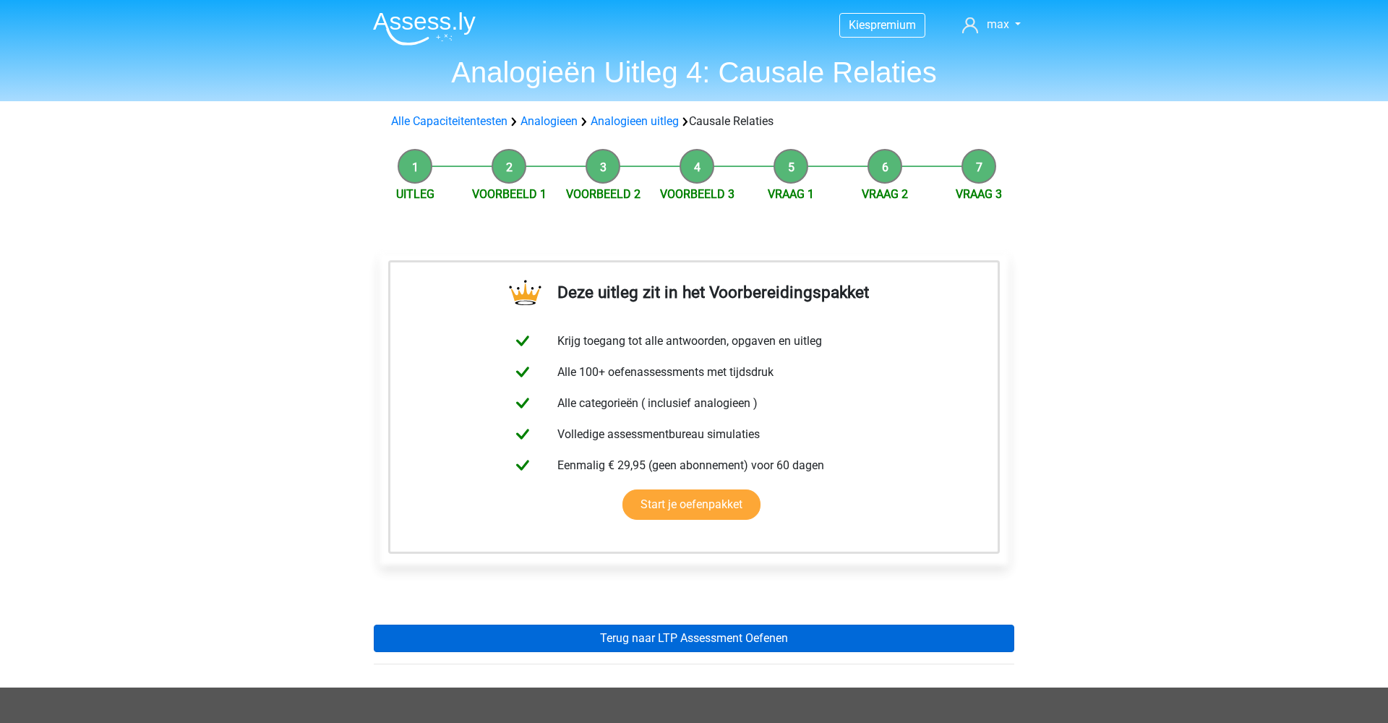
click at [641, 644] on link "Terug naar LTP Assessment Oefenen" at bounding box center [694, 638] width 641 height 27
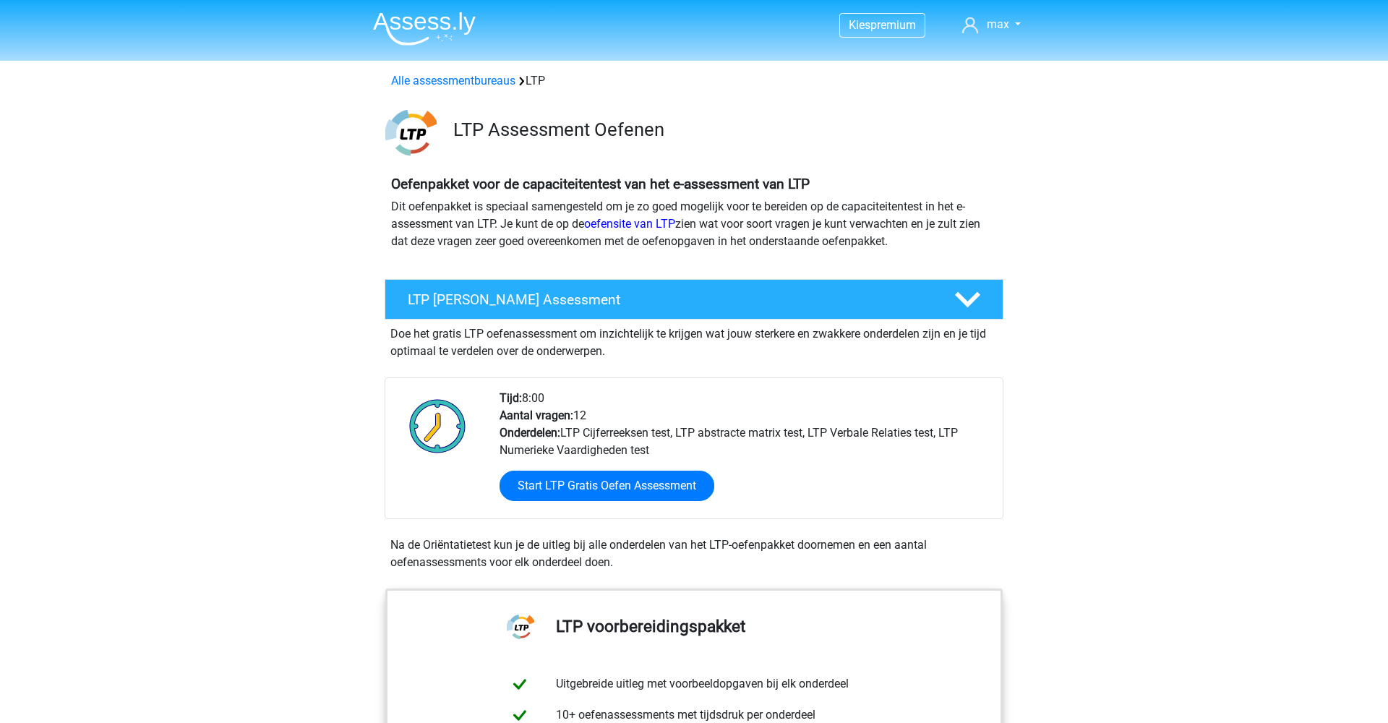
click at [414, 25] on img at bounding box center [424, 29] width 103 height 34
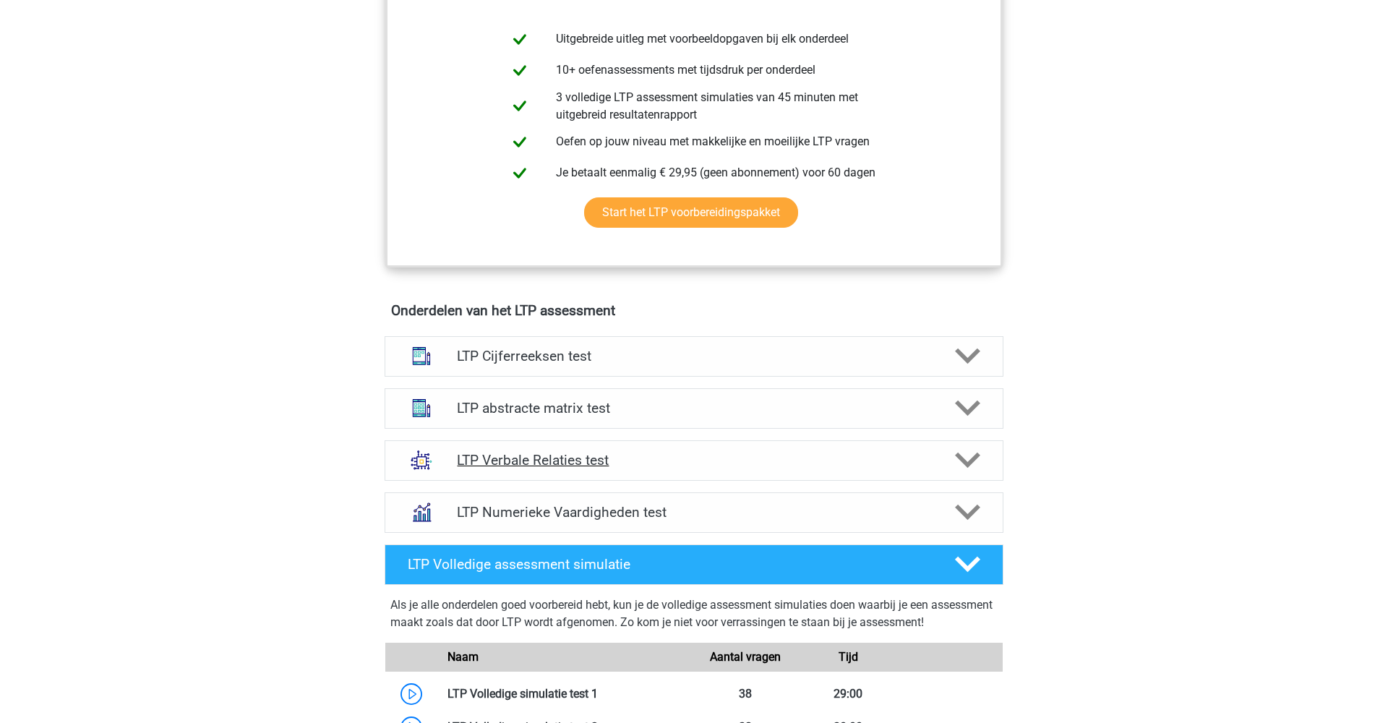
scroll to position [633, 0]
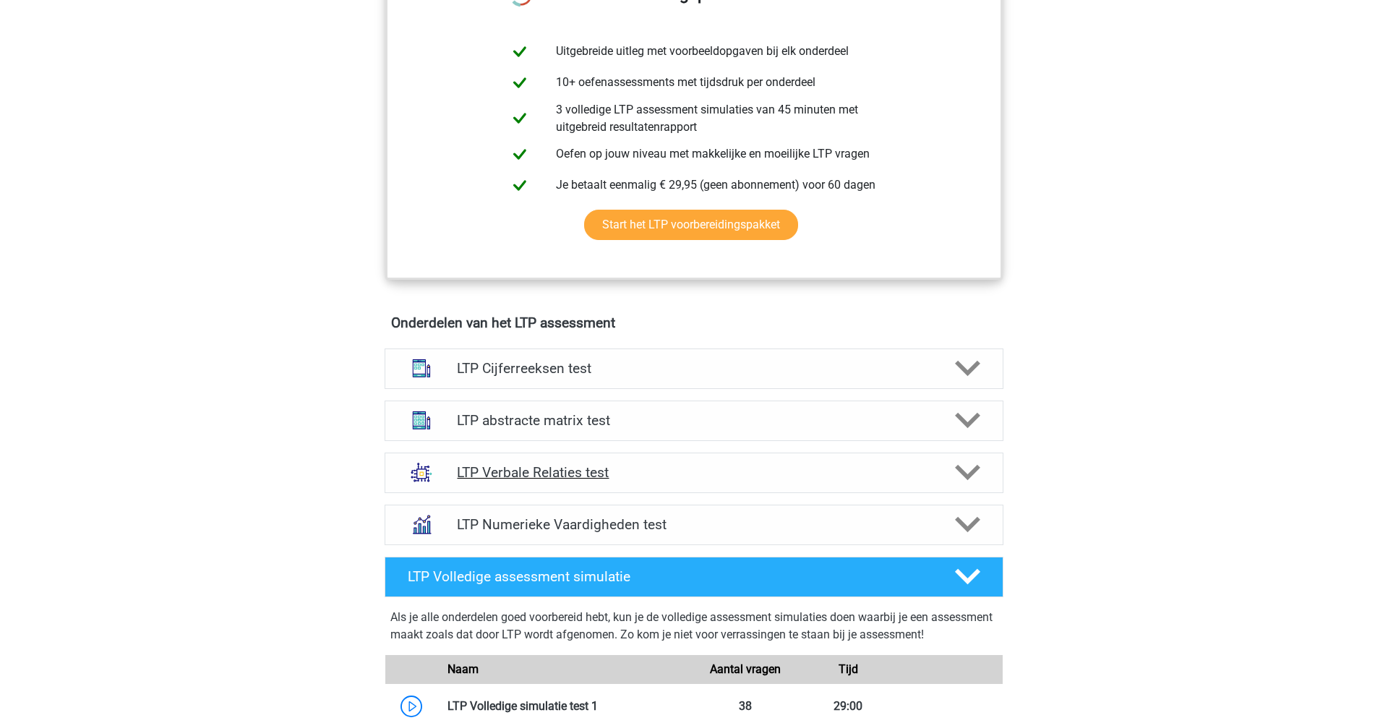
click at [738, 477] on h4 "LTP Verbale Relaties test" at bounding box center [694, 472] width 474 height 17
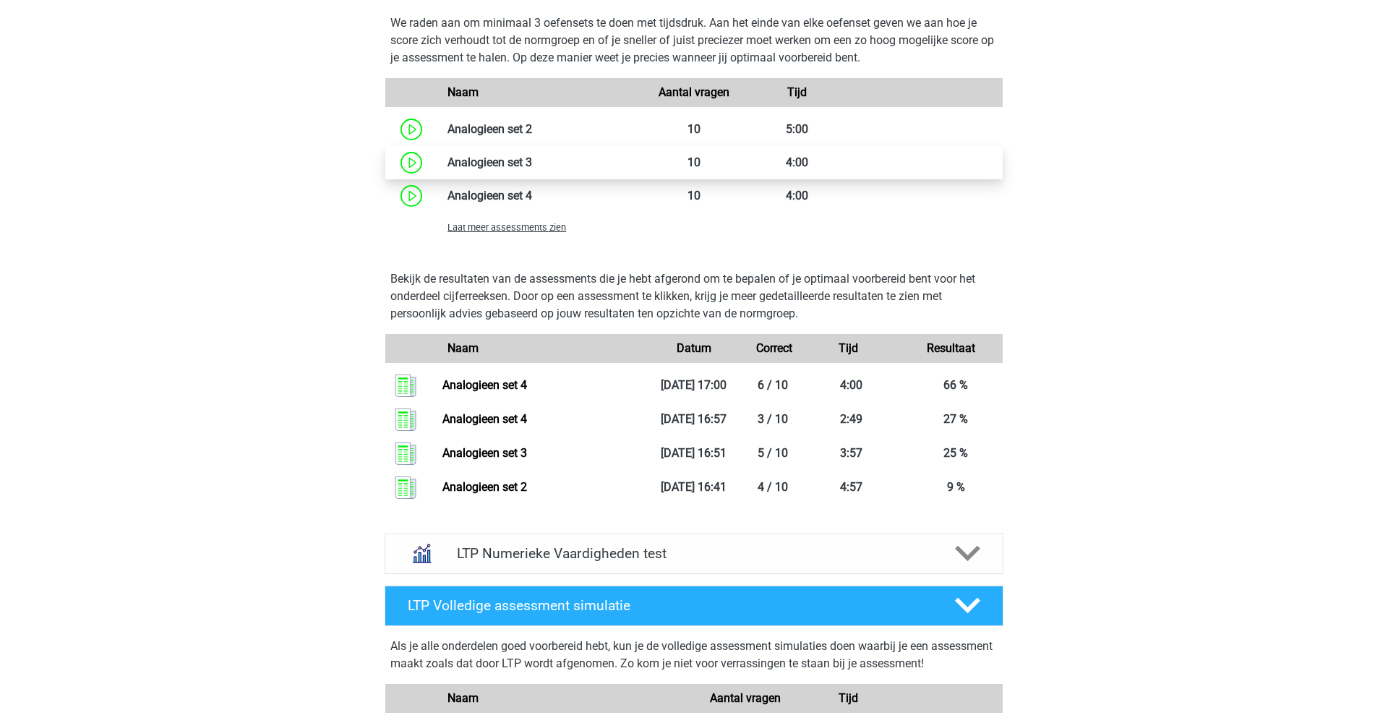
scroll to position [1735, 0]
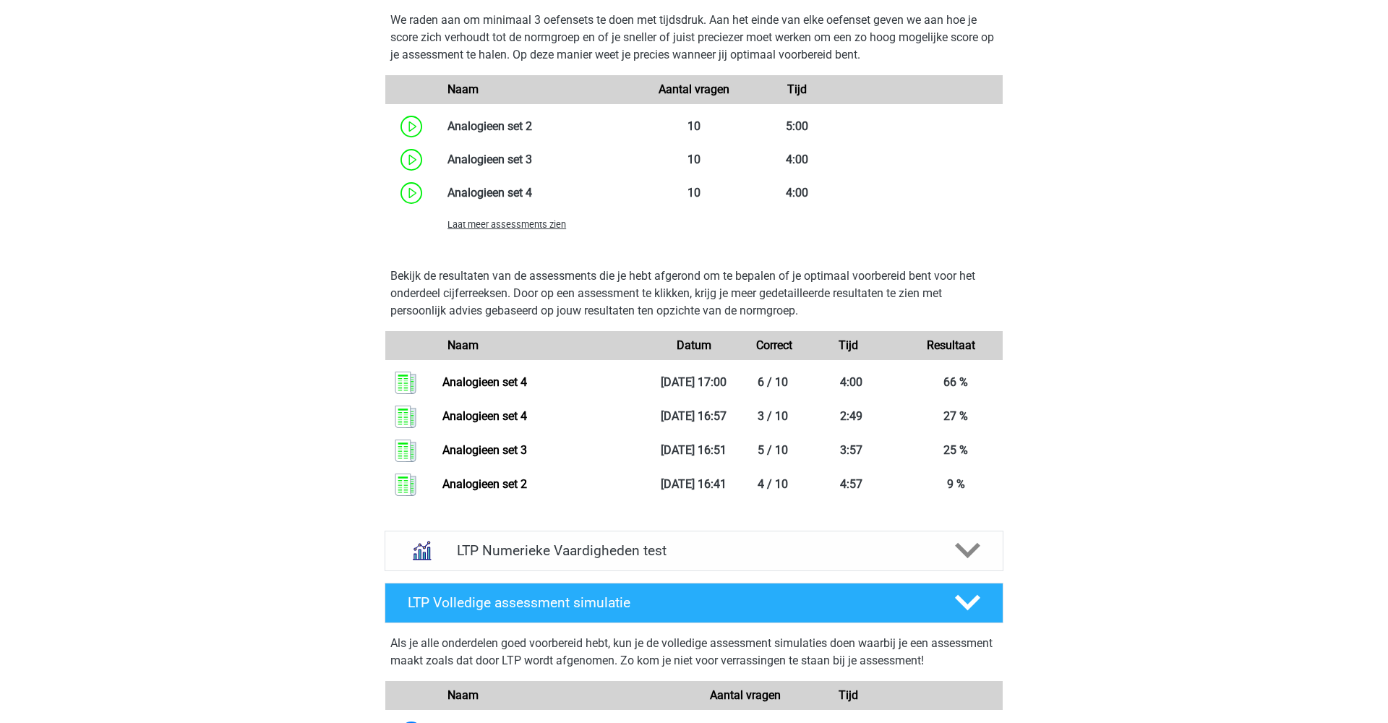
click at [496, 223] on span "Laat meer assessments zien" at bounding box center [507, 224] width 119 height 11
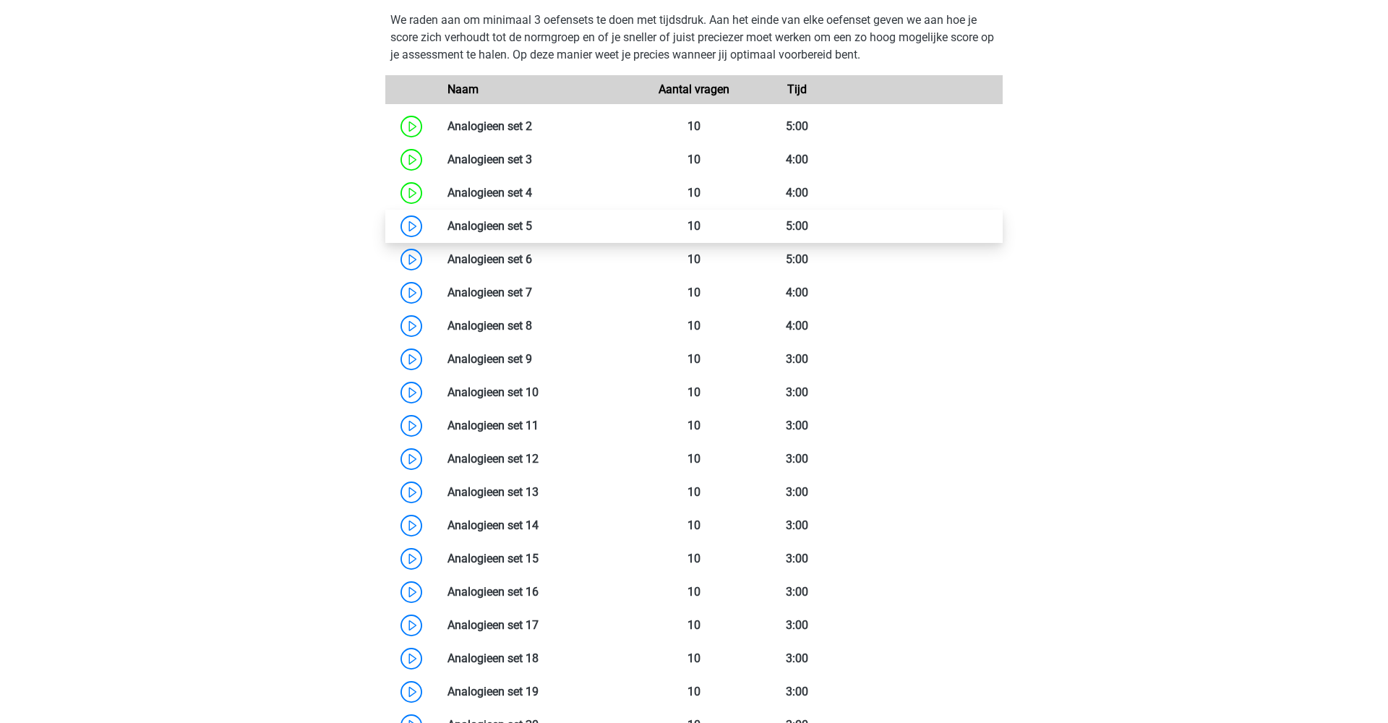
click at [532, 223] on link at bounding box center [532, 226] width 0 height 14
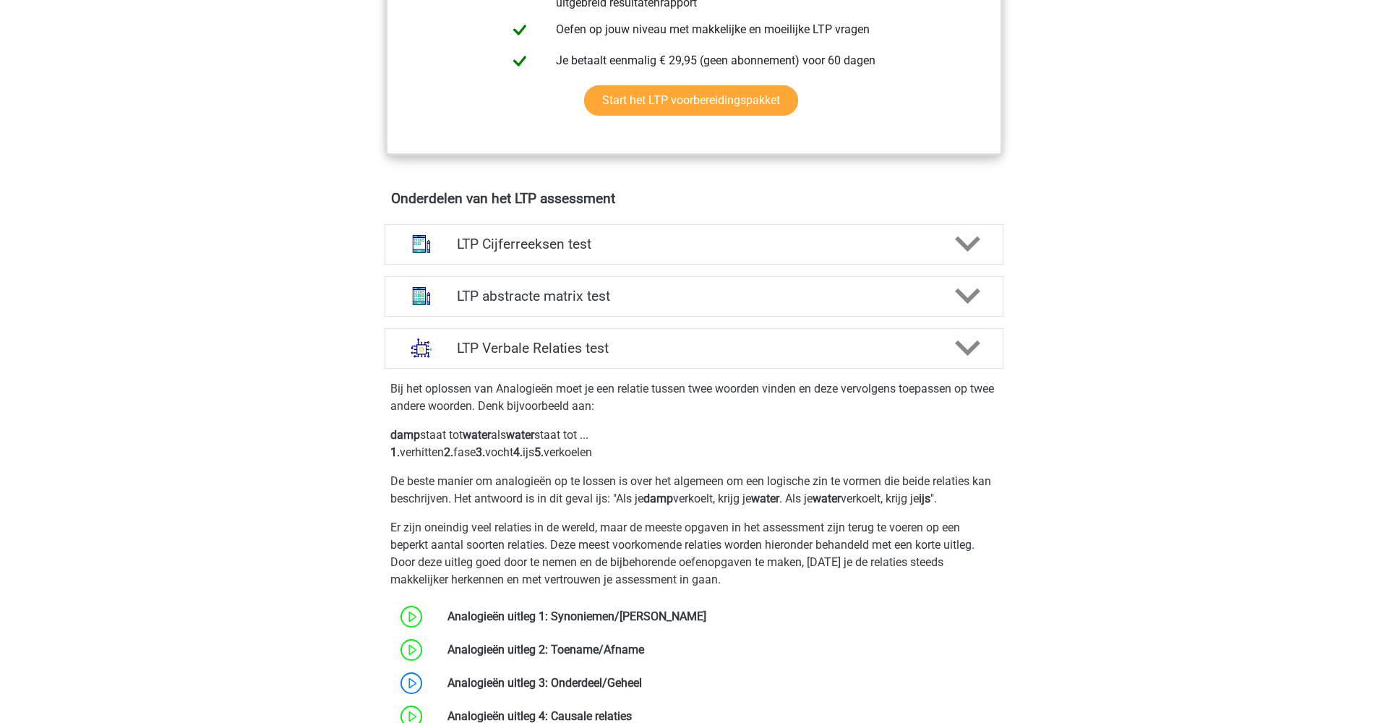
scroll to position [750, 0]
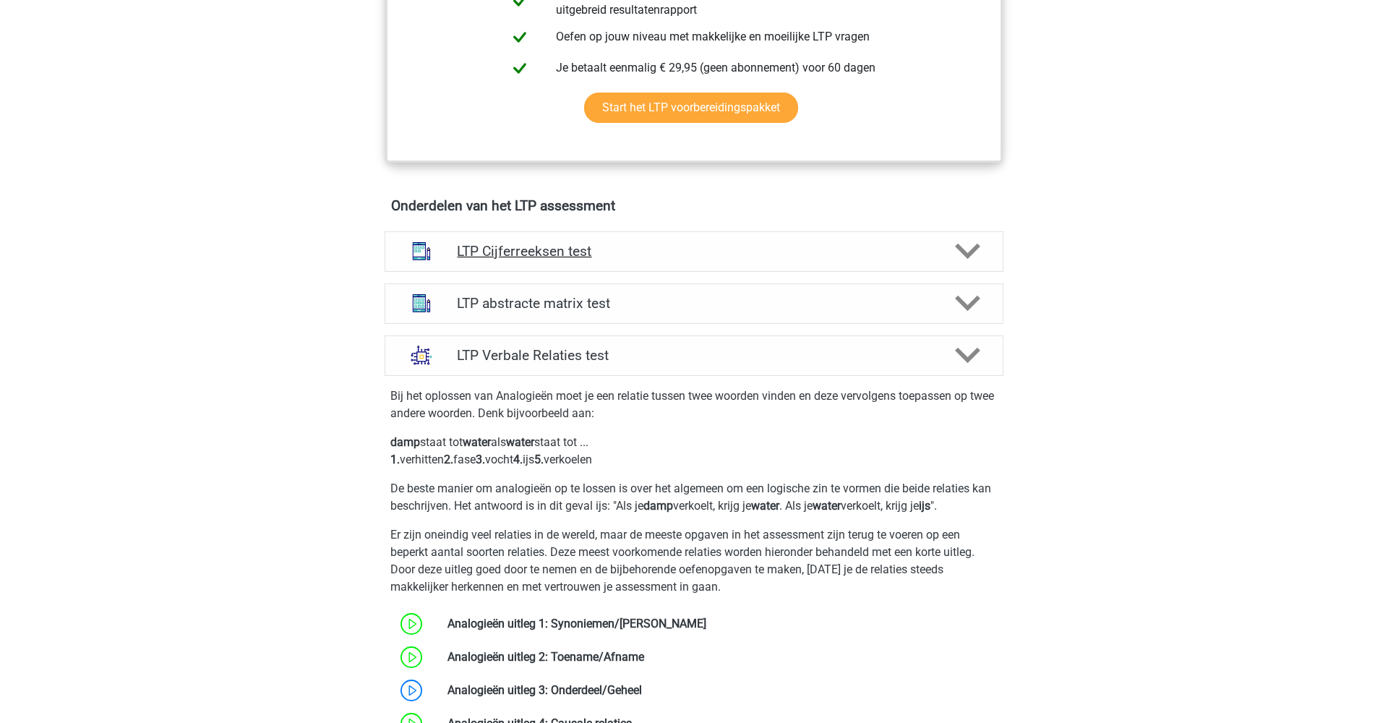
click at [790, 259] on h4 "LTP Cijferreeksen test" at bounding box center [694, 251] width 474 height 17
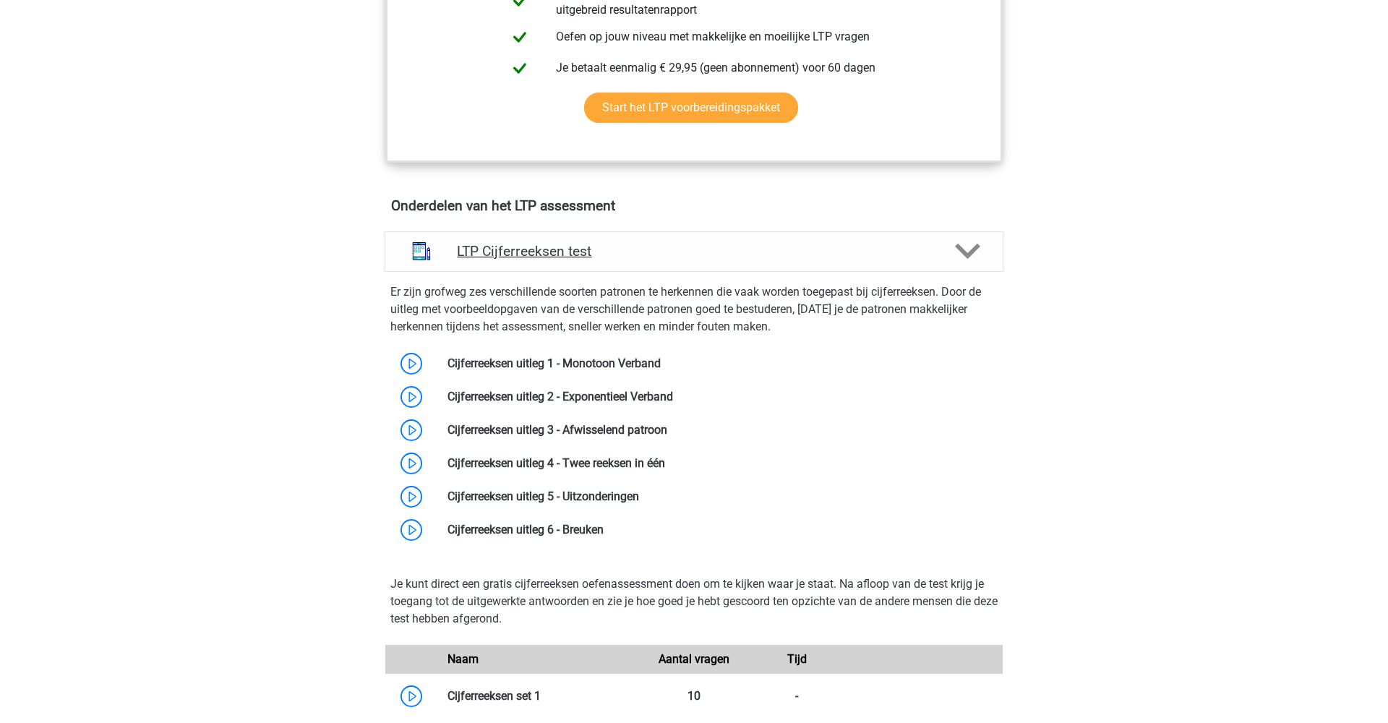
click at [693, 257] on h4 "LTP Cijferreeksen test" at bounding box center [694, 251] width 474 height 17
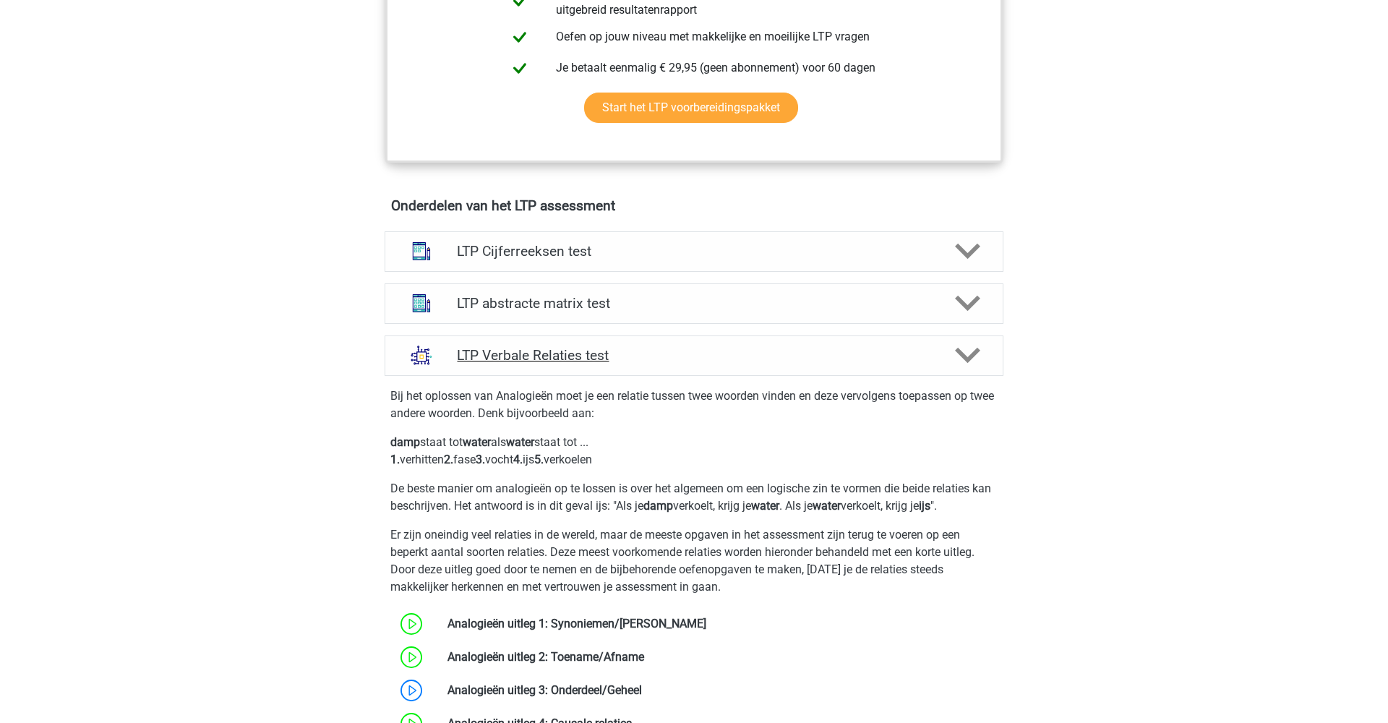
click at [682, 353] on h4 "LTP Verbale Relaties test" at bounding box center [694, 355] width 474 height 17
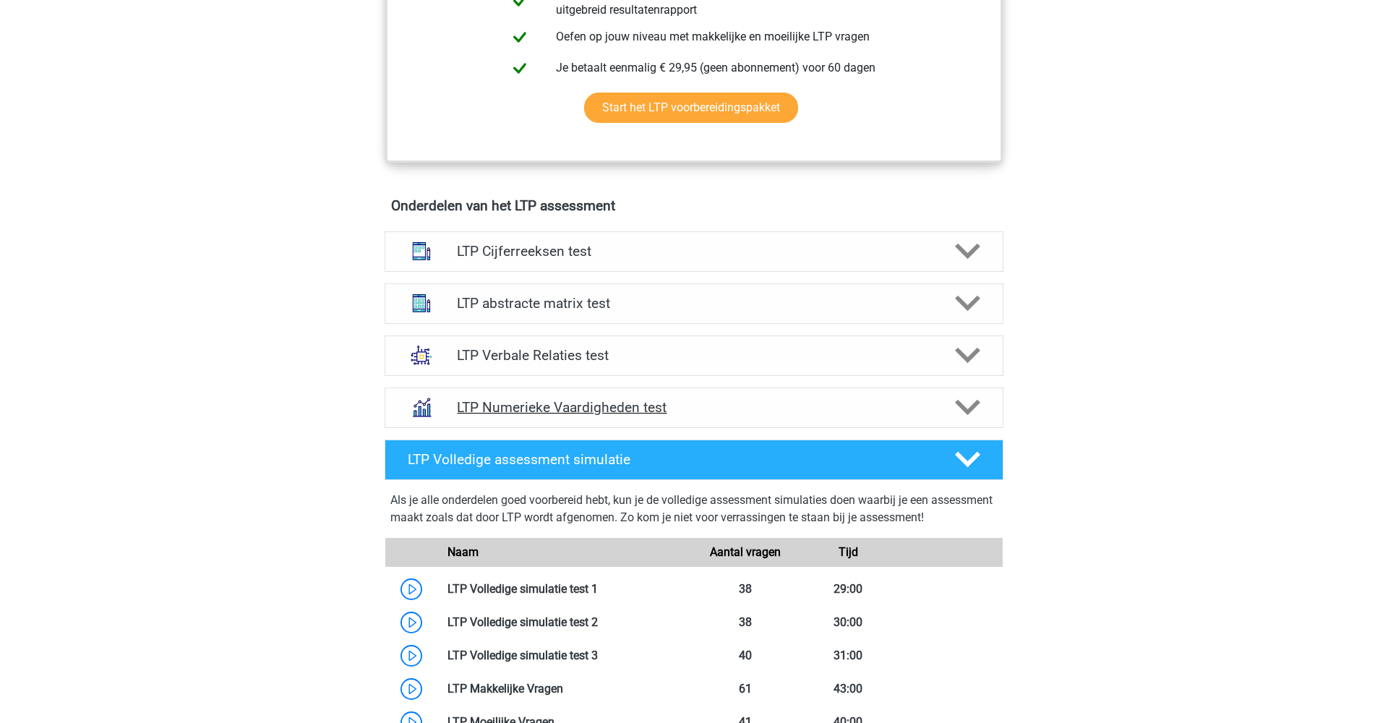
click at [693, 404] on h4 "LTP Numerieke Vaardigheden test" at bounding box center [694, 407] width 474 height 17
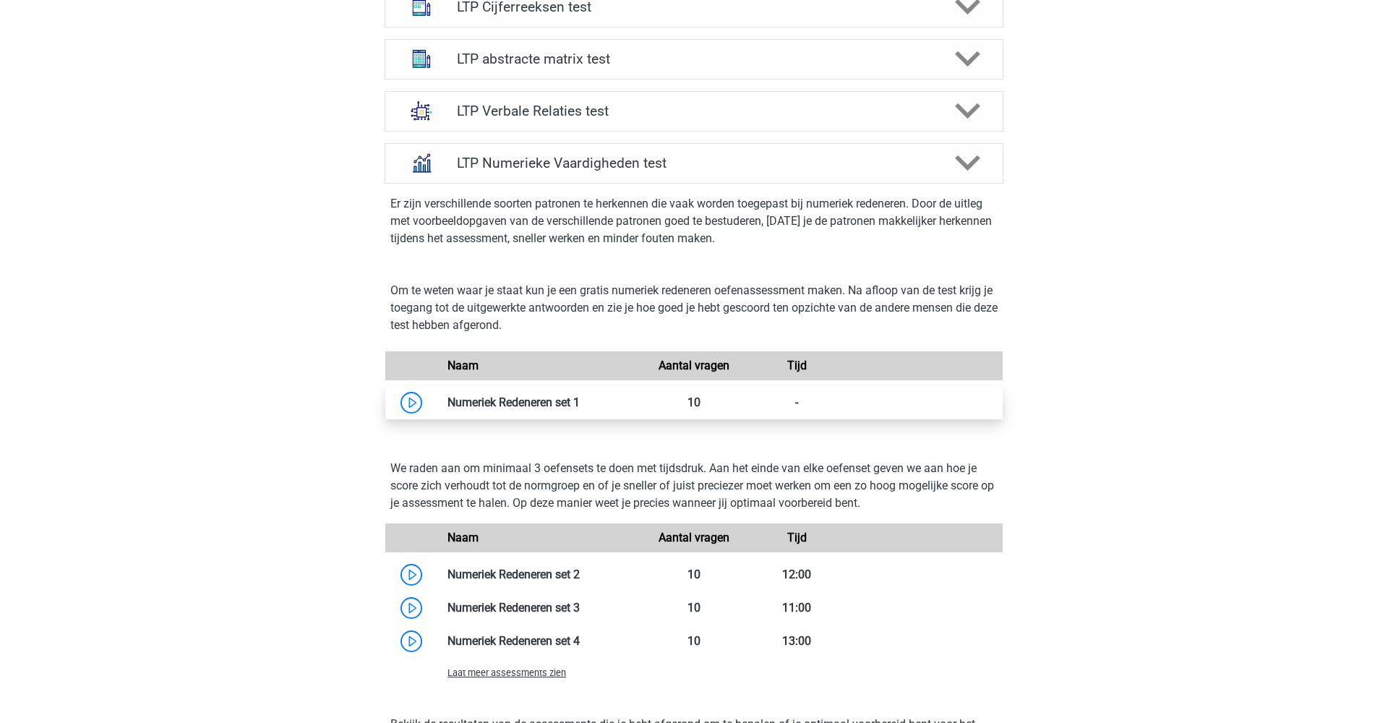
scroll to position [1004, 0]
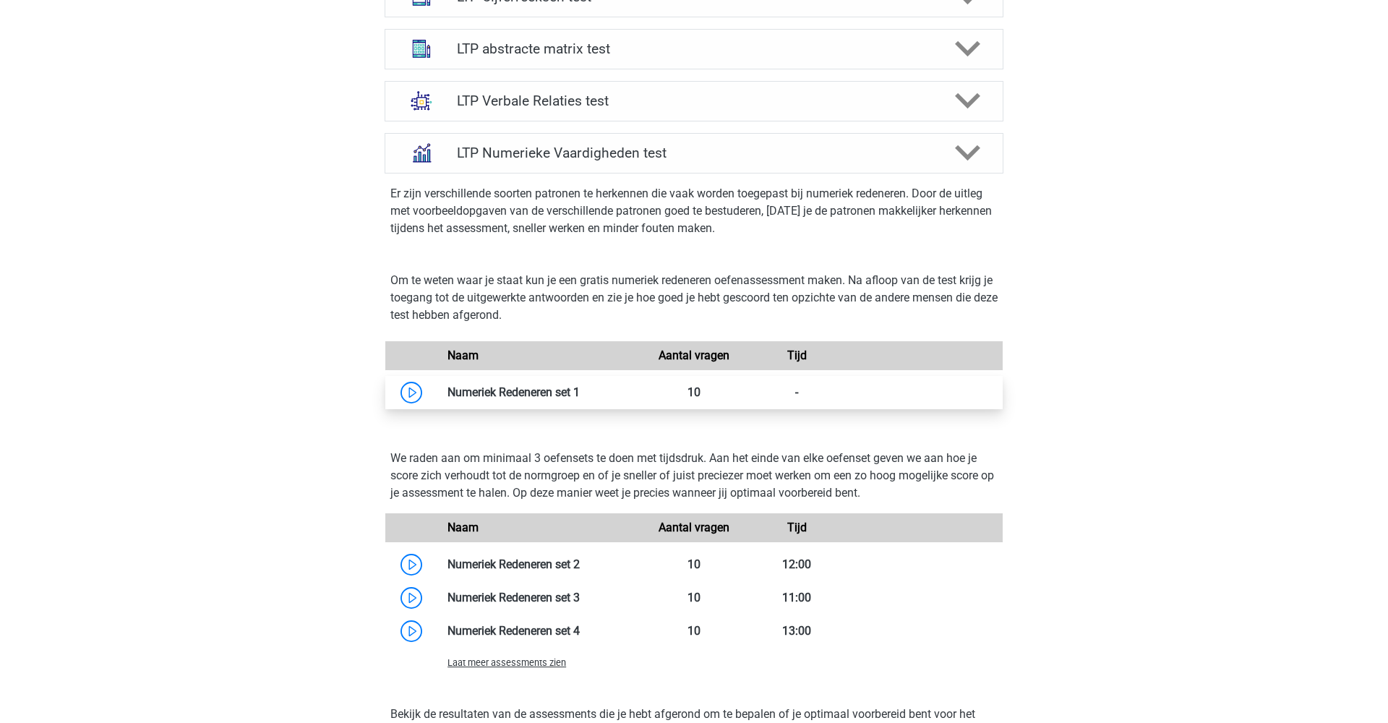
click at [580, 385] on link at bounding box center [580, 392] width 0 height 14
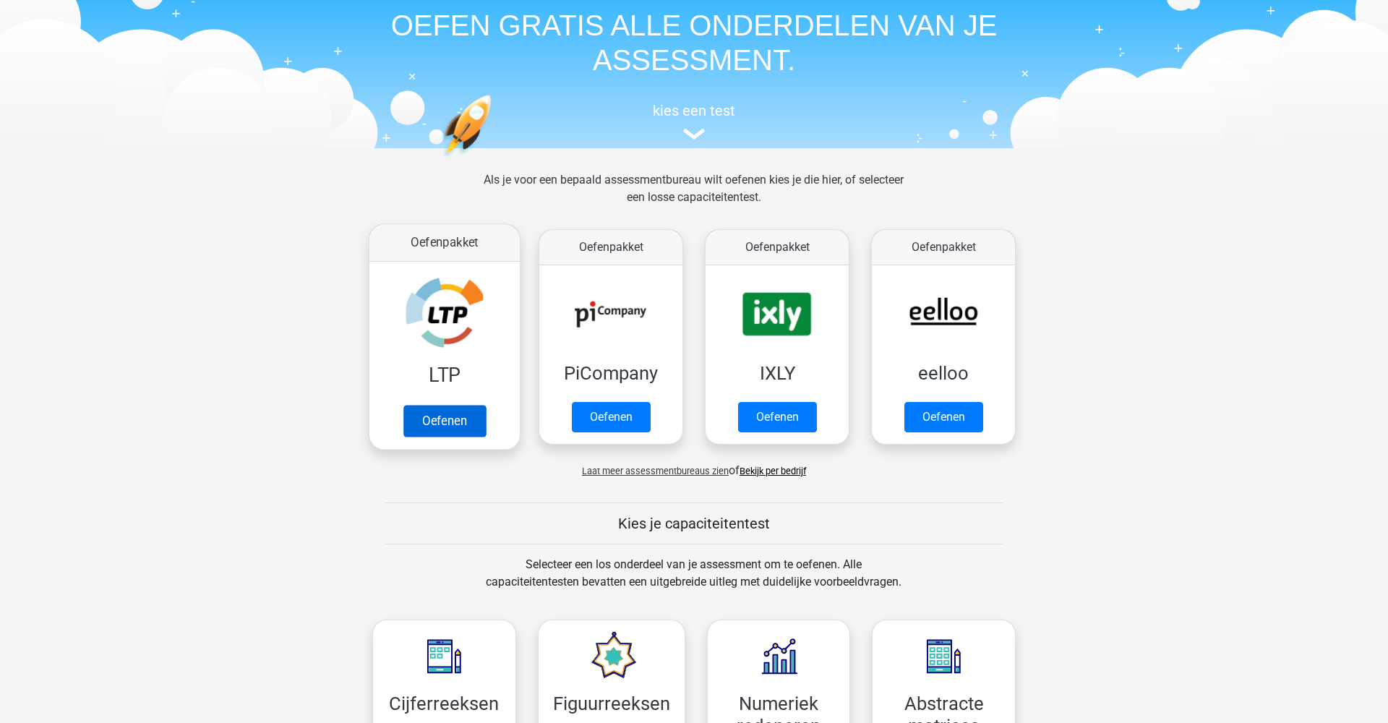
scroll to position [66, 0]
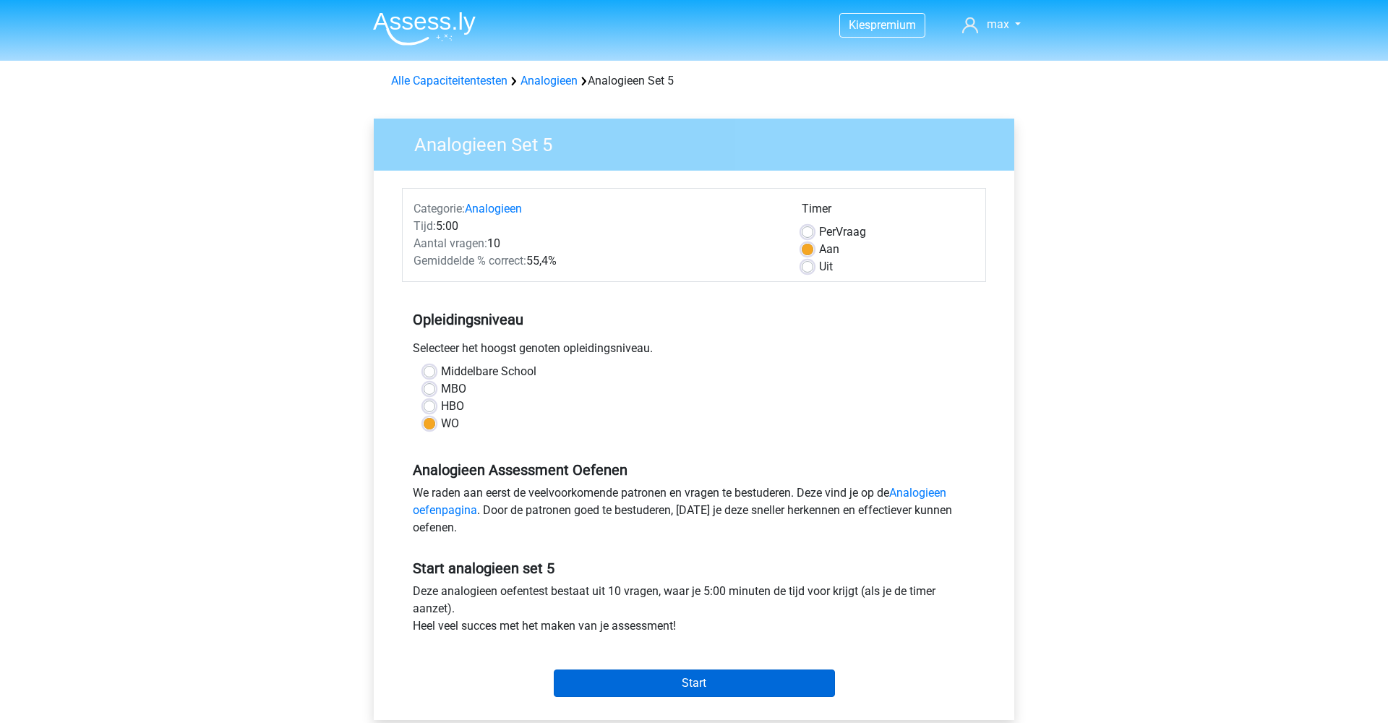
click at [654, 680] on input "Start" at bounding box center [694, 683] width 281 height 27
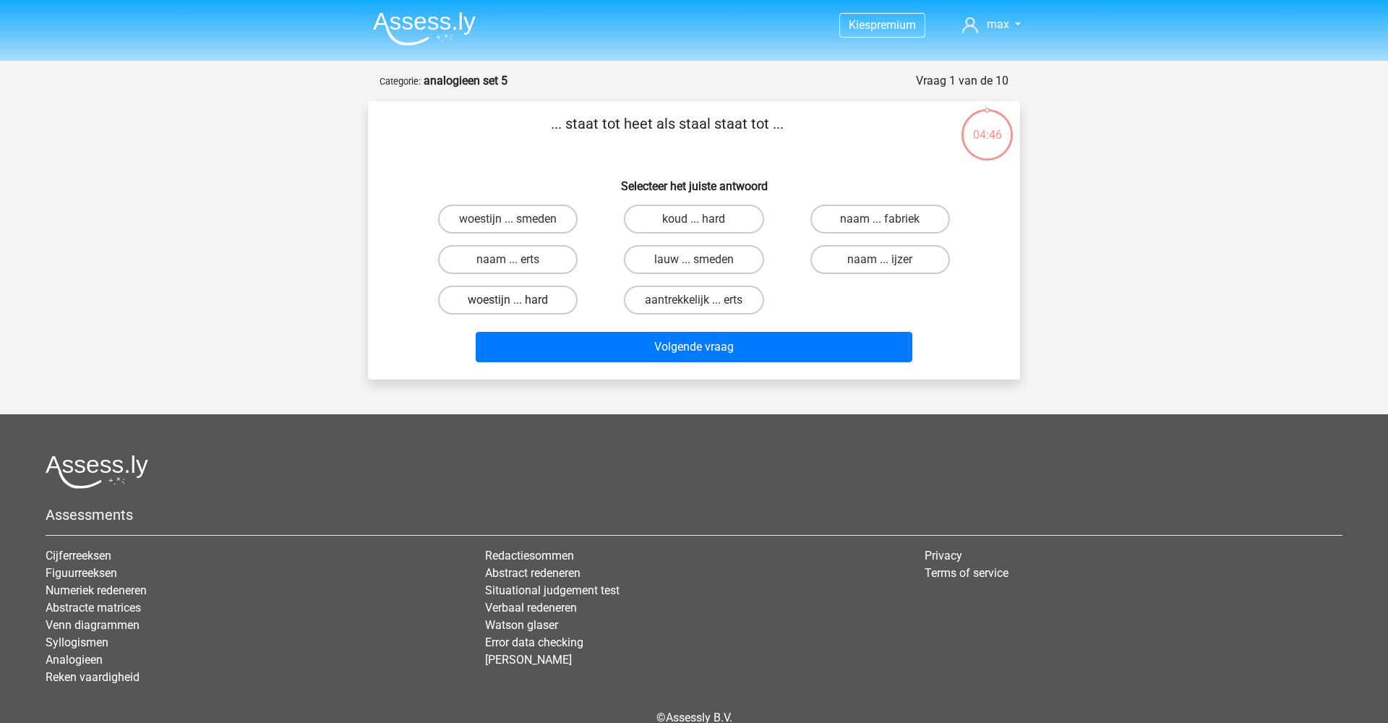
click at [523, 299] on label "woestijn ... hard" at bounding box center [508, 300] width 140 height 29
click at [518, 300] on input "woestijn ... hard" at bounding box center [512, 304] width 9 height 9
radio input "true"
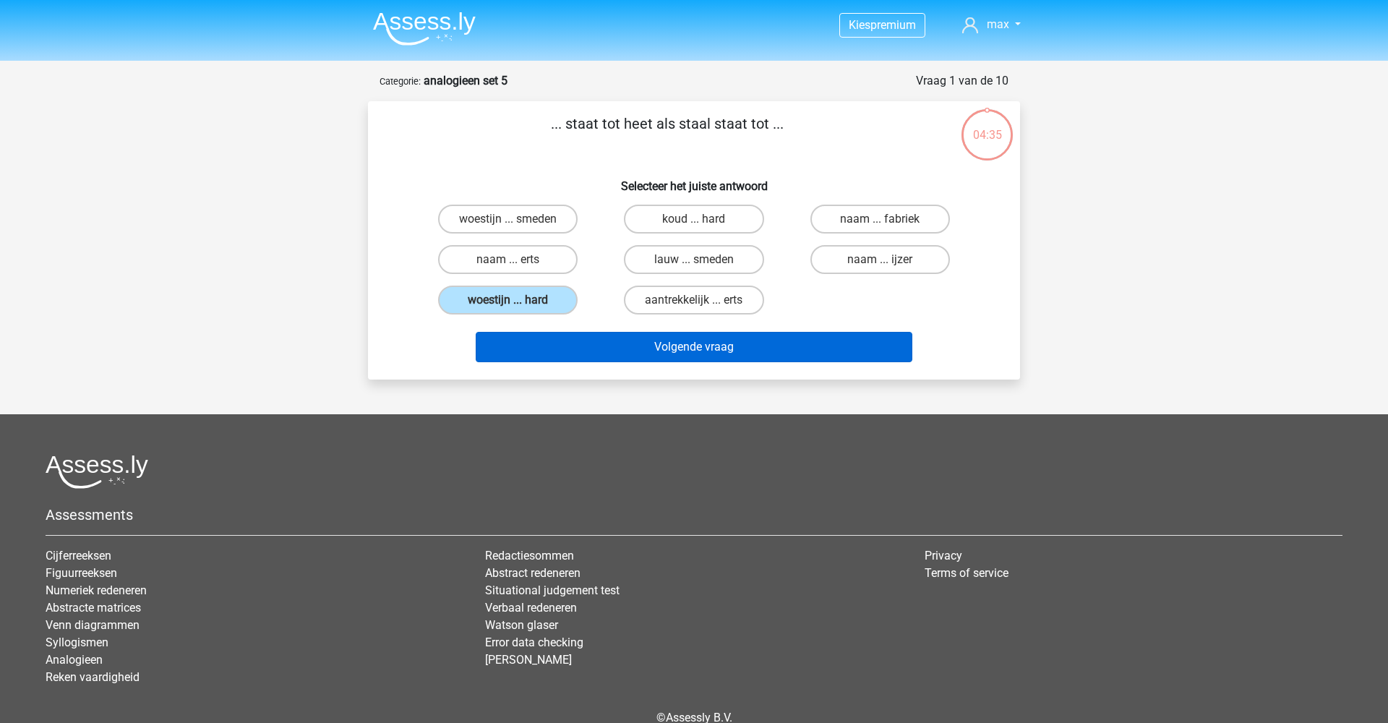
click at [607, 351] on button "Volgende vraag" at bounding box center [694, 347] width 437 height 30
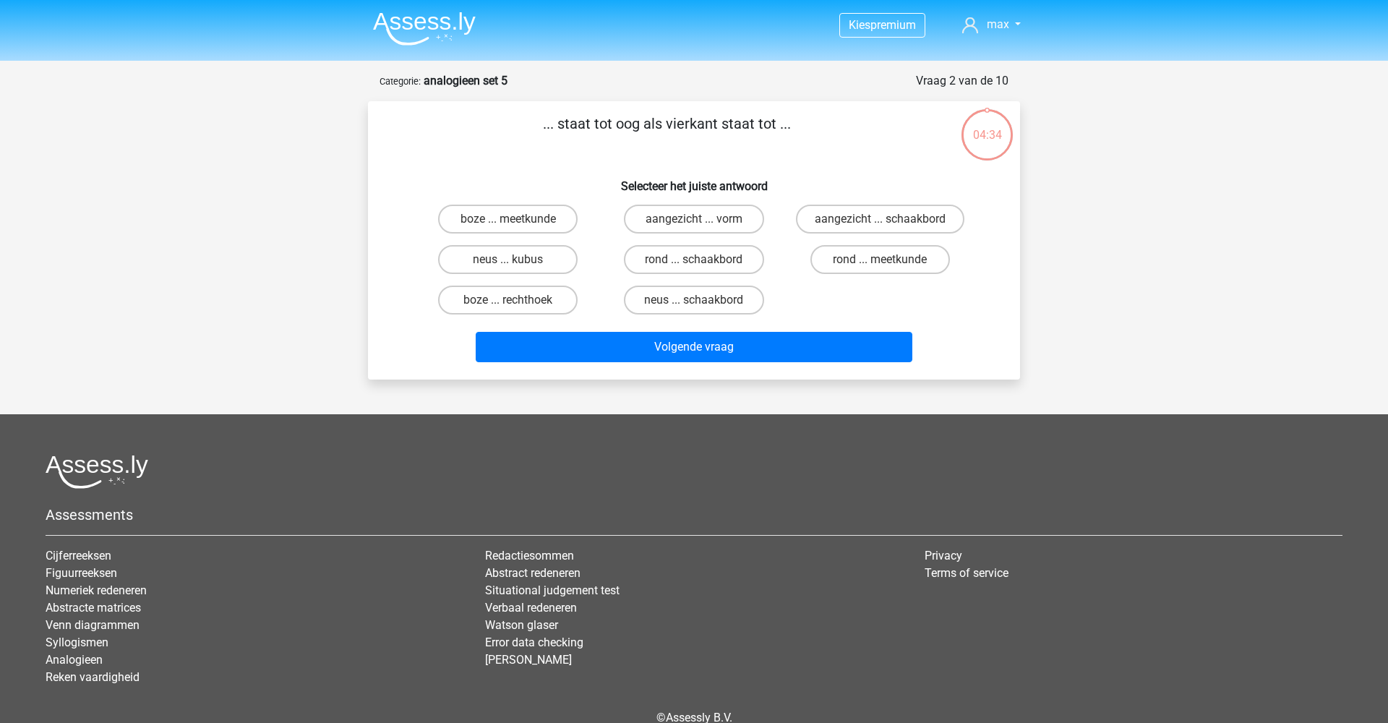
scroll to position [72, 0]
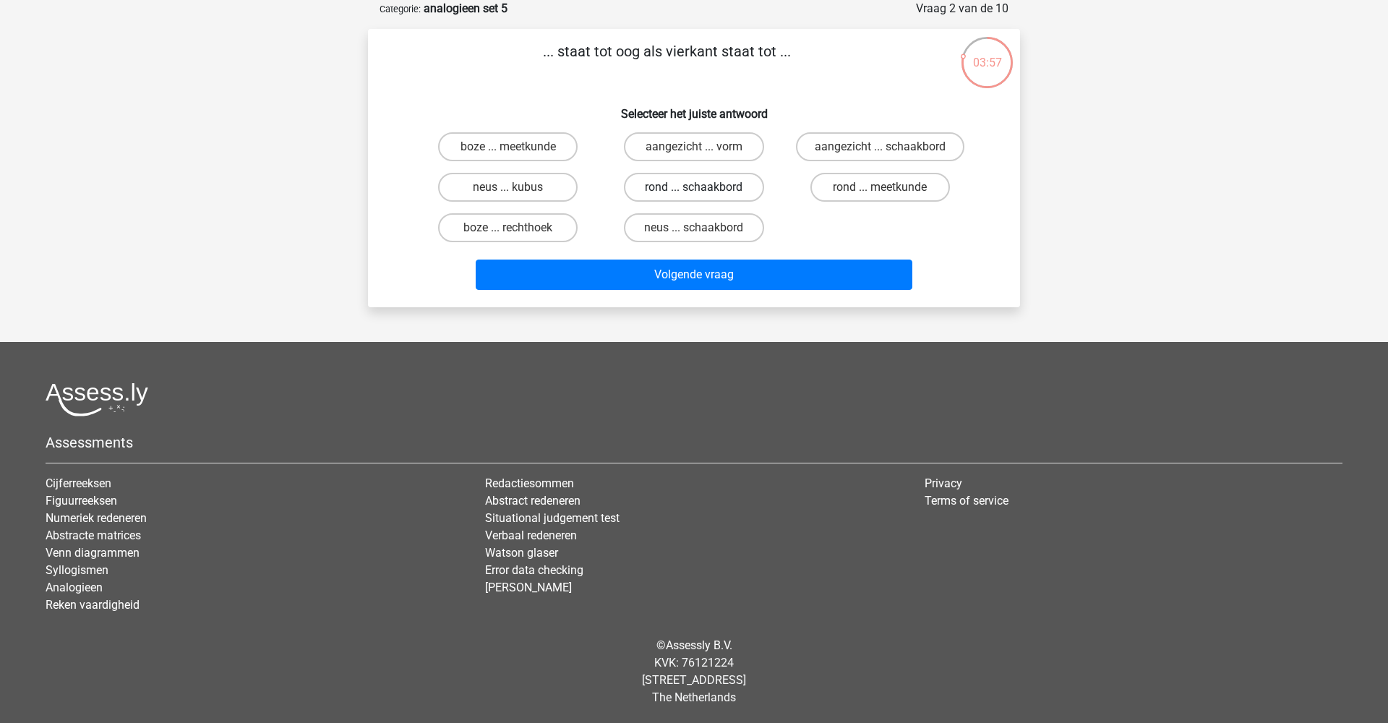
click at [701, 183] on label "rond ... schaakbord" at bounding box center [694, 187] width 140 height 29
click at [701, 187] on input "rond ... schaakbord" at bounding box center [698, 191] width 9 height 9
radio input "true"
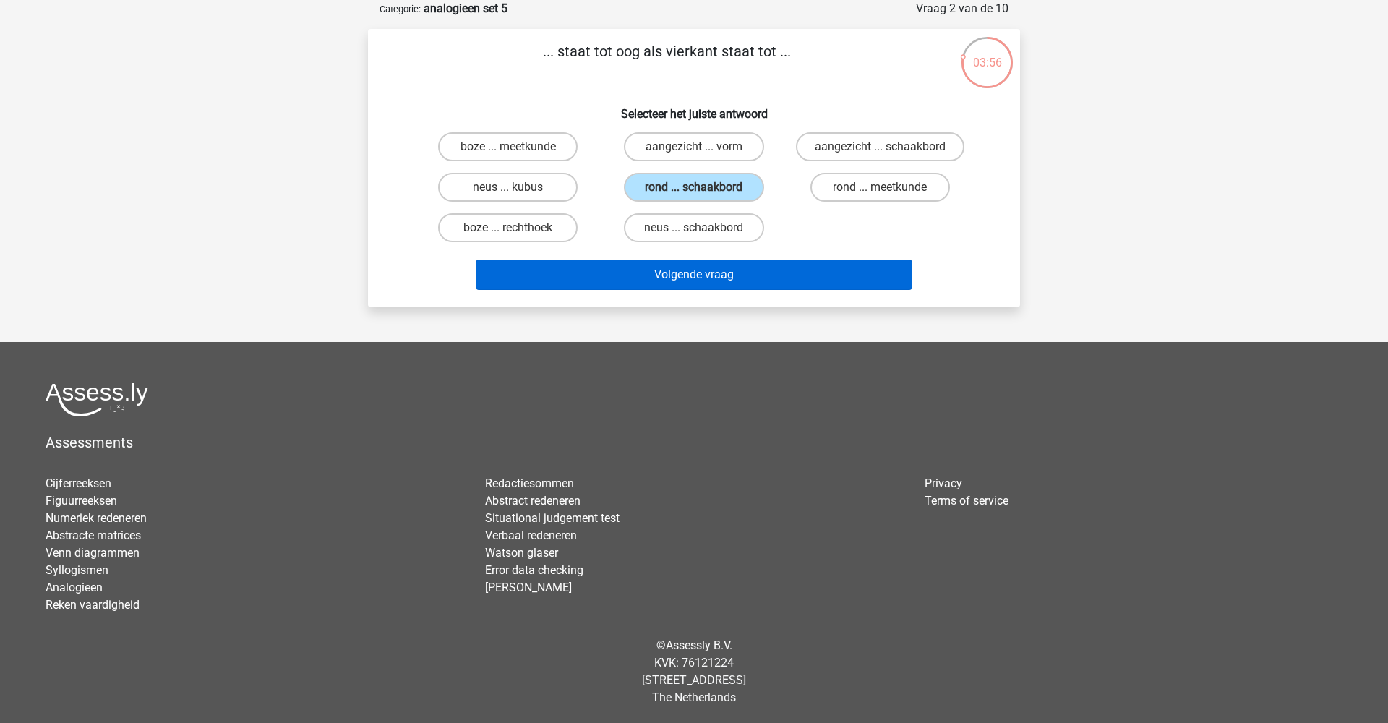
click at [711, 273] on button "Volgende vraag" at bounding box center [694, 275] width 437 height 30
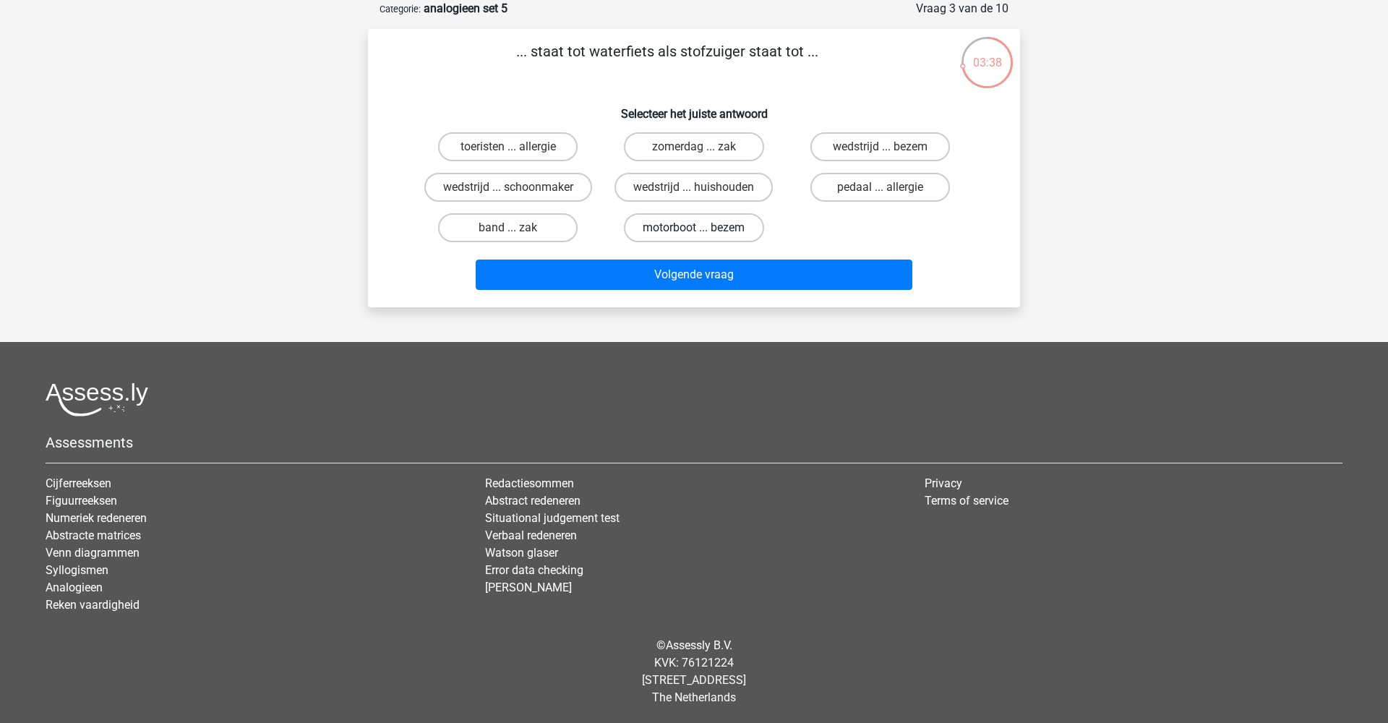
click at [670, 235] on label "motorboot ... bezem" at bounding box center [694, 227] width 140 height 29
click at [694, 235] on input "motorboot ... bezem" at bounding box center [698, 232] width 9 height 9
radio input "true"
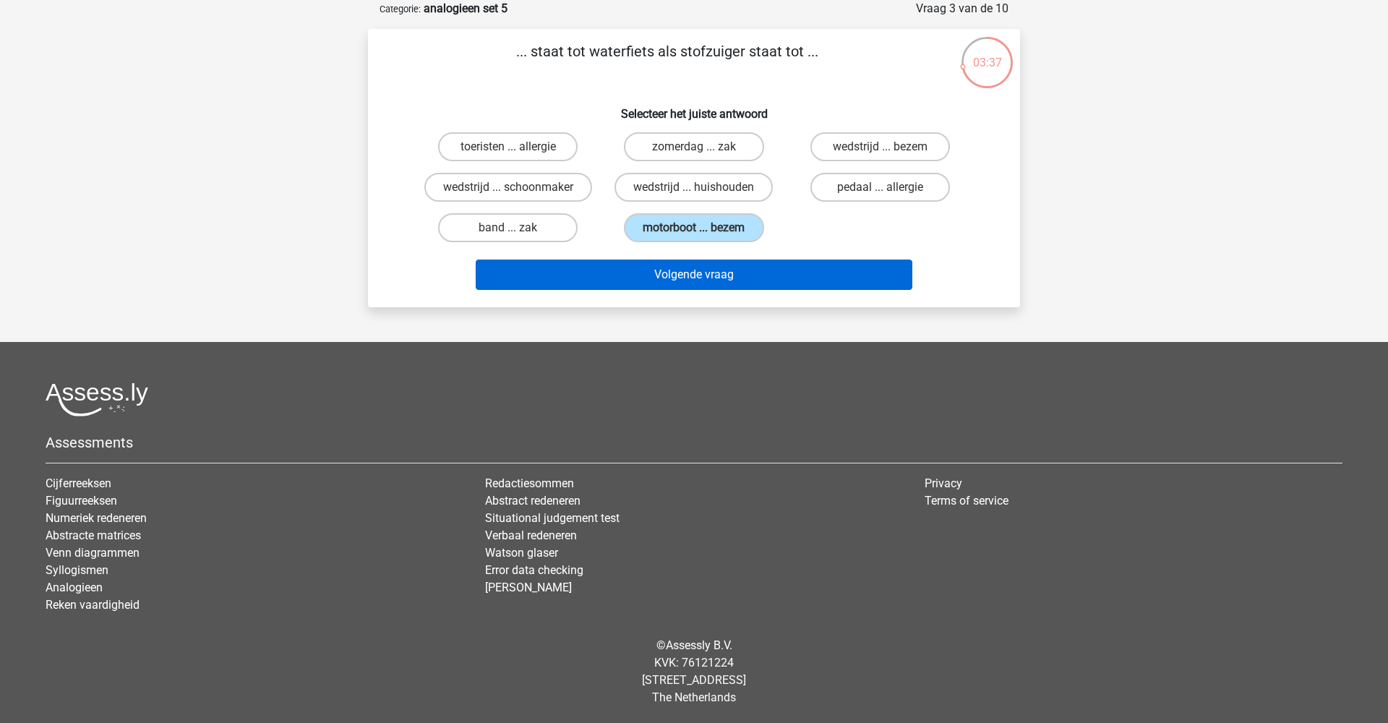
click at [702, 284] on button "Volgende vraag" at bounding box center [694, 275] width 437 height 30
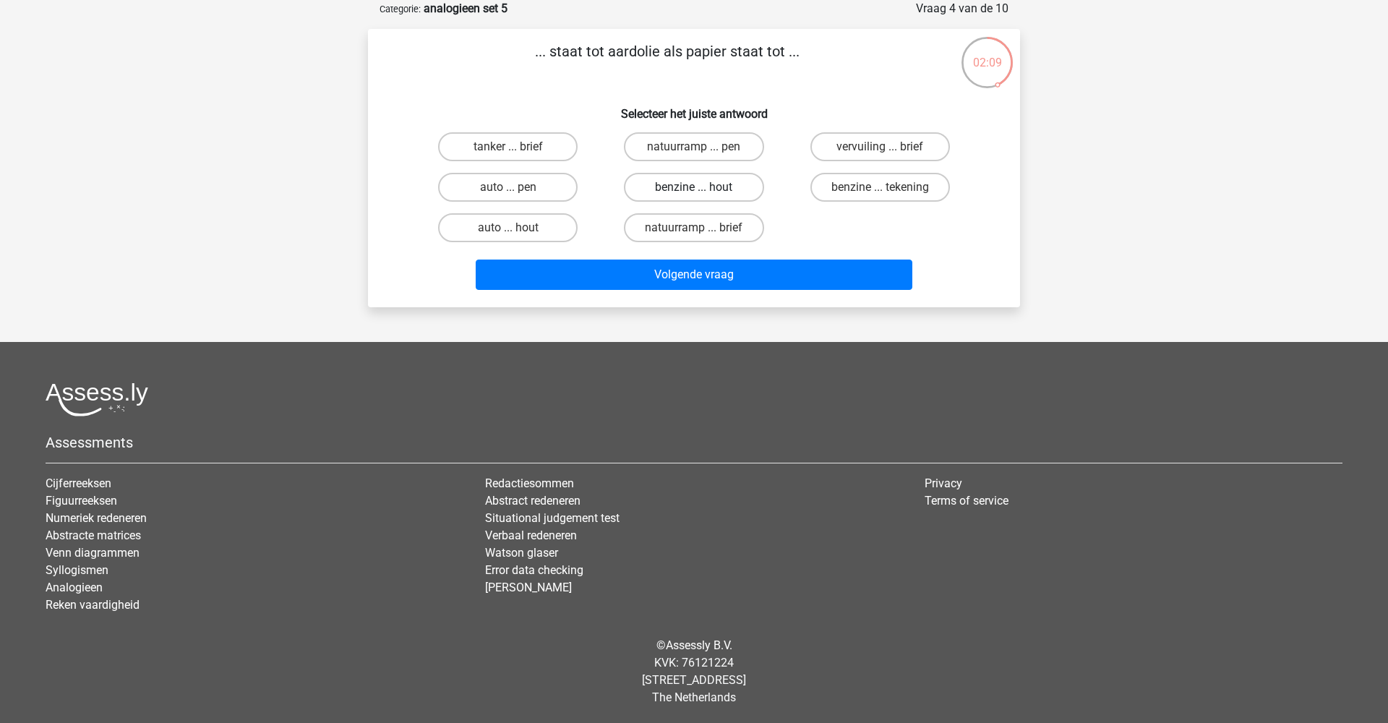
click at [682, 183] on label "benzine ... hout" at bounding box center [694, 187] width 140 height 29
click at [694, 187] on input "benzine ... hout" at bounding box center [698, 191] width 9 height 9
radio input "true"
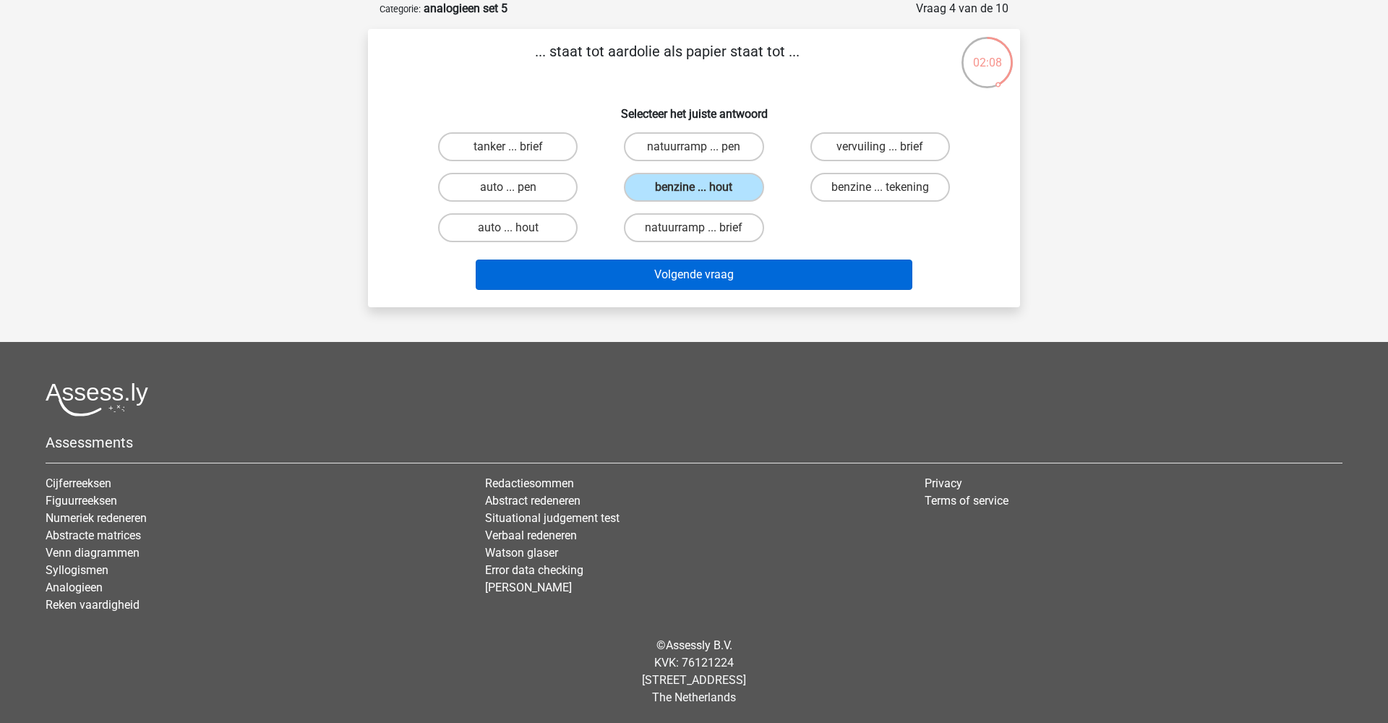
click at [722, 279] on button "Volgende vraag" at bounding box center [694, 275] width 437 height 30
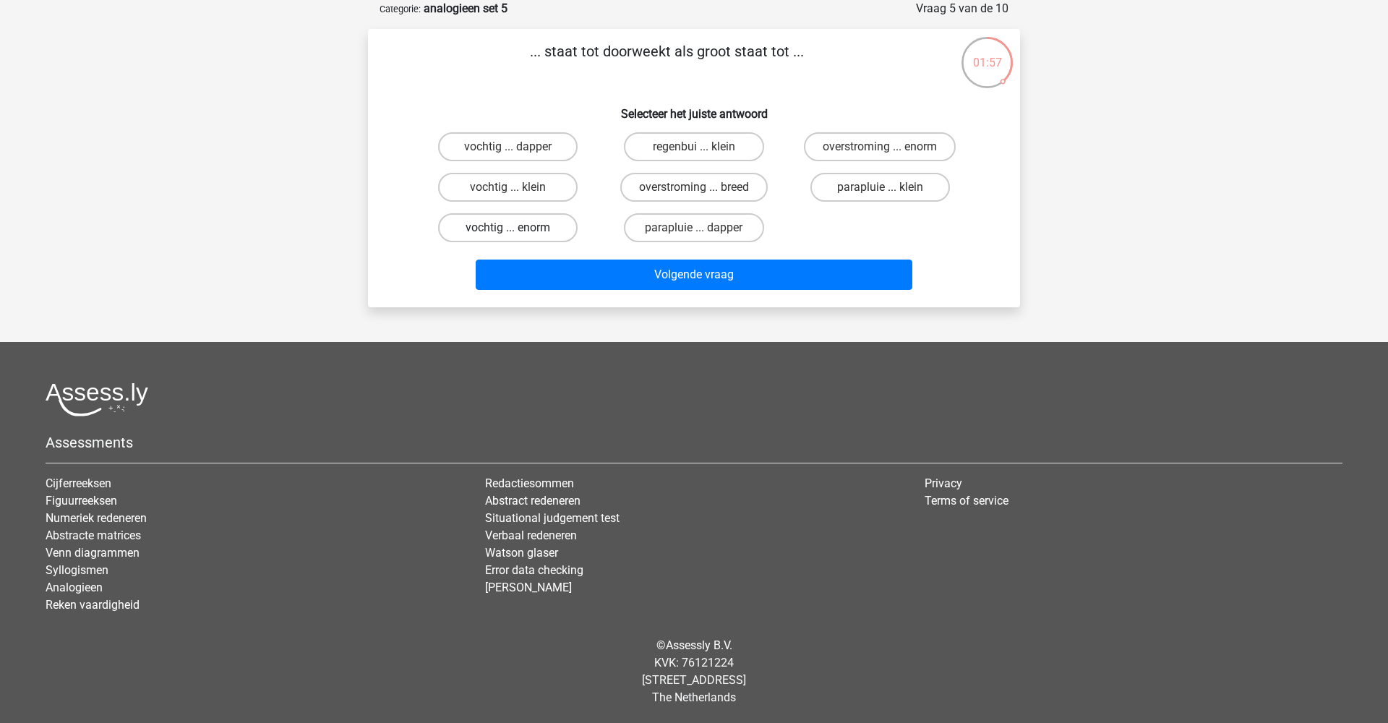
click at [531, 231] on label "vochtig ... enorm" at bounding box center [508, 227] width 140 height 29
click at [518, 231] on input "vochtig ... enorm" at bounding box center [512, 232] width 9 height 9
radio input "true"
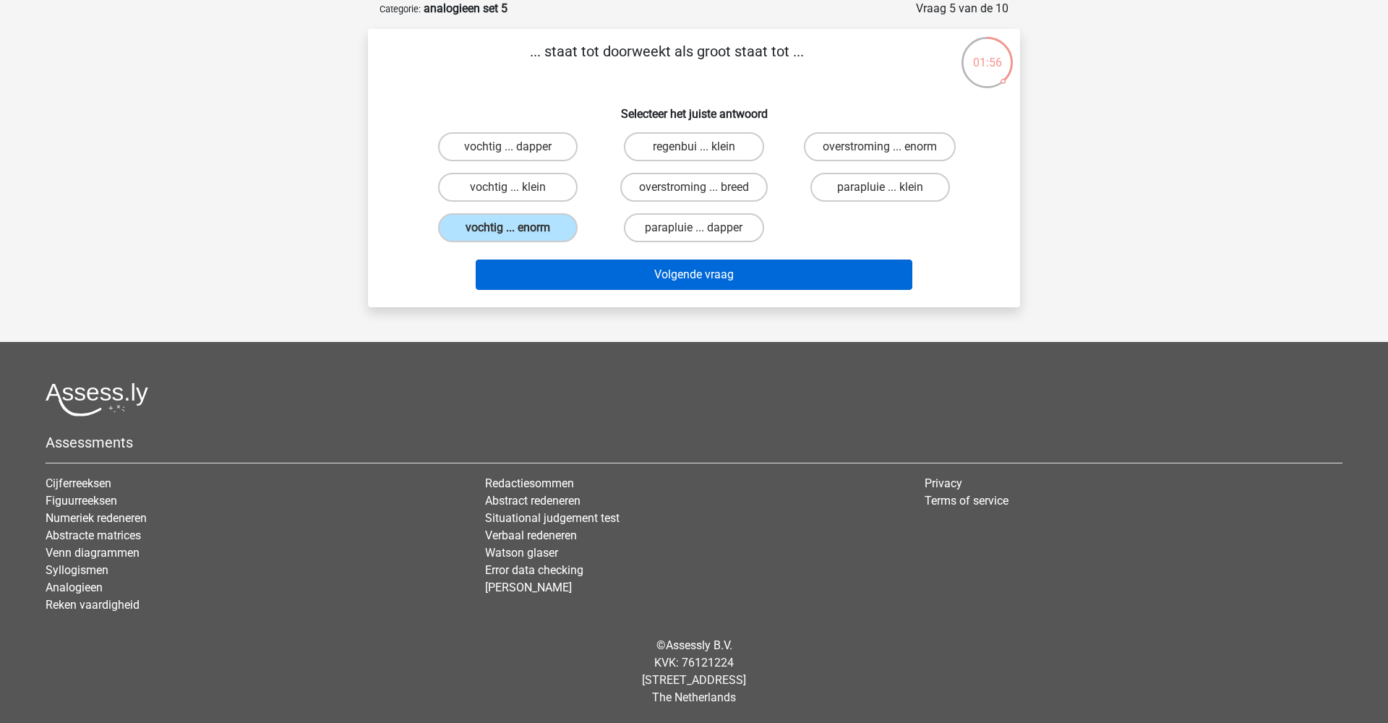
click at [595, 270] on button "Volgende vraag" at bounding box center [694, 275] width 437 height 30
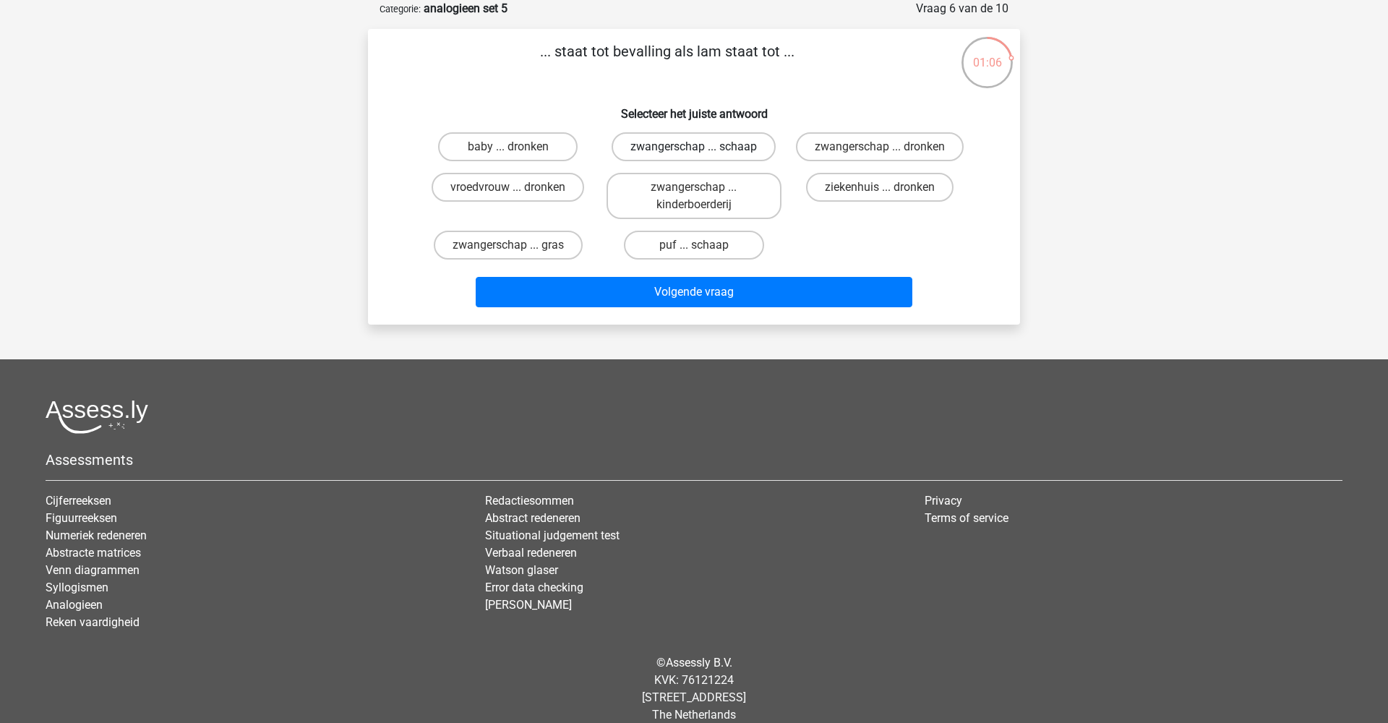
click at [649, 153] on label "zwangerschap ... schaap" at bounding box center [694, 146] width 164 height 29
click at [694, 153] on input "zwangerschap ... schaap" at bounding box center [698, 151] width 9 height 9
radio input "true"
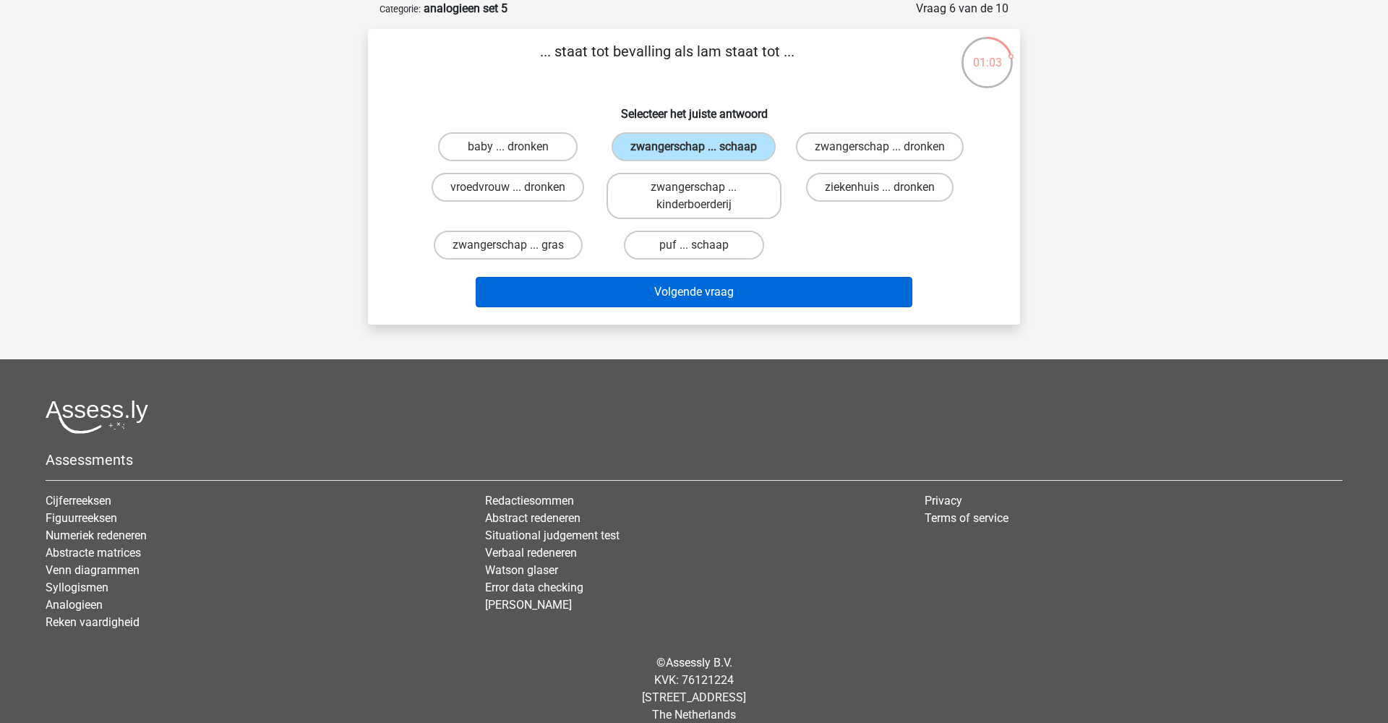
click at [659, 299] on button "Volgende vraag" at bounding box center [694, 292] width 437 height 30
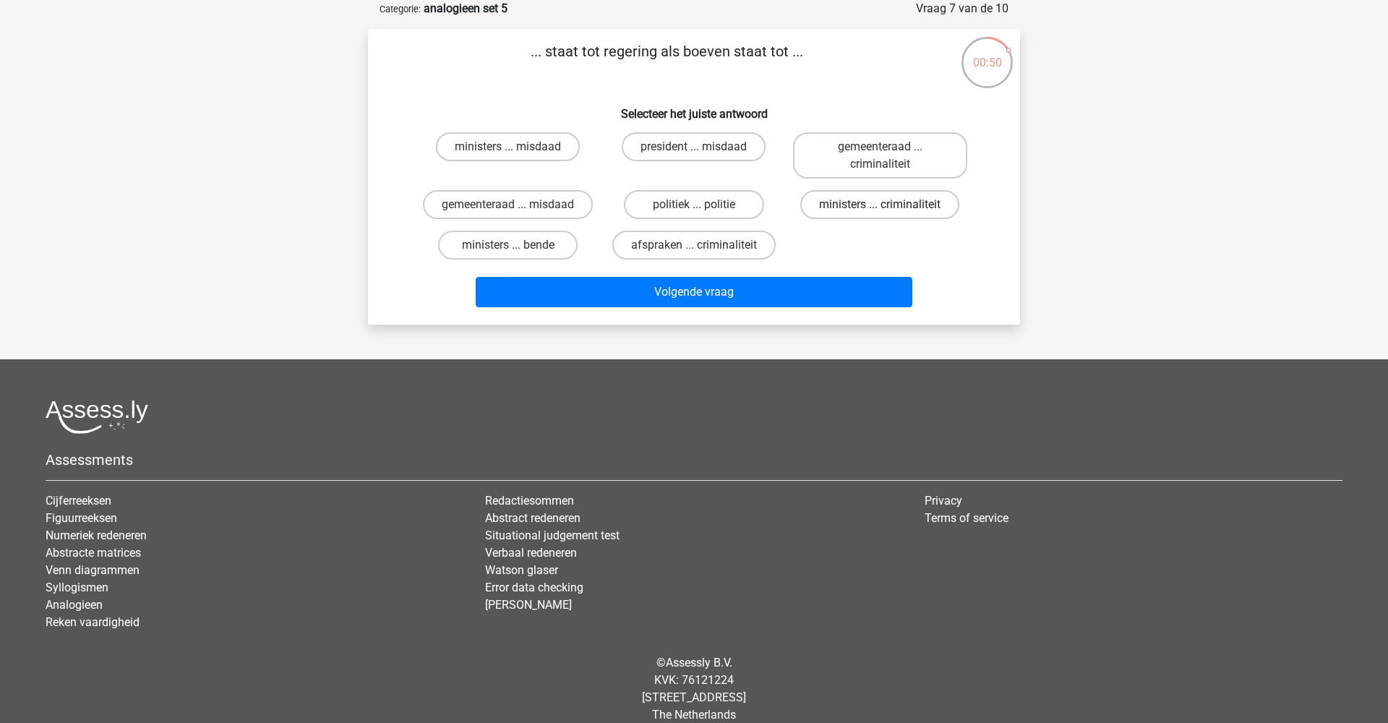
click at [851, 205] on label "ministers ... criminaliteit" at bounding box center [879, 204] width 159 height 29
click at [880, 205] on input "ministers ... criminaliteit" at bounding box center [884, 209] width 9 height 9
radio input "true"
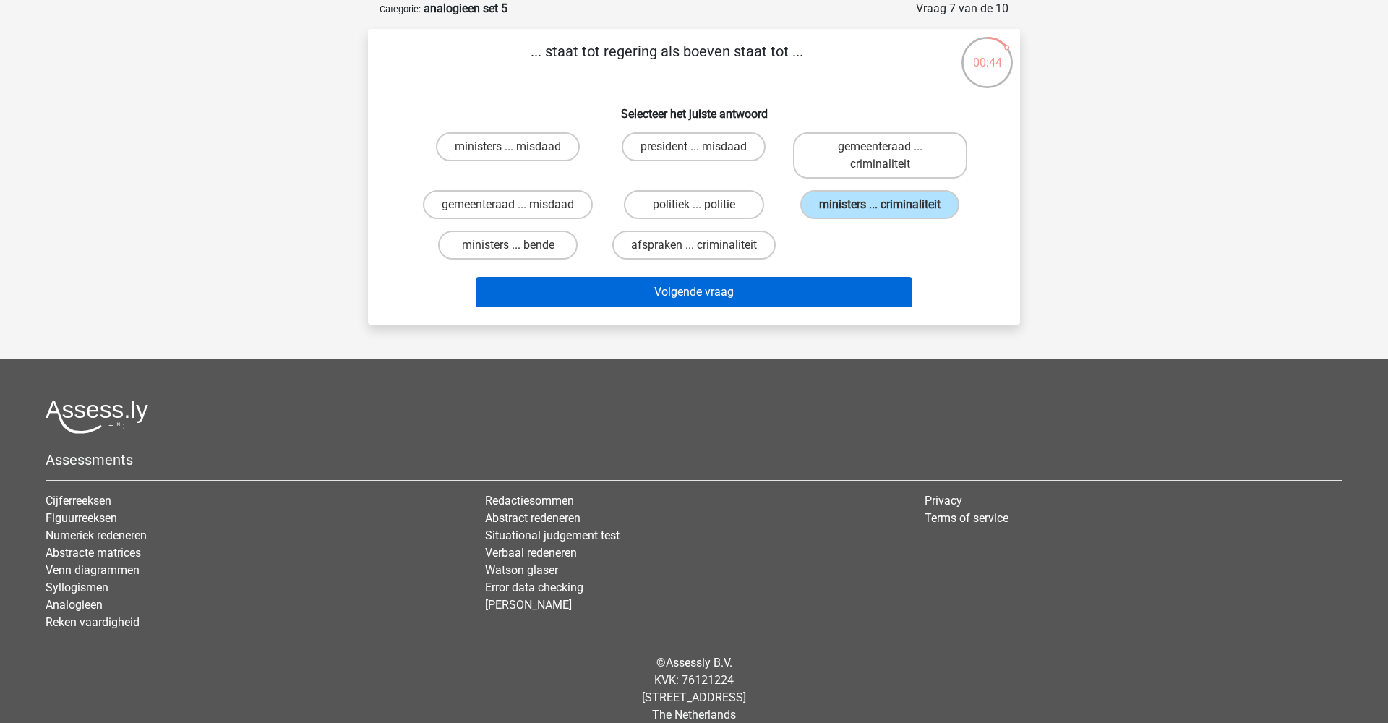
click at [715, 296] on button "Volgende vraag" at bounding box center [694, 292] width 437 height 30
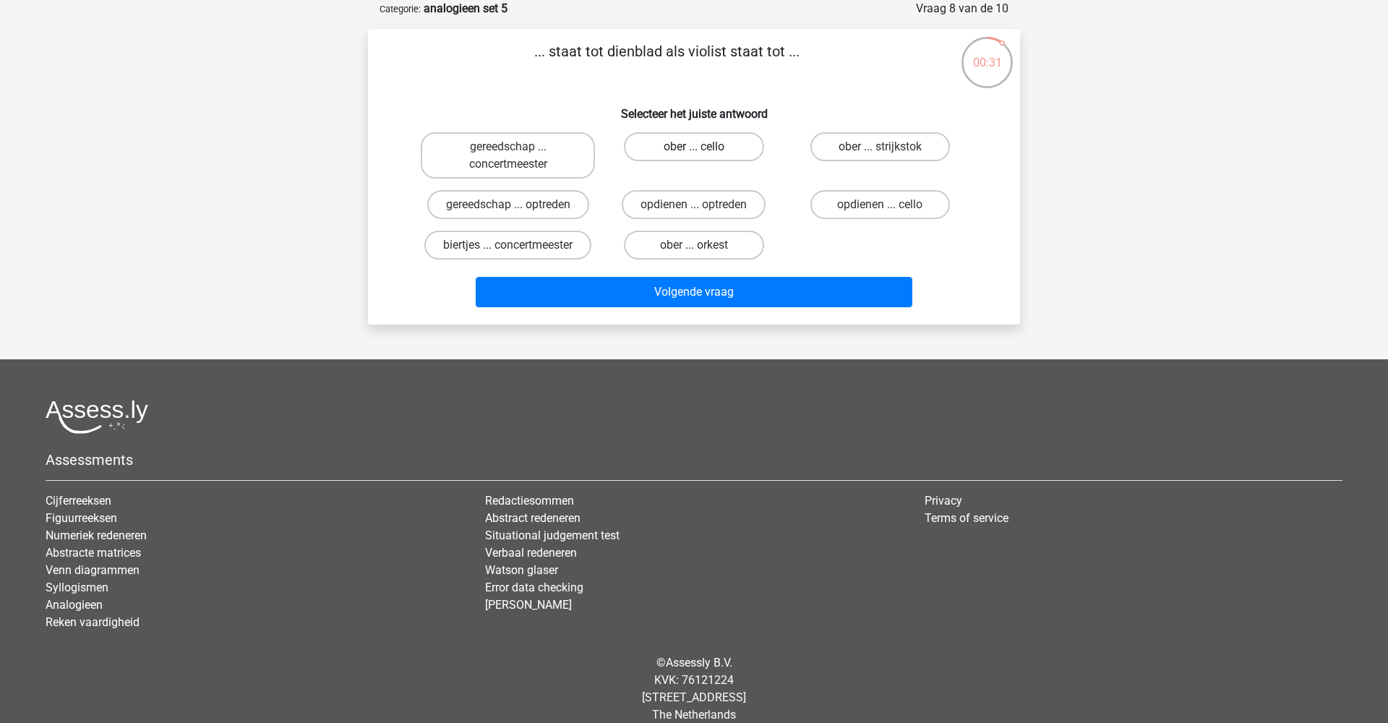
click at [712, 148] on label "ober ... cello" at bounding box center [694, 146] width 140 height 29
click at [703, 148] on input "ober ... cello" at bounding box center [698, 151] width 9 height 9
radio input "true"
click at [869, 150] on label "ober ... strijkstok" at bounding box center [881, 146] width 140 height 29
click at [880, 150] on input "ober ... strijkstok" at bounding box center [884, 151] width 9 height 9
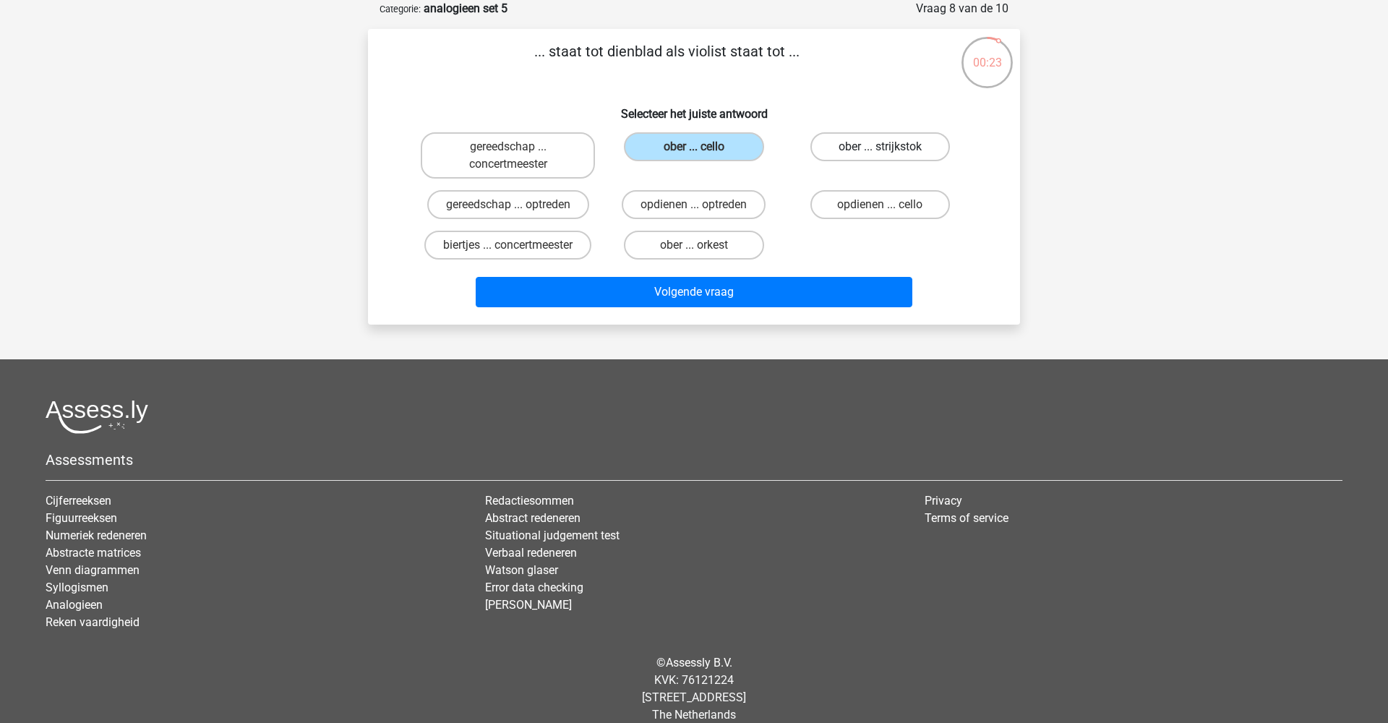
radio input "true"
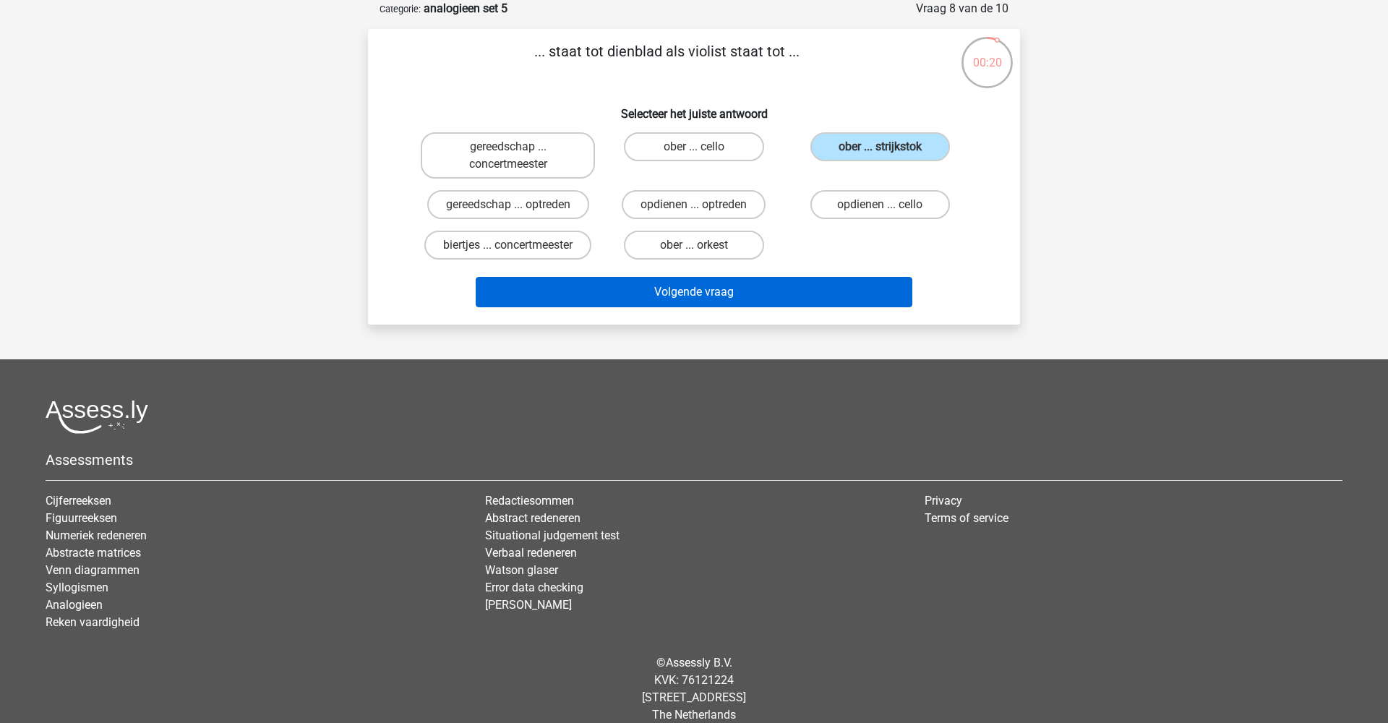
click at [730, 296] on button "Volgende vraag" at bounding box center [694, 292] width 437 height 30
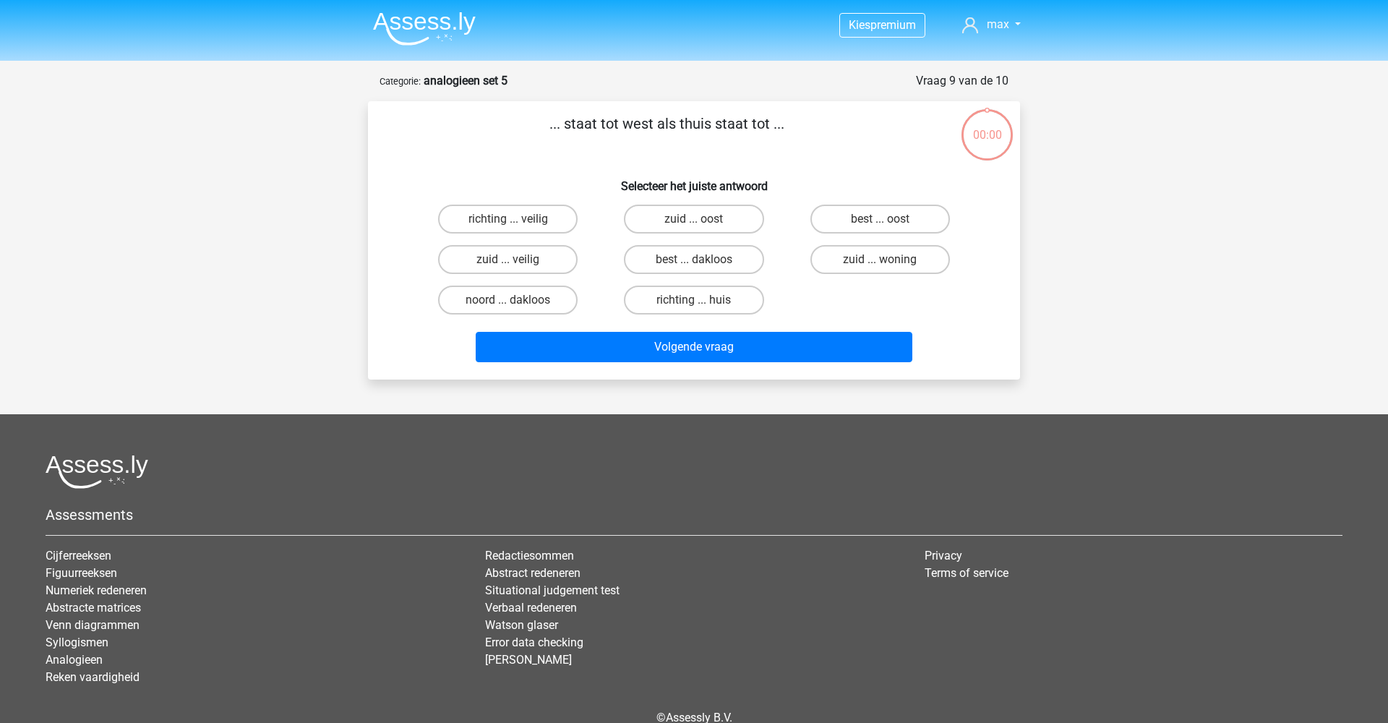
scroll to position [72, 0]
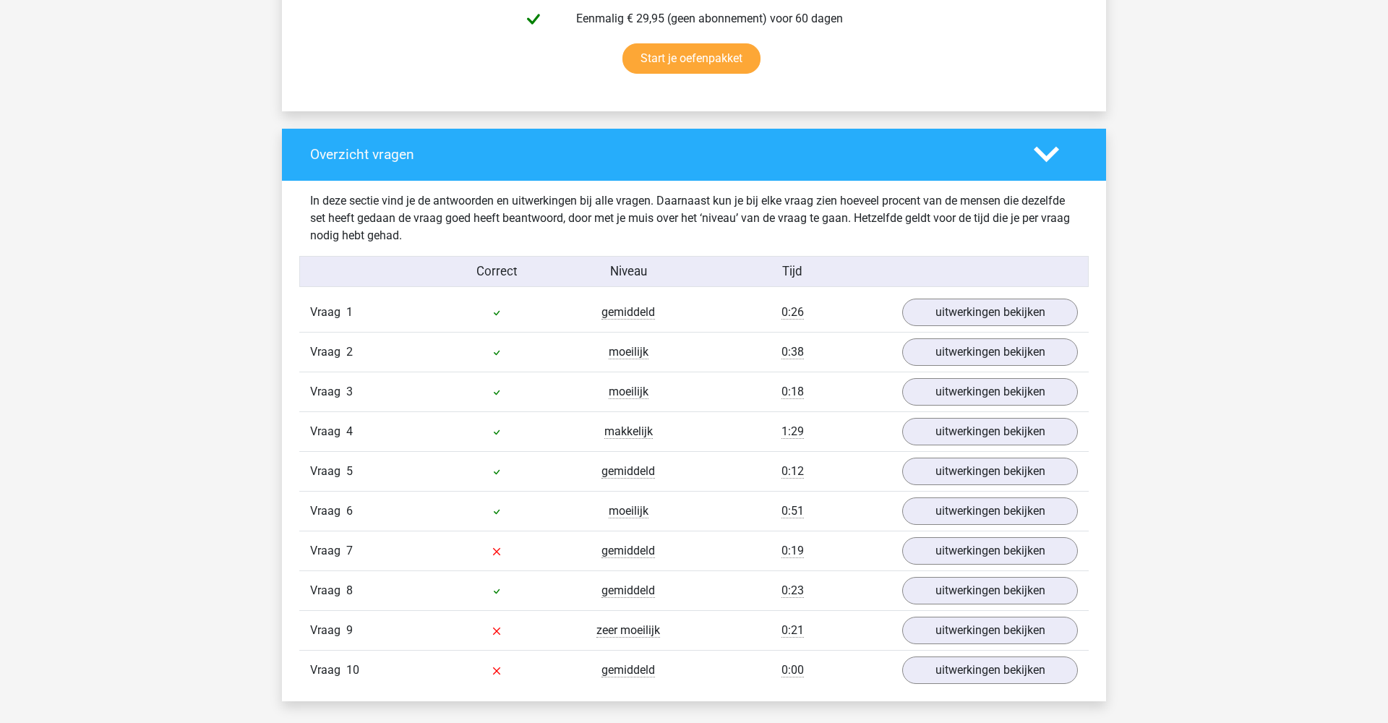
scroll to position [960, 0]
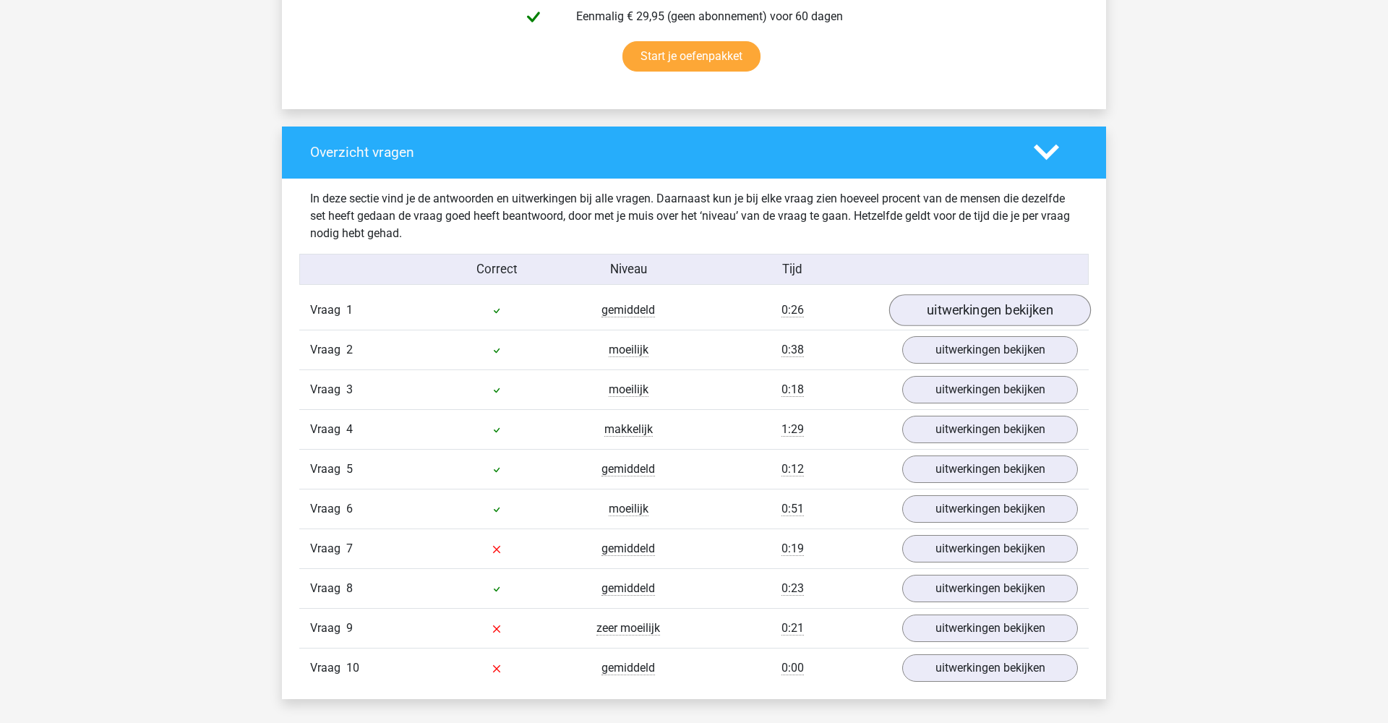
click at [947, 312] on link "uitwerkingen bekijken" at bounding box center [990, 310] width 202 height 32
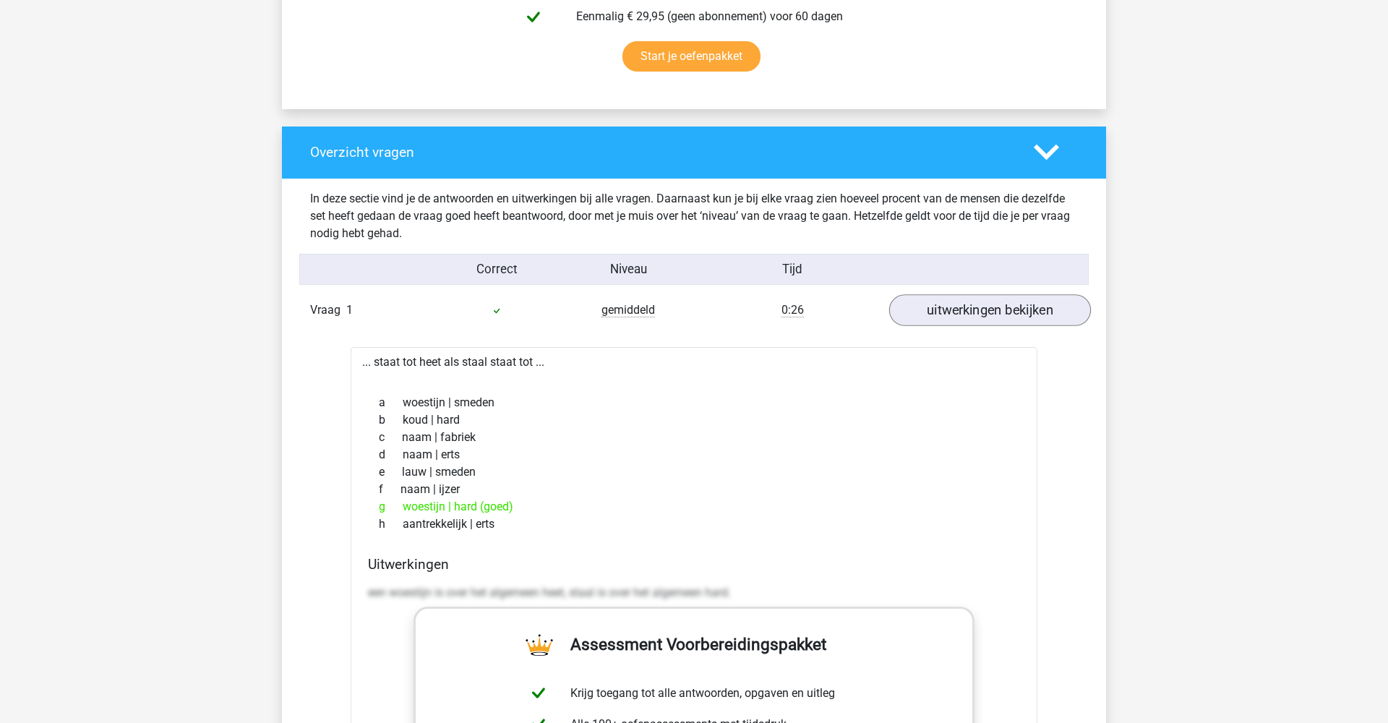
click at [948, 312] on link "uitwerkingen bekijken" at bounding box center [990, 310] width 202 height 32
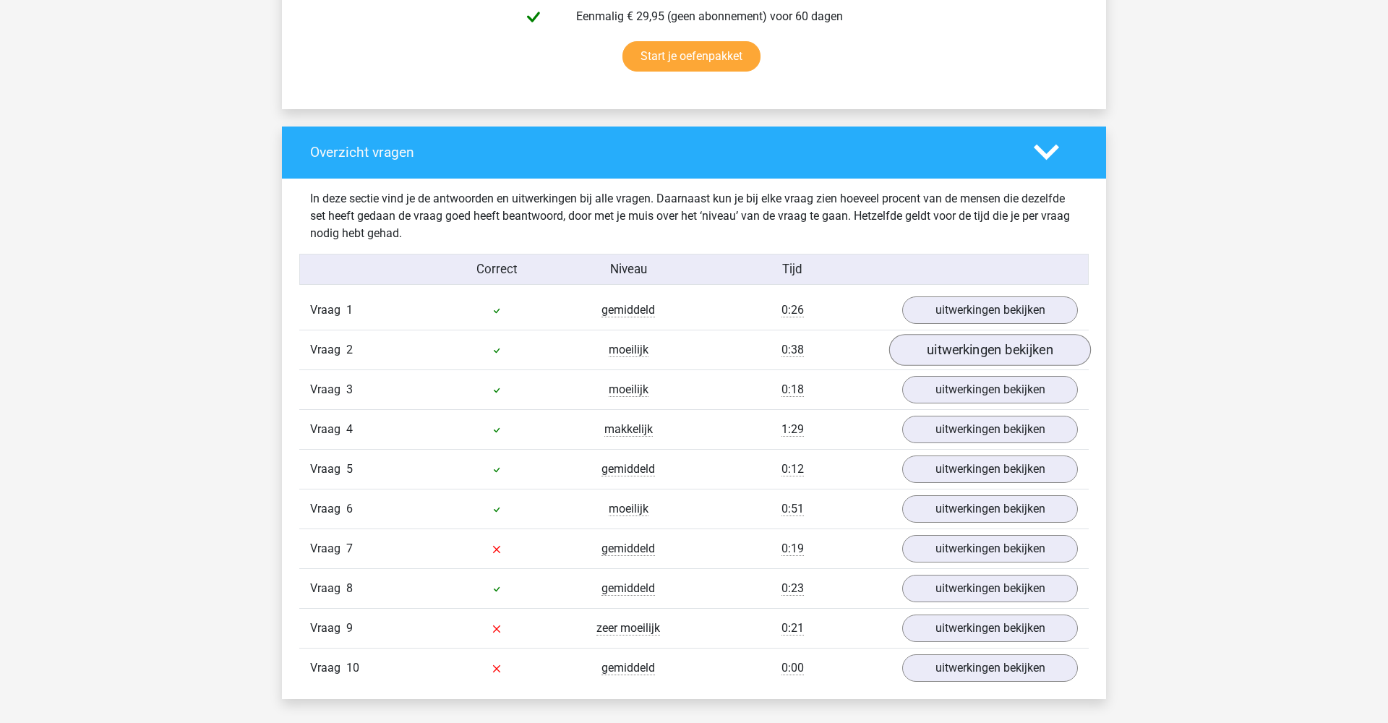
click at [950, 350] on link "uitwerkingen bekijken" at bounding box center [990, 350] width 202 height 32
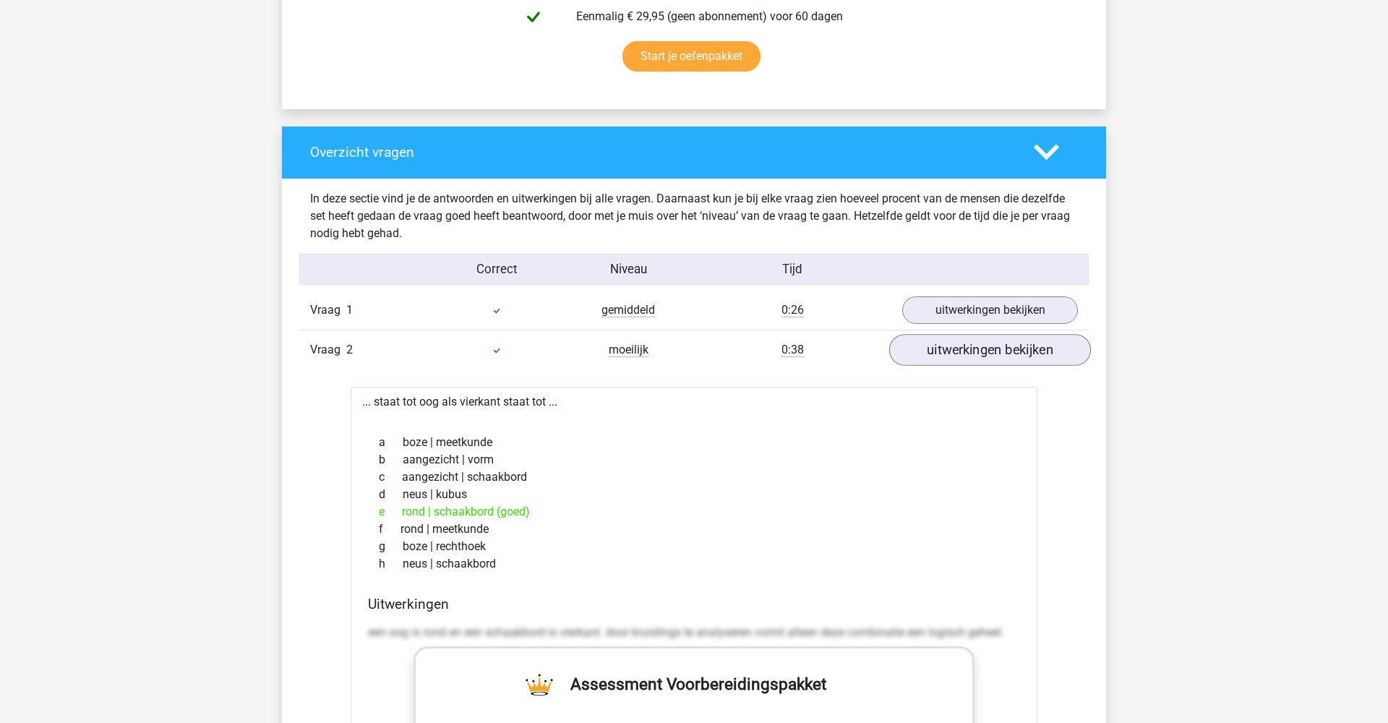
click at [950, 350] on link "uitwerkingen bekijken" at bounding box center [990, 350] width 202 height 32
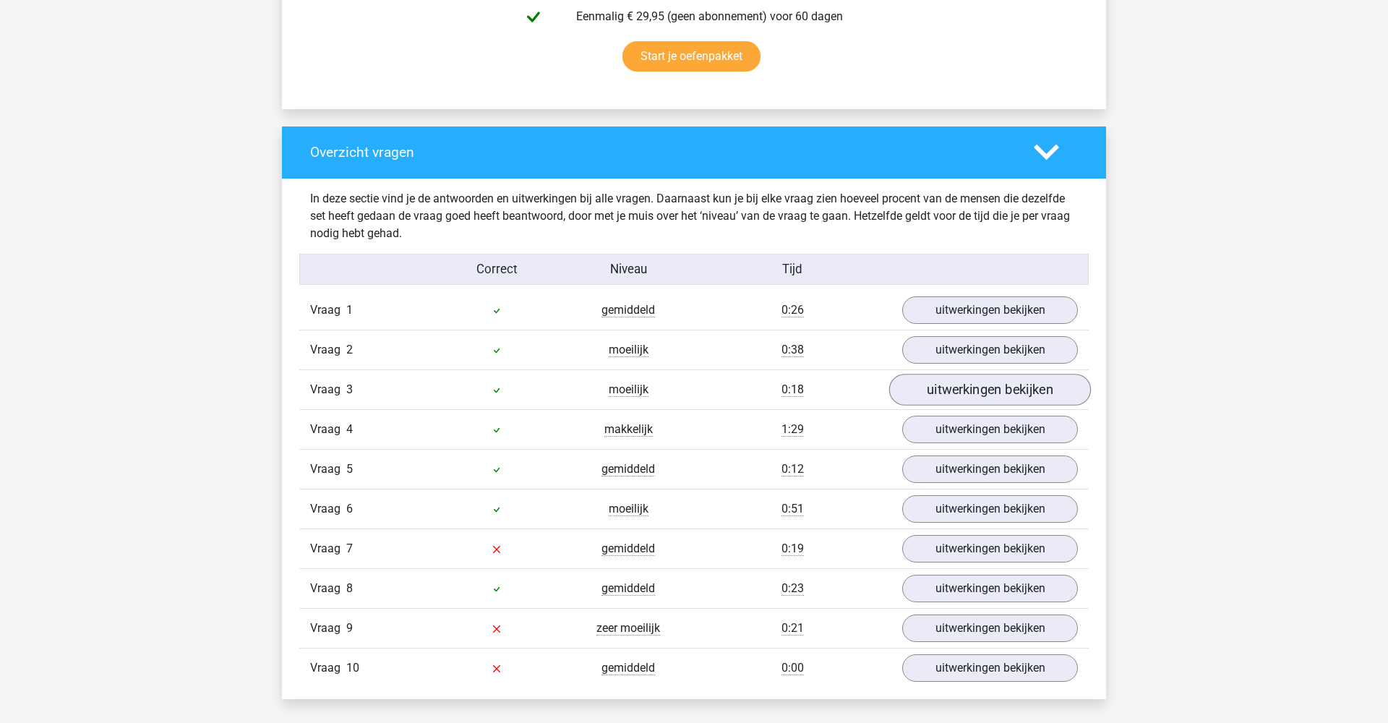
click at [941, 390] on link "uitwerkingen bekijken" at bounding box center [990, 390] width 202 height 32
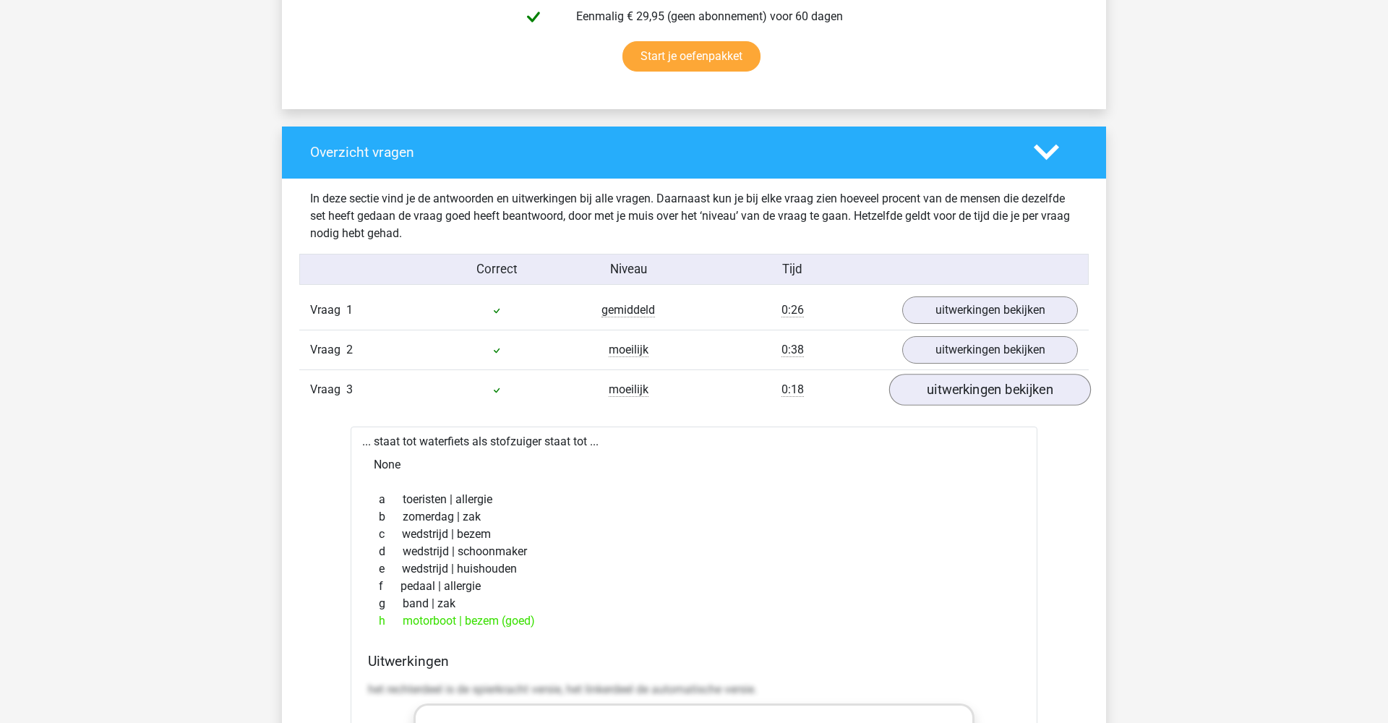
click at [941, 390] on link "uitwerkingen bekijken" at bounding box center [990, 390] width 202 height 32
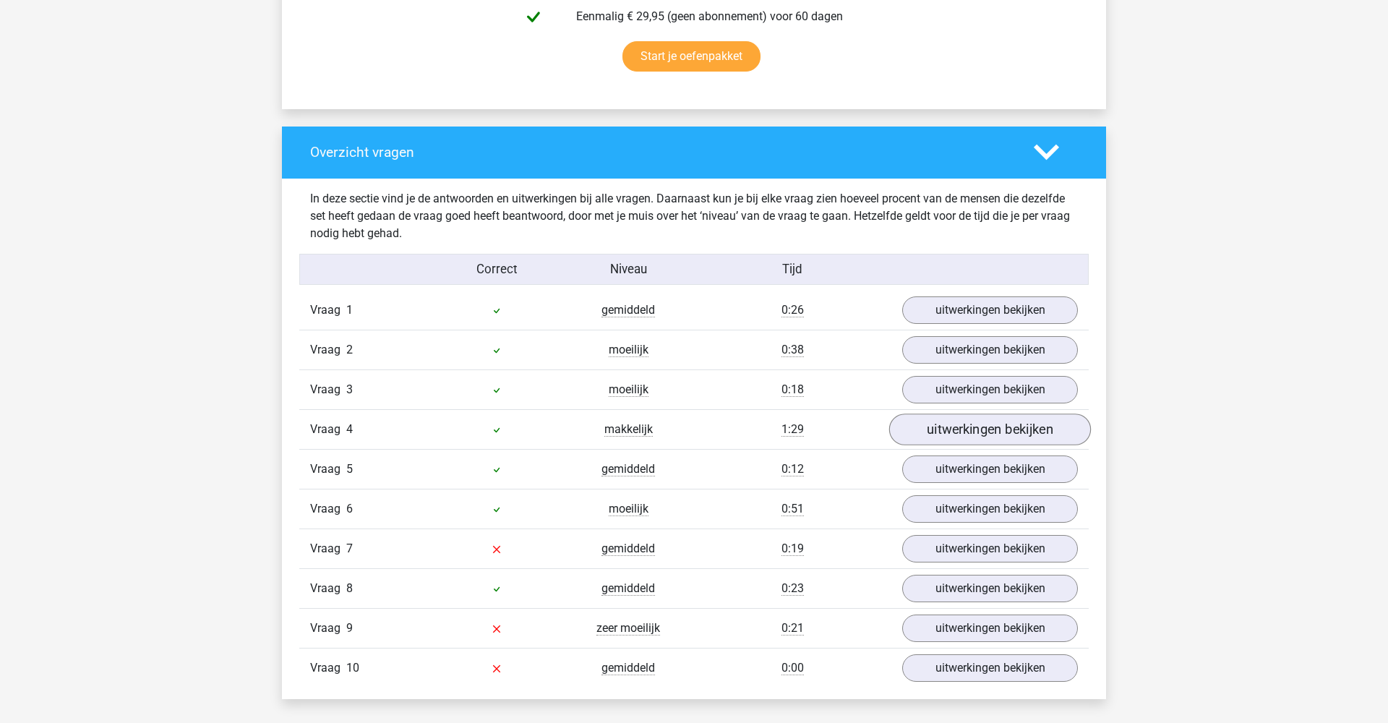
click at [948, 436] on link "uitwerkingen bekijken" at bounding box center [990, 430] width 202 height 32
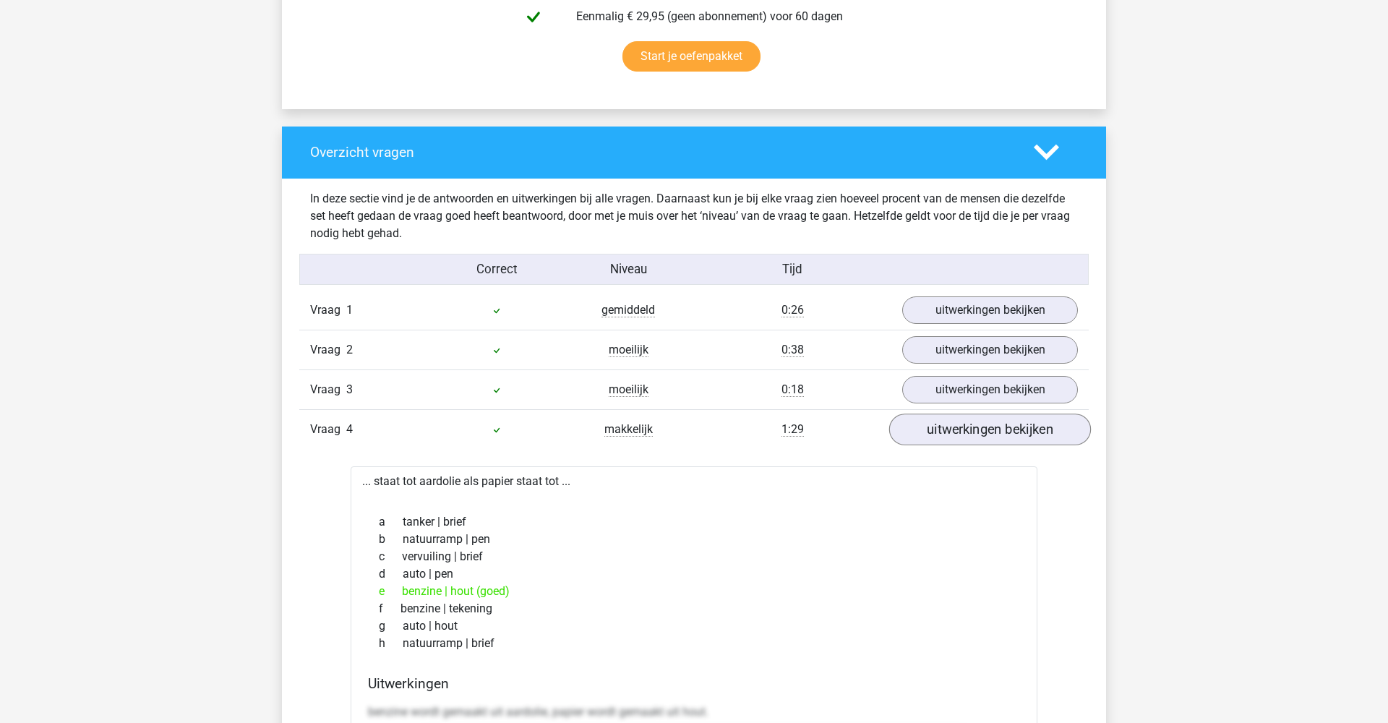
click at [948, 436] on link "uitwerkingen bekijken" at bounding box center [990, 430] width 202 height 32
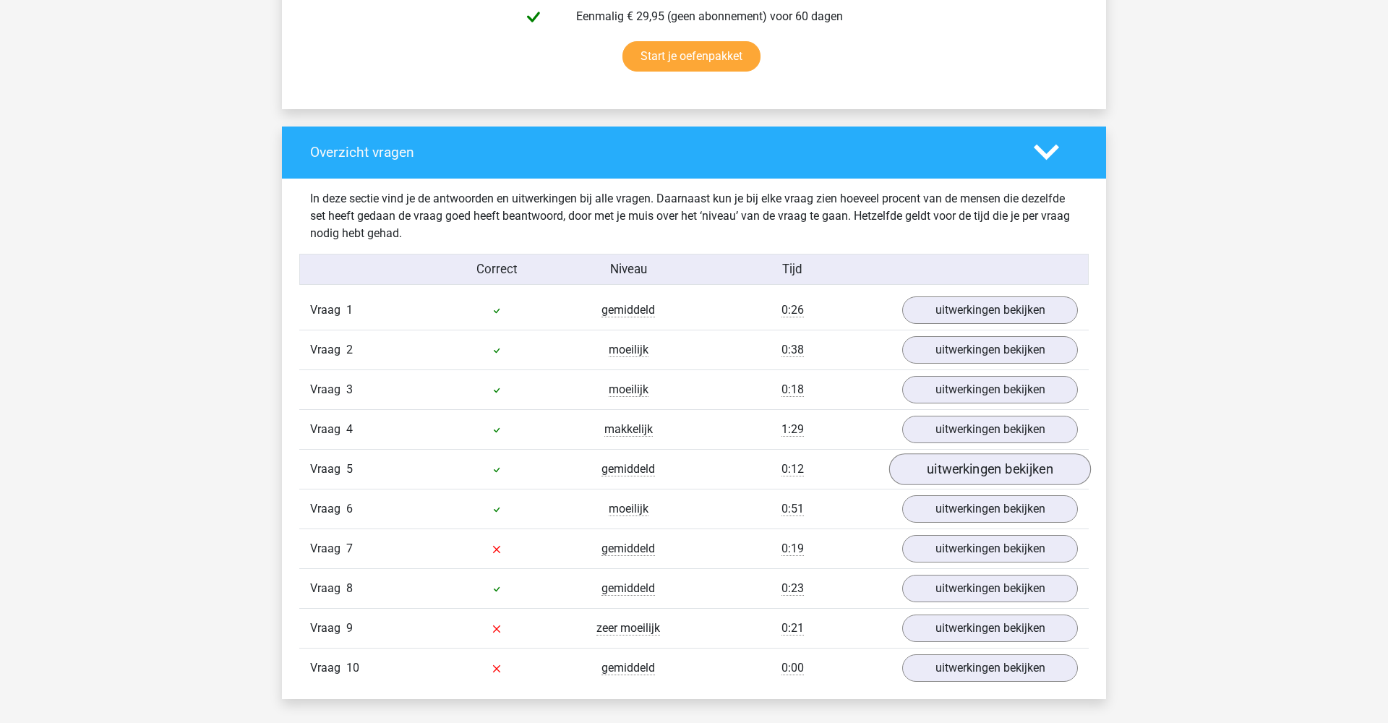
click at [929, 466] on link "uitwerkingen bekijken" at bounding box center [990, 469] width 202 height 32
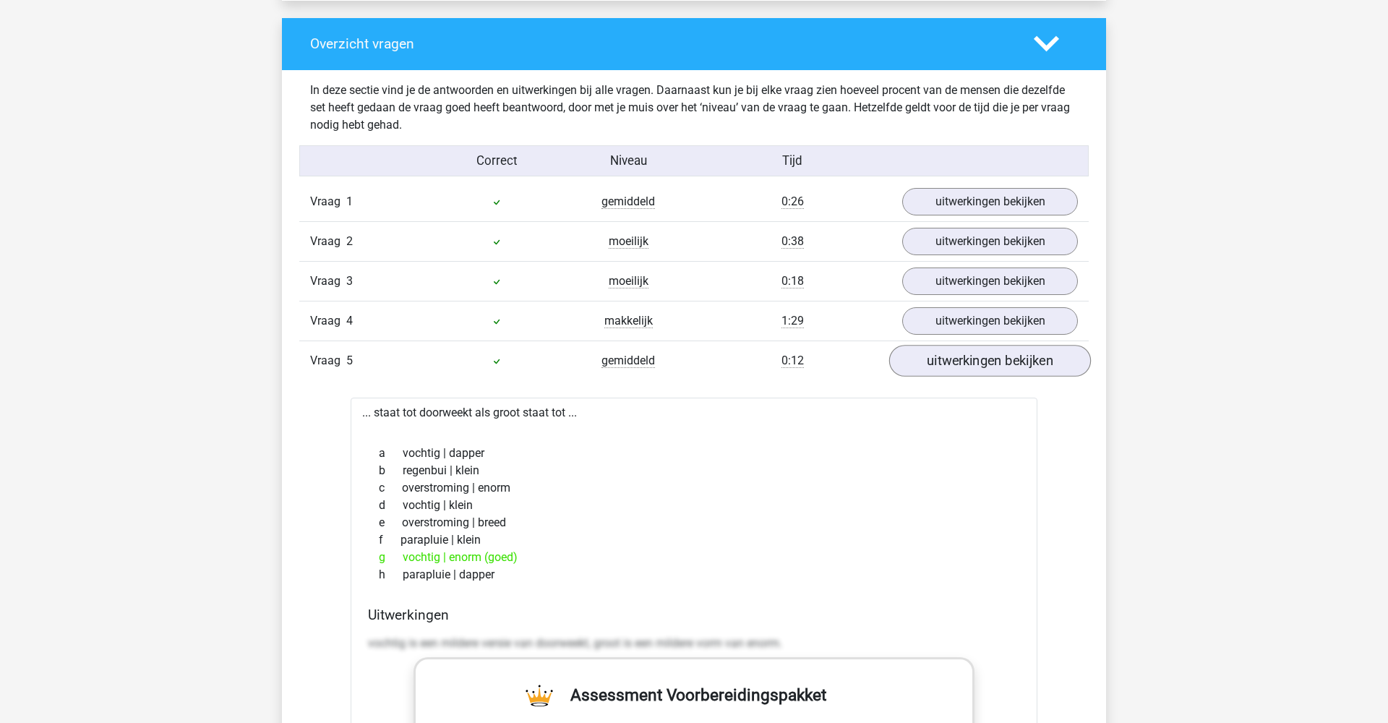
scroll to position [1100, 0]
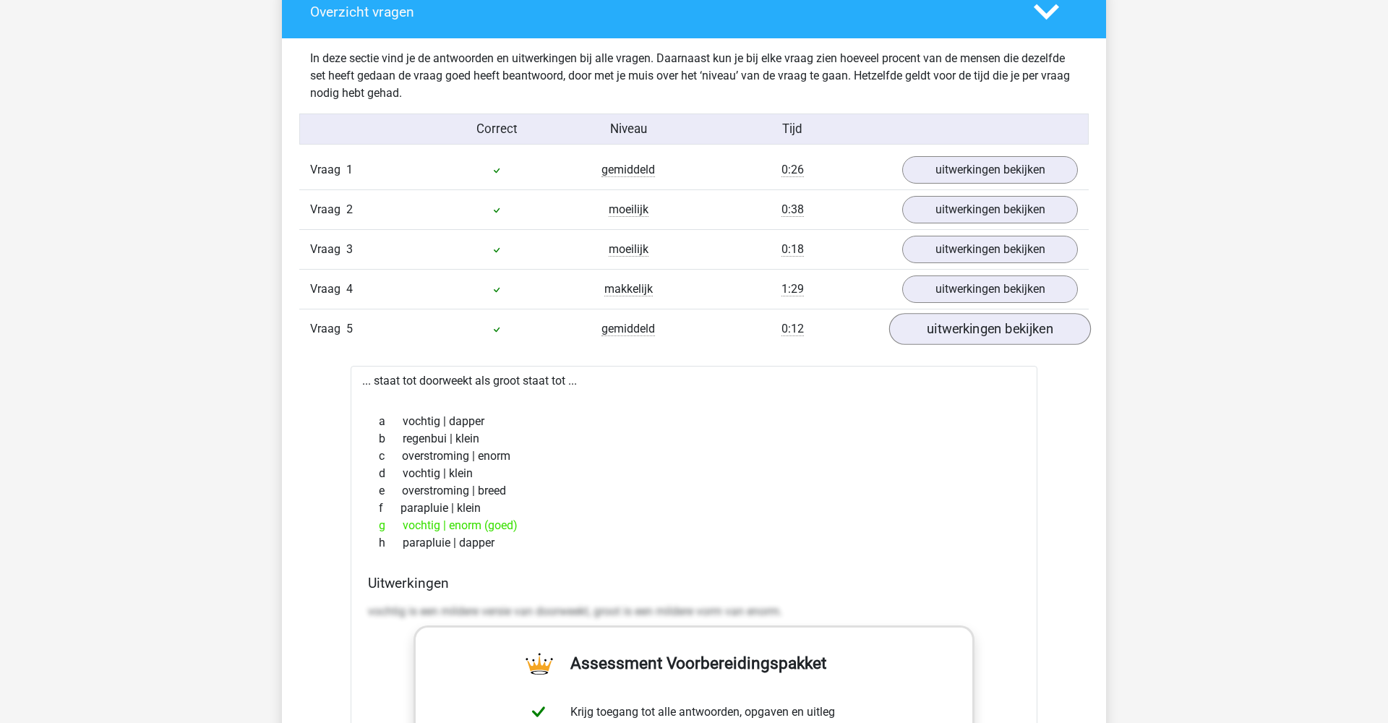
click at [947, 333] on link "uitwerkingen bekijken" at bounding box center [990, 329] width 202 height 32
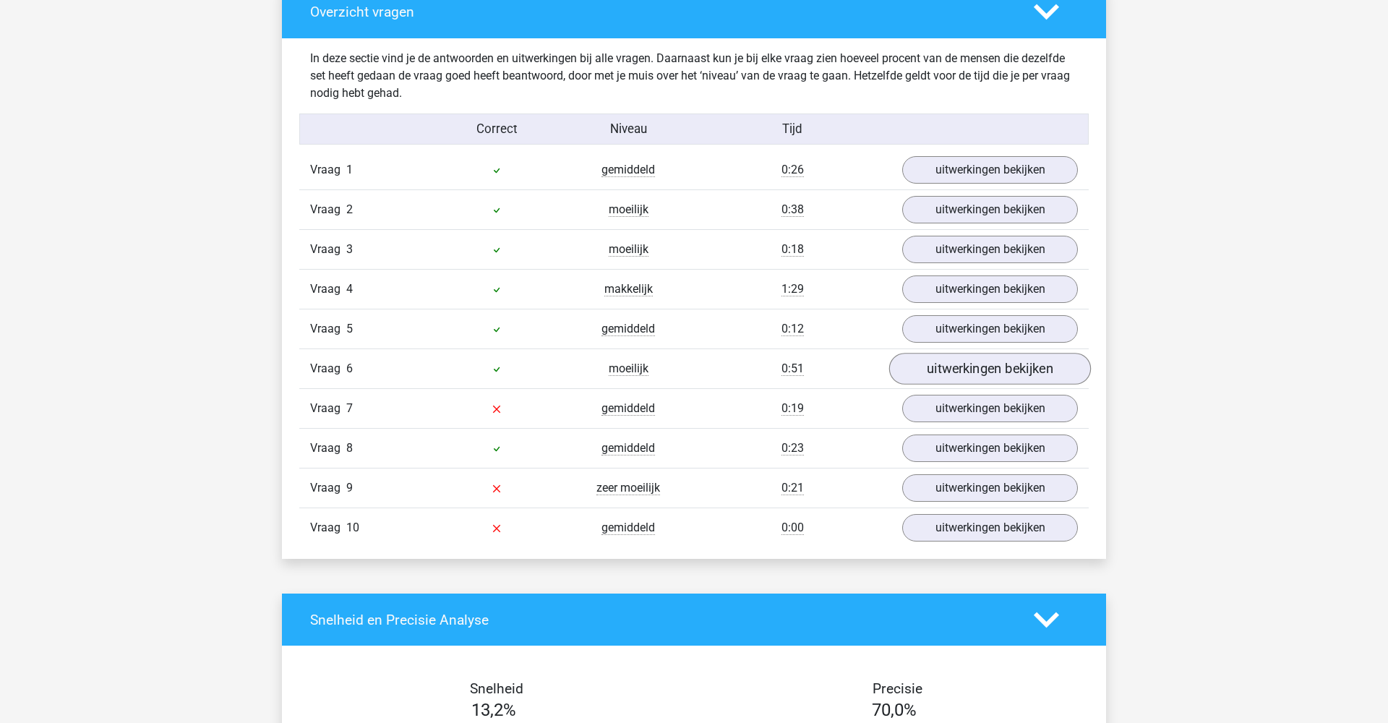
click at [957, 376] on link "uitwerkingen bekijken" at bounding box center [990, 369] width 202 height 32
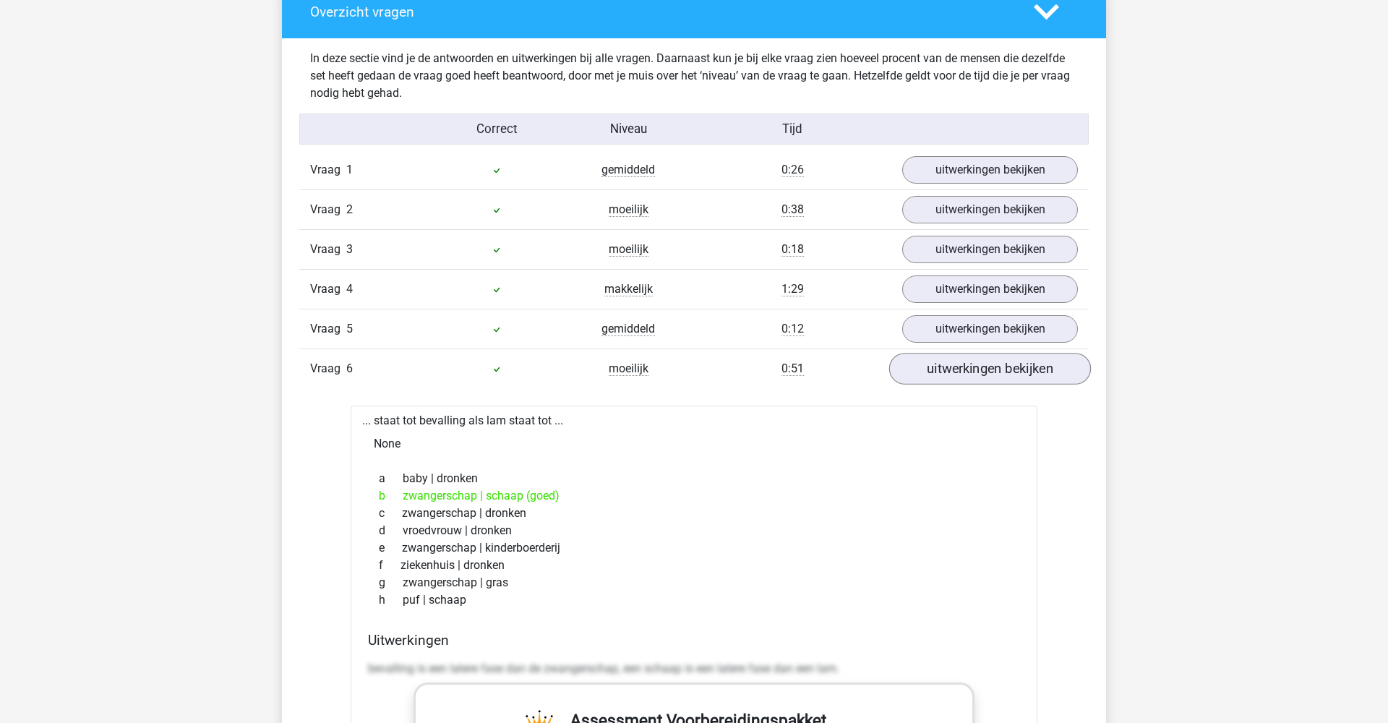
click at [957, 376] on link "uitwerkingen bekijken" at bounding box center [990, 369] width 202 height 32
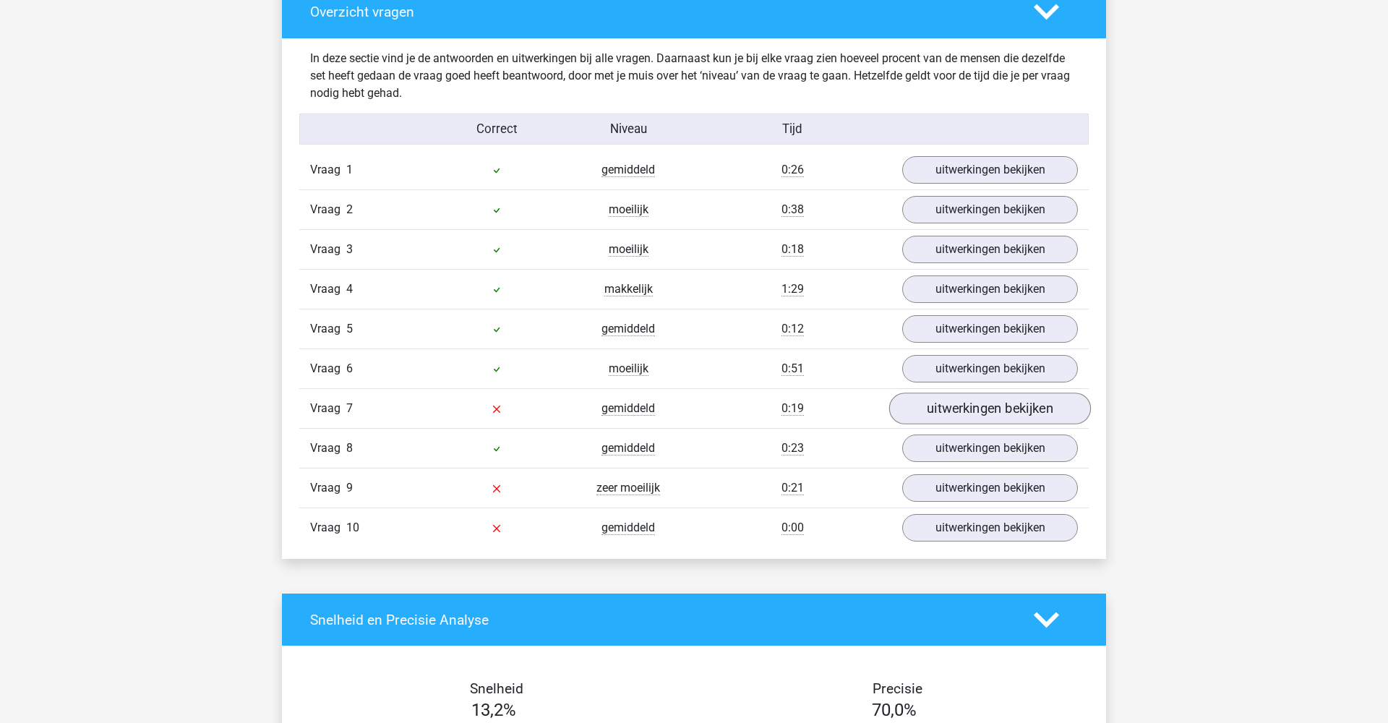
click at [952, 402] on link "uitwerkingen bekijken" at bounding box center [990, 409] width 202 height 32
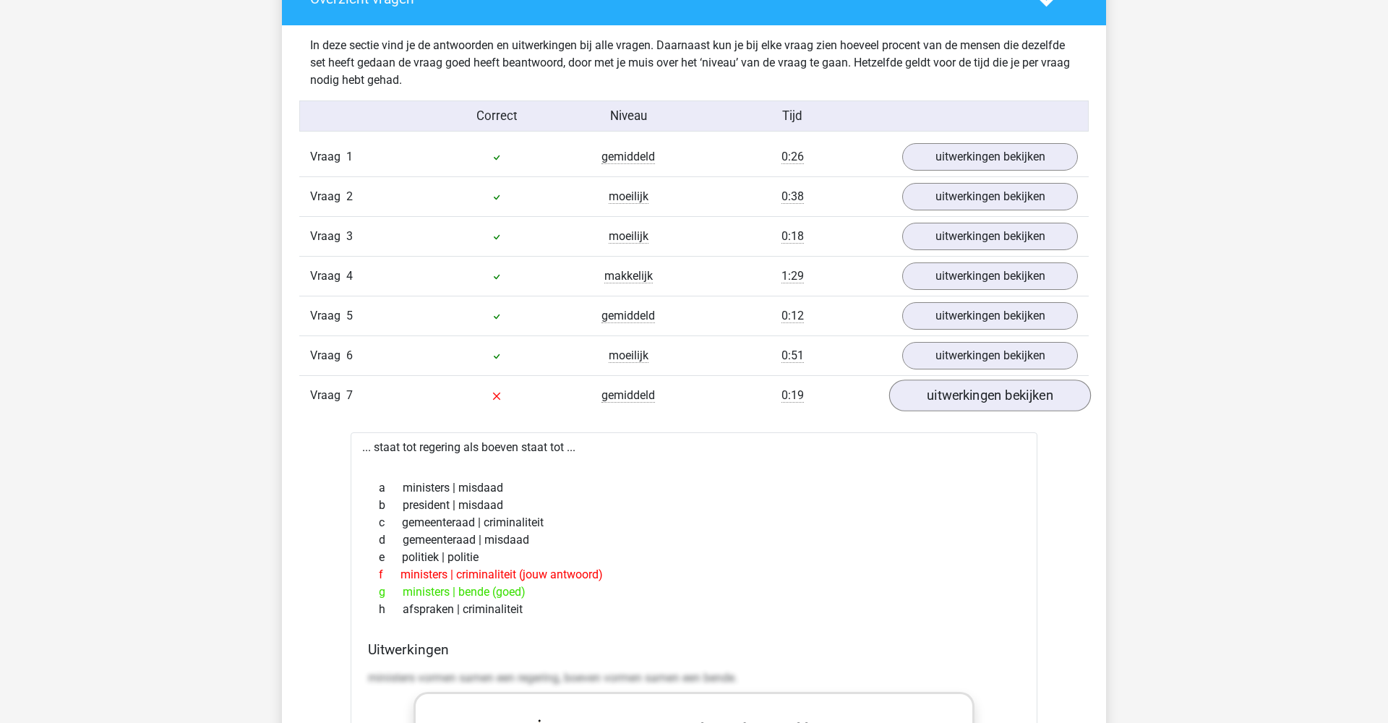
scroll to position [1114, 0]
click at [952, 402] on link "uitwerkingen bekijken" at bounding box center [990, 395] width 202 height 32
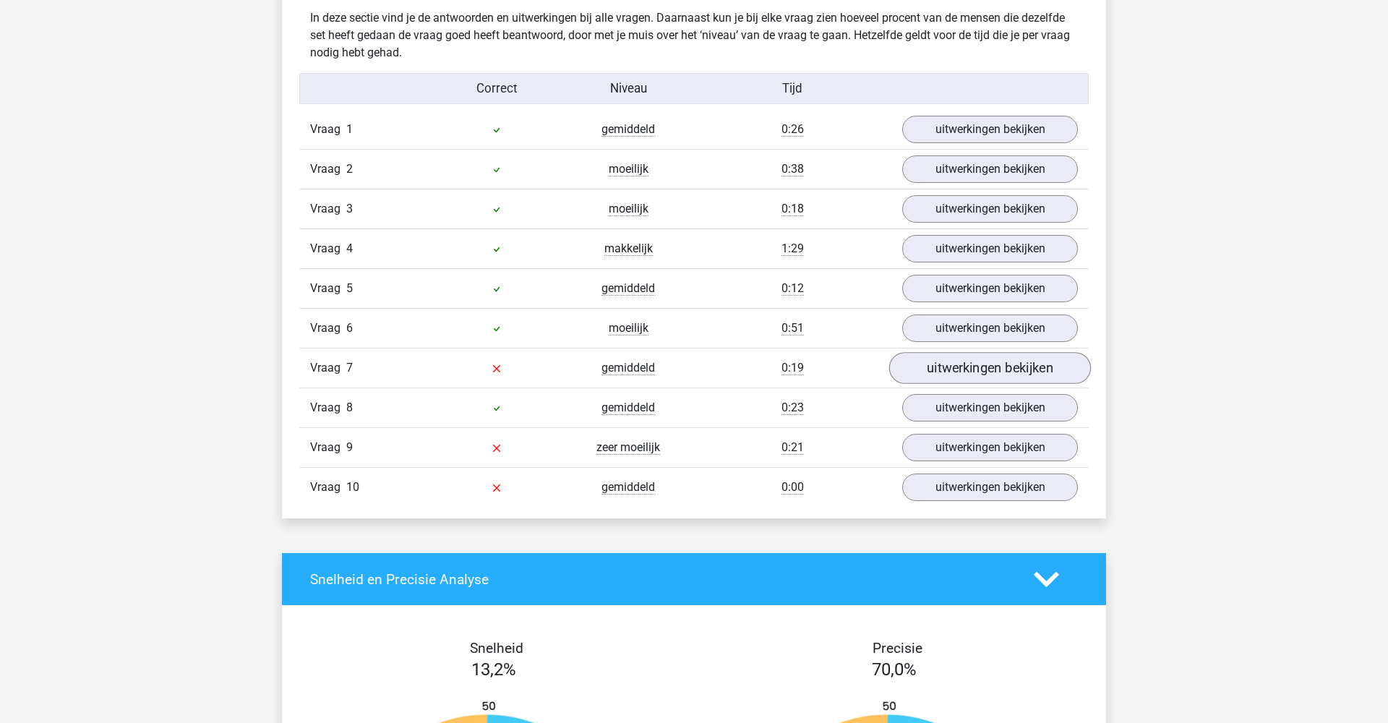
scroll to position [1144, 0]
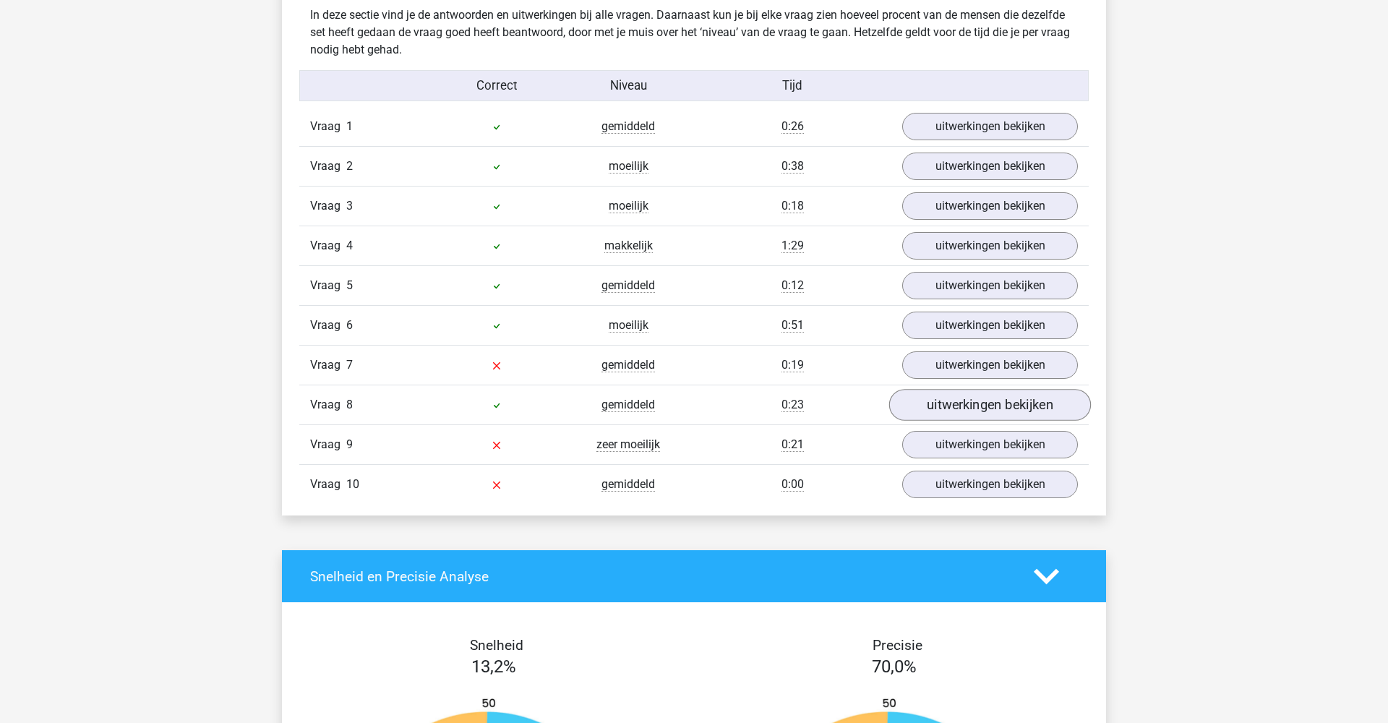
click at [930, 401] on link "uitwerkingen bekijken" at bounding box center [990, 405] width 202 height 32
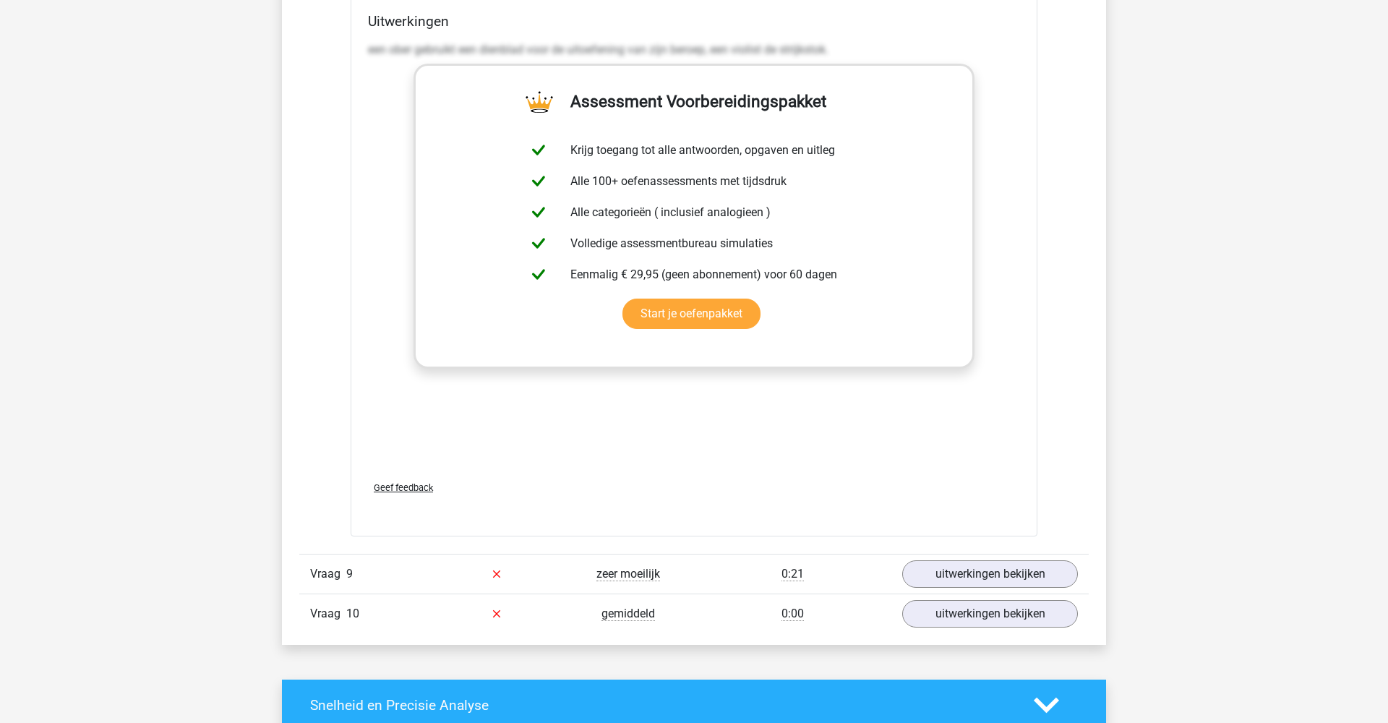
scroll to position [1809, 0]
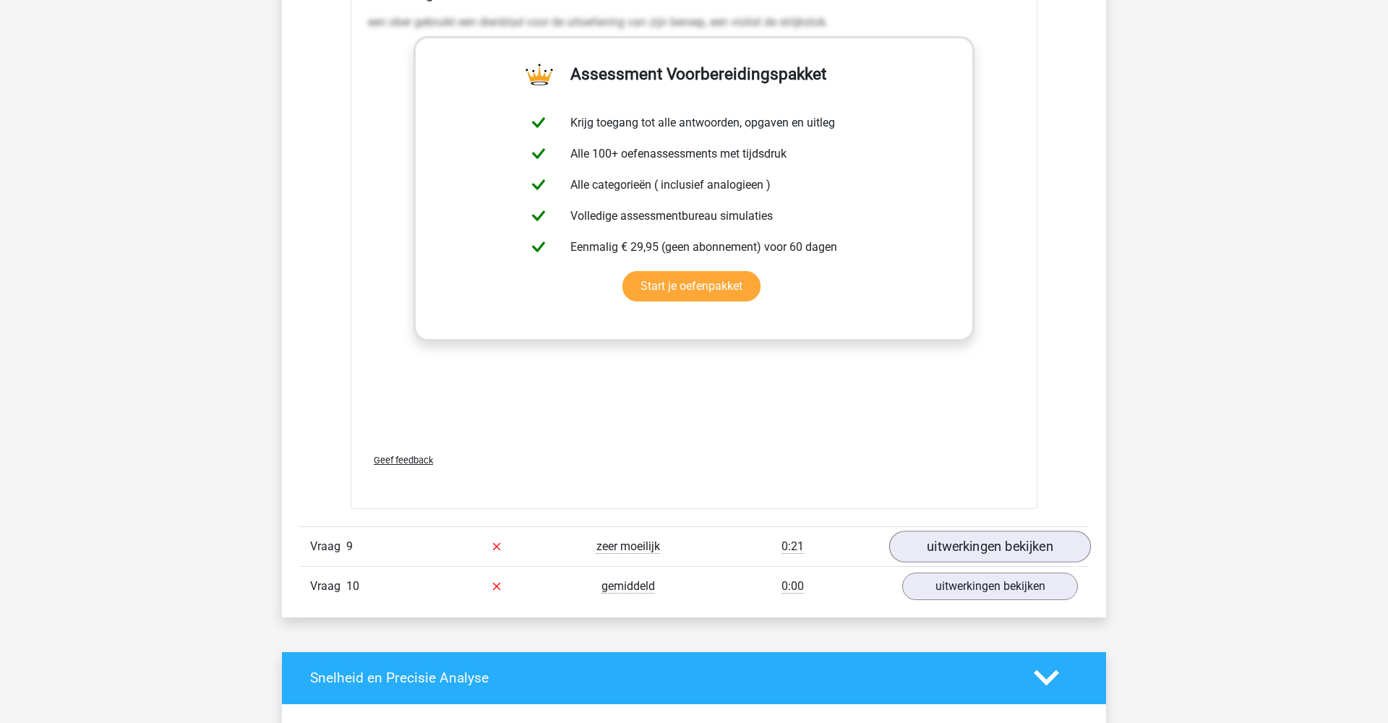
click at [966, 551] on link "uitwerkingen bekijken" at bounding box center [990, 547] width 202 height 32
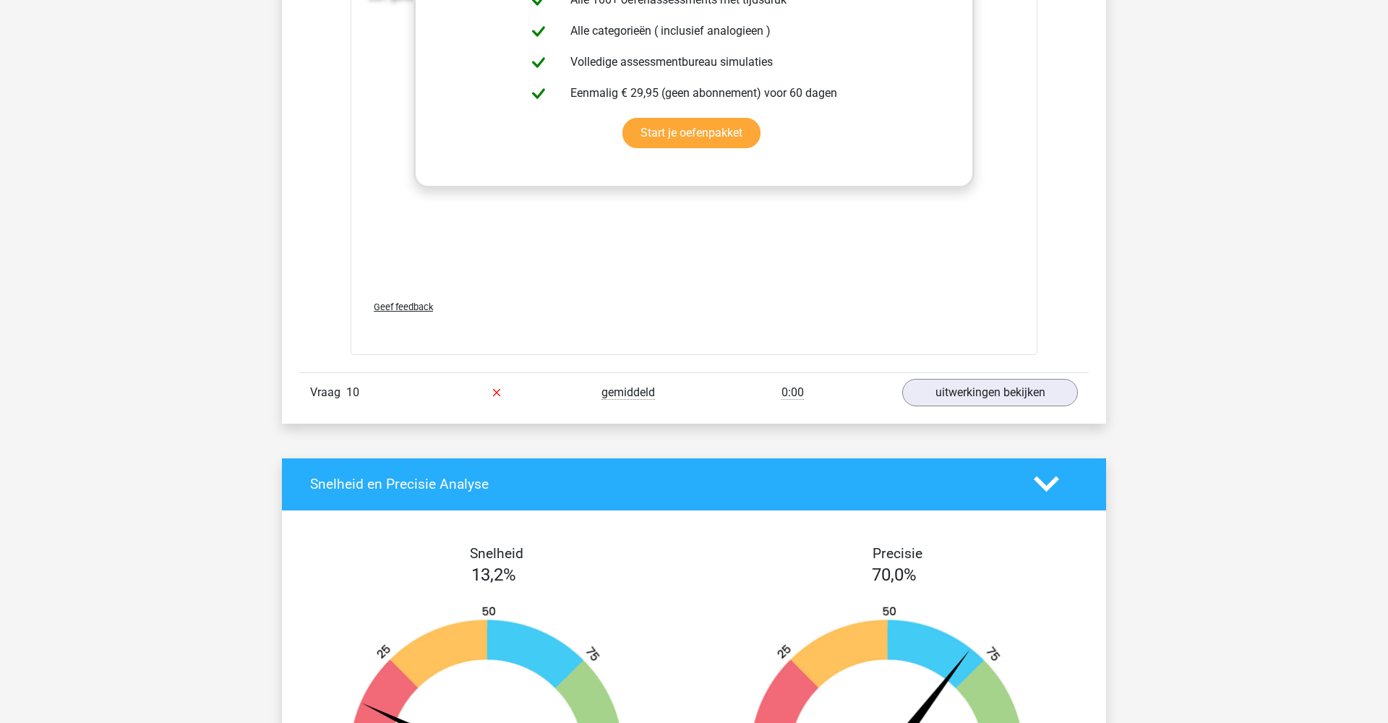
scroll to position [2823, 0]
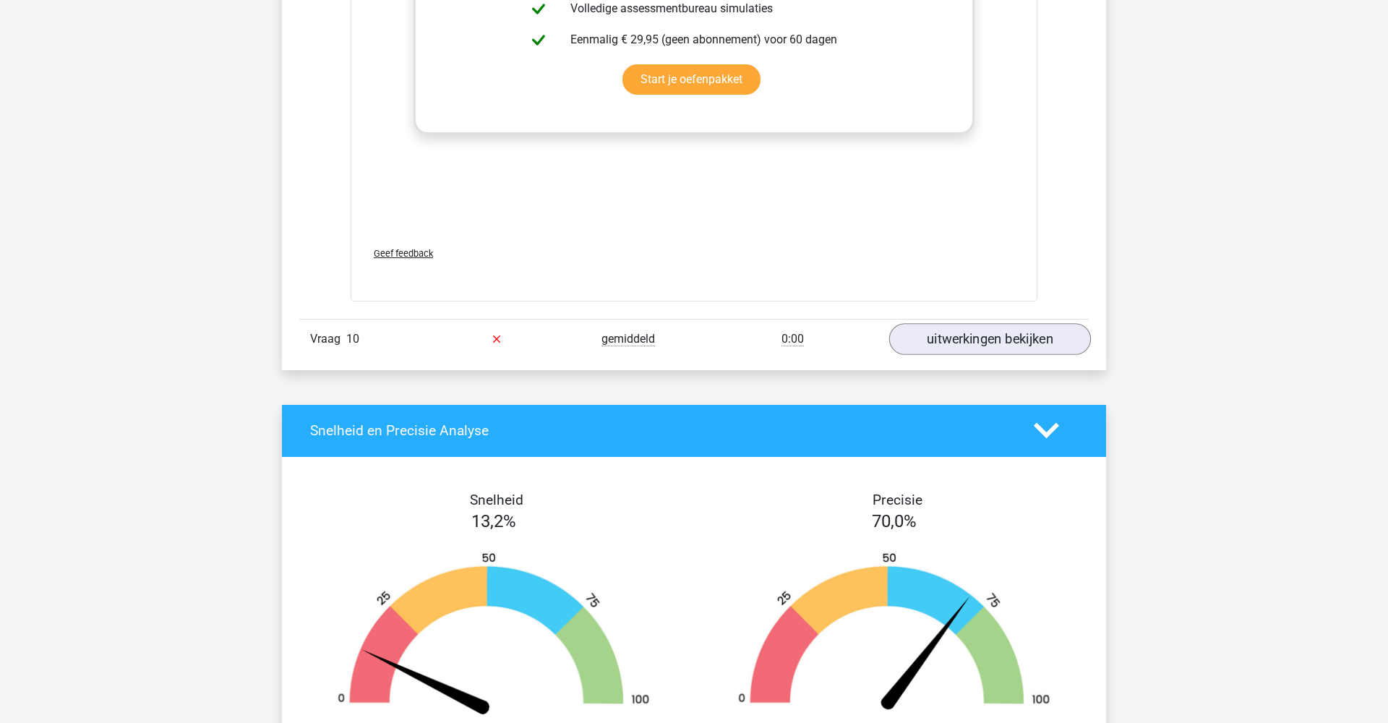
click at [969, 343] on link "uitwerkingen bekijken" at bounding box center [990, 339] width 202 height 32
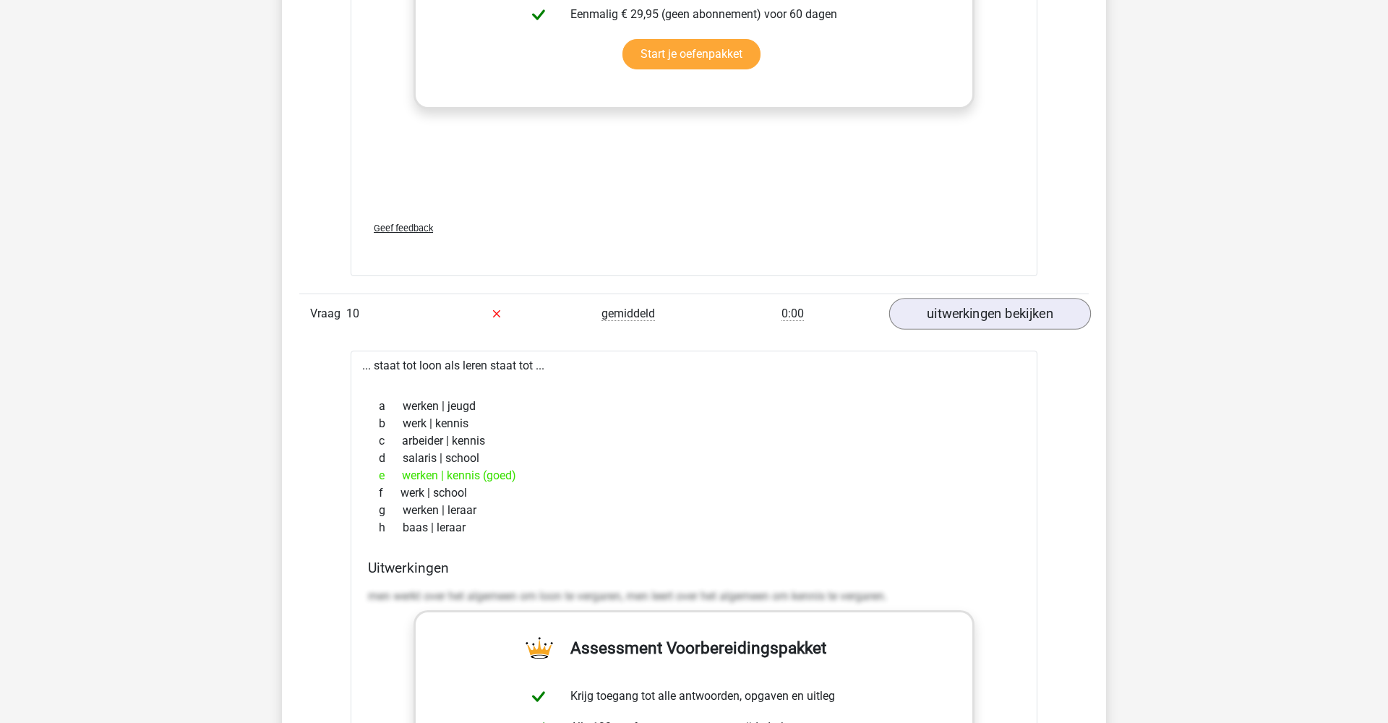
scroll to position [2851, 0]
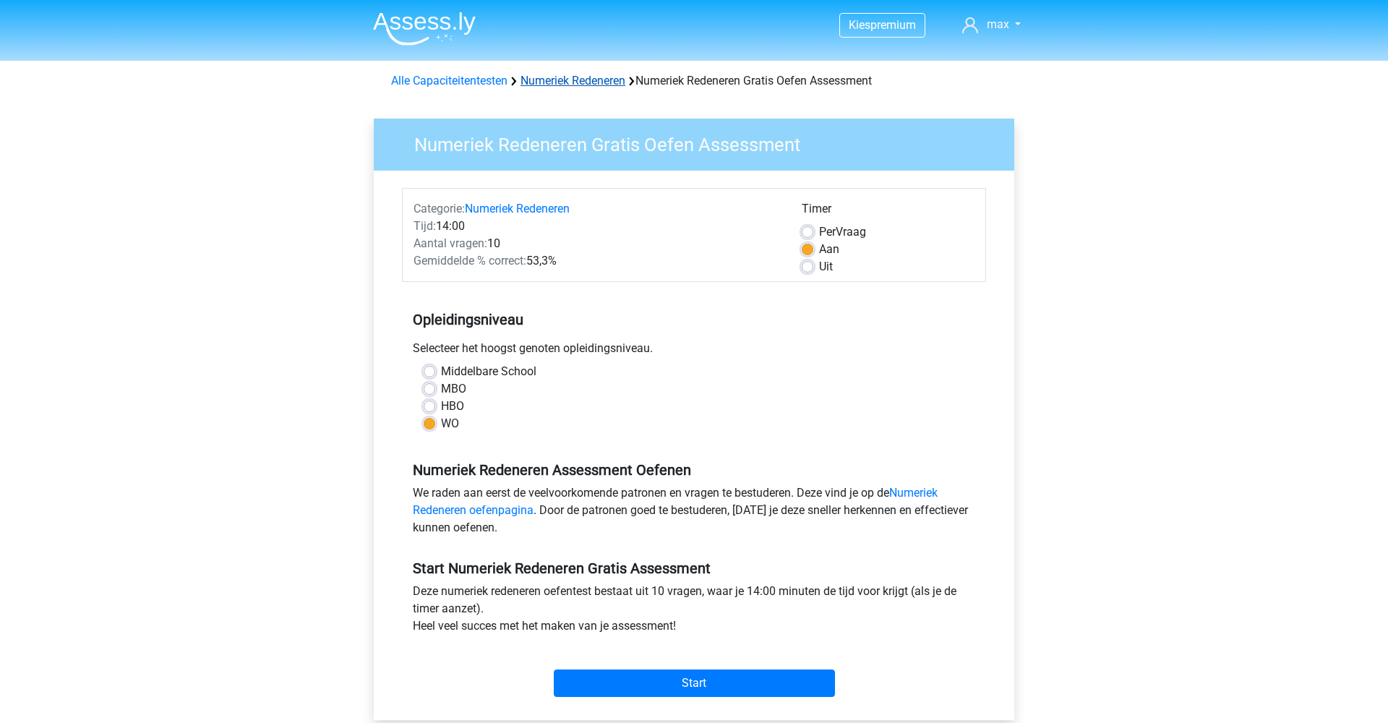
click at [574, 74] on link "Numeriek Redeneren" at bounding box center [573, 81] width 105 height 14
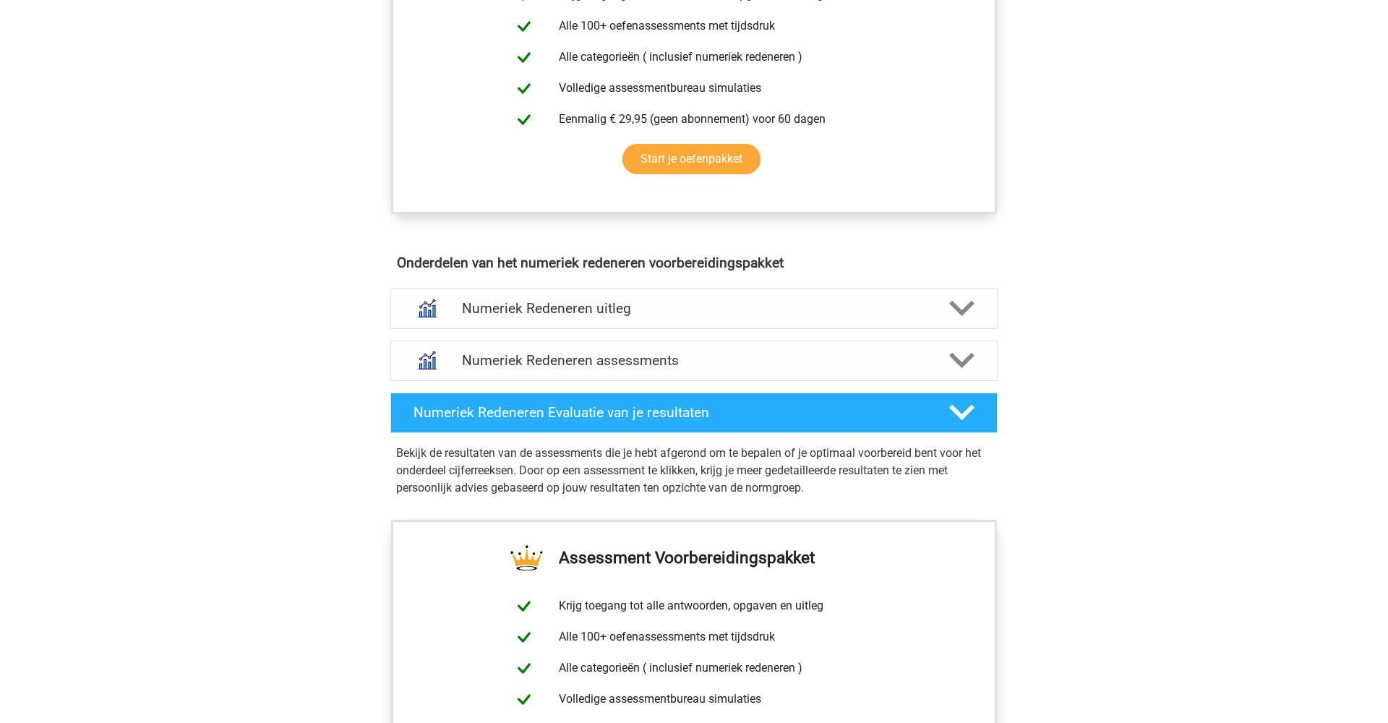
scroll to position [683, 0]
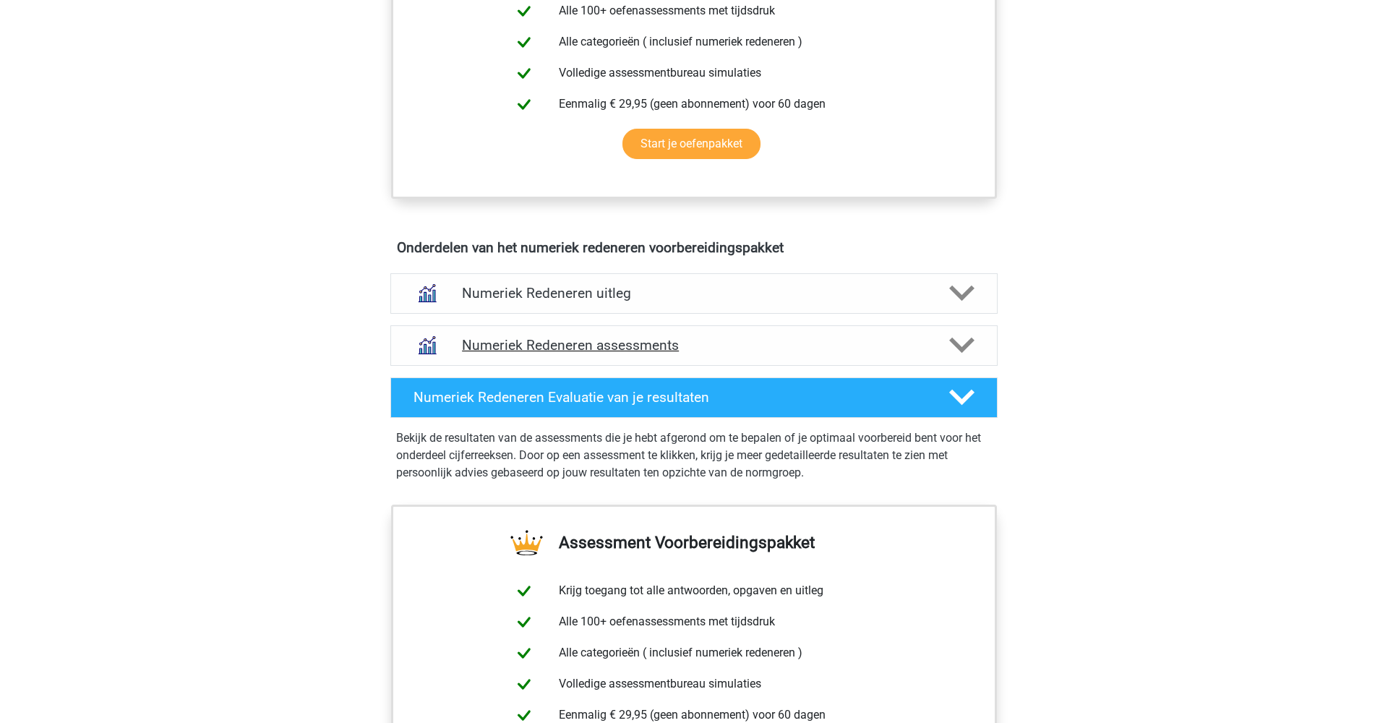
click at [749, 347] on h4 "Numeriek Redeneren assessments" at bounding box center [694, 345] width 464 height 17
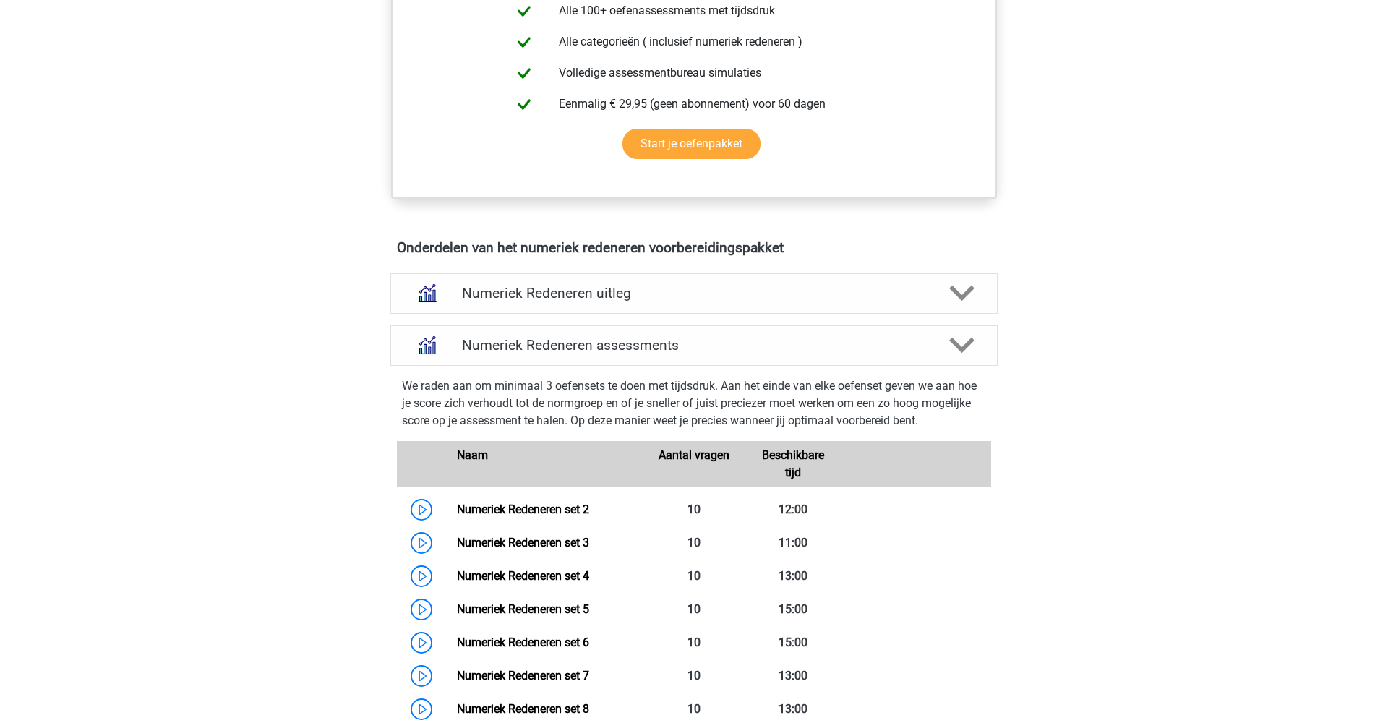
click at [747, 294] on h4 "Numeriek Redeneren uitleg" at bounding box center [694, 293] width 464 height 17
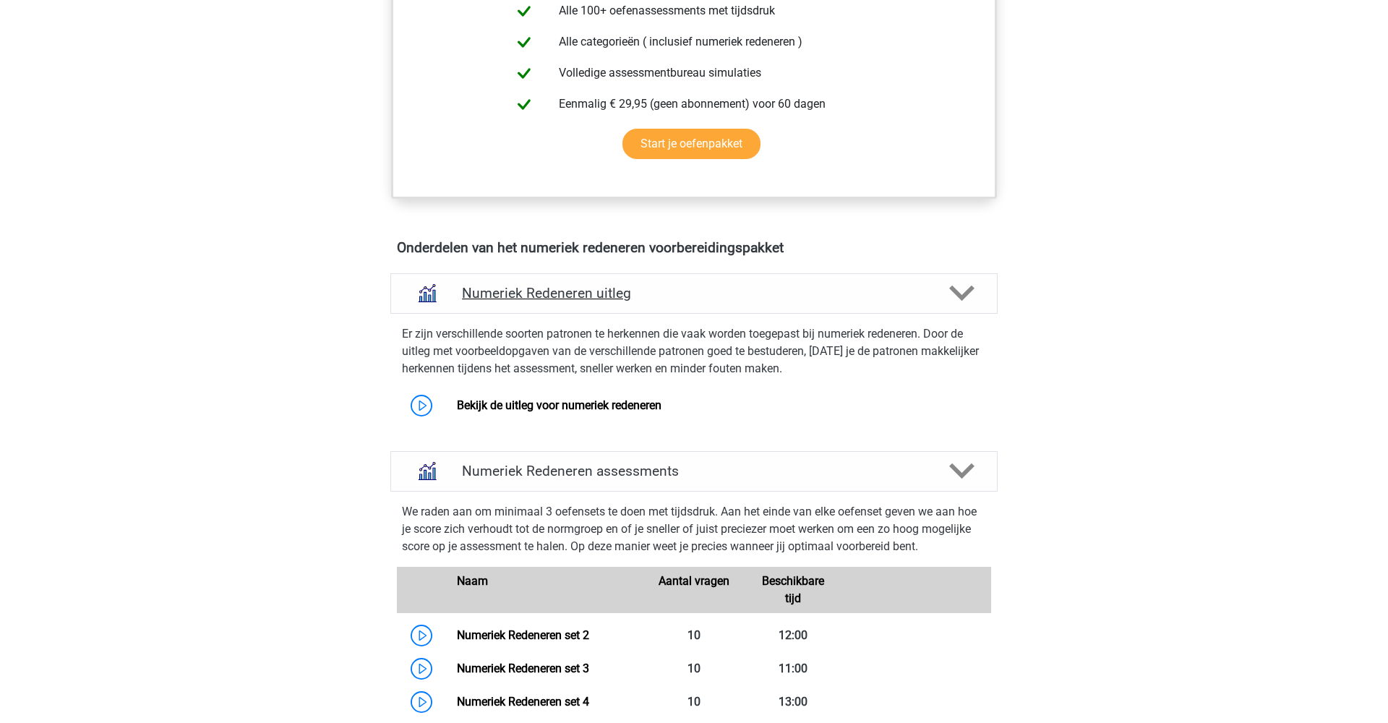
click at [747, 294] on h4 "Numeriek Redeneren uitleg" at bounding box center [694, 293] width 464 height 17
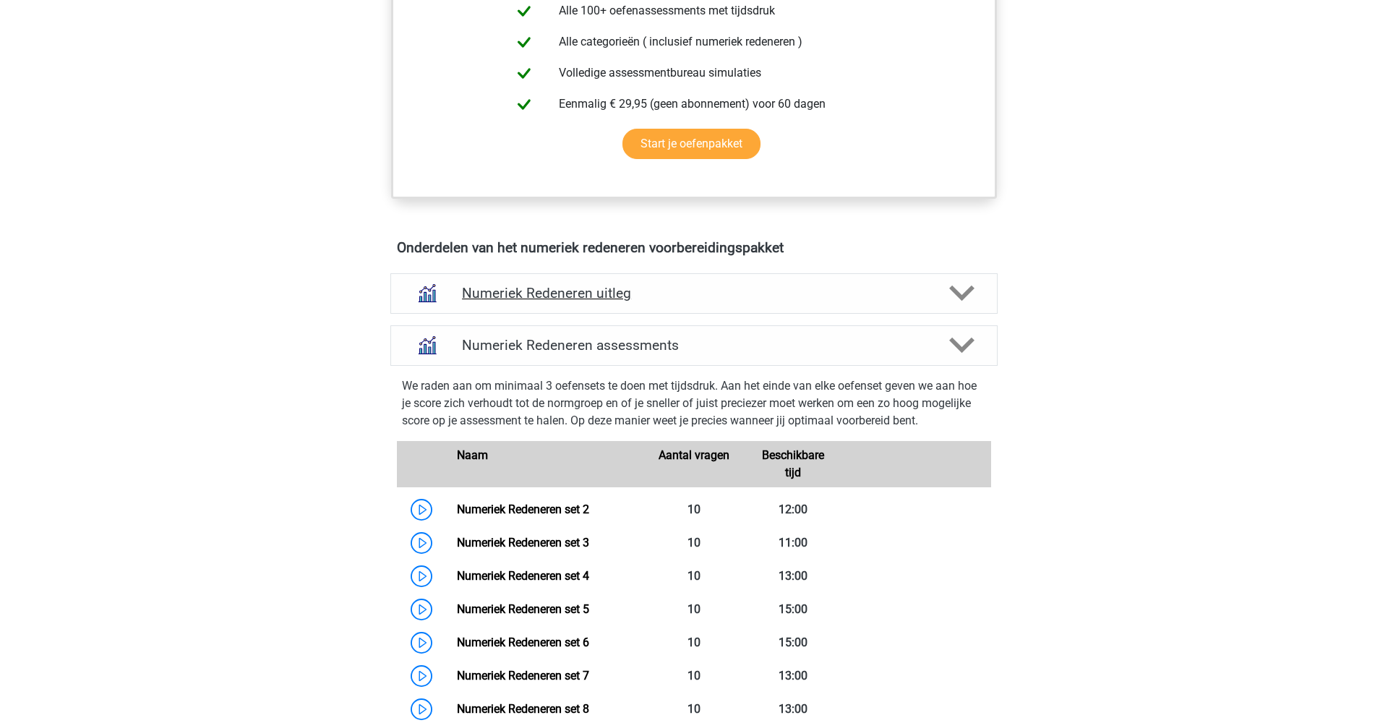
click at [747, 294] on h4 "Numeriek Redeneren uitleg" at bounding box center [694, 293] width 464 height 17
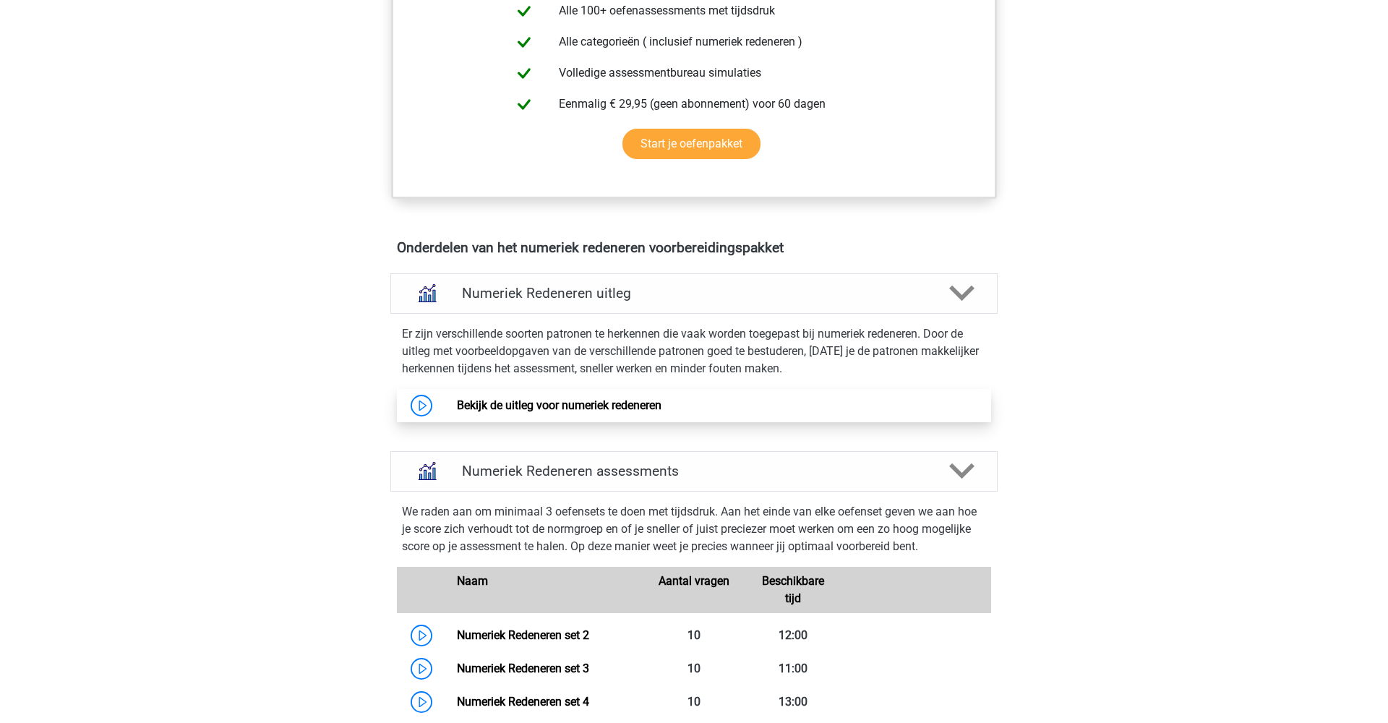
click at [605, 405] on link "Bekijk de uitleg voor numeriek redeneren" at bounding box center [559, 405] width 205 height 14
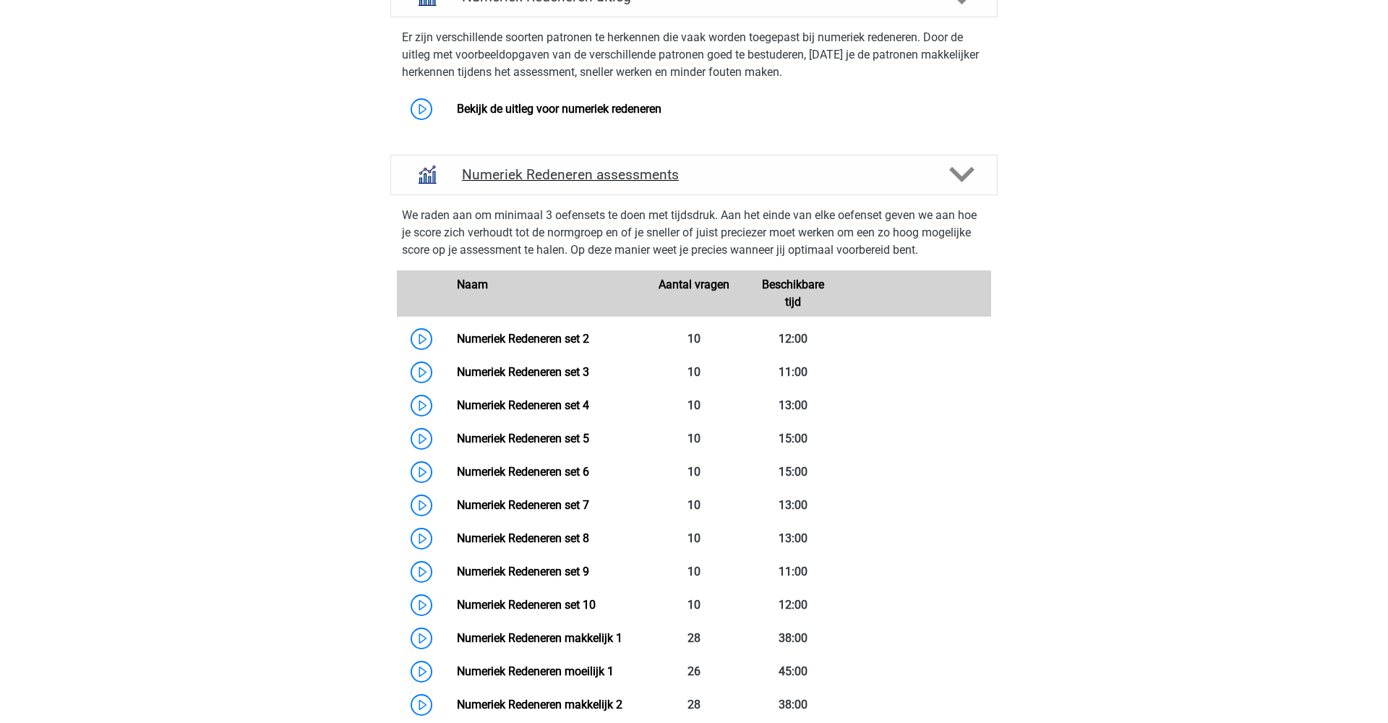
scroll to position [983, 0]
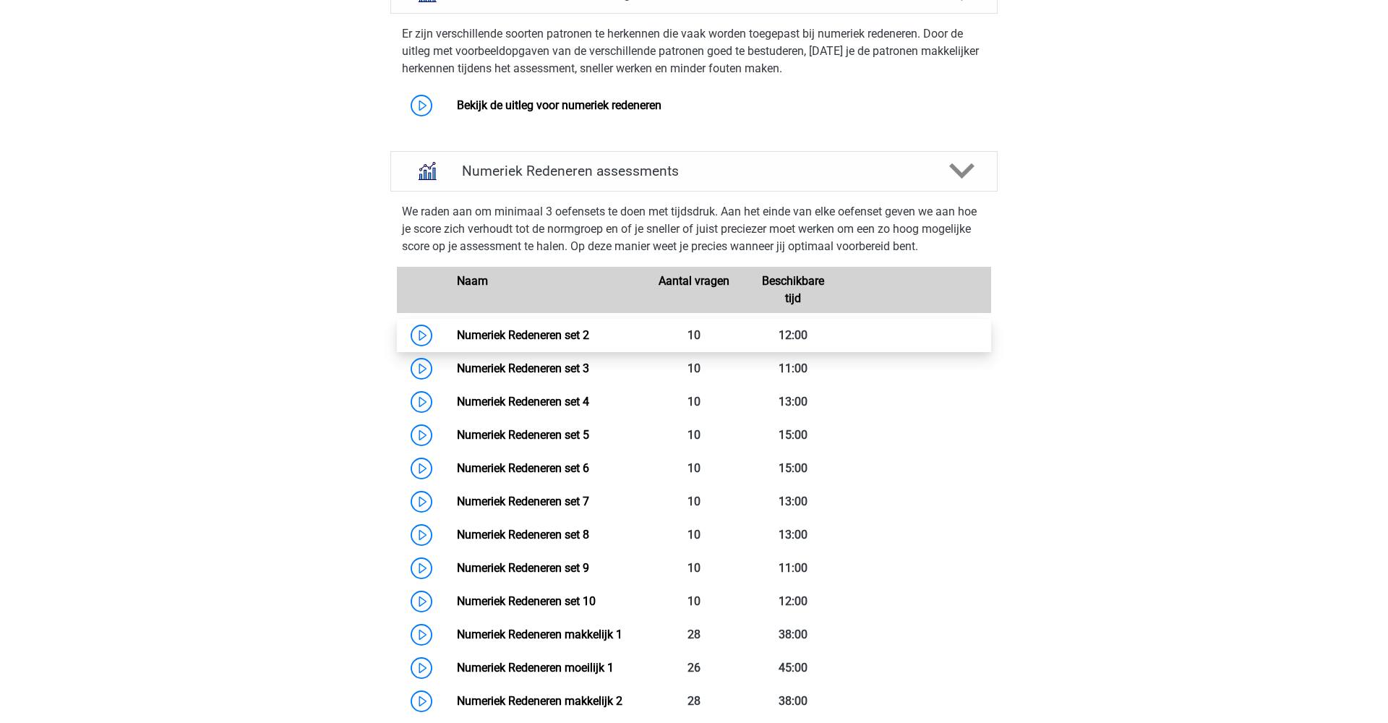
click at [569, 331] on link "Numeriek Redeneren set 2" at bounding box center [523, 335] width 132 height 14
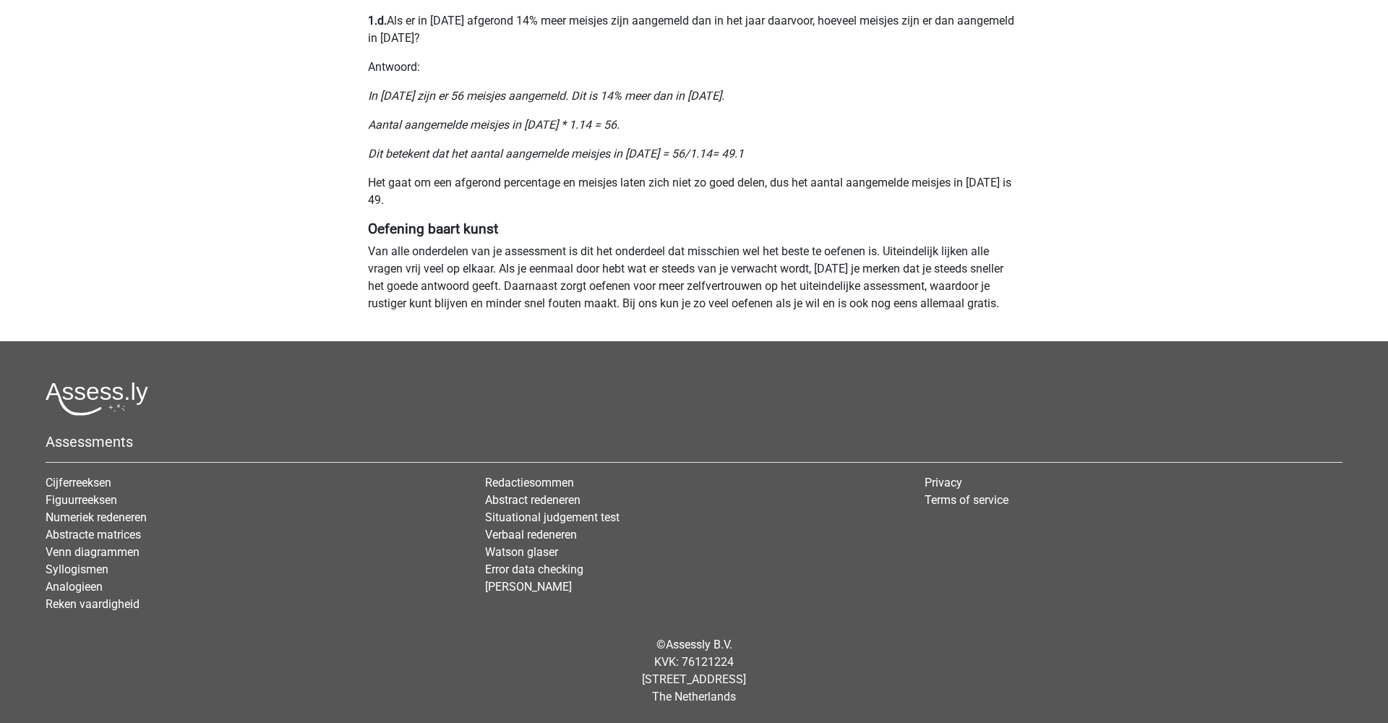
scroll to position [1247, 0]
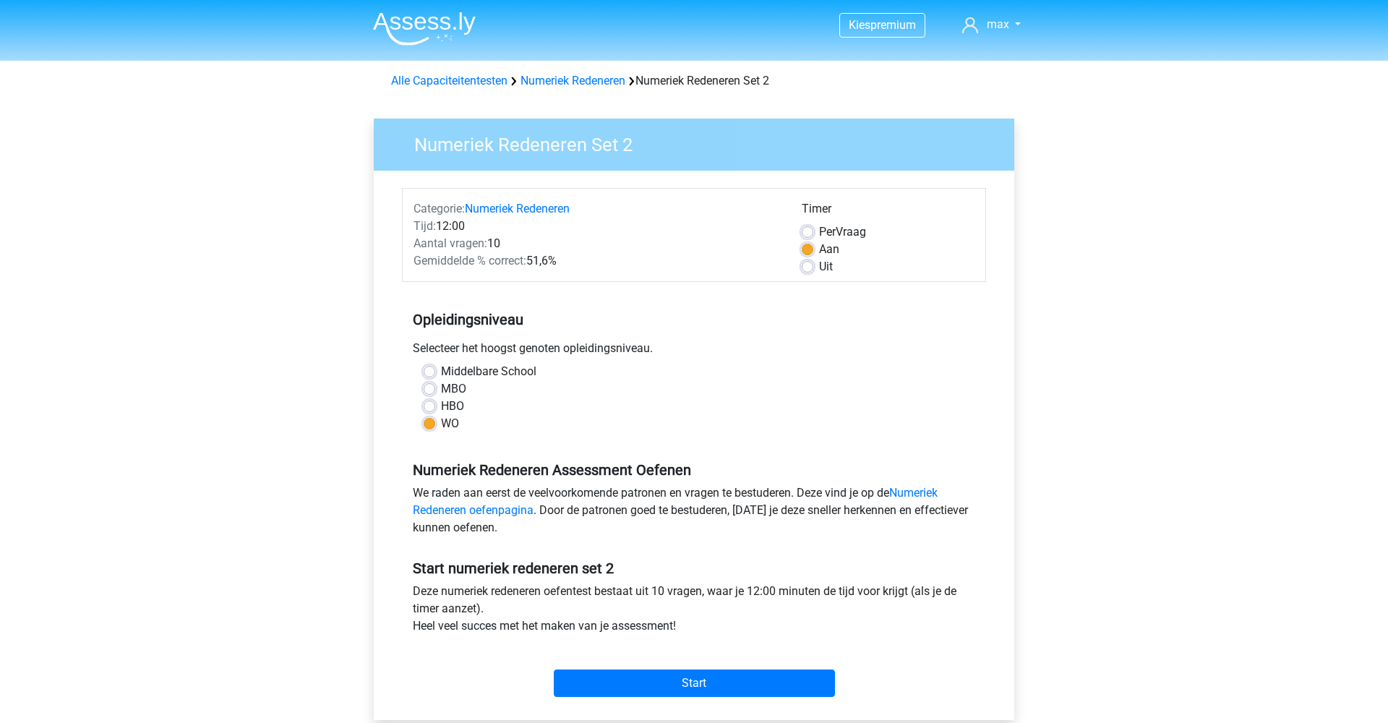
click at [819, 270] on label "Uit" at bounding box center [826, 266] width 14 height 17
click at [807, 270] on input "Uit" at bounding box center [808, 265] width 12 height 14
radio input "true"
click at [692, 678] on input "Start" at bounding box center [694, 683] width 281 height 27
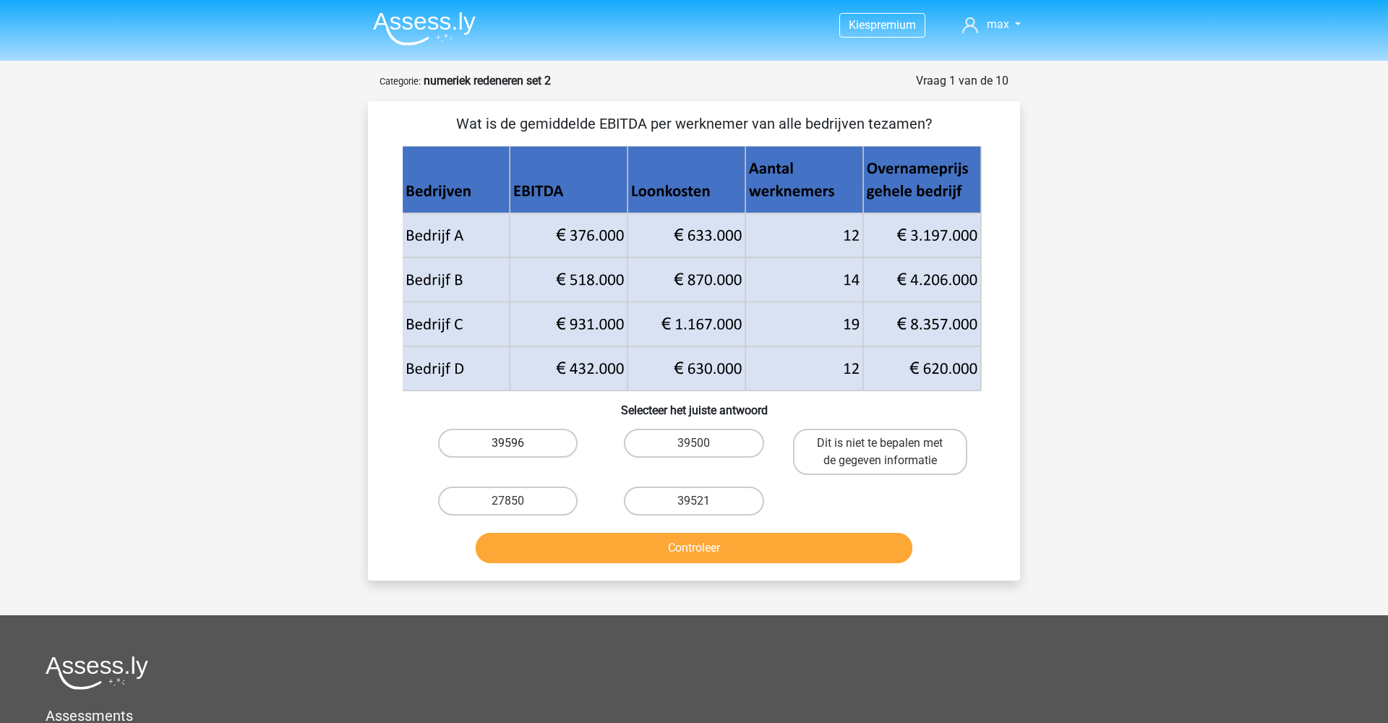
click at [497, 450] on label "39596" at bounding box center [508, 443] width 140 height 29
click at [508, 450] on input "39596" at bounding box center [512, 447] width 9 height 9
radio input "true"
click at [659, 551] on button "Controleer" at bounding box center [694, 548] width 437 height 30
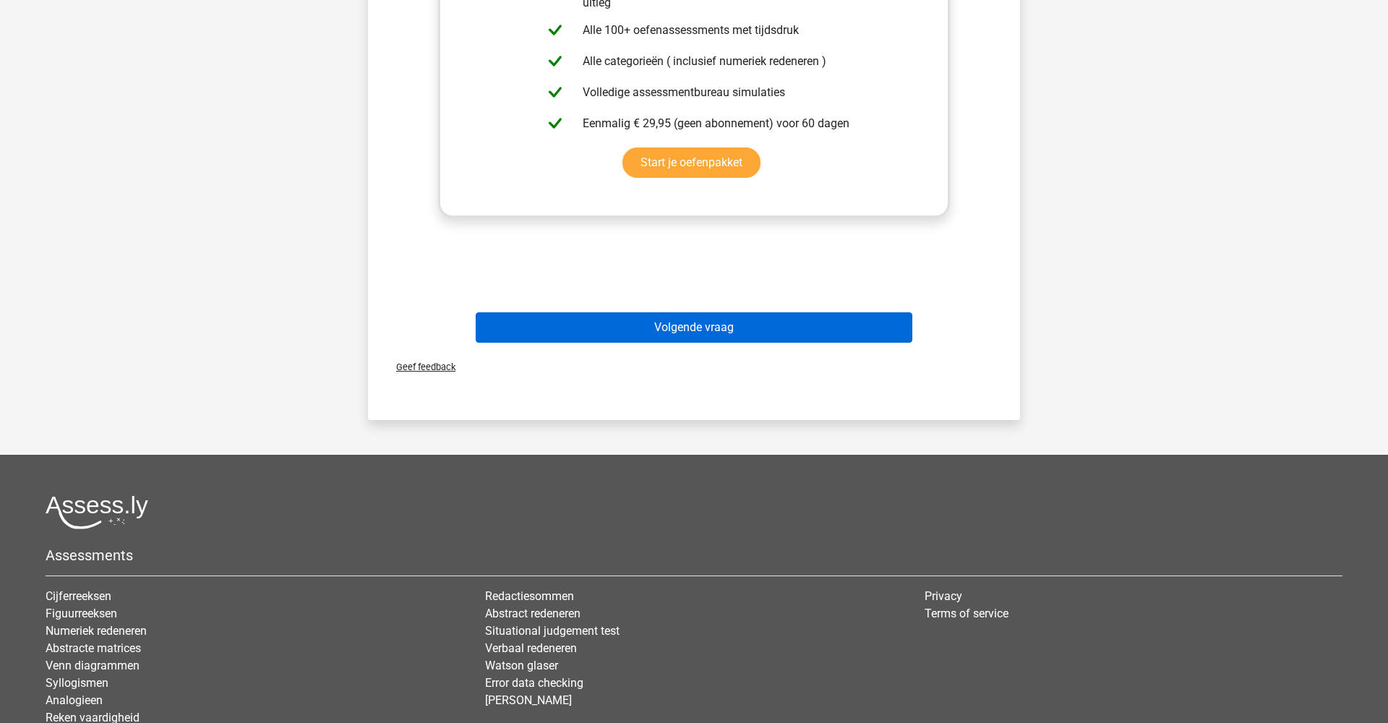
click at [643, 333] on button "Volgende vraag" at bounding box center [694, 327] width 437 height 30
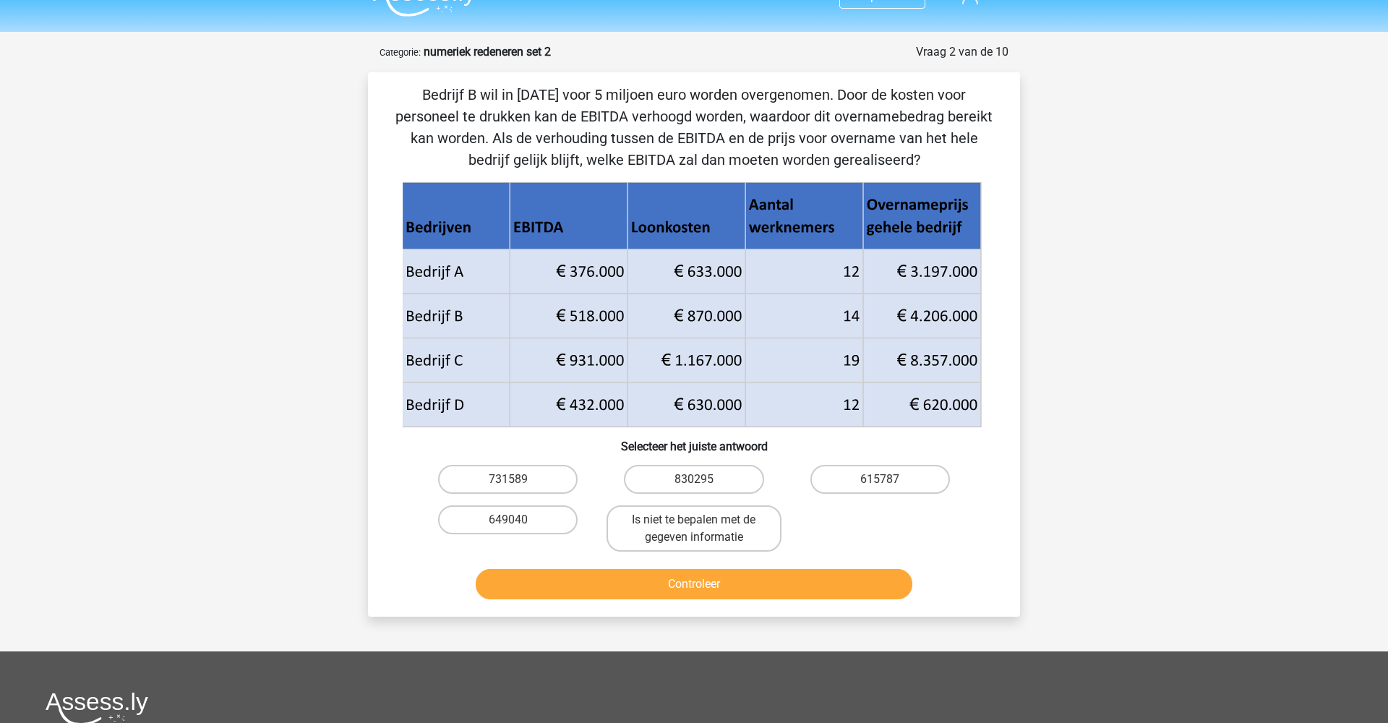
scroll to position [26, 0]
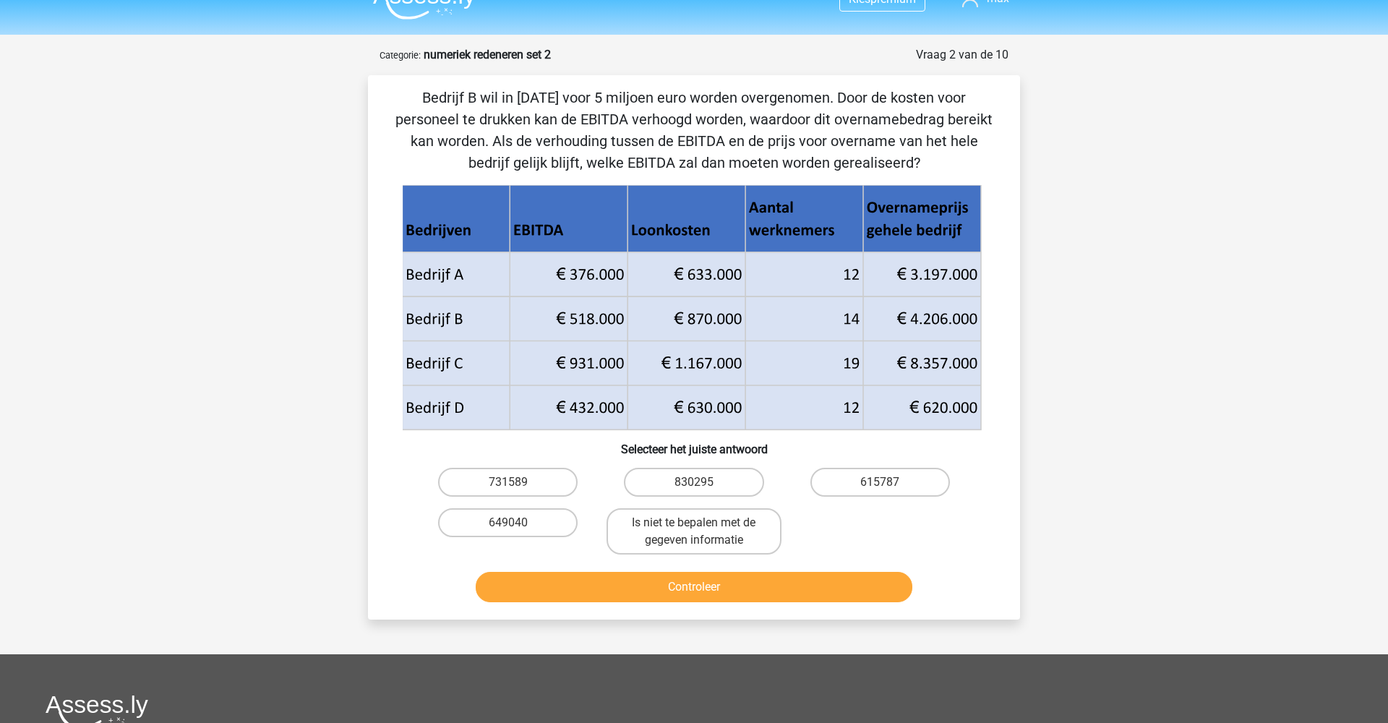
click at [517, 229] on icon at bounding box center [692, 309] width 570 height 215
drag, startPoint x: 532, startPoint y: 229, endPoint x: 606, endPoint y: 229, distance: 73.7
click at [606, 229] on g at bounding box center [693, 307] width 583 height 246
drag, startPoint x: 561, startPoint y: 231, endPoint x: 502, endPoint y: 231, distance: 58.6
click at [502, 231] on g at bounding box center [693, 307] width 583 height 246
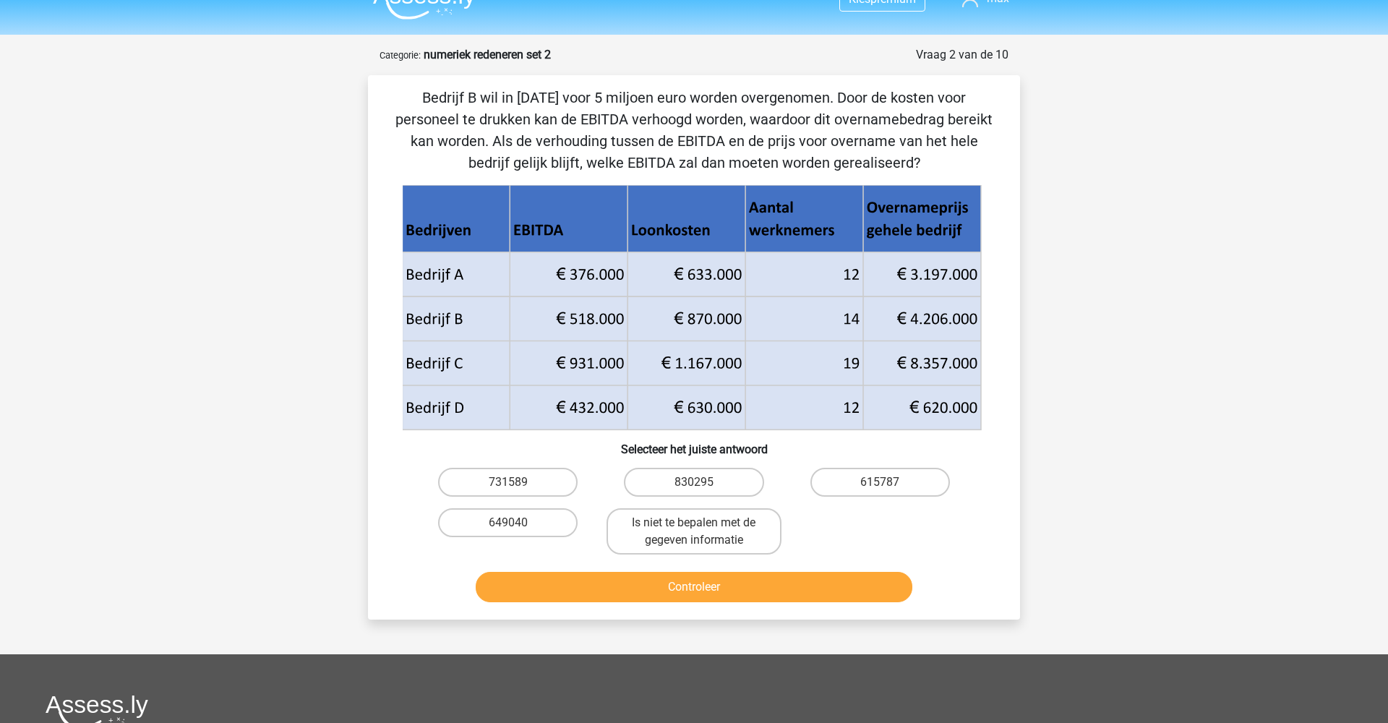
drag, startPoint x: 516, startPoint y: 234, endPoint x: 592, endPoint y: 235, distance: 76.6
click at [592, 235] on g at bounding box center [693, 307] width 583 height 246
click at [884, 482] on input "615787" at bounding box center [884, 486] width 9 height 9
radio input "true"
click at [740, 596] on button "Controleer" at bounding box center [694, 587] width 437 height 30
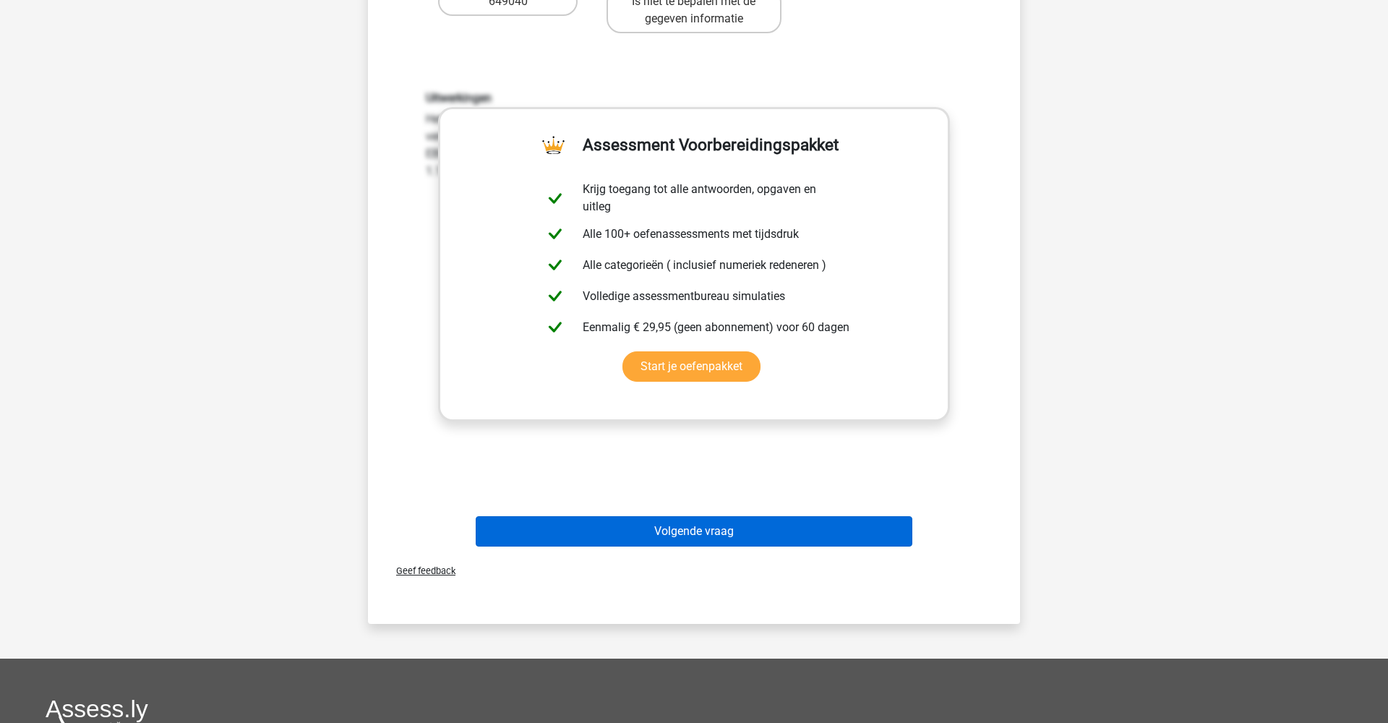
click at [691, 531] on button "Volgende vraag" at bounding box center [694, 531] width 437 height 30
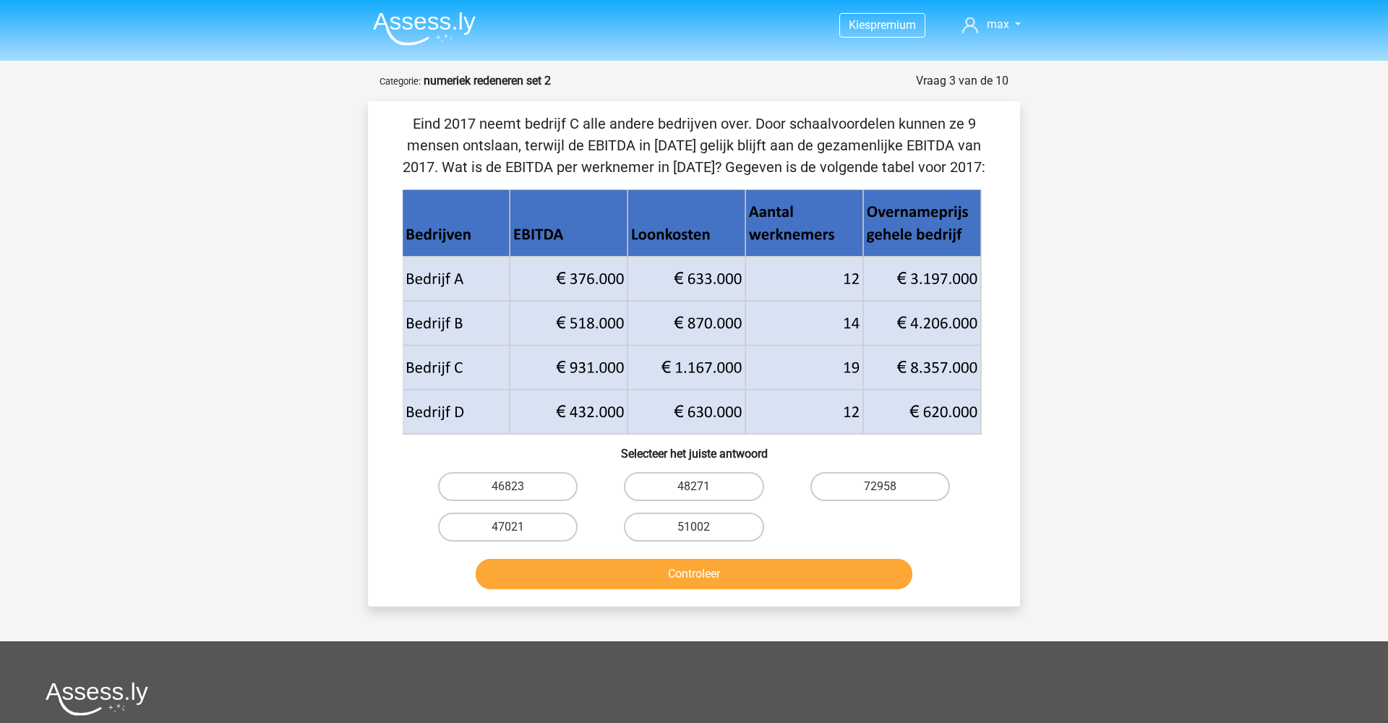
scroll to position [0, 0]
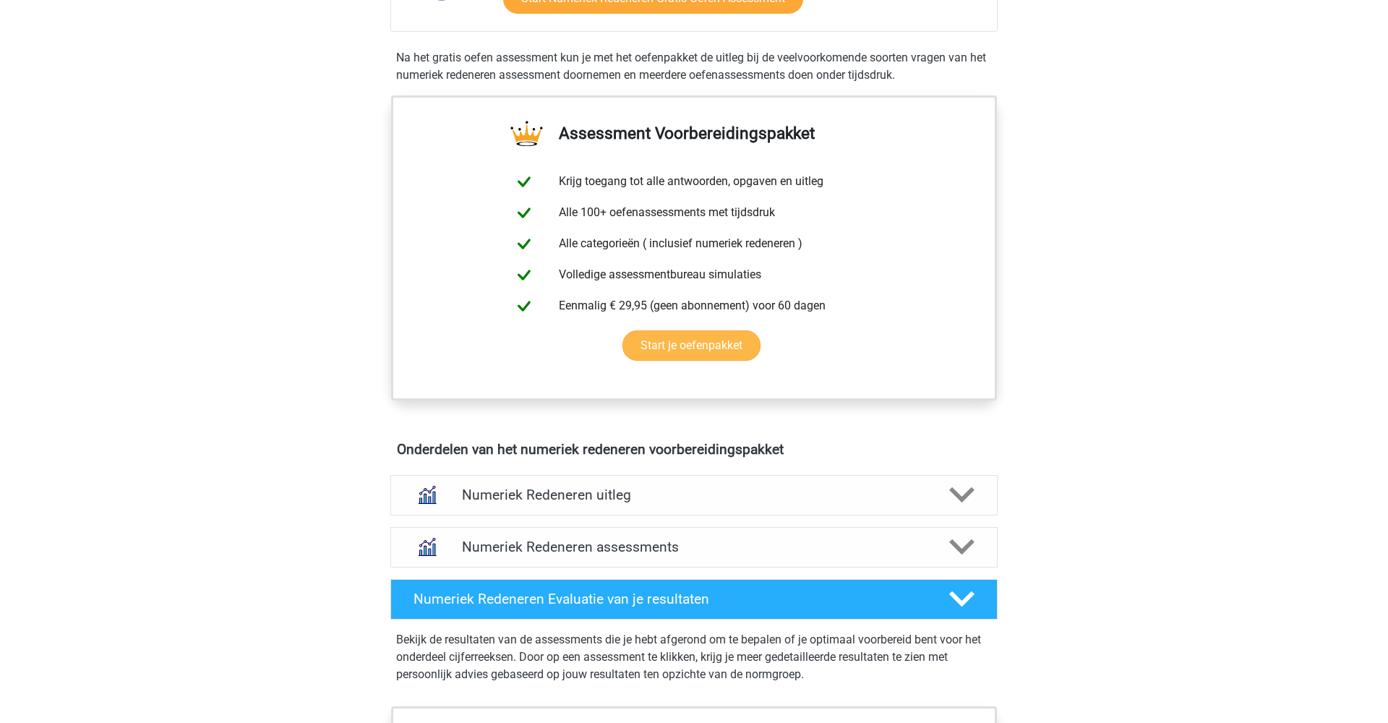
scroll to position [496, 0]
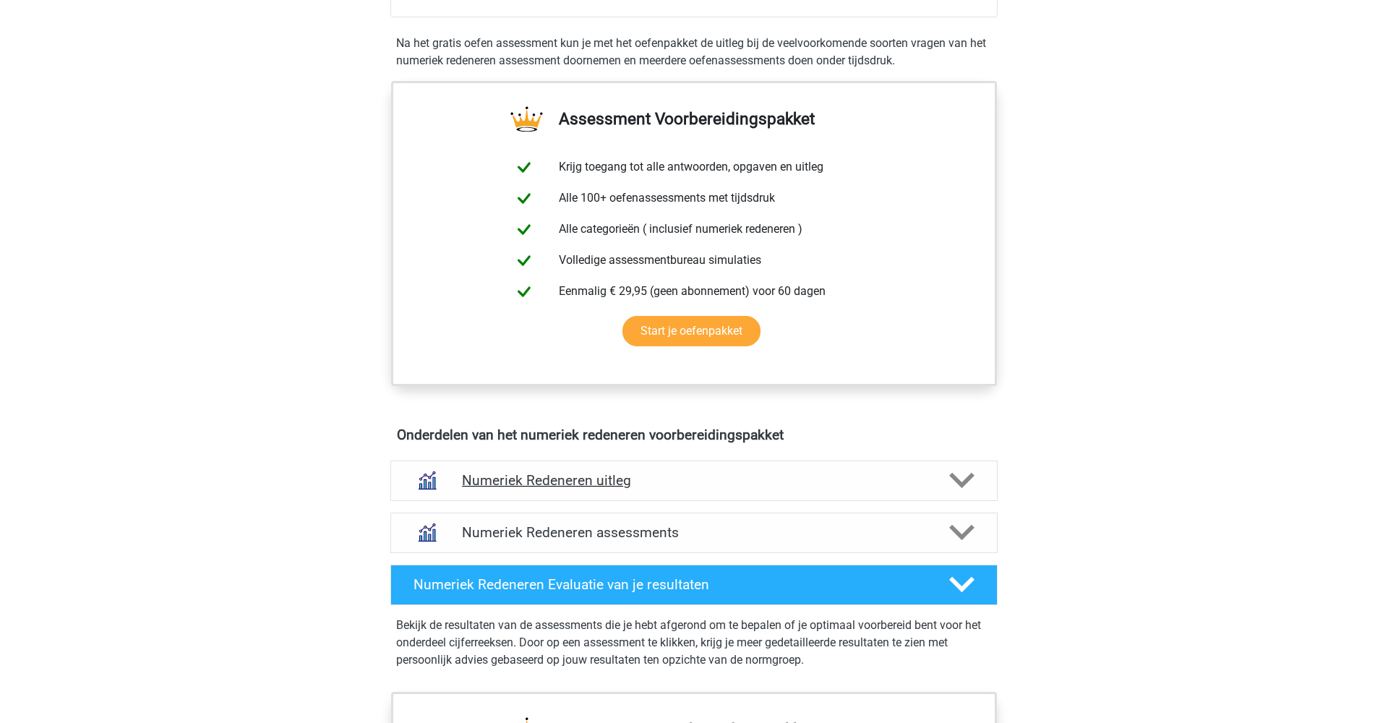
click at [690, 486] on h4 "Numeriek Redeneren uitleg" at bounding box center [694, 480] width 464 height 17
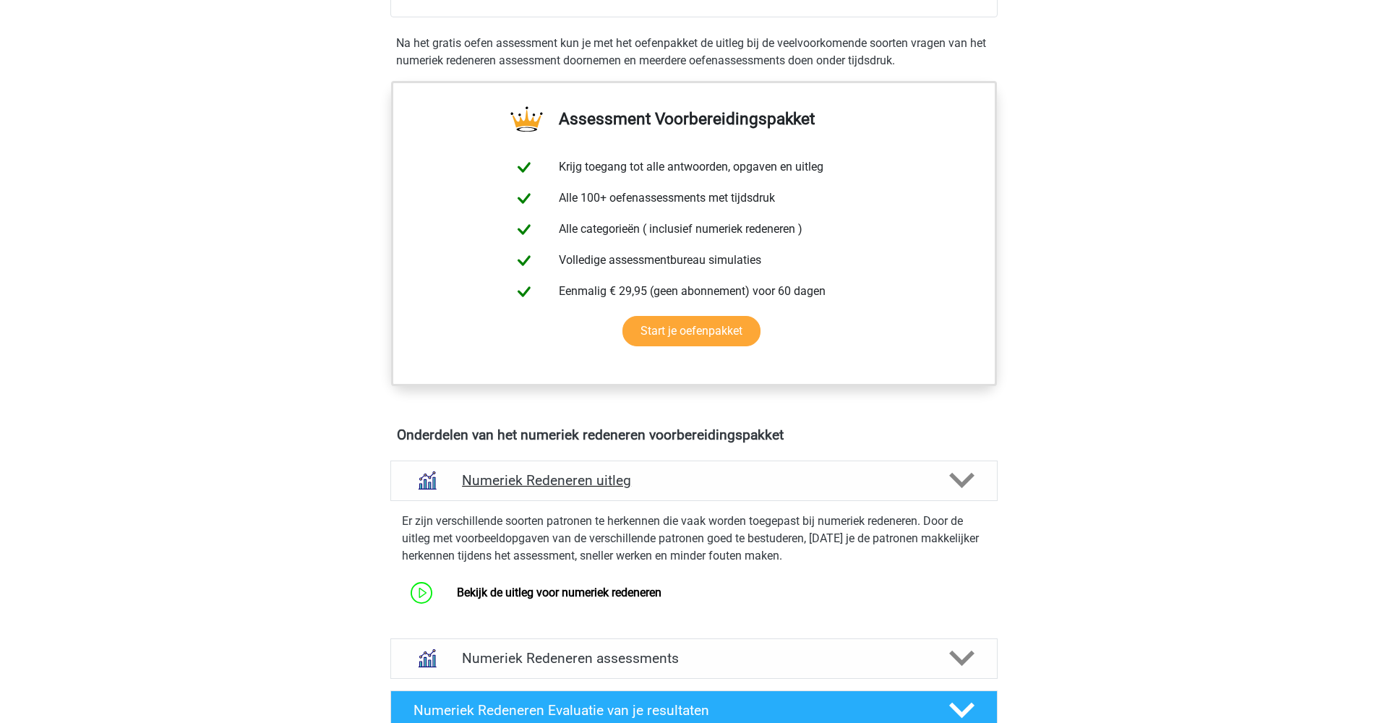
click at [690, 486] on h4 "Numeriek Redeneren uitleg" at bounding box center [694, 480] width 464 height 17
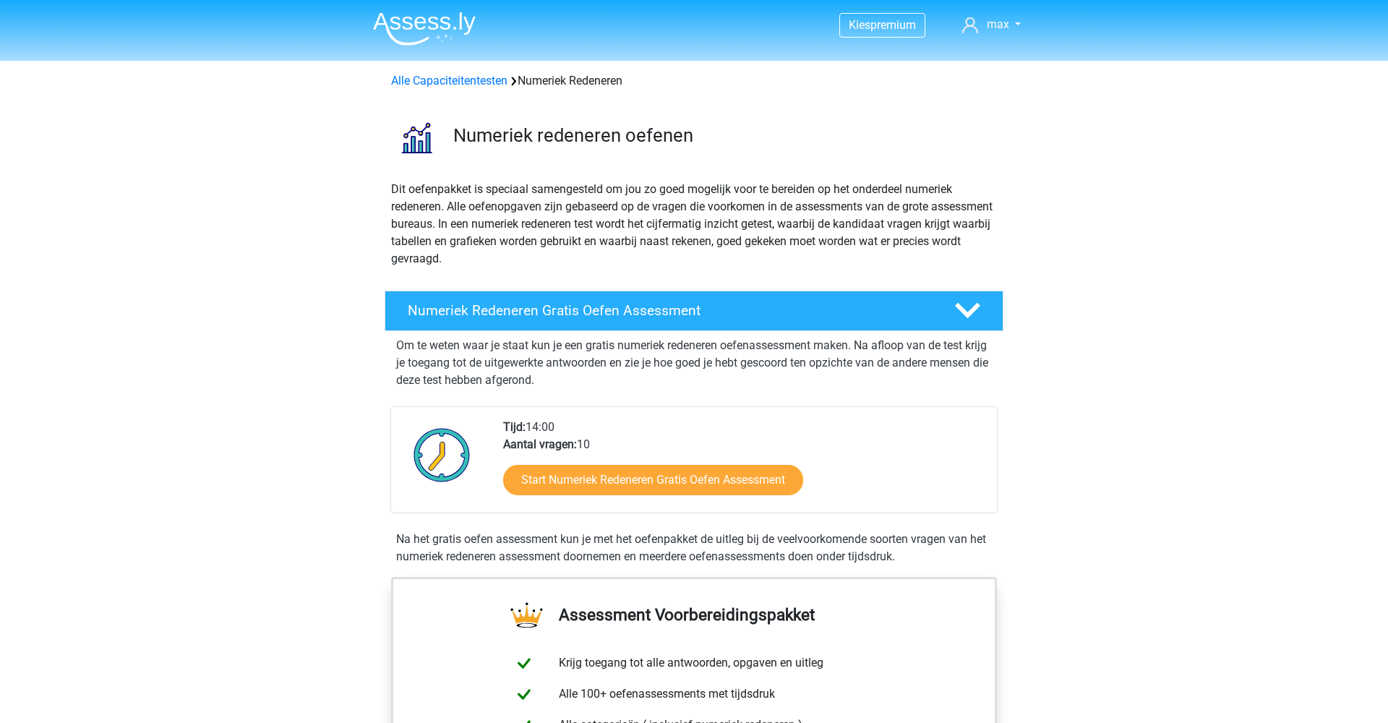
scroll to position [0, 0]
click at [456, 80] on link "Alle Capaciteitentesten" at bounding box center [449, 81] width 116 height 14
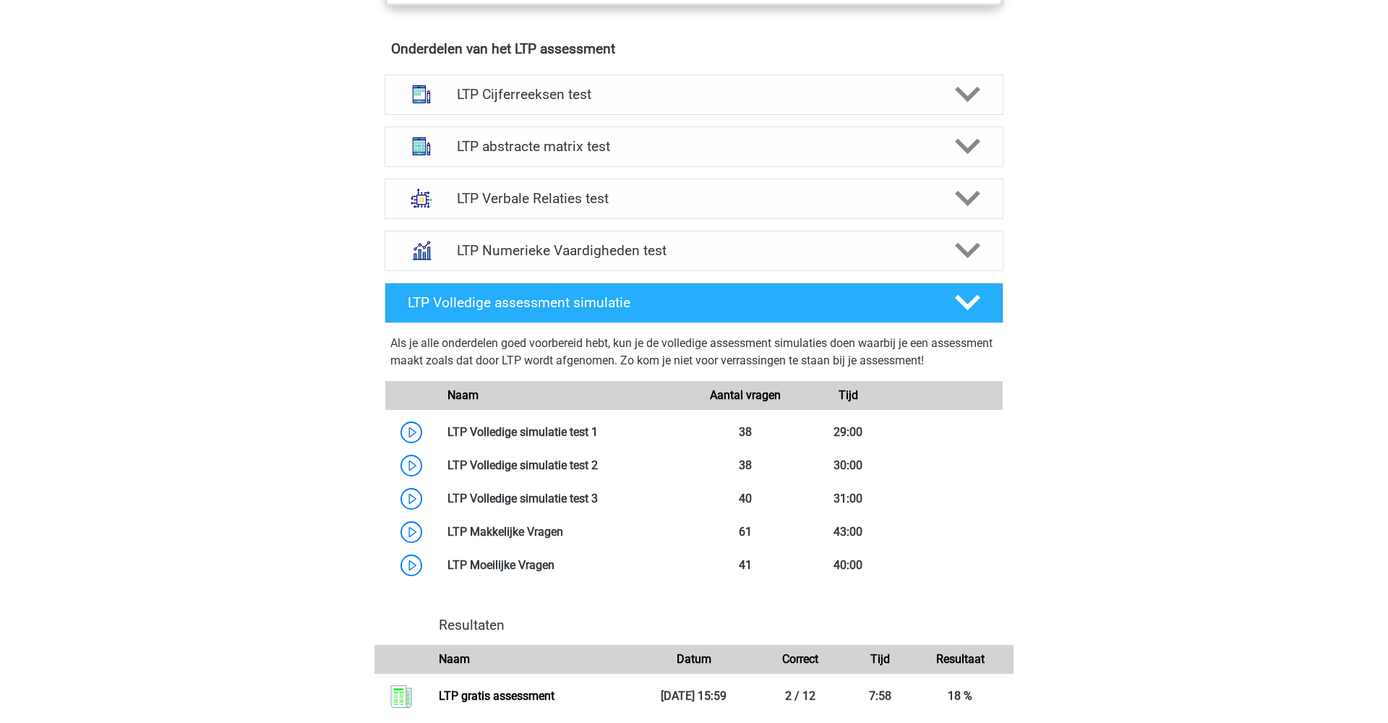
scroll to position [886, 0]
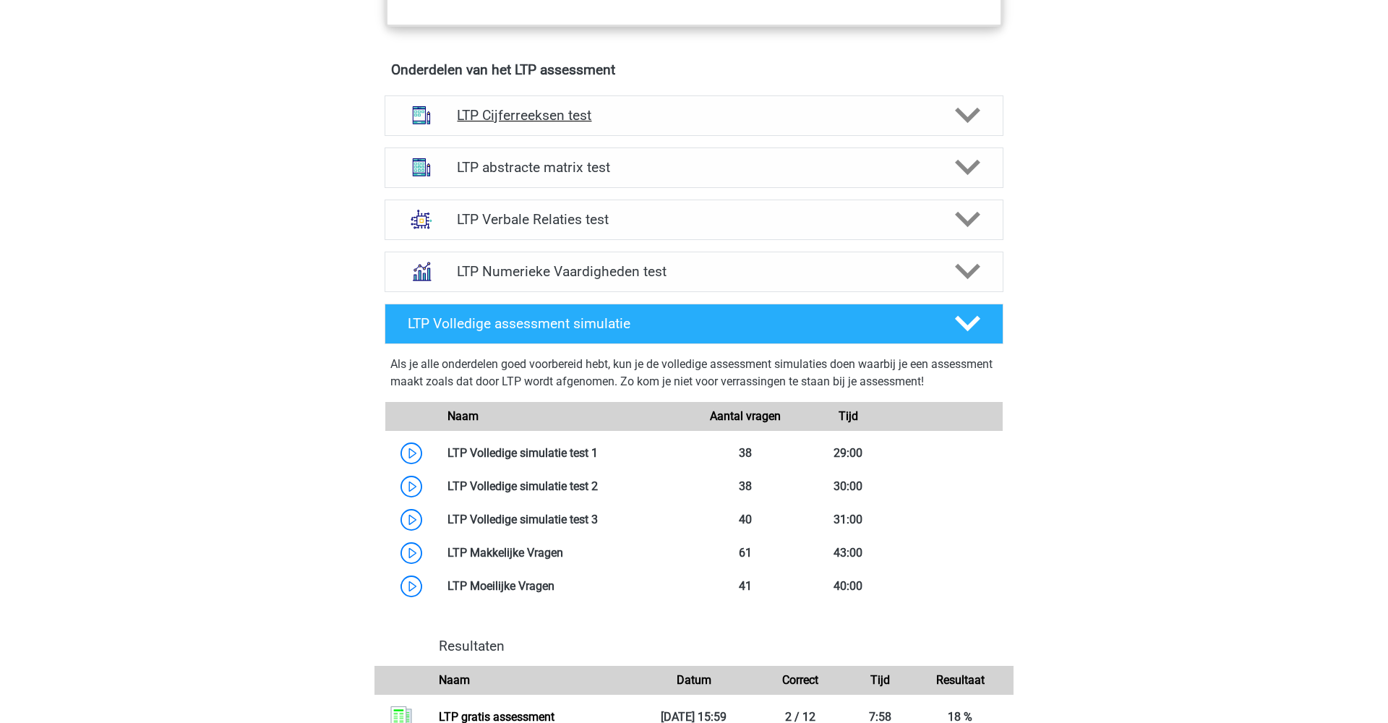
click at [670, 120] on h4 "LTP Cijferreeksen test" at bounding box center [694, 115] width 474 height 17
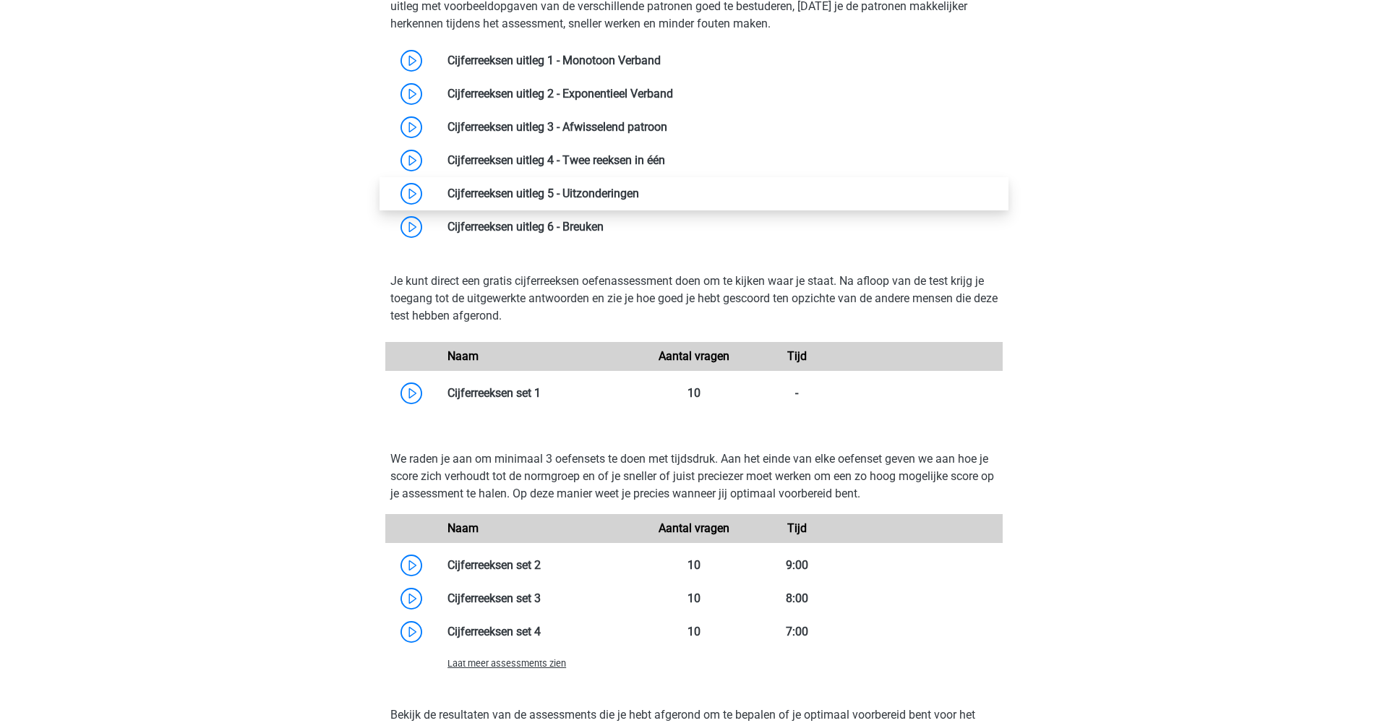
scroll to position [1059, 0]
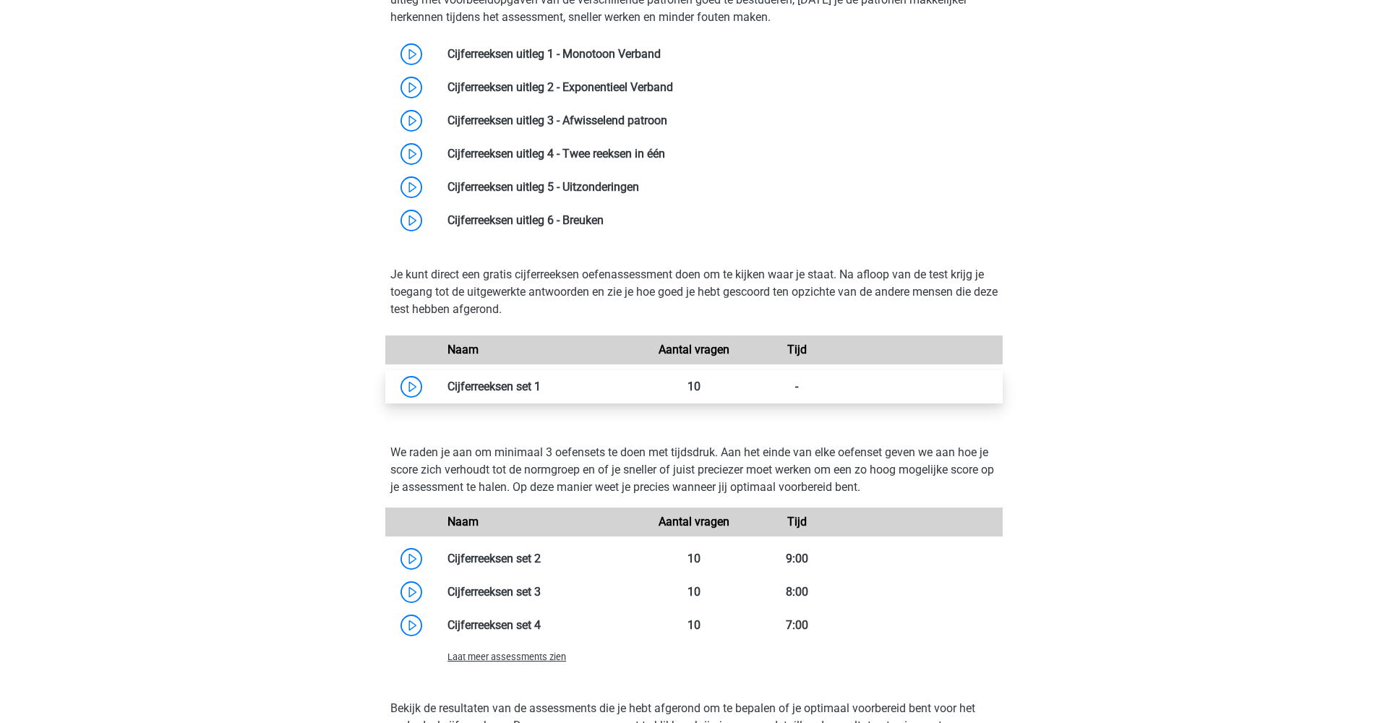
click at [541, 382] on link at bounding box center [541, 387] width 0 height 14
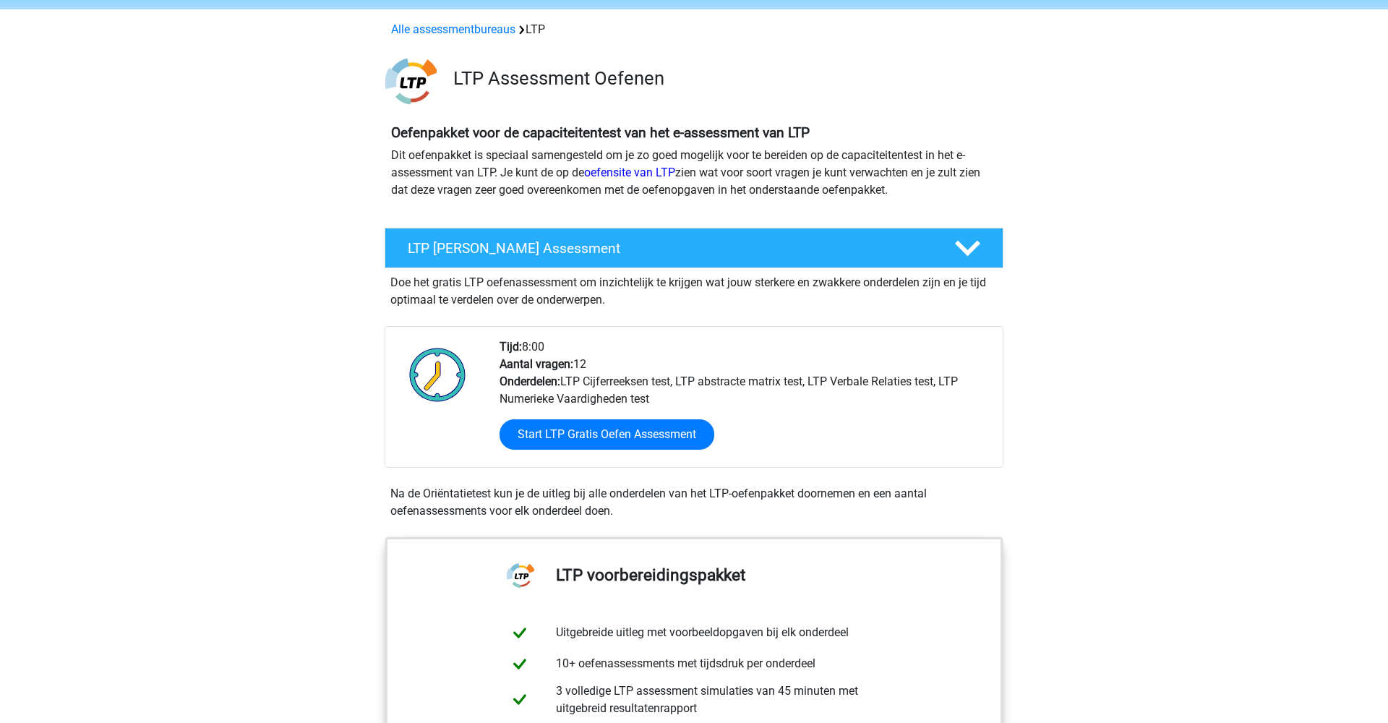
scroll to position [46, 0]
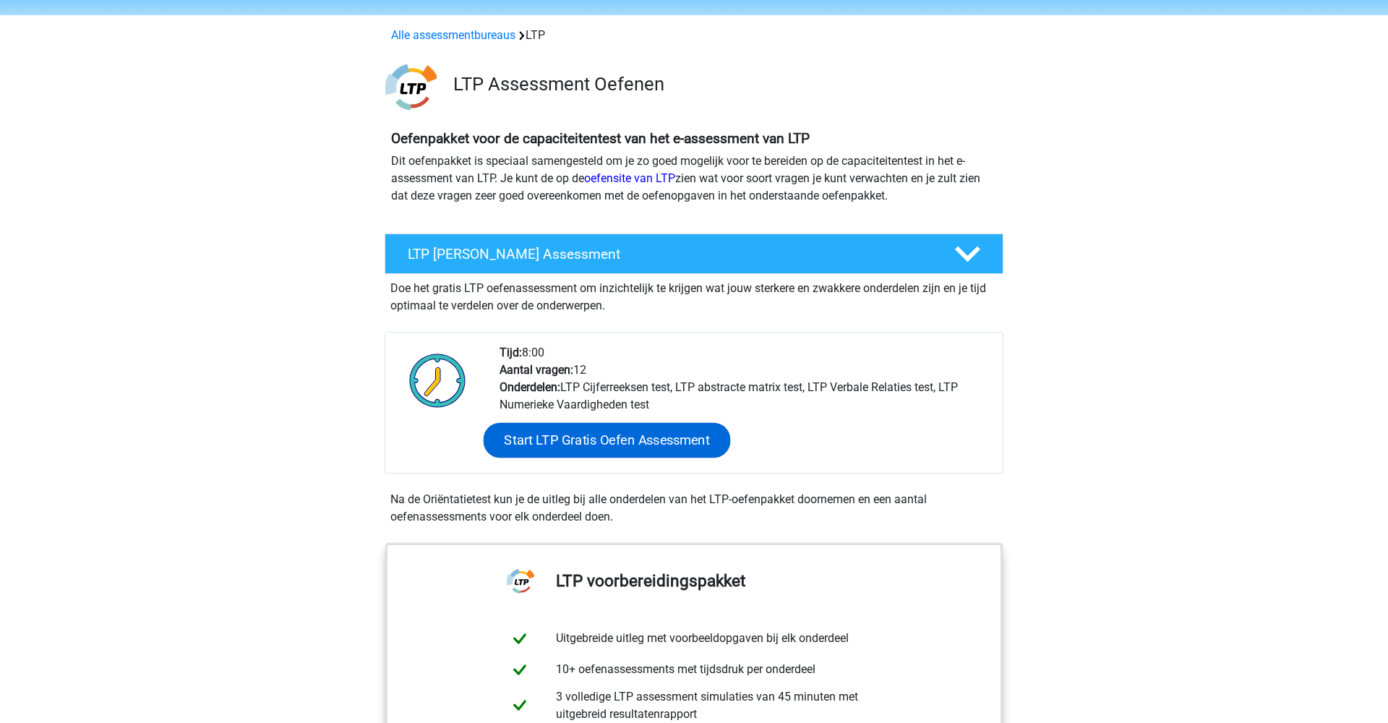
click at [596, 449] on link "Start LTP Gratis Oefen Assessment" at bounding box center [607, 440] width 247 height 35
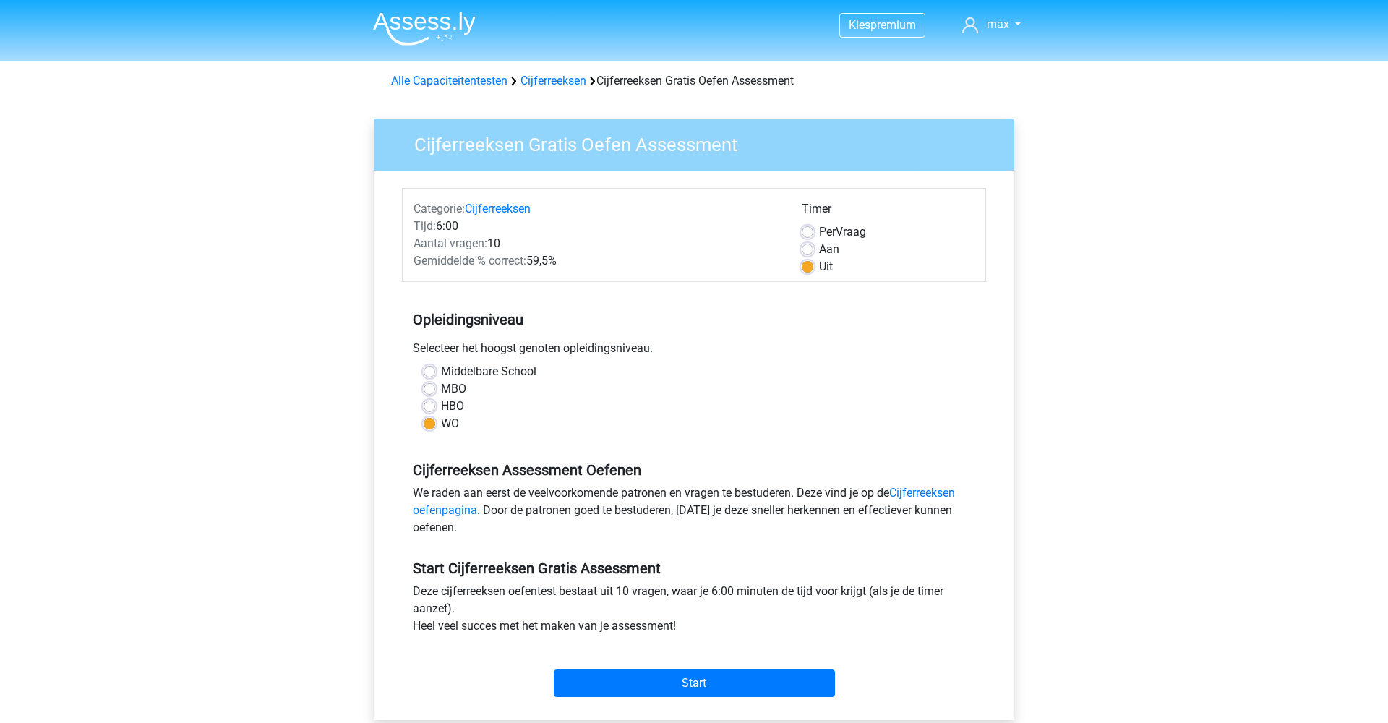
click at [819, 247] on label "Aan" at bounding box center [829, 249] width 20 height 17
click at [808, 247] on input "Aan" at bounding box center [808, 248] width 12 height 14
radio input "true"
click at [666, 678] on input "Start" at bounding box center [694, 683] width 281 height 27
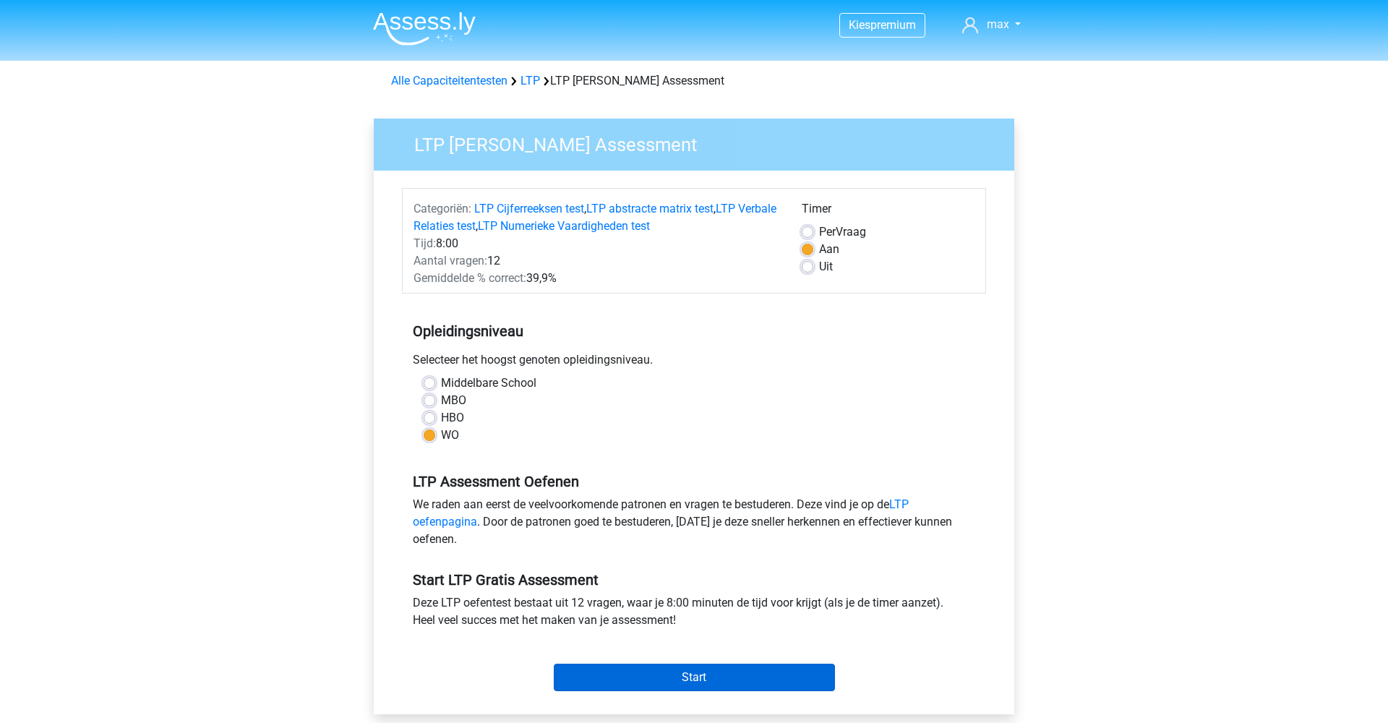
click at [680, 680] on input "Start" at bounding box center [694, 677] width 281 height 27
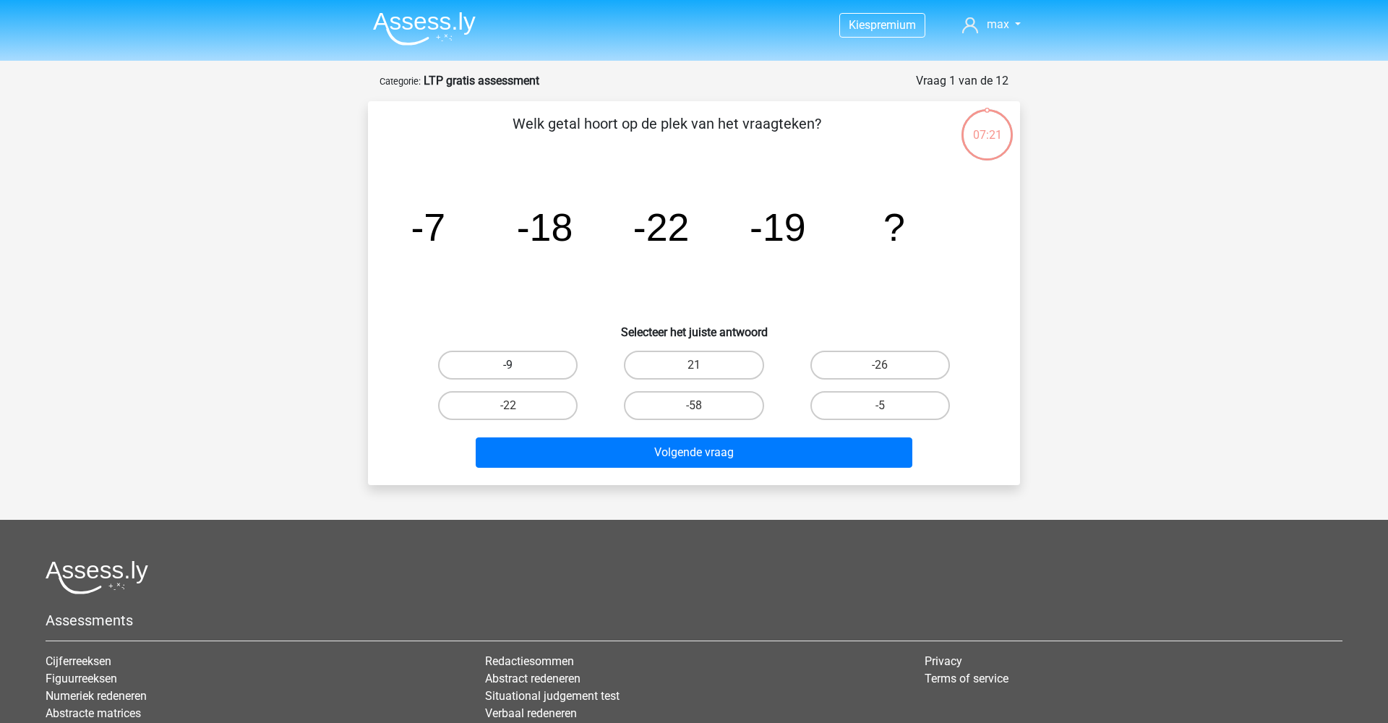
click at [563, 369] on label "-9" at bounding box center [508, 365] width 140 height 29
click at [518, 369] on input "-9" at bounding box center [512, 369] width 9 height 9
radio input "true"
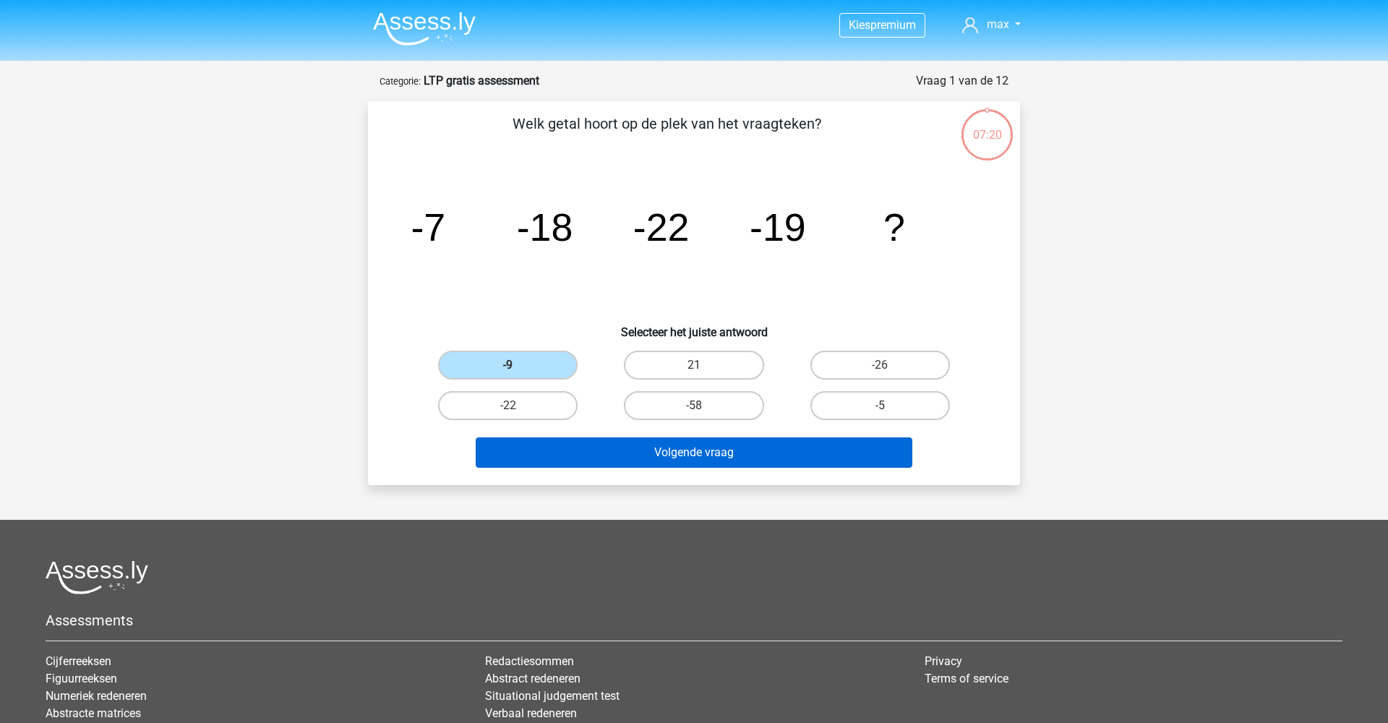
click at [633, 465] on button "Volgende vraag" at bounding box center [694, 452] width 437 height 30
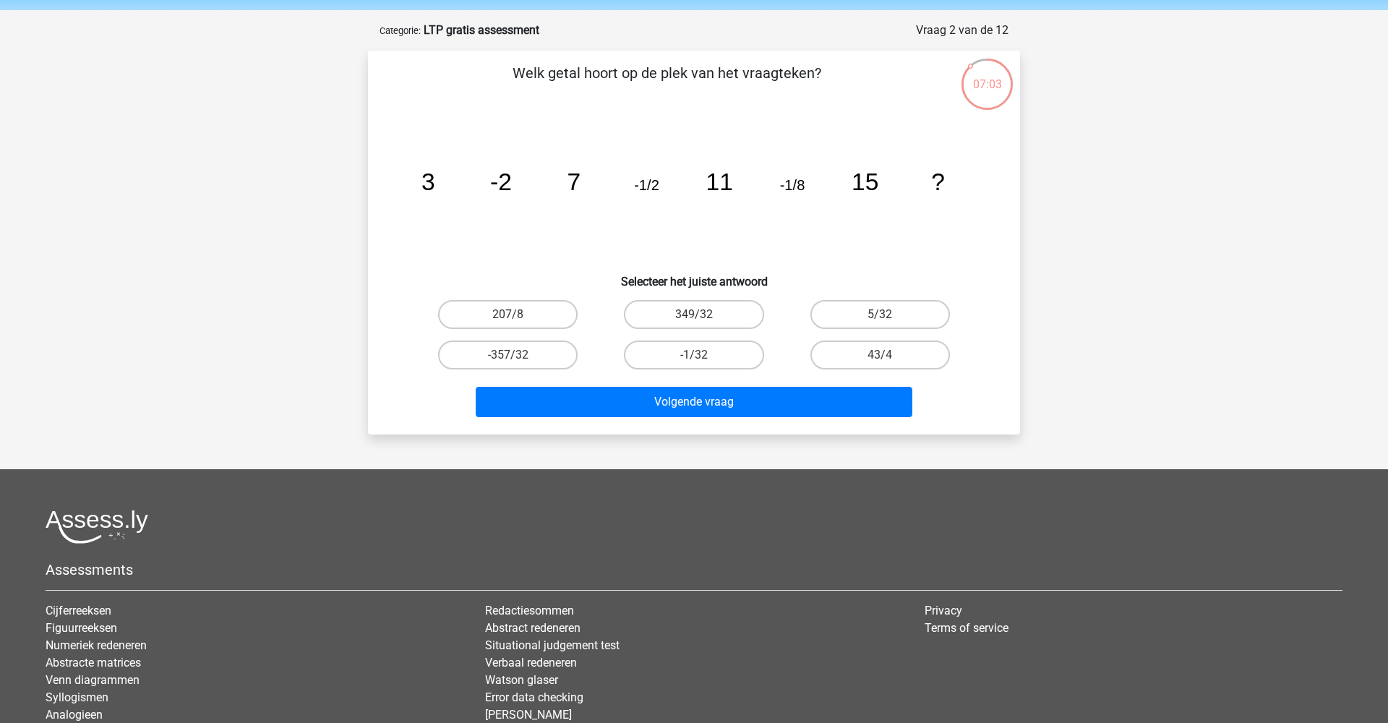
scroll to position [46, 0]
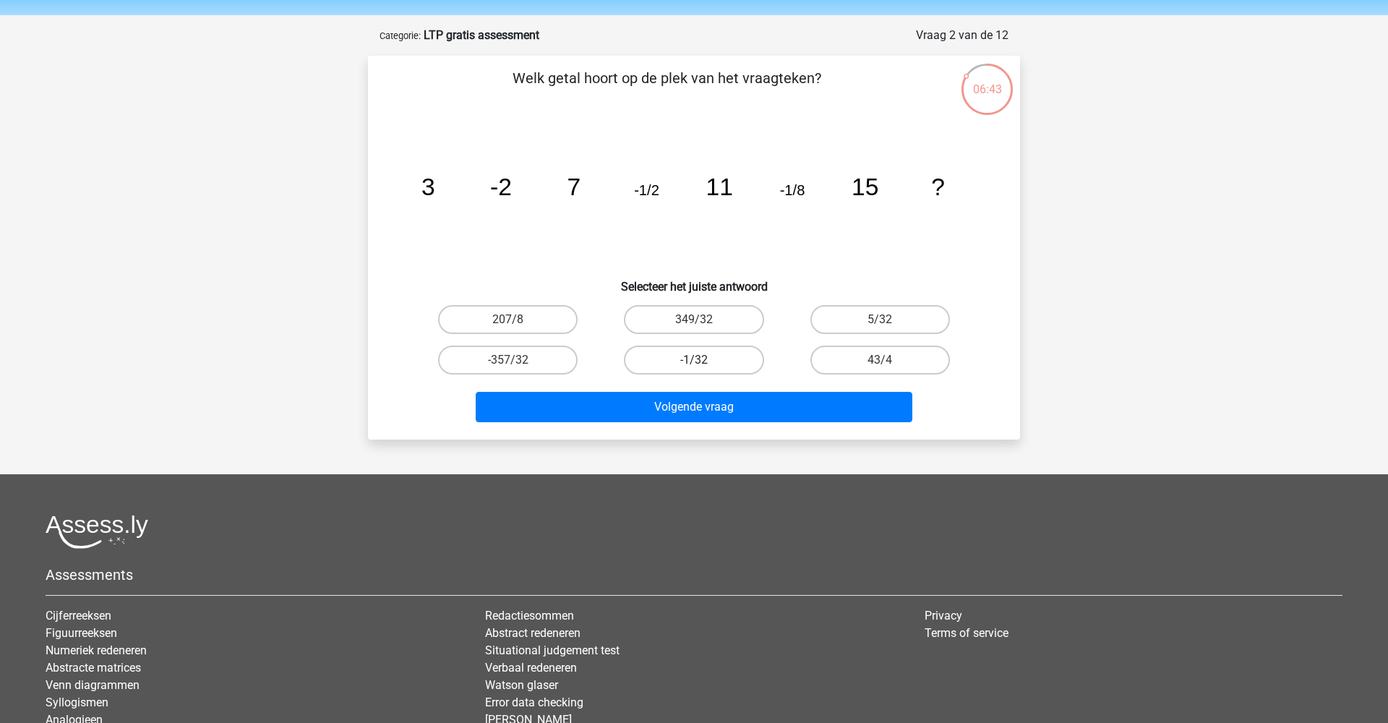
click at [686, 361] on label "-1/32" at bounding box center [694, 360] width 140 height 29
click at [694, 361] on input "-1/32" at bounding box center [698, 364] width 9 height 9
radio input "true"
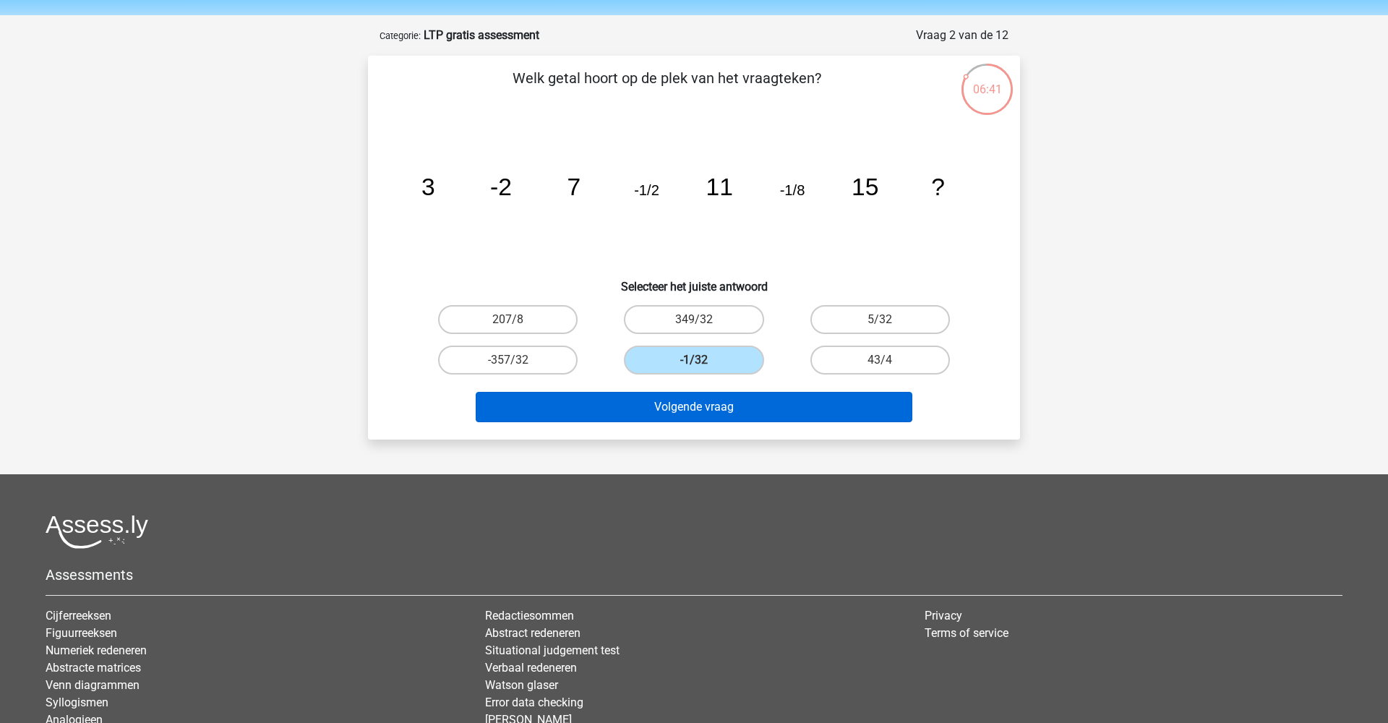
click at [696, 405] on button "Volgende vraag" at bounding box center [694, 407] width 437 height 30
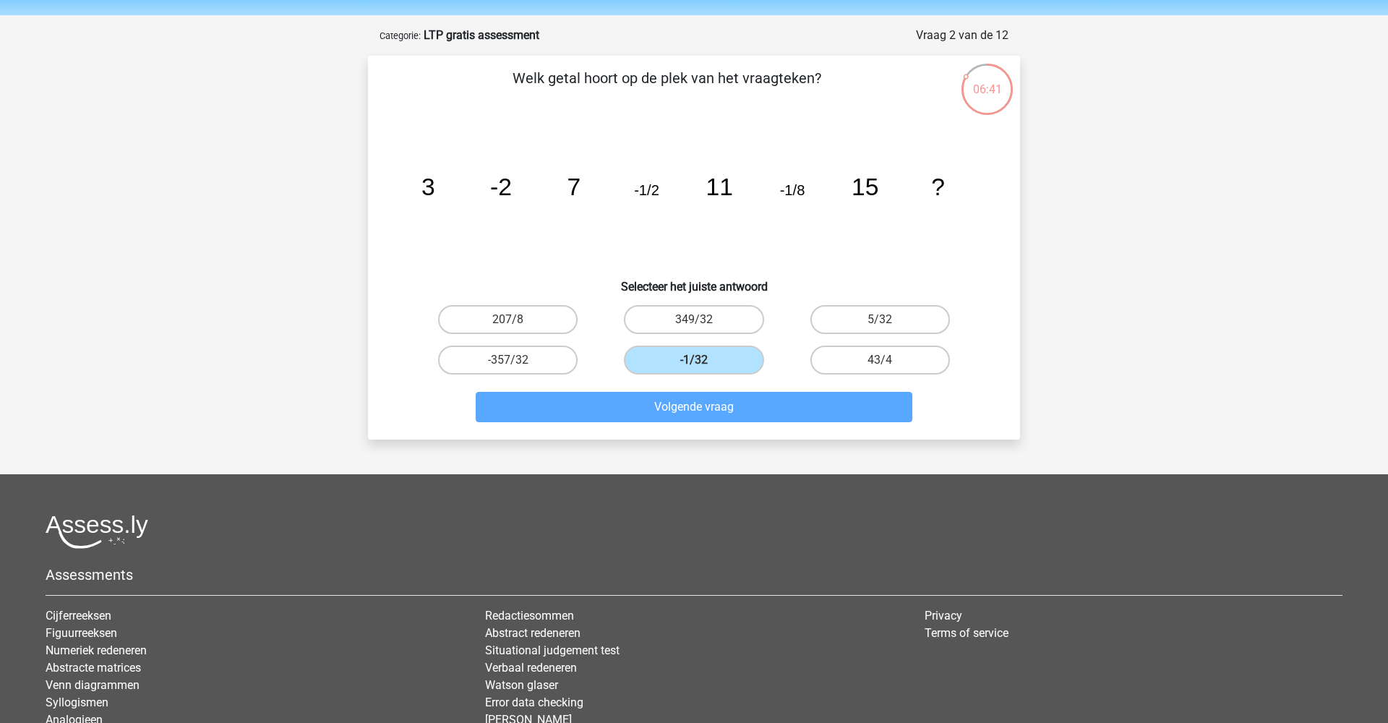
scroll to position [72, 0]
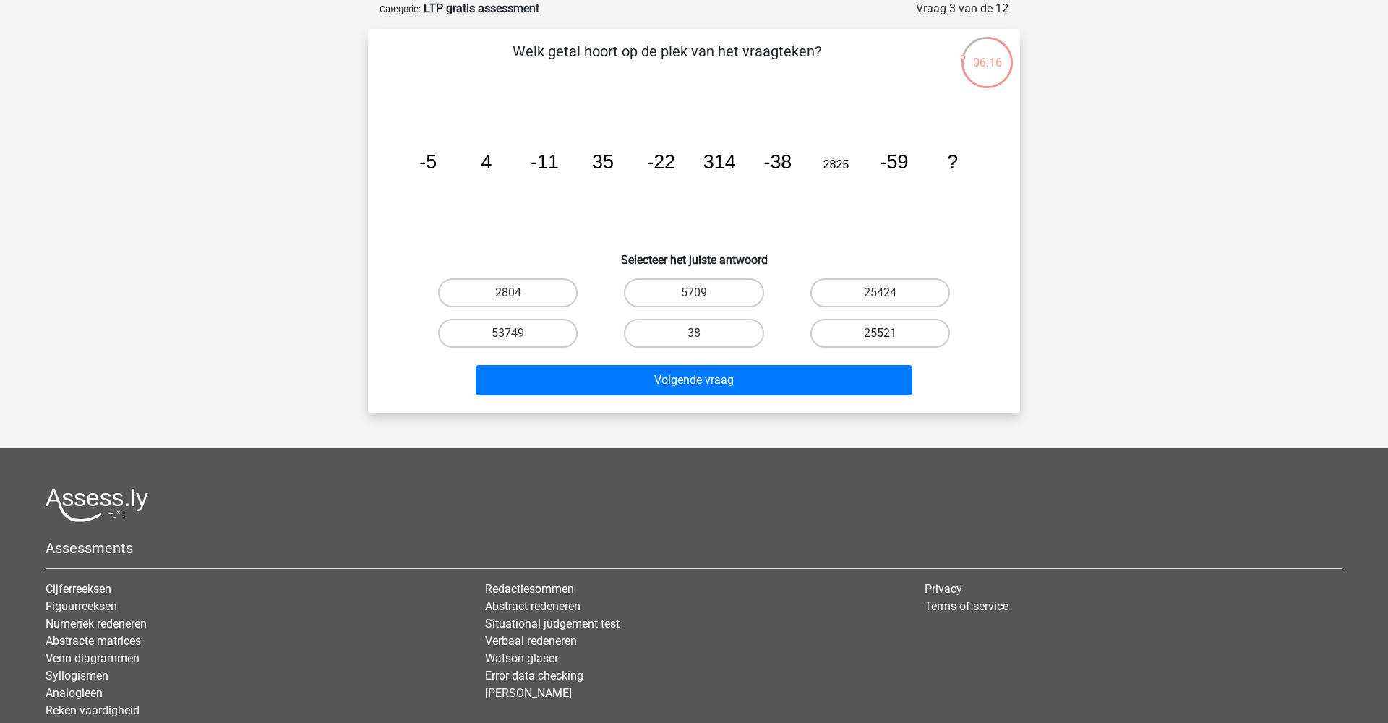
click at [834, 334] on label "25521" at bounding box center [881, 333] width 140 height 29
click at [880, 334] on input "25521" at bounding box center [884, 337] width 9 height 9
radio input "true"
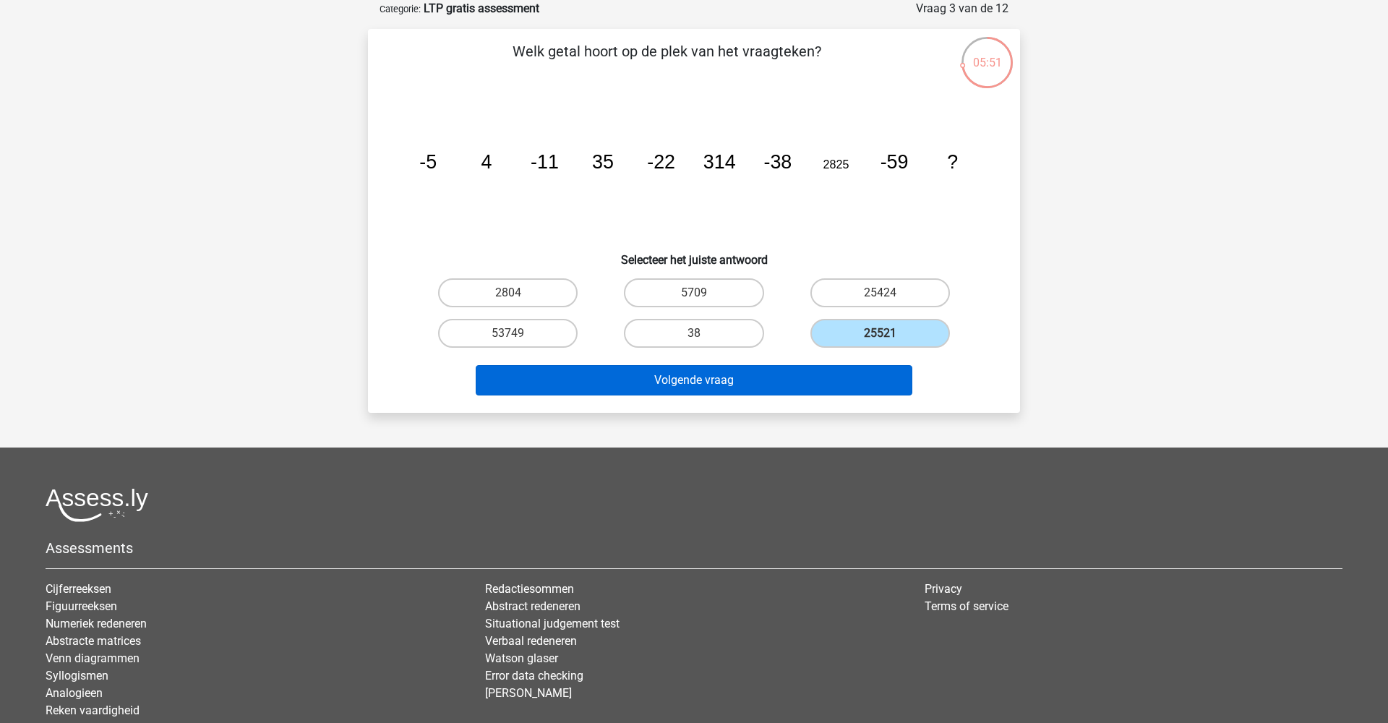
click at [733, 380] on button "Volgende vraag" at bounding box center [694, 380] width 437 height 30
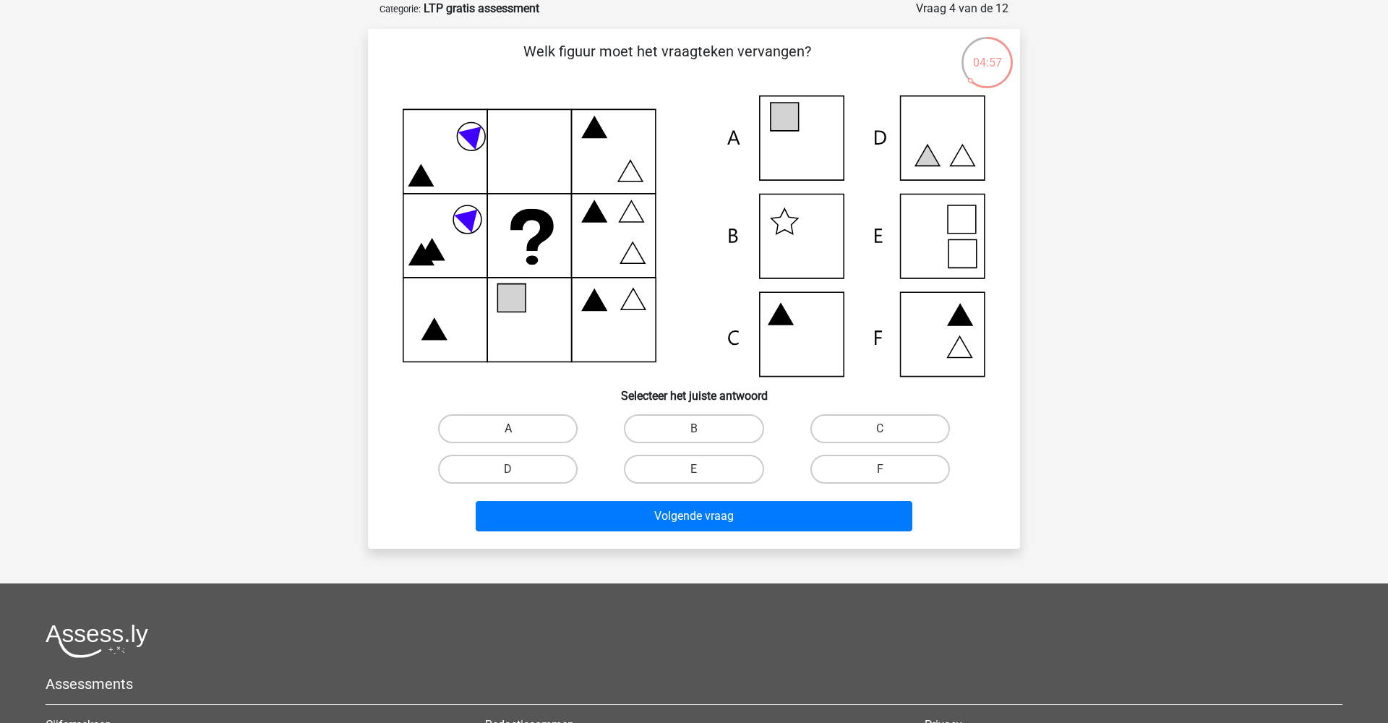
click at [548, 418] on label "A" at bounding box center [508, 428] width 140 height 29
click at [518, 429] on input "A" at bounding box center [512, 433] width 9 height 9
radio input "true"
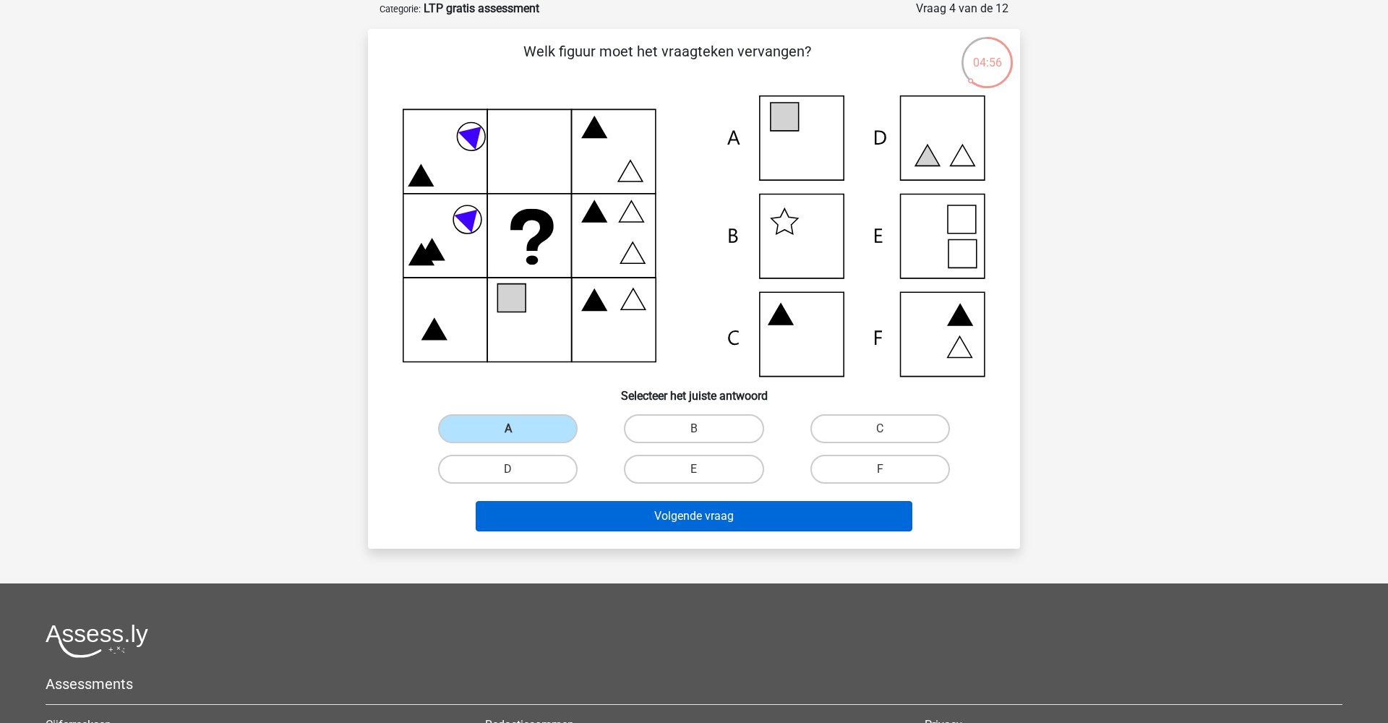
click at [607, 523] on button "Volgende vraag" at bounding box center [694, 516] width 437 height 30
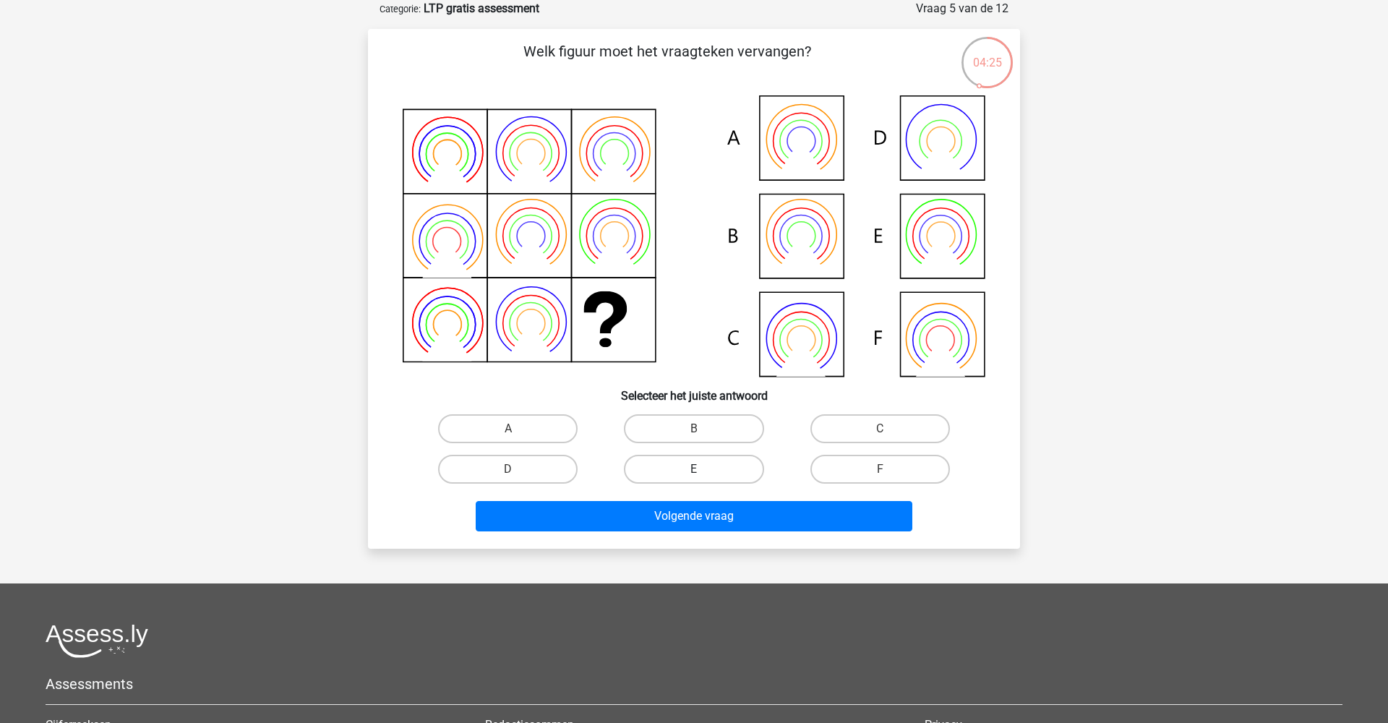
click at [697, 455] on label "E" at bounding box center [694, 469] width 140 height 29
click at [697, 469] on input "E" at bounding box center [698, 473] width 9 height 9
radio input "true"
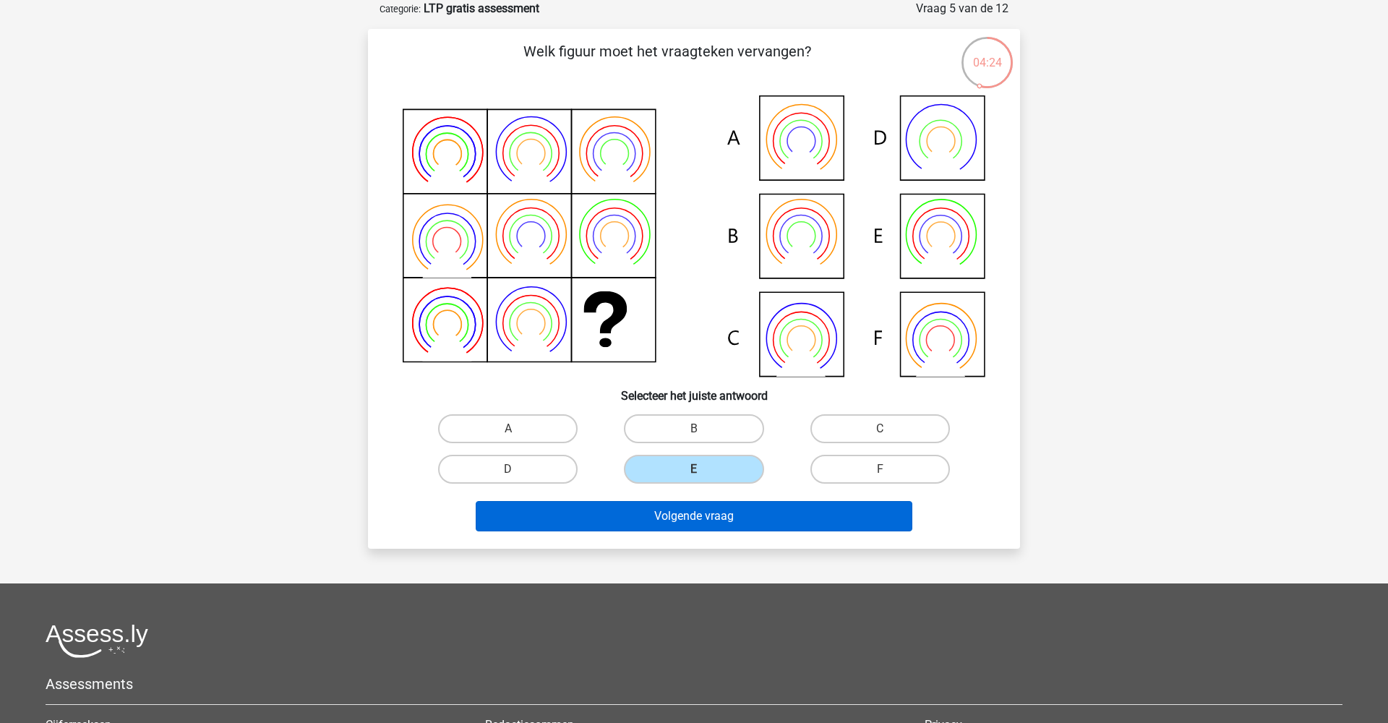
click at [691, 510] on button "Volgende vraag" at bounding box center [694, 516] width 437 height 30
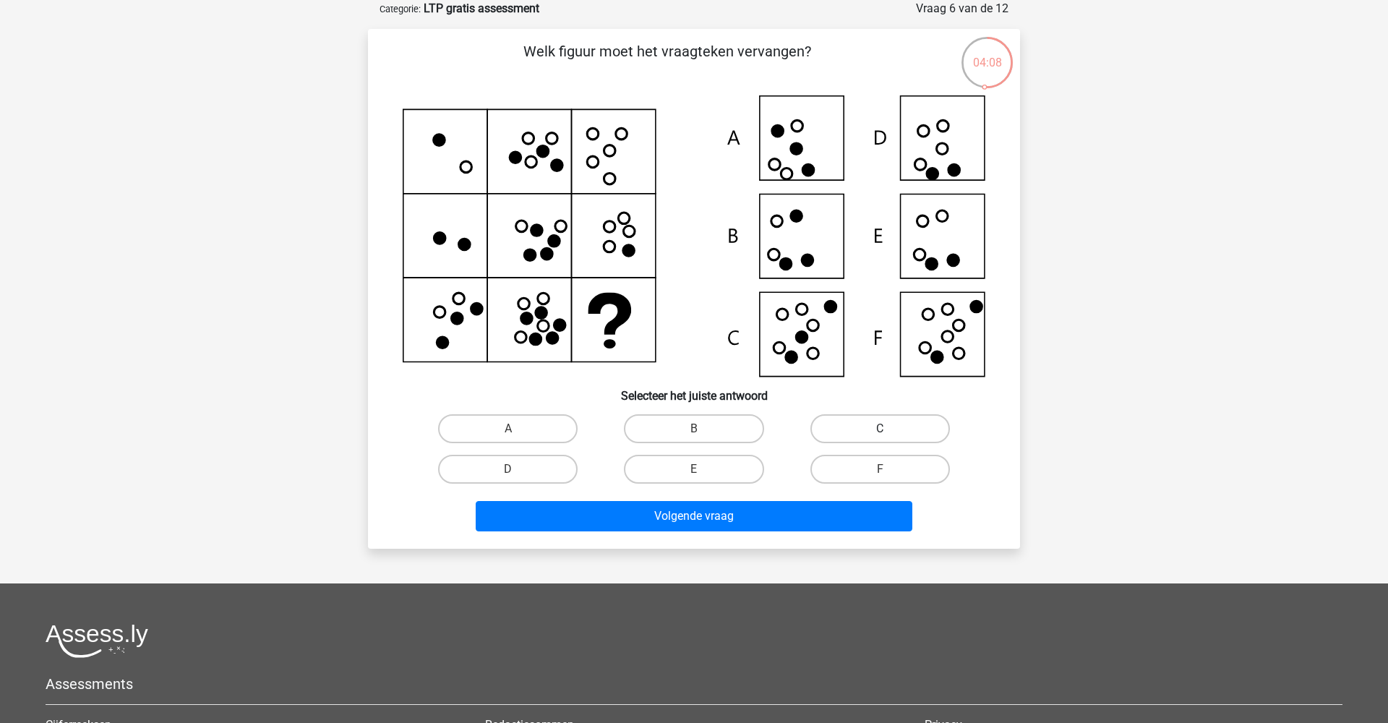
click at [826, 417] on label "C" at bounding box center [881, 428] width 140 height 29
click at [880, 429] on input "C" at bounding box center [884, 433] width 9 height 9
radio input "true"
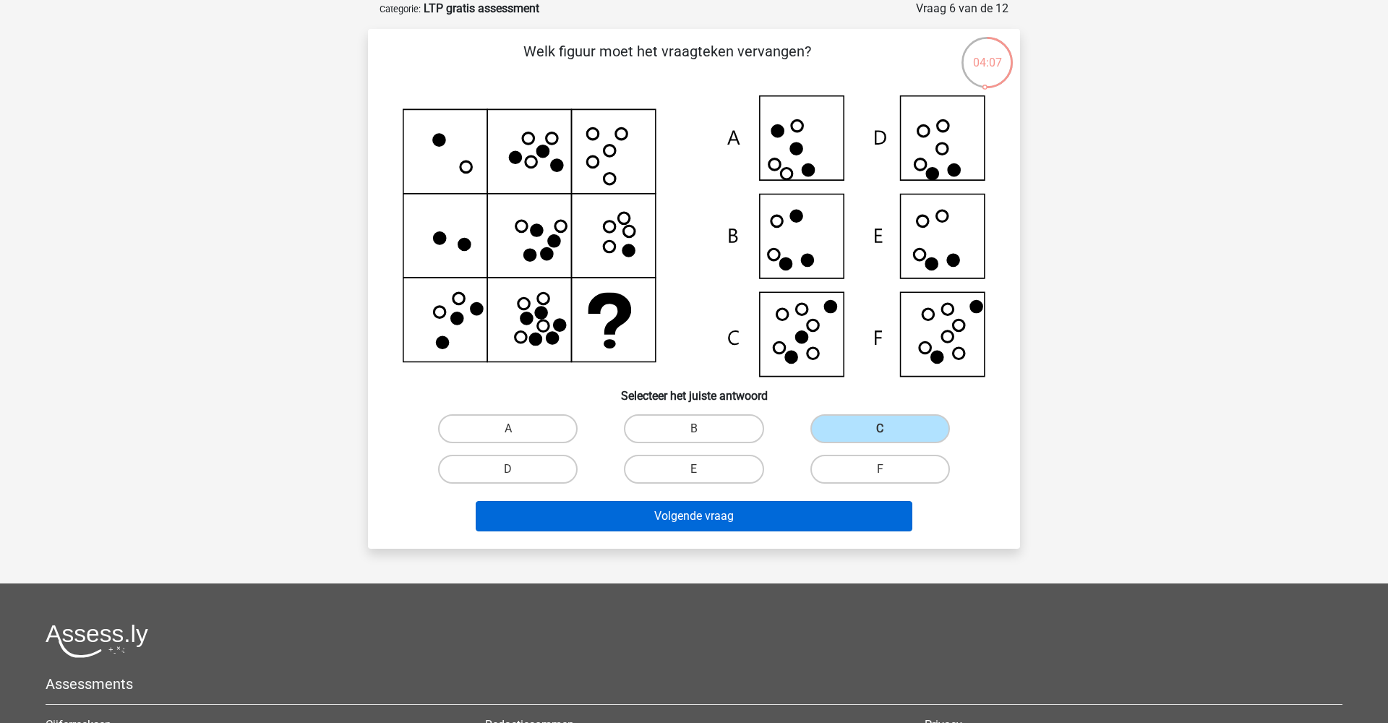
click at [766, 509] on button "Volgende vraag" at bounding box center [694, 516] width 437 height 30
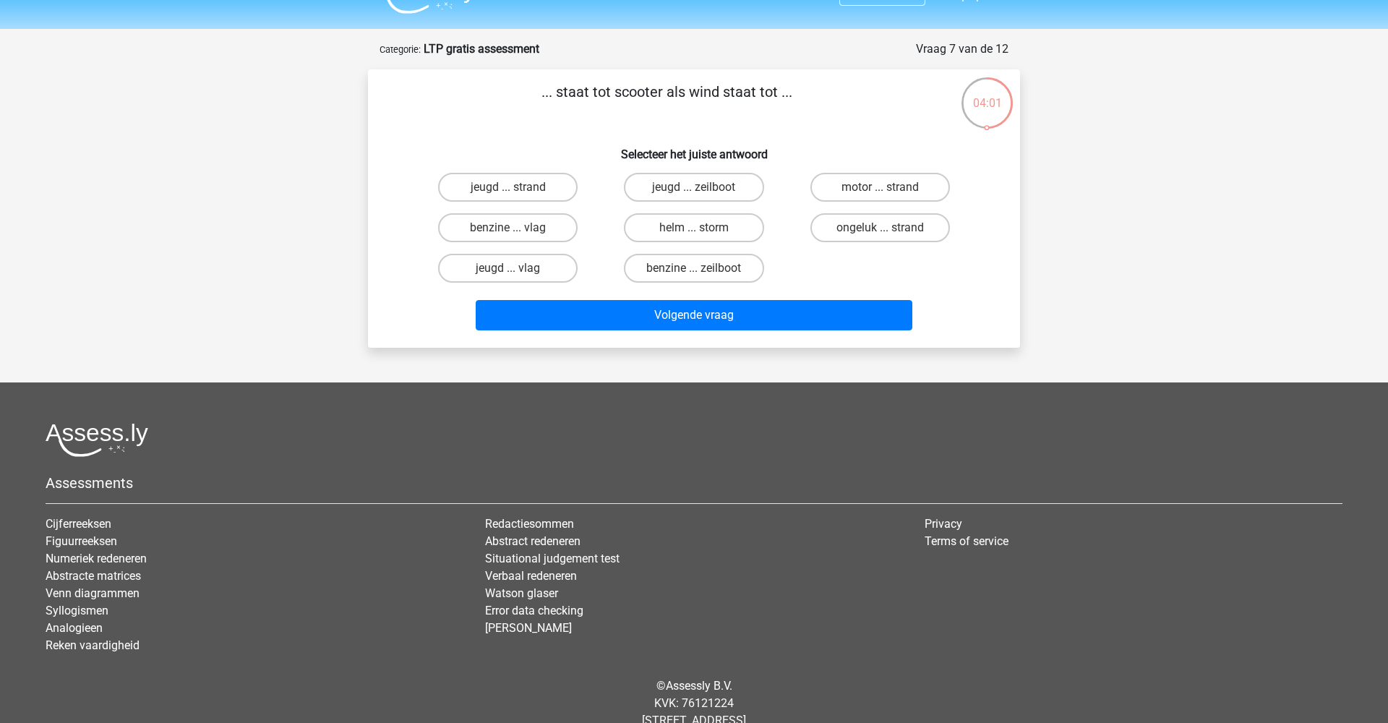
scroll to position [26, 0]
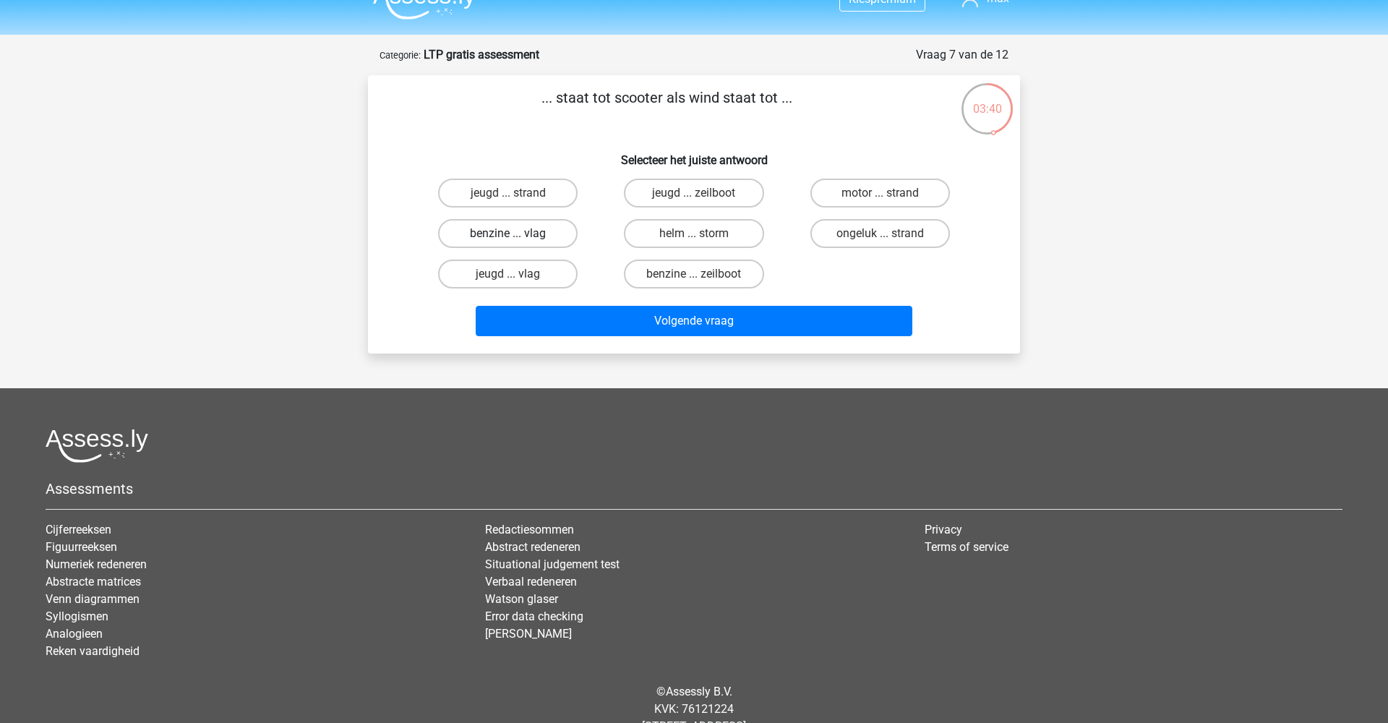
click at [568, 244] on label "benzine ... vlag" at bounding box center [508, 233] width 140 height 29
click at [518, 243] on input "benzine ... vlag" at bounding box center [512, 238] width 9 height 9
radio input "true"
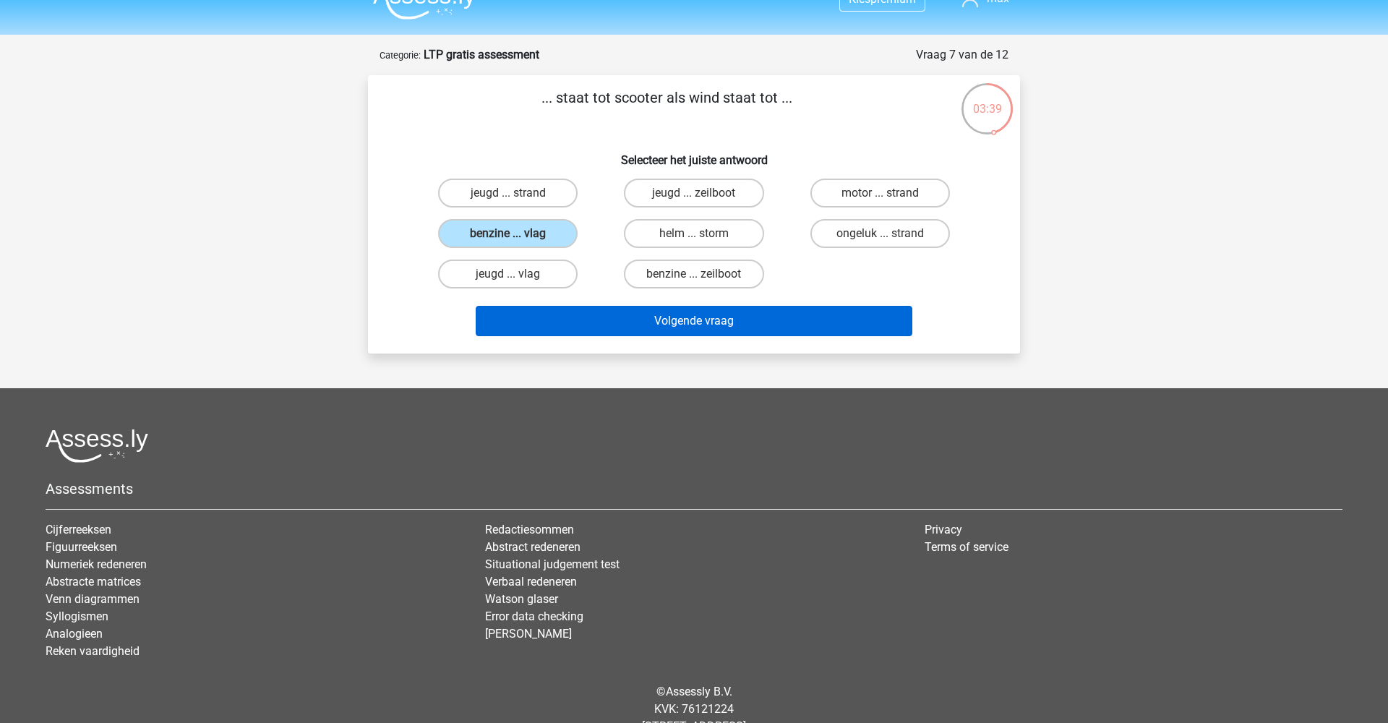
click at [666, 322] on button "Volgende vraag" at bounding box center [694, 321] width 437 height 30
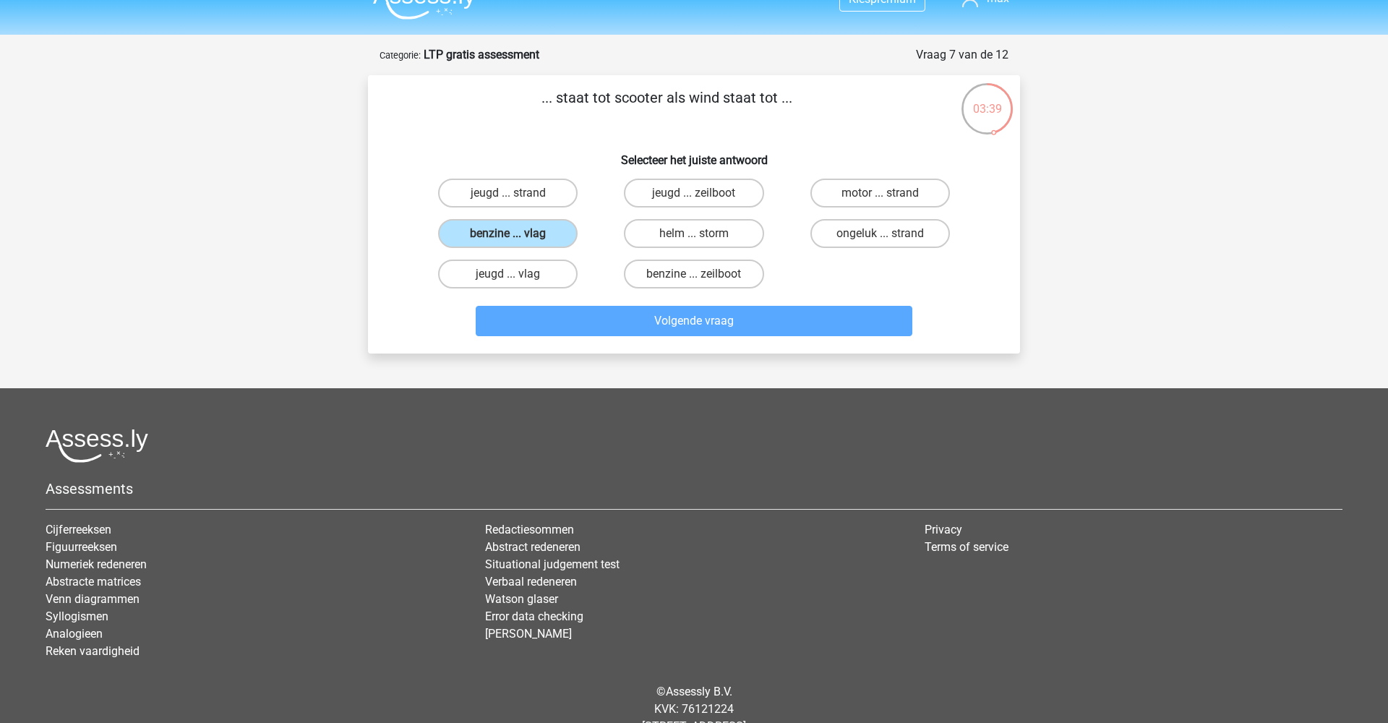
scroll to position [72, 0]
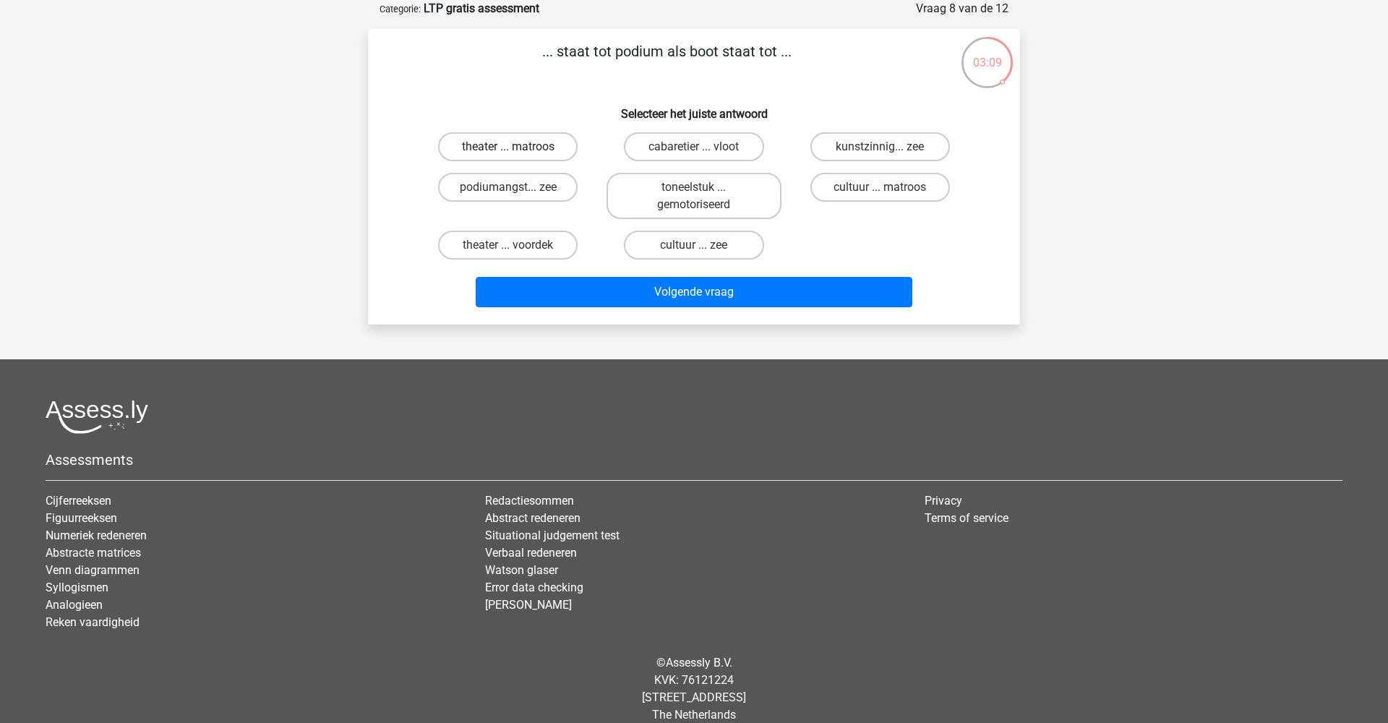
click at [550, 153] on label "theater ... matroos" at bounding box center [508, 146] width 140 height 29
click at [518, 153] on input "theater ... matroos" at bounding box center [512, 151] width 9 height 9
radio input "true"
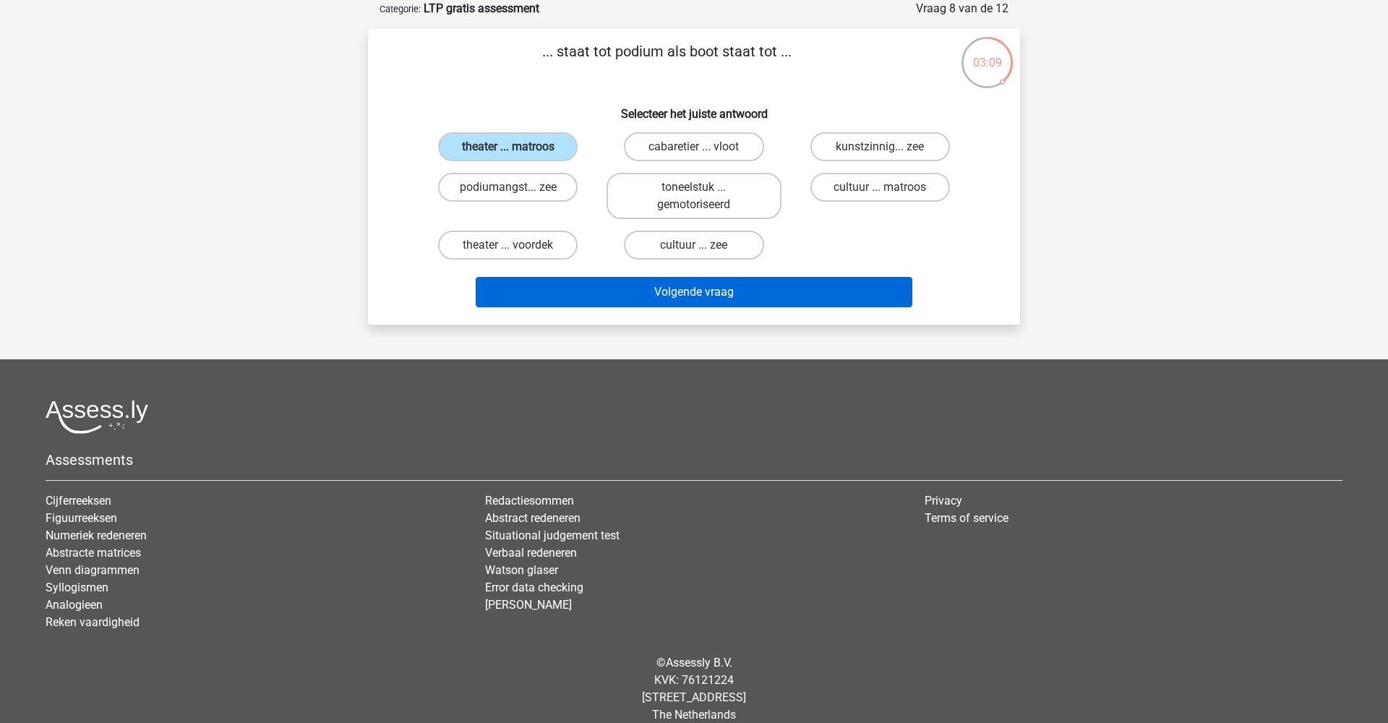
click at [649, 292] on button "Volgende vraag" at bounding box center [694, 292] width 437 height 30
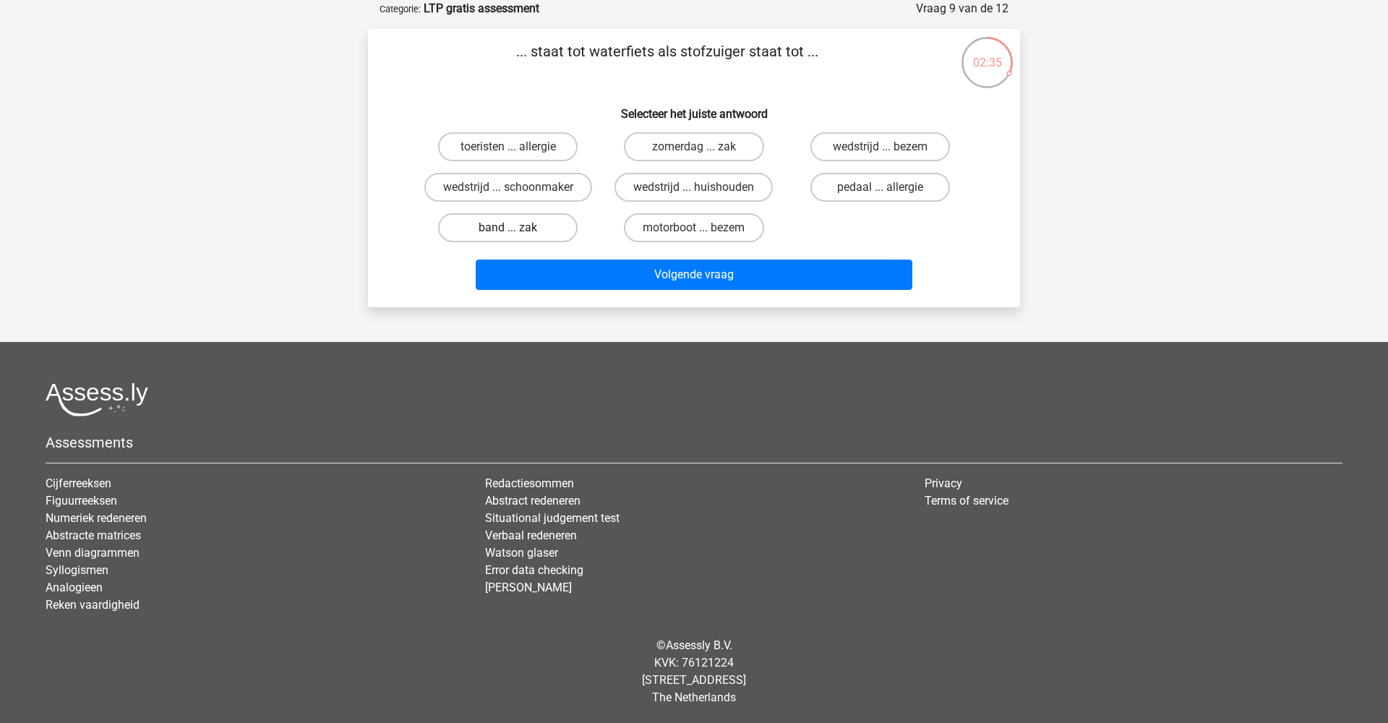
click at [539, 218] on label "band ... zak" at bounding box center [508, 227] width 140 height 29
click at [518, 228] on input "band ... zak" at bounding box center [512, 232] width 9 height 9
radio input "true"
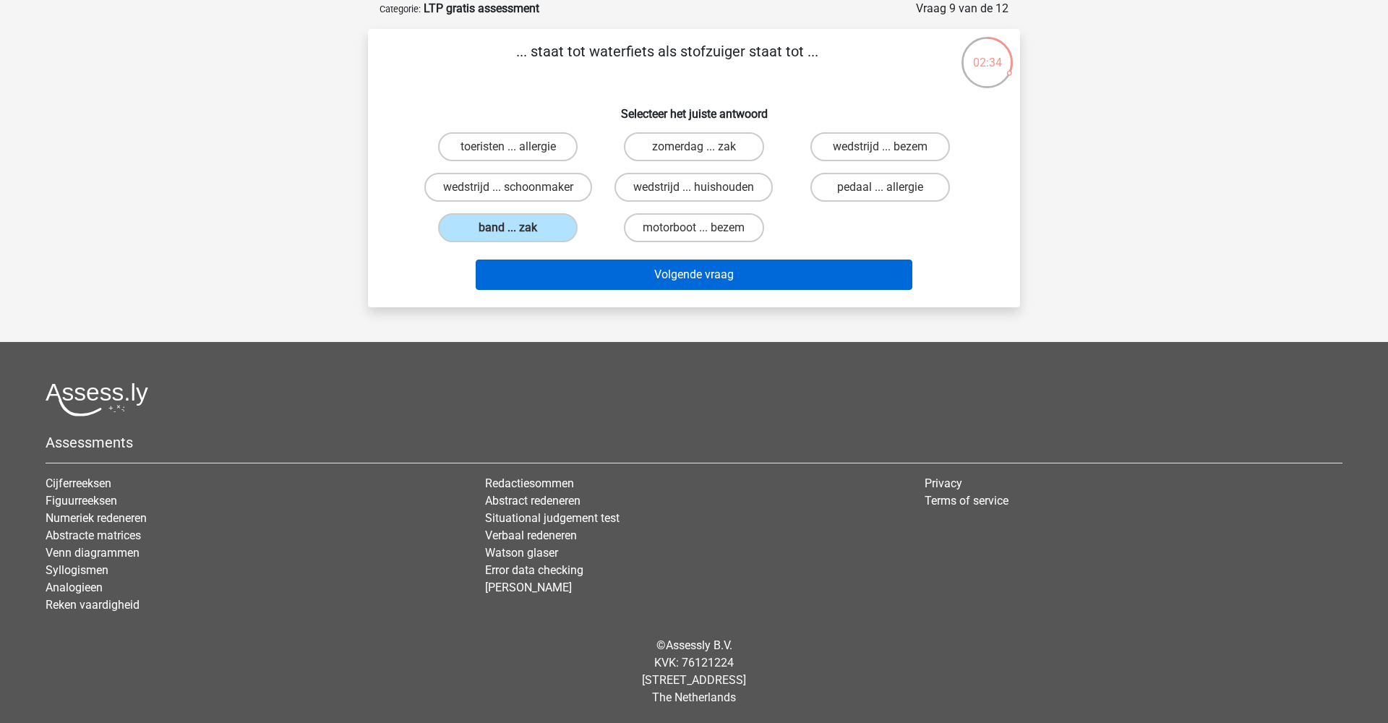
click at [639, 270] on button "Volgende vraag" at bounding box center [694, 275] width 437 height 30
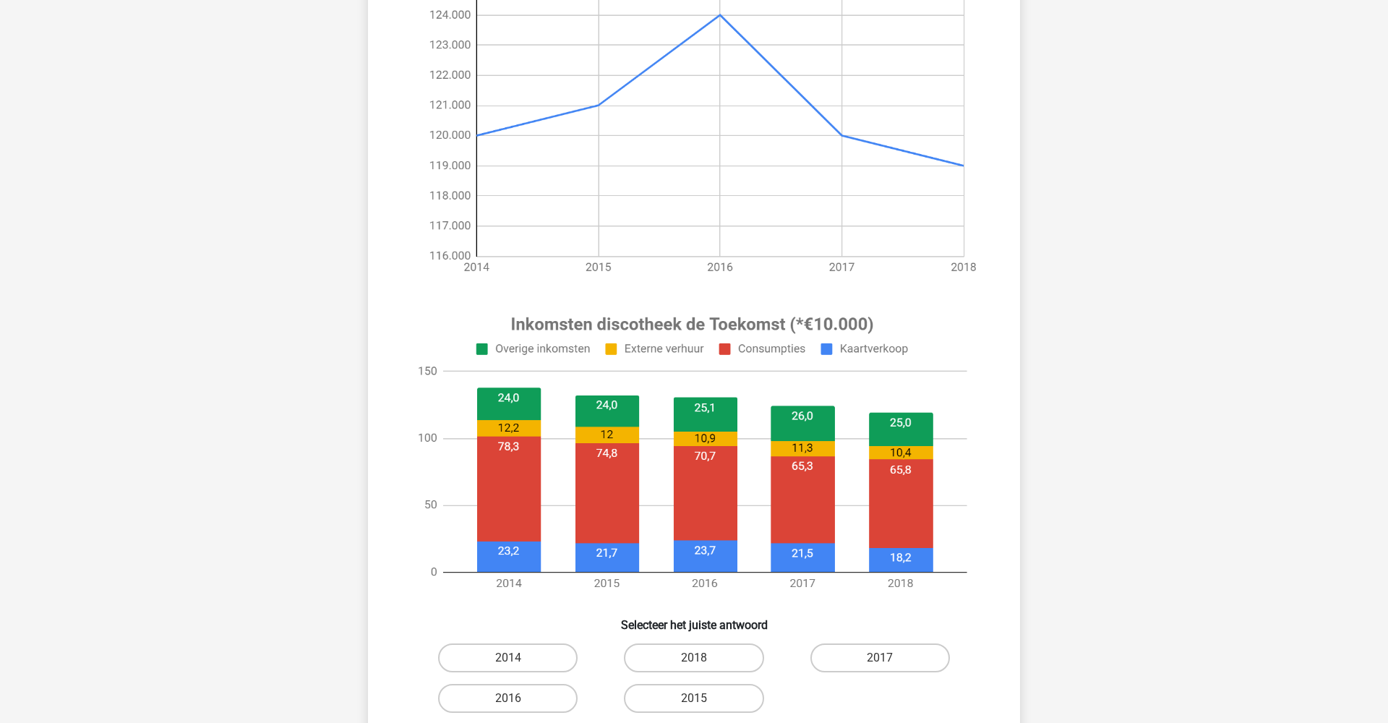
scroll to position [244, 0]
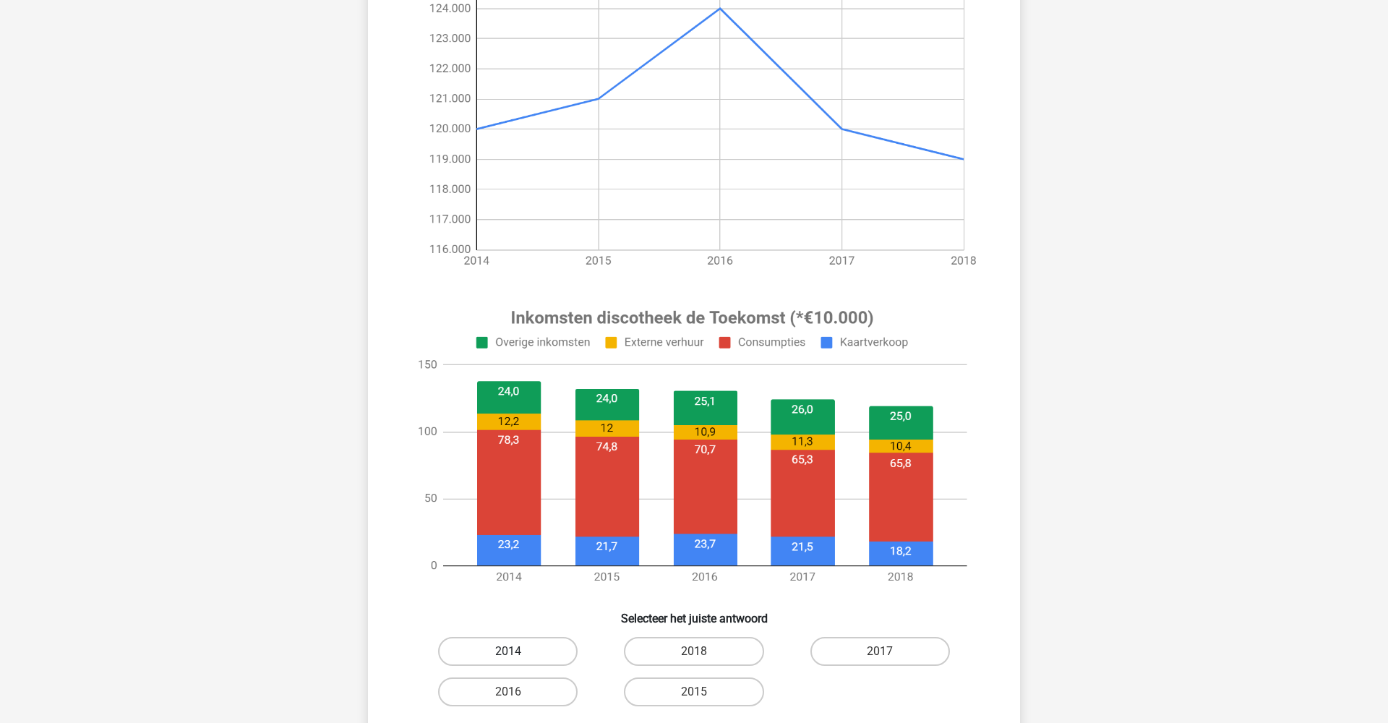
click at [534, 644] on label "2014" at bounding box center [508, 651] width 140 height 29
click at [518, 651] on input "2014" at bounding box center [512, 655] width 9 height 9
radio input "true"
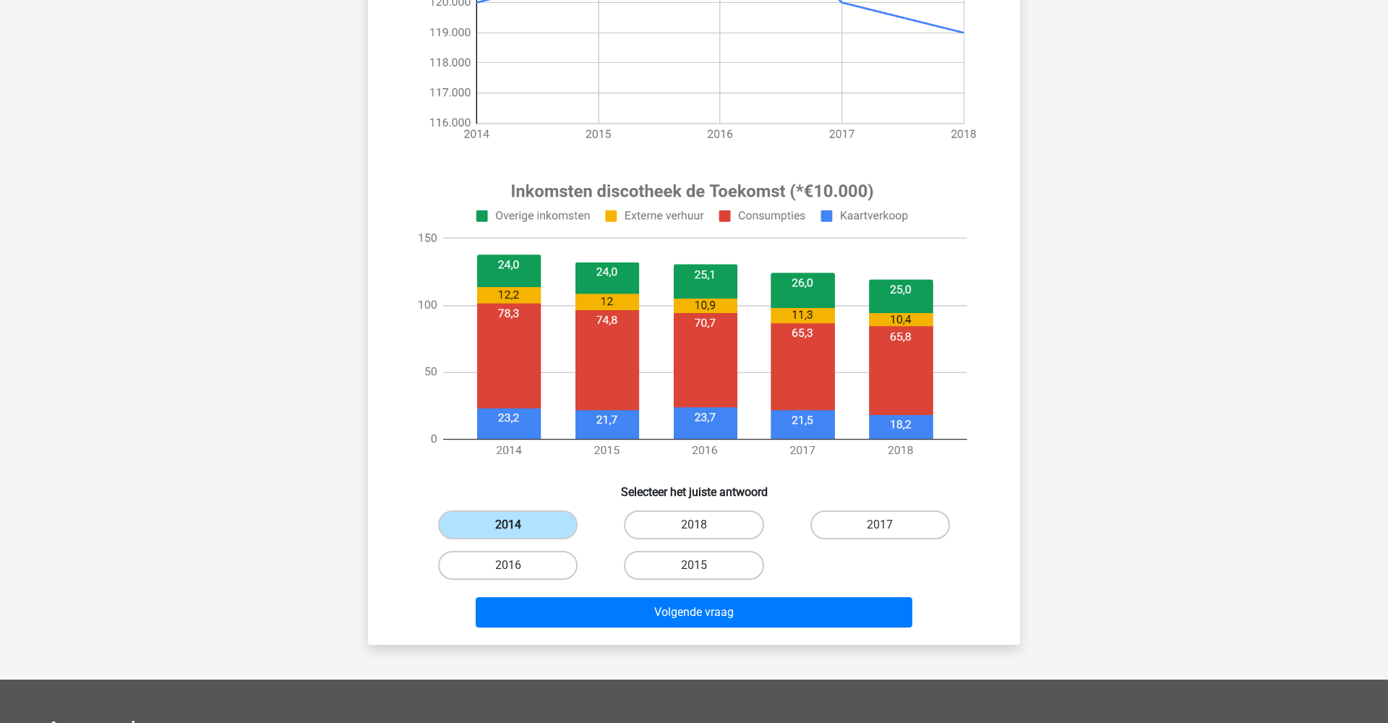
scroll to position [407, 0]
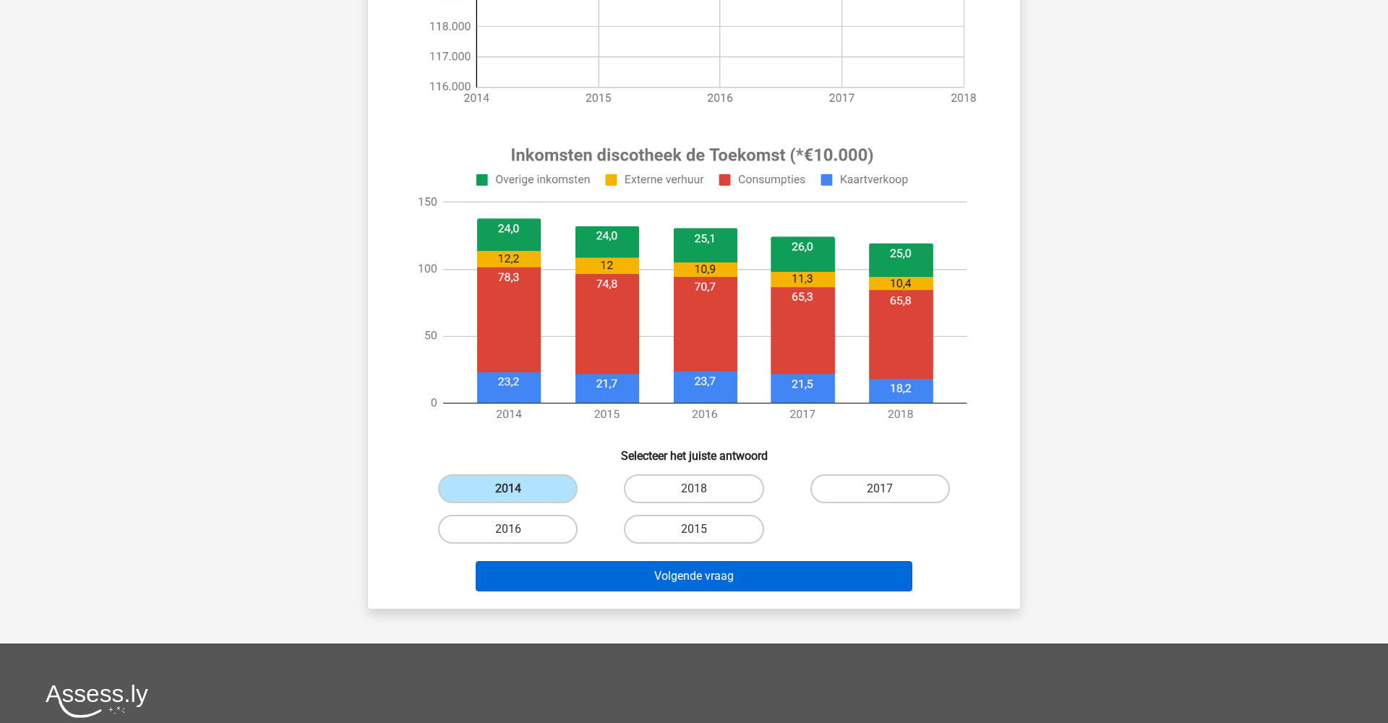
click at [658, 583] on button "Volgende vraag" at bounding box center [694, 576] width 437 height 30
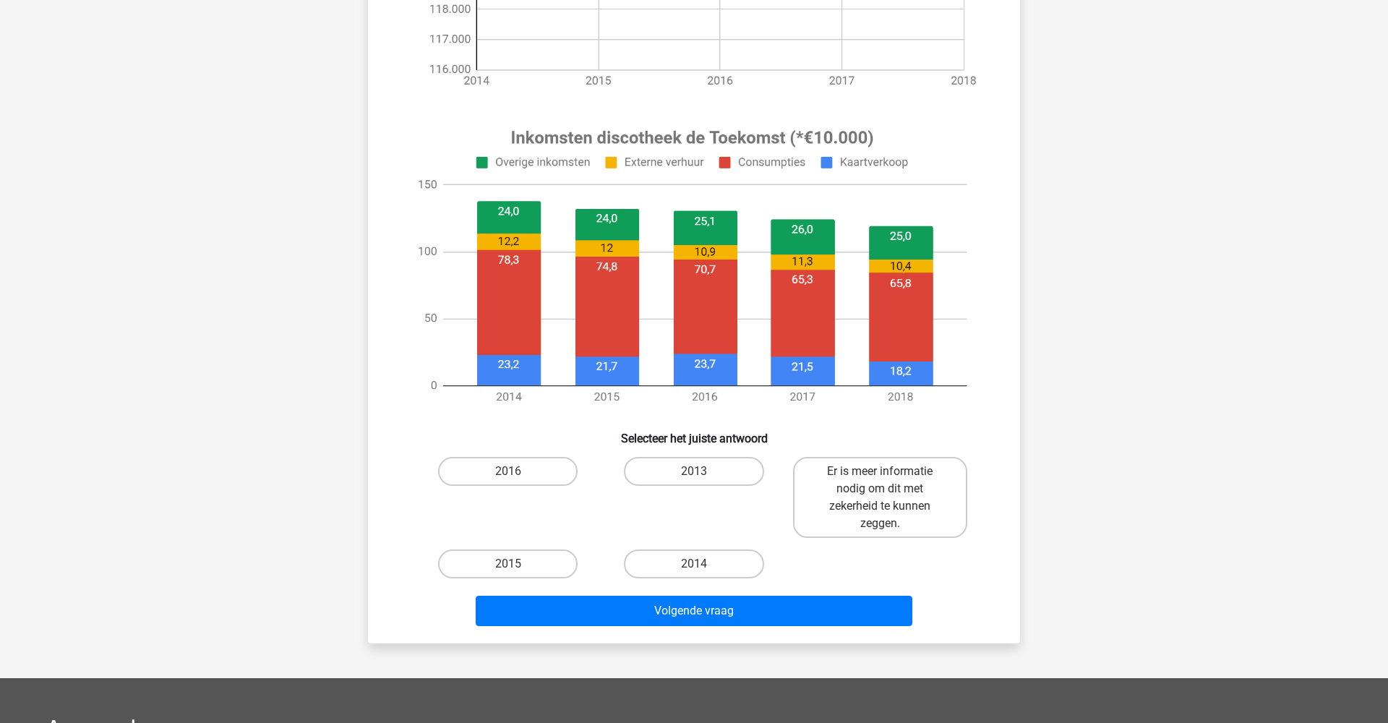
scroll to position [450, 0]
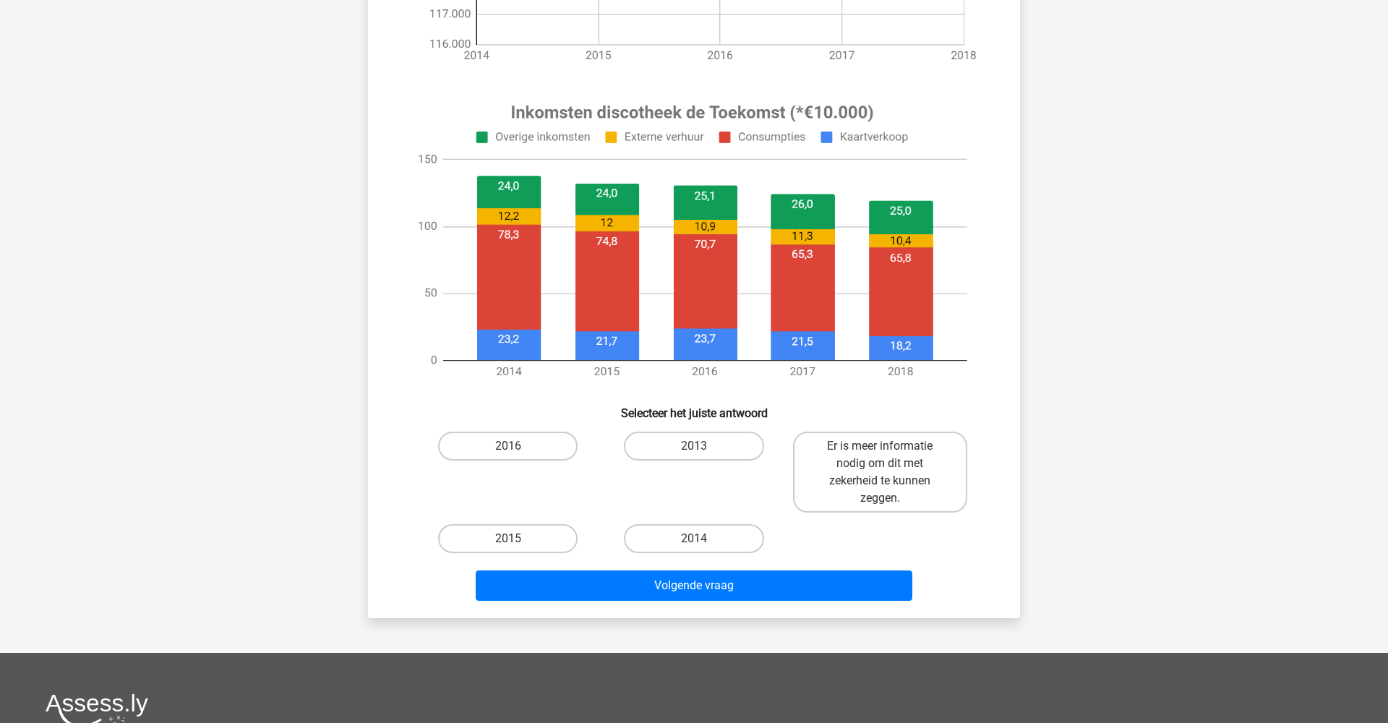
click at [552, 461] on div "2016" at bounding box center [508, 472] width 174 height 81
click at [544, 449] on label "2016" at bounding box center [508, 446] width 140 height 29
click at [518, 449] on input "2016" at bounding box center [512, 450] width 9 height 9
radio input "true"
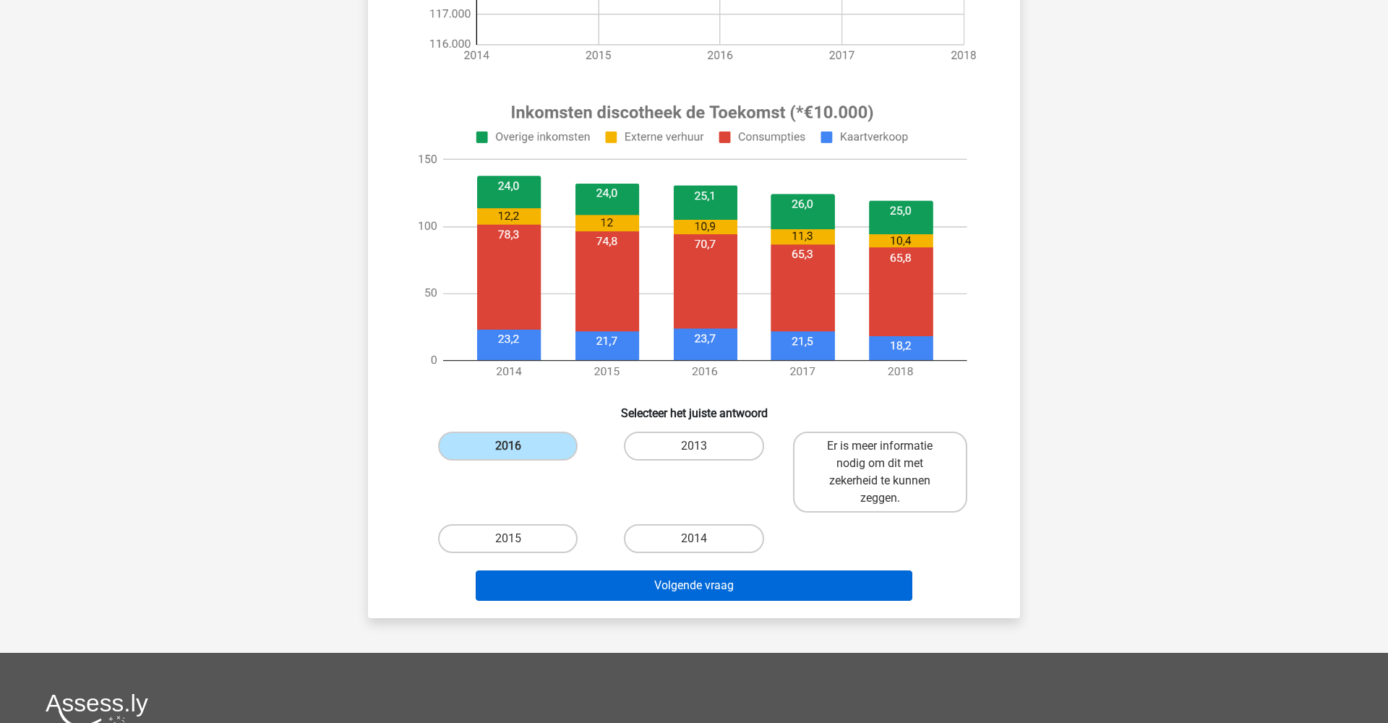
click at [649, 585] on button "Volgende vraag" at bounding box center [694, 585] width 437 height 30
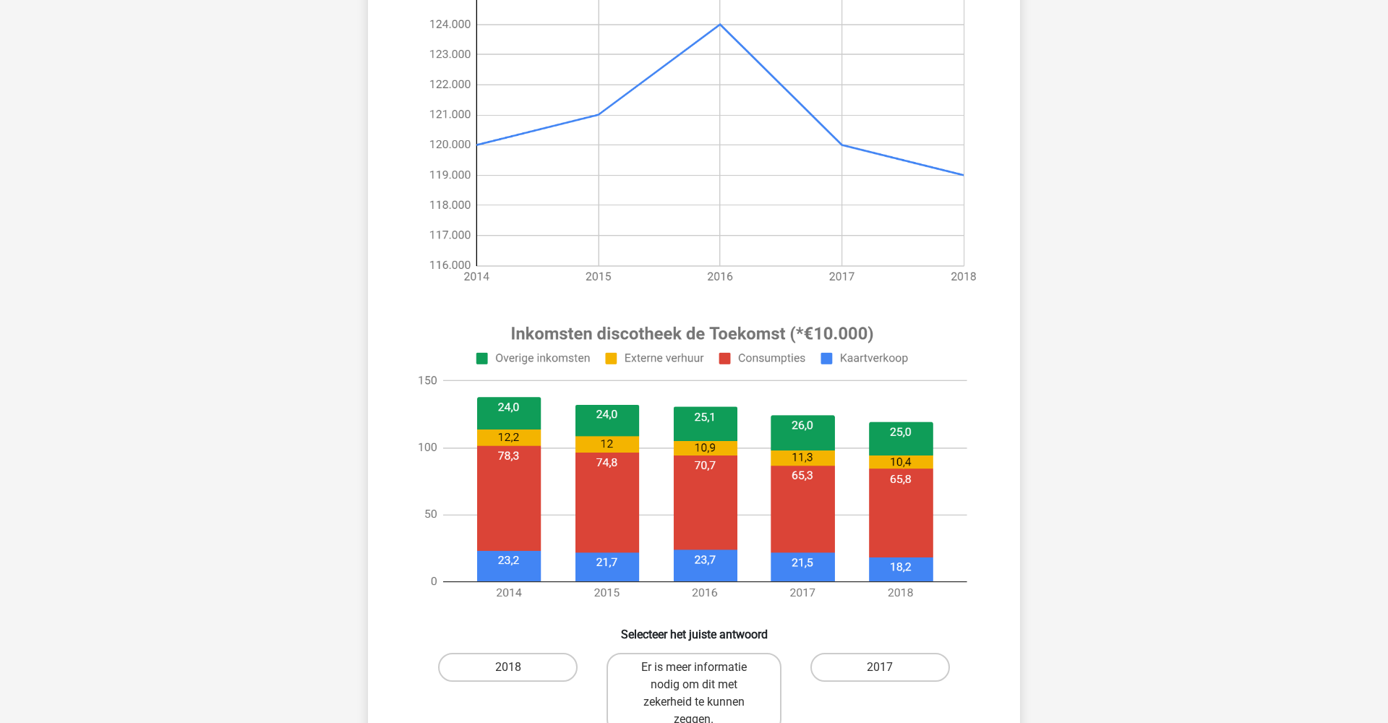
scroll to position [235, 0]
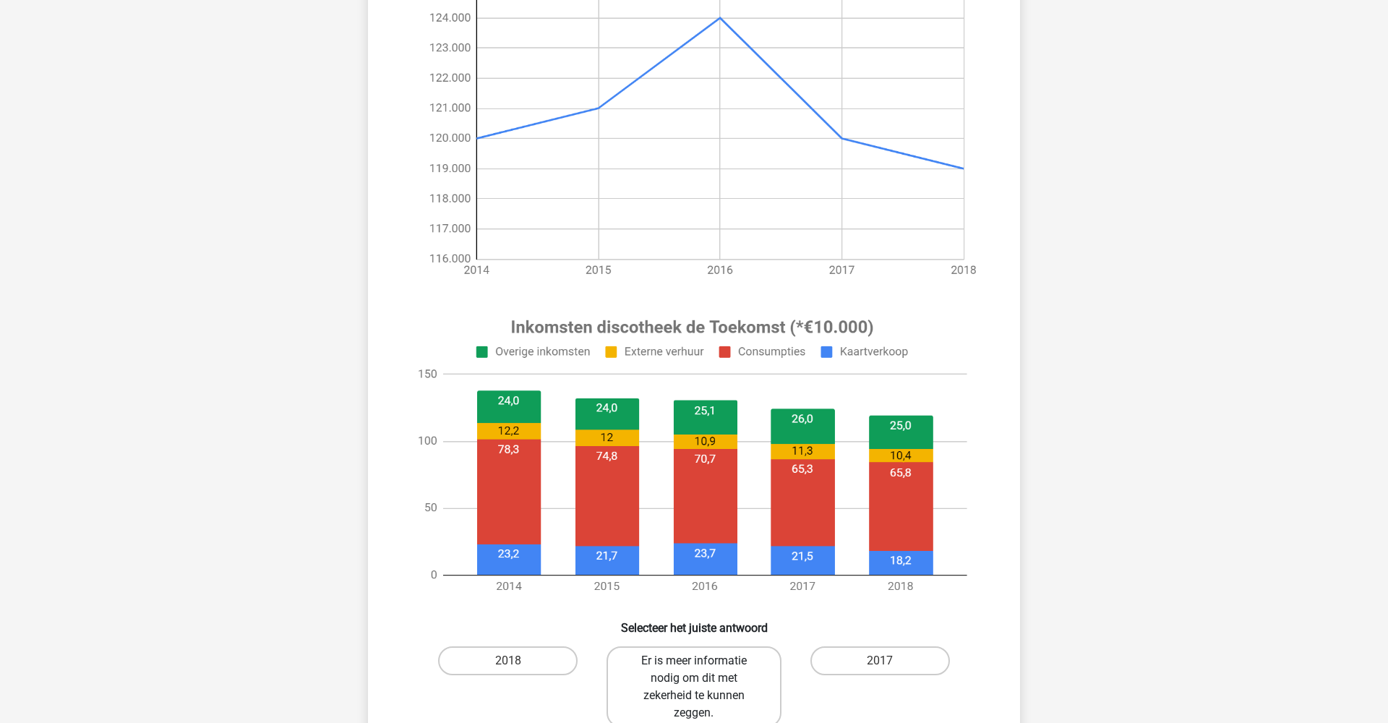
click at [689, 670] on label "Er is meer informatie nodig om dit met zekerheid te kunnen zeggen." at bounding box center [694, 686] width 174 height 81
click at [694, 670] on input "Er is meer informatie nodig om dit met zekerheid te kunnen zeggen." at bounding box center [698, 665] width 9 height 9
radio input "true"
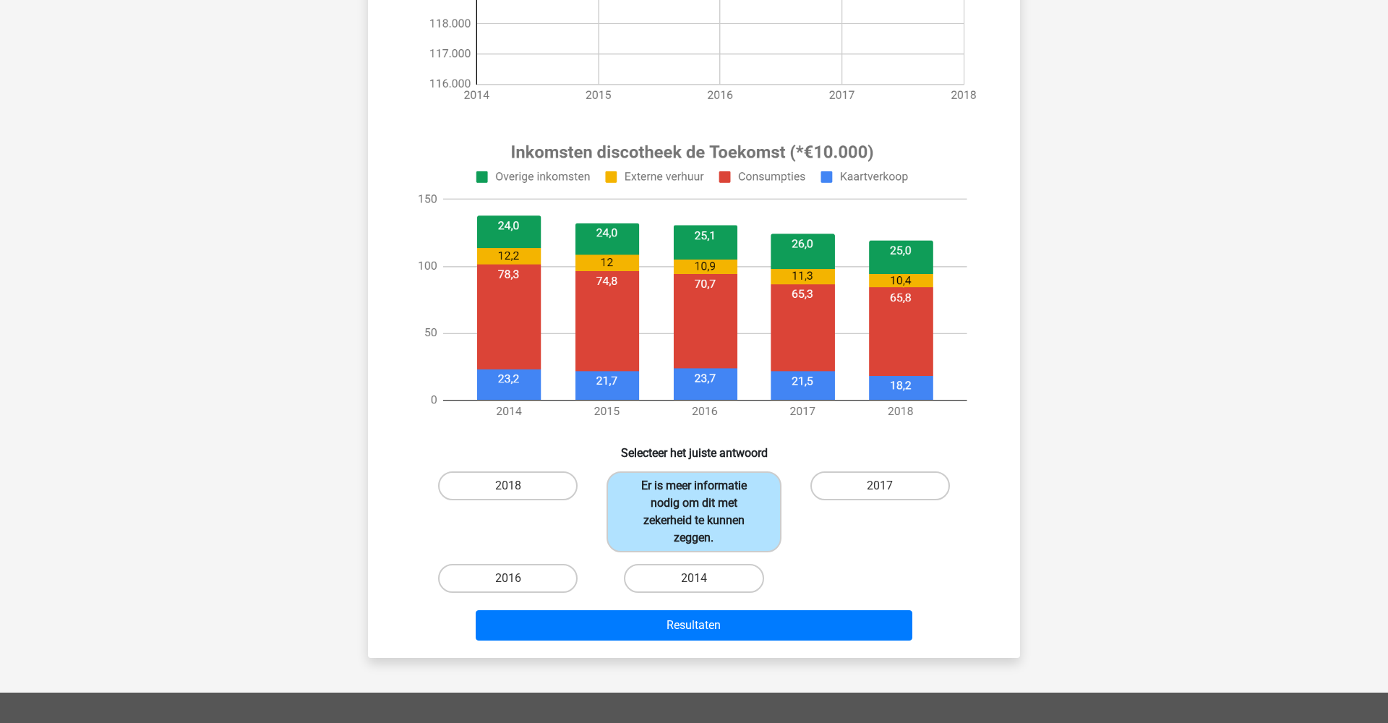
scroll to position [422, 0]
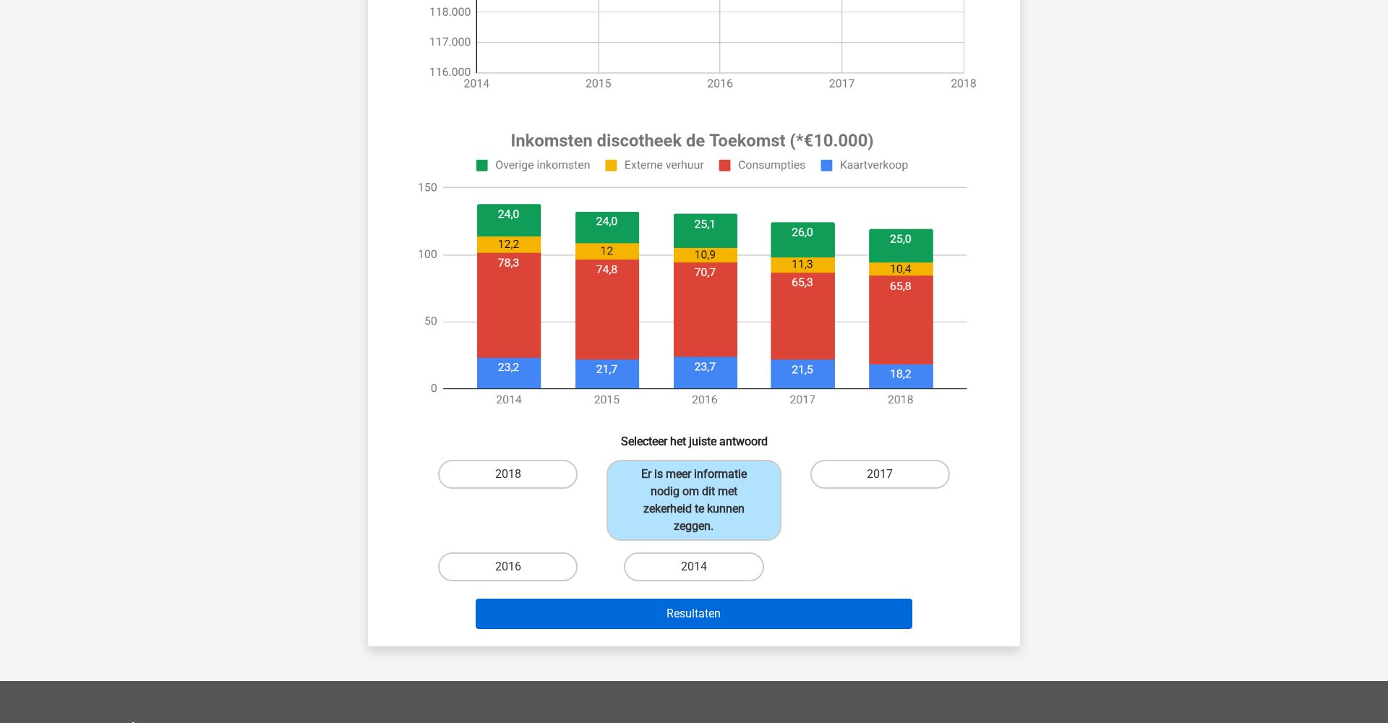
click at [712, 617] on button "Resultaten" at bounding box center [694, 614] width 437 height 30
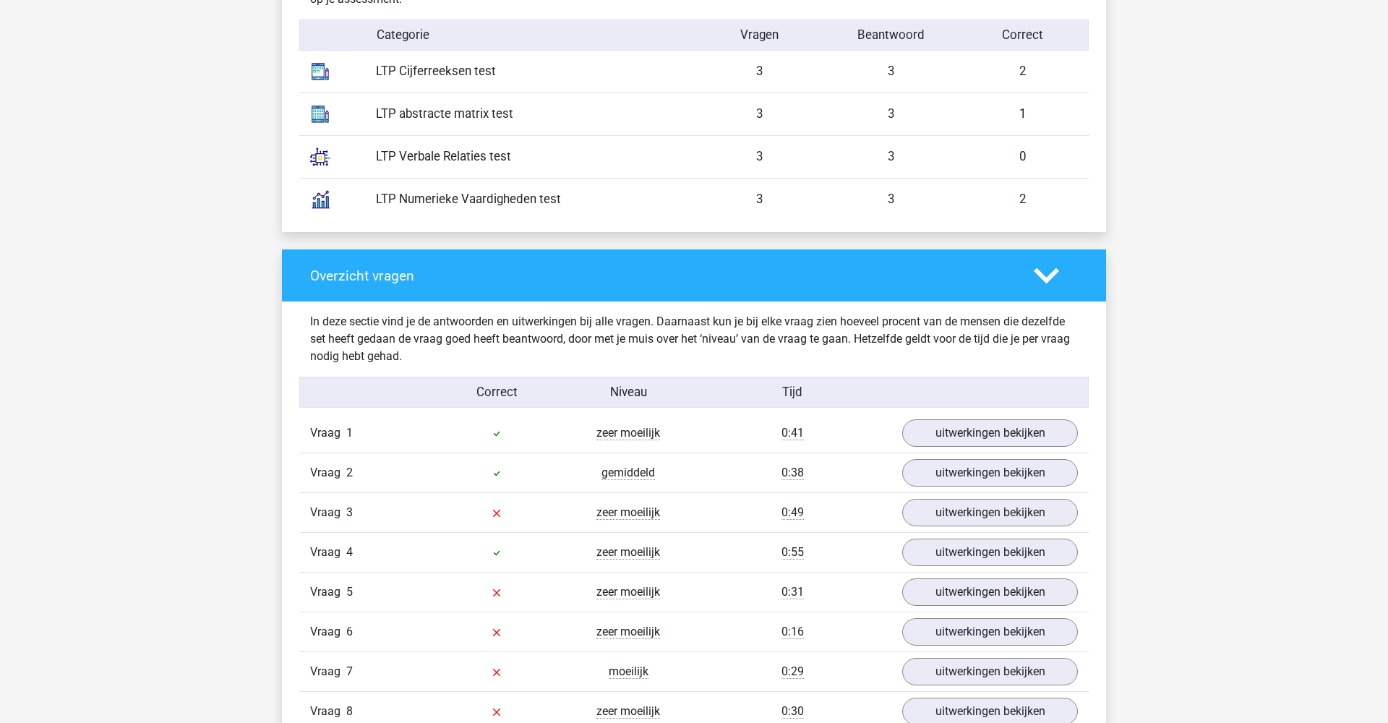
scroll to position [1257, 0]
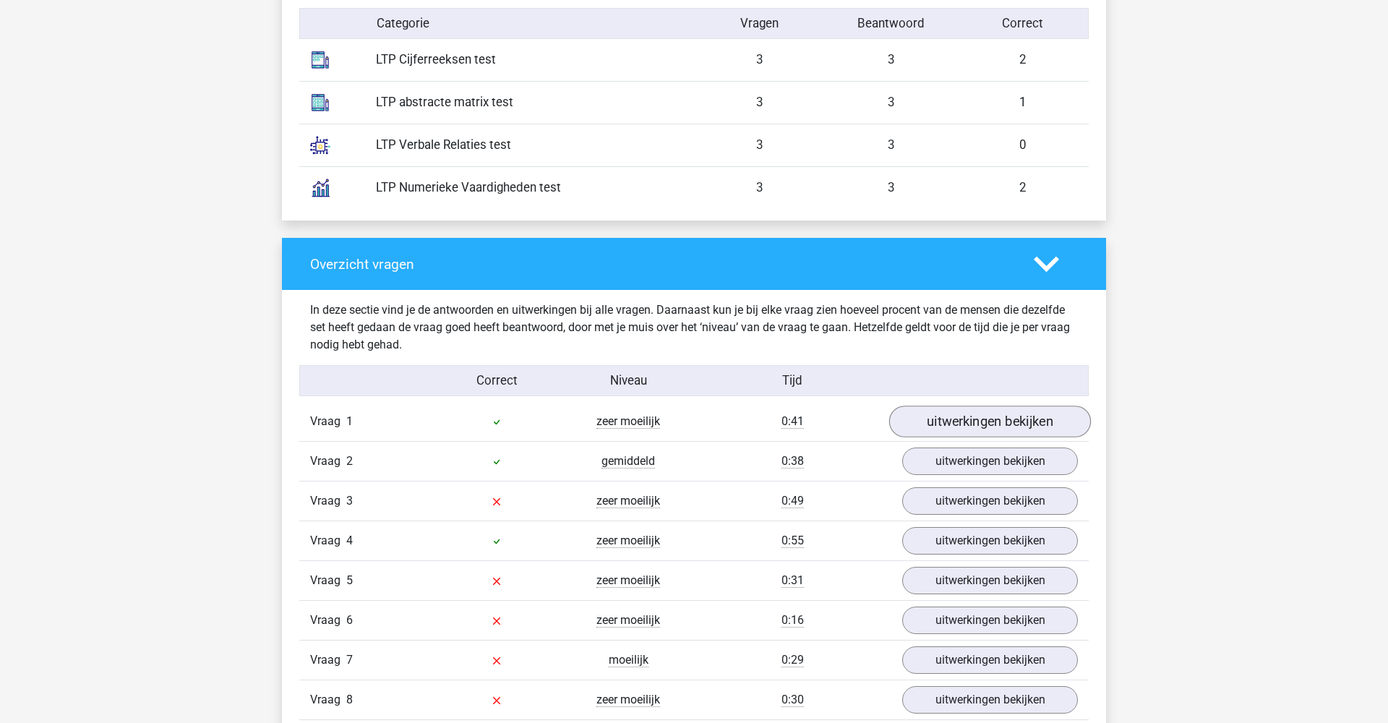
click at [950, 429] on link "uitwerkingen bekijken" at bounding box center [990, 422] width 202 height 32
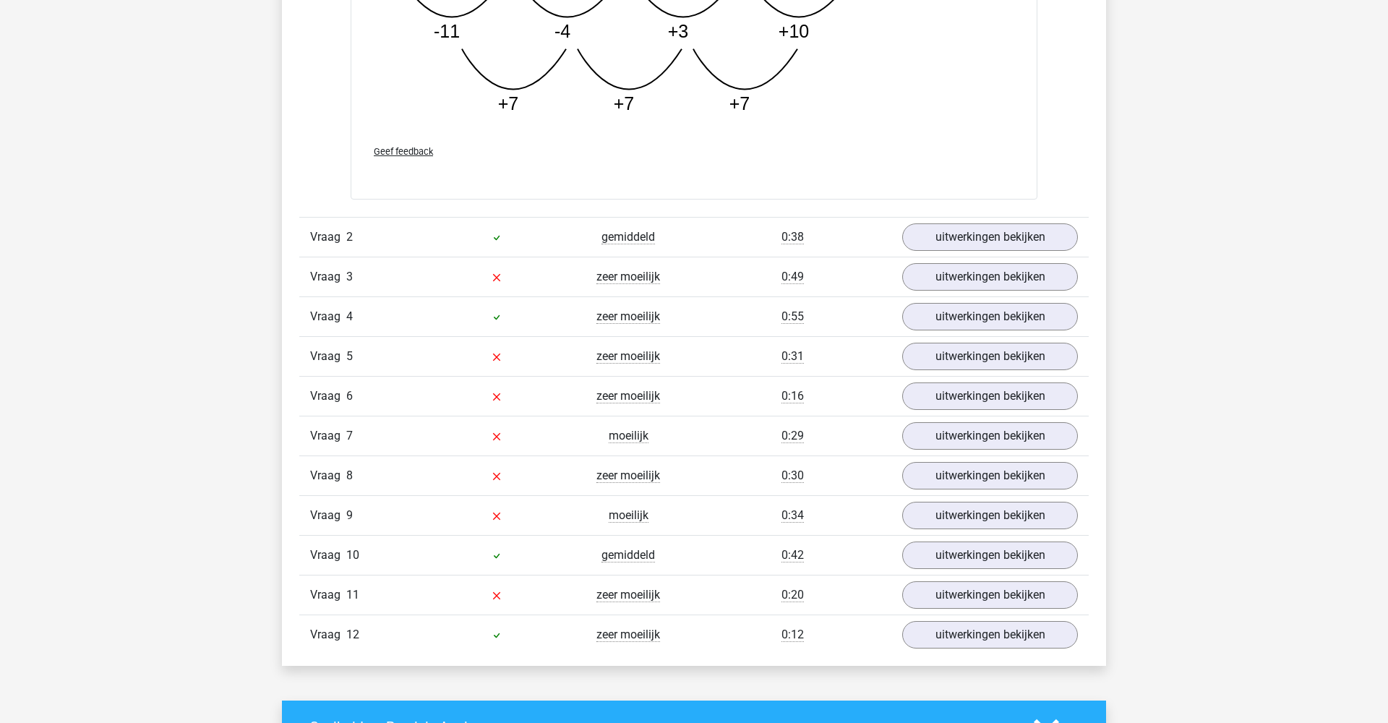
scroll to position [2226, 0]
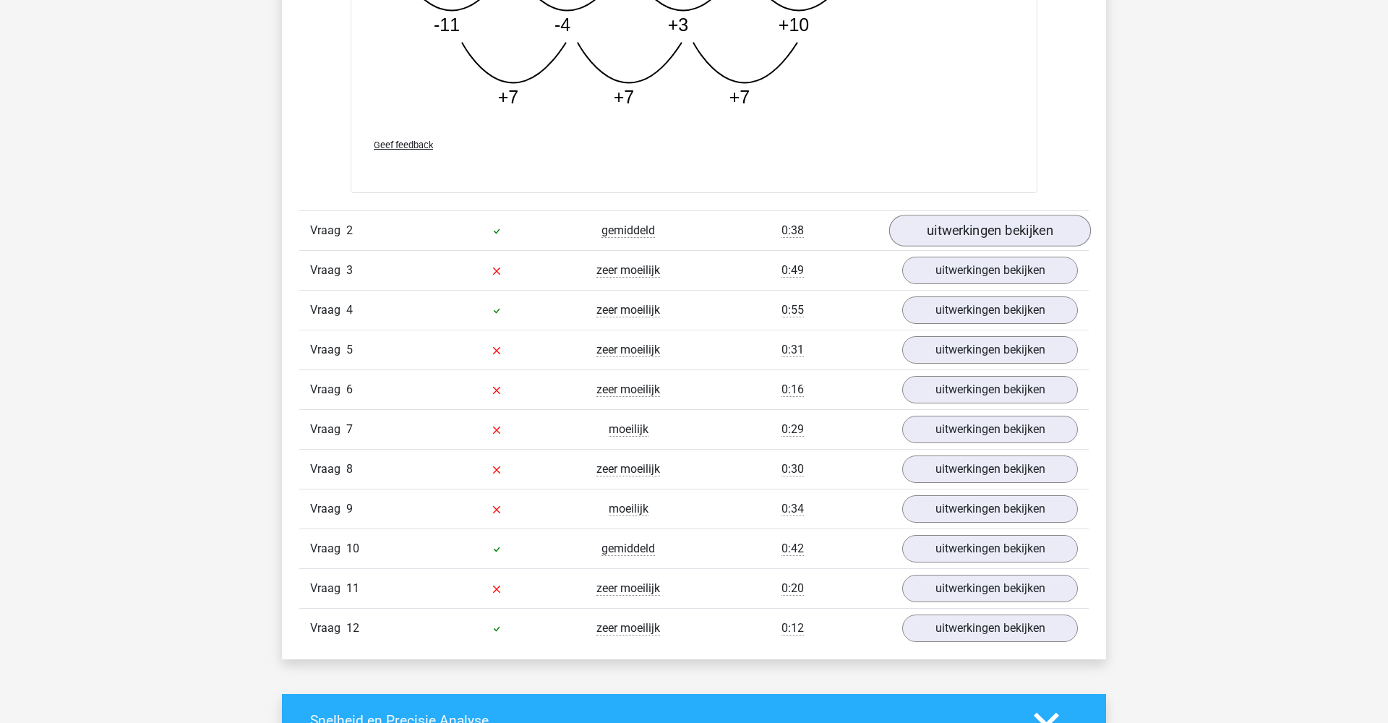
click at [938, 239] on link "uitwerkingen bekijken" at bounding box center [990, 231] width 202 height 32
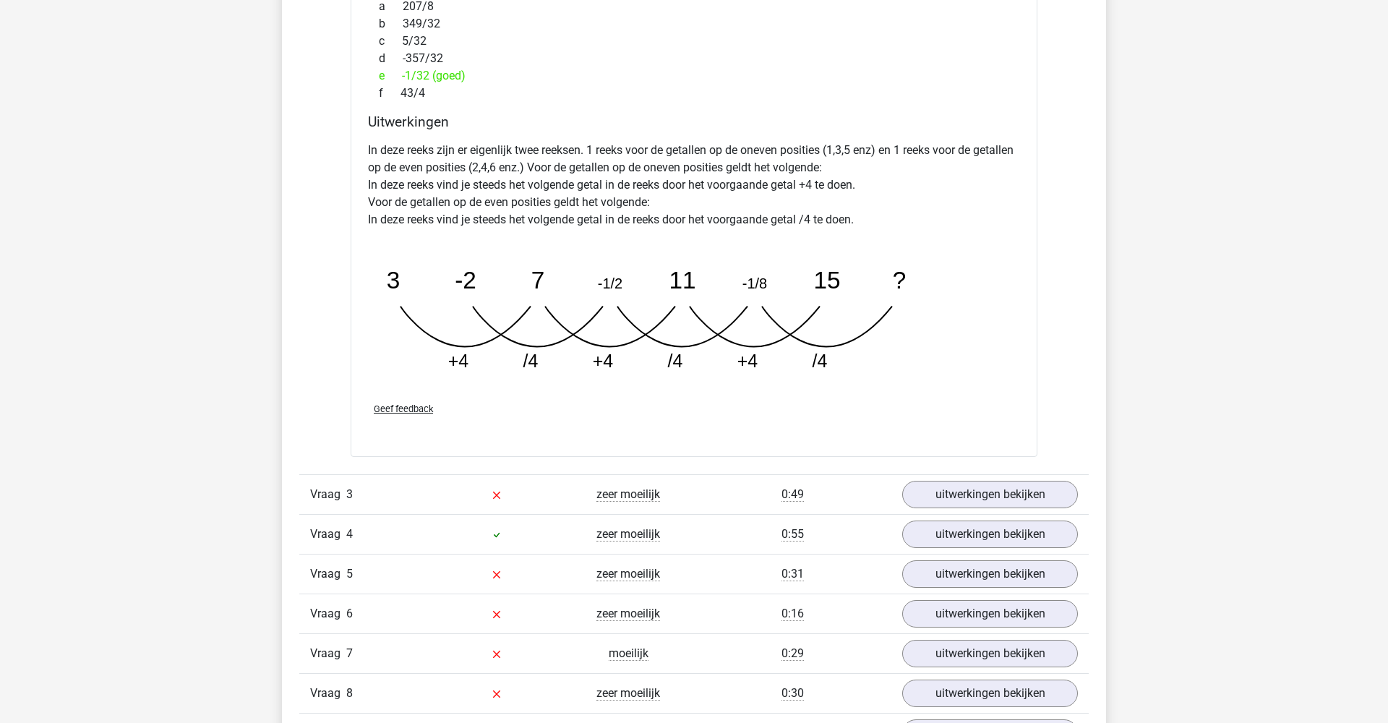
scroll to position [2705, 0]
click at [928, 489] on link "uitwerkingen bekijken" at bounding box center [990, 493] width 202 height 32
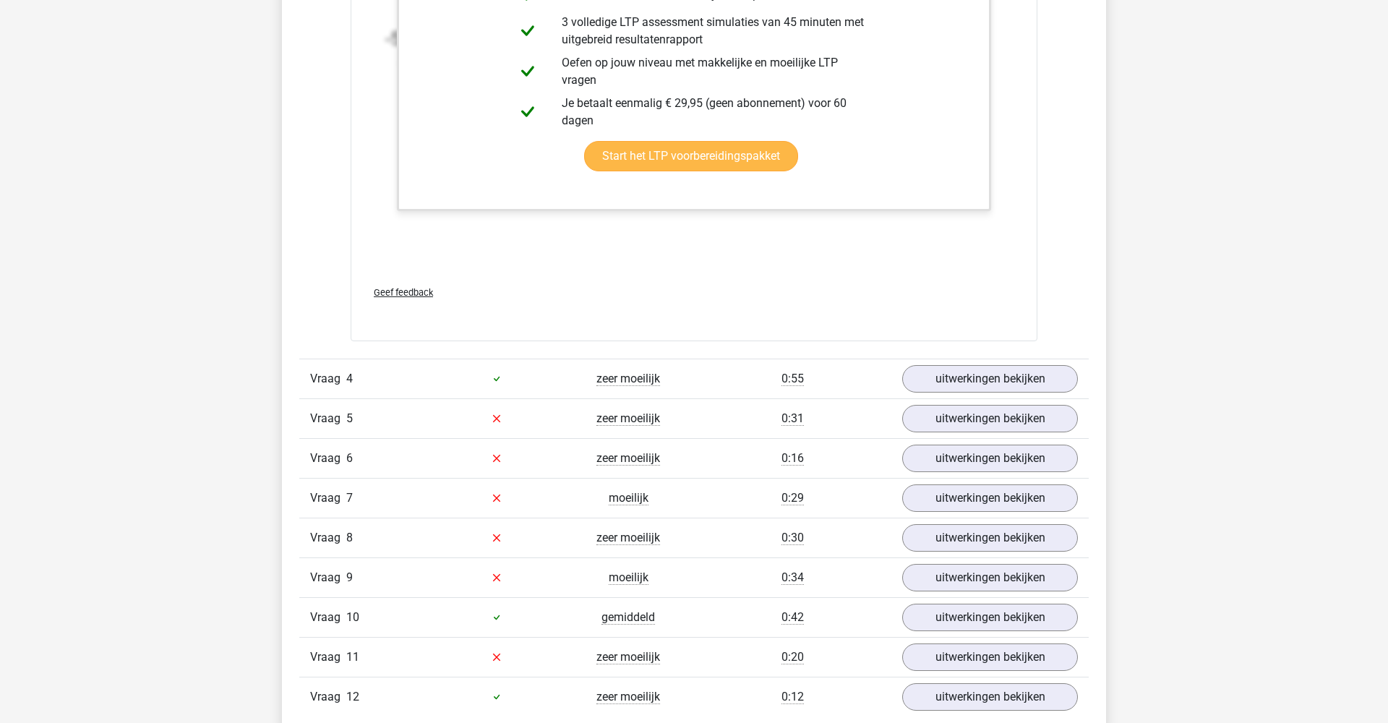
scroll to position [3762, 0]
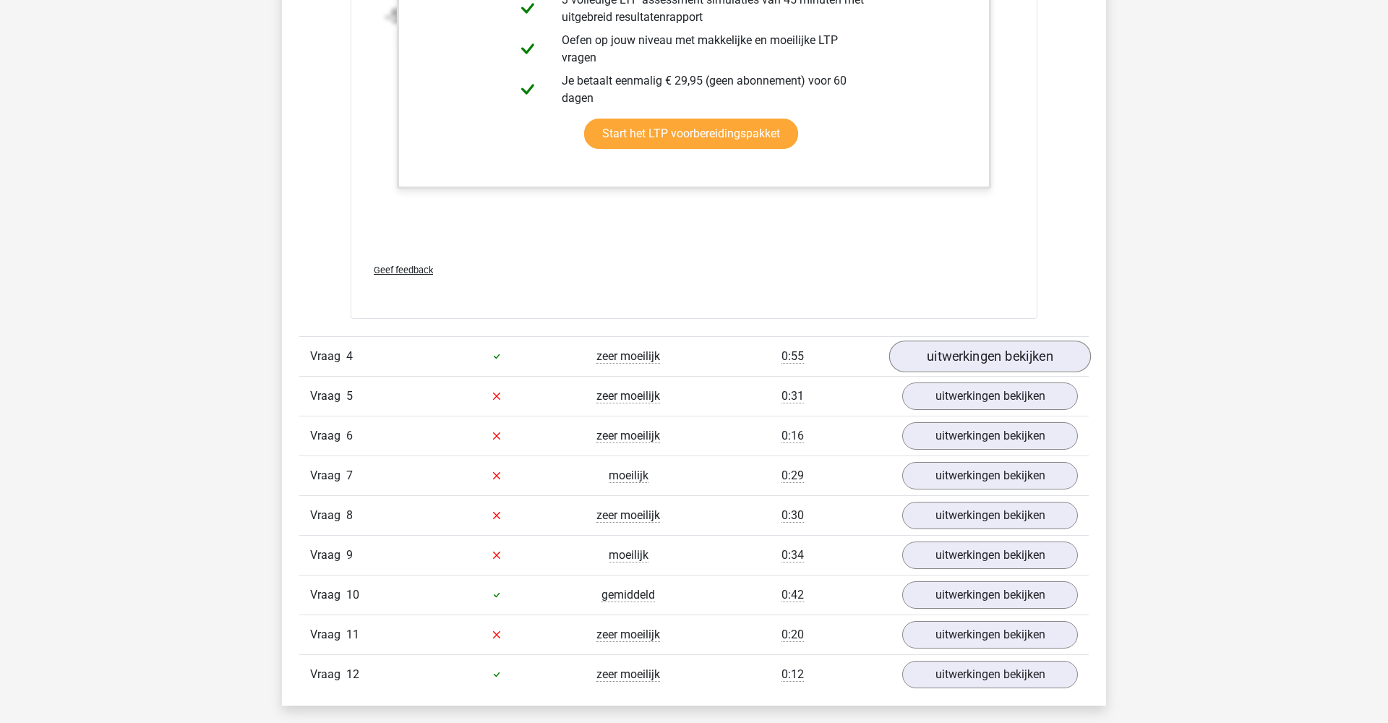
click at [959, 363] on link "uitwerkingen bekijken" at bounding box center [990, 357] width 202 height 32
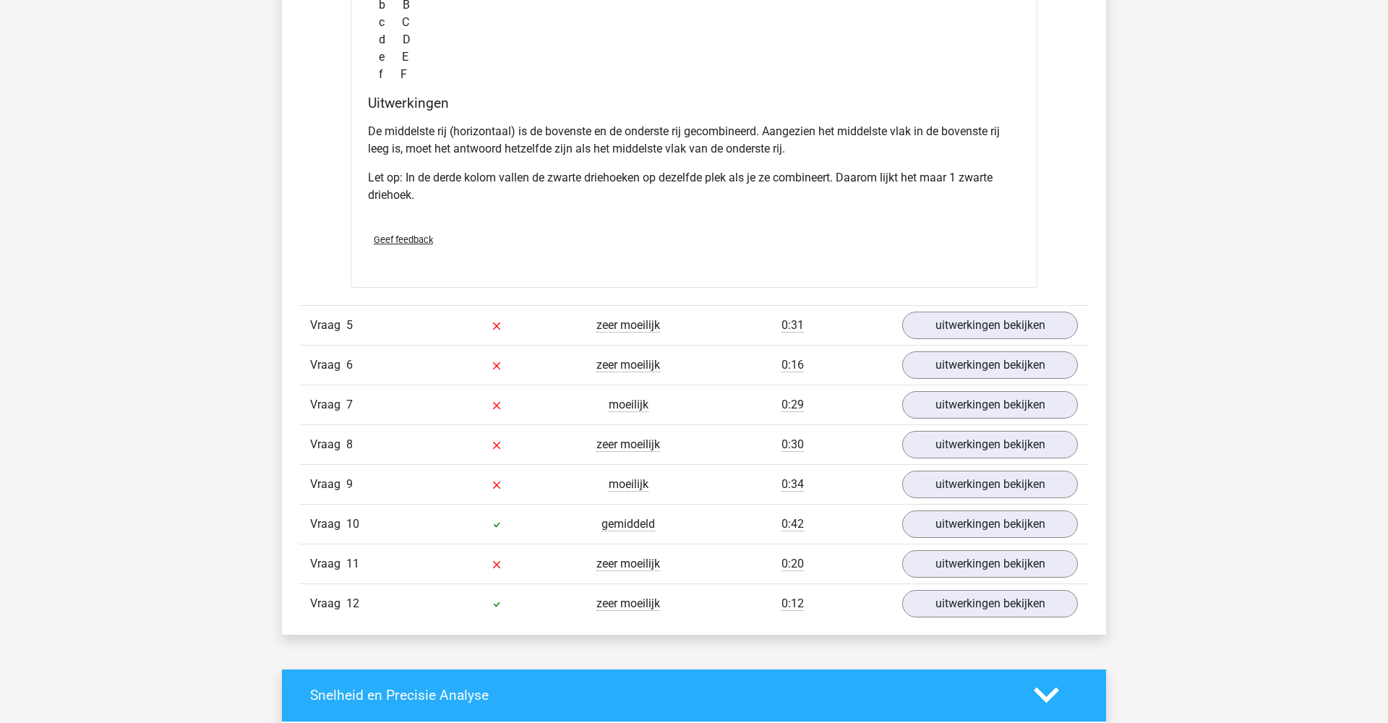
scroll to position [4555, 0]
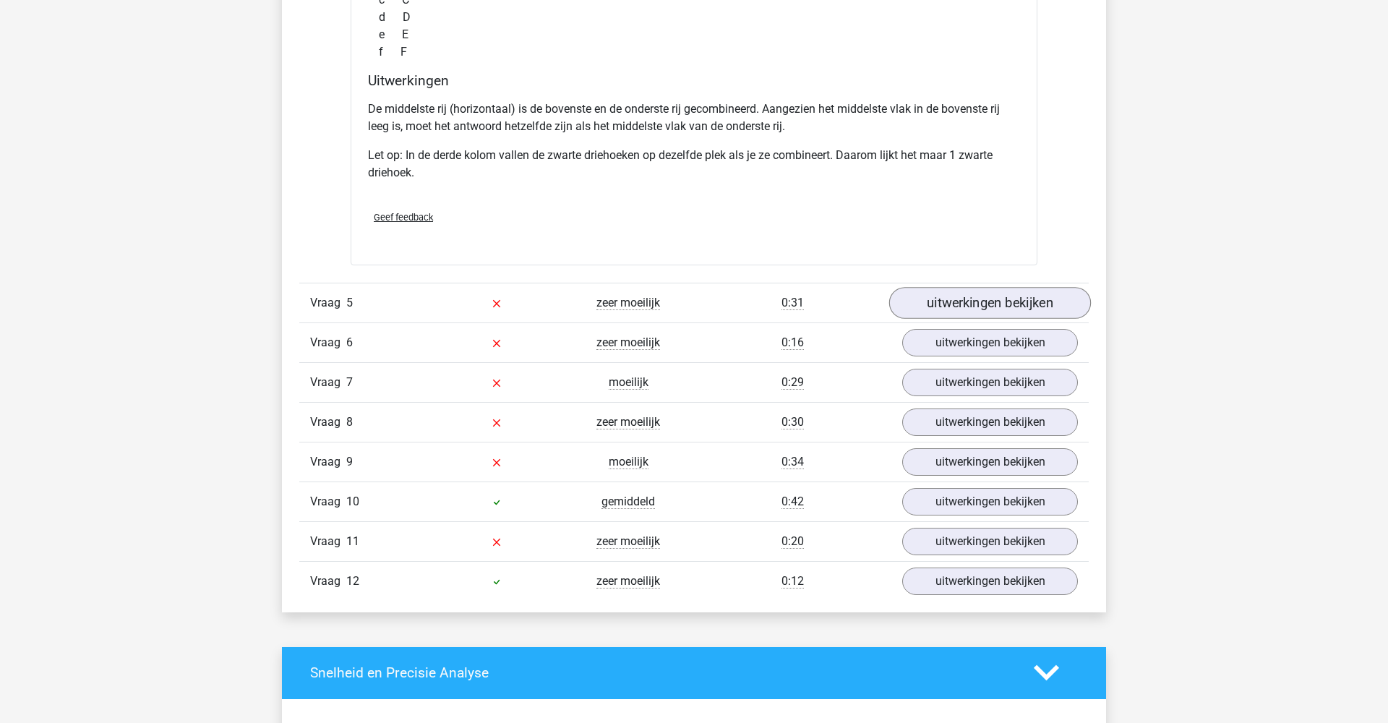
click at [983, 307] on link "uitwerkingen bekijken" at bounding box center [990, 303] width 202 height 32
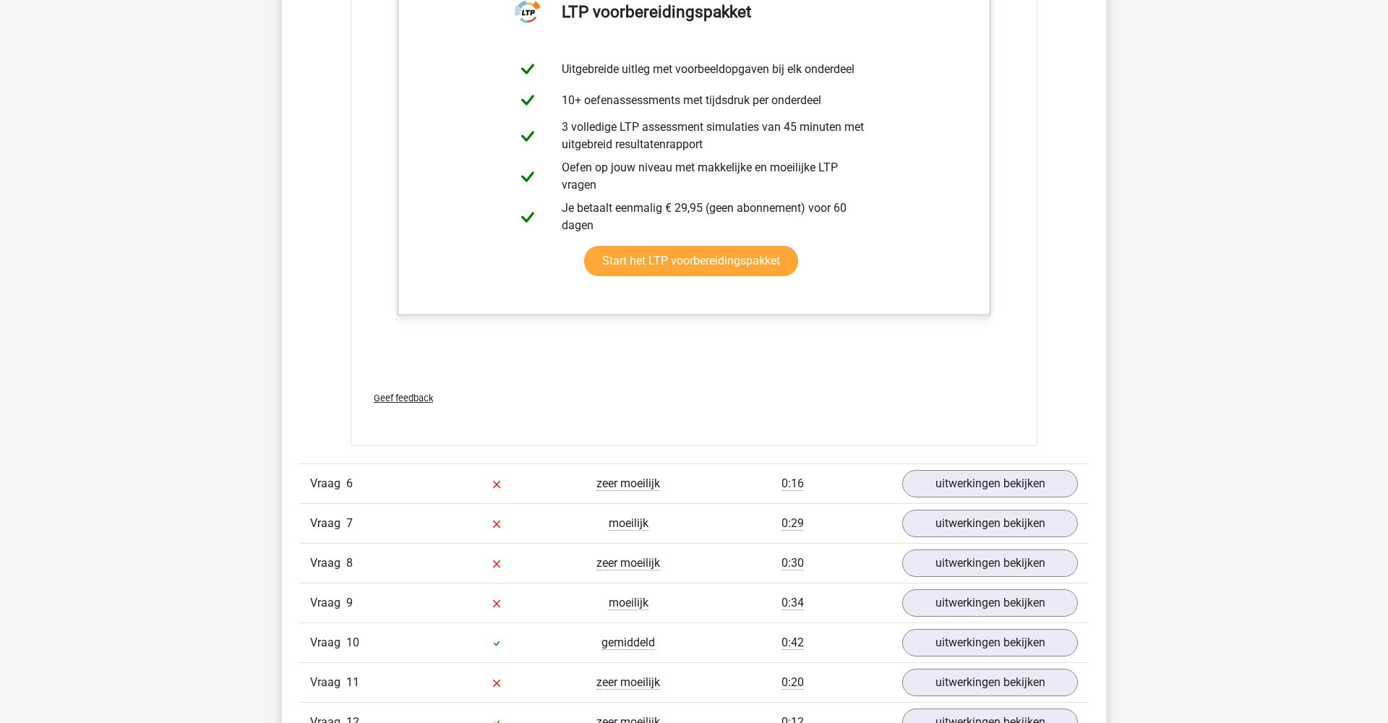
scroll to position [5462, 0]
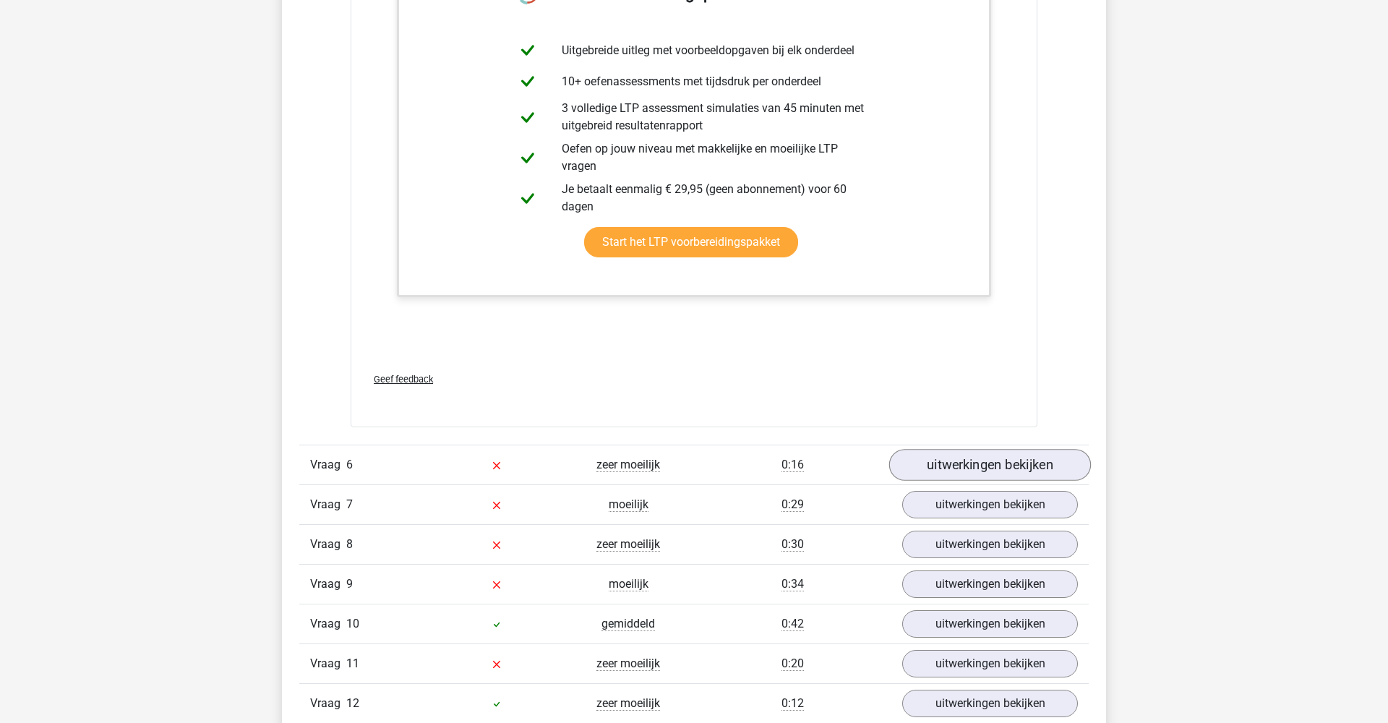
click at [933, 471] on link "uitwerkingen bekijken" at bounding box center [990, 465] width 202 height 32
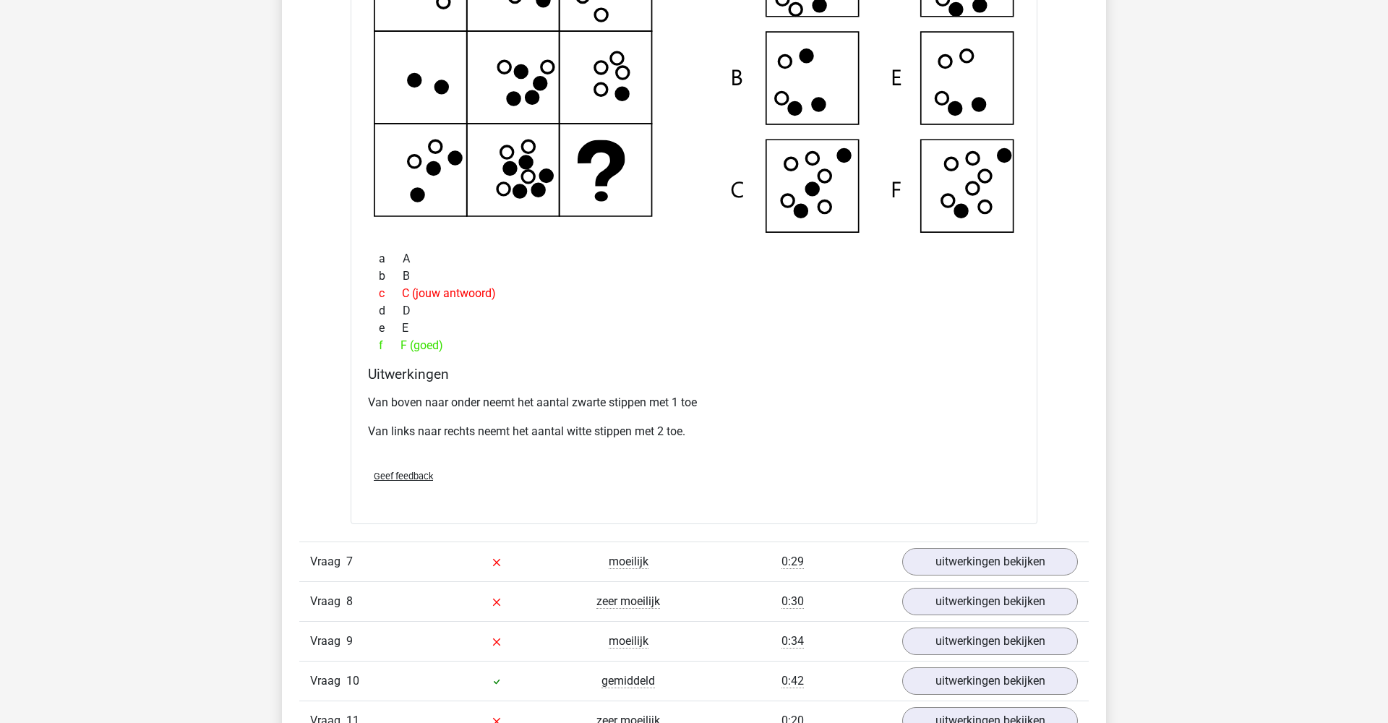
scroll to position [6073, 0]
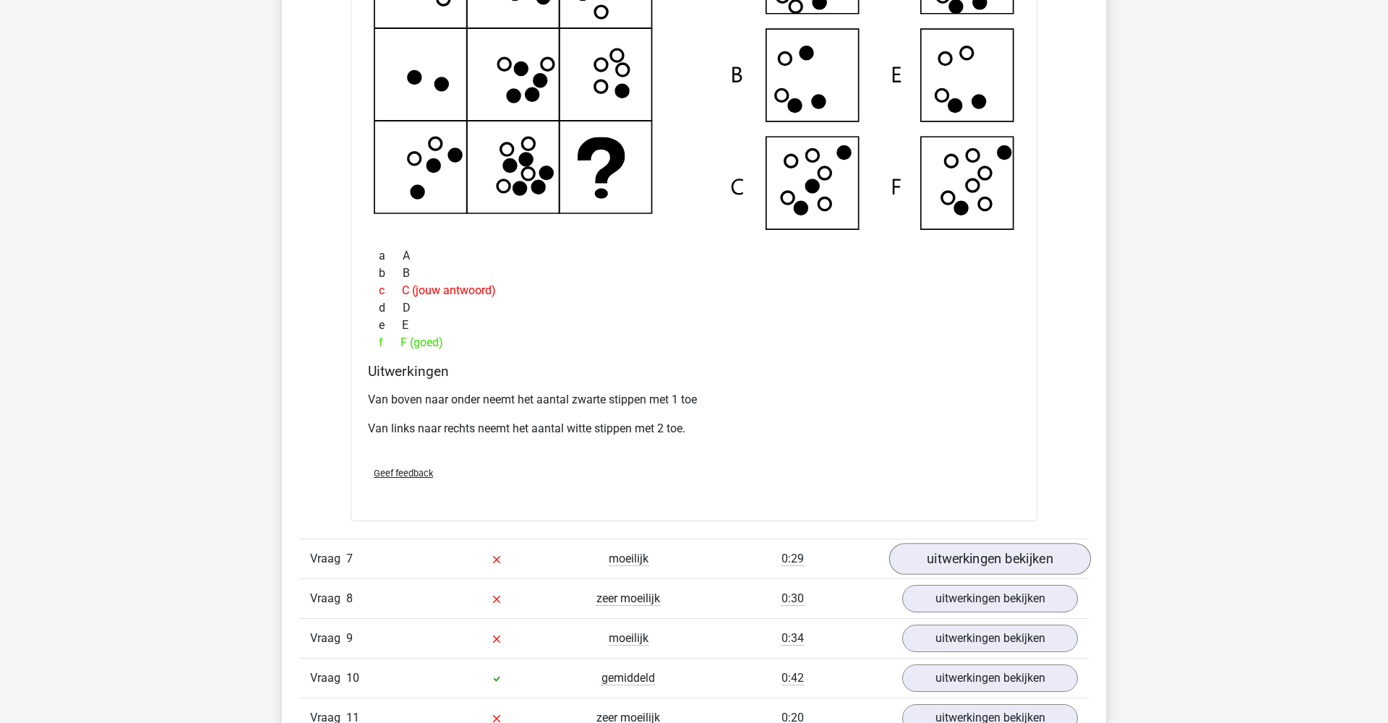
click at [947, 552] on link "uitwerkingen bekijken" at bounding box center [990, 560] width 202 height 32
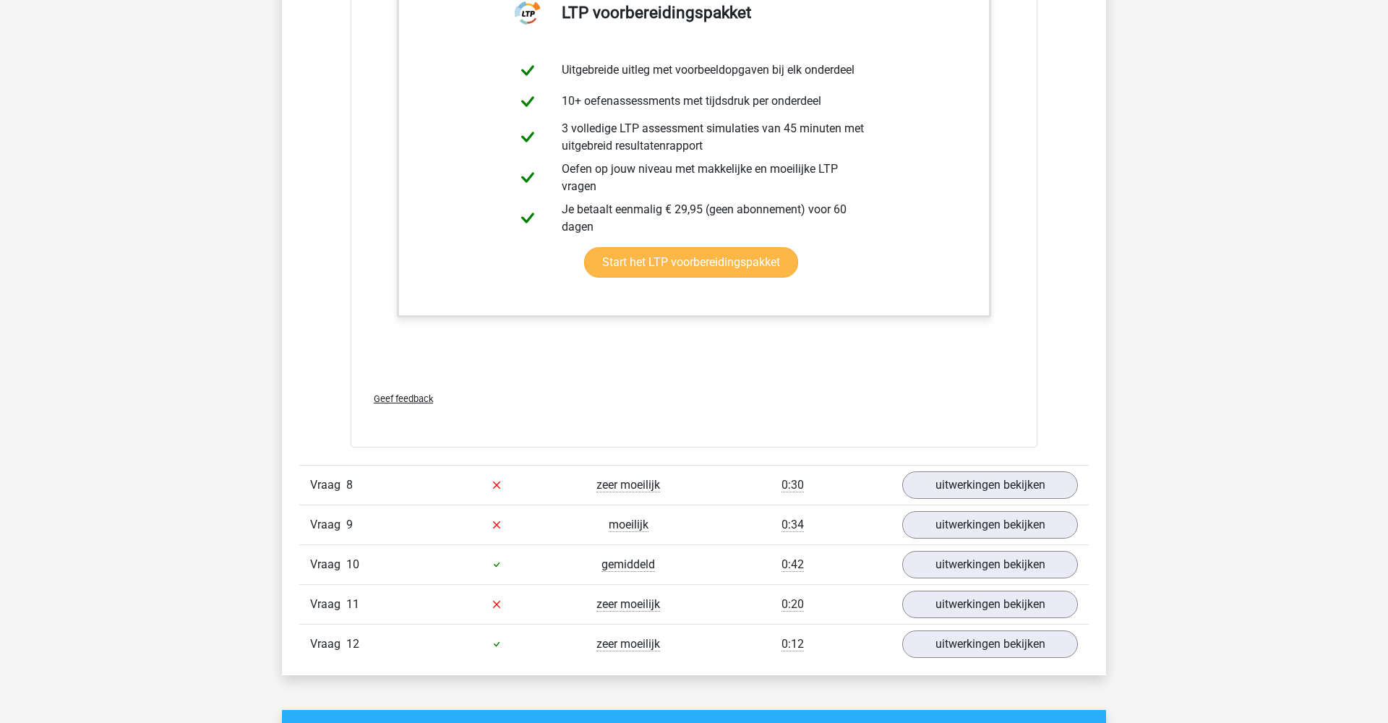
scroll to position [6960, 0]
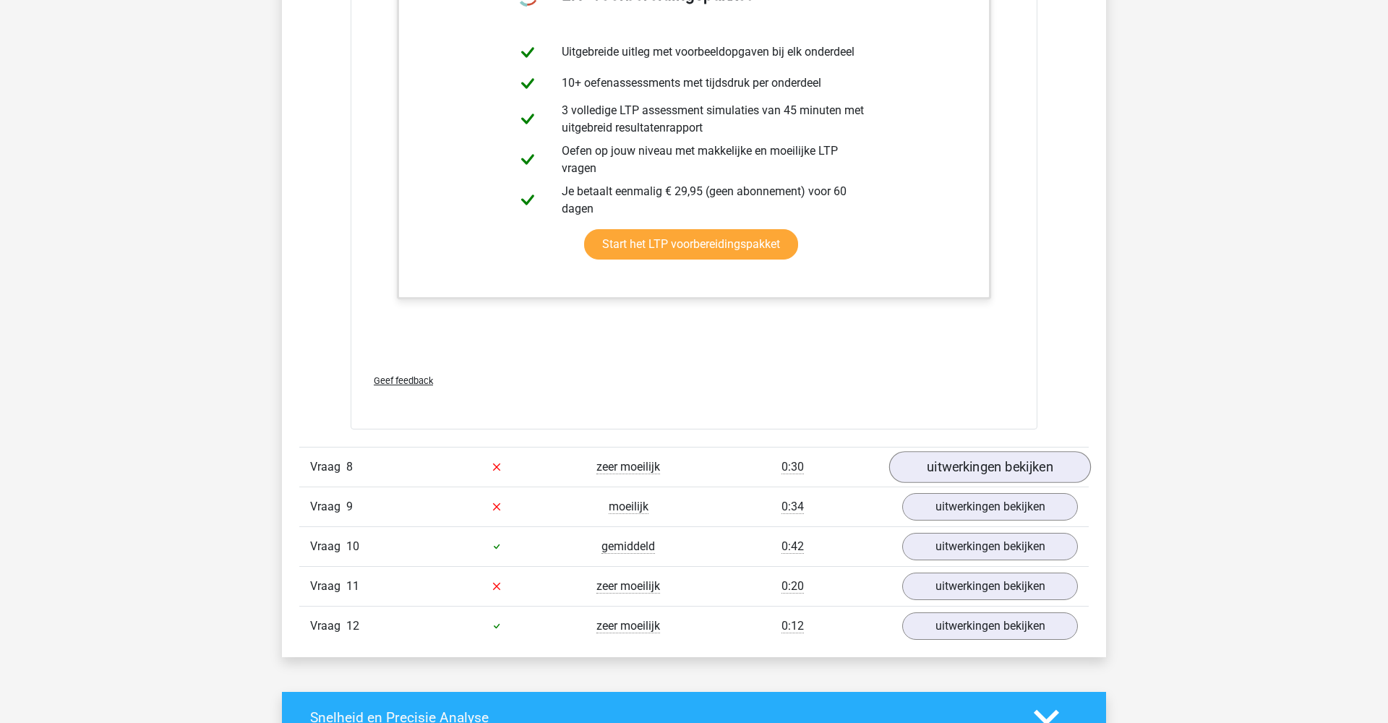
click at [960, 472] on link "uitwerkingen bekijken" at bounding box center [990, 467] width 202 height 32
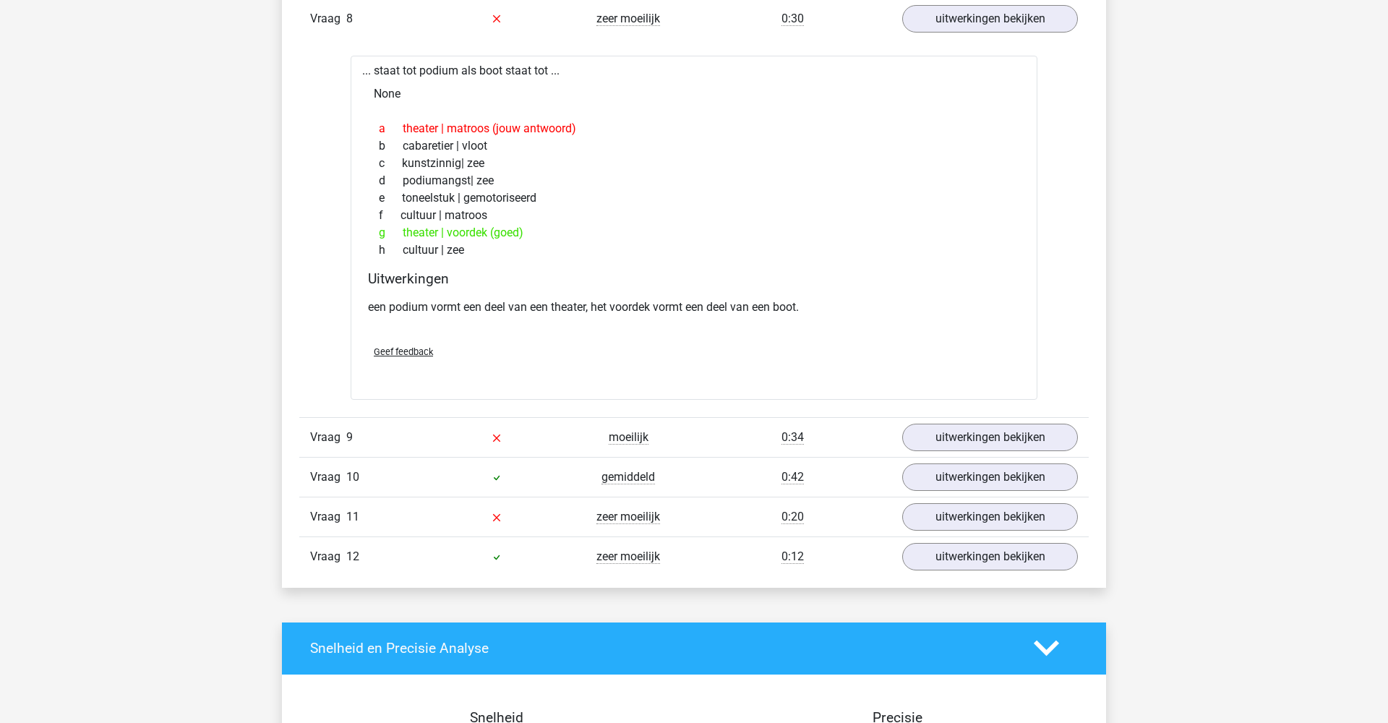
scroll to position [7409, 0]
click at [956, 437] on link "uitwerkingen bekijken" at bounding box center [990, 437] width 202 height 32
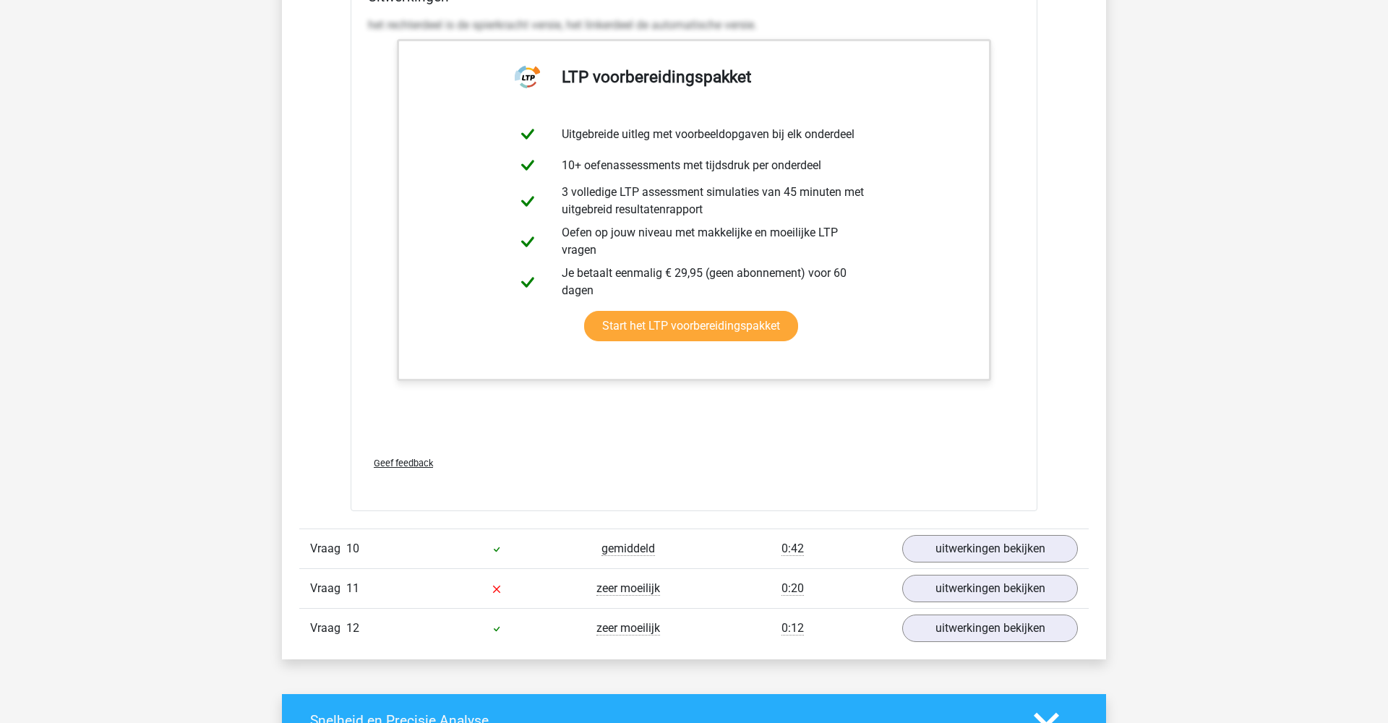
scroll to position [8135, 0]
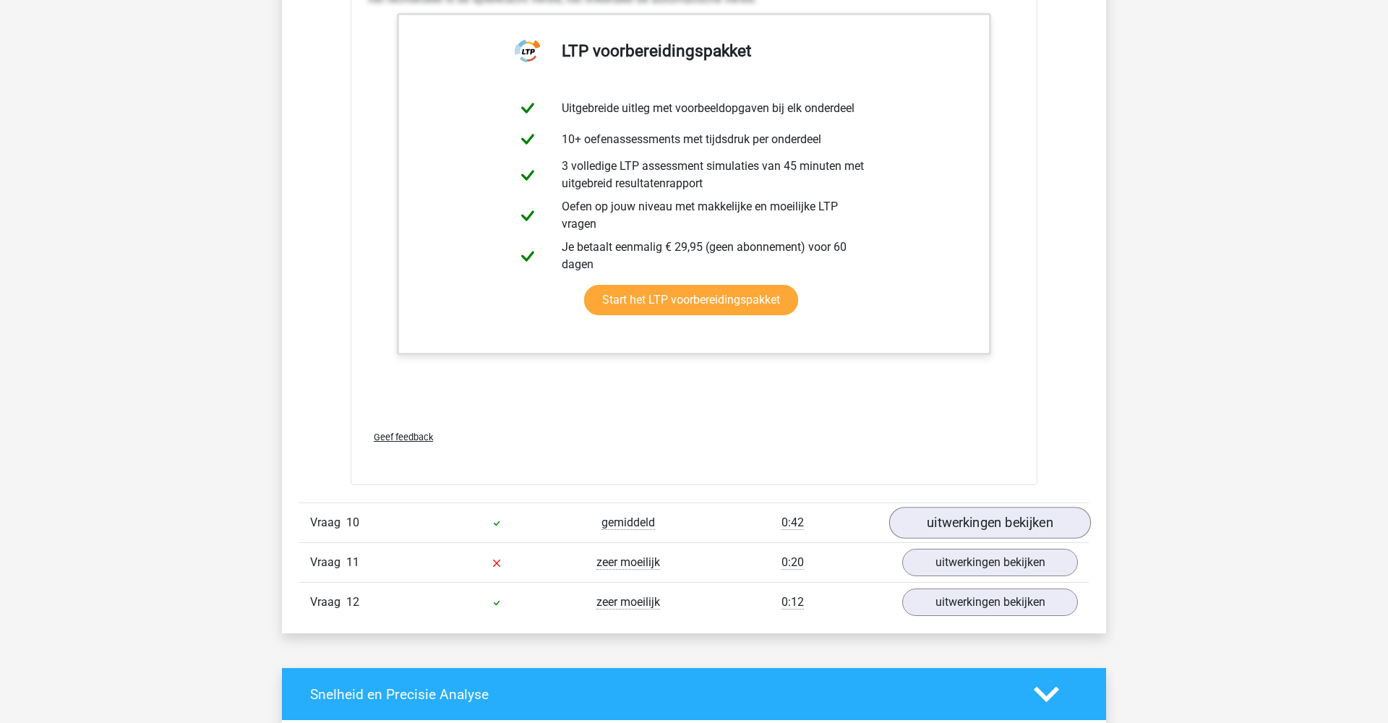
click at [931, 526] on link "uitwerkingen bekijken" at bounding box center [990, 523] width 202 height 32
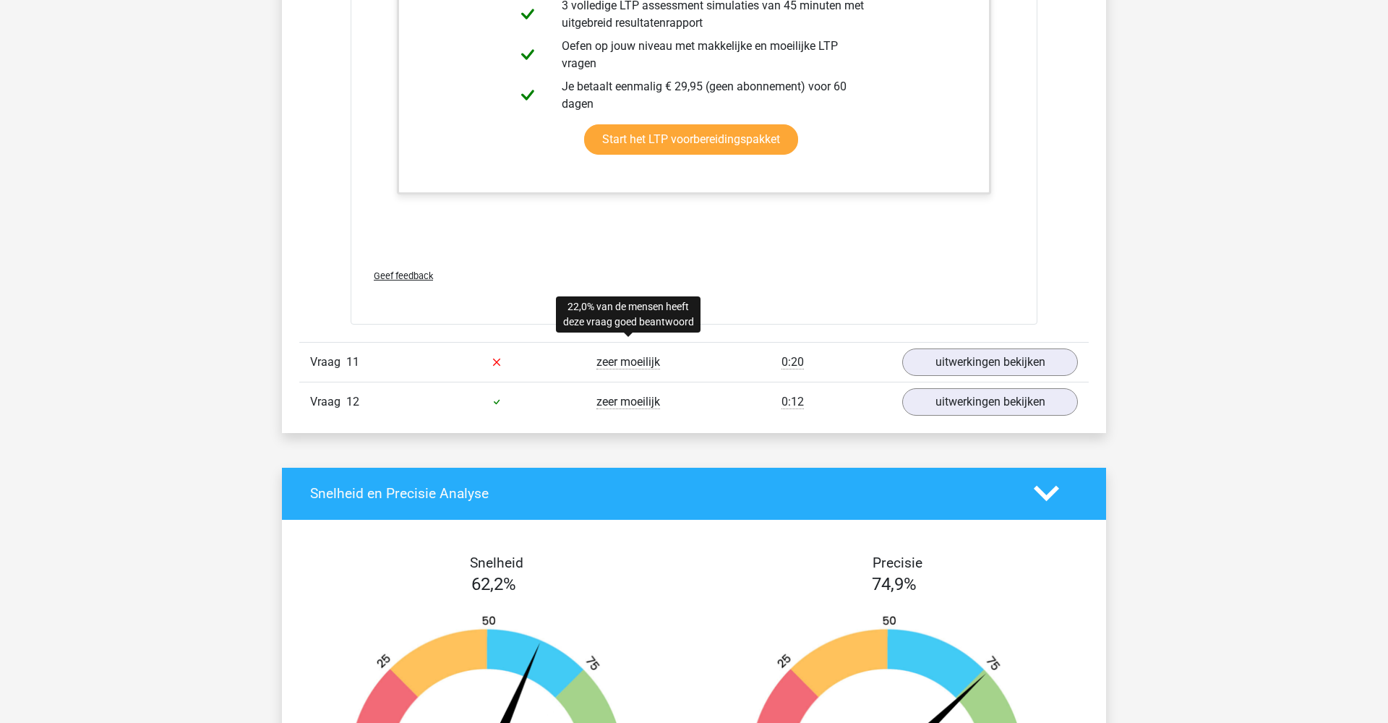
scroll to position [9845, 0]
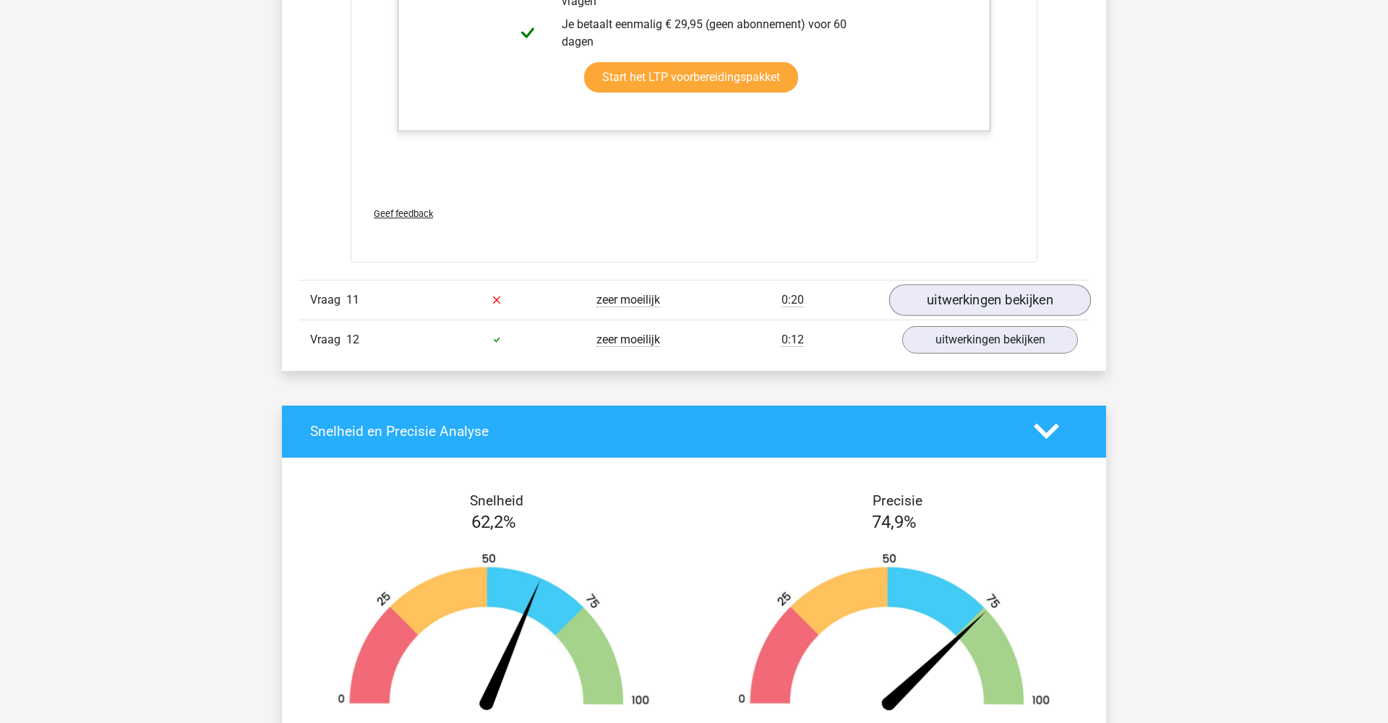
click at [971, 300] on link "uitwerkingen bekijken" at bounding box center [990, 300] width 202 height 32
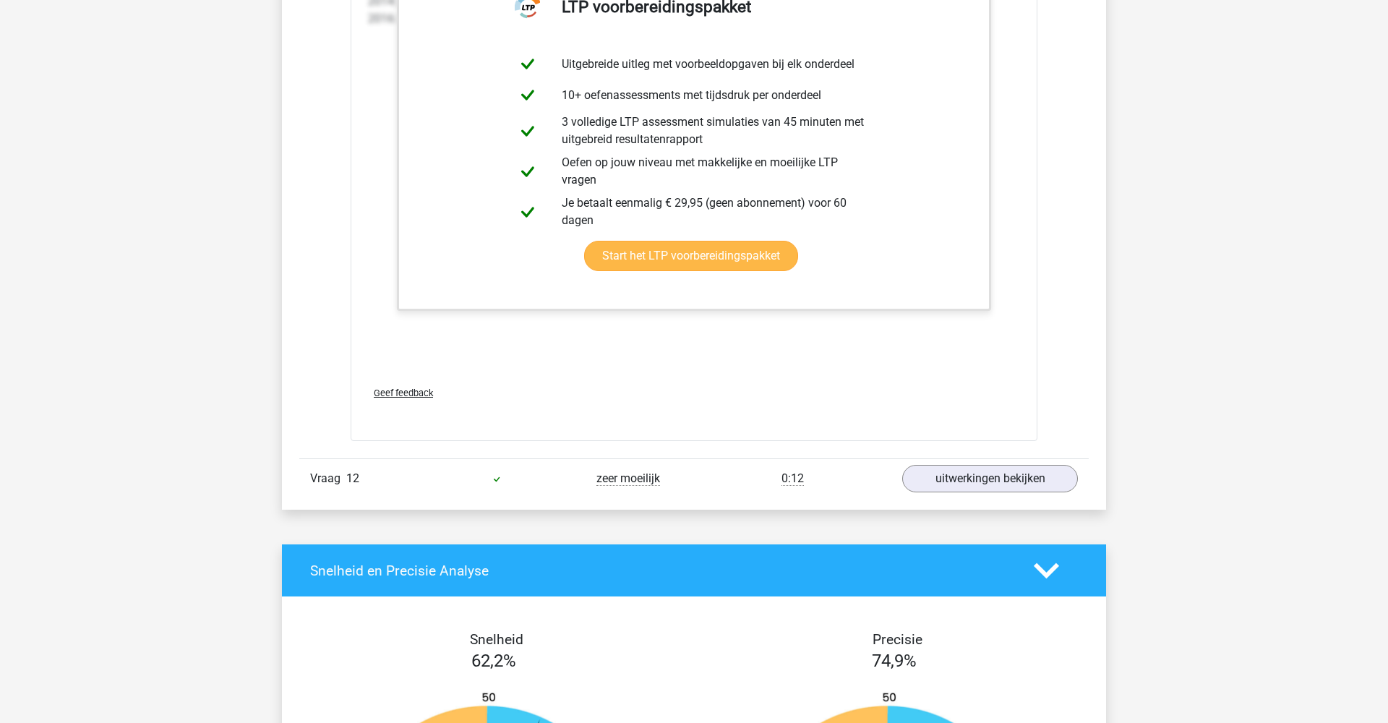
scroll to position [11340, 0]
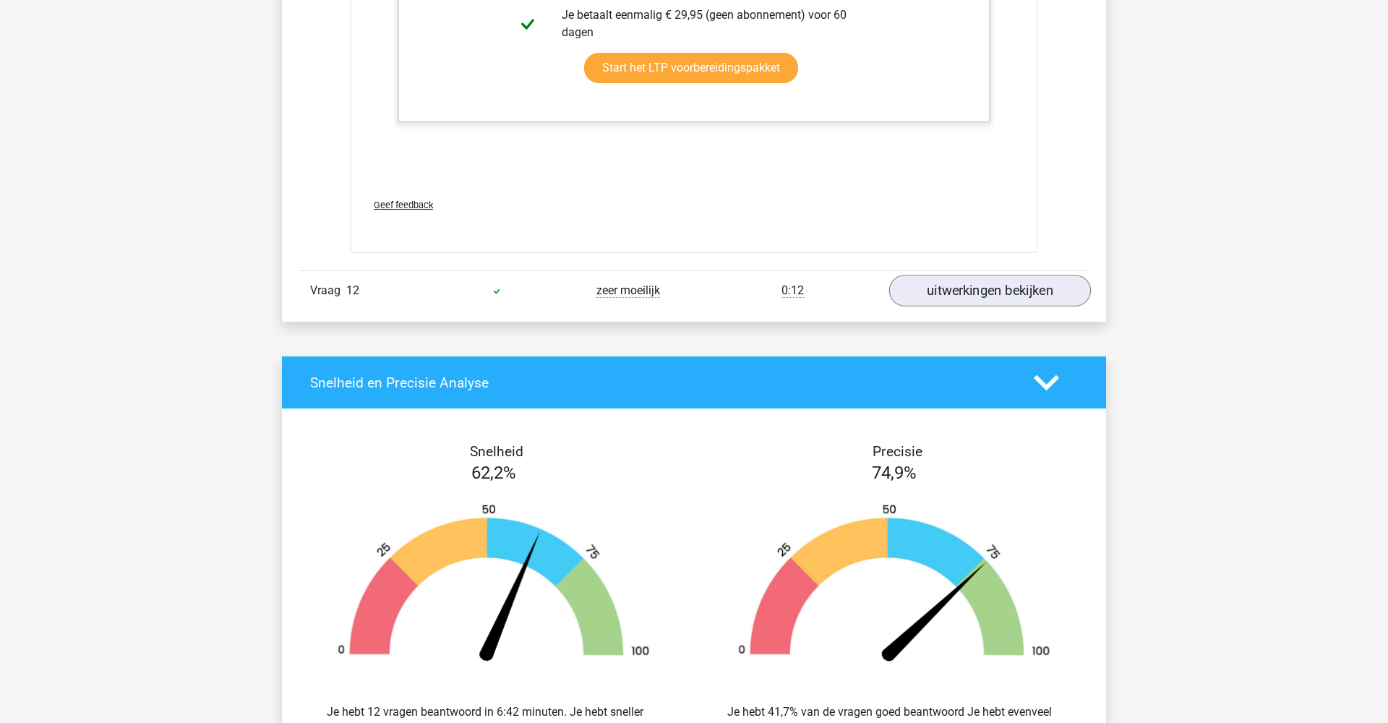
click at [955, 295] on link "uitwerkingen bekijken" at bounding box center [990, 291] width 202 height 32
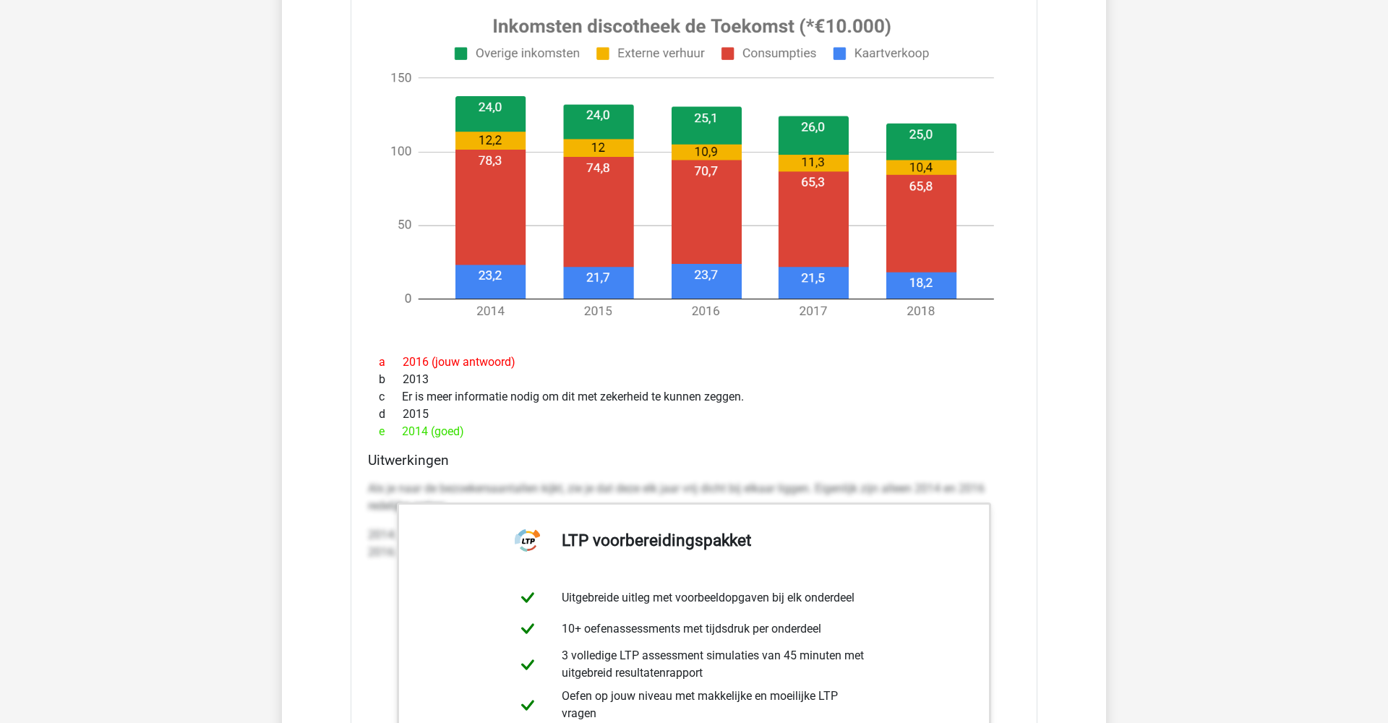
scroll to position [10587, 0]
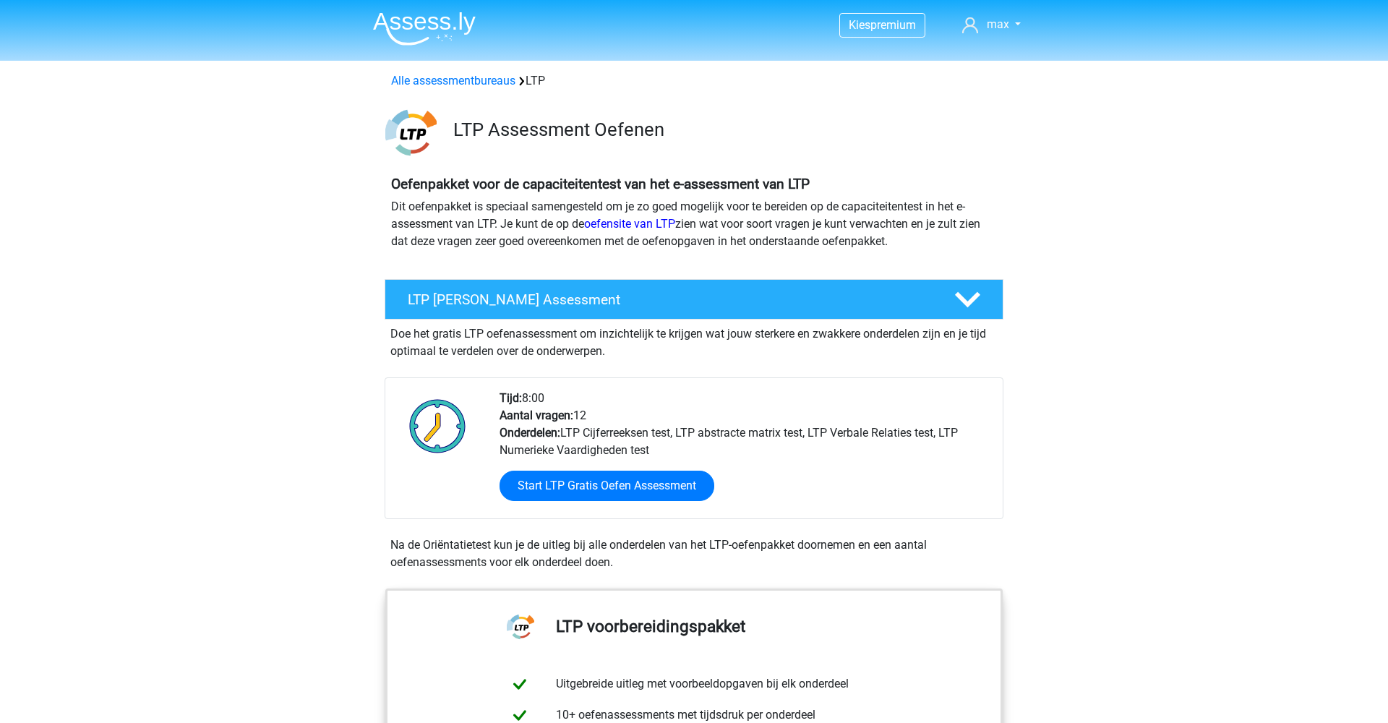
scroll to position [46, 0]
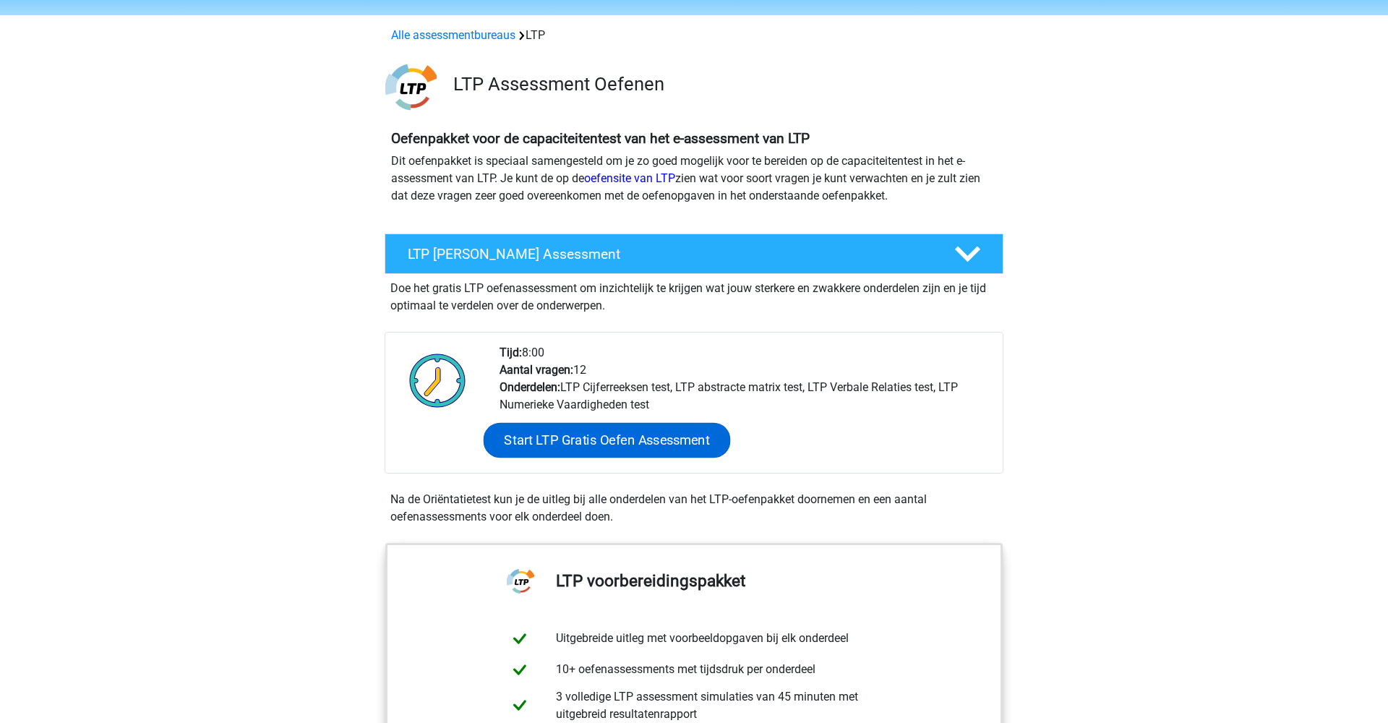
click at [607, 448] on link "Start LTP Gratis Oefen Assessment" at bounding box center [607, 440] width 247 height 35
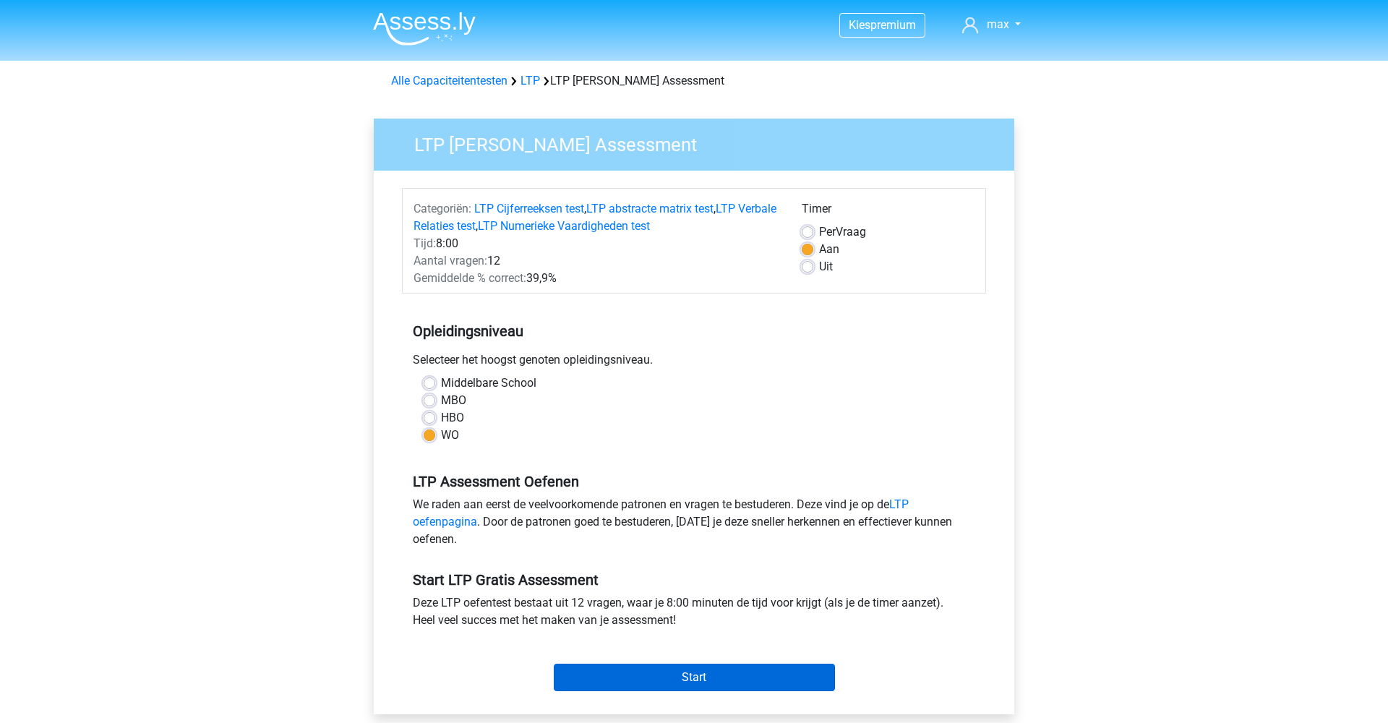
click at [736, 669] on input "Start" at bounding box center [694, 677] width 281 height 27
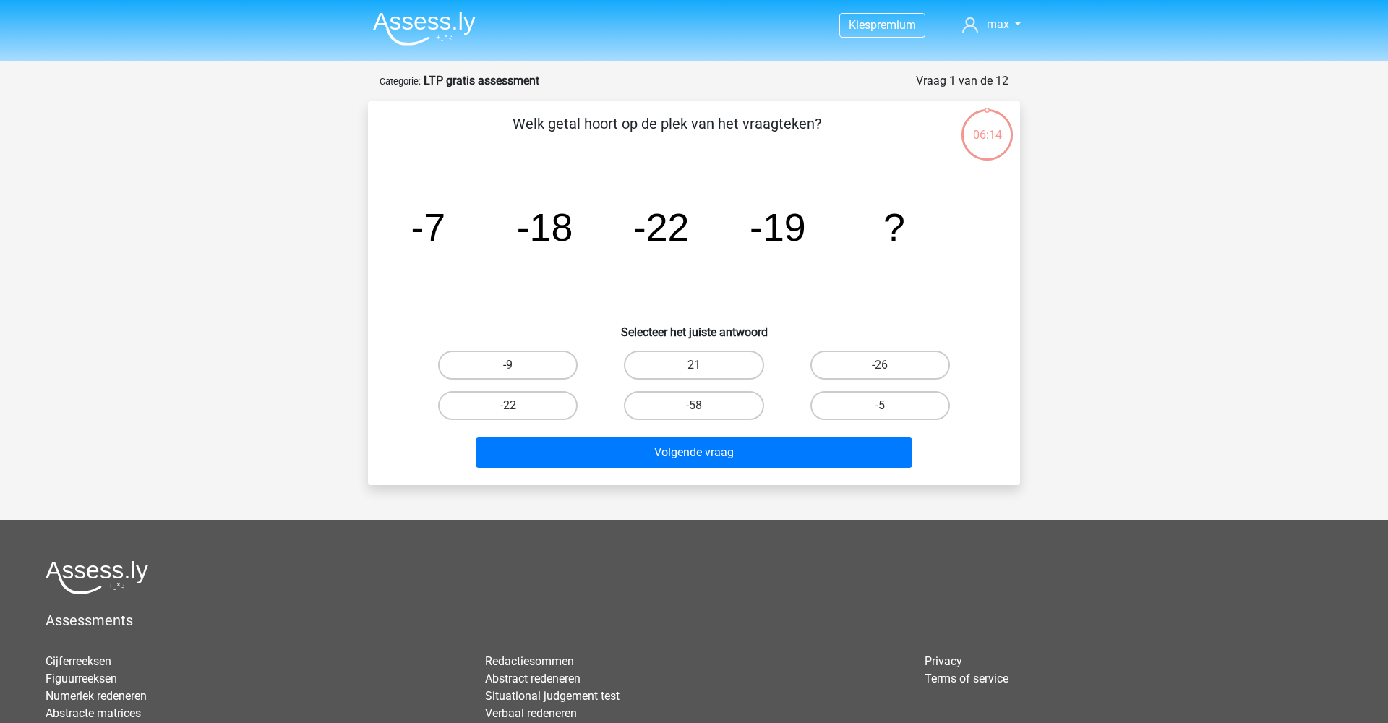
click at [552, 369] on label "-9" at bounding box center [508, 365] width 140 height 29
click at [518, 369] on input "-9" at bounding box center [512, 369] width 9 height 9
radio input "true"
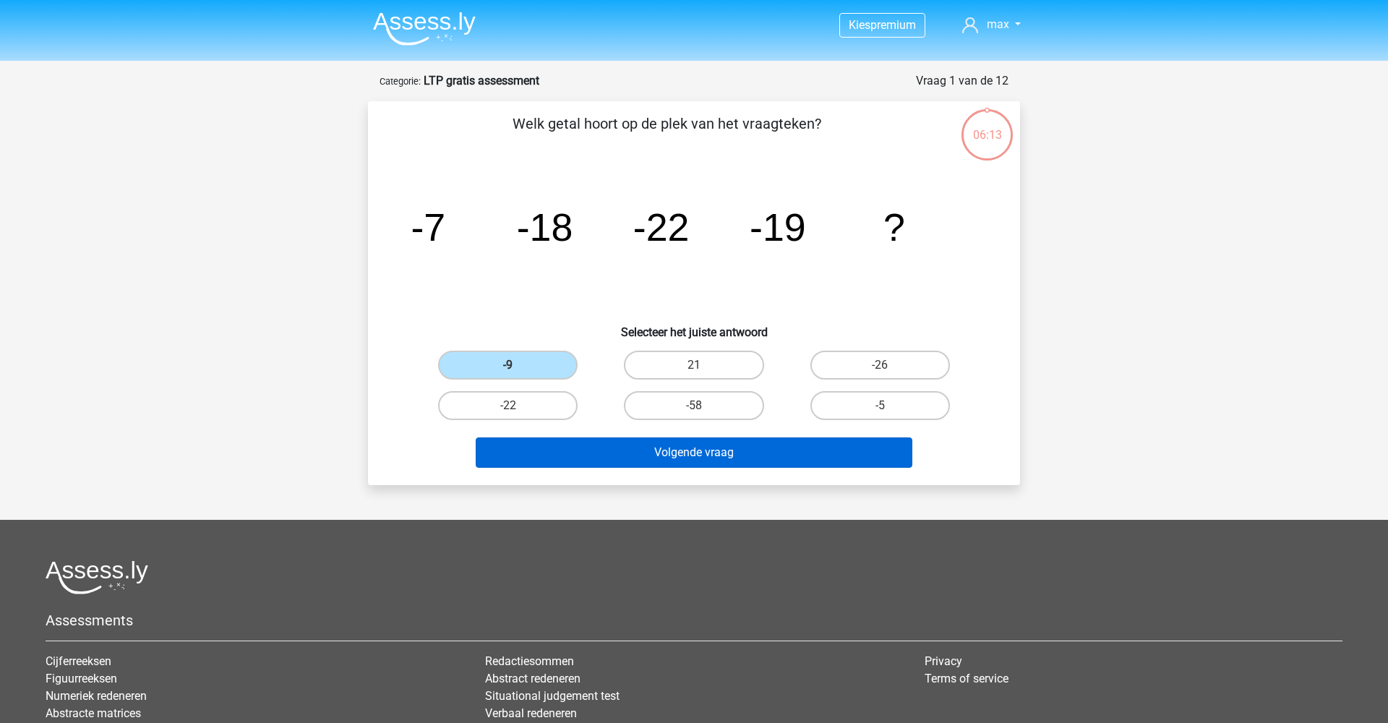
click at [651, 445] on button "Volgende vraag" at bounding box center [694, 452] width 437 height 30
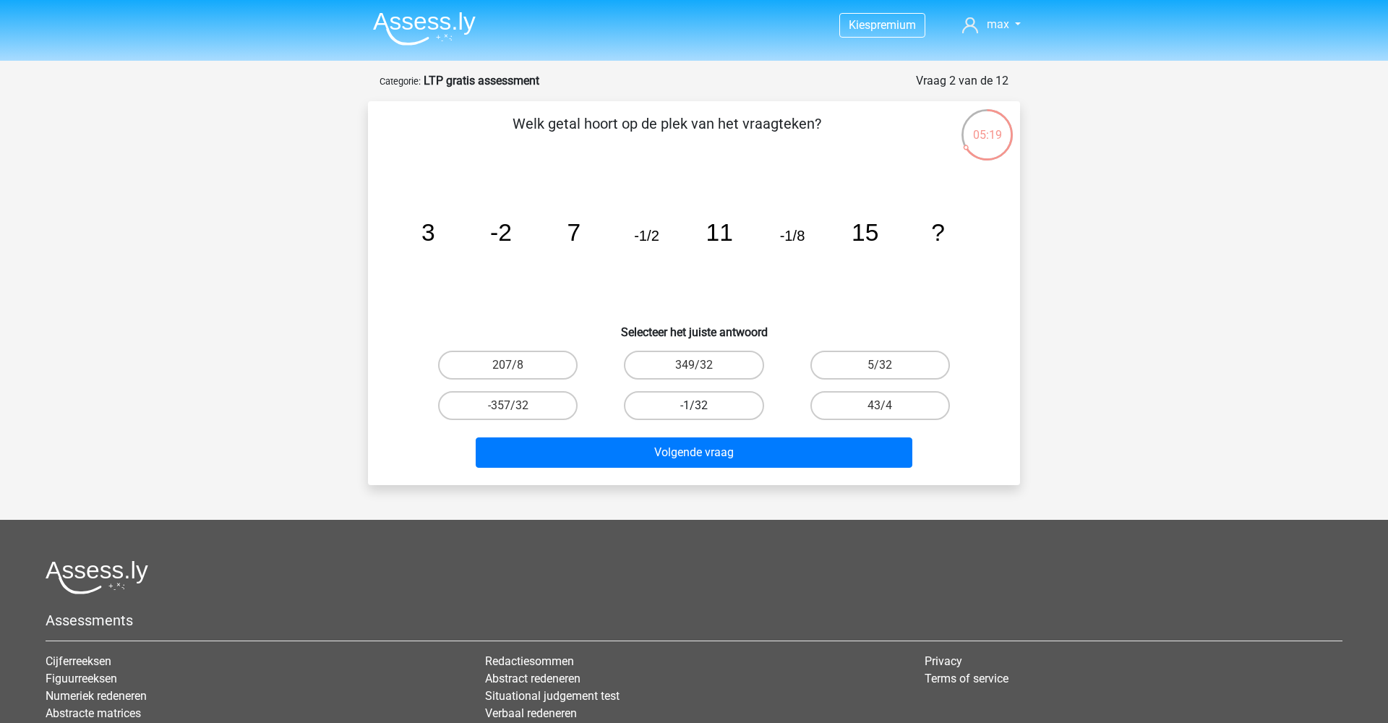
click at [701, 400] on label "-1/32" at bounding box center [694, 405] width 140 height 29
click at [701, 406] on input "-1/32" at bounding box center [698, 410] width 9 height 9
radio input "true"
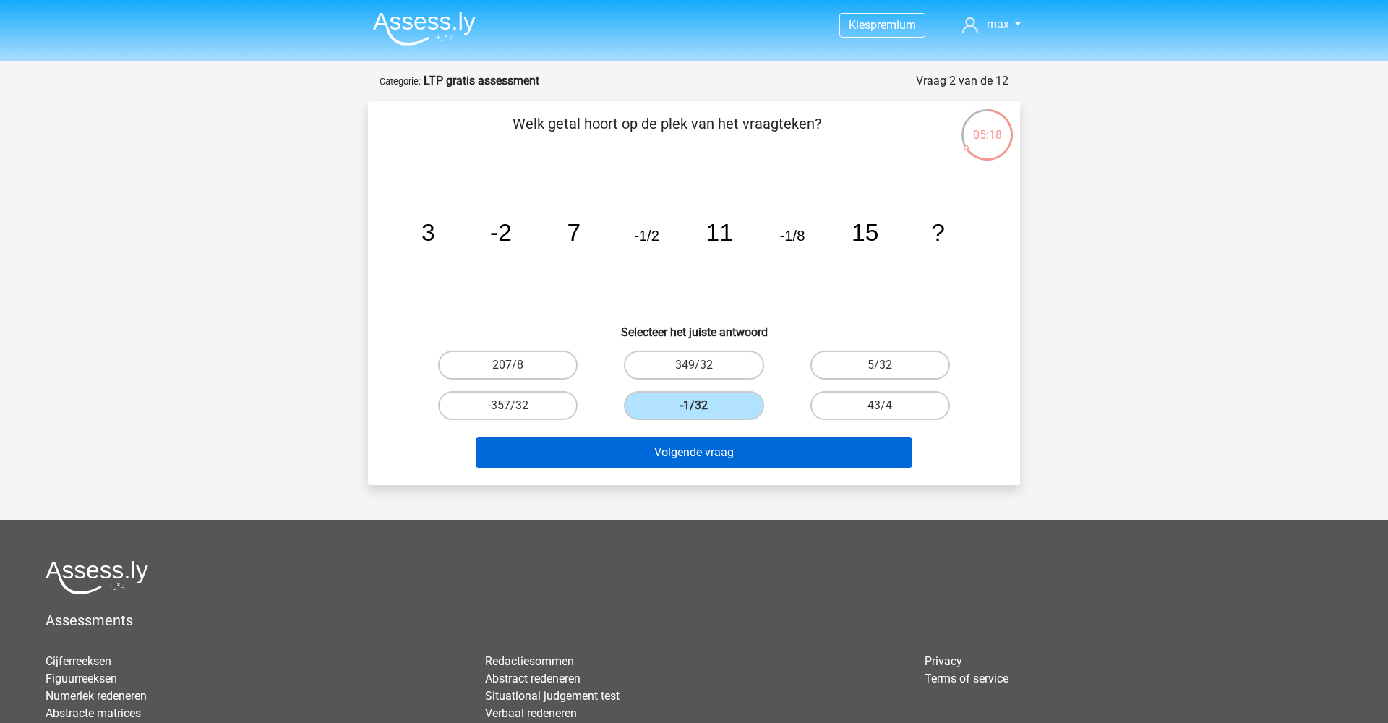
click at [735, 446] on button "Volgende vraag" at bounding box center [694, 452] width 437 height 30
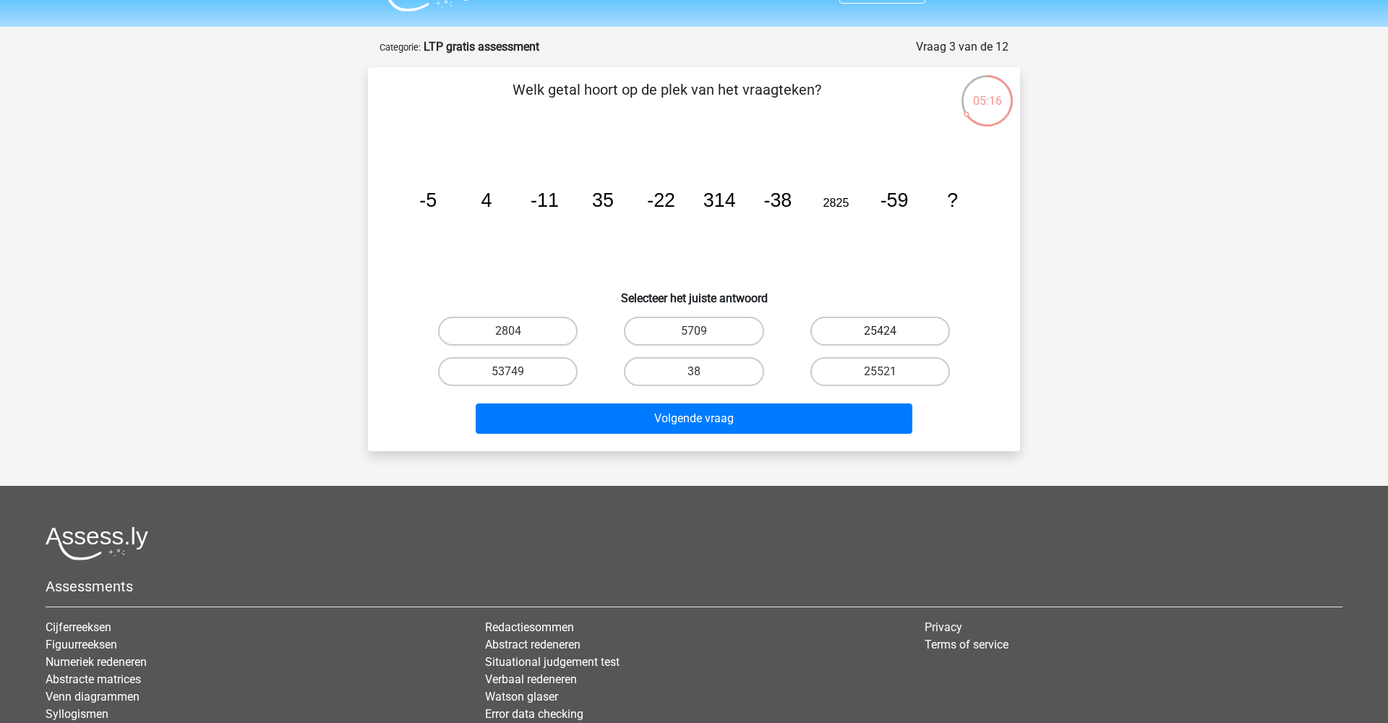
scroll to position [32, 0]
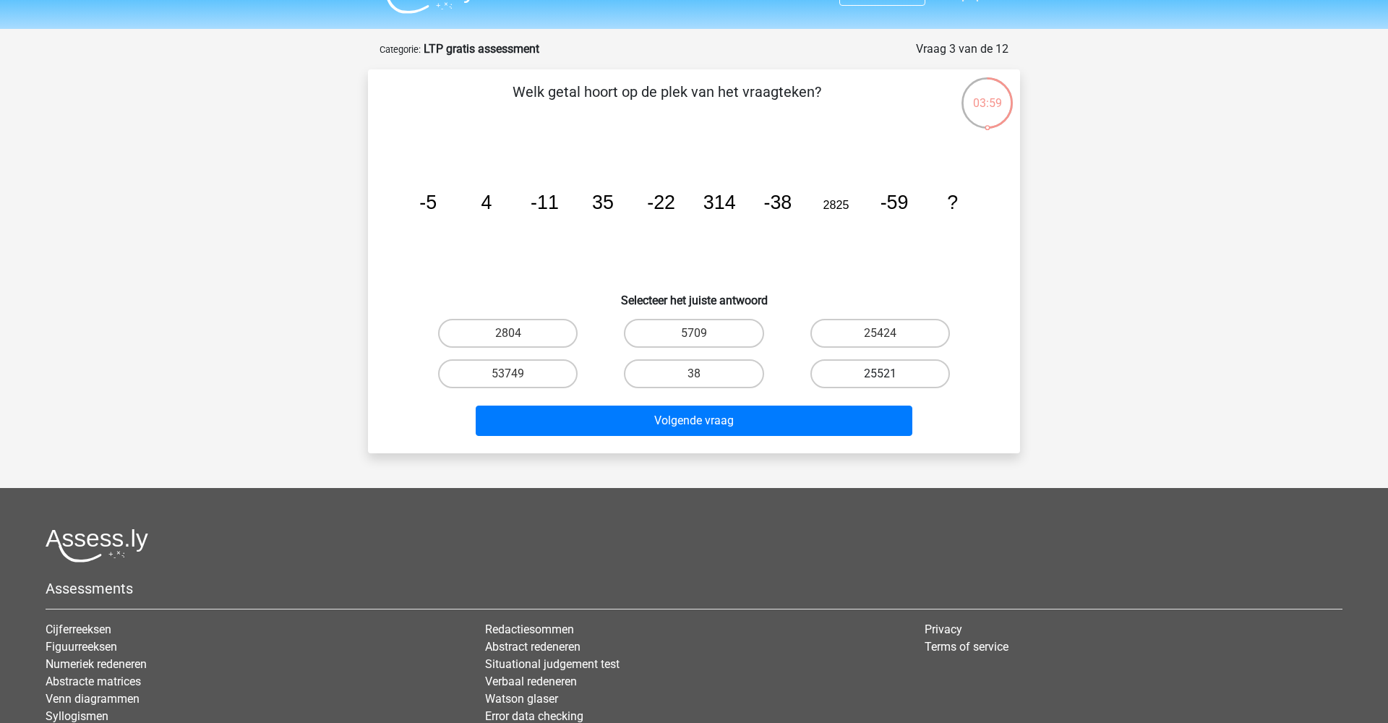
click at [893, 368] on label "25521" at bounding box center [881, 373] width 140 height 29
click at [889, 374] on input "25521" at bounding box center [884, 378] width 9 height 9
radio input "true"
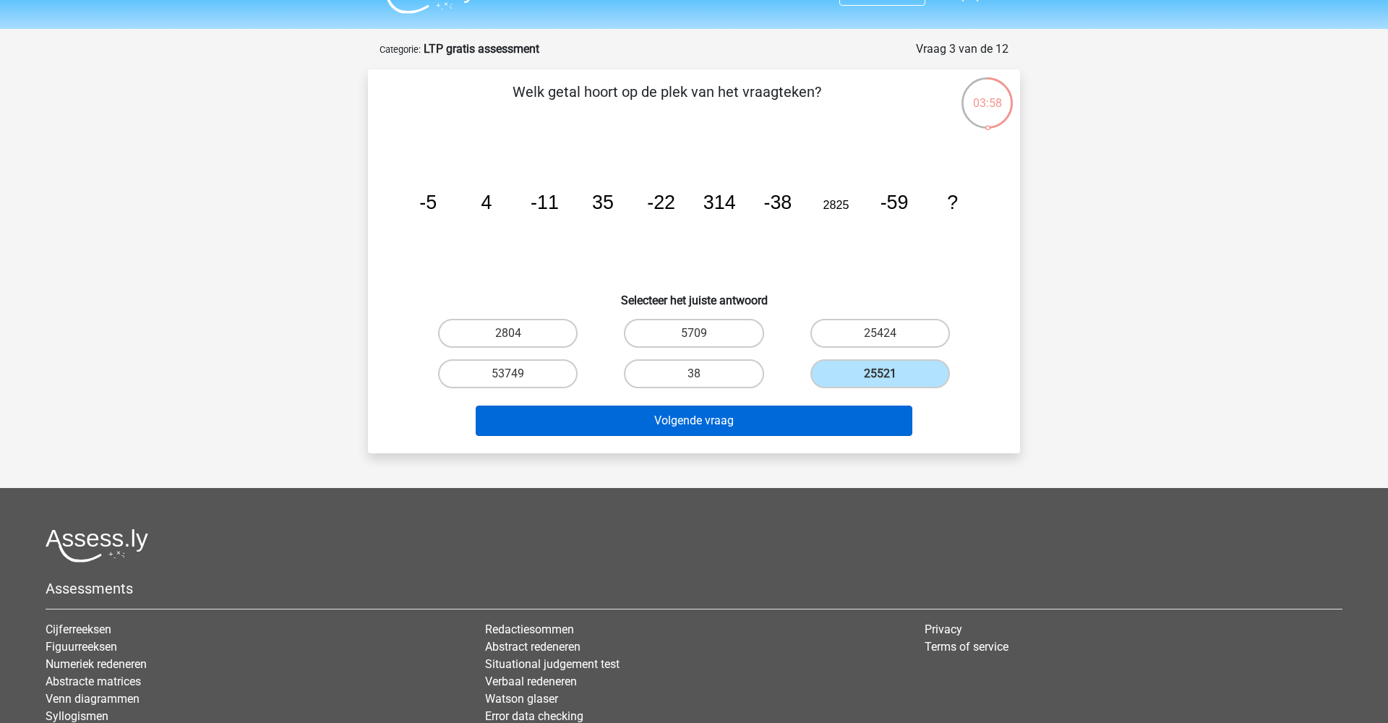
click at [876, 414] on button "Volgende vraag" at bounding box center [694, 421] width 437 height 30
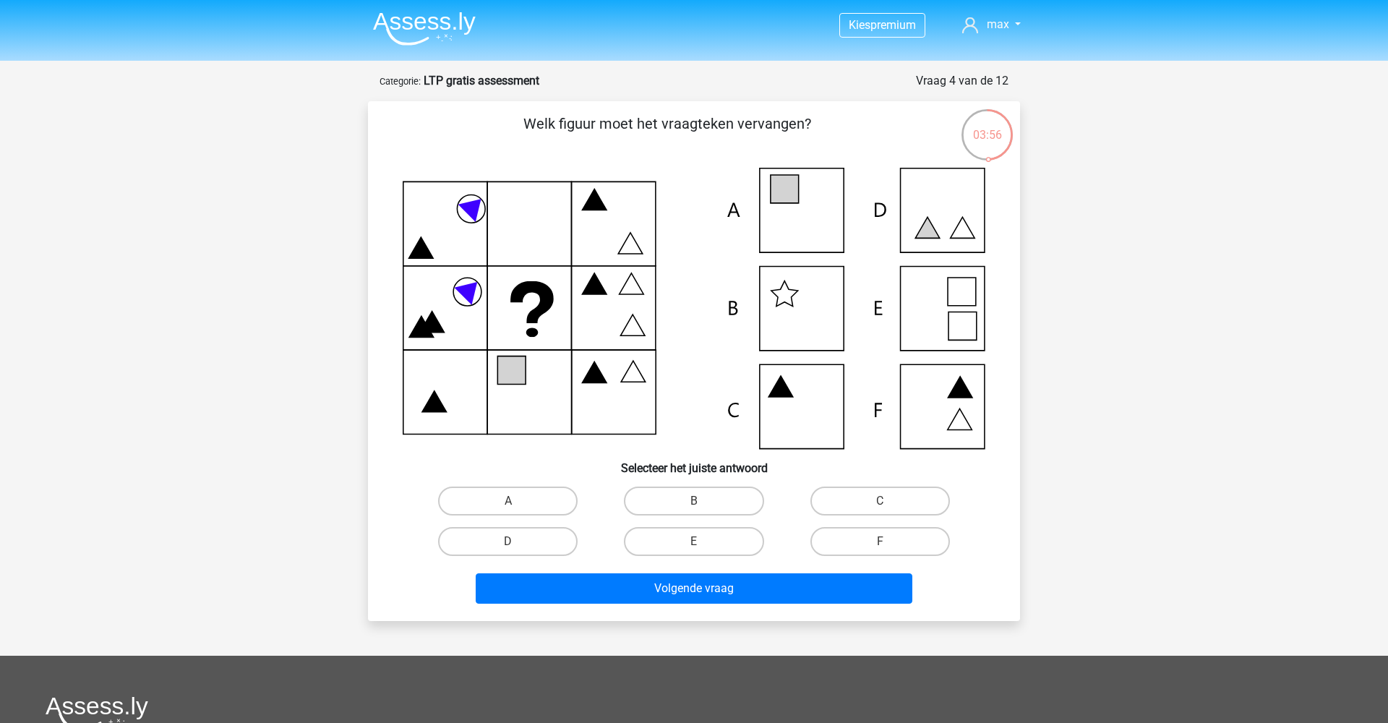
scroll to position [0, 0]
click at [564, 489] on label "A" at bounding box center [508, 501] width 140 height 29
click at [518, 501] on input "A" at bounding box center [512, 505] width 9 height 9
radio input "true"
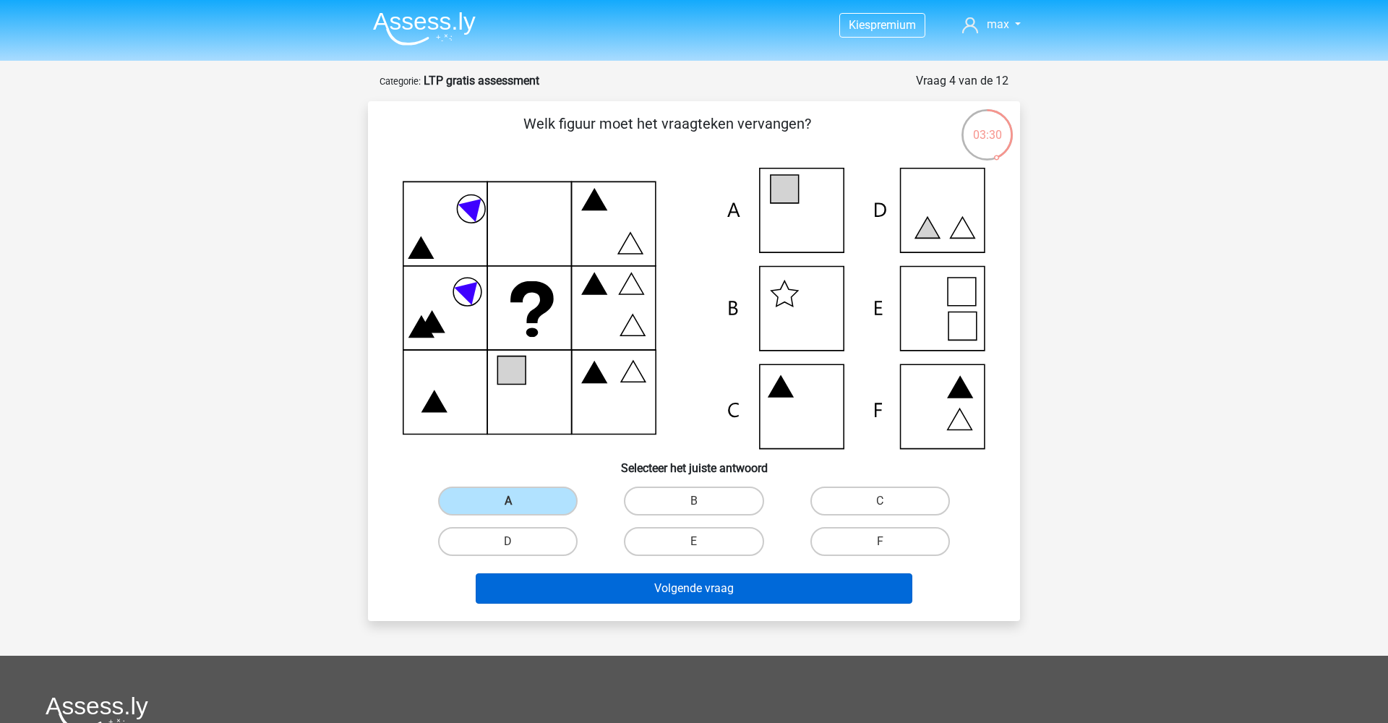
click at [632, 589] on button "Volgende vraag" at bounding box center [694, 588] width 437 height 30
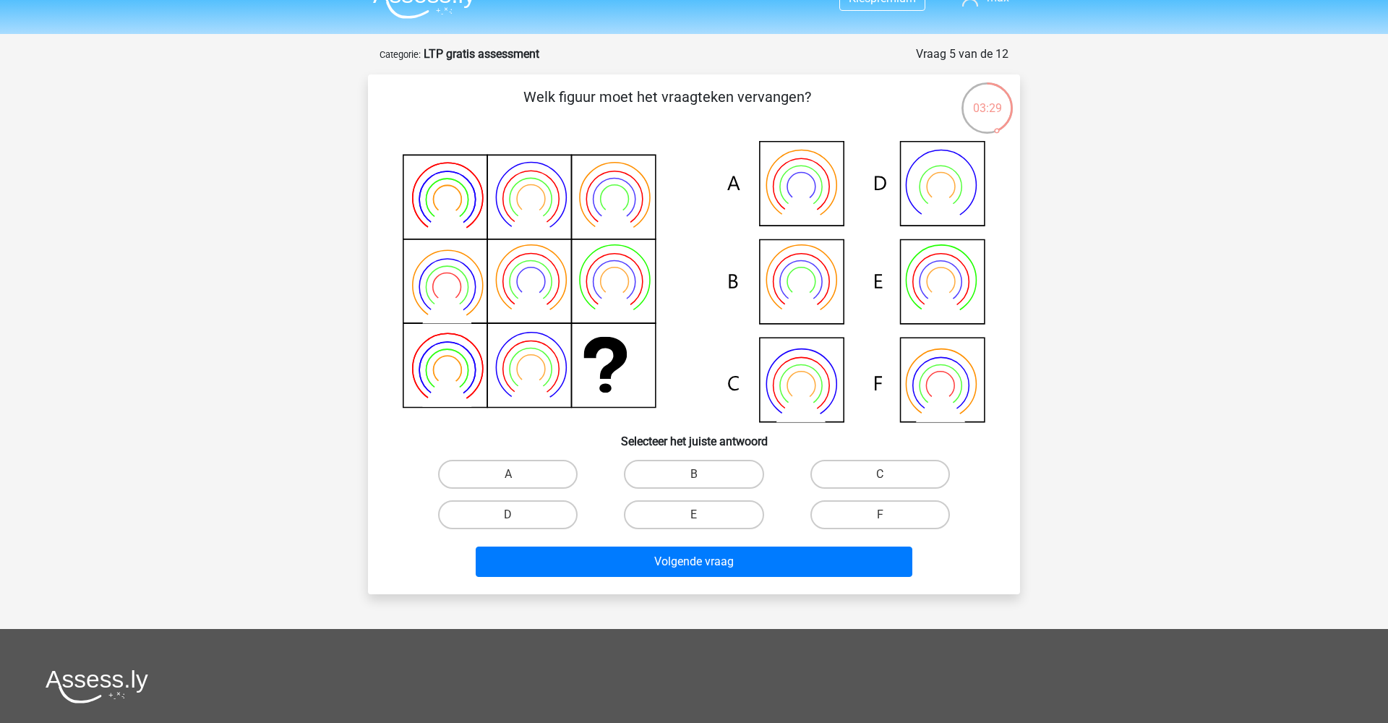
scroll to position [25, 0]
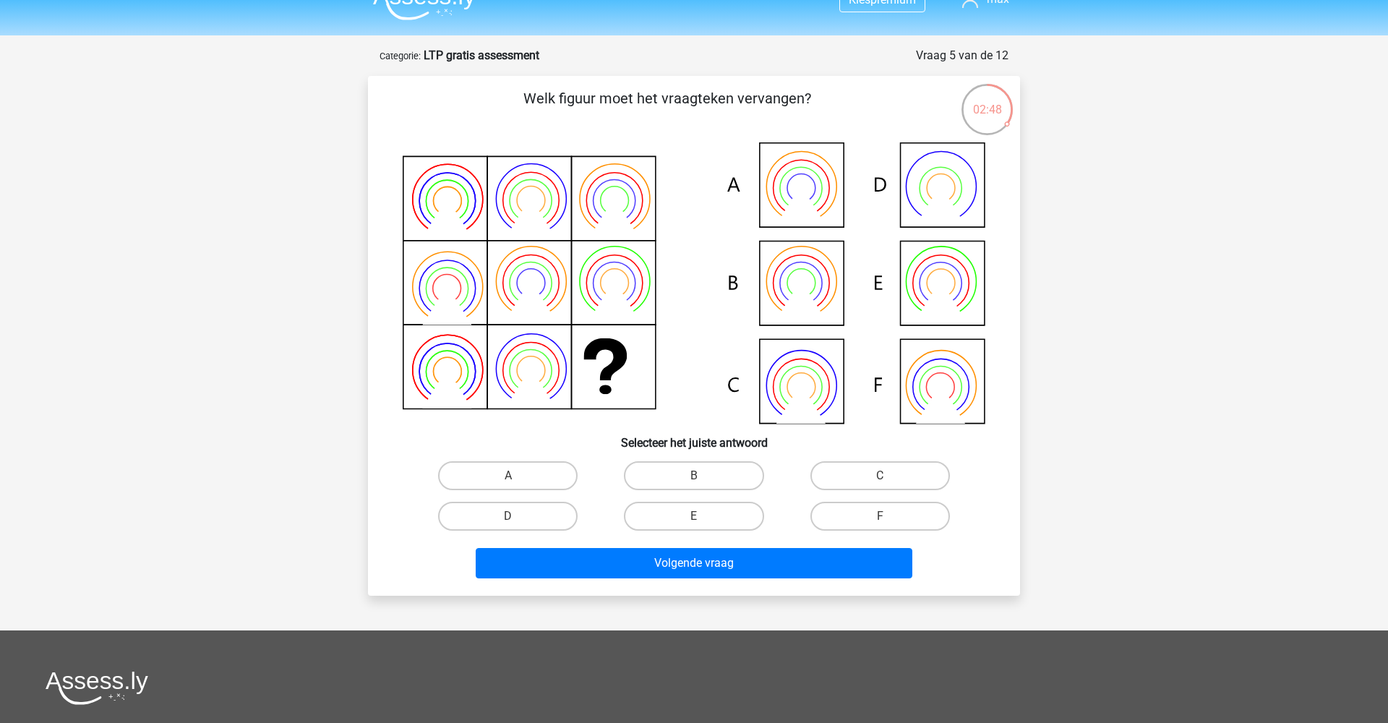
click at [814, 282] on icon at bounding box center [694, 282] width 583 height 281
click at [673, 469] on label "B" at bounding box center [694, 475] width 140 height 29
click at [694, 476] on input "B" at bounding box center [698, 480] width 9 height 9
radio input "true"
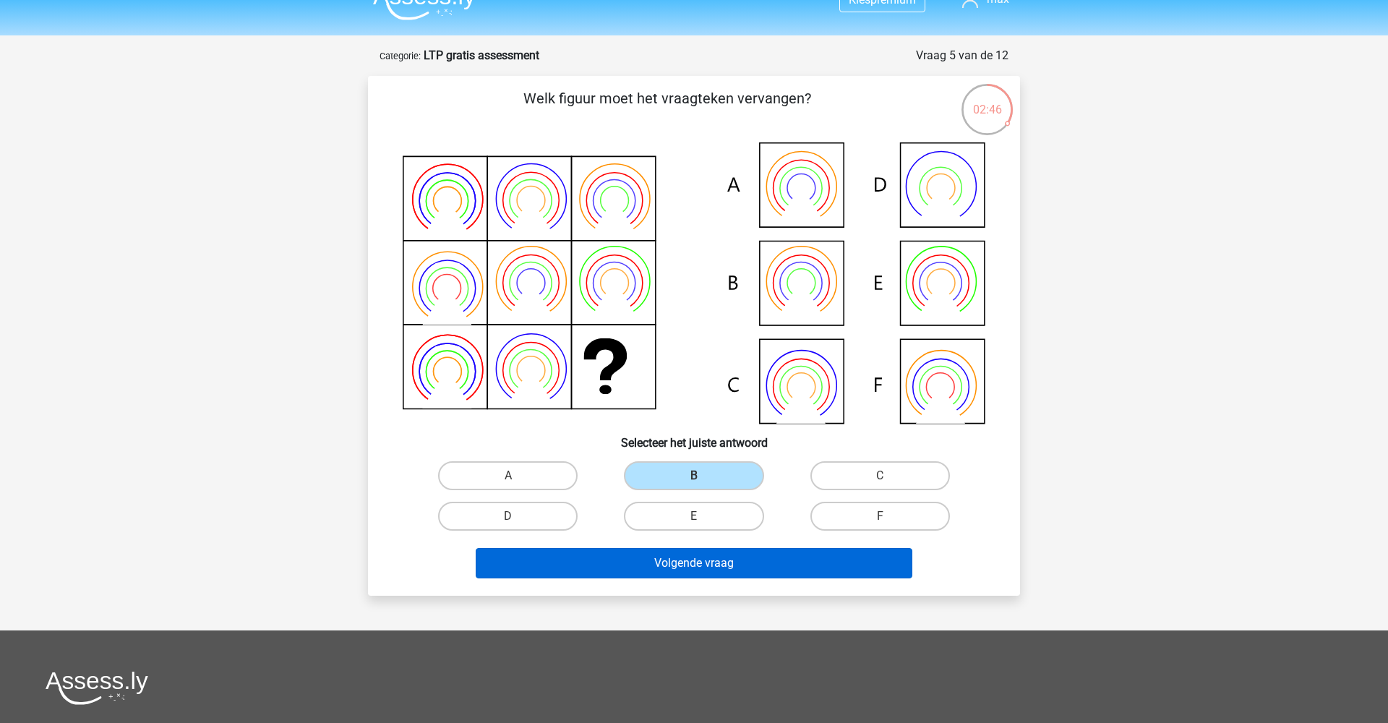
click at [699, 573] on button "Volgende vraag" at bounding box center [694, 563] width 437 height 30
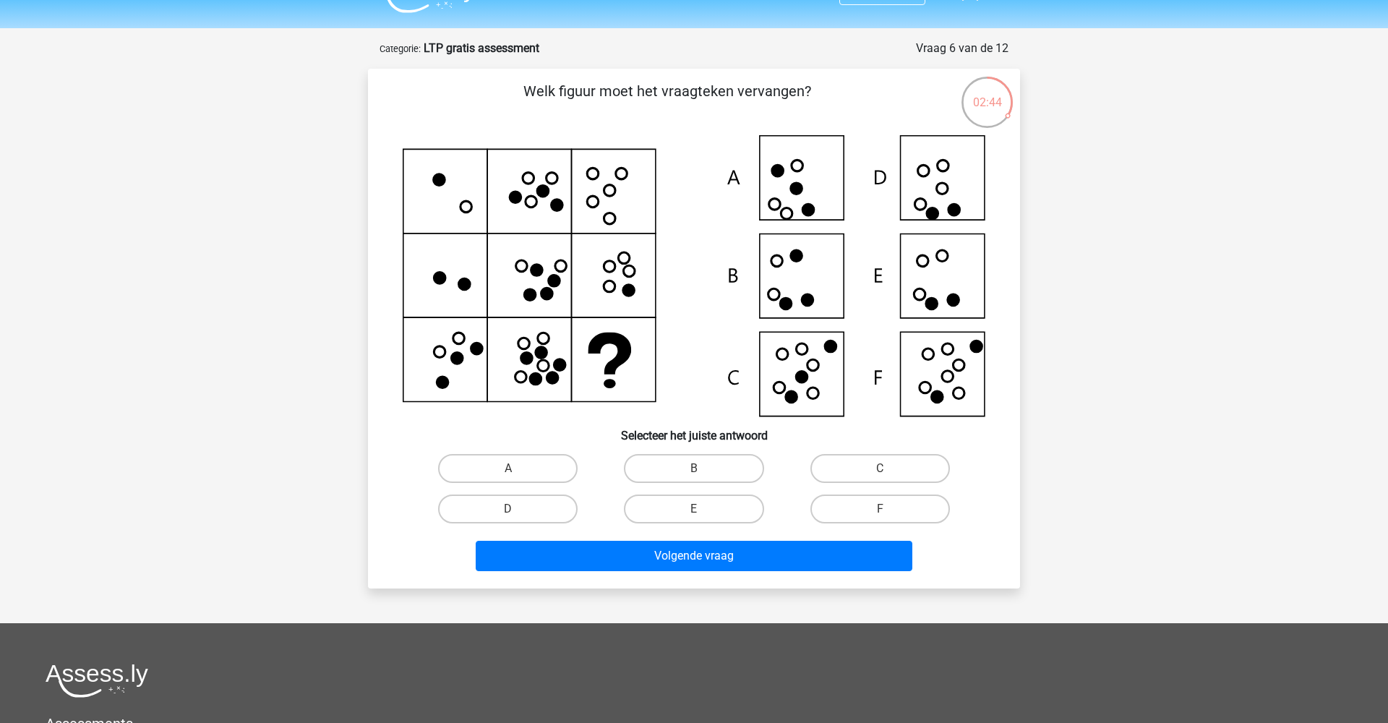
scroll to position [27, 0]
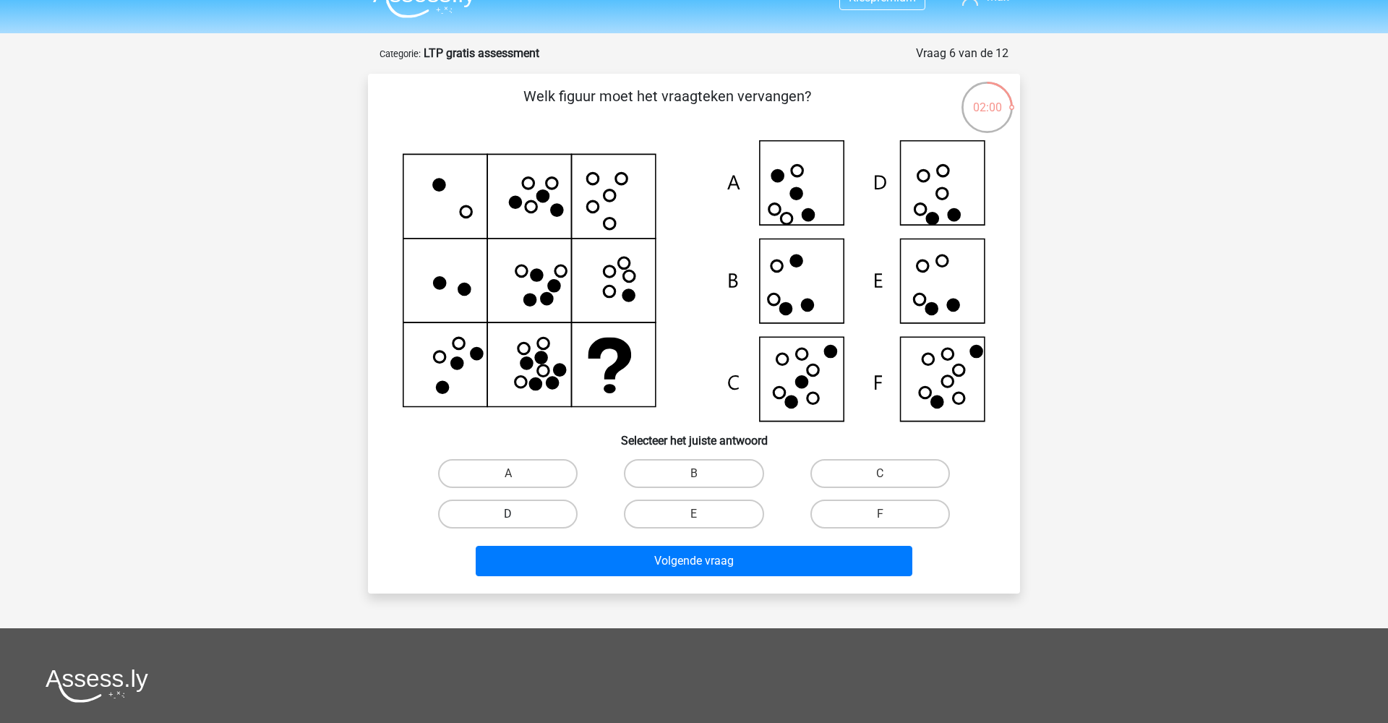
click at [557, 508] on label "D" at bounding box center [508, 514] width 140 height 29
click at [518, 514] on input "D" at bounding box center [512, 518] width 9 height 9
radio input "true"
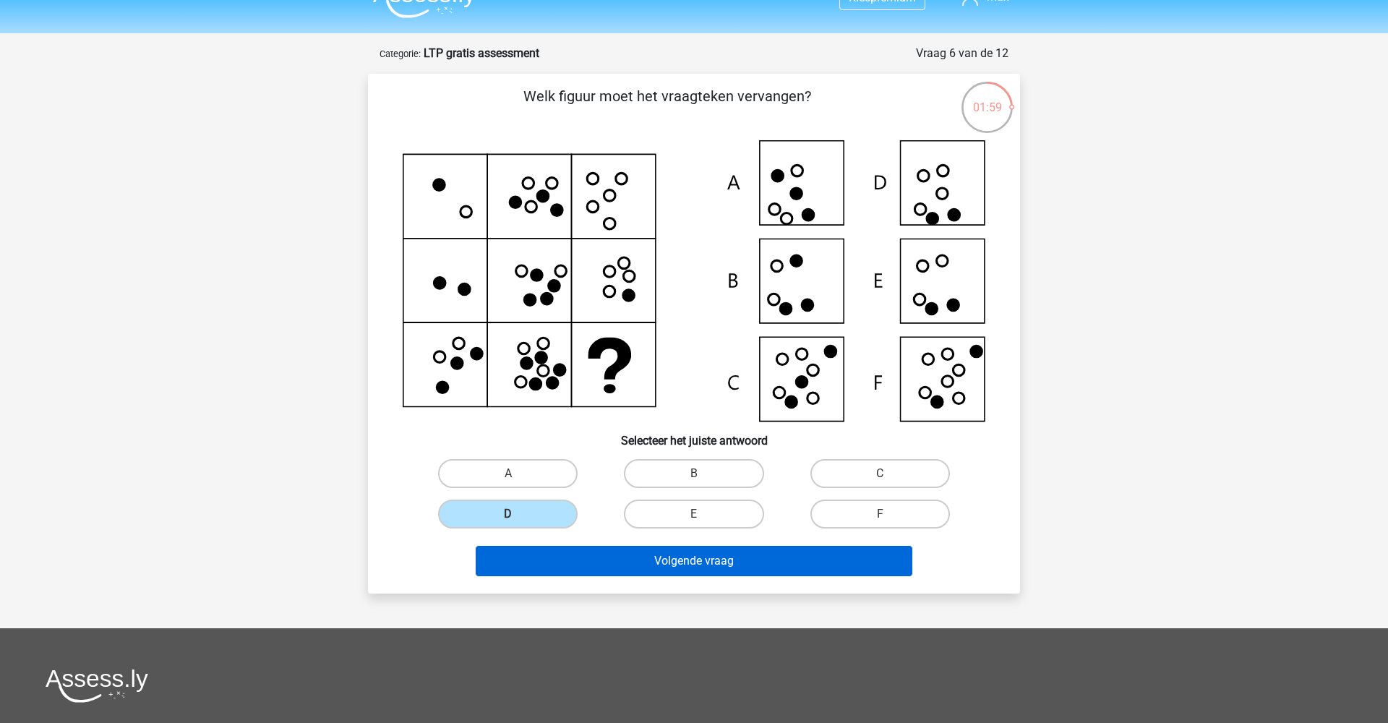
click at [615, 553] on button "Volgende vraag" at bounding box center [694, 561] width 437 height 30
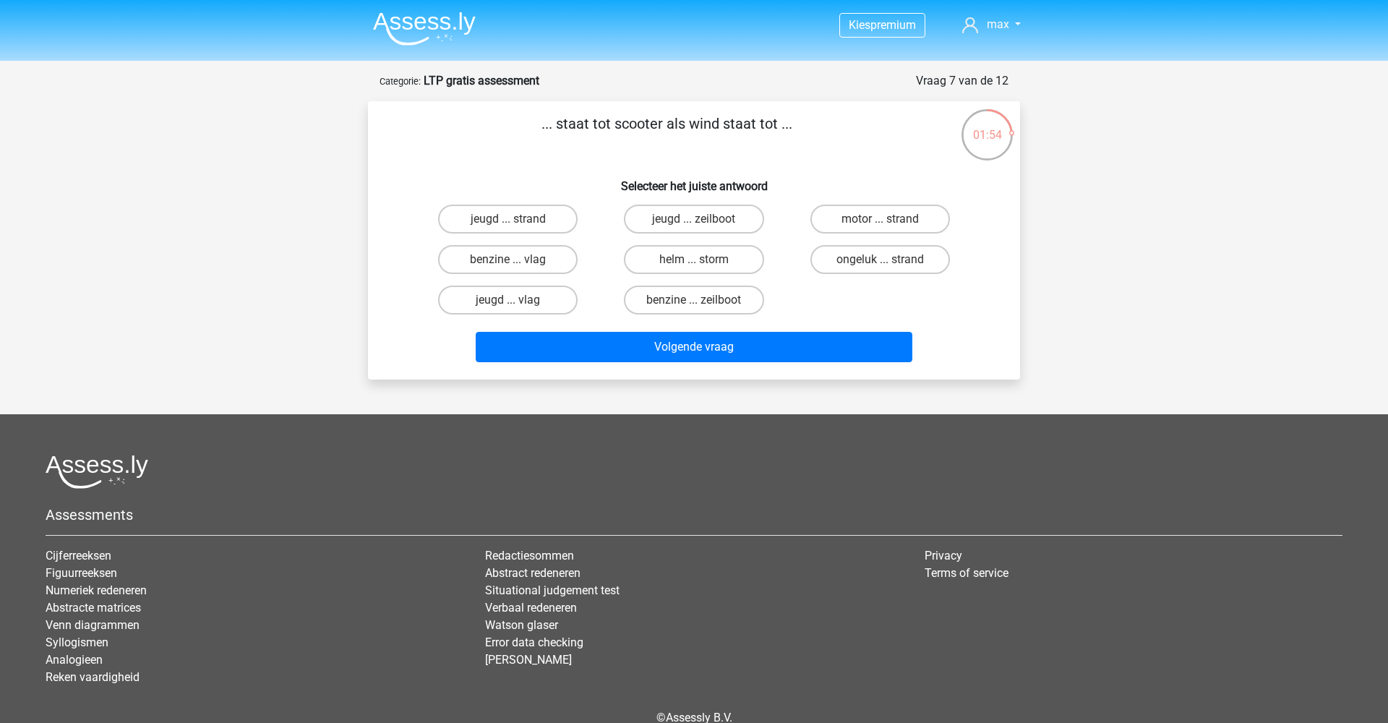
scroll to position [0, 0]
click at [690, 301] on label "benzine ... zeilboot" at bounding box center [694, 300] width 140 height 29
click at [694, 301] on input "benzine ... zeilboot" at bounding box center [698, 304] width 9 height 9
radio input "true"
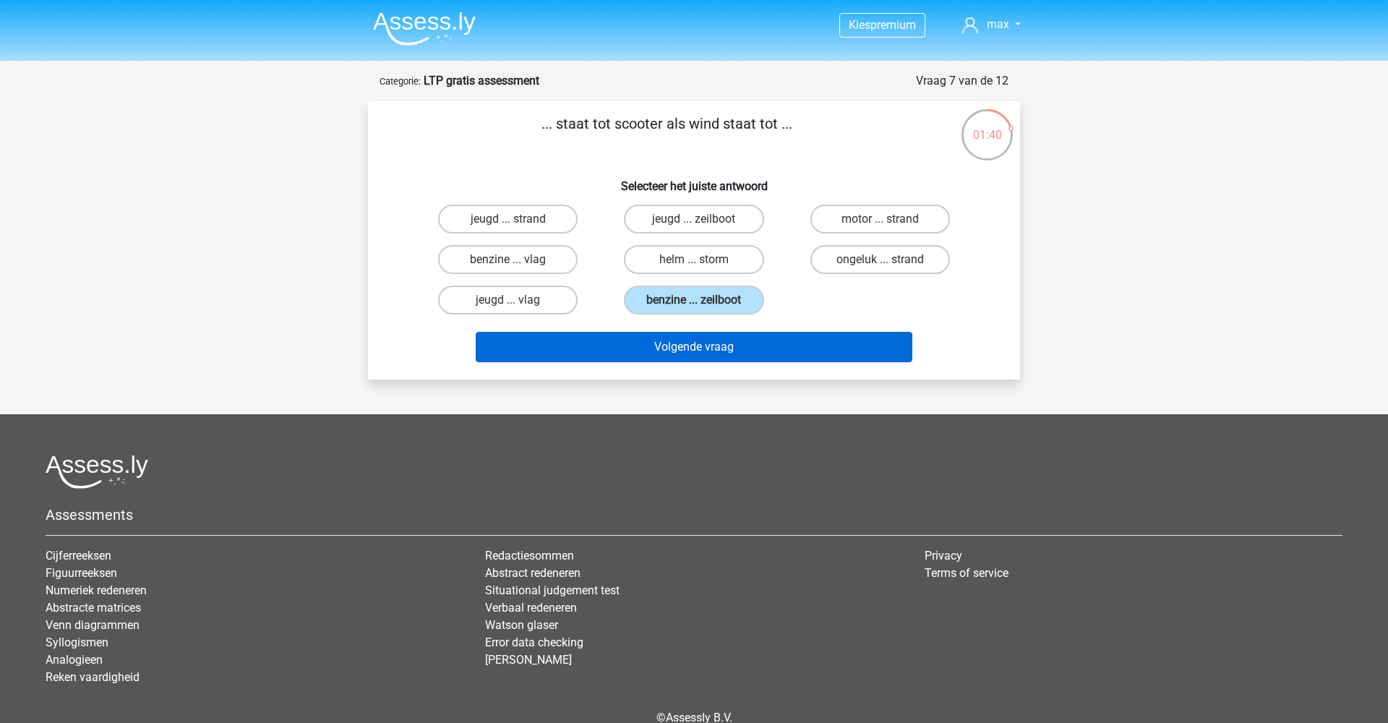
click at [719, 345] on button "Volgende vraag" at bounding box center [694, 347] width 437 height 30
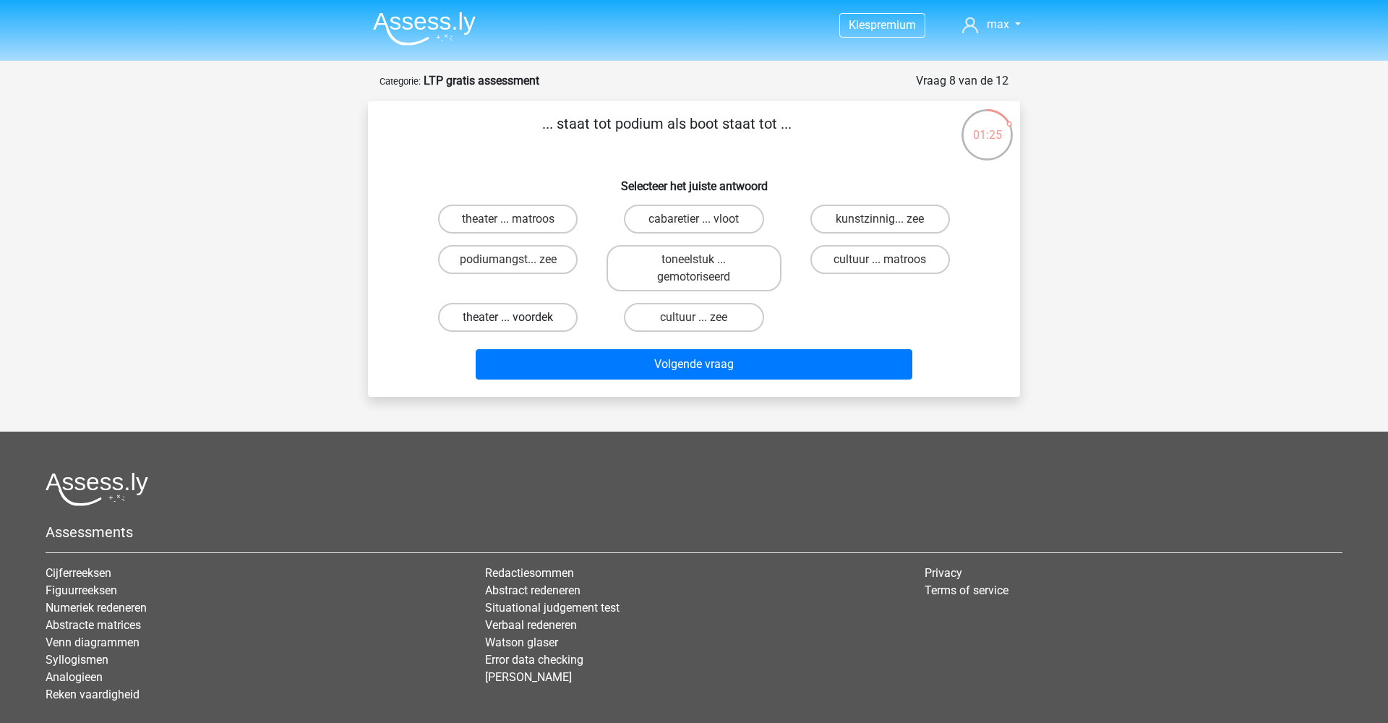
click at [549, 309] on label "theater ... voordek" at bounding box center [508, 317] width 140 height 29
click at [518, 317] on input "theater ... voordek" at bounding box center [512, 321] width 9 height 9
radio input "true"
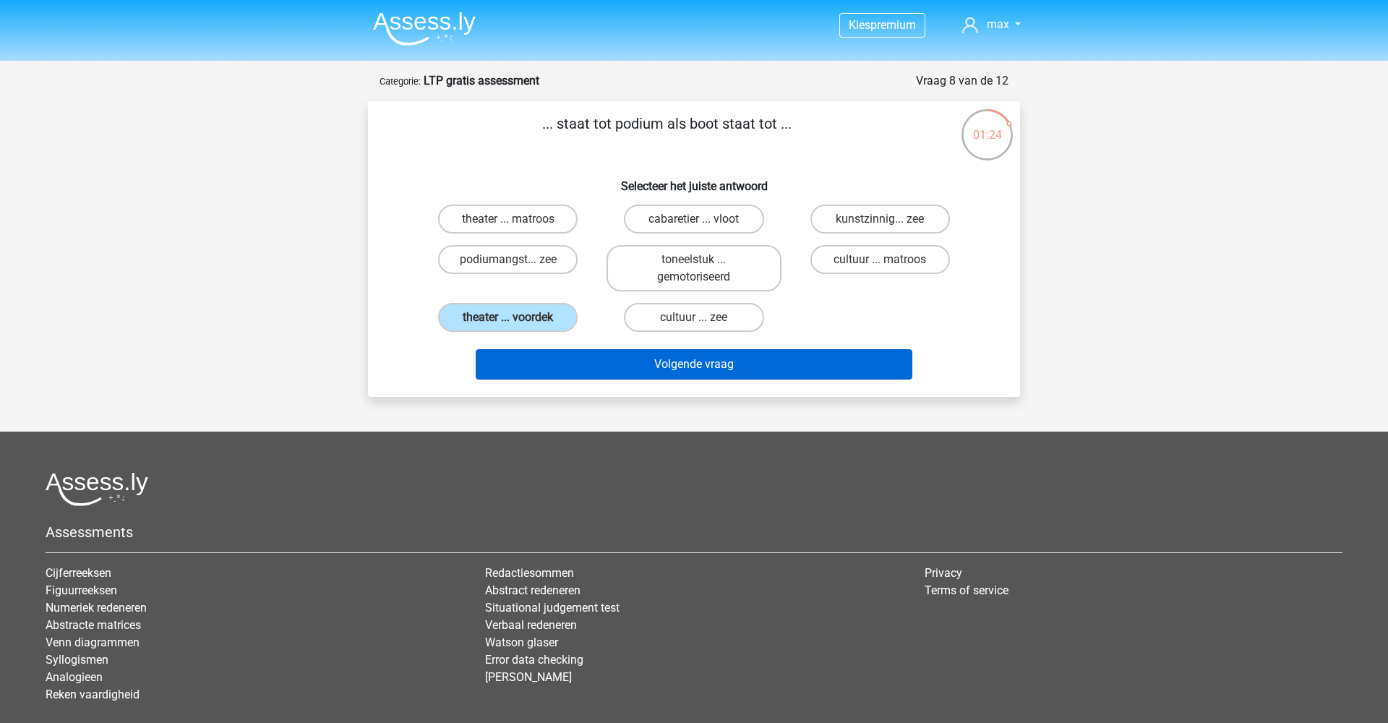
click at [623, 359] on button "Volgende vraag" at bounding box center [694, 364] width 437 height 30
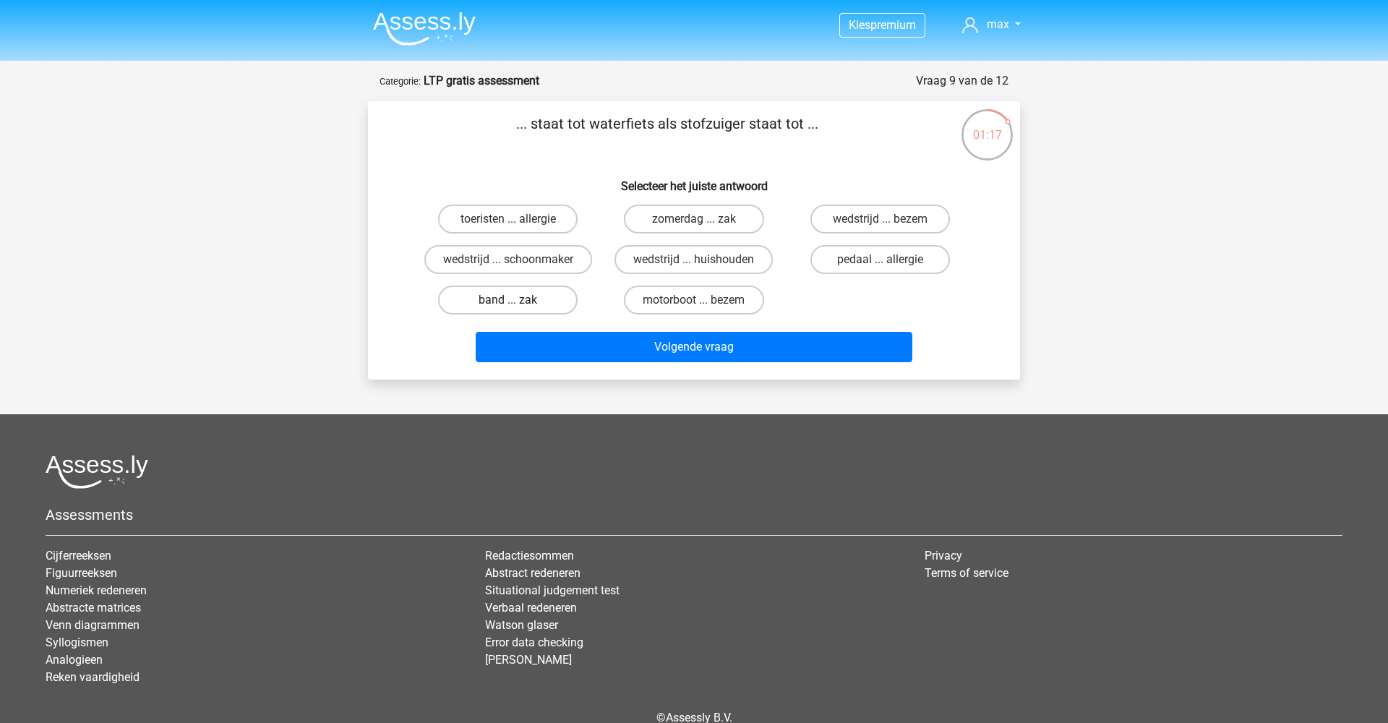
click at [561, 294] on label "band ... zak" at bounding box center [508, 300] width 140 height 29
click at [518, 300] on input "band ... zak" at bounding box center [512, 304] width 9 height 9
radio input "true"
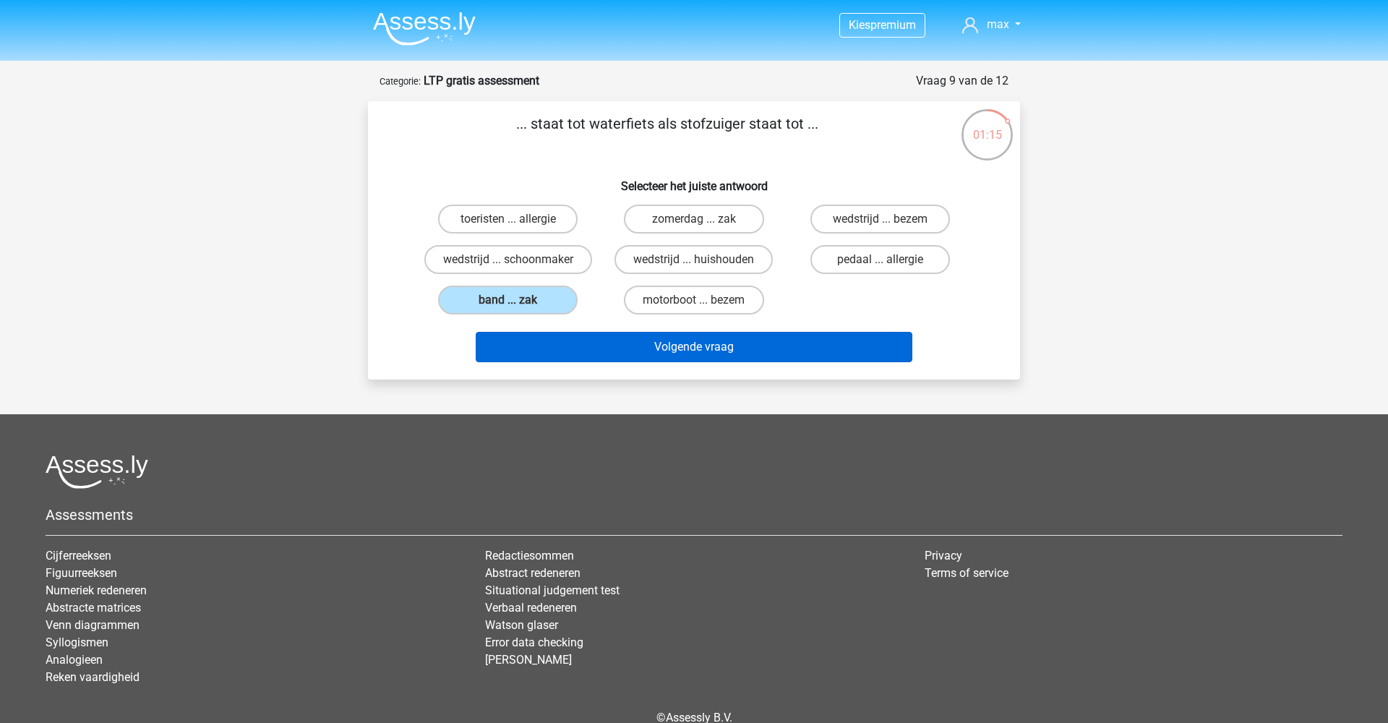
click at [640, 338] on button "Volgende vraag" at bounding box center [694, 347] width 437 height 30
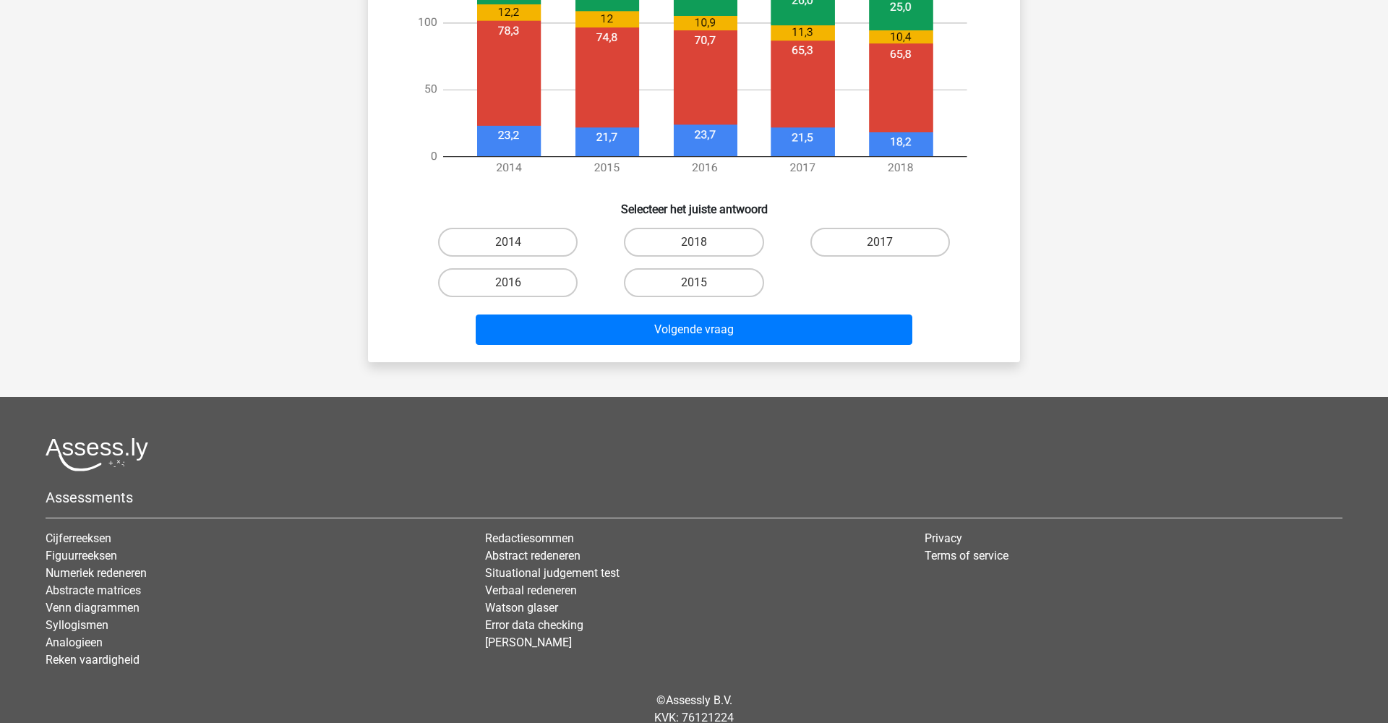
scroll to position [651, 0]
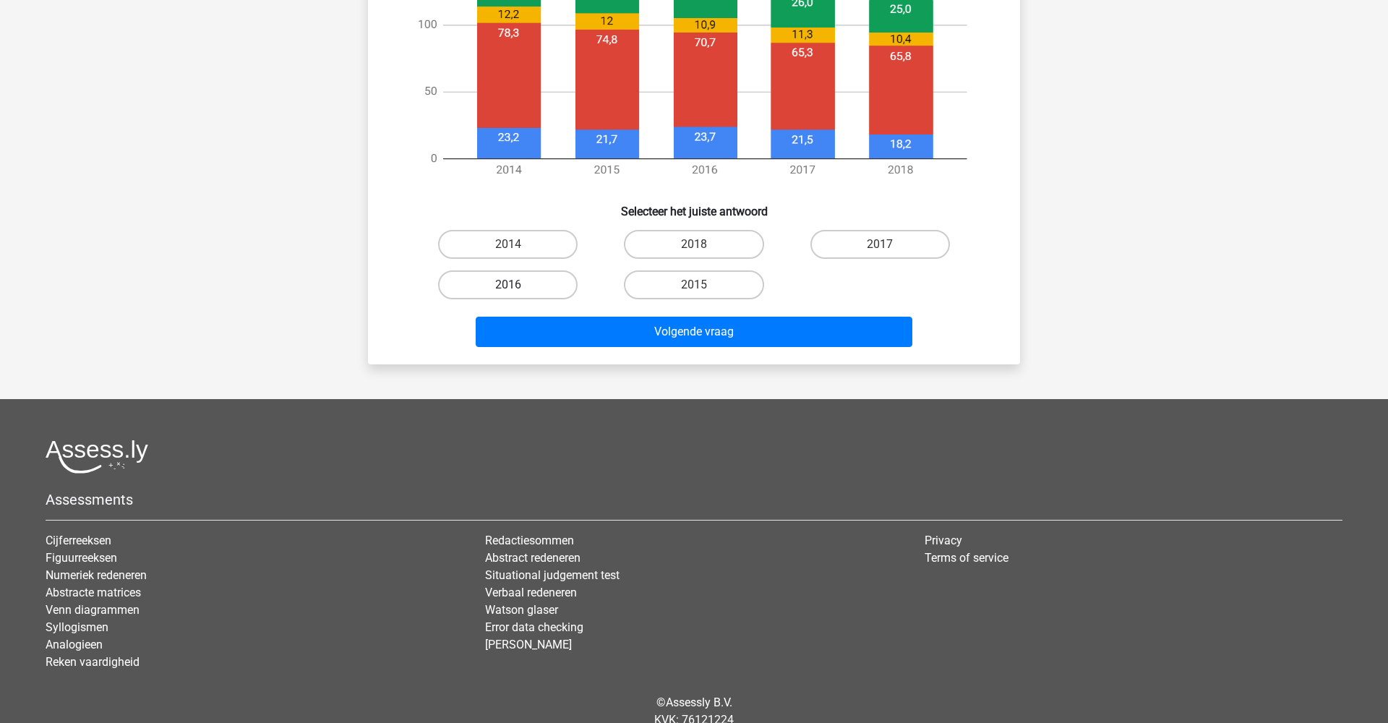
click at [566, 281] on label "2016" at bounding box center [508, 284] width 140 height 29
click at [518, 285] on input "2016" at bounding box center [512, 289] width 9 height 9
radio input "true"
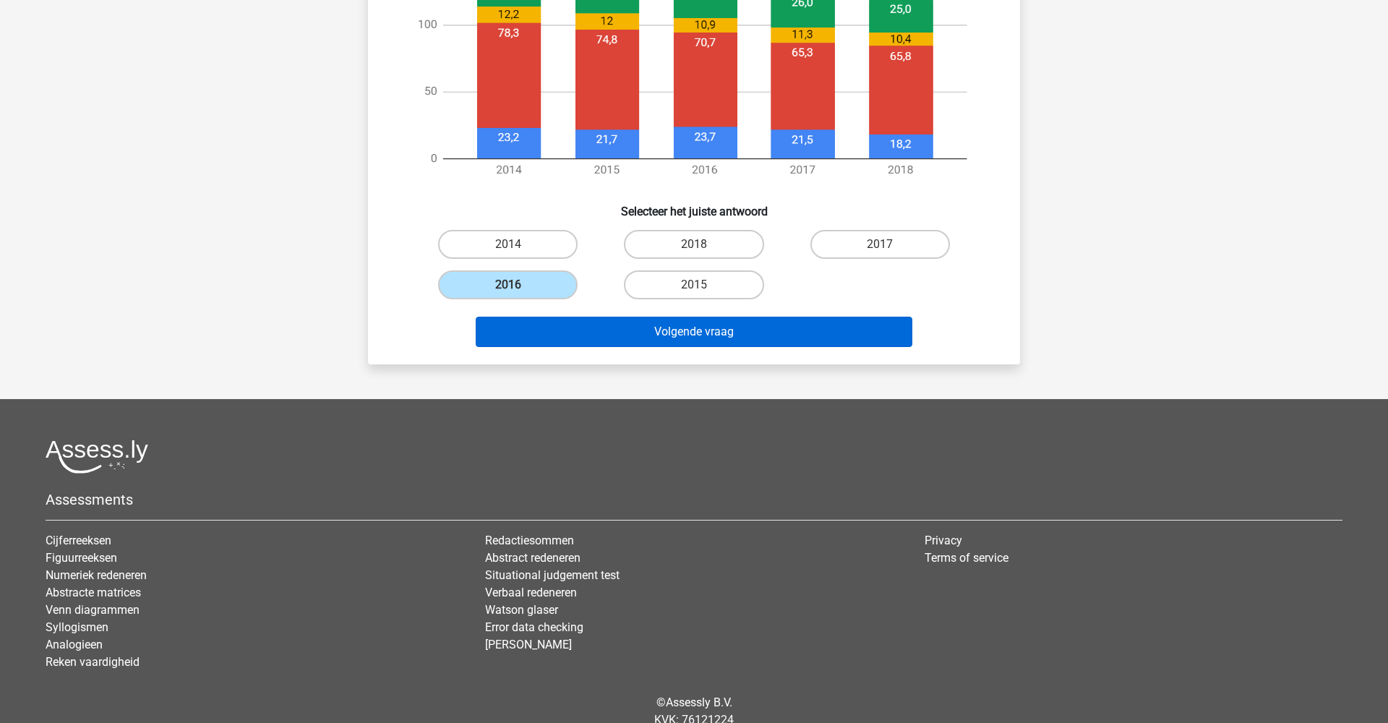
click at [612, 323] on button "Volgende vraag" at bounding box center [694, 332] width 437 height 30
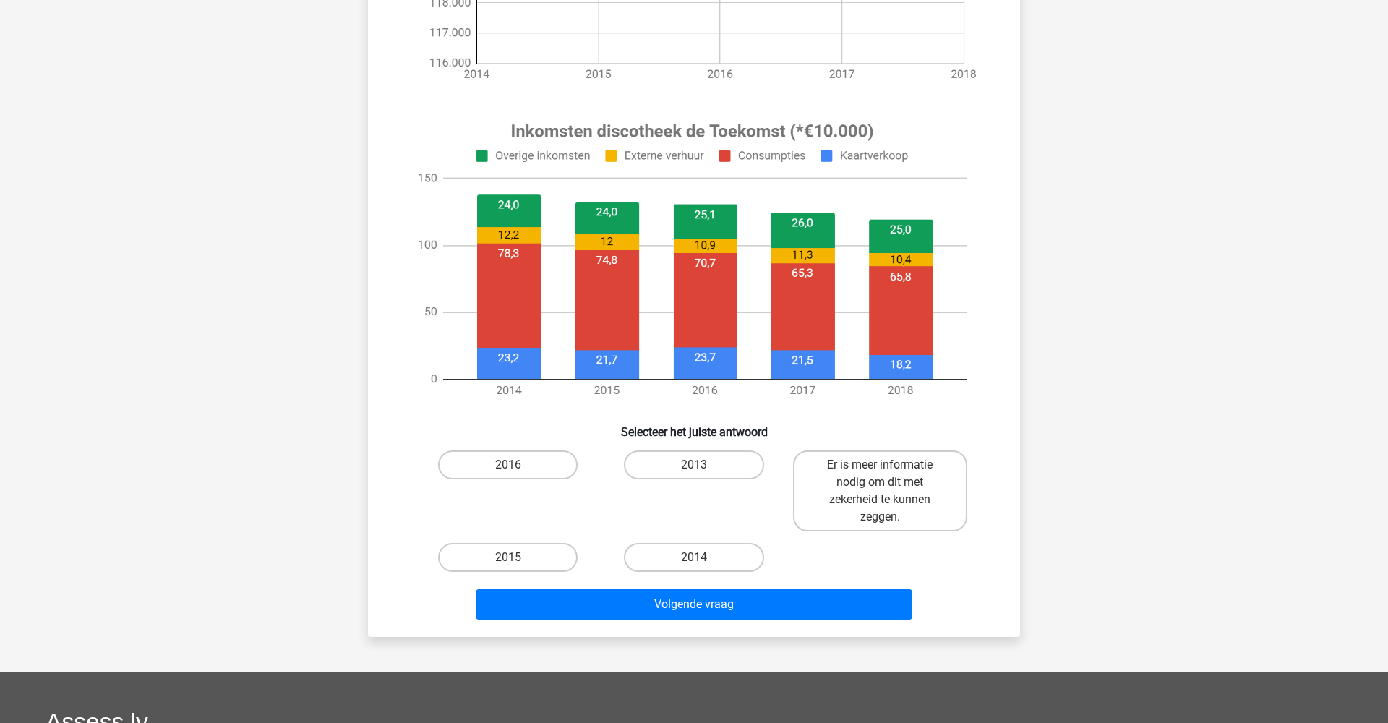
scroll to position [436, 0]
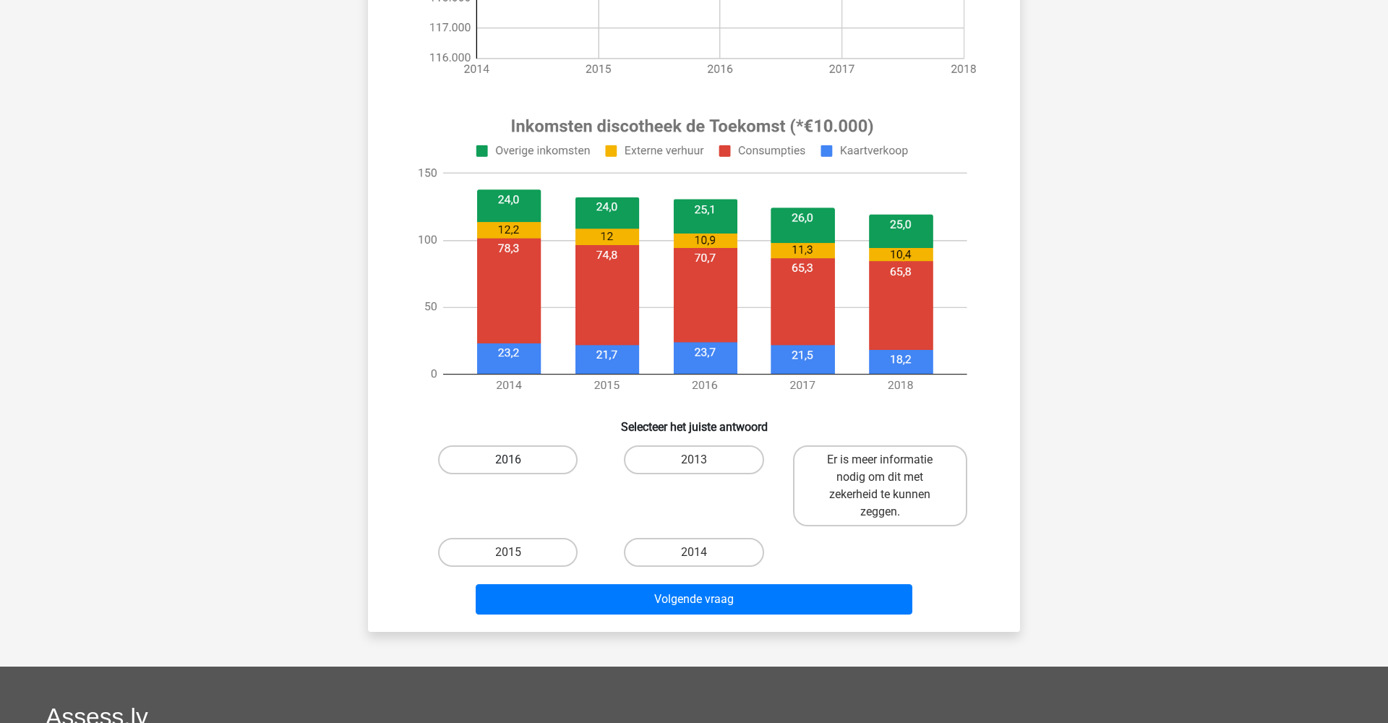
click at [549, 469] on label "2016" at bounding box center [508, 459] width 140 height 29
click at [518, 469] on input "2016" at bounding box center [512, 464] width 9 height 9
radio input "true"
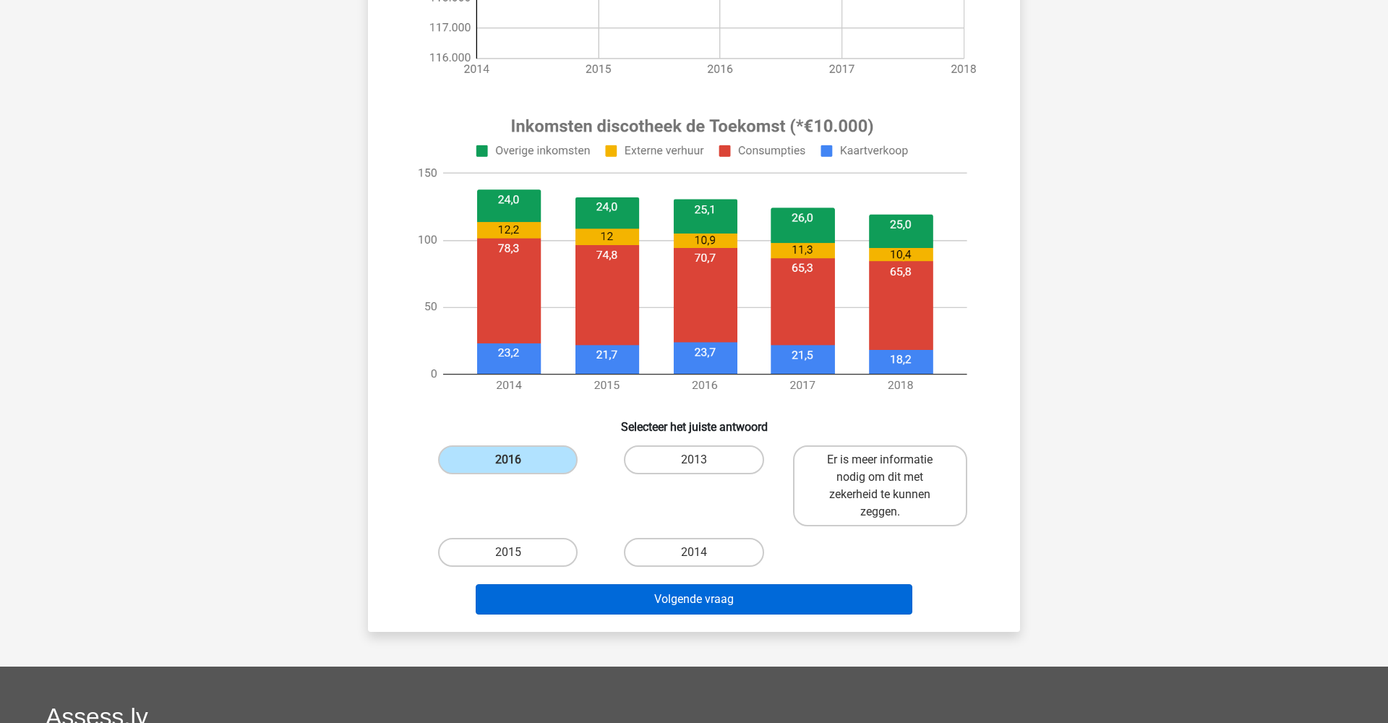
click at [616, 603] on button "Volgende vraag" at bounding box center [694, 599] width 437 height 30
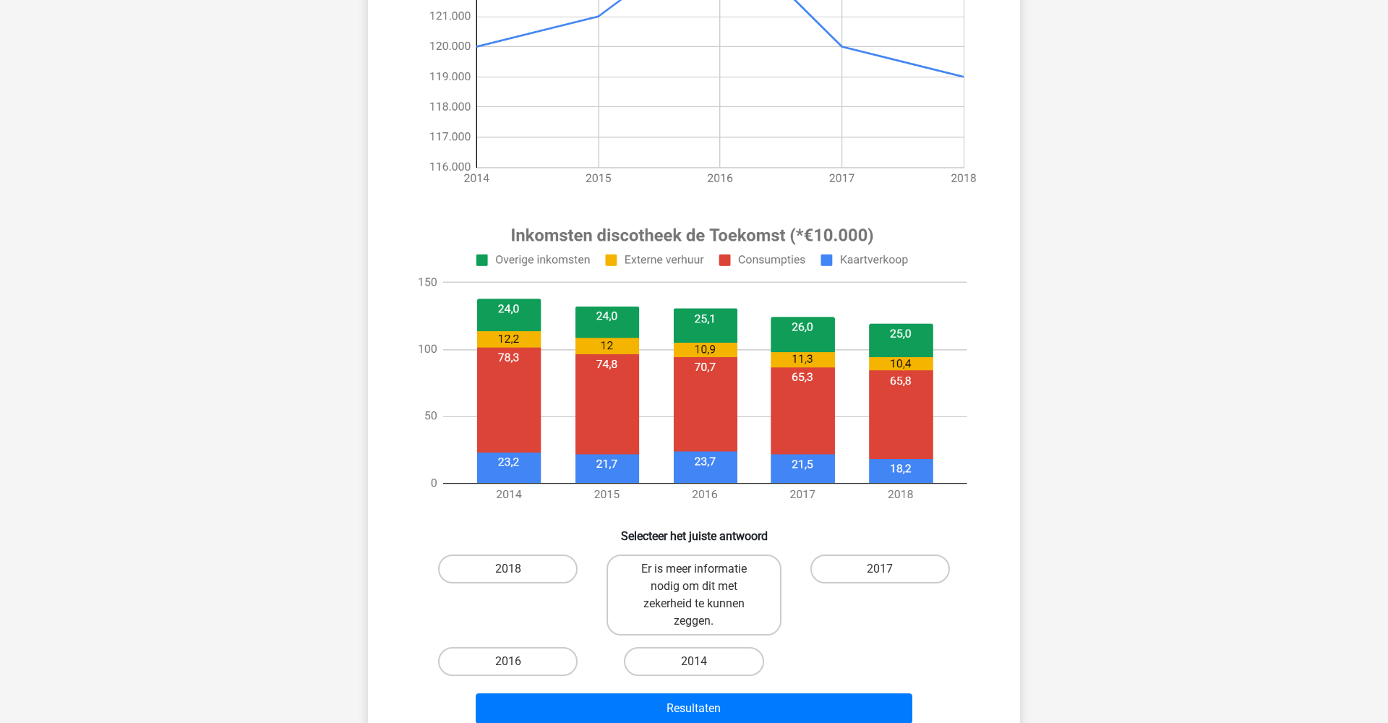
scroll to position [329, 0]
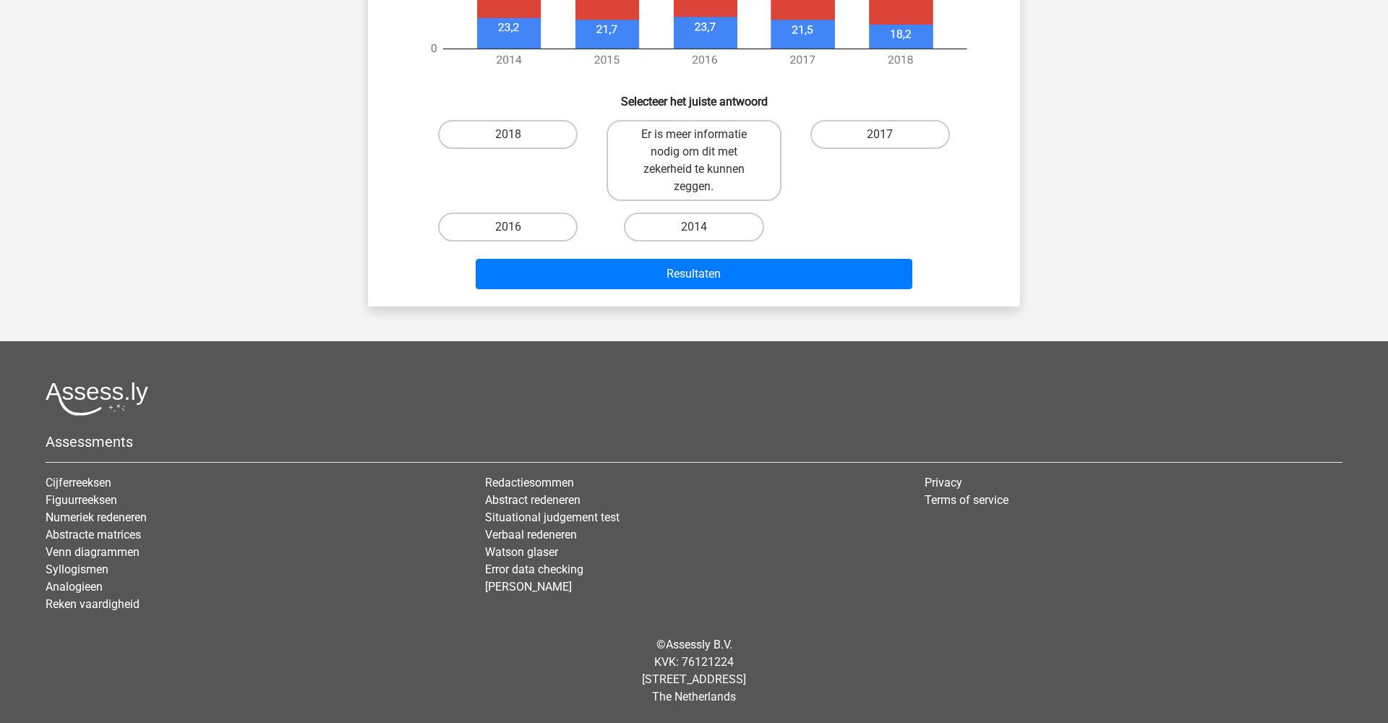
click at [737, 181] on label "Er is meer informatie nodig om dit met zekerheid te kunnen zeggen." at bounding box center [694, 160] width 174 height 81
click at [703, 144] on input "Er is meer informatie nodig om dit met zekerheid te kunnen zeggen." at bounding box center [698, 138] width 9 height 9
radio input "true"
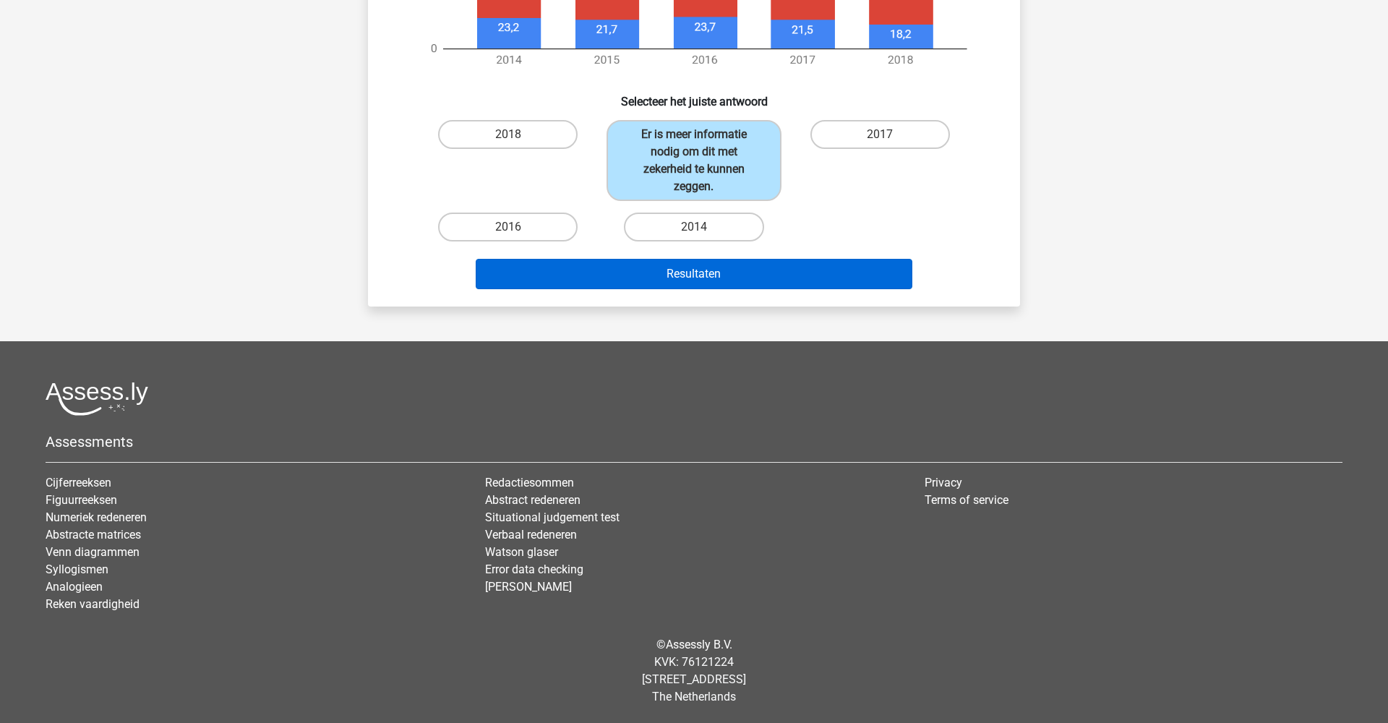
click at [755, 271] on button "Resultaten" at bounding box center [694, 274] width 437 height 30
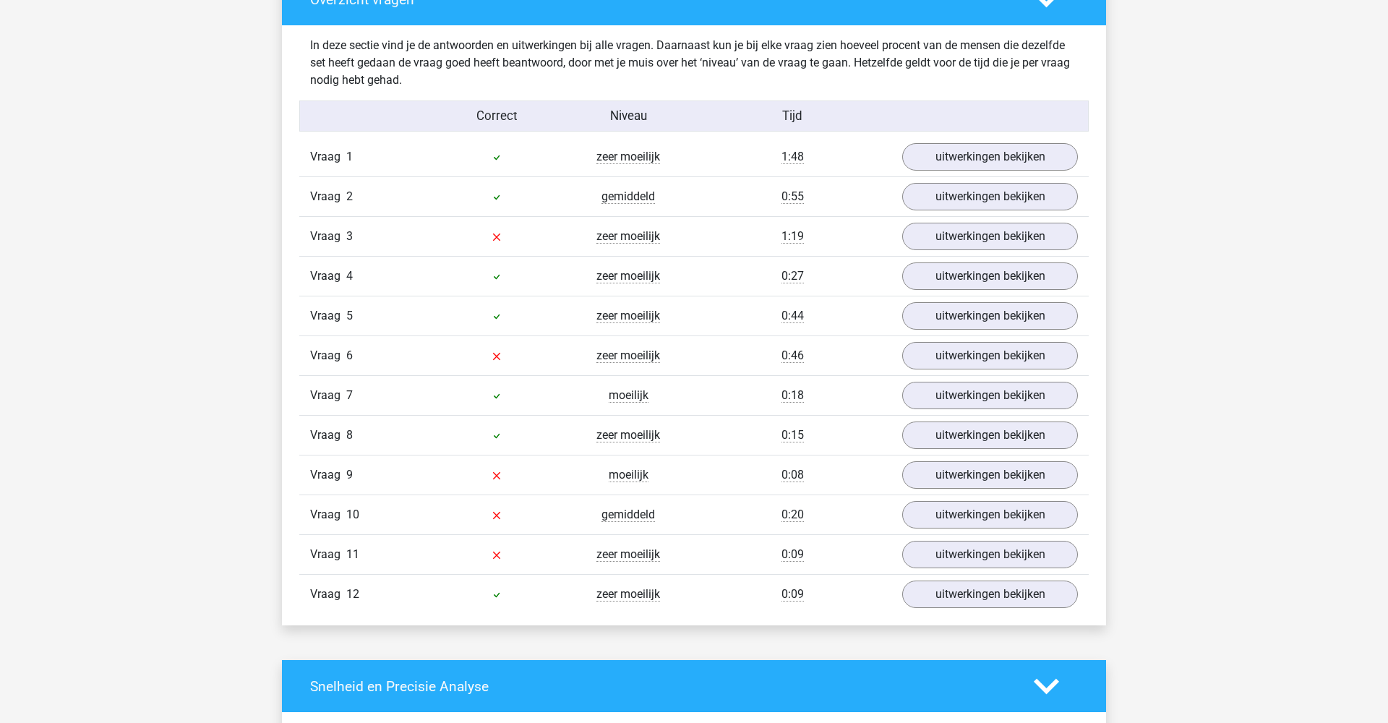
scroll to position [1523, 0]
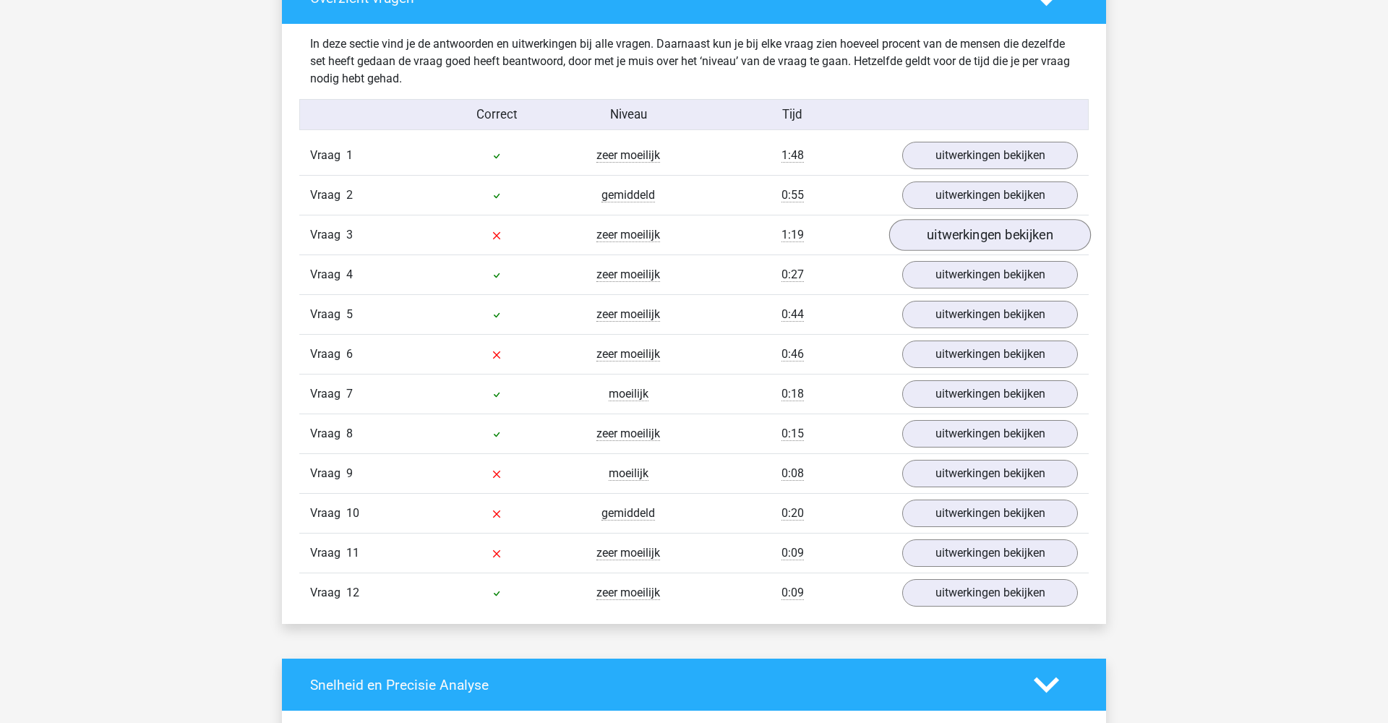
click at [959, 243] on link "uitwerkingen bekijken" at bounding box center [990, 236] width 202 height 32
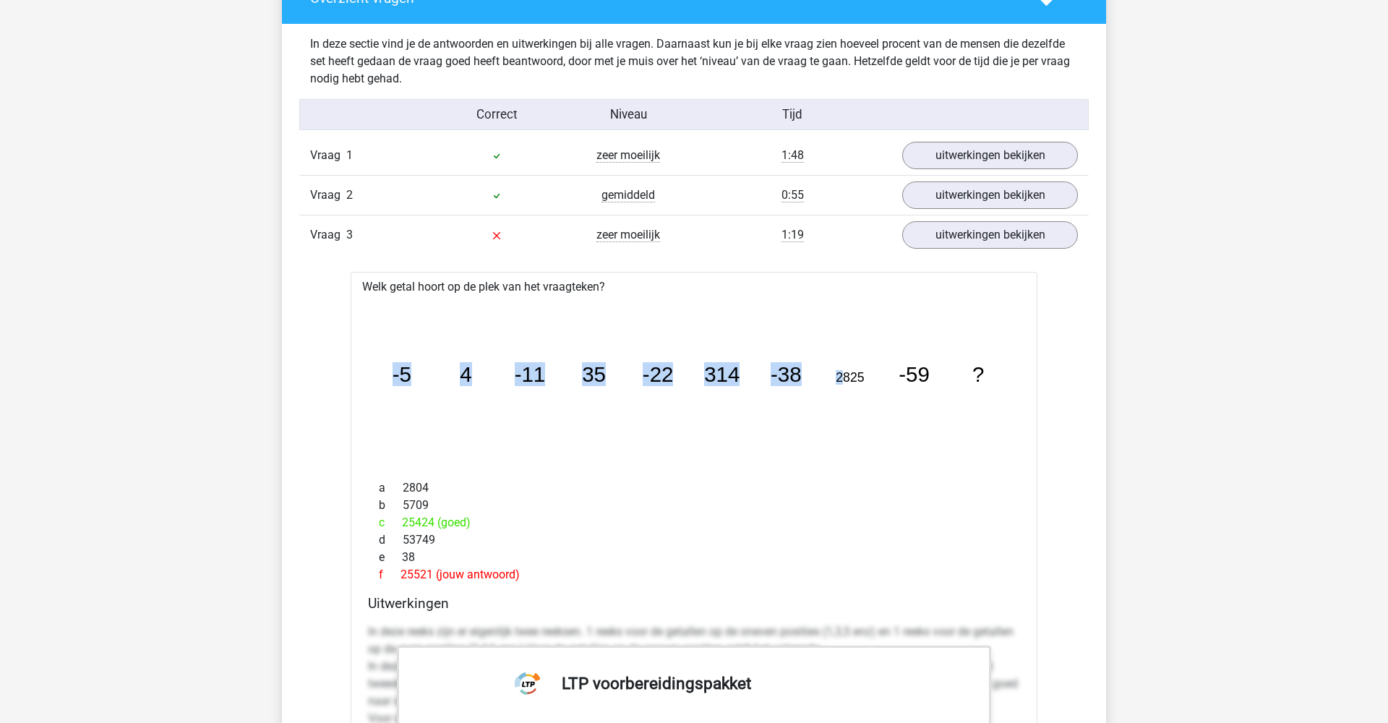
drag, startPoint x: 843, startPoint y: 371, endPoint x: 870, endPoint y: 377, distance: 27.5
click at [870, 377] on icon "image/svg+xml -5 4 -11 35 -22 314 -38 2825 -59 ?" at bounding box center [694, 381] width 641 height 161
click at [860, 377] on tspan "2825" at bounding box center [850, 377] width 29 height 14
drag, startPoint x: 704, startPoint y: 368, endPoint x: 742, endPoint y: 376, distance: 38.4
click at [742, 376] on icon "image/svg+xml -5 4 -11 35 -22 314 -38 2825 -59 ?" at bounding box center [694, 381] width 641 height 161
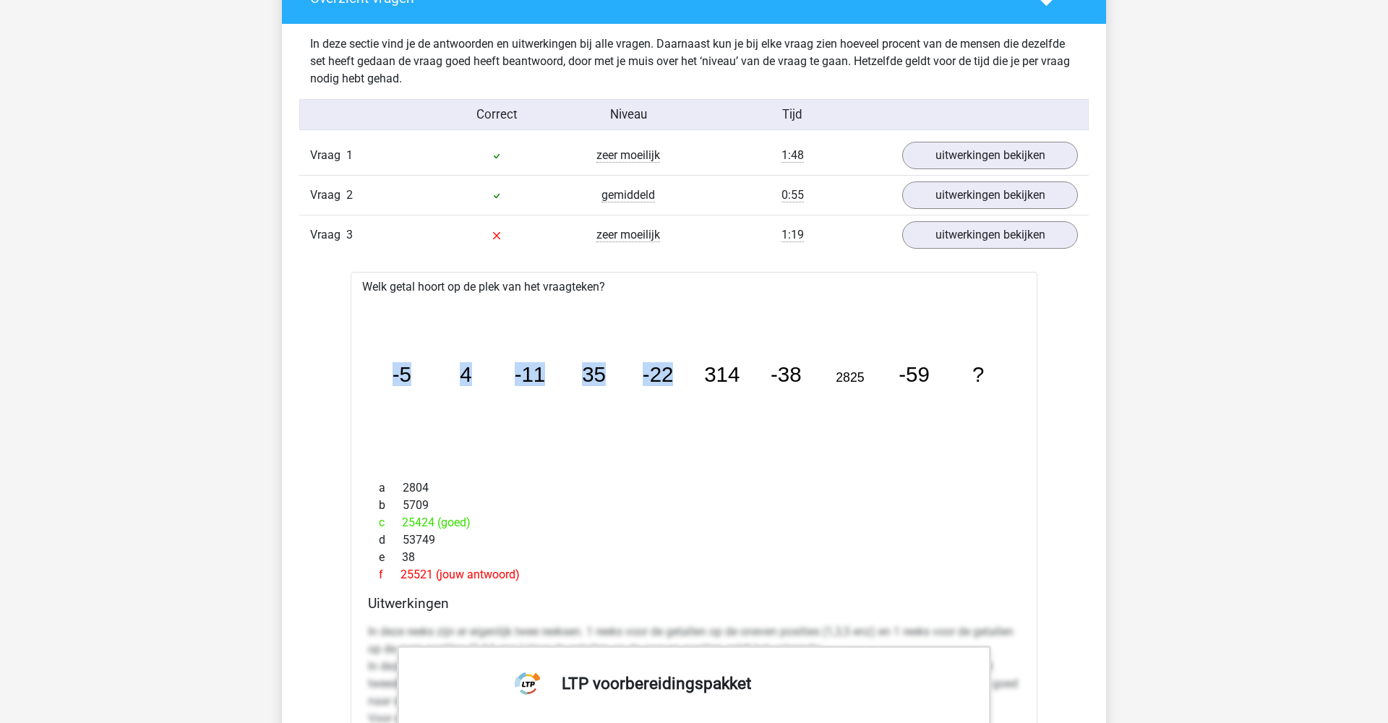
click at [821, 374] on icon "image/svg+xml -5 4 -11 35 -22 314 -38 2825 -59 ?" at bounding box center [694, 381] width 641 height 161
drag, startPoint x: 837, startPoint y: 375, endPoint x: 870, endPoint y: 378, distance: 32.7
click at [870, 378] on icon "image/svg+xml -5 4 -11 35 -22 314 -38 2825 -59 ?" at bounding box center [694, 381] width 641 height 161
click at [944, 373] on icon "image/svg+xml -5 4 -11 35 -22 314 -38 2825 -59 ?" at bounding box center [694, 381] width 641 height 161
drag, startPoint x: 944, startPoint y: 373, endPoint x: 985, endPoint y: 377, distance: 41.4
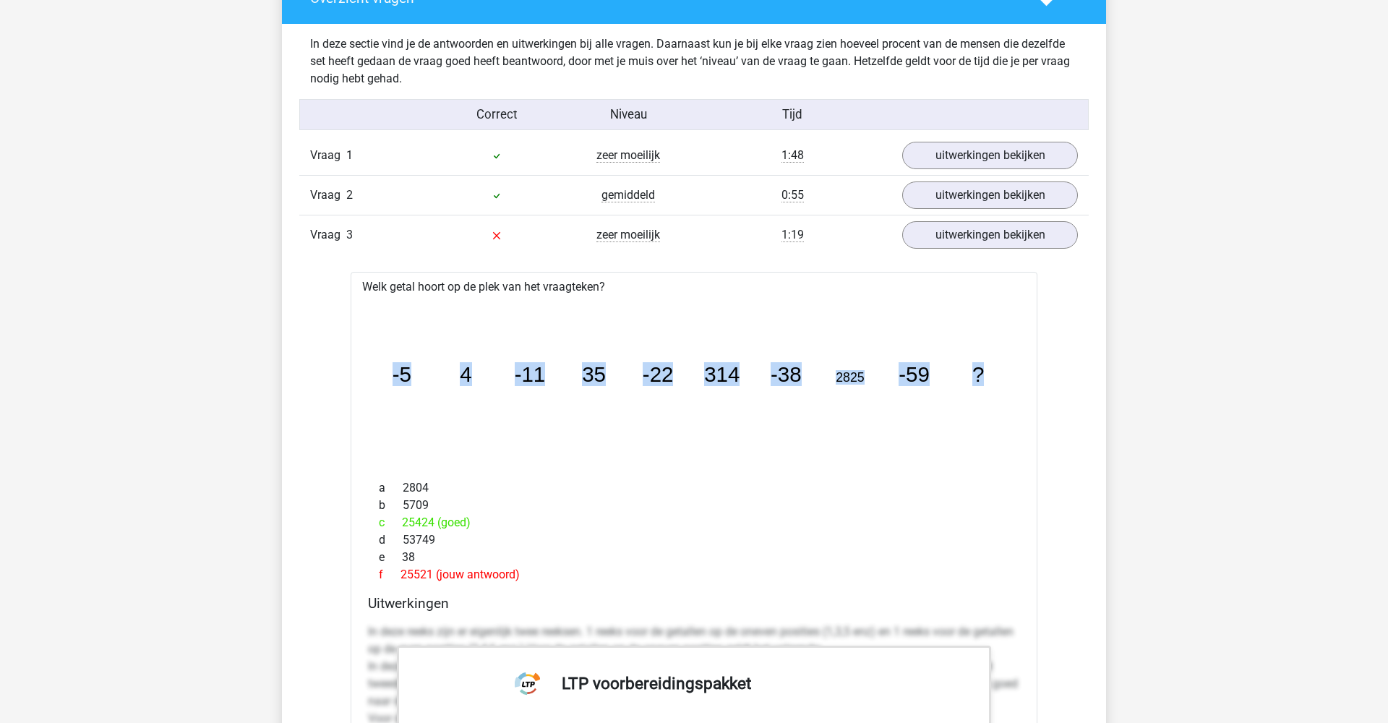
click at [985, 377] on icon "image/svg+xml -5 4 -11 35 -22 314 -38 2825 -59 ?" at bounding box center [694, 381] width 641 height 161
click at [420, 520] on div "c 25424 (goed)" at bounding box center [694, 522] width 652 height 17
click at [425, 575] on div "f 25521 (jouw antwoord)" at bounding box center [694, 574] width 652 height 17
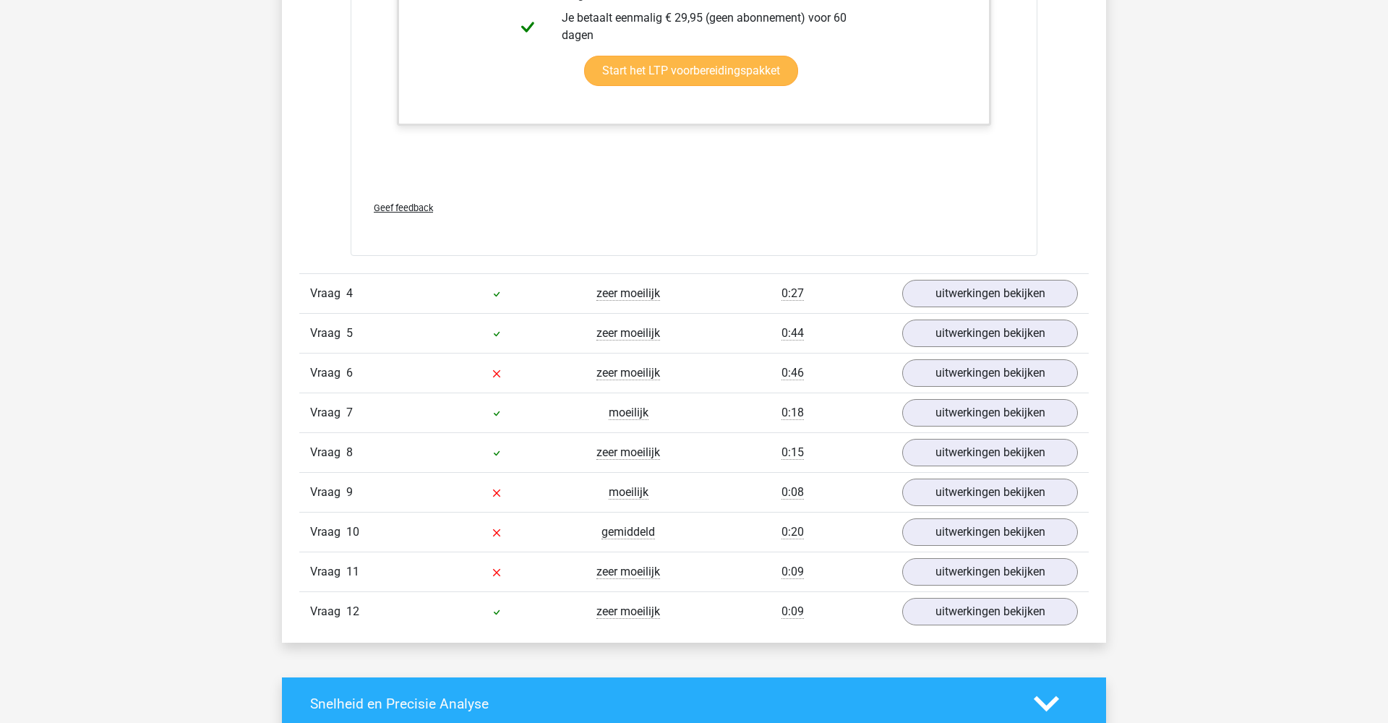
scroll to position [2382, 0]
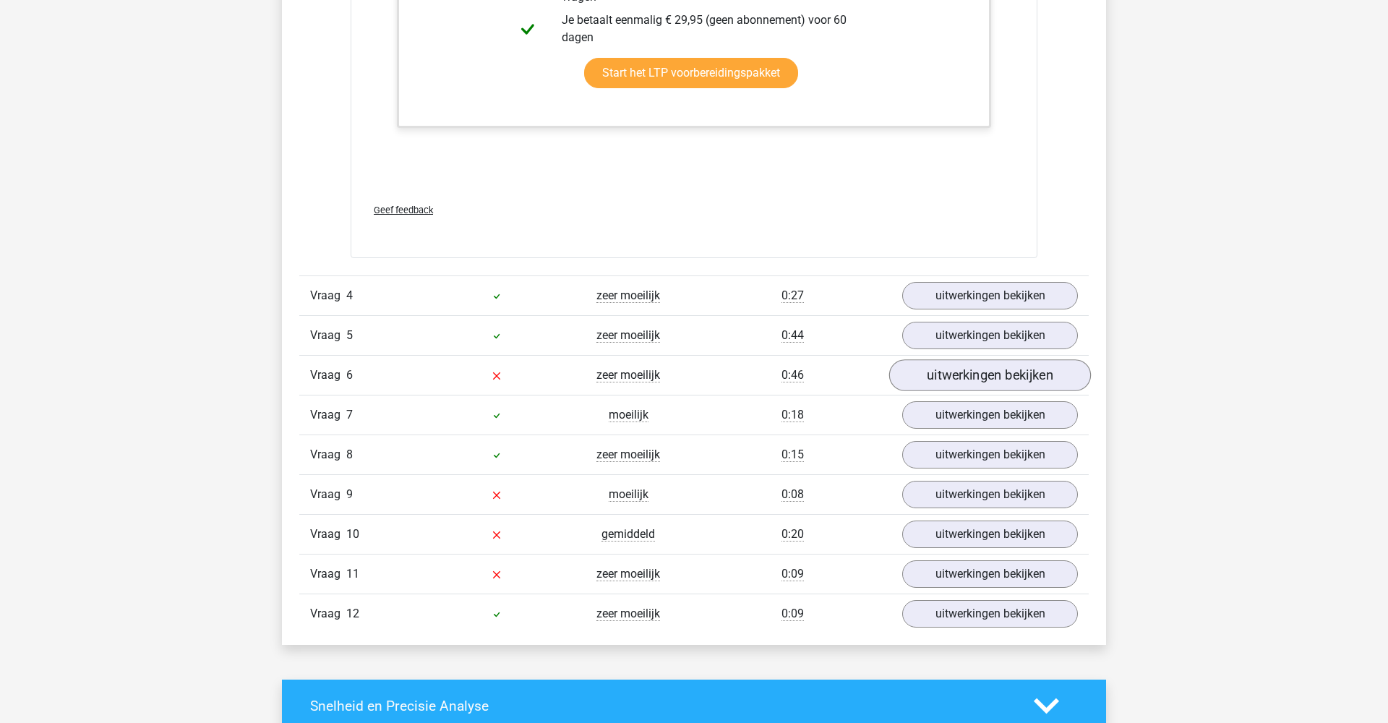
click at [935, 385] on link "uitwerkingen bekijken" at bounding box center [990, 375] width 202 height 32
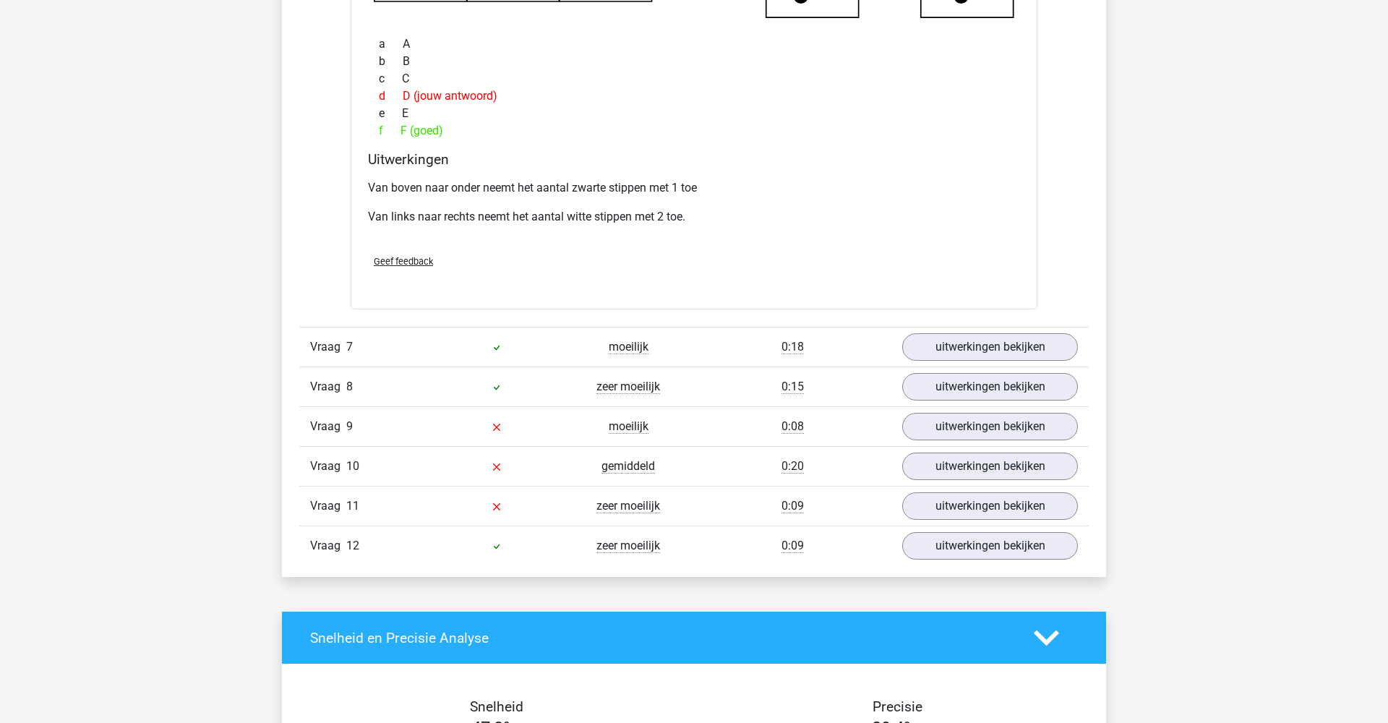
scroll to position [3113, 0]
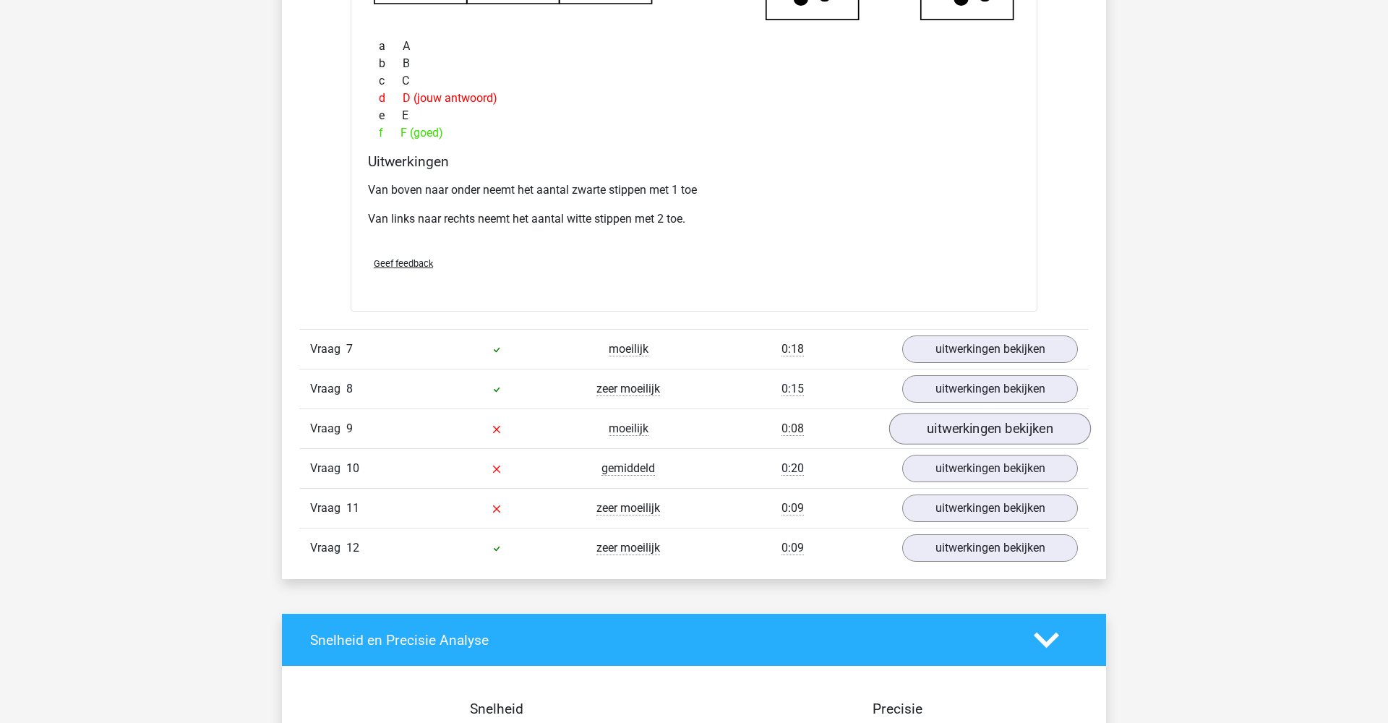
click at [982, 421] on link "uitwerkingen bekijken" at bounding box center [990, 430] width 202 height 32
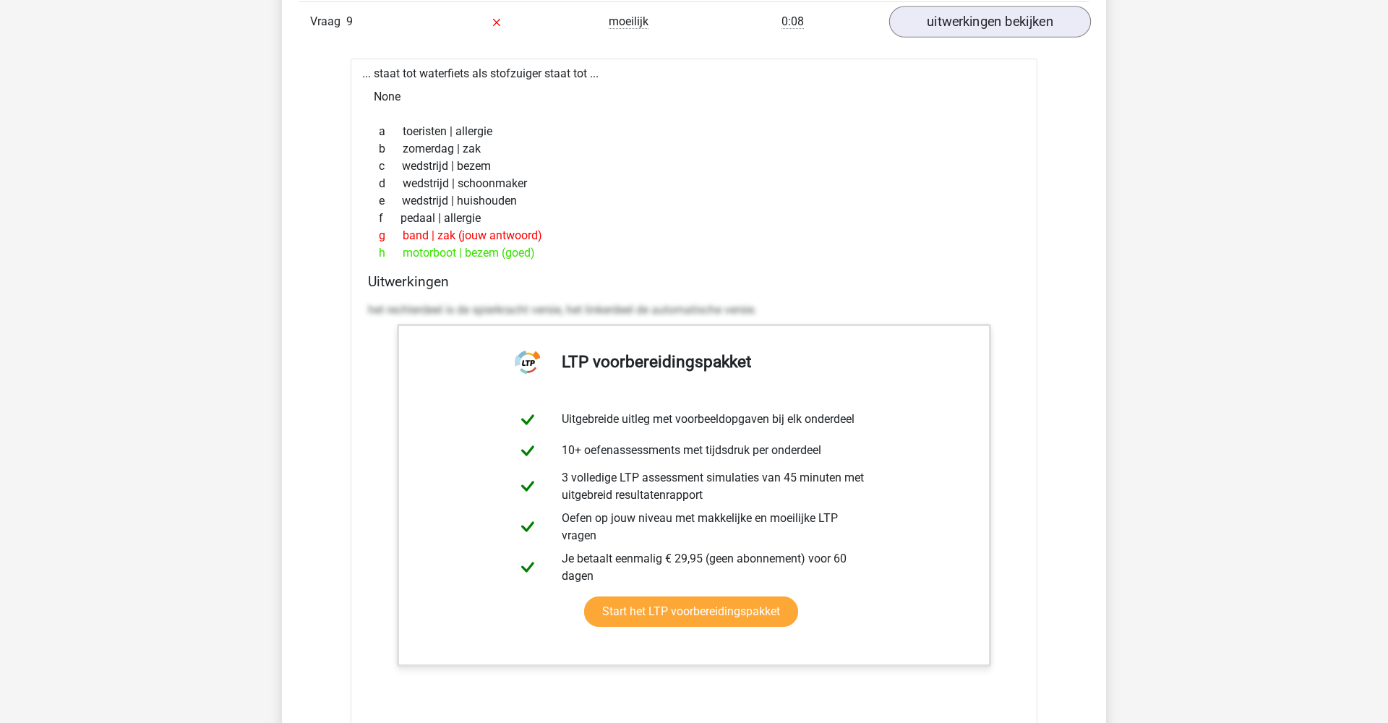
scroll to position [3521, 0]
drag, startPoint x: 442, startPoint y: 231, endPoint x: 457, endPoint y: 235, distance: 14.9
click at [457, 235] on div "g band | zak (jouw antwoord)" at bounding box center [694, 234] width 652 height 17
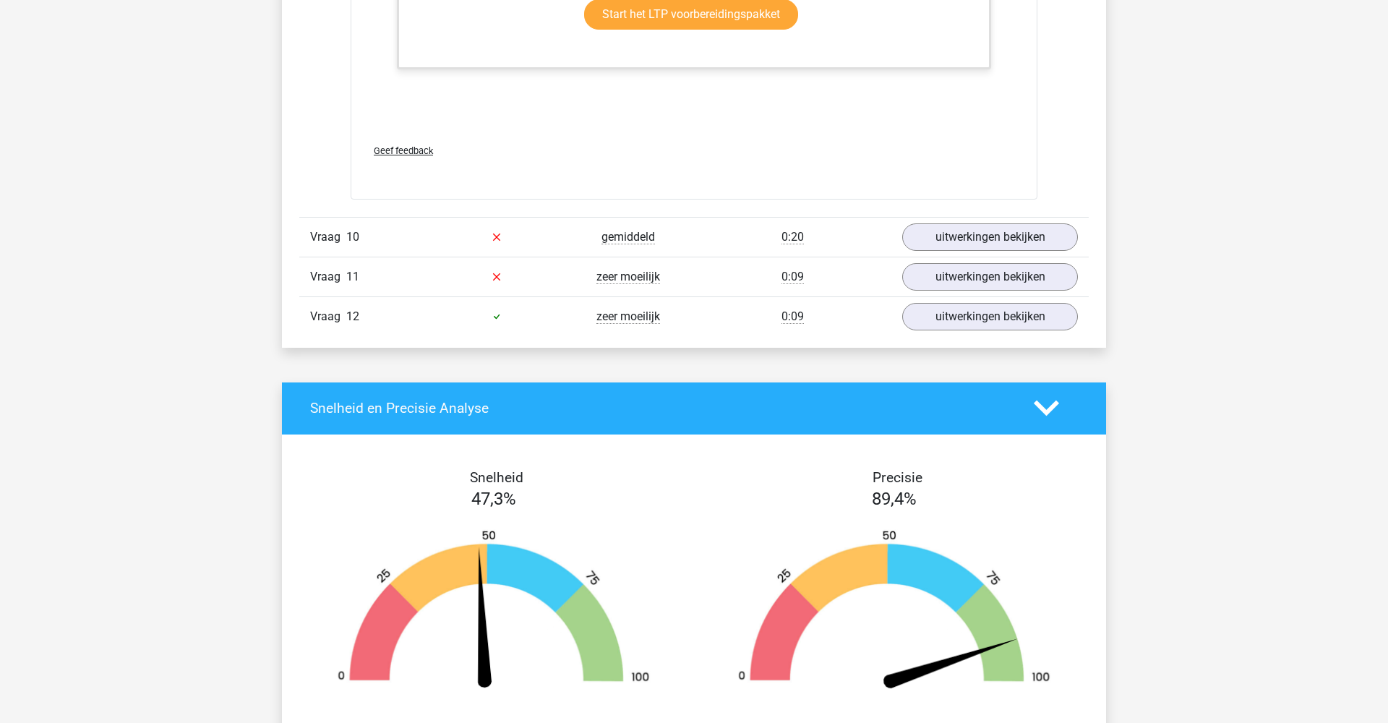
scroll to position [4131, 0]
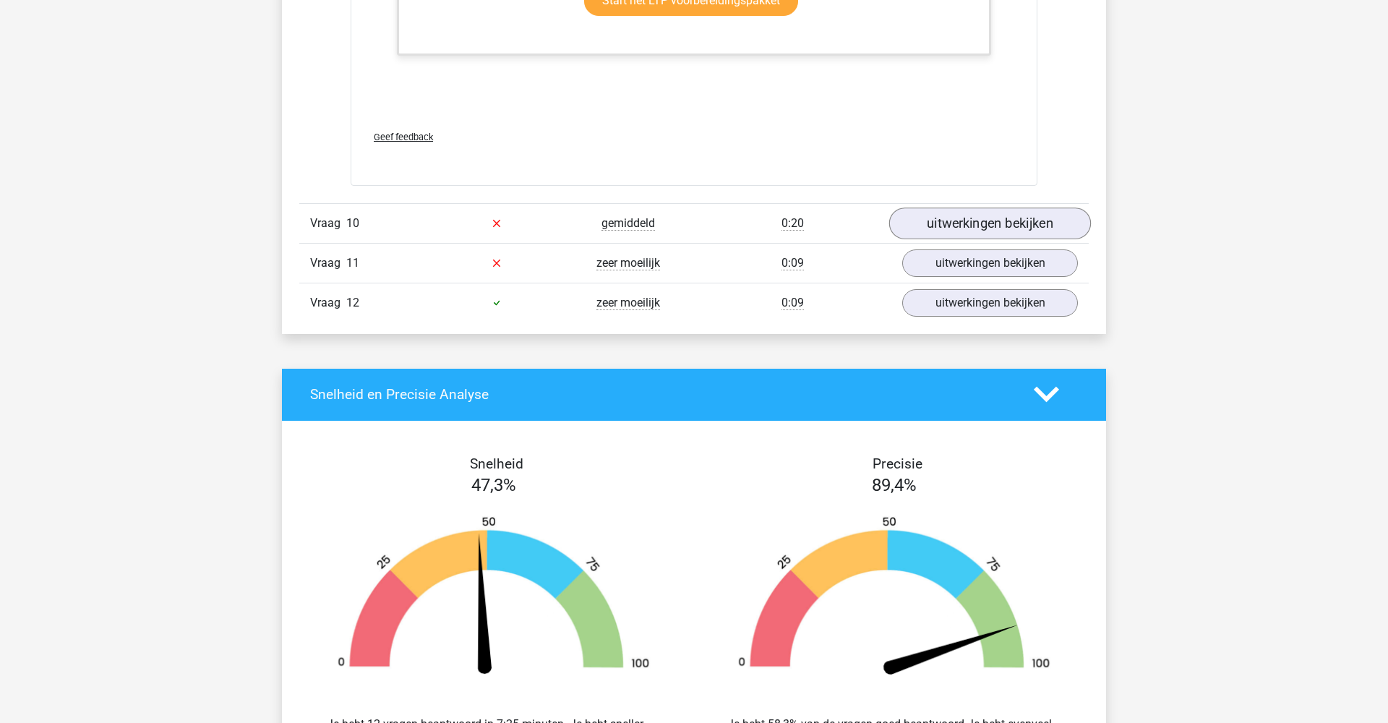
click at [932, 215] on link "uitwerkingen bekijken" at bounding box center [990, 224] width 202 height 32
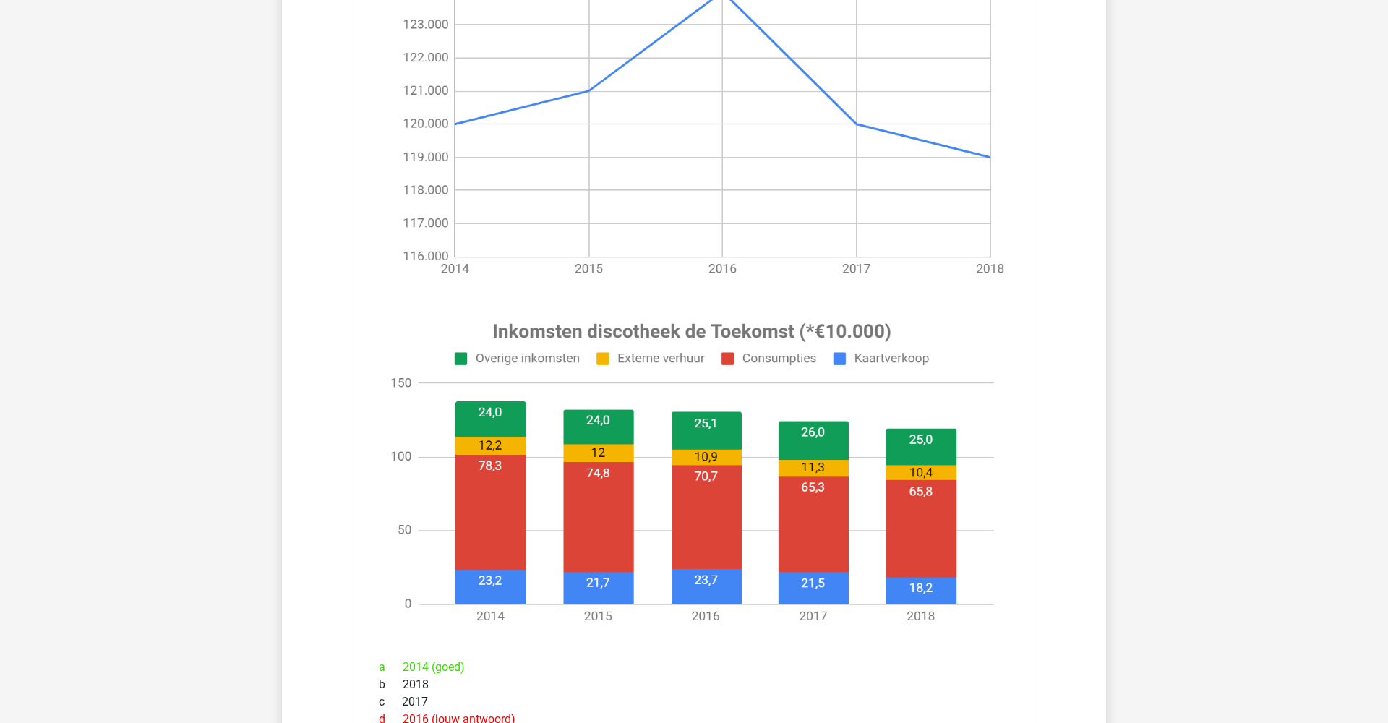
scroll to position [4531, 0]
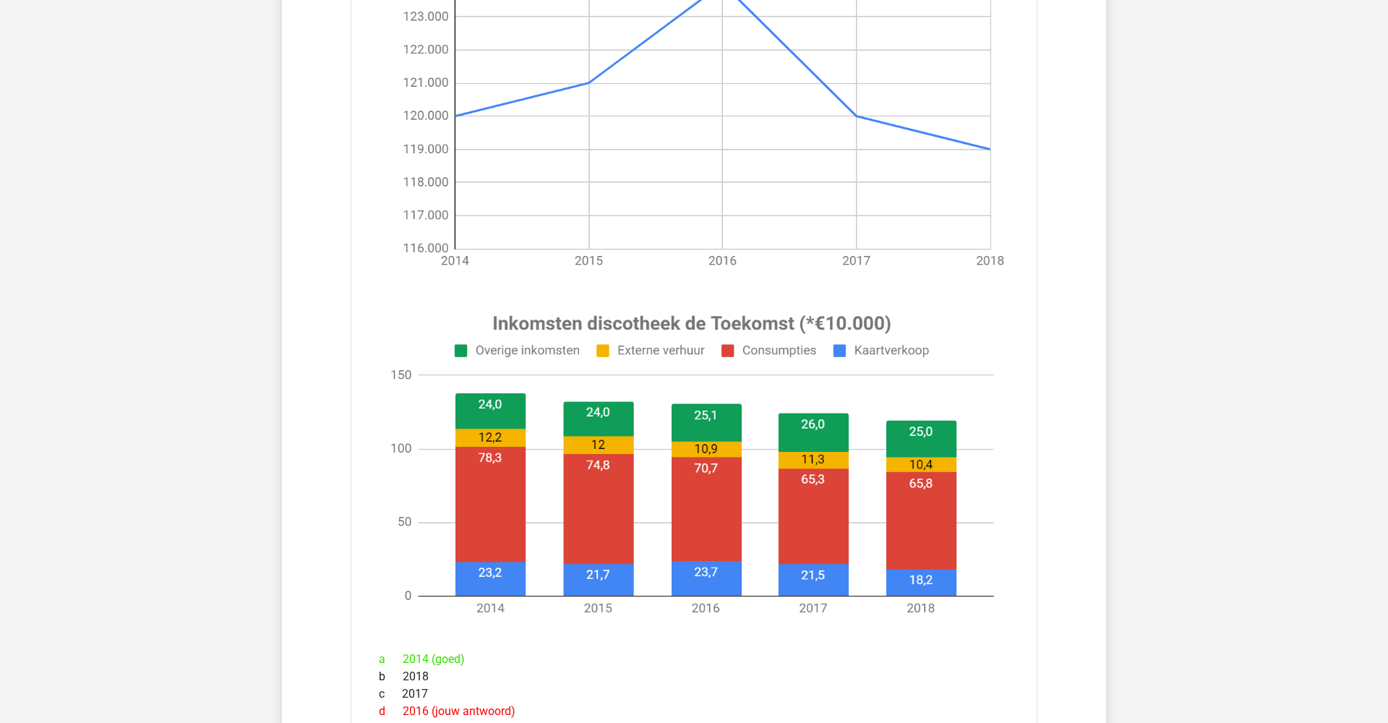
drag, startPoint x: 476, startPoint y: 458, endPoint x: 499, endPoint y: 461, distance: 22.6
click at [499, 461] on image at bounding box center [692, 465] width 636 height 333
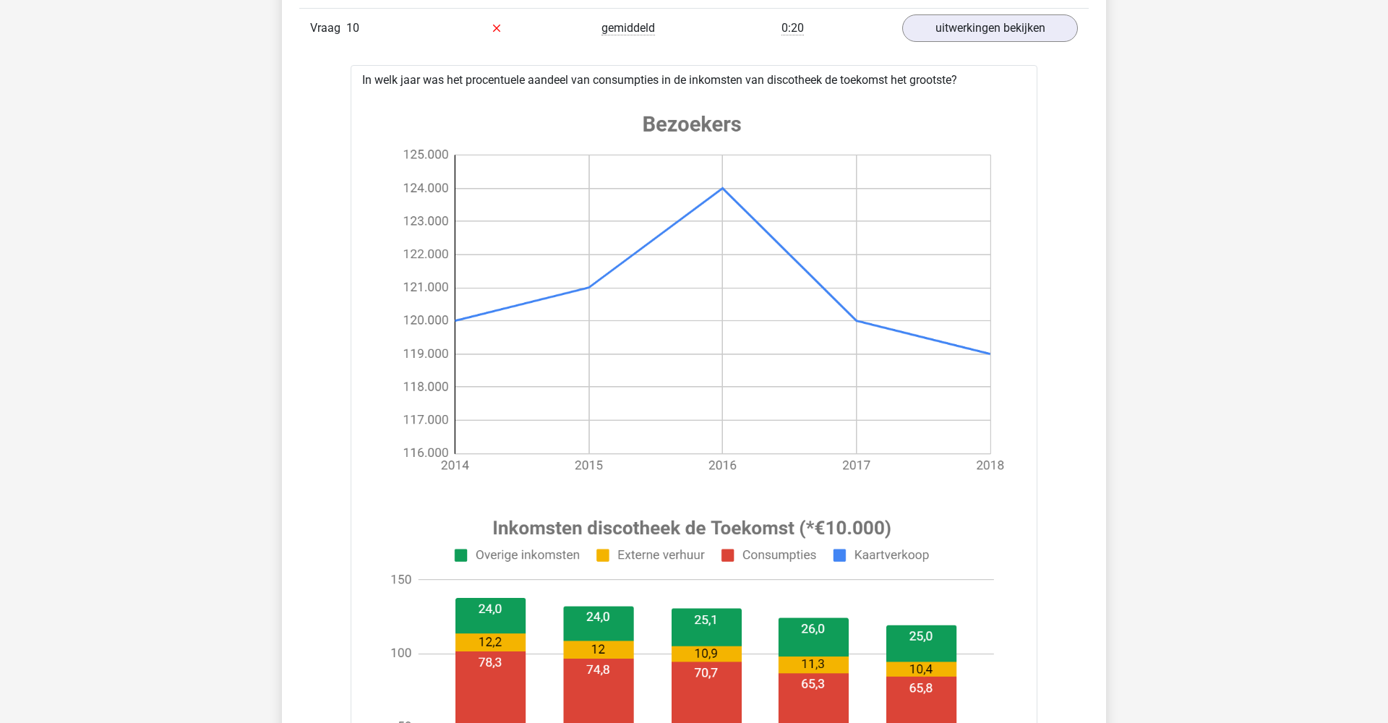
scroll to position [4327, 0]
drag, startPoint x: 468, startPoint y: 79, endPoint x: 567, endPoint y: 82, distance: 99.1
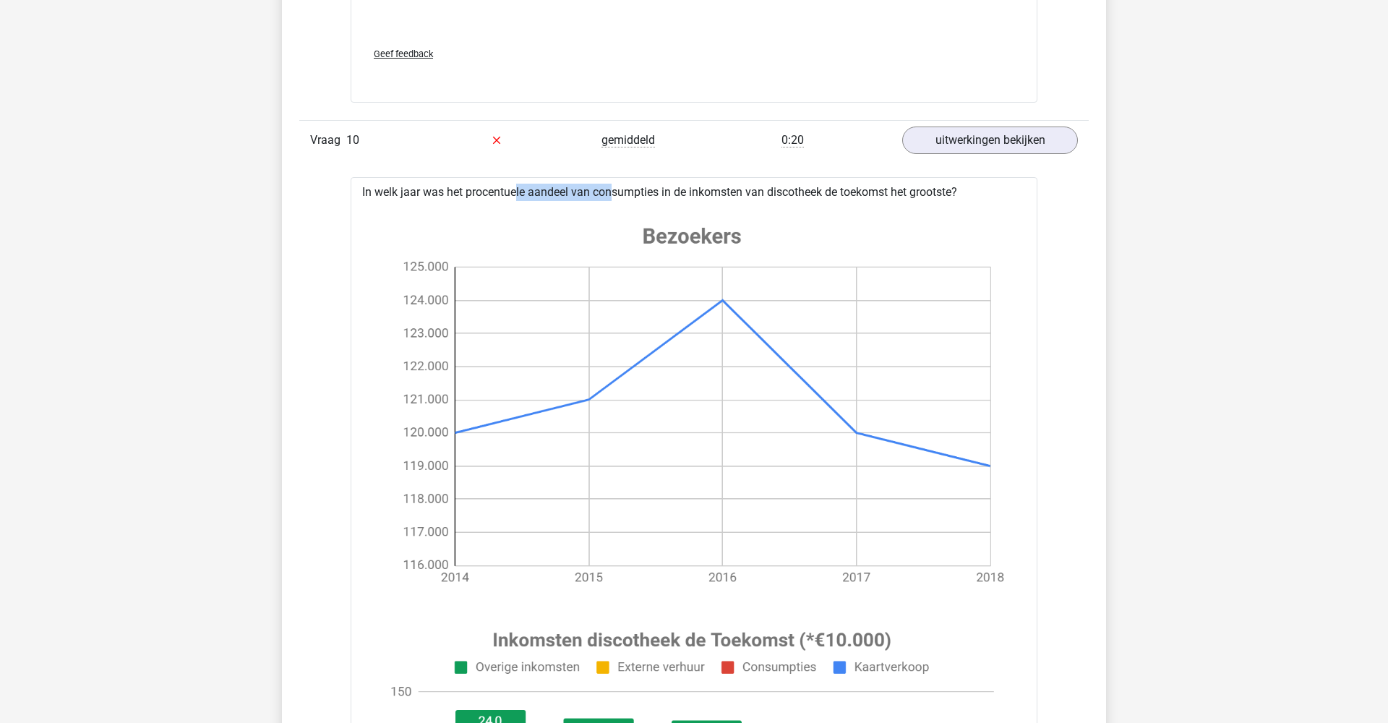
scroll to position [4220, 0]
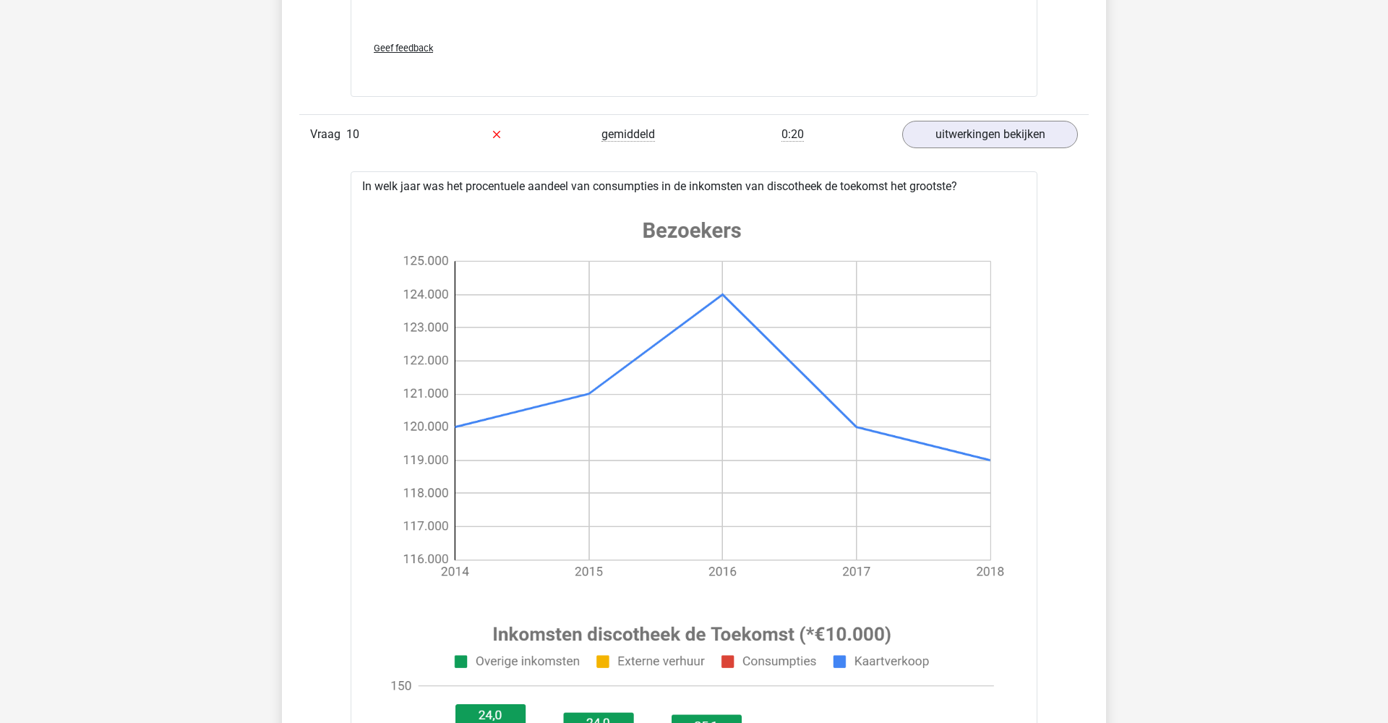
click at [583, 208] on image at bounding box center [692, 400] width 636 height 398
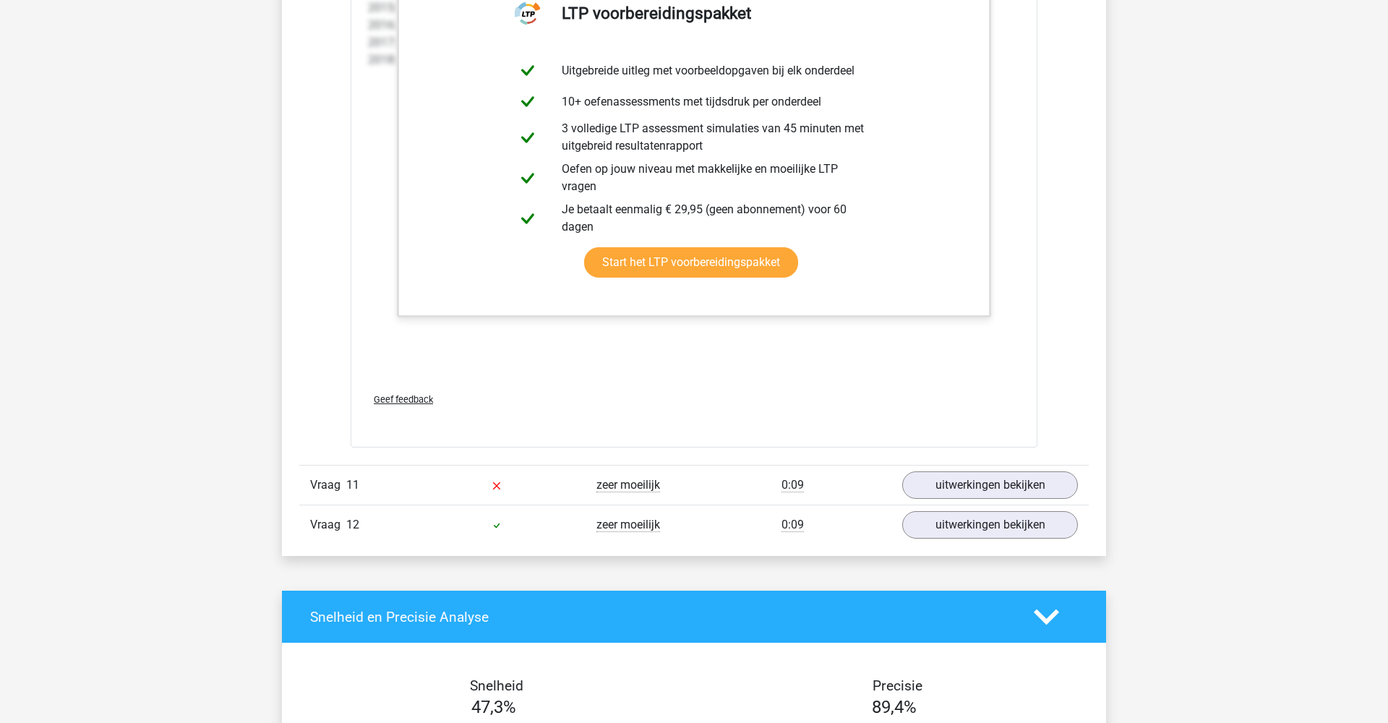
scroll to position [5379, 0]
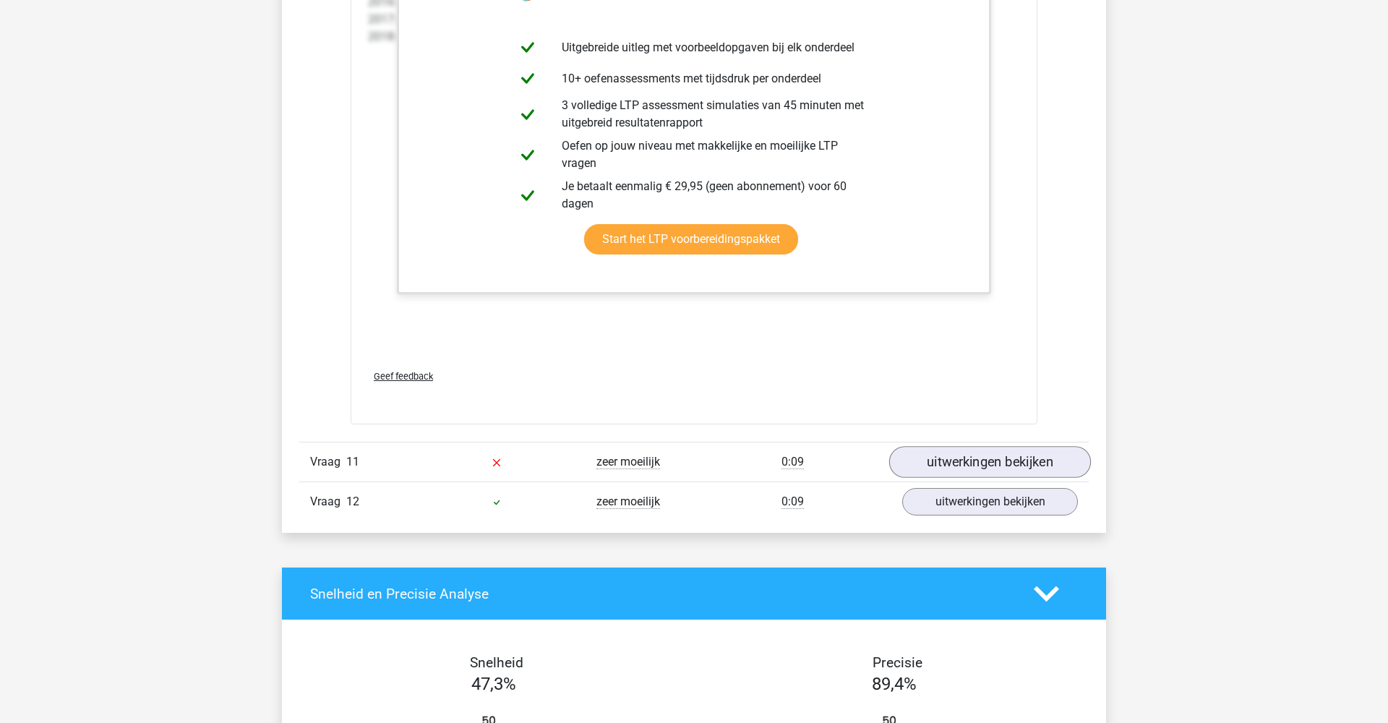
click at [958, 469] on link "uitwerkingen bekijken" at bounding box center [990, 462] width 202 height 32
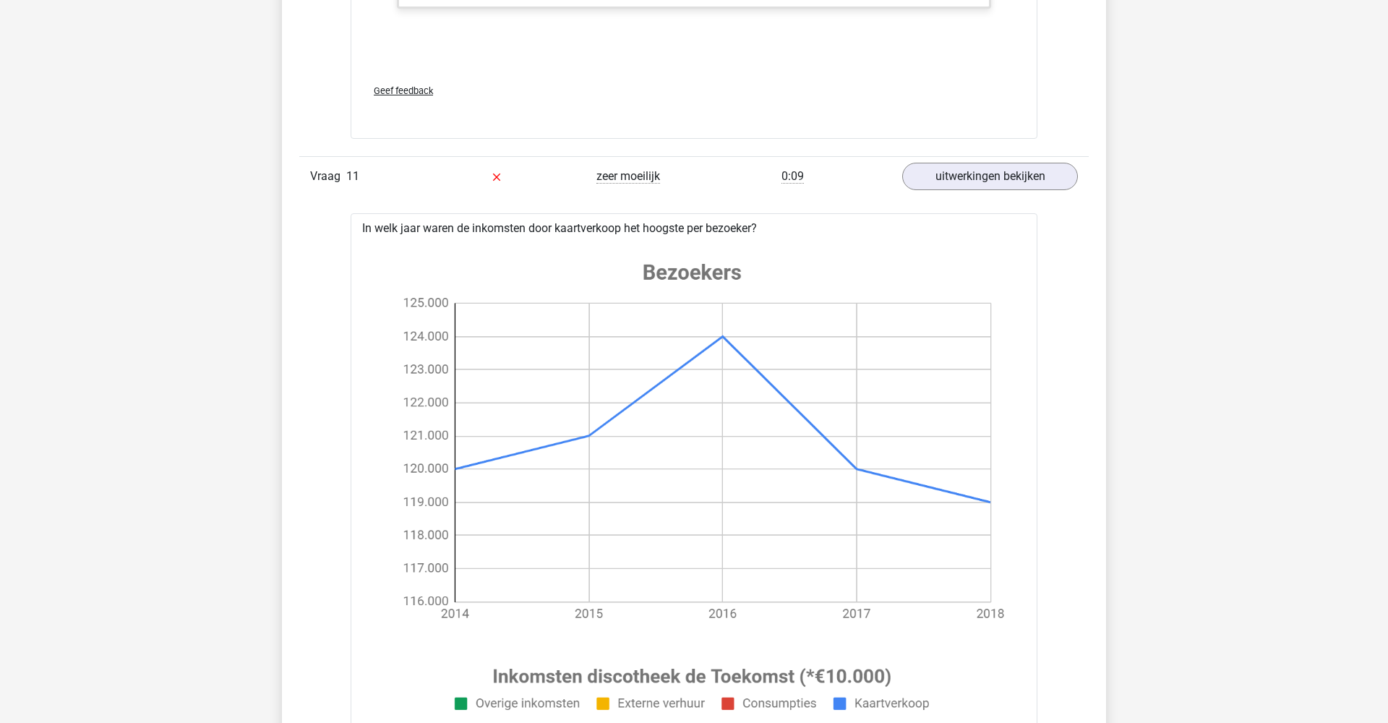
scroll to position [5668, 0]
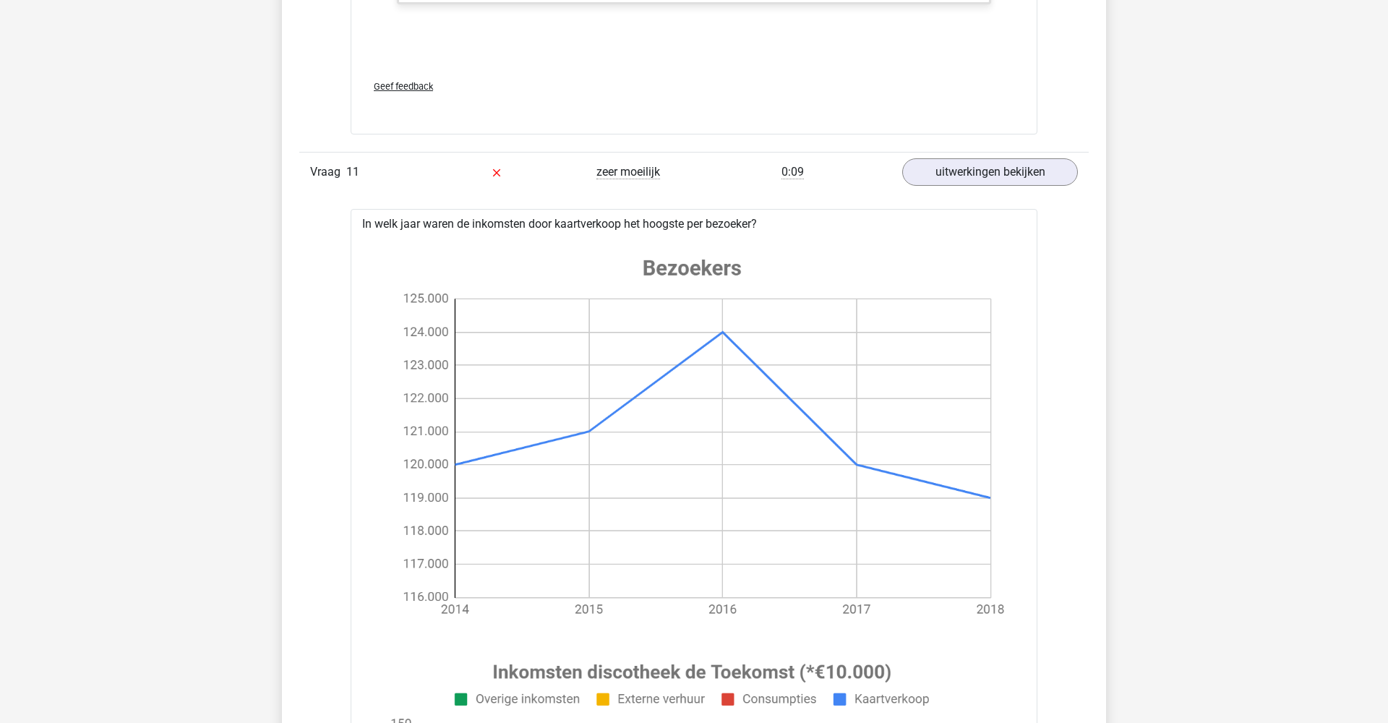
drag, startPoint x: 687, startPoint y: 231, endPoint x: 764, endPoint y: 235, distance: 77.4
click at [764, 235] on div at bounding box center [694, 610] width 664 height 755
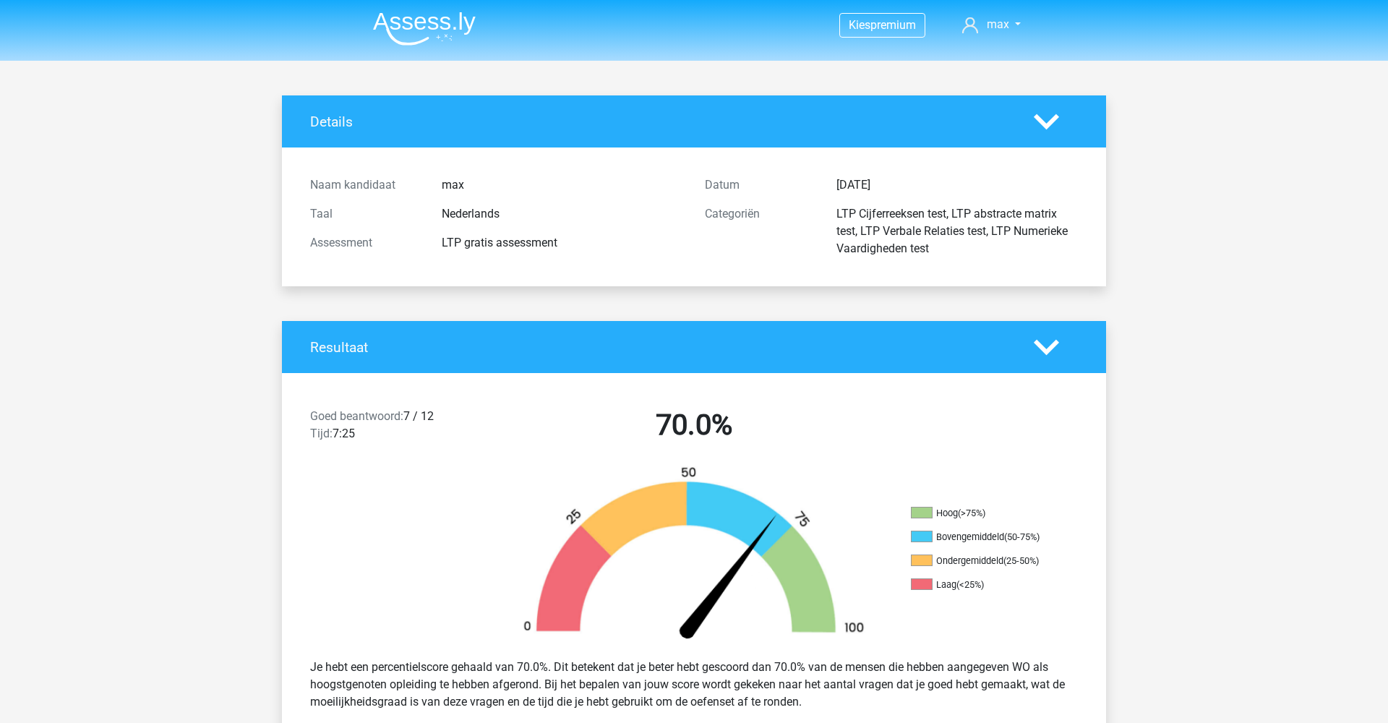
scroll to position [0, 0]
